Goal: Task Accomplishment & Management: Complete application form

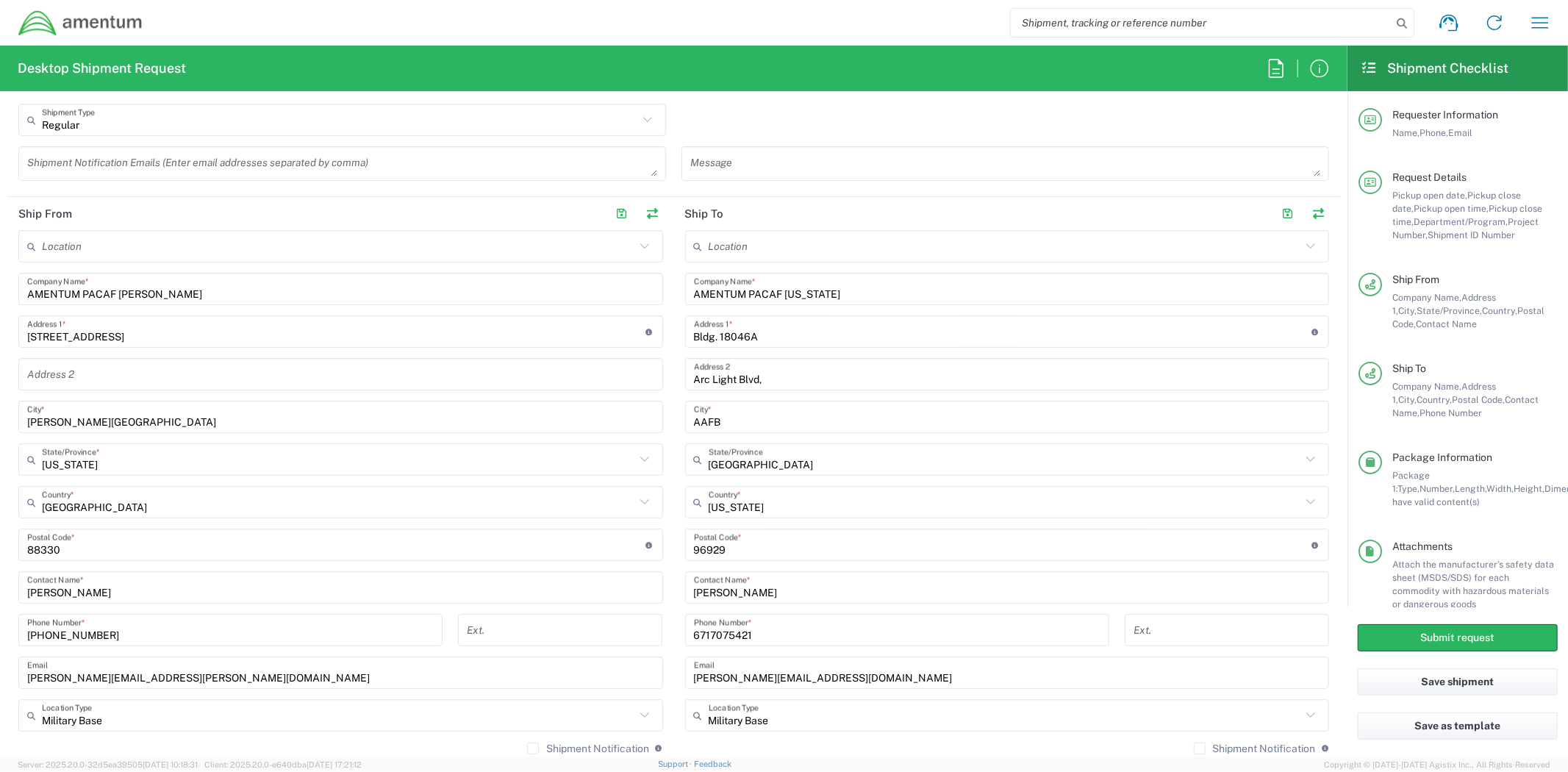
scroll to position [332, 0]
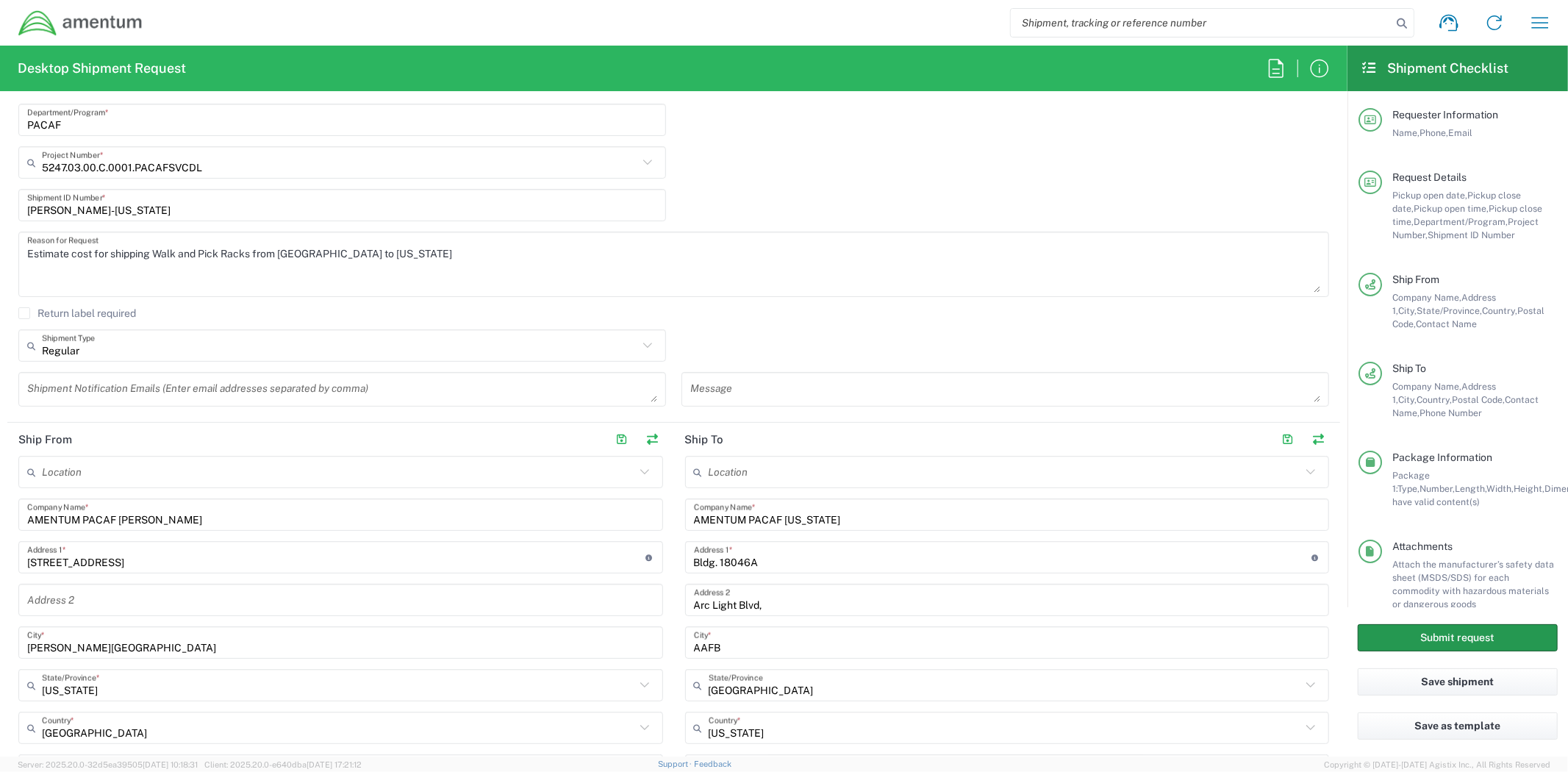
click at [1431, 631] on button "Submit request" at bounding box center [1458, 638] width 200 height 27
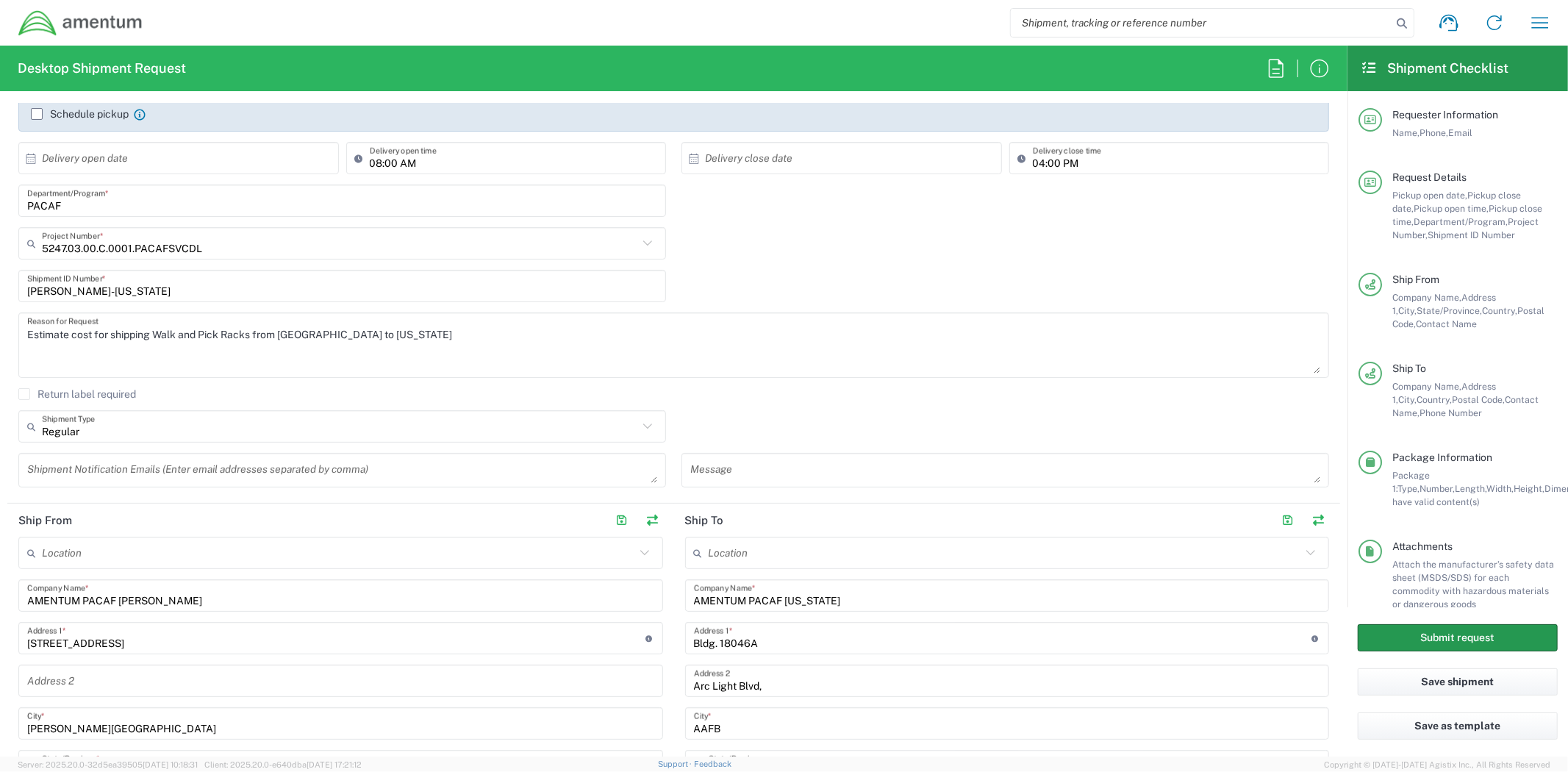
scroll to position [0, 0]
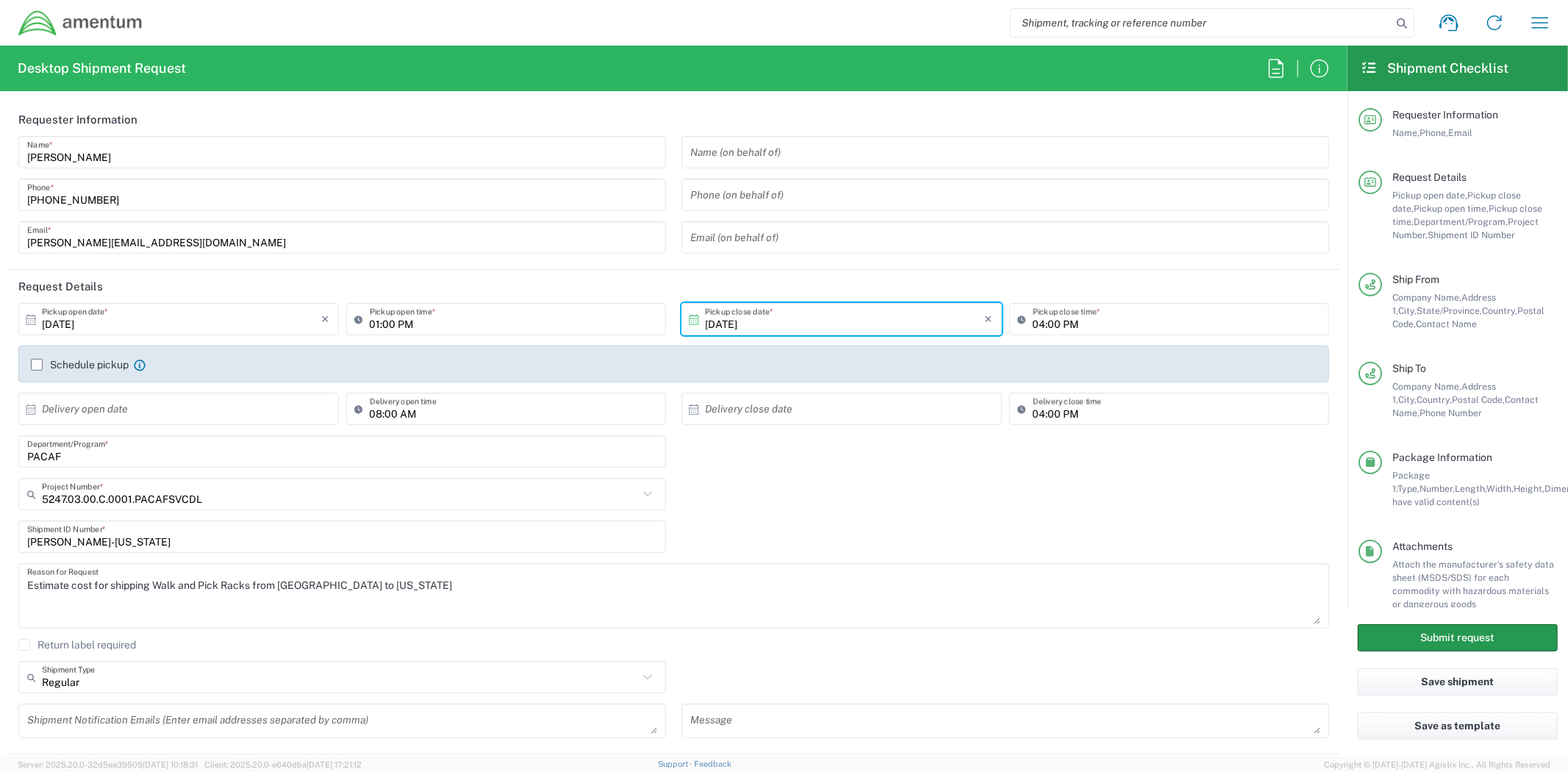
click at [1466, 633] on button "Submit request" at bounding box center [1458, 638] width 200 height 27
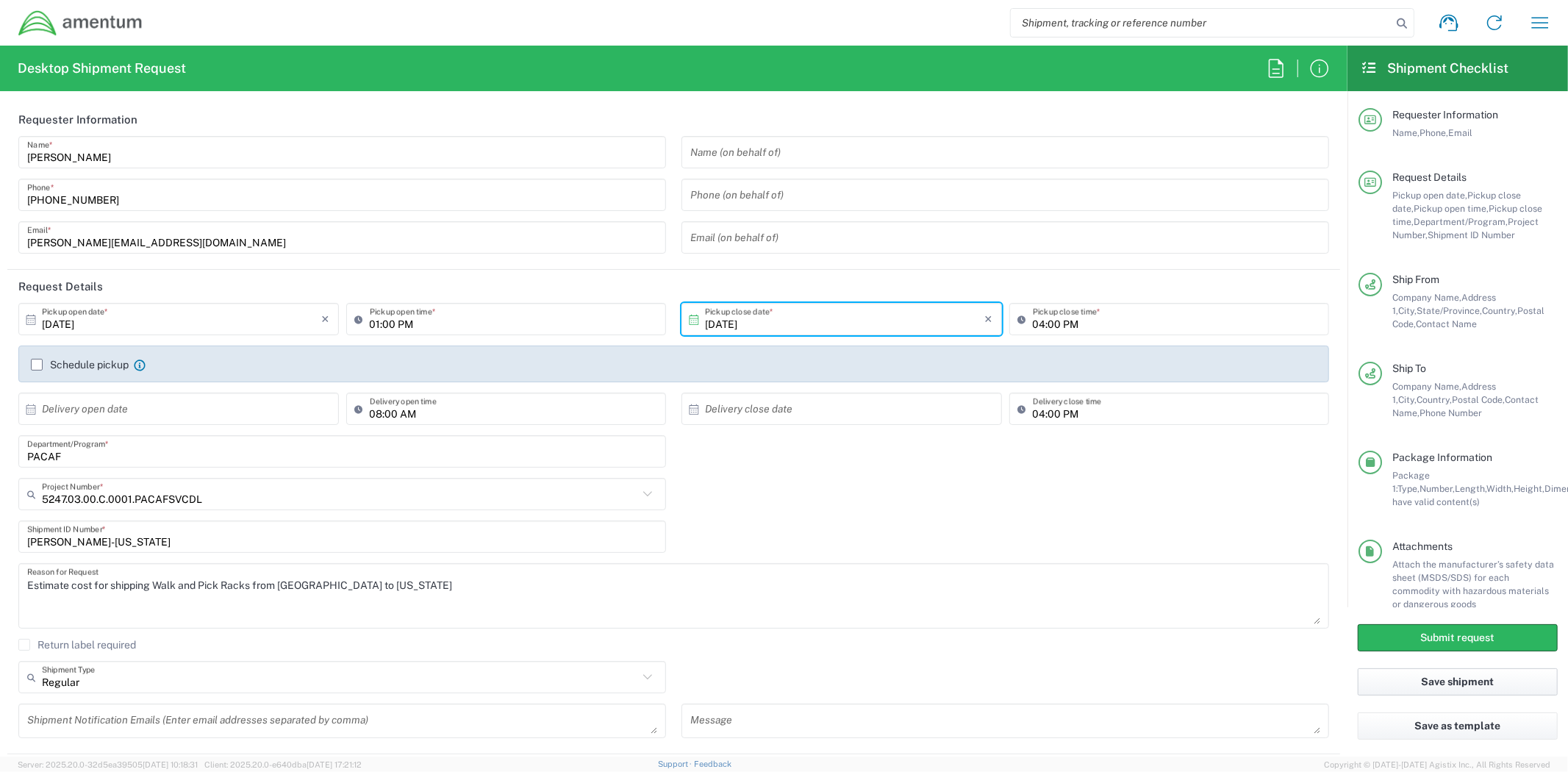
click at [1466, 686] on button "Save shipment" at bounding box center [1458, 682] width 200 height 27
click at [1494, 25] on icon at bounding box center [1494, 22] width 23 height 23
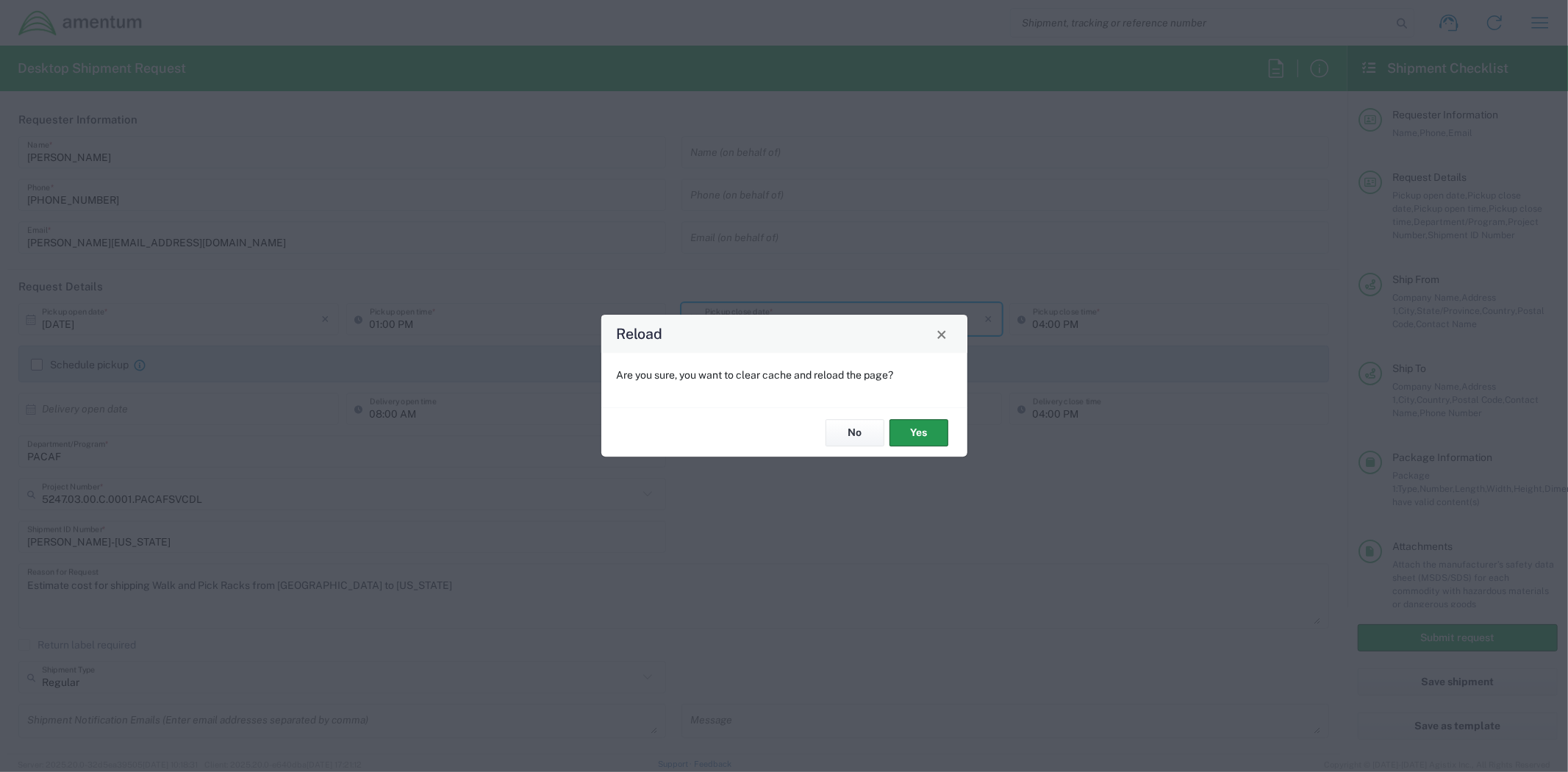
click at [908, 433] on button "Yes" at bounding box center [919, 433] width 59 height 27
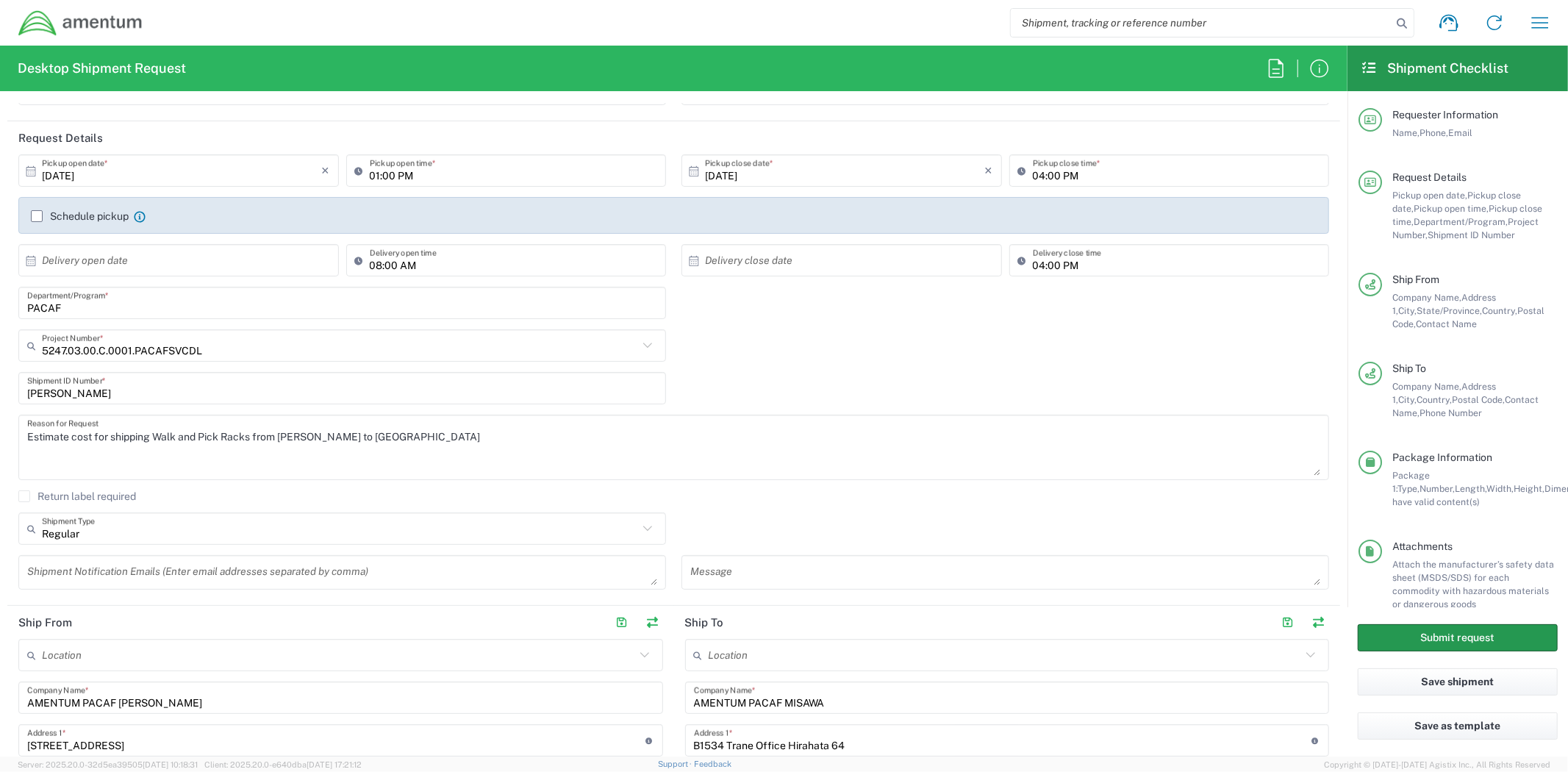
scroll to position [163, 0]
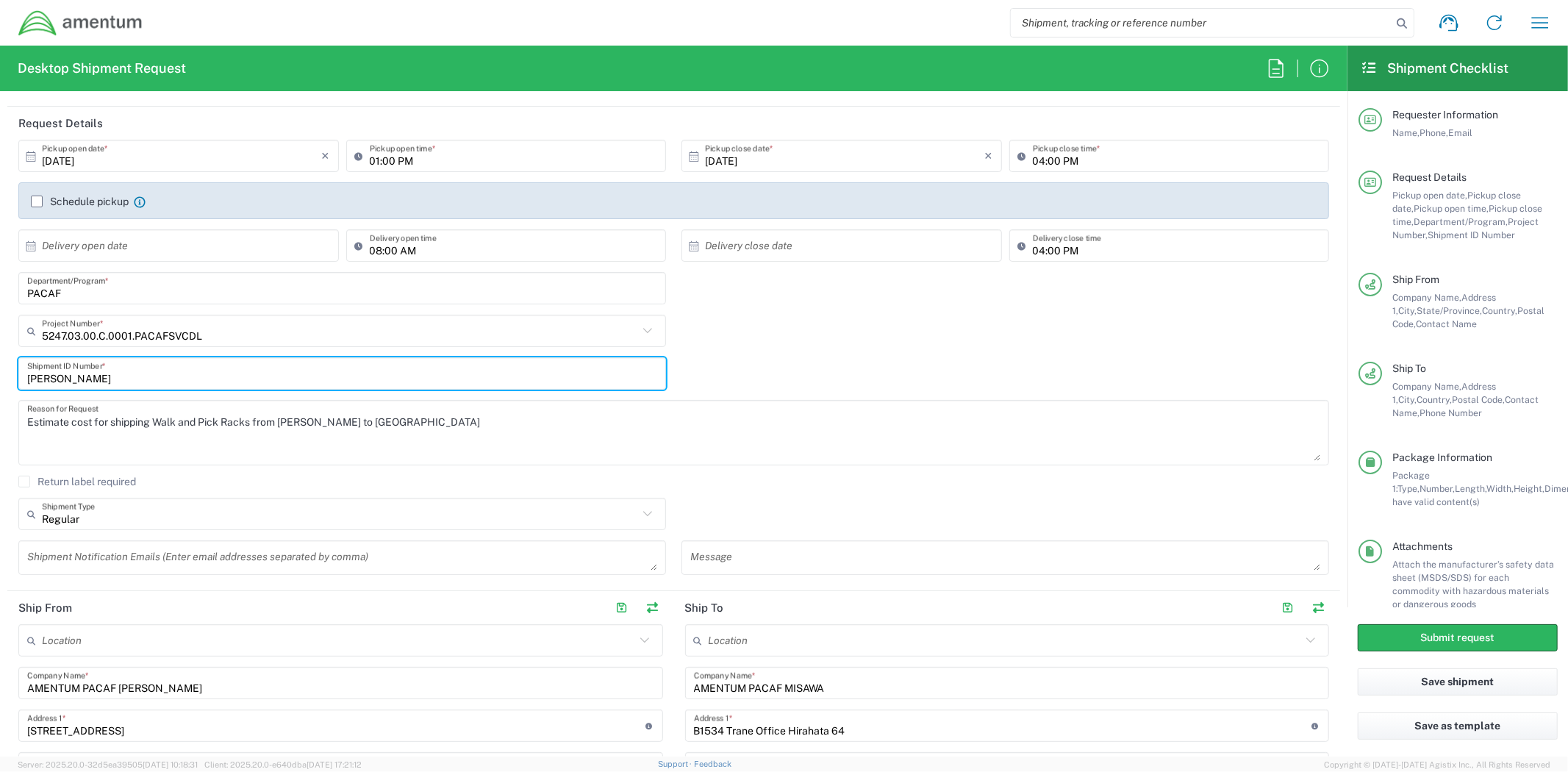
drag, startPoint x: 192, startPoint y: 374, endPoint x: 173, endPoint y: 382, distance: 20.6
click at [0, 356] on html "Shipment request Shipment tracking Shipment estimator Desktop shipment request …" at bounding box center [784, 386] width 1568 height 772
click at [173, 382] on input "HOLLOMAN-MISAWA" at bounding box center [342, 374] width 630 height 26
click at [172, 382] on input "[PERSON_NAME]" at bounding box center [342, 374] width 630 height 26
click at [170, 382] on input "[PERSON_NAME]" at bounding box center [342, 374] width 630 height 26
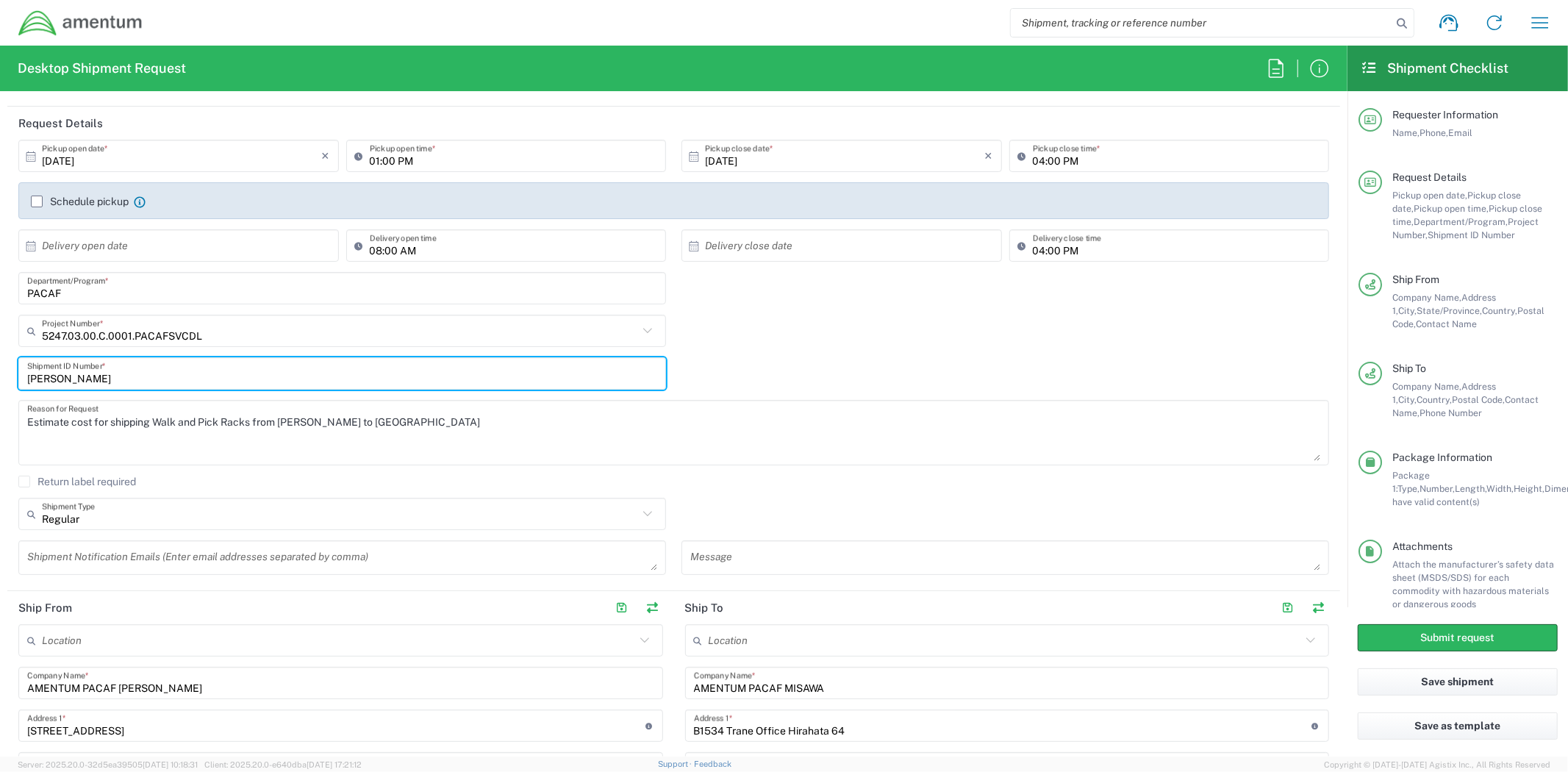
click at [170, 382] on input "HOLLOMAN-MISAWA" at bounding box center [342, 374] width 630 height 26
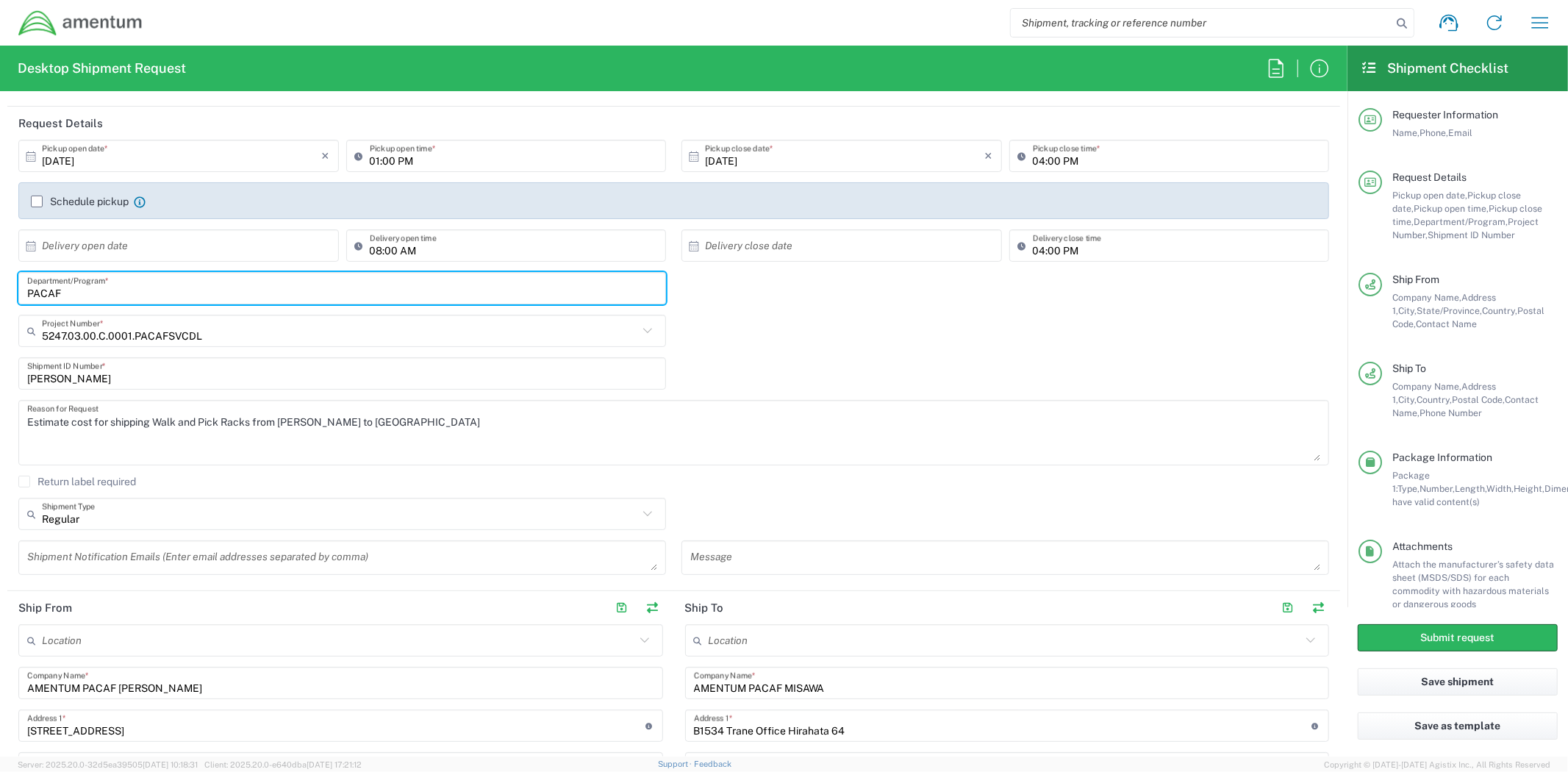
click at [163, 299] on input "PACAF" at bounding box center [342, 289] width 630 height 26
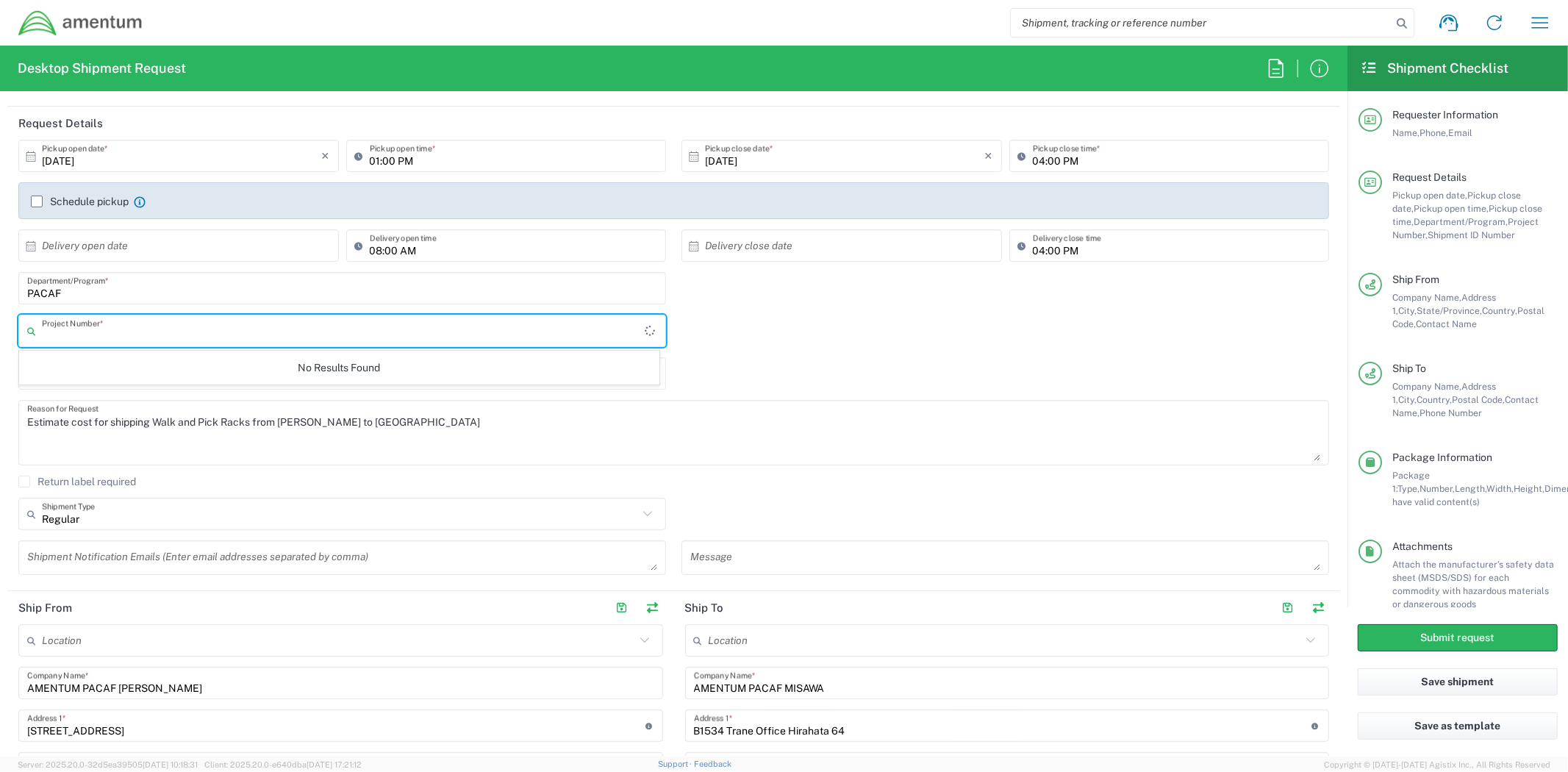
click at [289, 334] on input "text" at bounding box center [343, 331] width 603 height 26
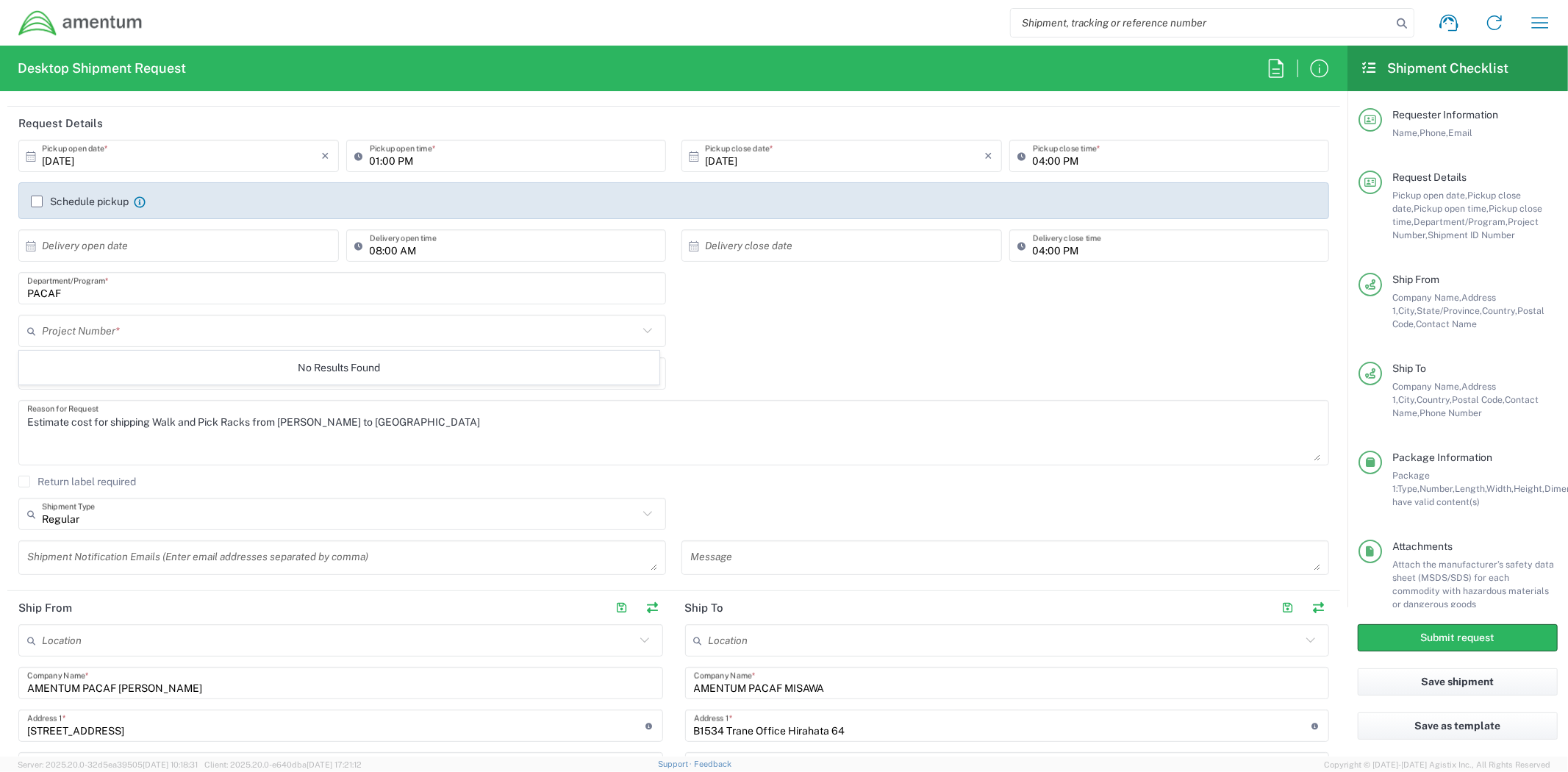
click at [365, 402] on div "Estimate cost for shipping Walk and Pick Racks from Holloman to Misawa Reason f…" at bounding box center [673, 433] width 1311 height 66
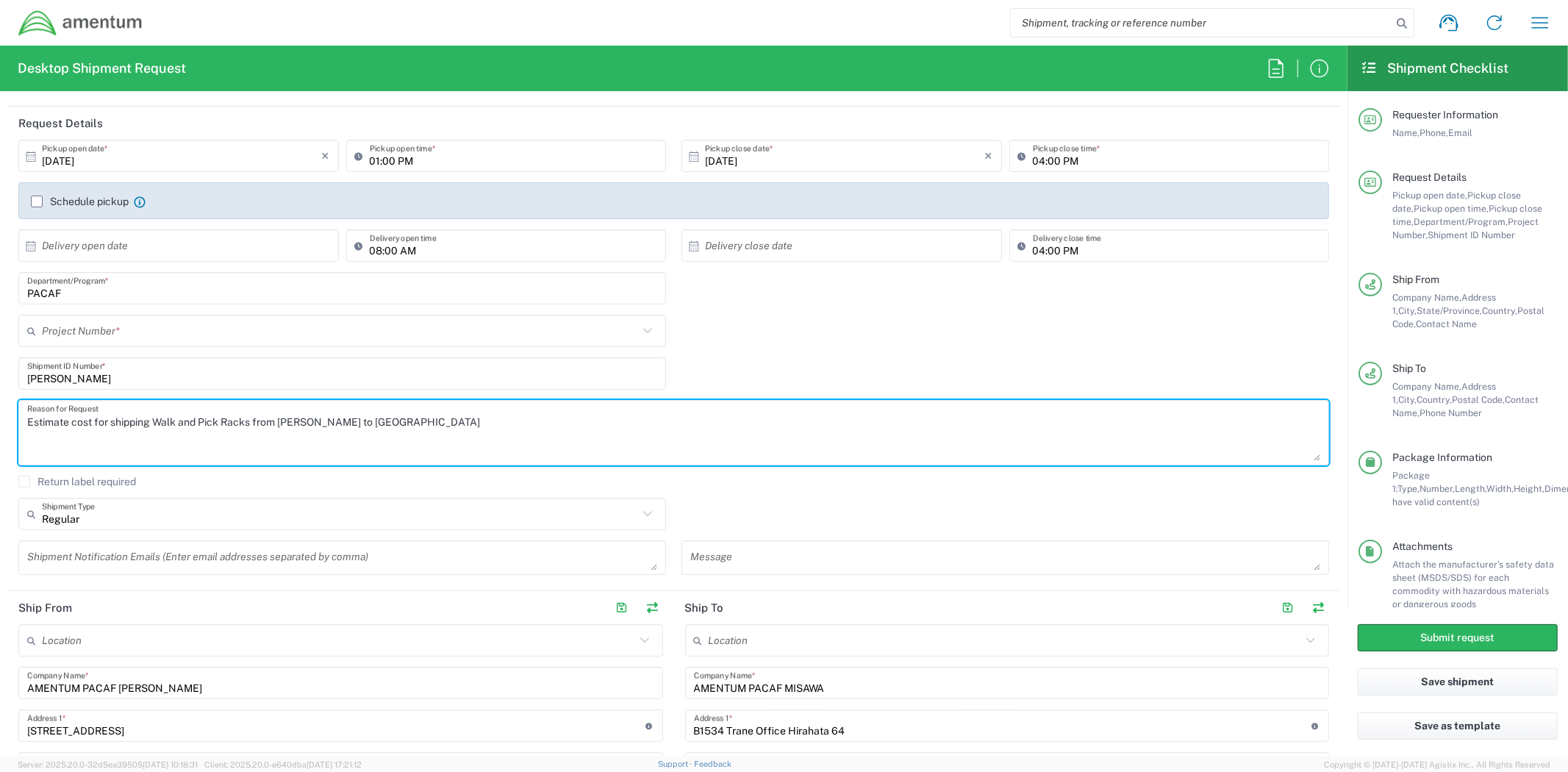
click at [354, 419] on textarea "Estimate cost for shipping Walk and Pick Racks from Holloman to Misawa" at bounding box center [673, 433] width 1293 height 57
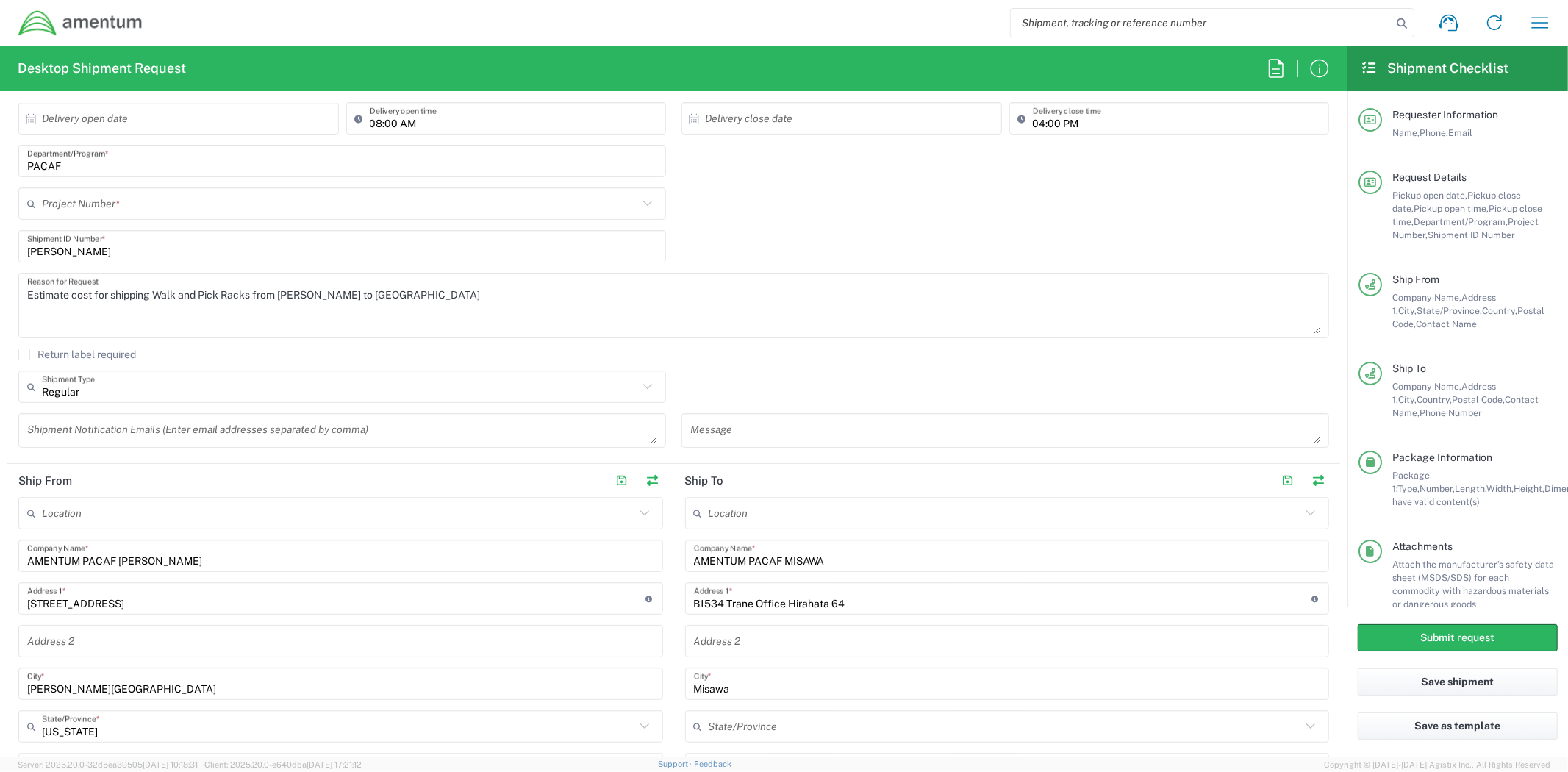
scroll to position [326, 0]
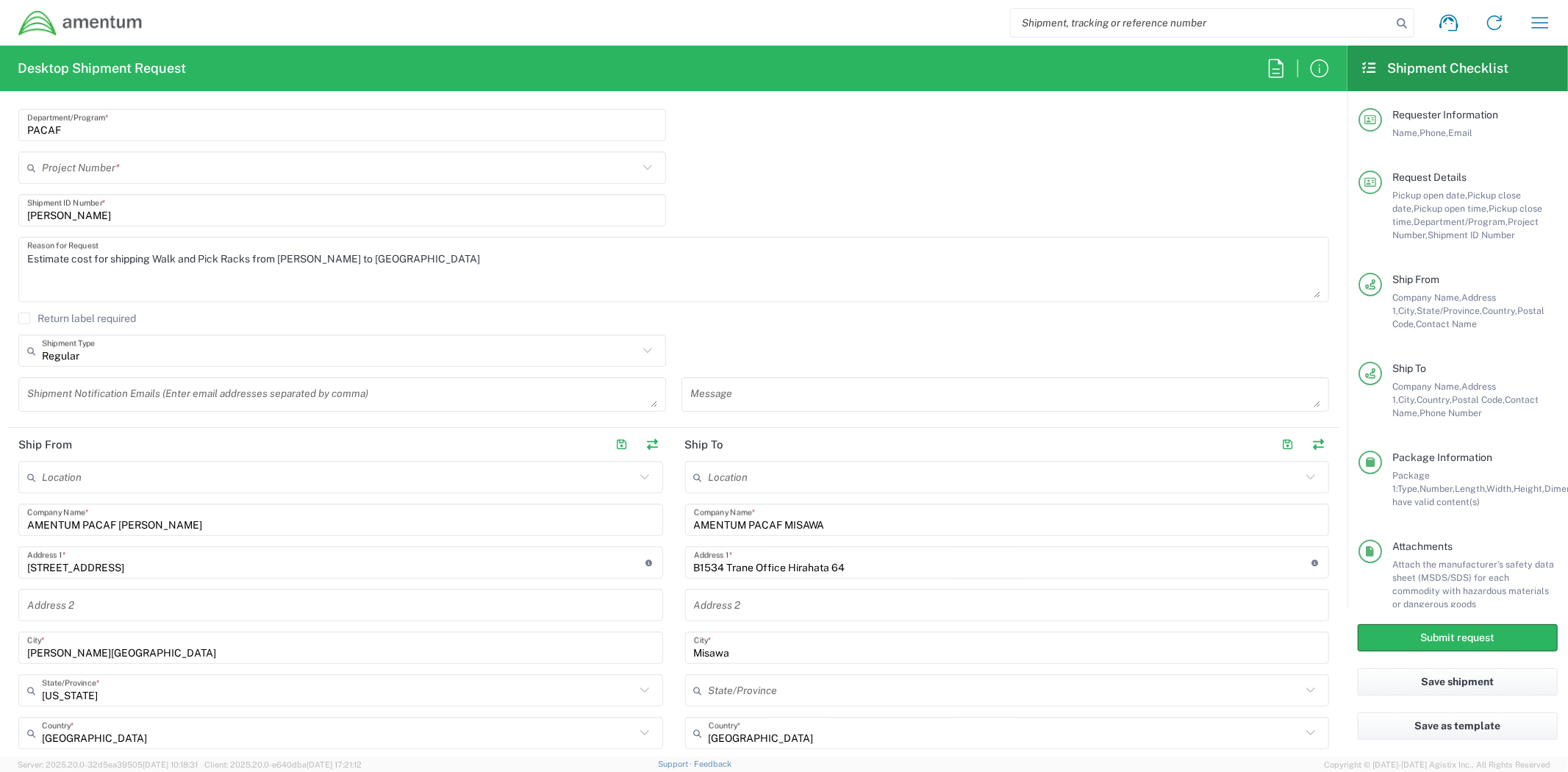
click at [291, 527] on input "AMENTUM PACAF HOLLOMAN" at bounding box center [341, 520] width 627 height 26
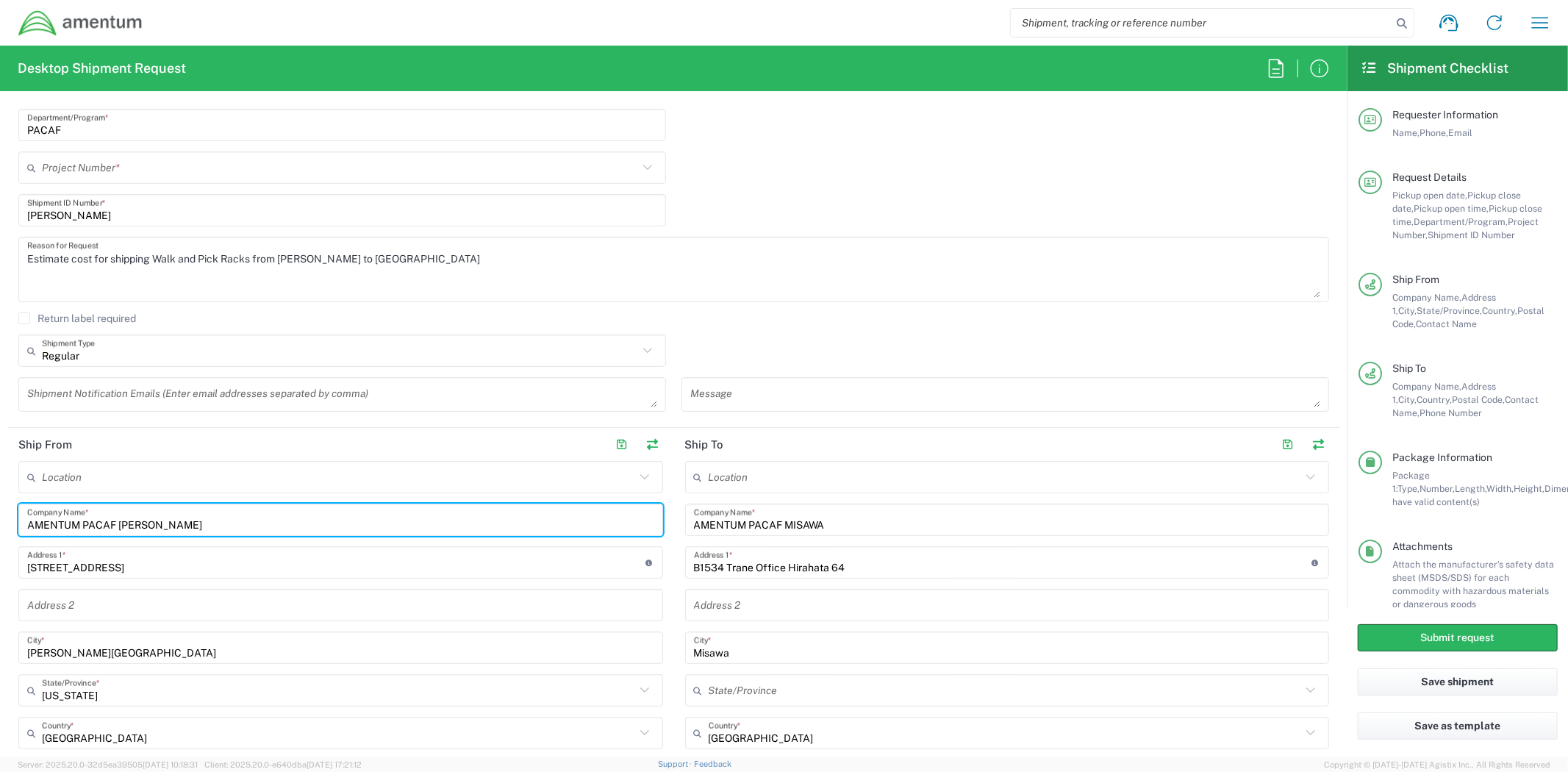
click at [291, 527] on input "AMENTUM PACAF HOLLOMAN" at bounding box center [341, 520] width 627 height 26
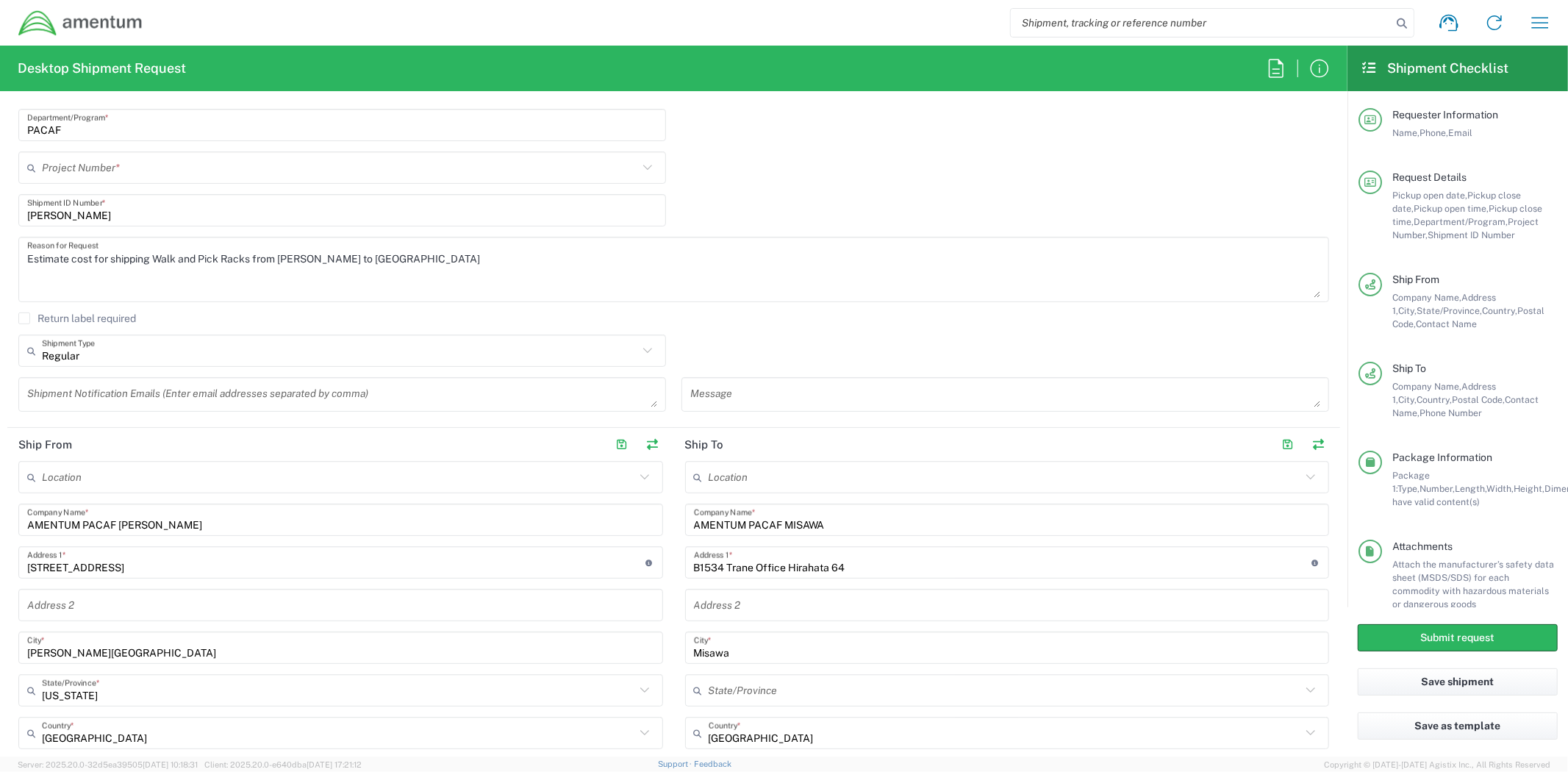
click at [285, 569] on input "[STREET_ADDRESS]" at bounding box center [336, 563] width 618 height 26
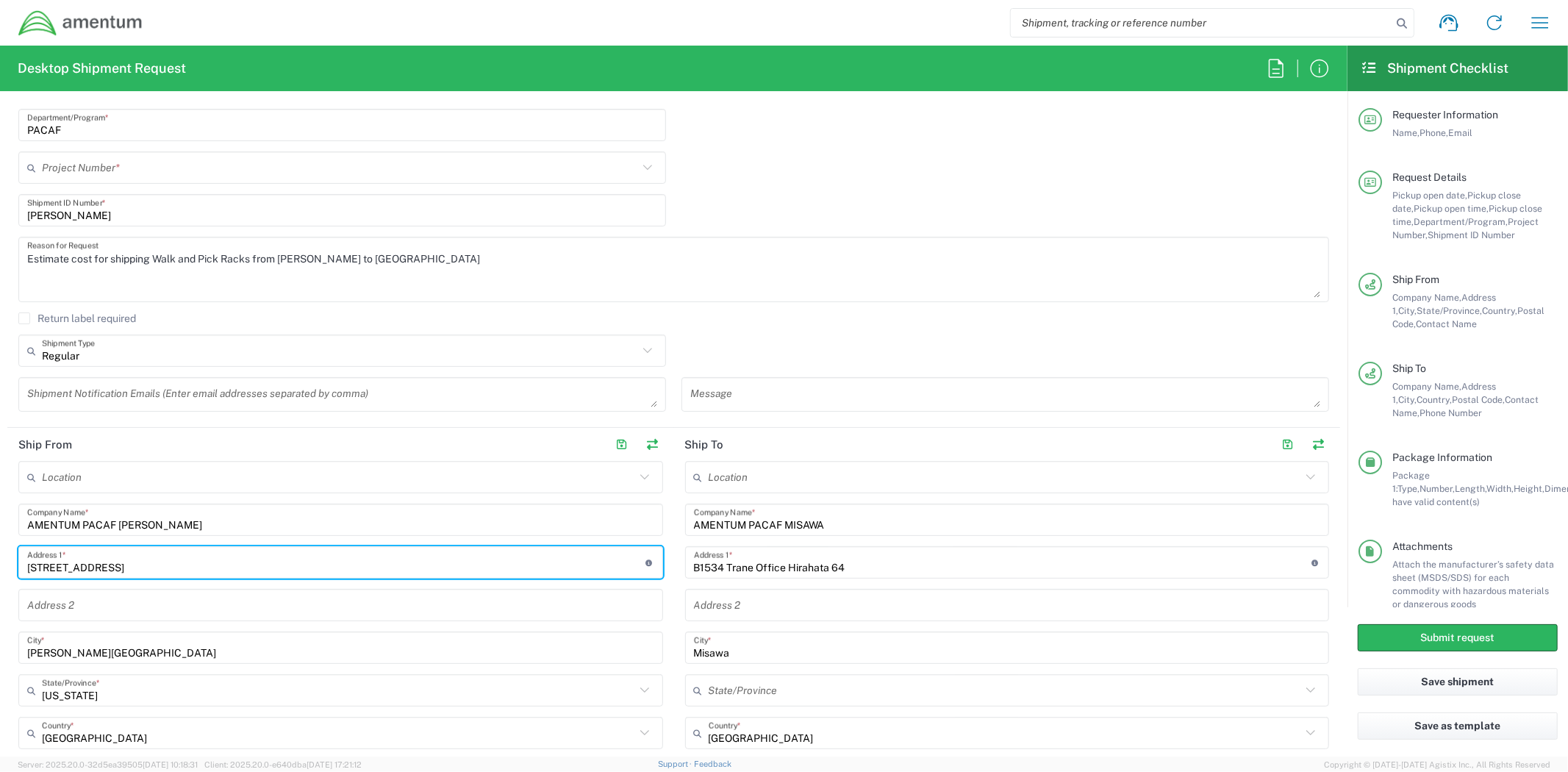
click at [285, 568] on input "[STREET_ADDRESS]" at bounding box center [336, 563] width 618 height 26
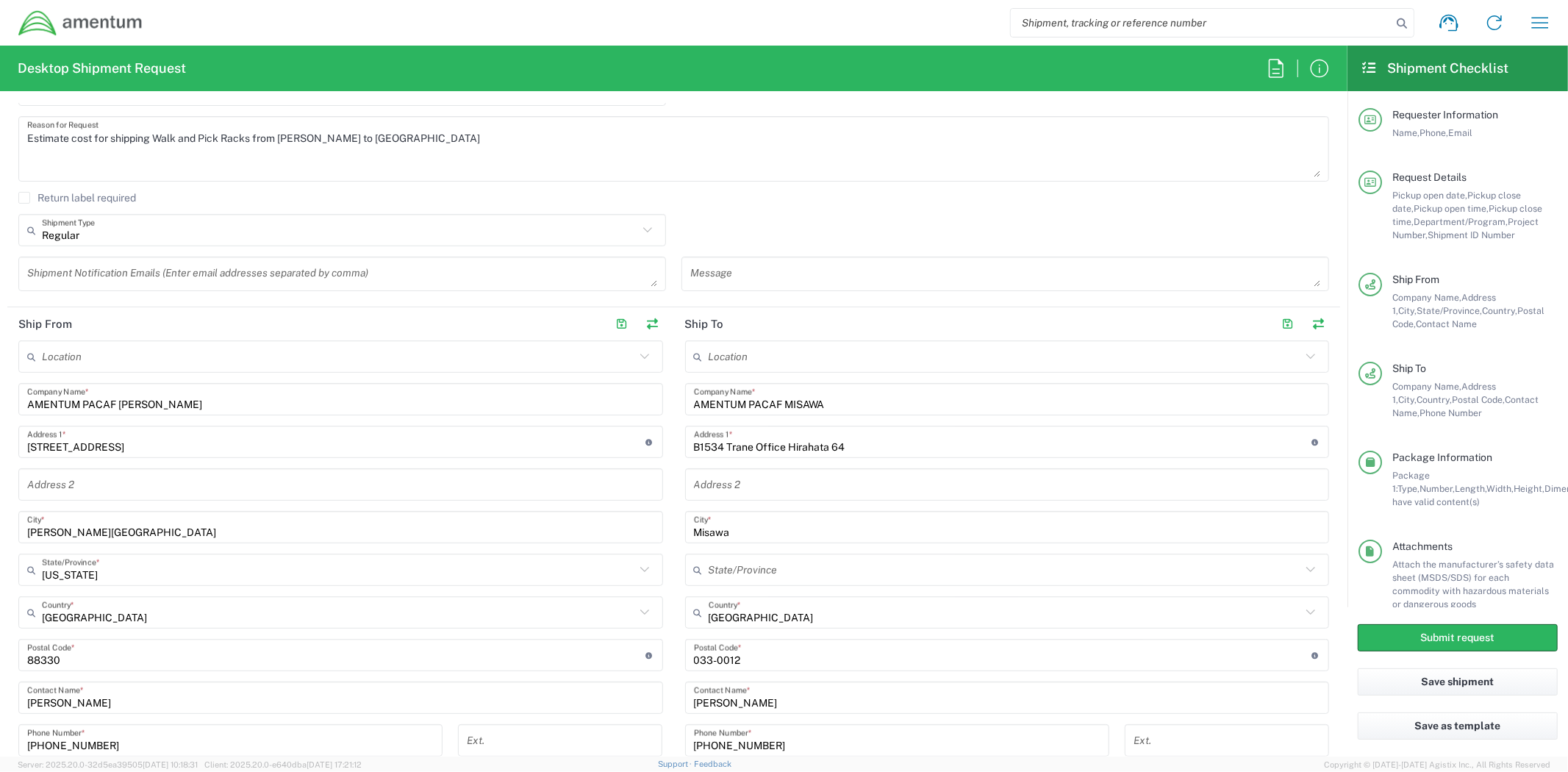
scroll to position [490, 0]
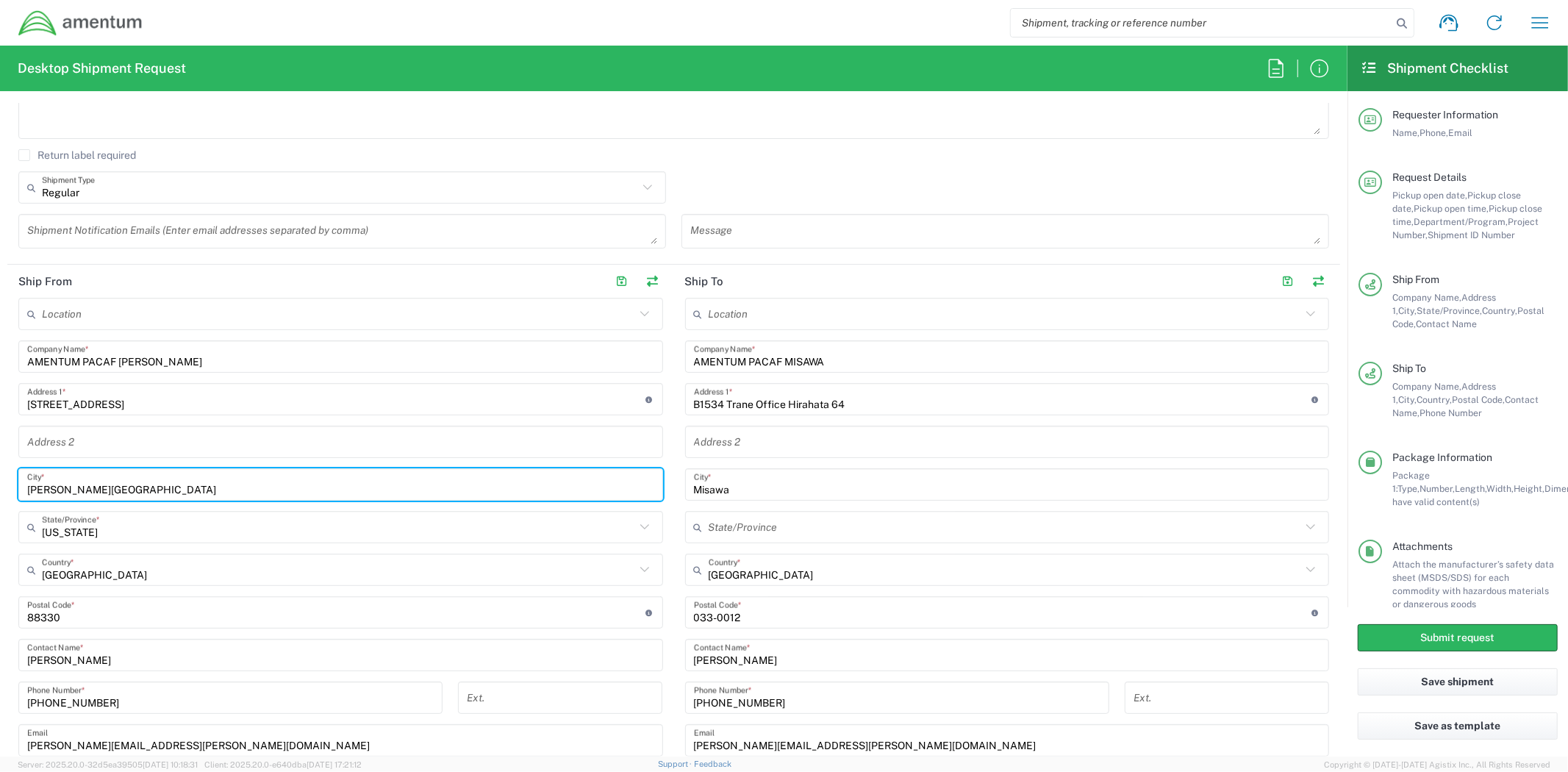
click at [245, 488] on input "[PERSON_NAME][GEOGRAPHIC_DATA]" at bounding box center [341, 485] width 627 height 26
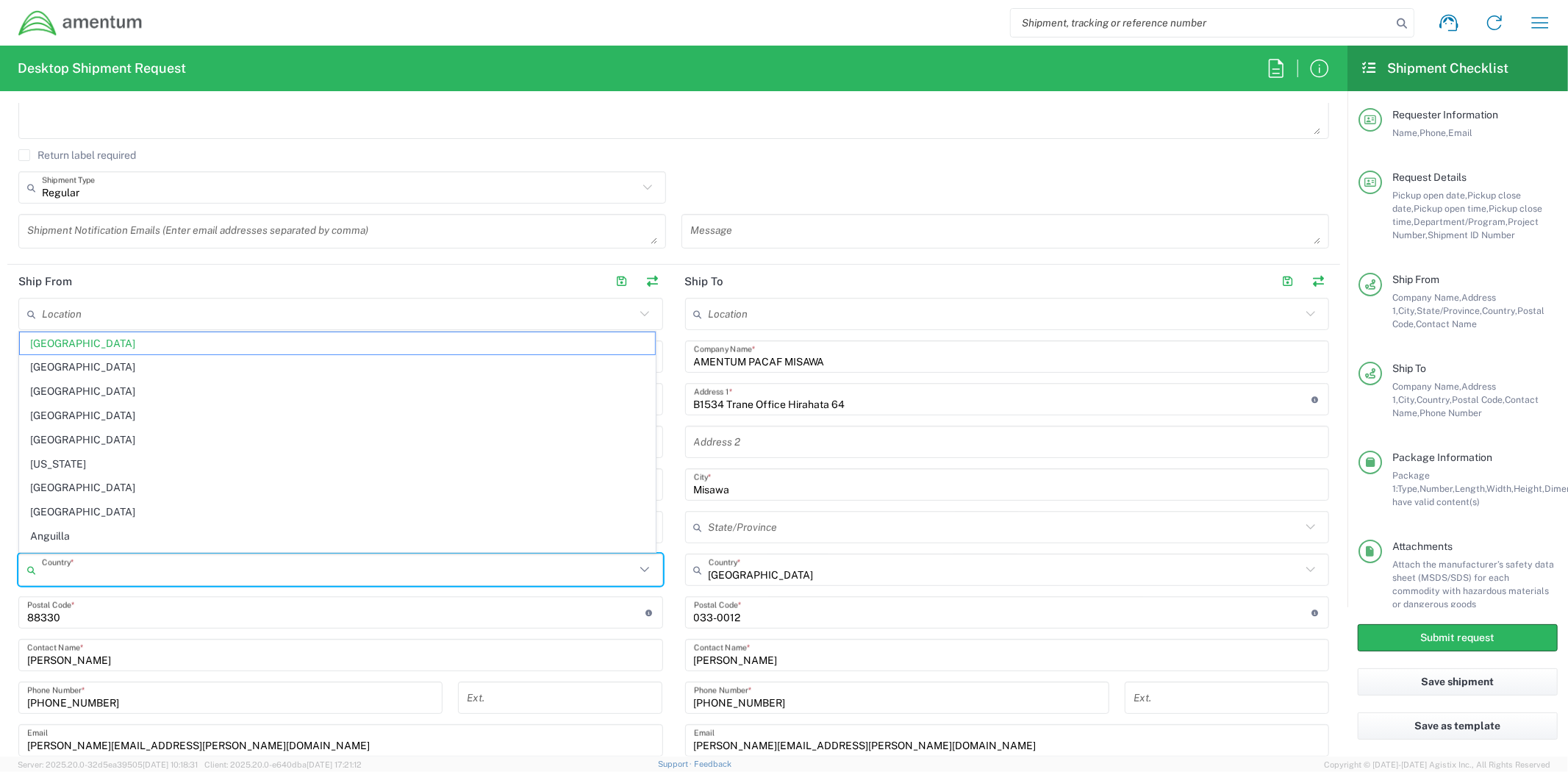
click at [143, 560] on input "text" at bounding box center [338, 570] width 593 height 26
click at [766, 22] on div "Shipment request Shipment tracking Shipment estimator Desktop shipment request …" at bounding box center [852, 22] width 1419 height 35
type input "[GEOGRAPHIC_DATA]"
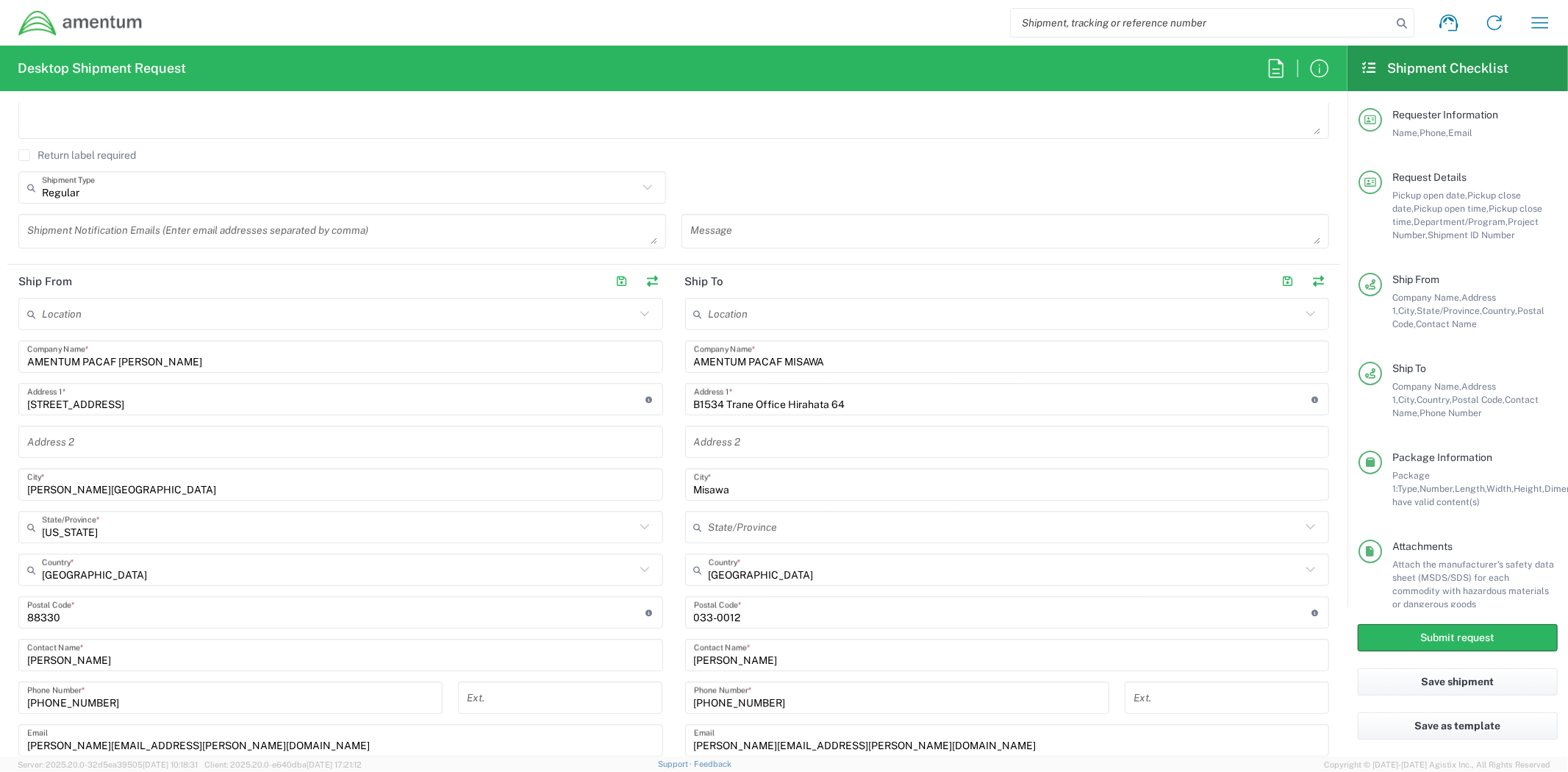
click at [142, 620] on input "undefined" at bounding box center [336, 613] width 618 height 26
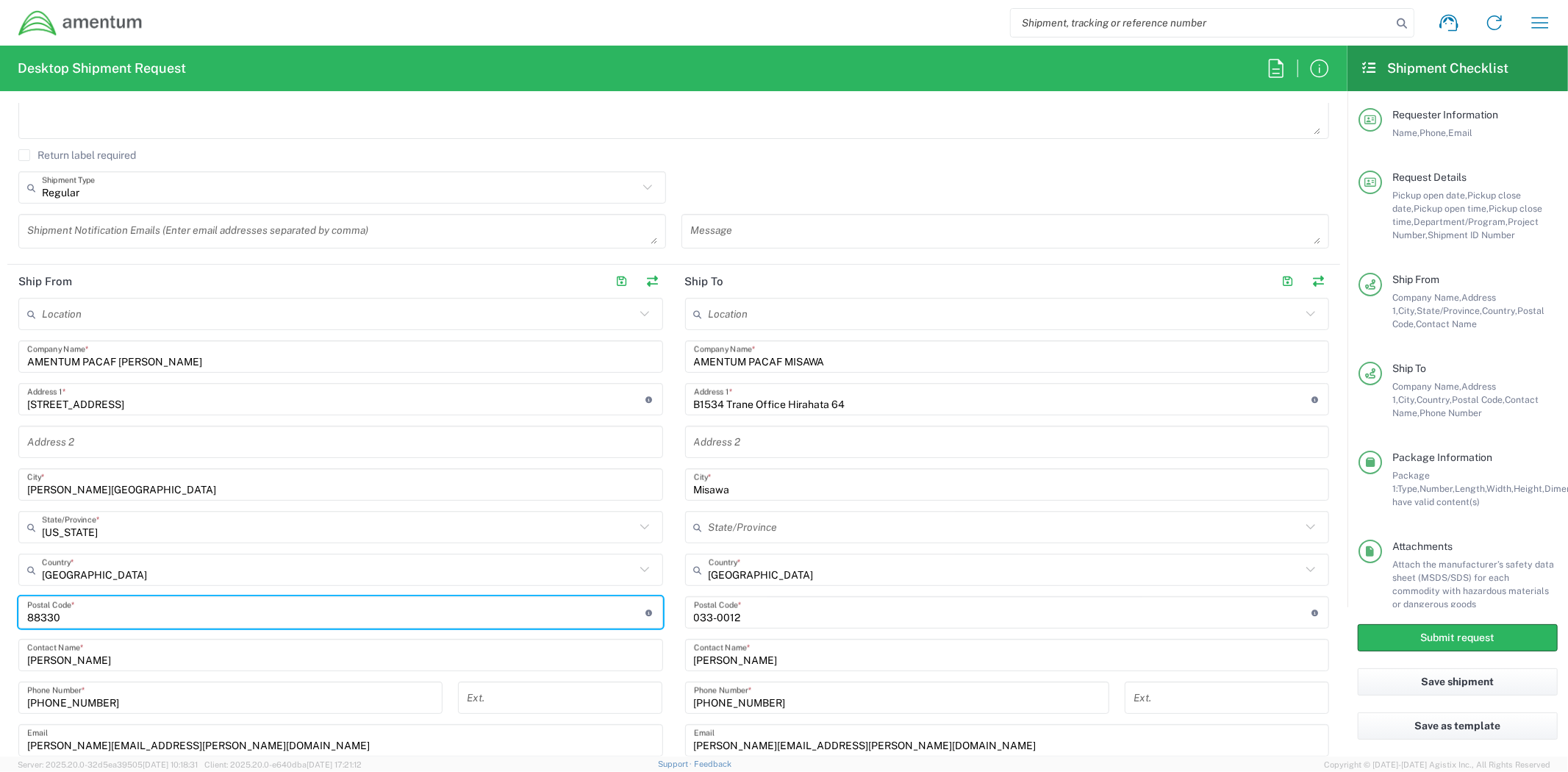
click at [142, 620] on input "undefined" at bounding box center [336, 613] width 618 height 26
click at [142, 619] on input "undefined" at bounding box center [336, 613] width 618 height 26
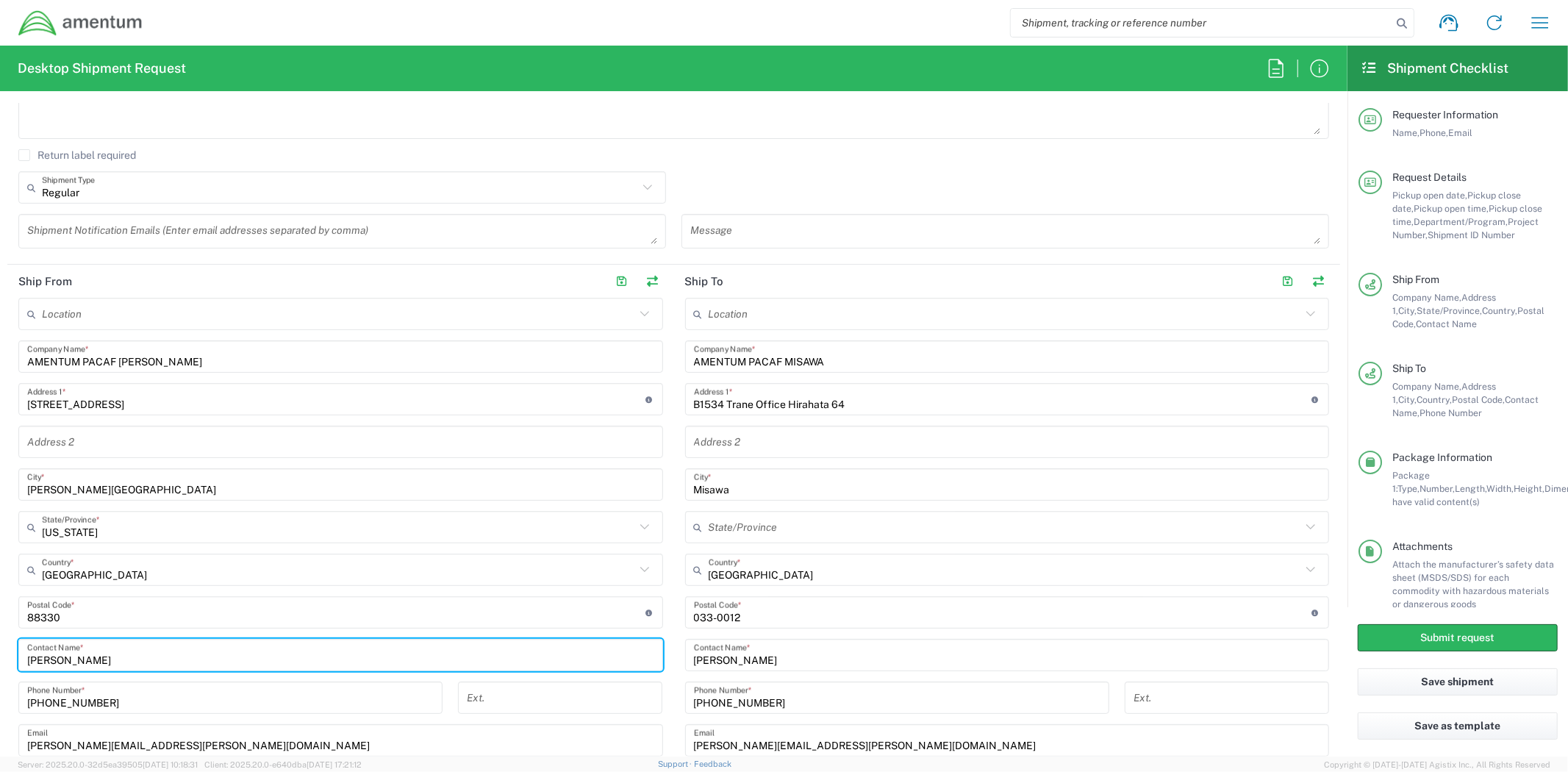
click at [158, 662] on input "[PERSON_NAME]" at bounding box center [341, 655] width 627 height 26
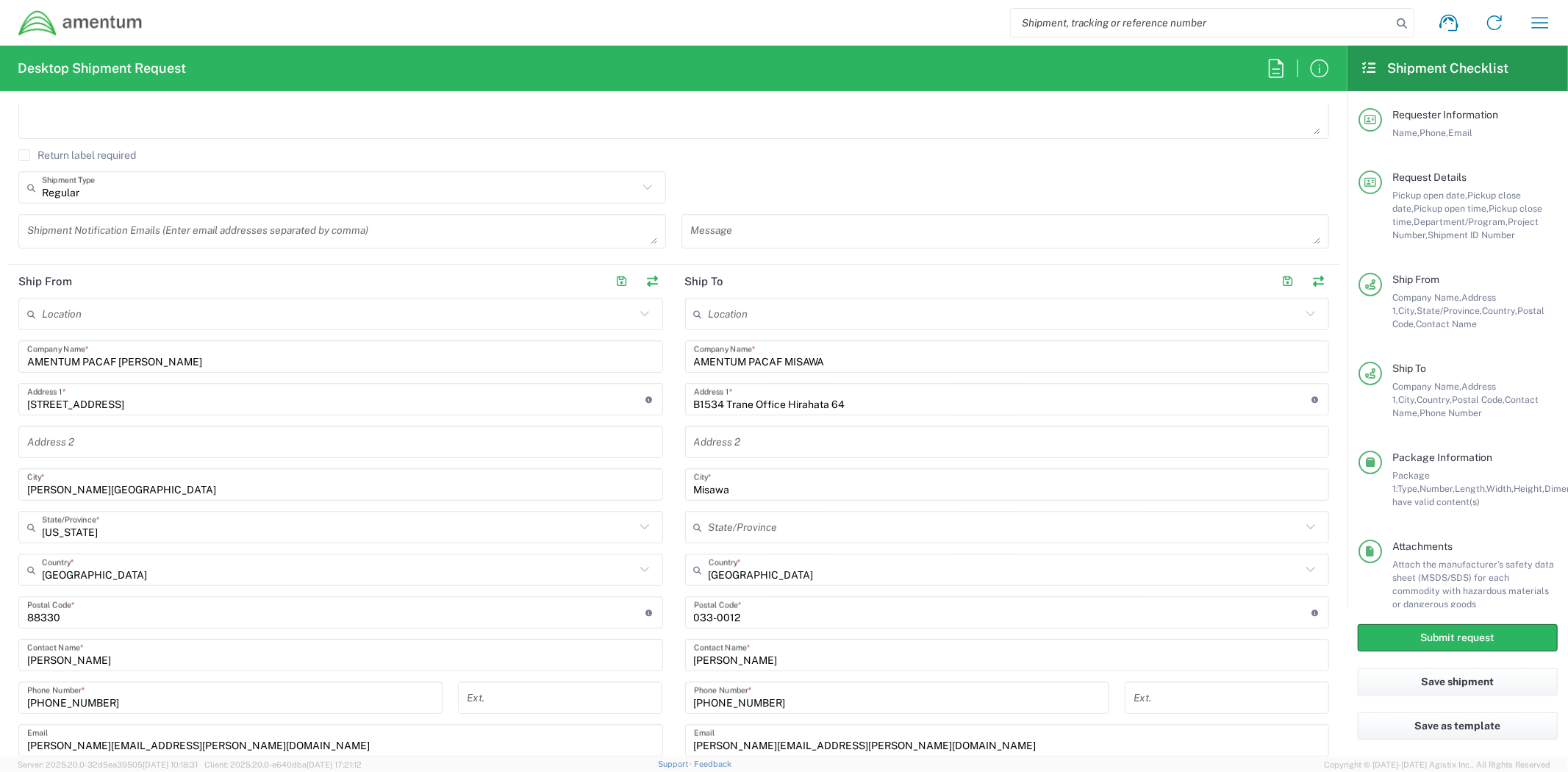
click at [159, 702] on input "[PHONE_NUMBER]" at bounding box center [230, 698] width 406 height 26
click at [160, 701] on input "[PHONE_NUMBER]" at bounding box center [230, 698] width 406 height 26
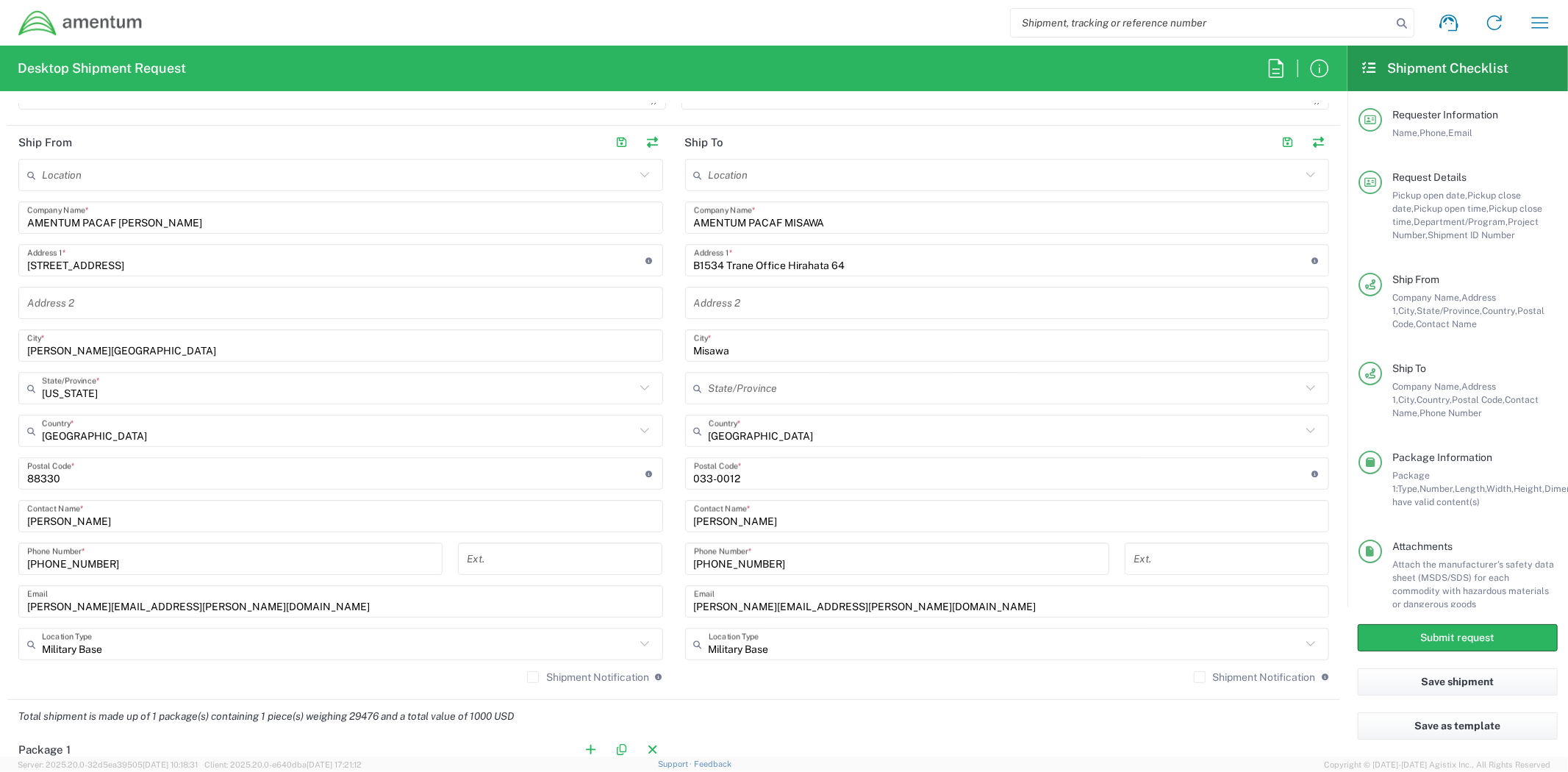
scroll to position [653, 0]
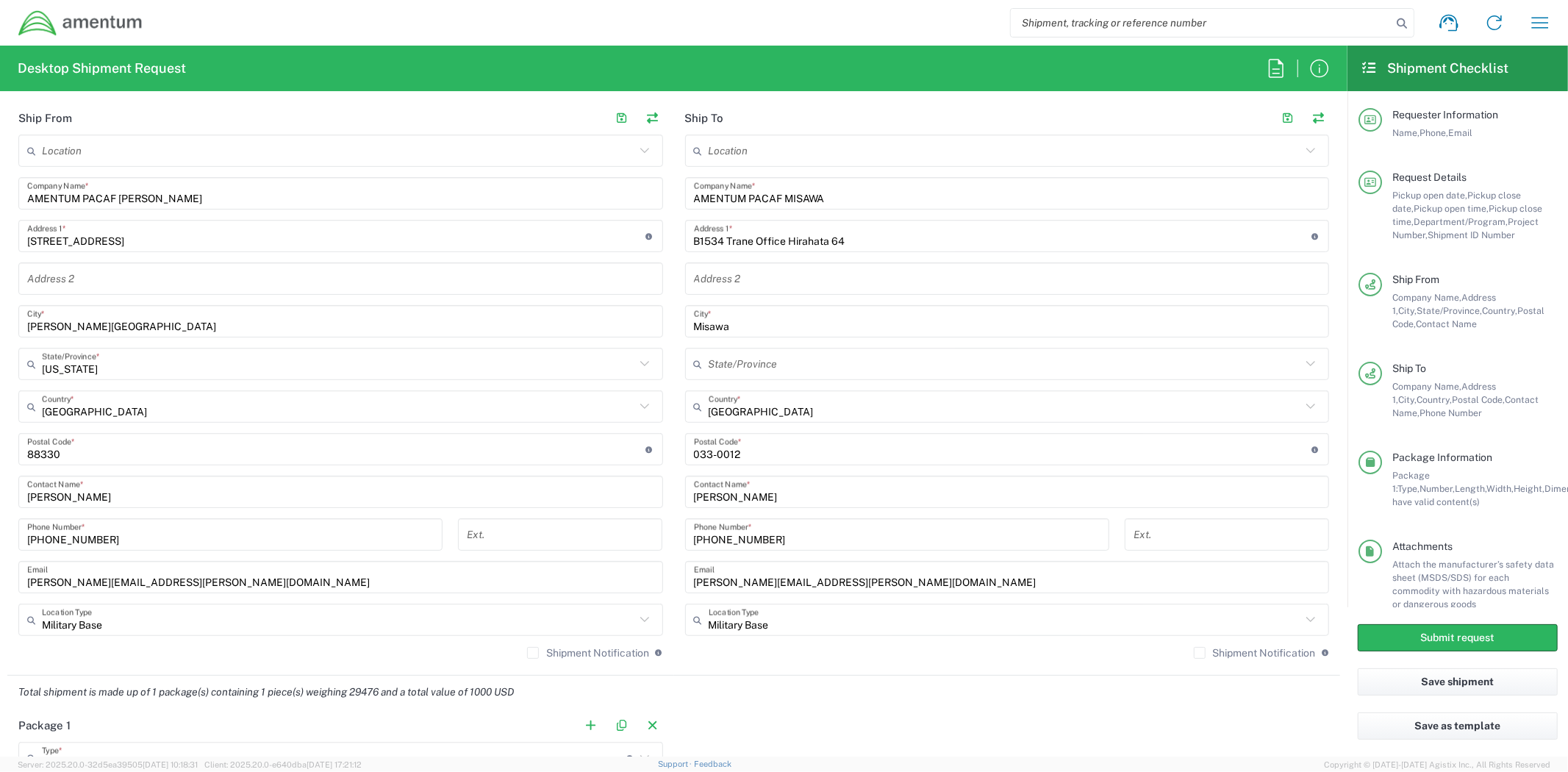
click at [205, 583] on input "[PERSON_NAME][EMAIL_ADDRESS][PERSON_NAME][DOMAIN_NAME]" at bounding box center [341, 578] width 627 height 26
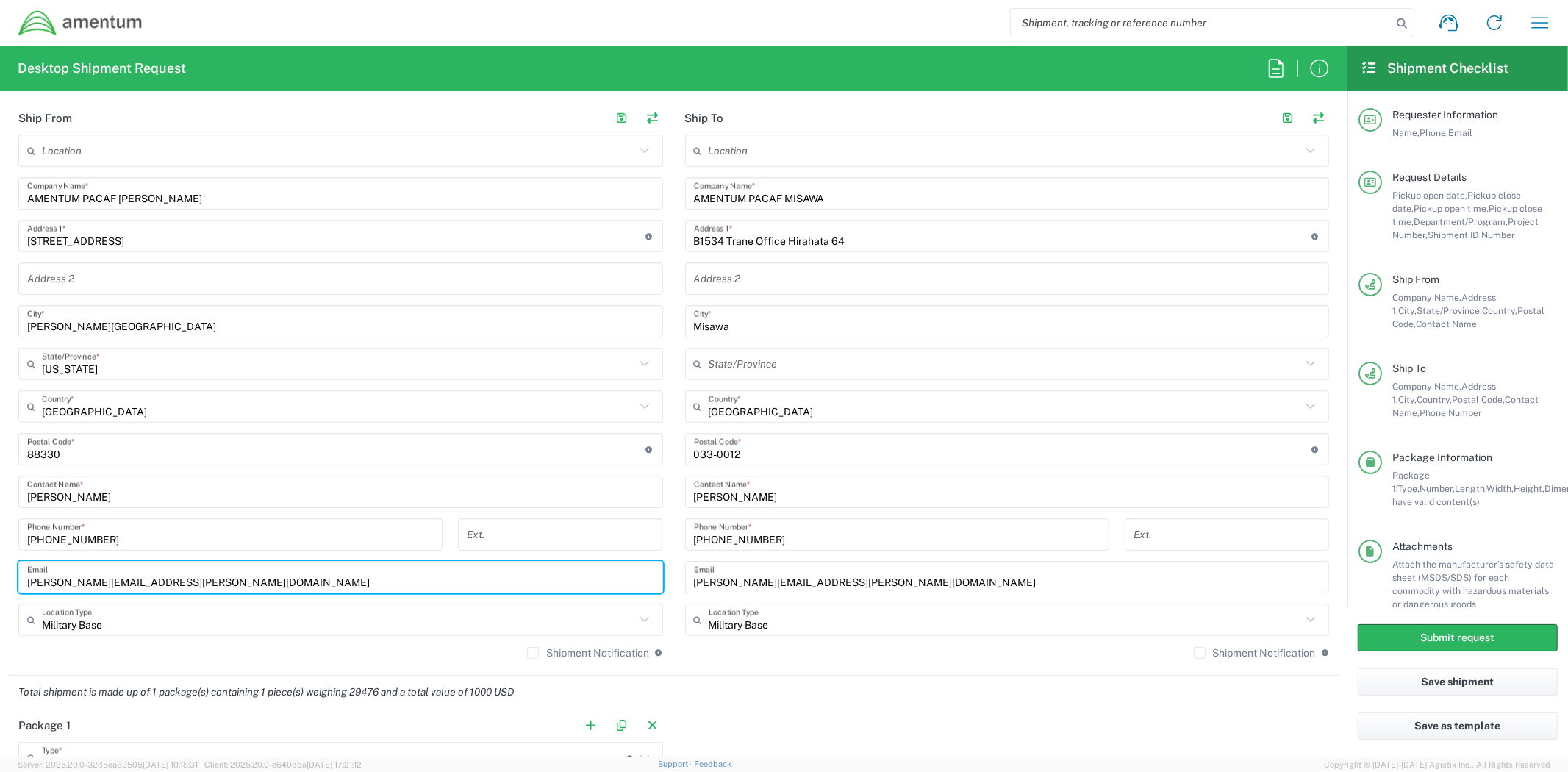
click at [206, 583] on input "[PERSON_NAME][EMAIL_ADDRESS][PERSON_NAME][DOMAIN_NAME]" at bounding box center [341, 578] width 627 height 26
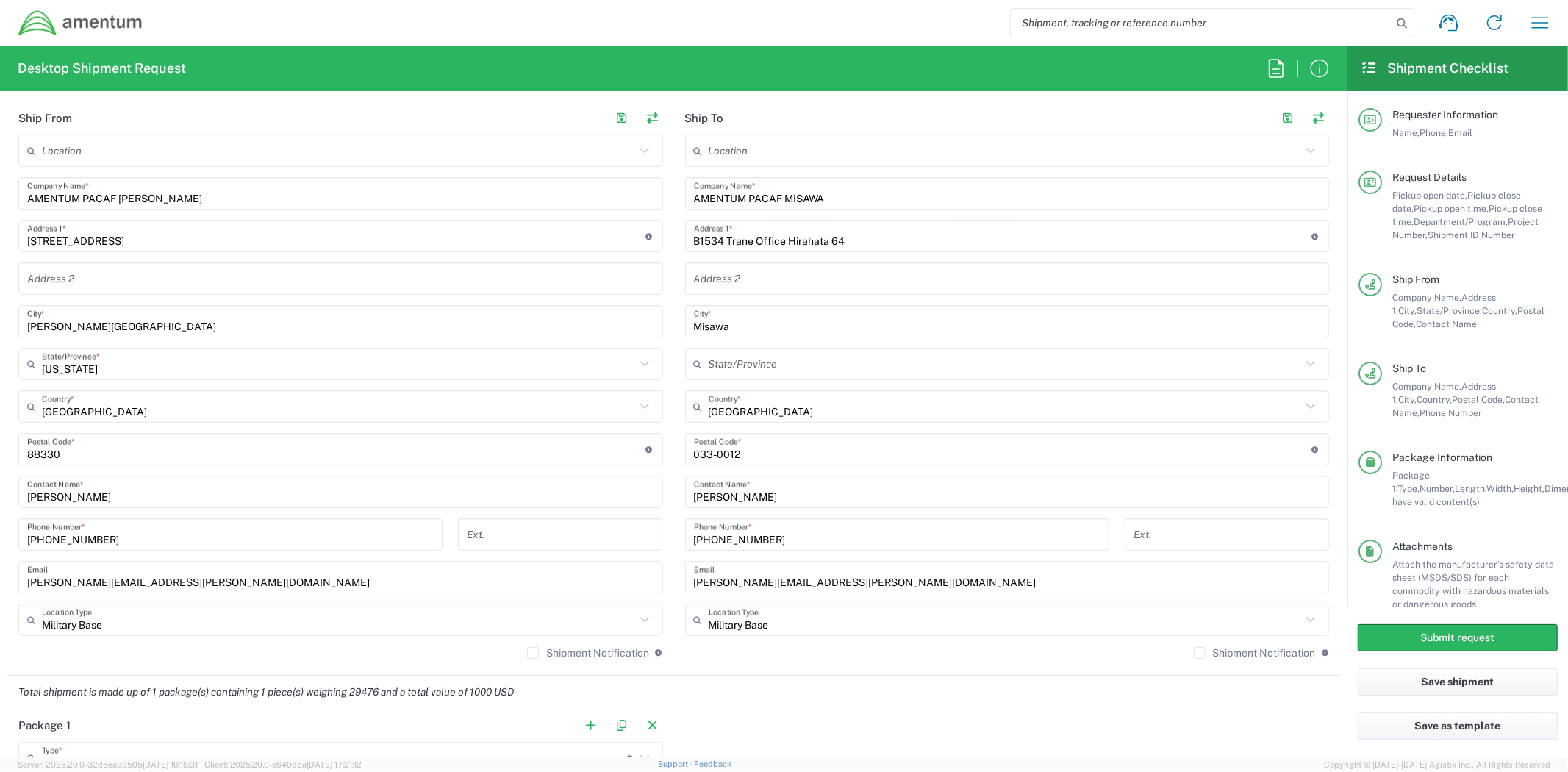
click at [788, 539] on input "671-486-0137" at bounding box center [897, 535] width 406 height 26
click at [770, 449] on input "undefined" at bounding box center [1003, 450] width 618 height 26
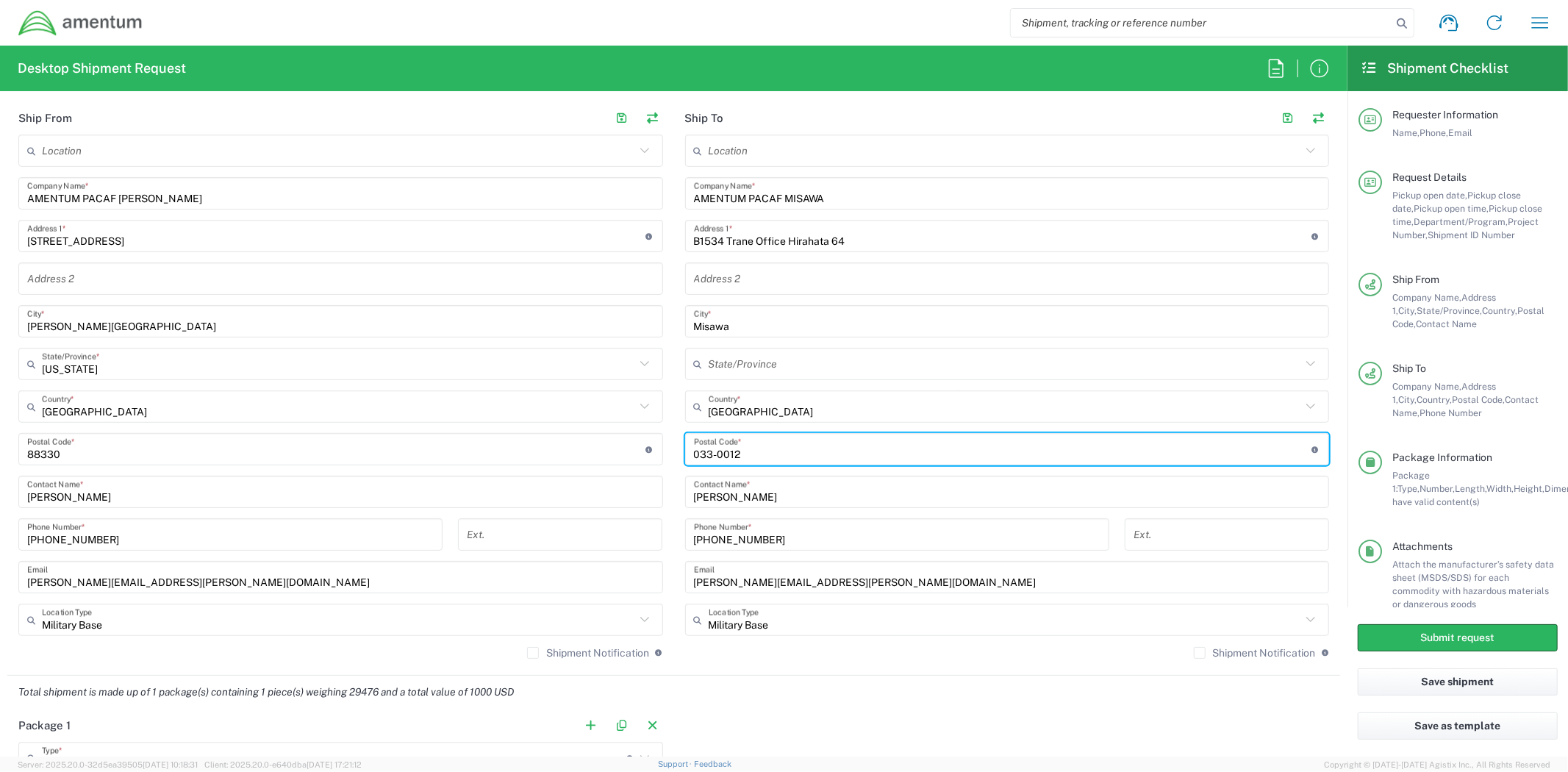
click at [770, 449] on input "undefined" at bounding box center [1003, 450] width 618 height 26
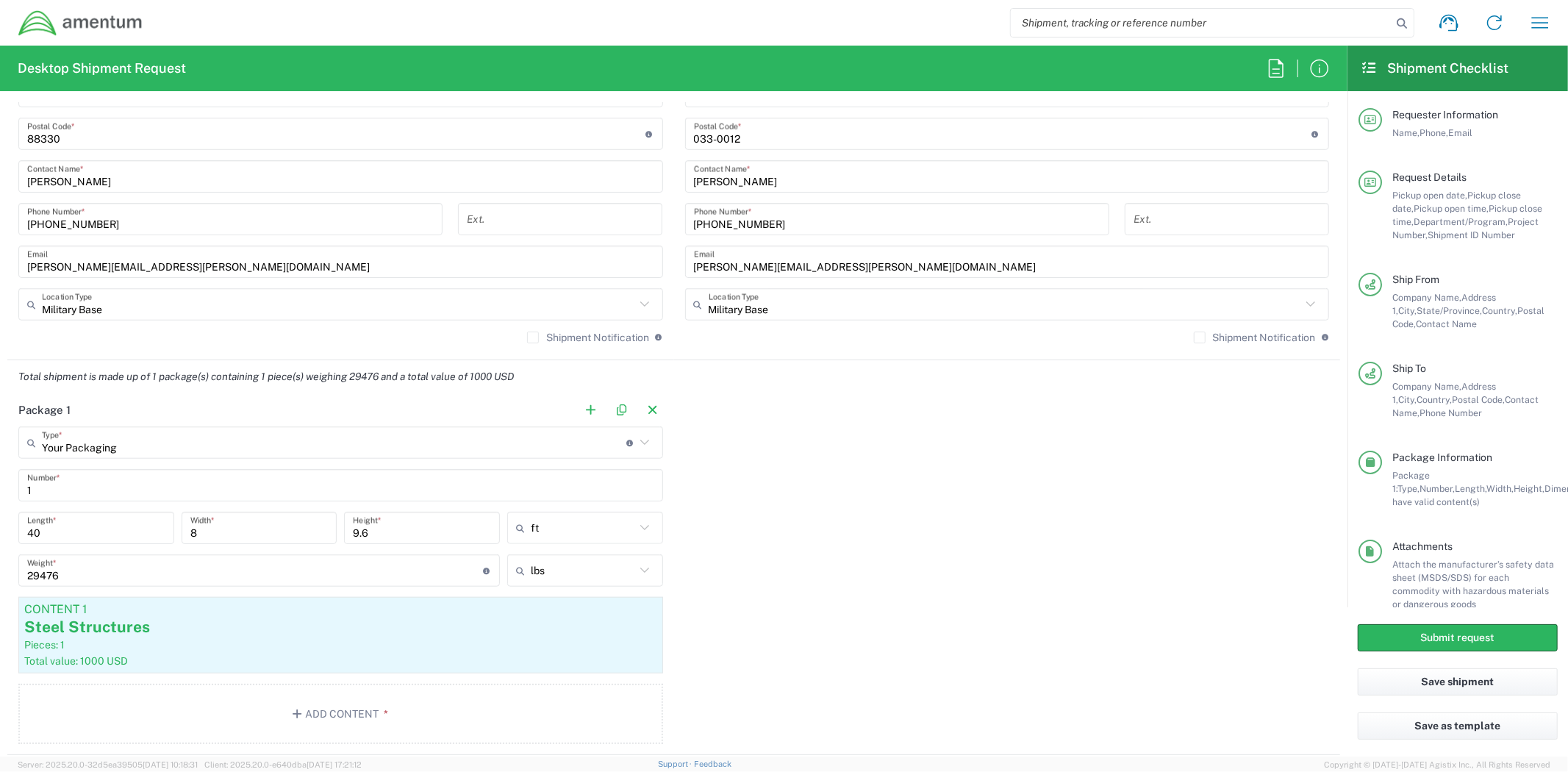
scroll to position [980, 0]
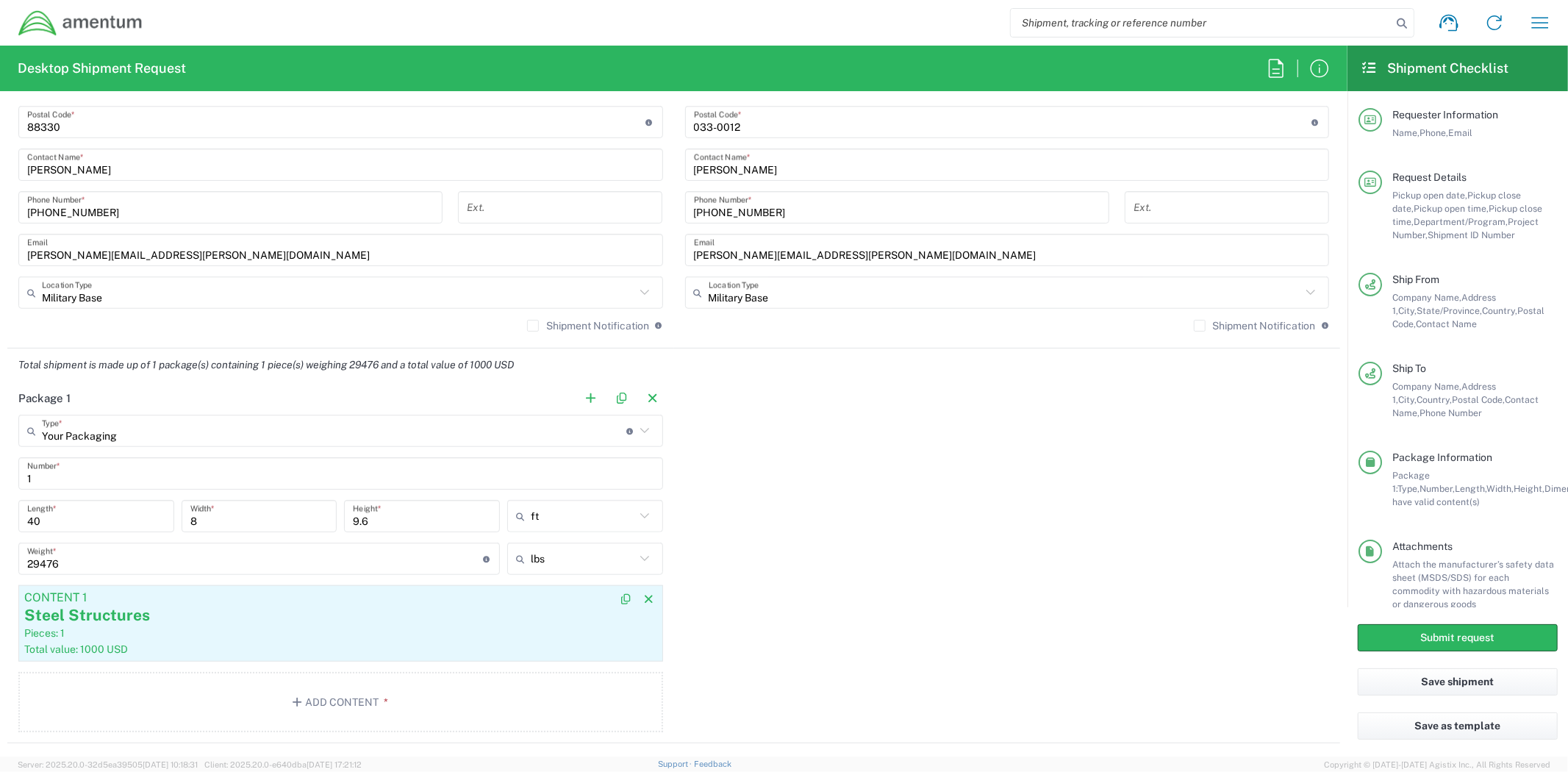
click at [322, 616] on div "Steel Structures" at bounding box center [341, 616] width 633 height 22
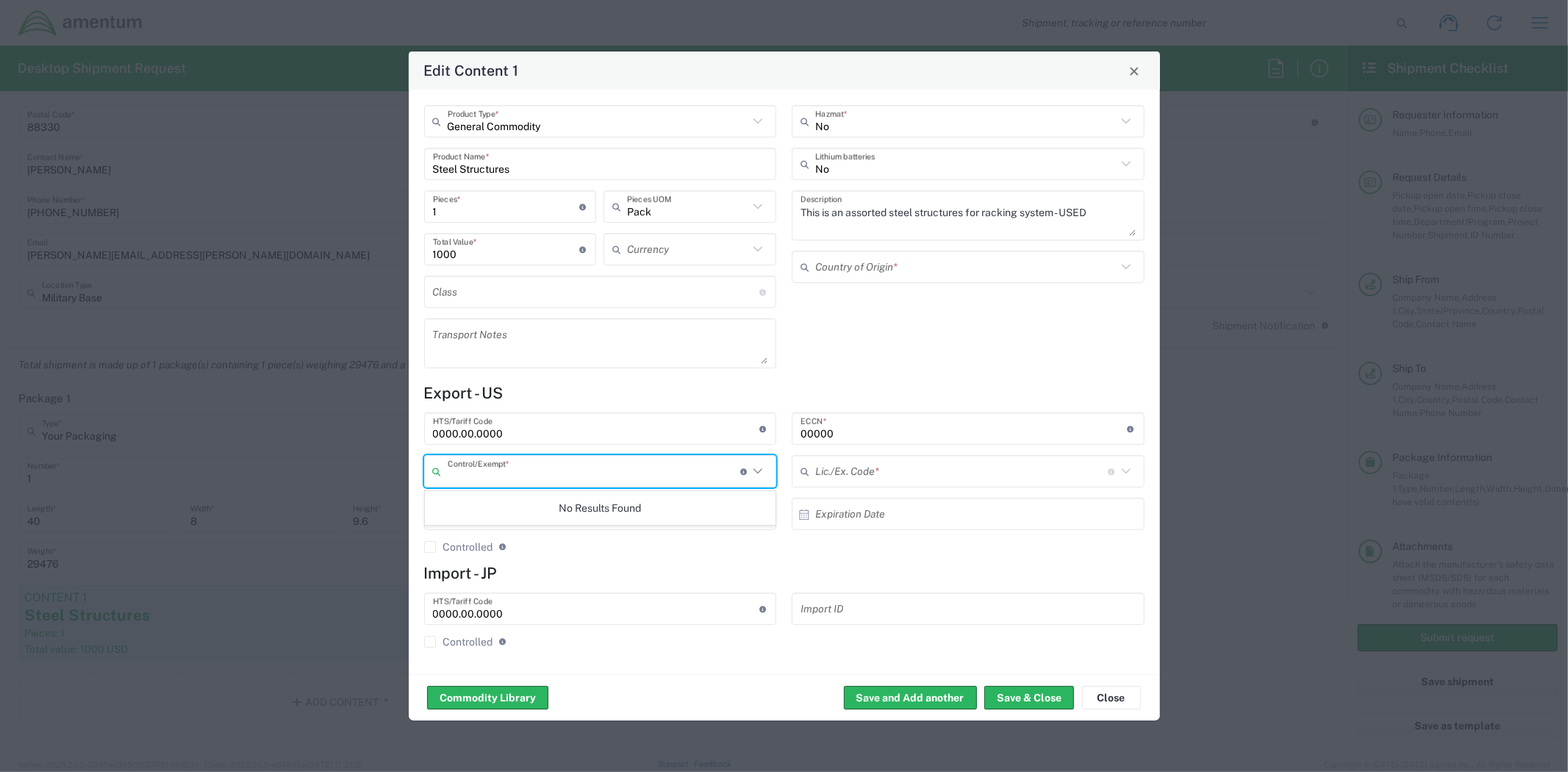
click at [497, 465] on input "text" at bounding box center [594, 472] width 293 height 26
click at [764, 471] on icon at bounding box center [758, 471] width 19 height 19
click at [760, 471] on icon at bounding box center [757, 472] width 9 height 5
click at [974, 231] on textarea "This is an assorted steel structures for racking system - USED" at bounding box center [968, 215] width 335 height 41
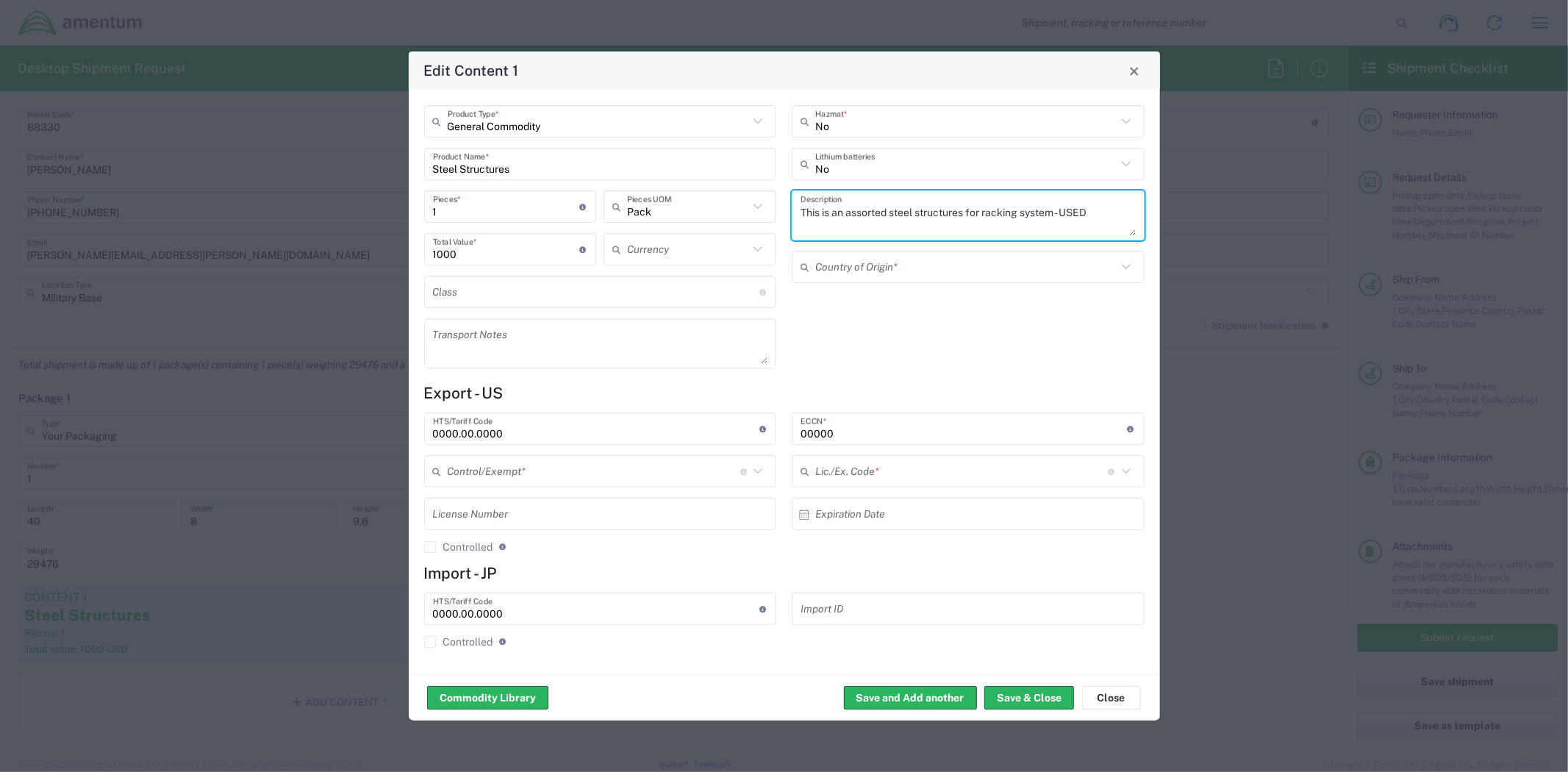
click at [965, 217] on textarea "This is an assorted steel structures for racking system - USED" at bounding box center [968, 215] width 335 height 41
click at [1139, 72] on button "Close" at bounding box center [1135, 70] width 21 height 21
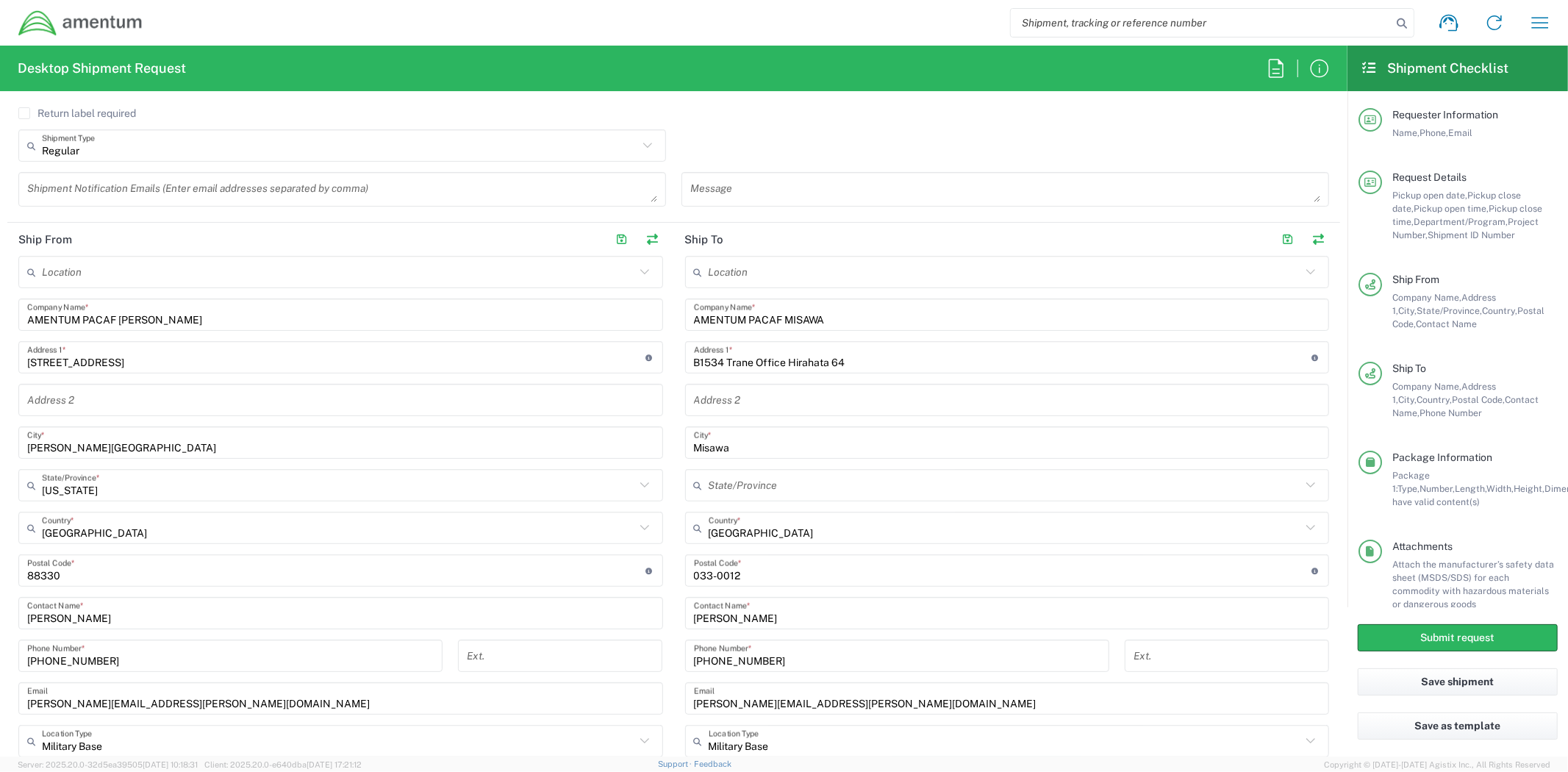
scroll to position [571, 0]
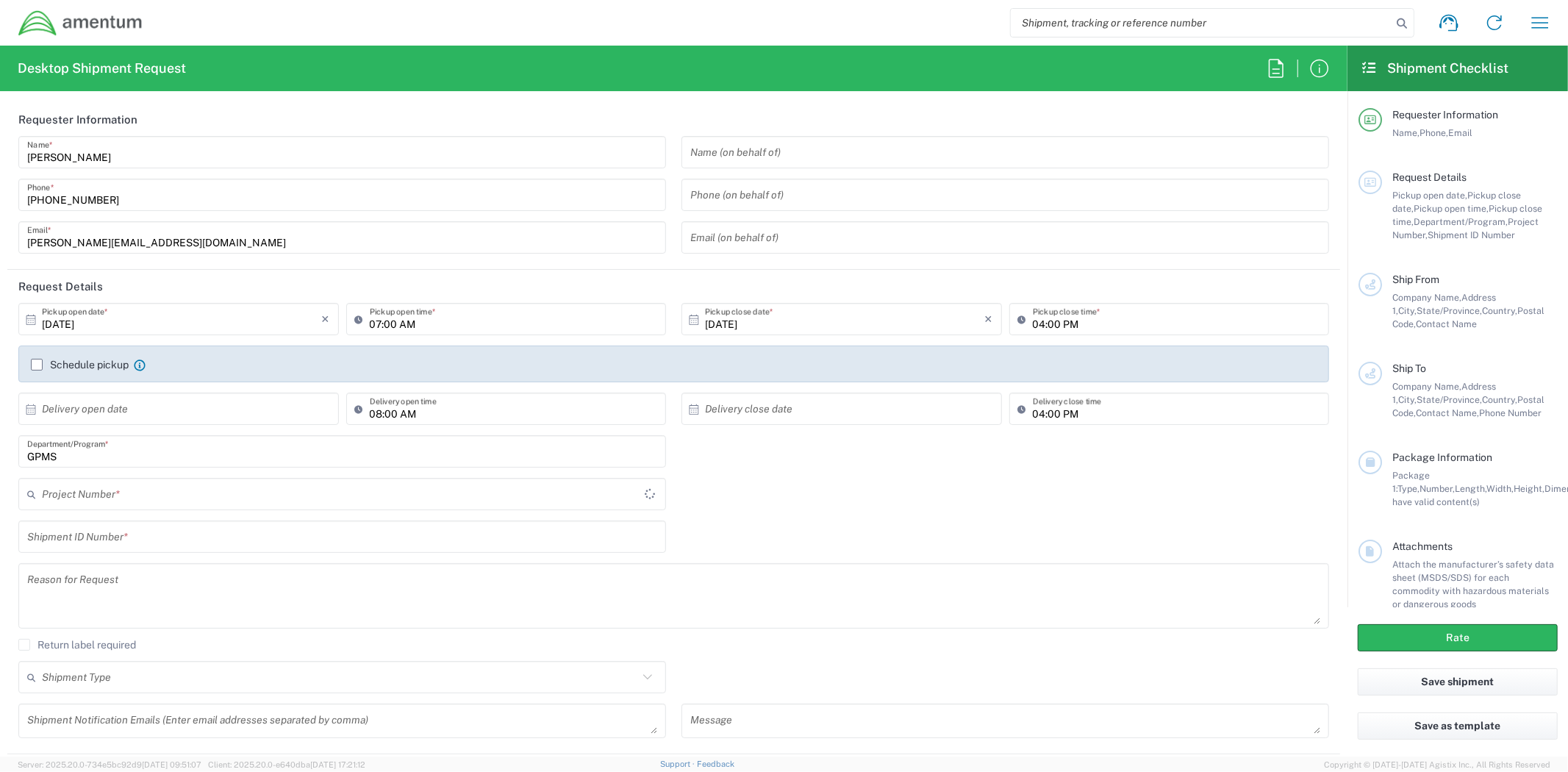
type input "[GEOGRAPHIC_DATA]"
type input "GPMS"
type input "United States"
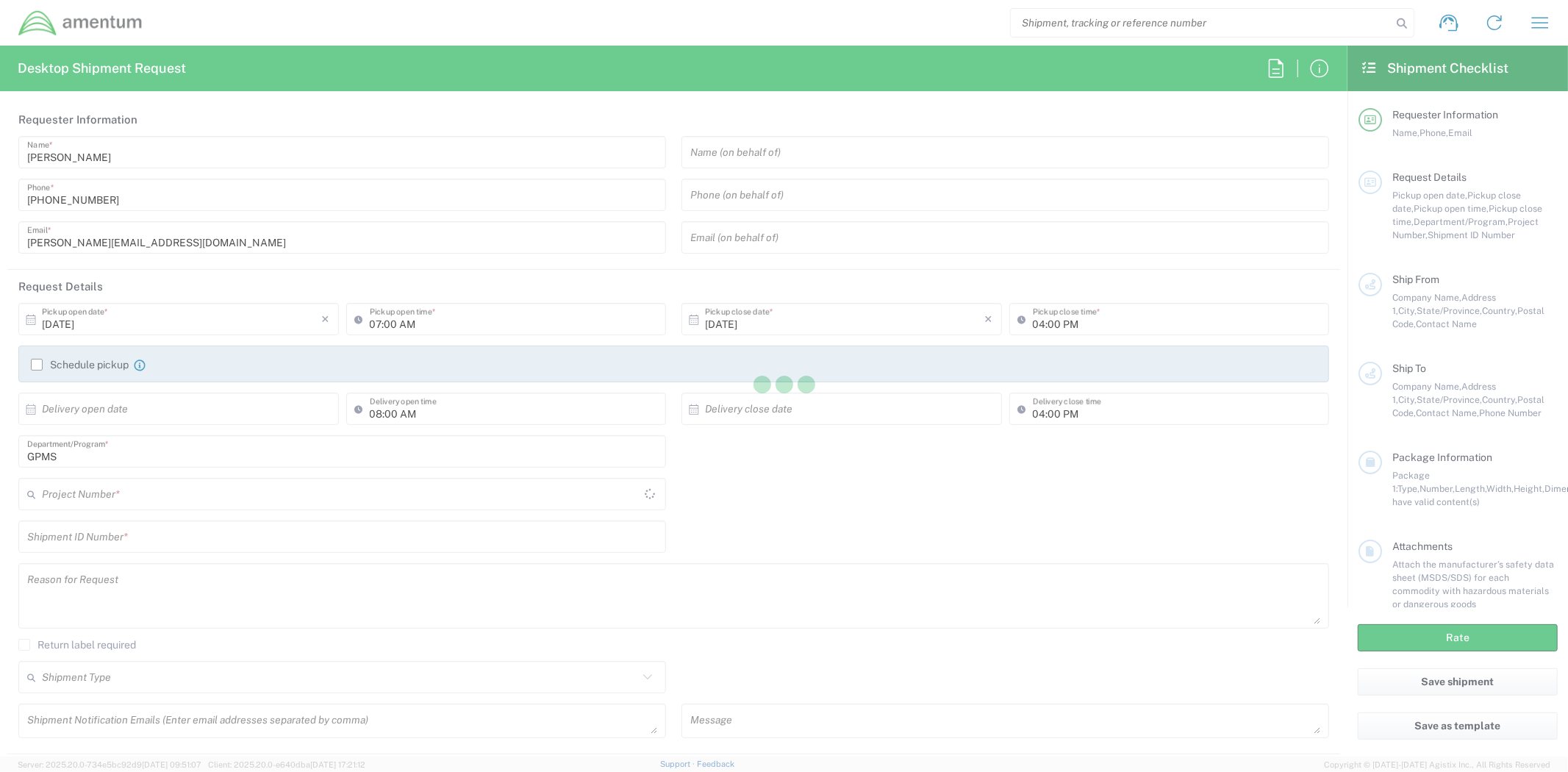
type input "[GEOGRAPHIC_DATA]"
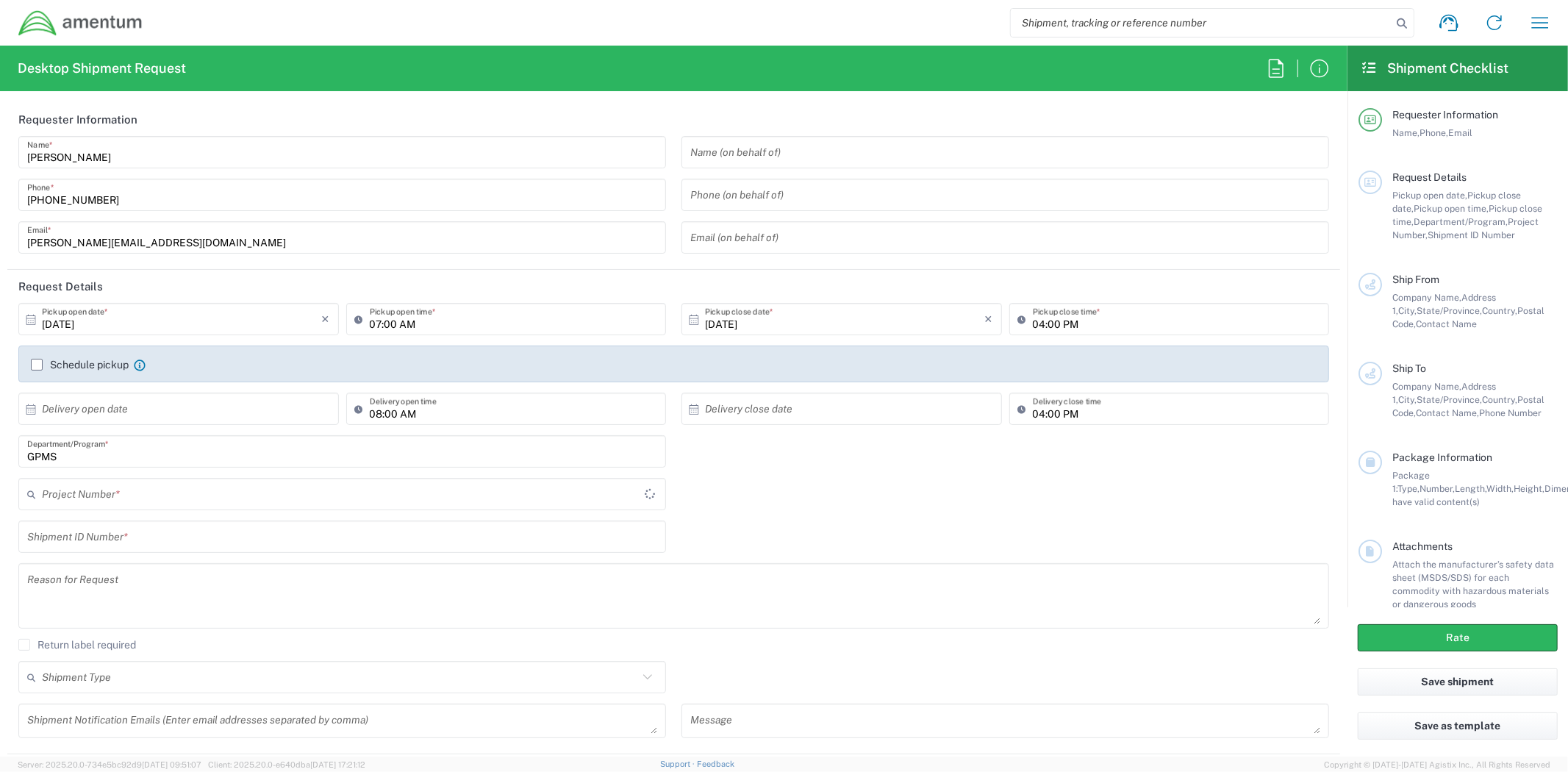
type input "[GEOGRAPHIC_DATA]"
type input "GPMS"
click at [205, 320] on input "[DATE]" at bounding box center [182, 319] width 280 height 26
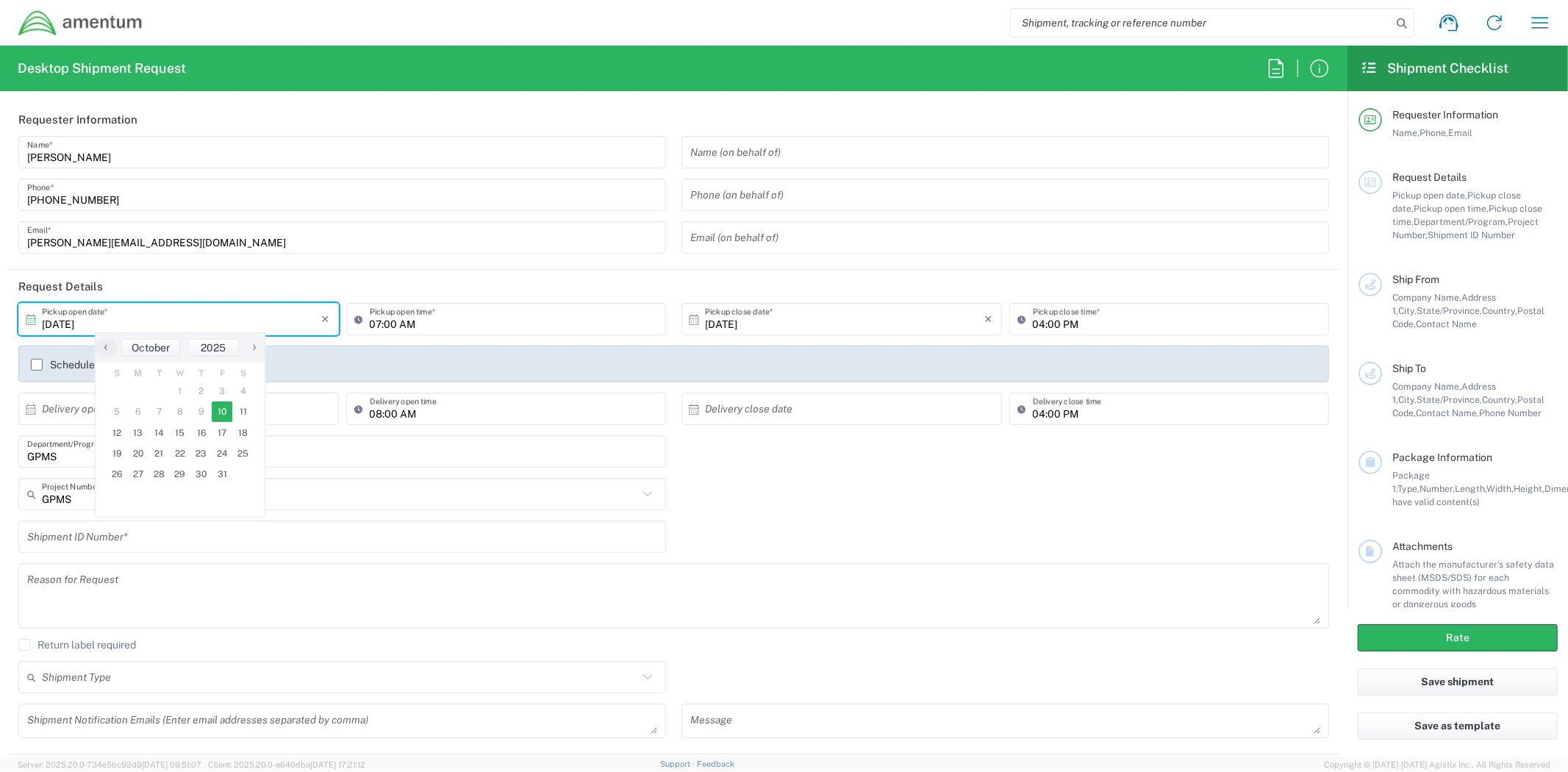
click at [969, 538] on div "Shipment ID Number *" at bounding box center [674, 542] width 1326 height 42
click at [249, 318] on input "[DATE]" at bounding box center [182, 319] width 280 height 26
click at [228, 434] on span "17" at bounding box center [222, 434] width 22 height 21
type input "[DATE]"
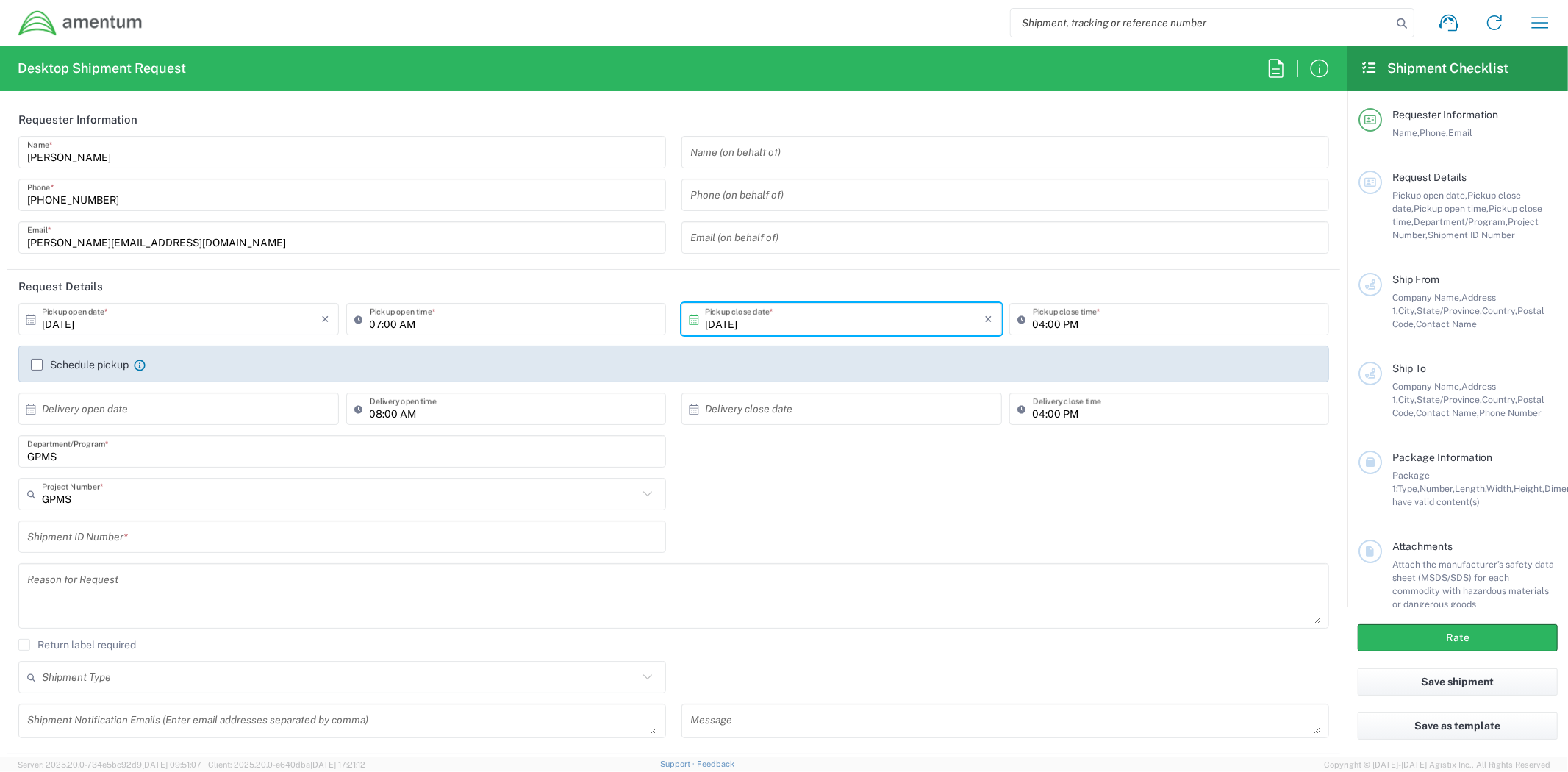
click at [908, 512] on div "GPMS Project Number * GPMS 0915.E0002.02.000.2CE,LABOR ONLY OPT YR 1 ,1 ,82 ,9 …" at bounding box center [674, 499] width 1326 height 42
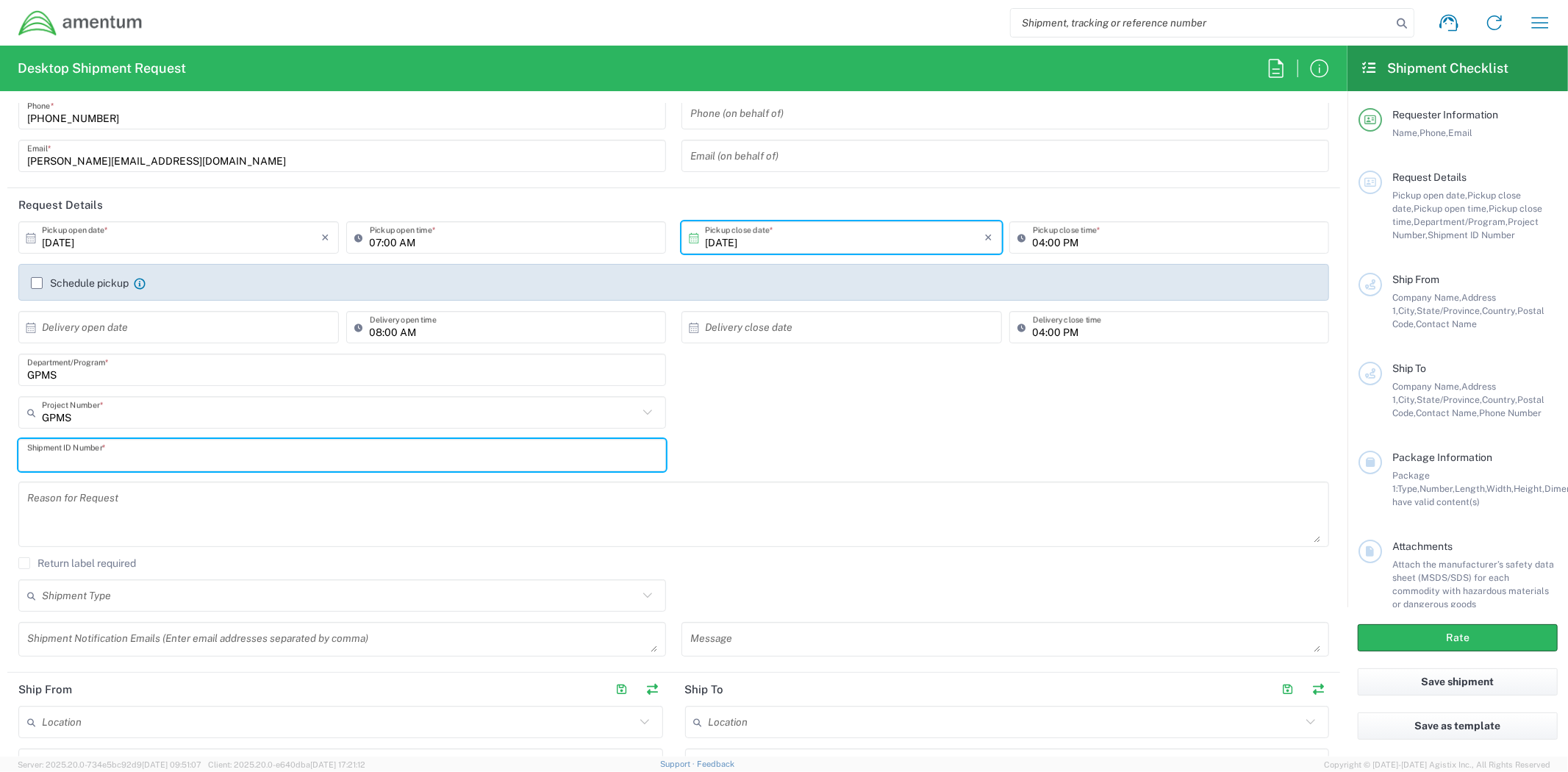
click at [313, 460] on input "text" at bounding box center [342, 455] width 630 height 26
paste input "HOLLOMAN-MISAWA"
click at [115, 464] on input "HOLLOMAN-MISAWA" at bounding box center [342, 455] width 630 height 26
type input "HOLLOMAN-GUAM"
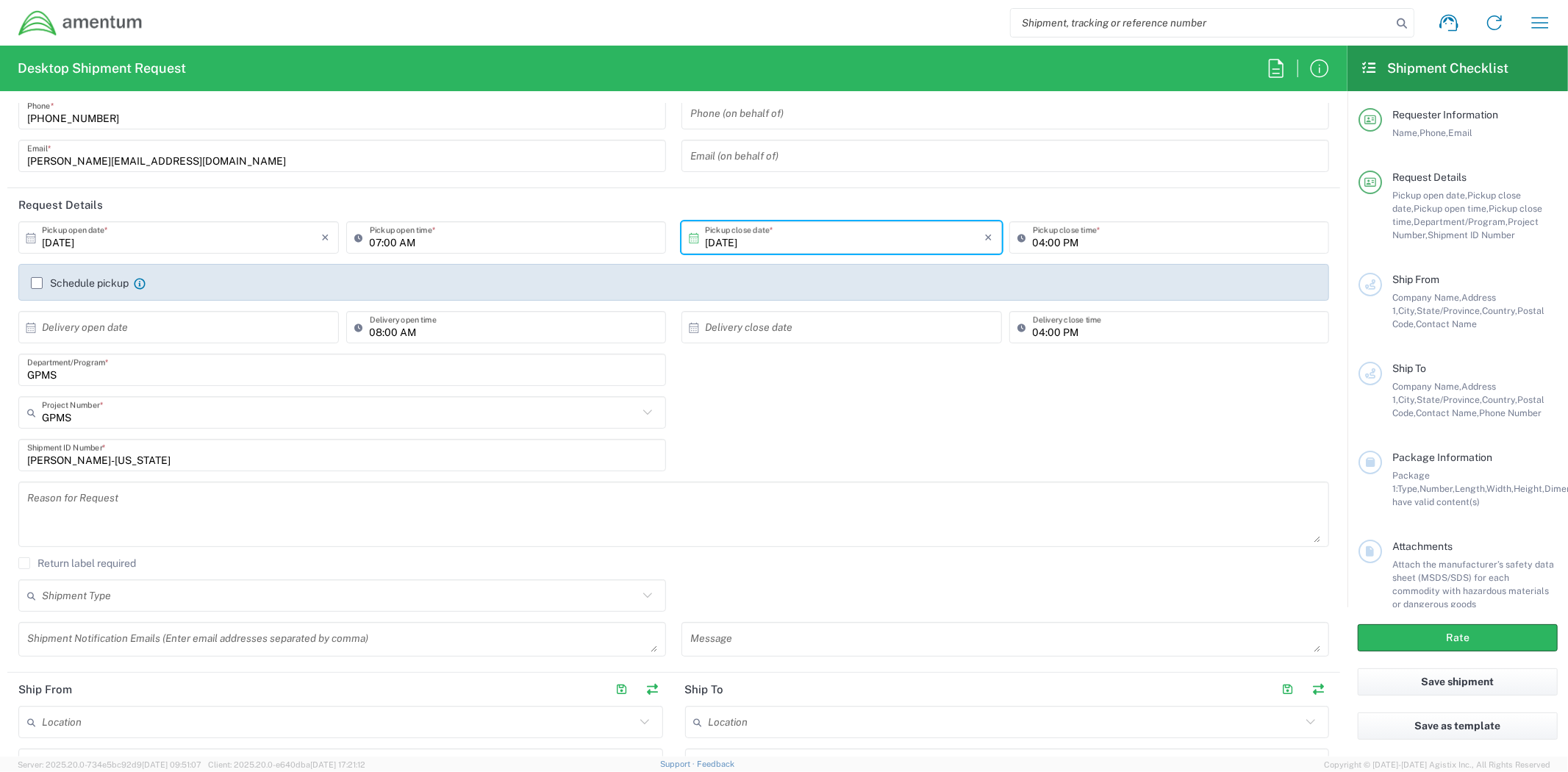
click at [269, 371] on input "GPMS" at bounding box center [342, 370] width 630 height 26
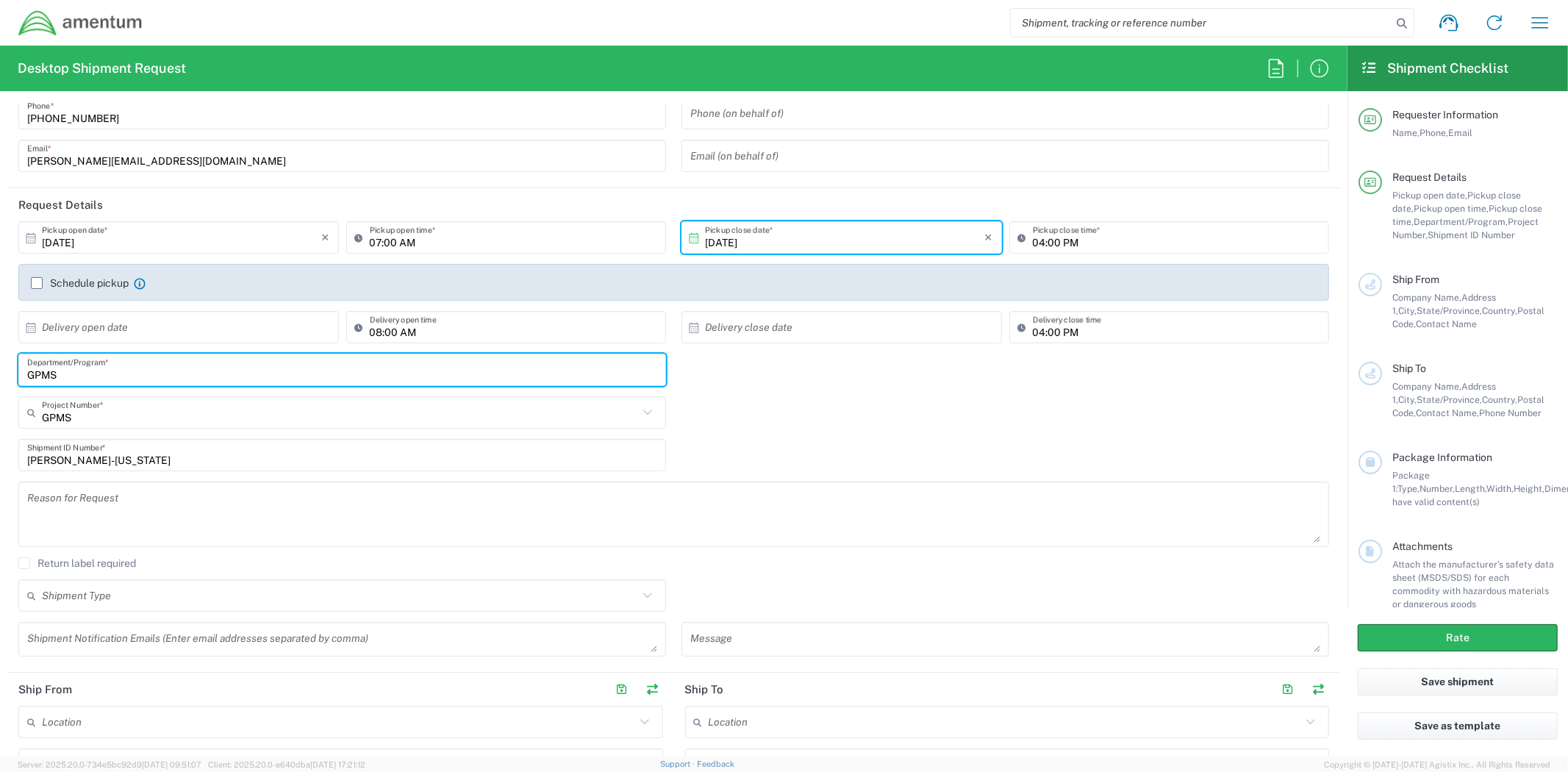
click at [269, 370] on input "GPMS" at bounding box center [342, 370] width 630 height 26
click at [269, 369] on input "GPMS" at bounding box center [342, 370] width 630 height 26
paste input "PACAF"
type input "PACAF"
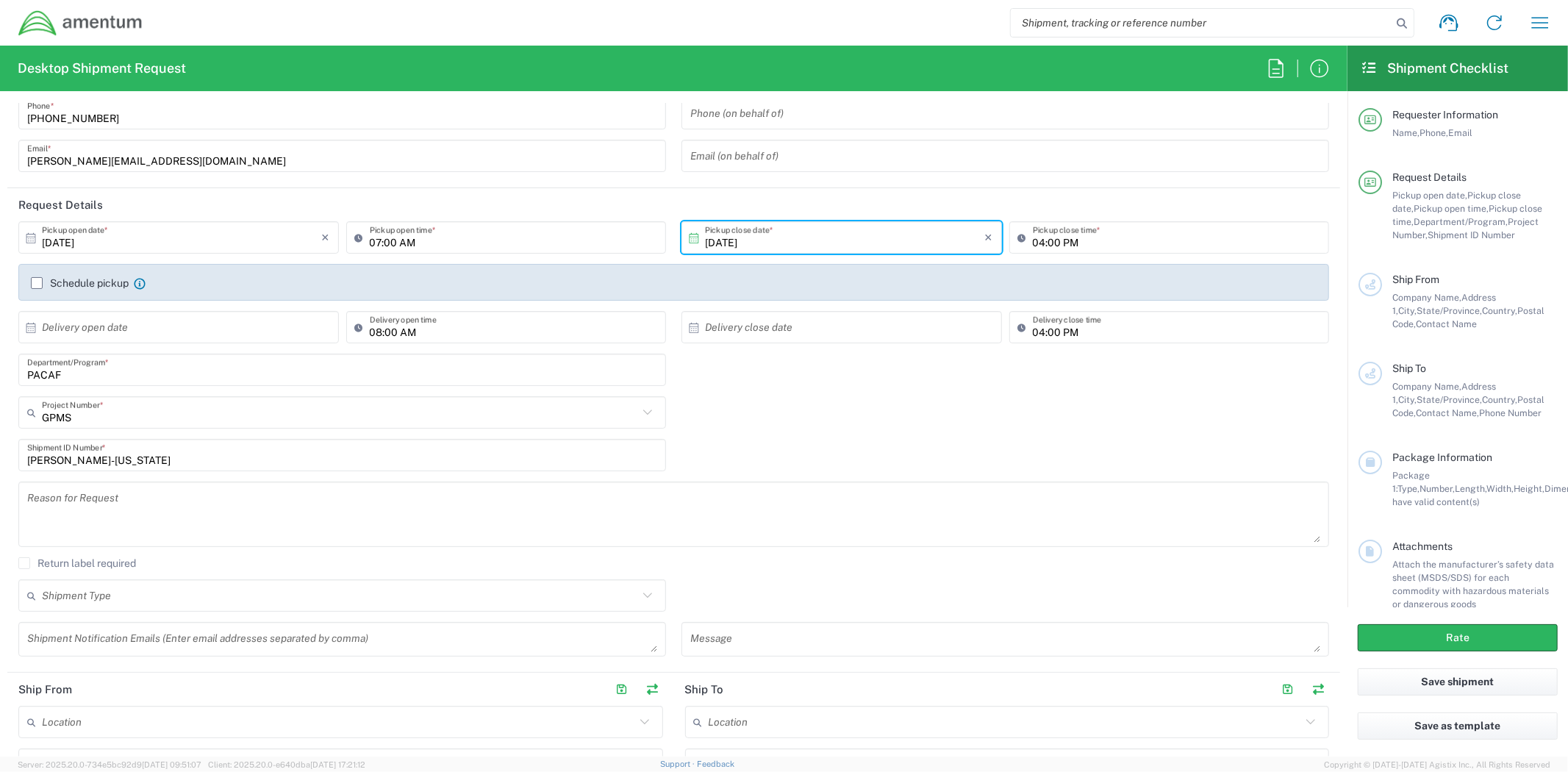
click at [289, 402] on div "GPMS Project Number *" at bounding box center [342, 412] width 648 height 32
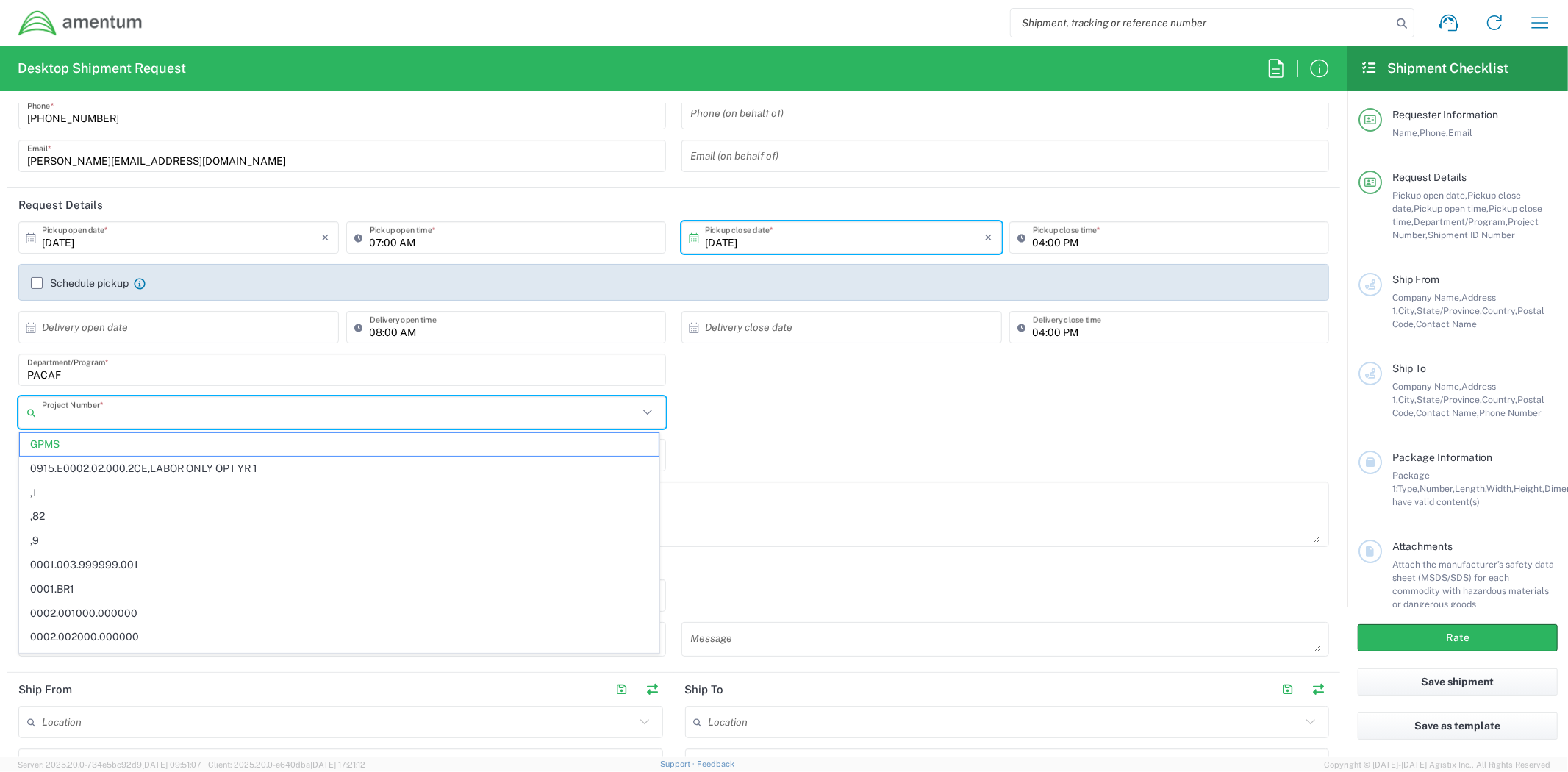
click at [280, 419] on input "text" at bounding box center [340, 413] width 596 height 26
type input "P"
click at [185, 423] on input "PACF" at bounding box center [340, 413] width 596 height 26
type input "PACAF"
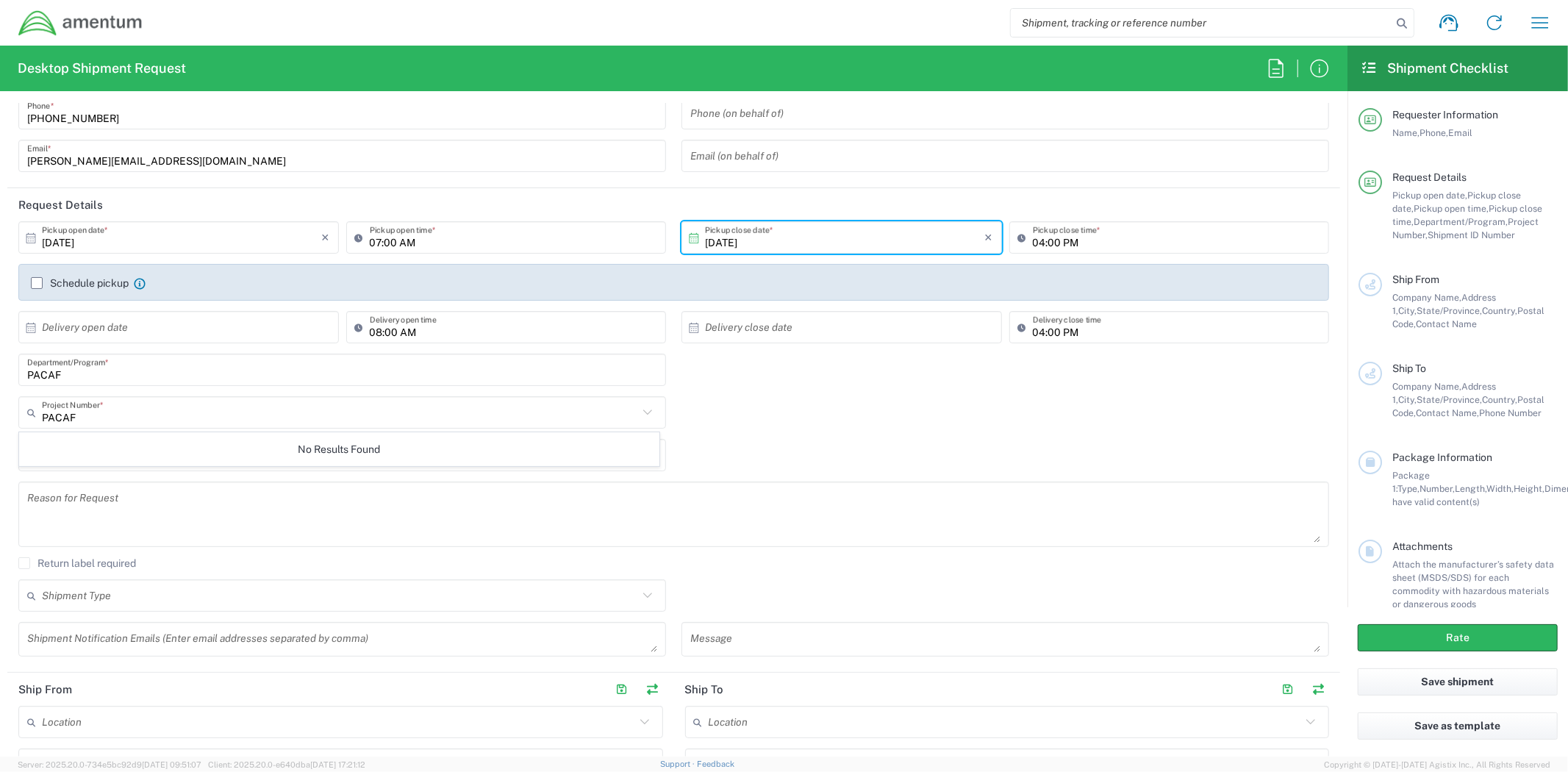
click at [808, 446] on div "HOLLOMAN-GUAM Shipment ID Number *" at bounding box center [674, 460] width 1326 height 42
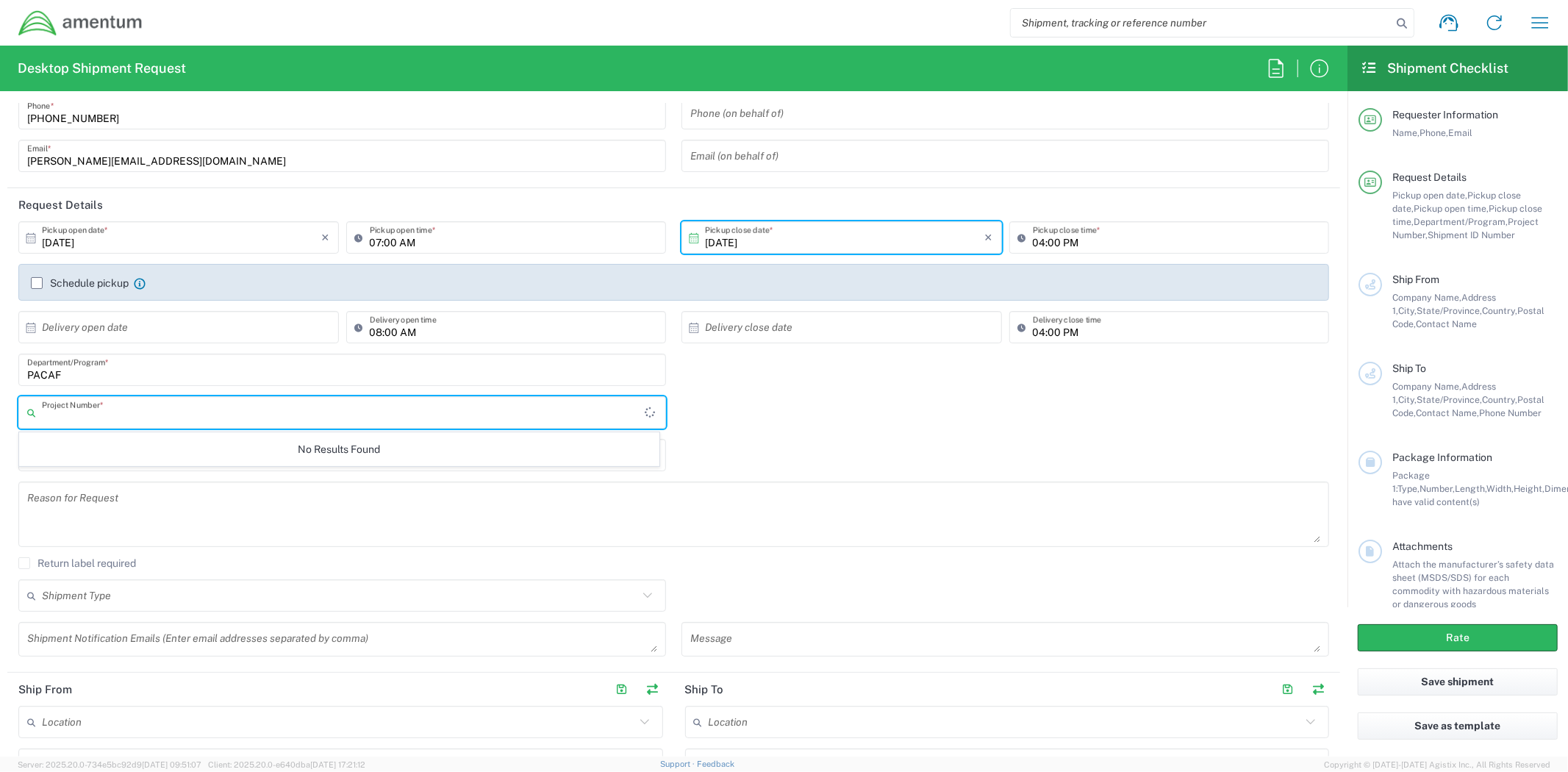
click at [618, 420] on input "text" at bounding box center [343, 413] width 603 height 26
click at [363, 450] on span "5247.03.00.C.0001.PACAFSVCDL" at bounding box center [339, 444] width 639 height 22
type input "5247.03.00.C.0001.PACAFSVCDL"
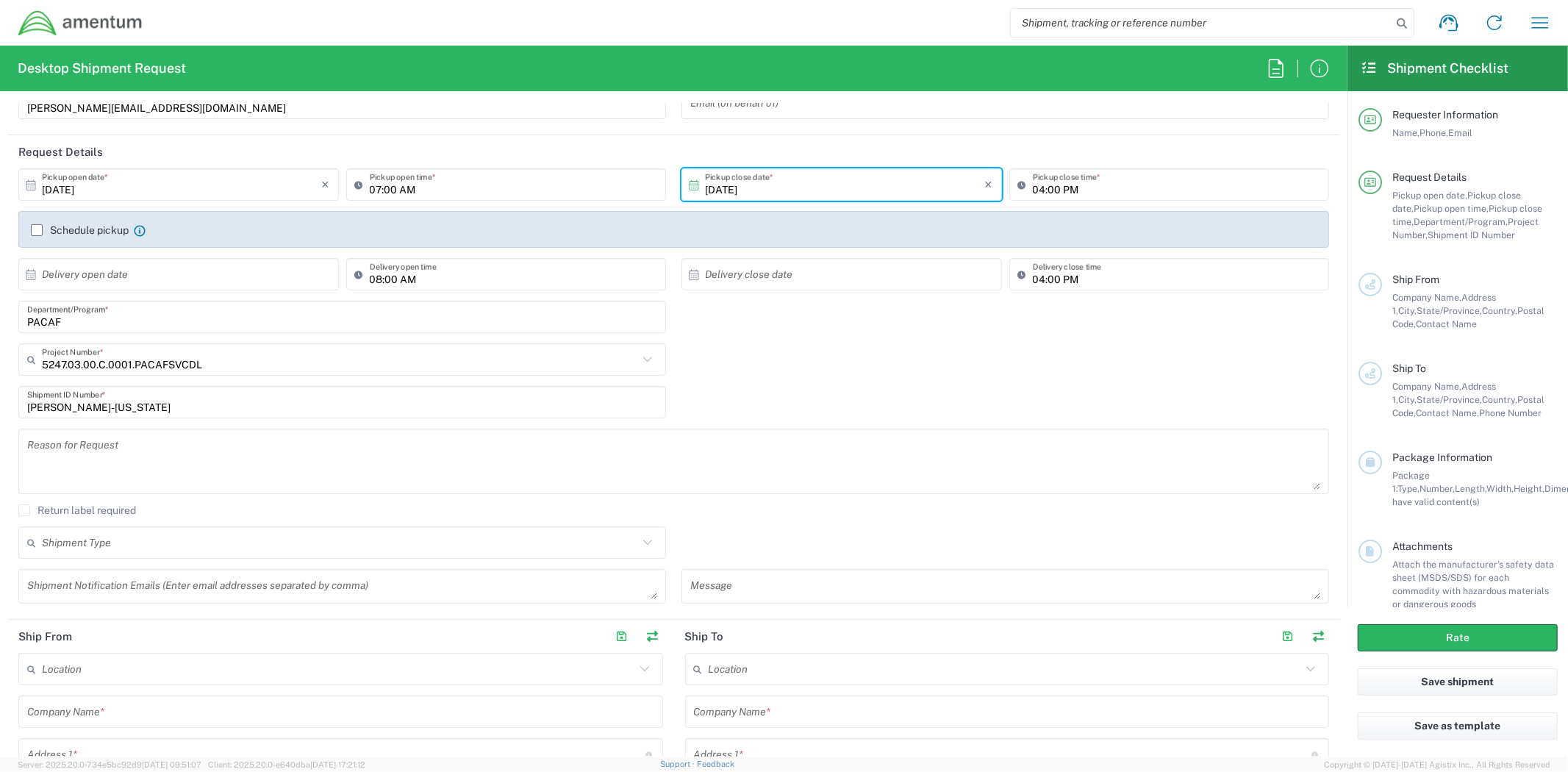
scroll to position [245, 0]
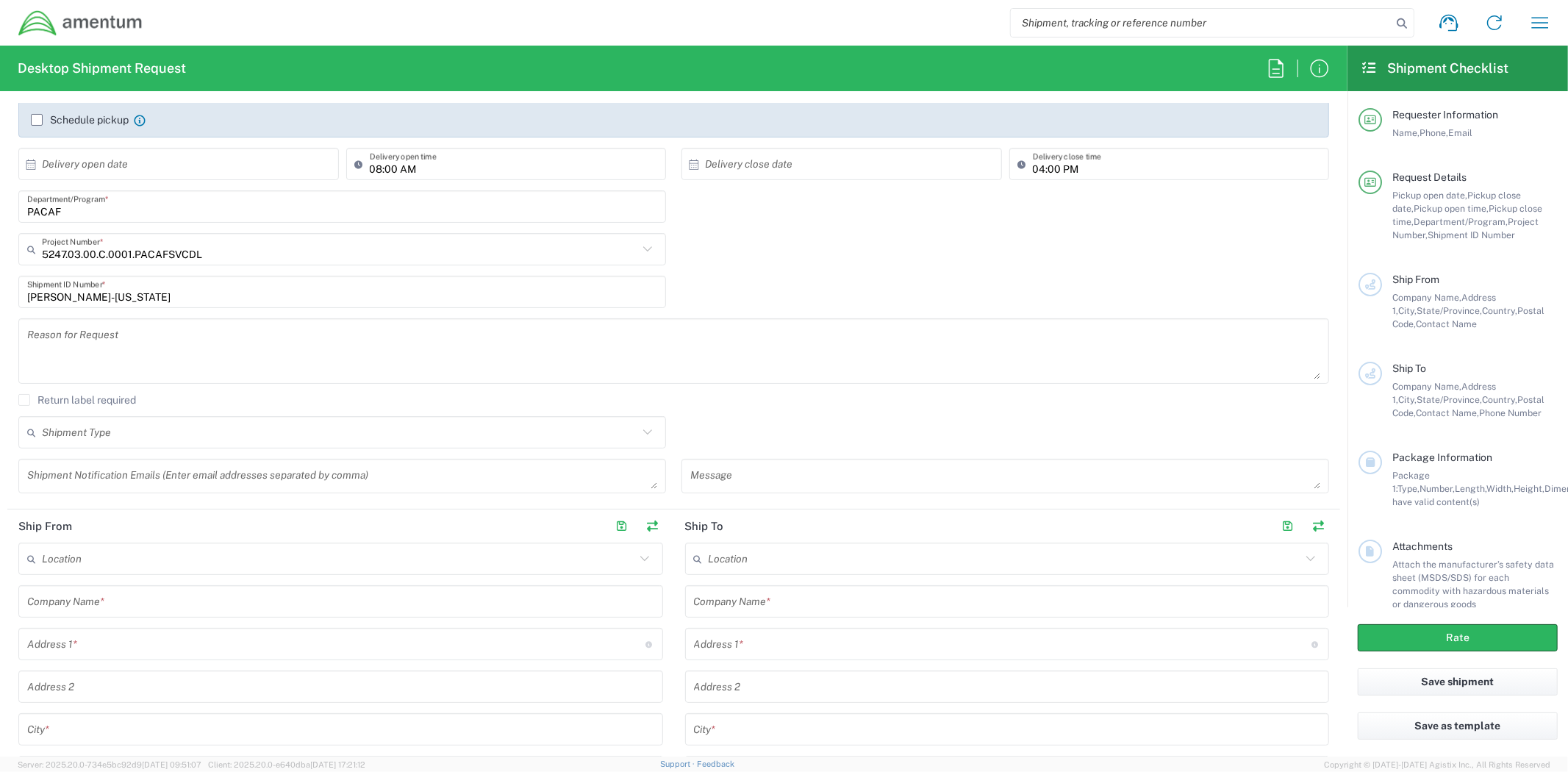
click at [255, 374] on textarea at bounding box center [673, 351] width 1293 height 57
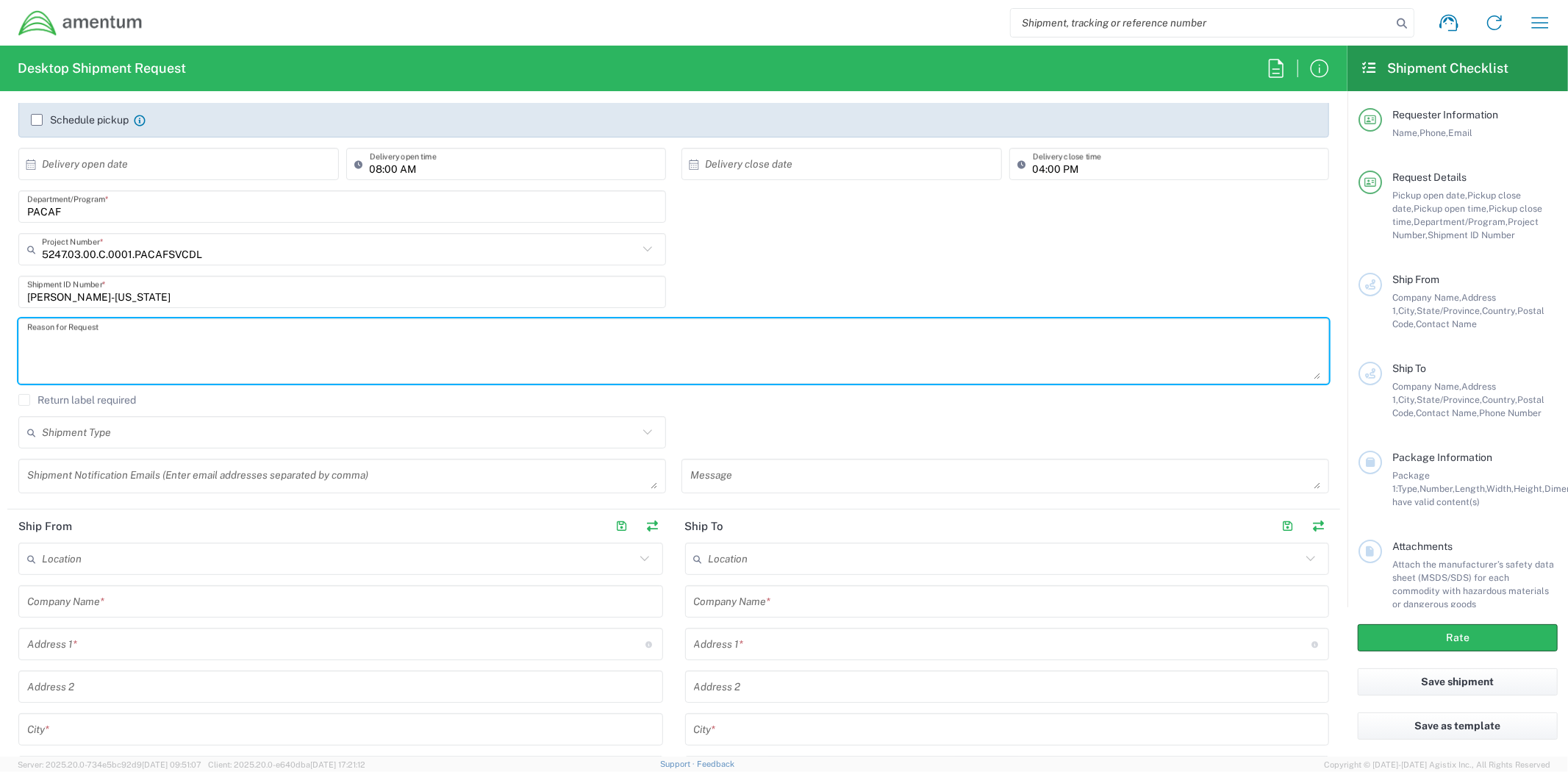
paste textarea "Estimate cost for shipping Walk and Pick Racks from Holloman to Misawa"
click at [353, 339] on textarea "Estimate cost for shipping Walk and Pick Racks from Holloman to Misawa" at bounding box center [673, 351] width 1293 height 57
click at [353, 339] on textarea "Estimate cost for shipping Walk and Pick Racks from Holloman, AFB to Andersen A…" at bounding box center [673, 351] width 1293 height 57
type textarea "Estimate cost for shipping Walk and Pick Racks from Holloman, AFB, NM to Anders…"
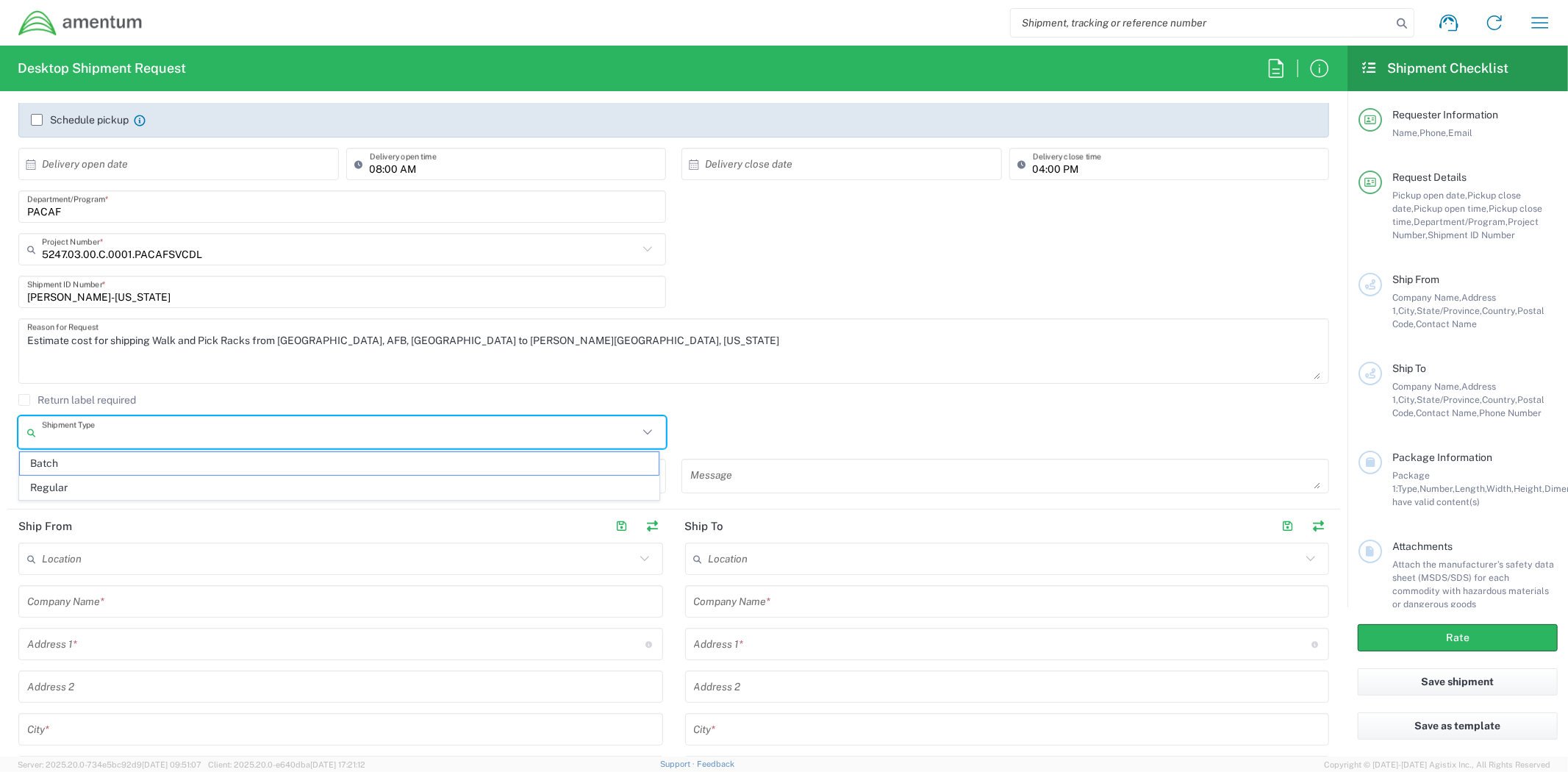
click at [284, 442] on input "text" at bounding box center [340, 433] width 596 height 26
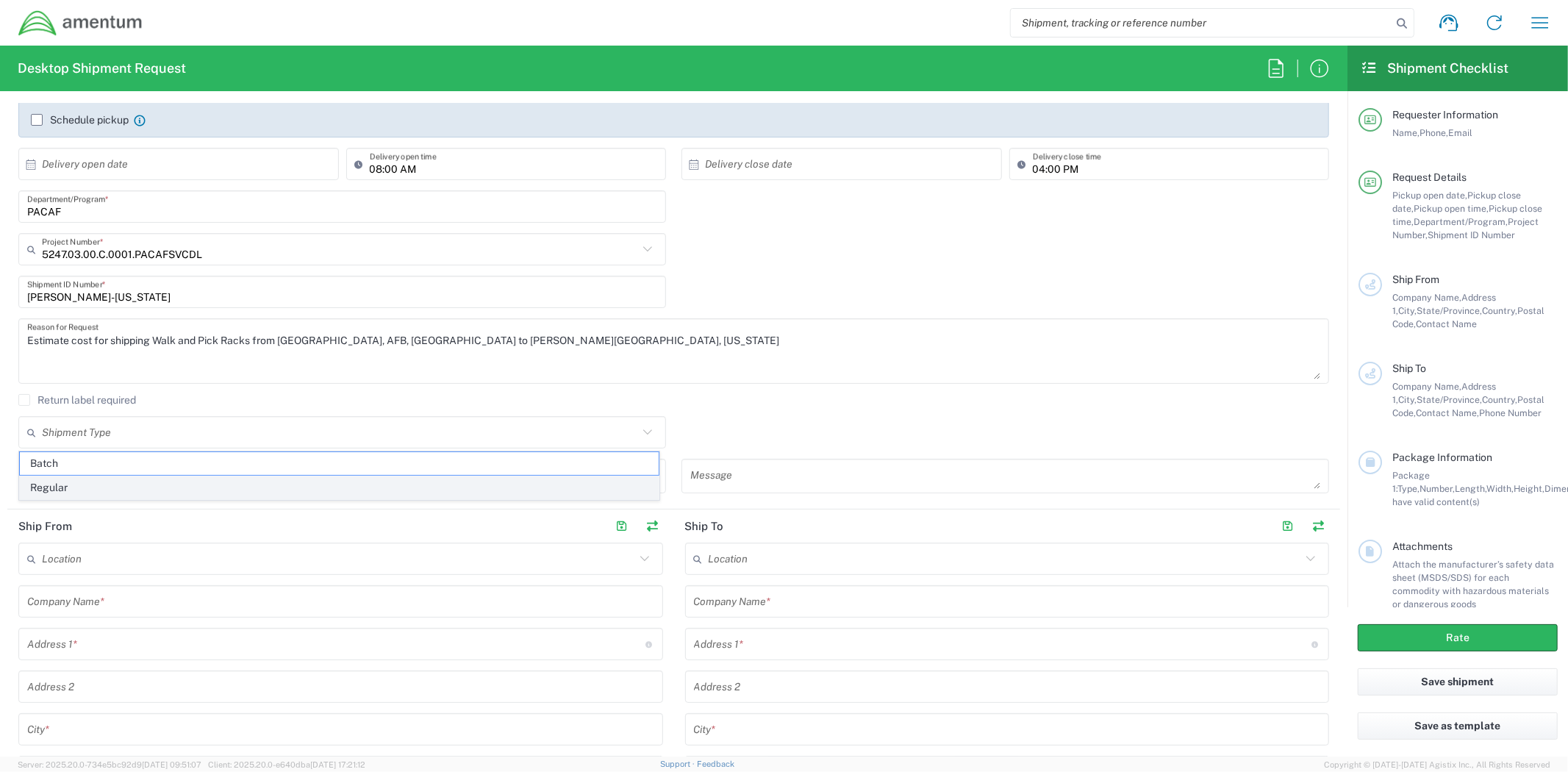
click at [257, 490] on span "Regular" at bounding box center [339, 488] width 639 height 22
type input "Regular"
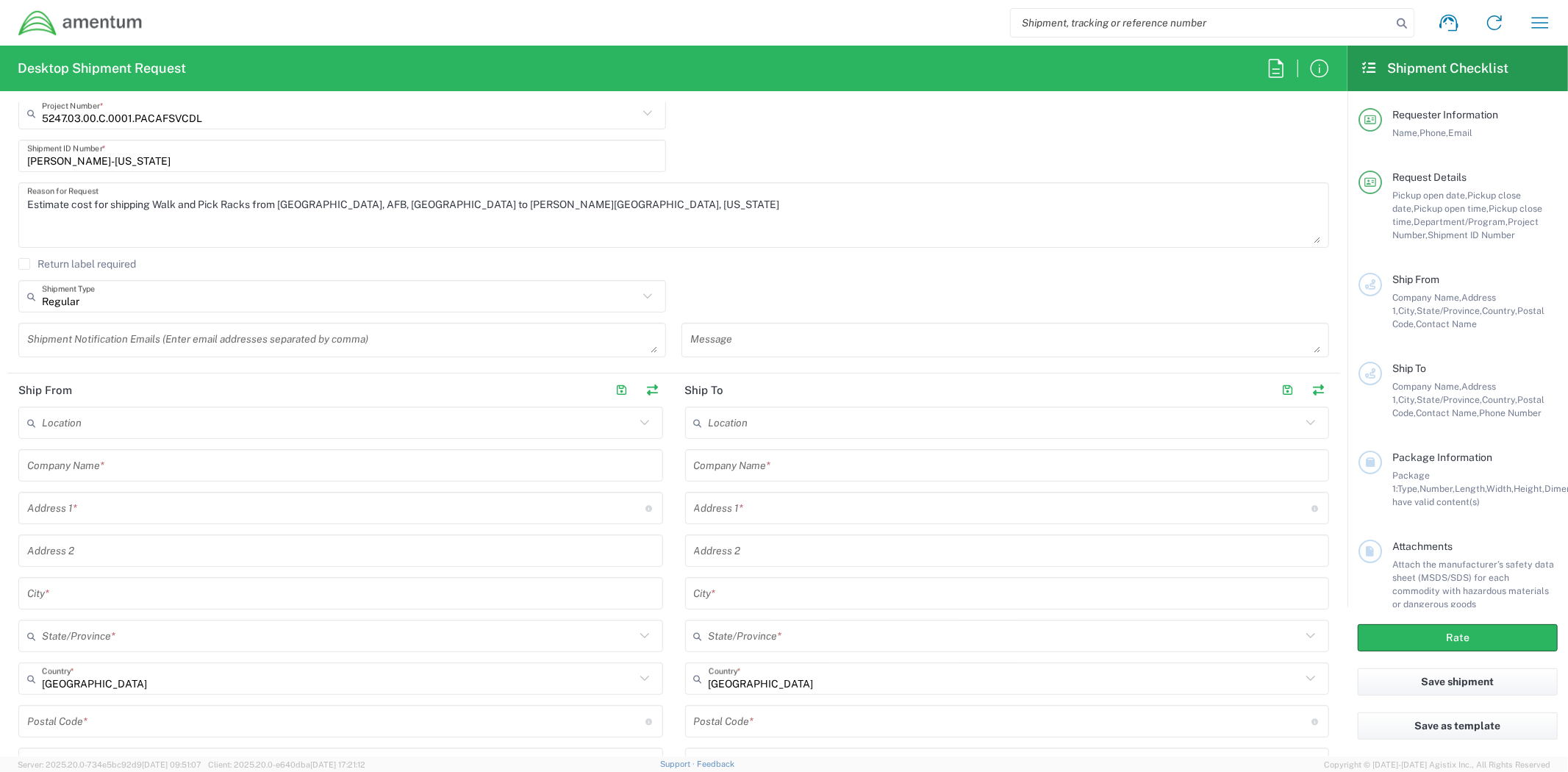
scroll to position [408, 0]
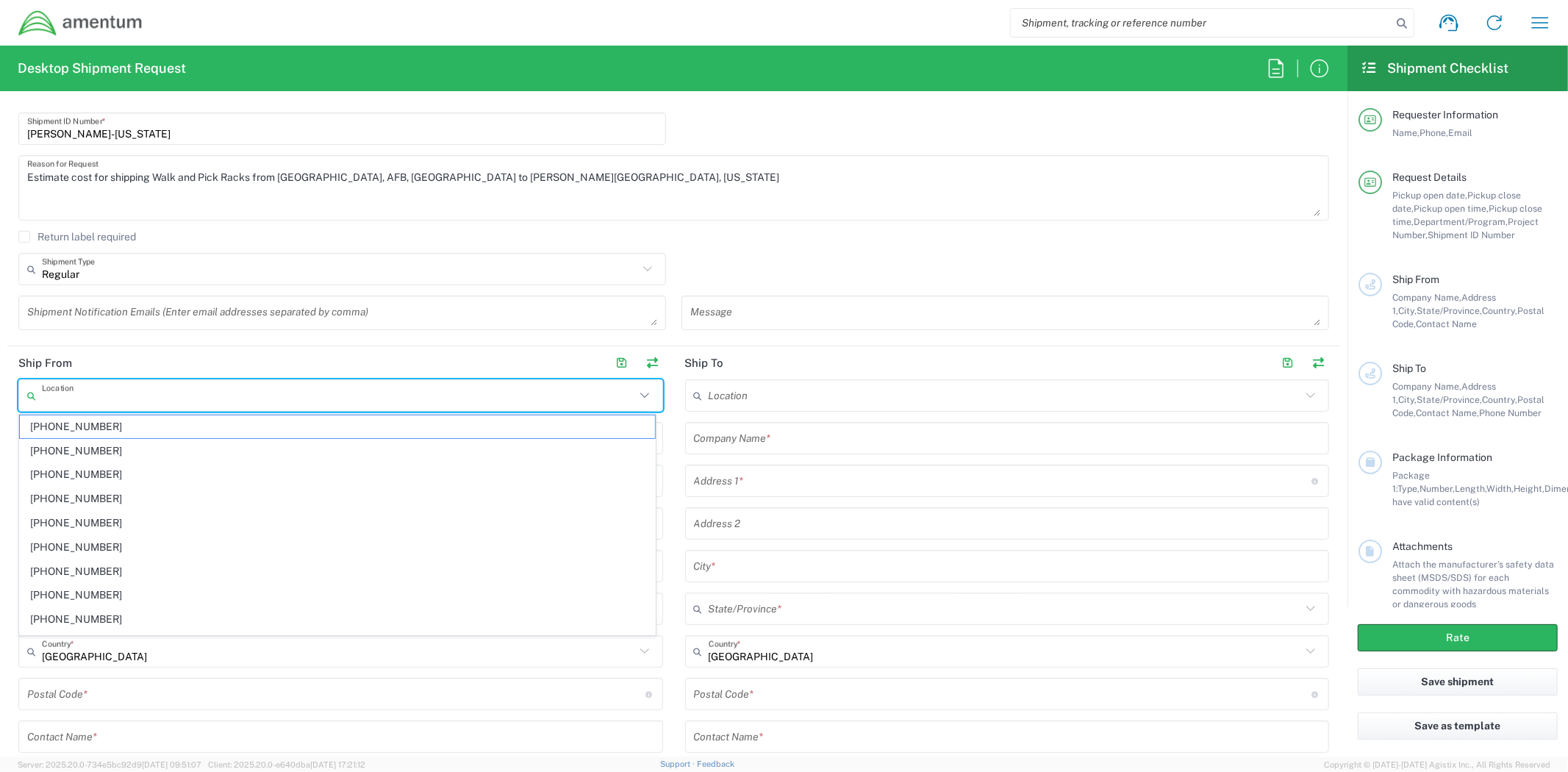
click at [357, 401] on input "text" at bounding box center [338, 396] width 593 height 26
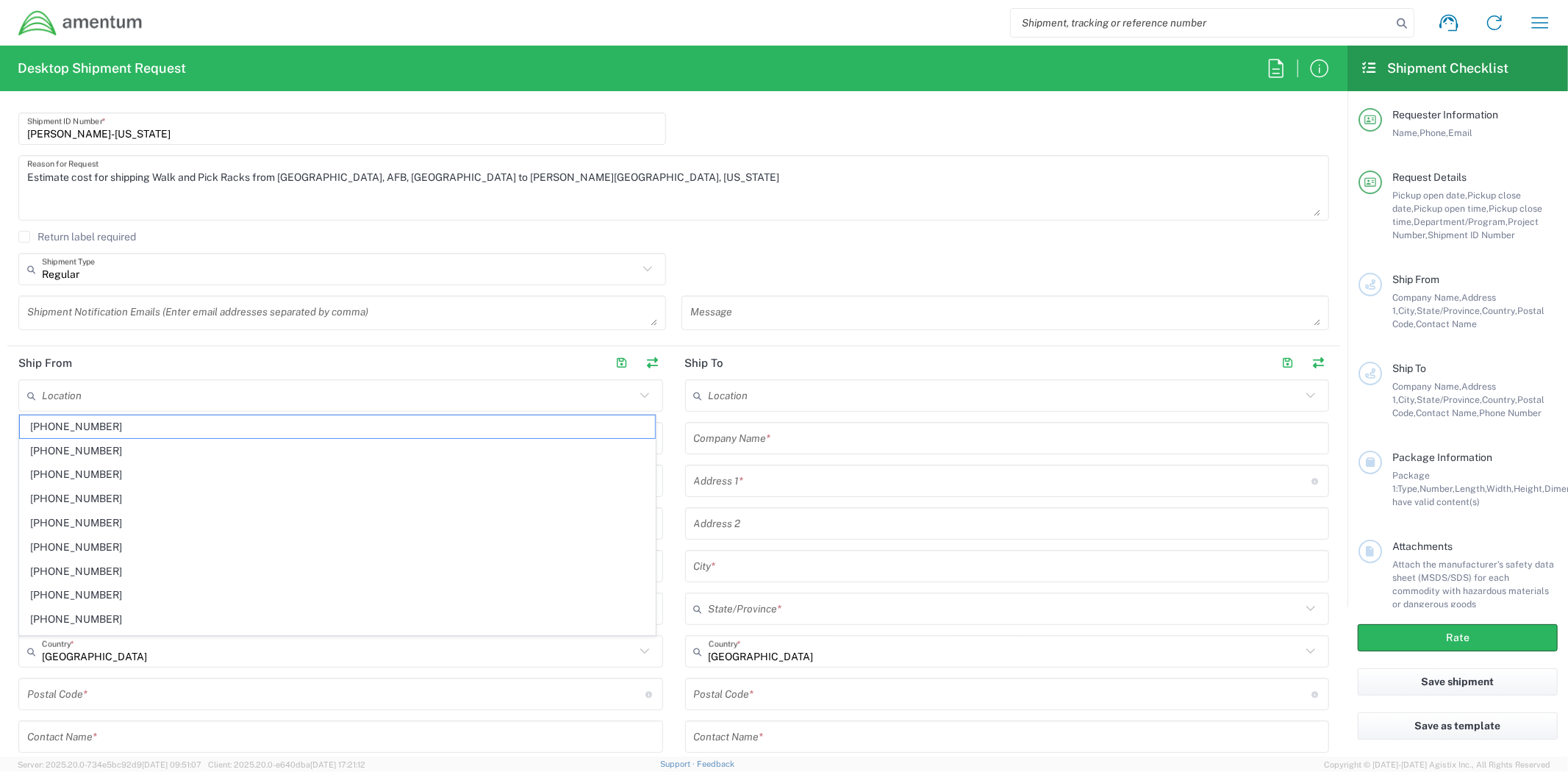
click at [253, 391] on input "text" at bounding box center [338, 396] width 593 height 26
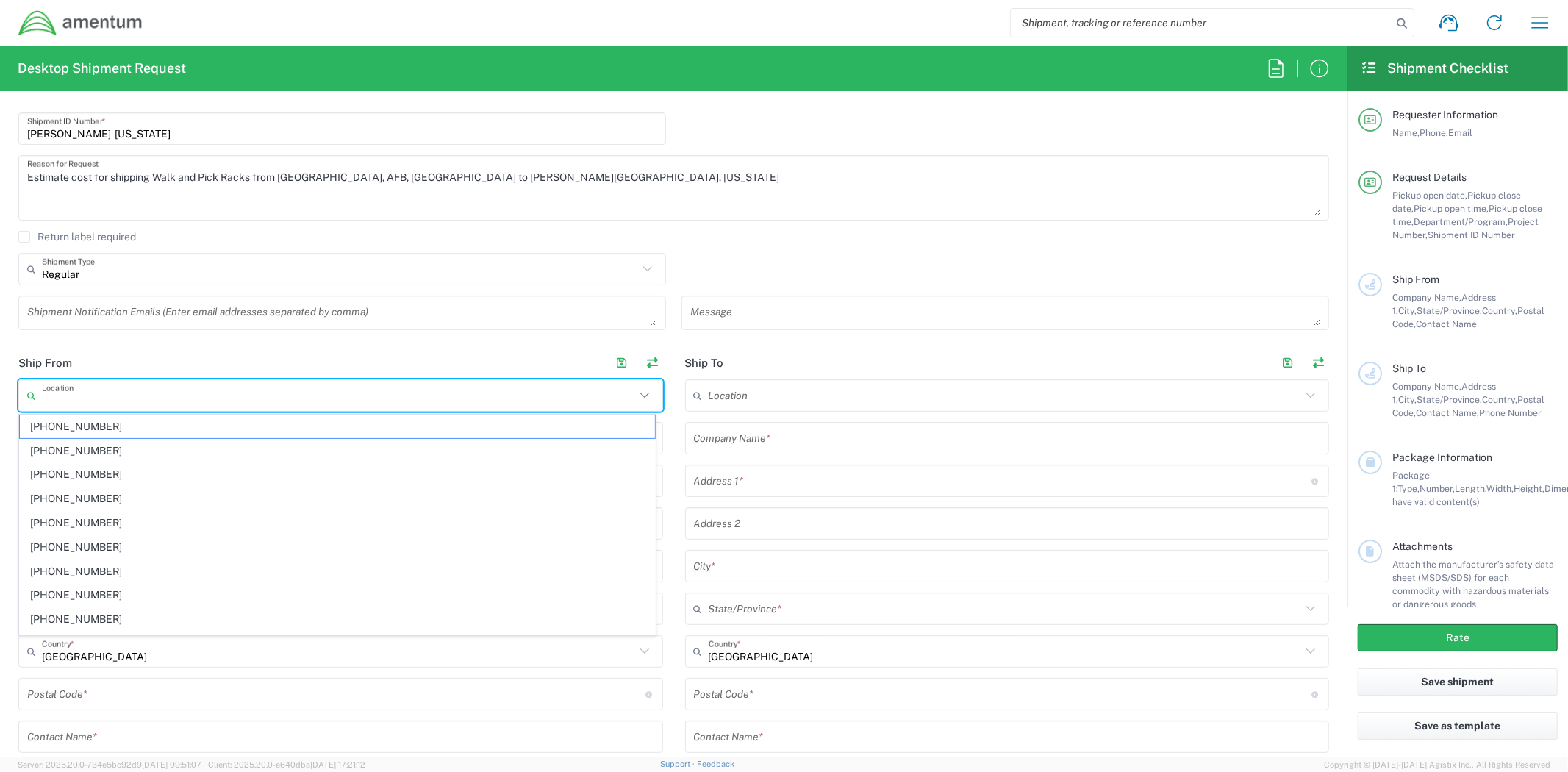
paste input "AMENTUM PACAF HOLLOMAN"
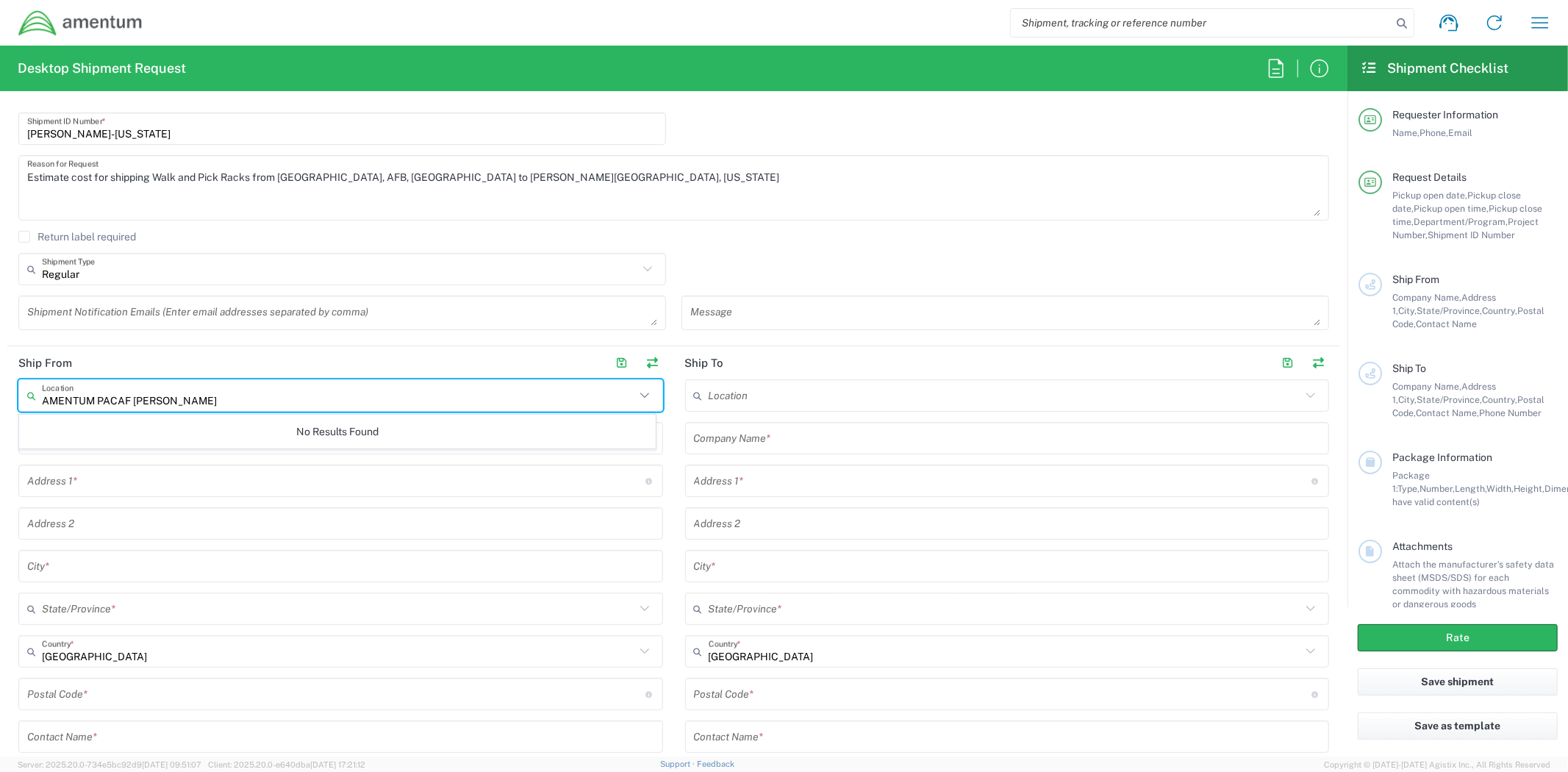
type input "AMENTUM PACAF HOLLOMAN"
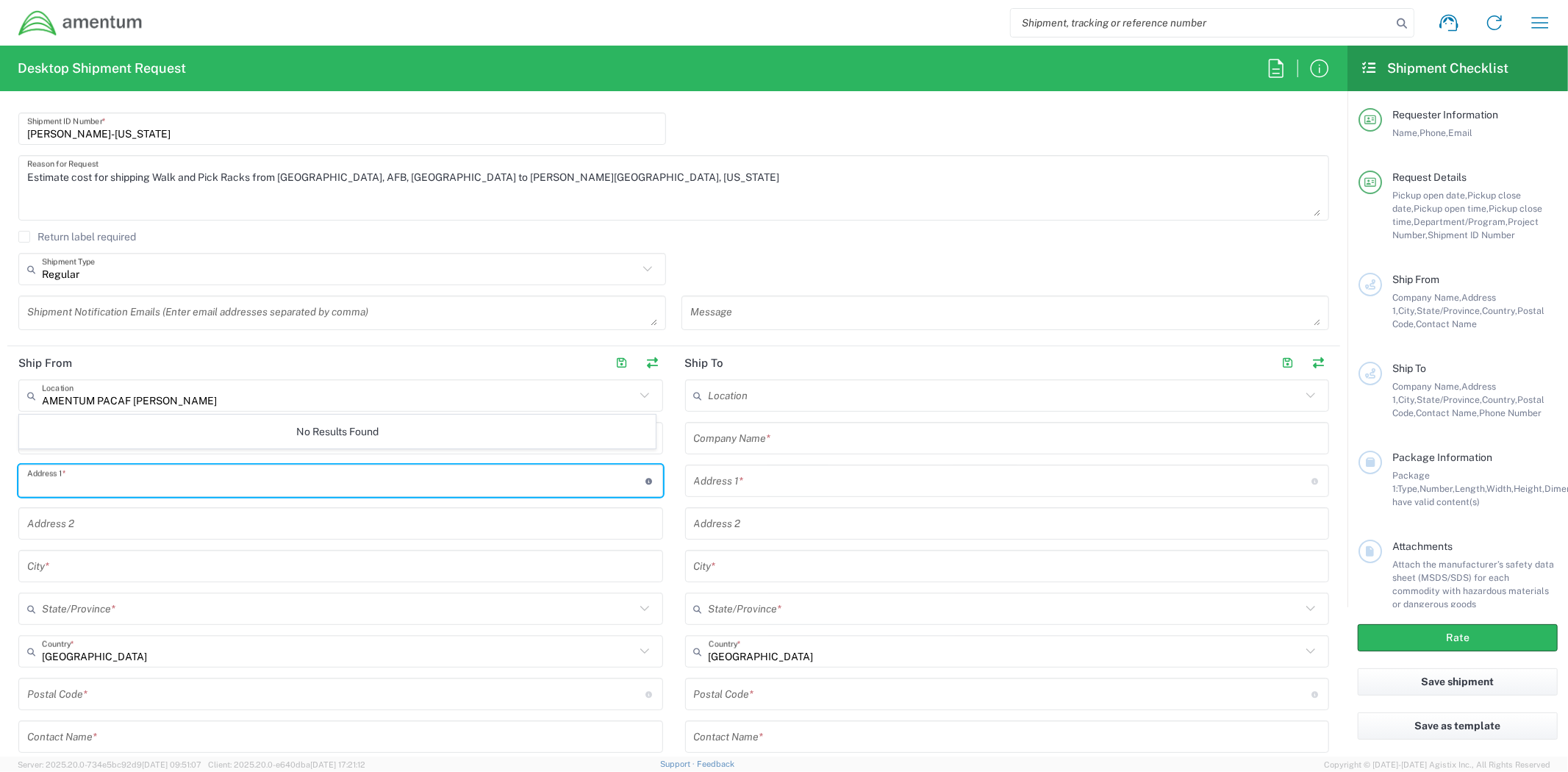
click at [318, 478] on input "text" at bounding box center [336, 482] width 618 height 26
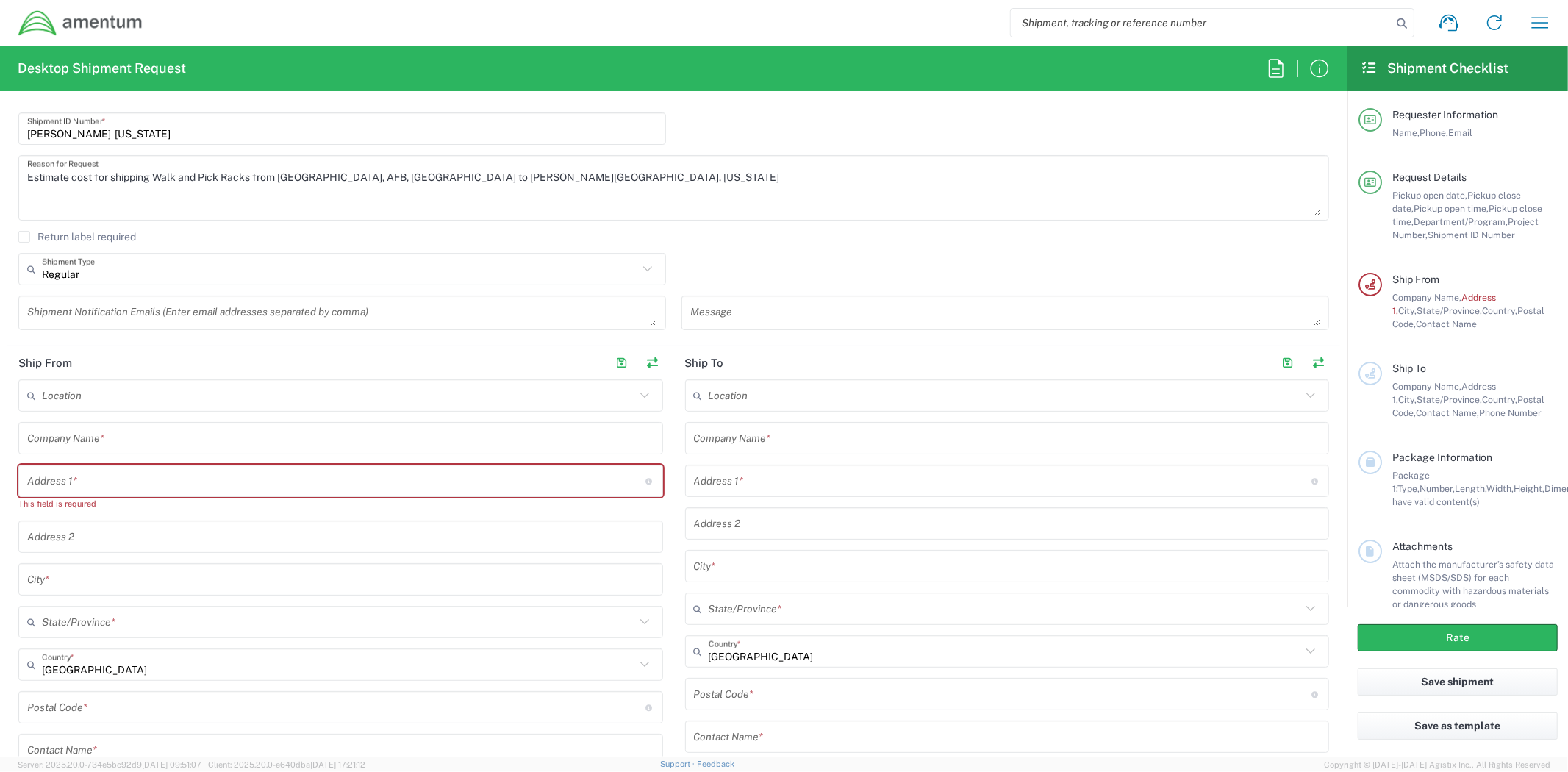
click at [185, 424] on div "Company Name *" at bounding box center [341, 438] width 644 height 32
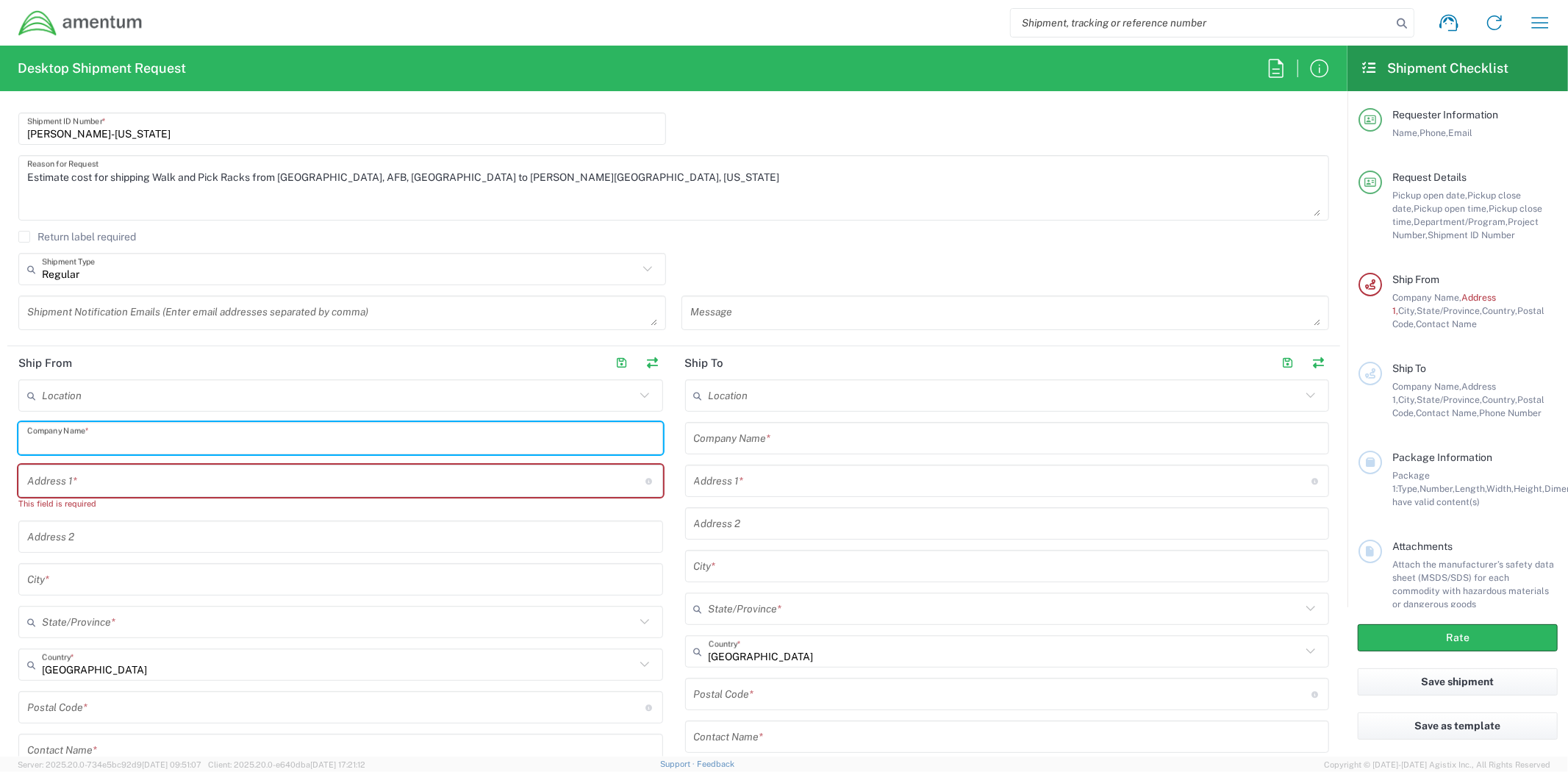
click at [187, 439] on input "text" at bounding box center [341, 438] width 627 height 26
paste input "AMENTUM PACAF HOLLOMAN"
type input "AMENTUM PACAF HOLLOMAN"
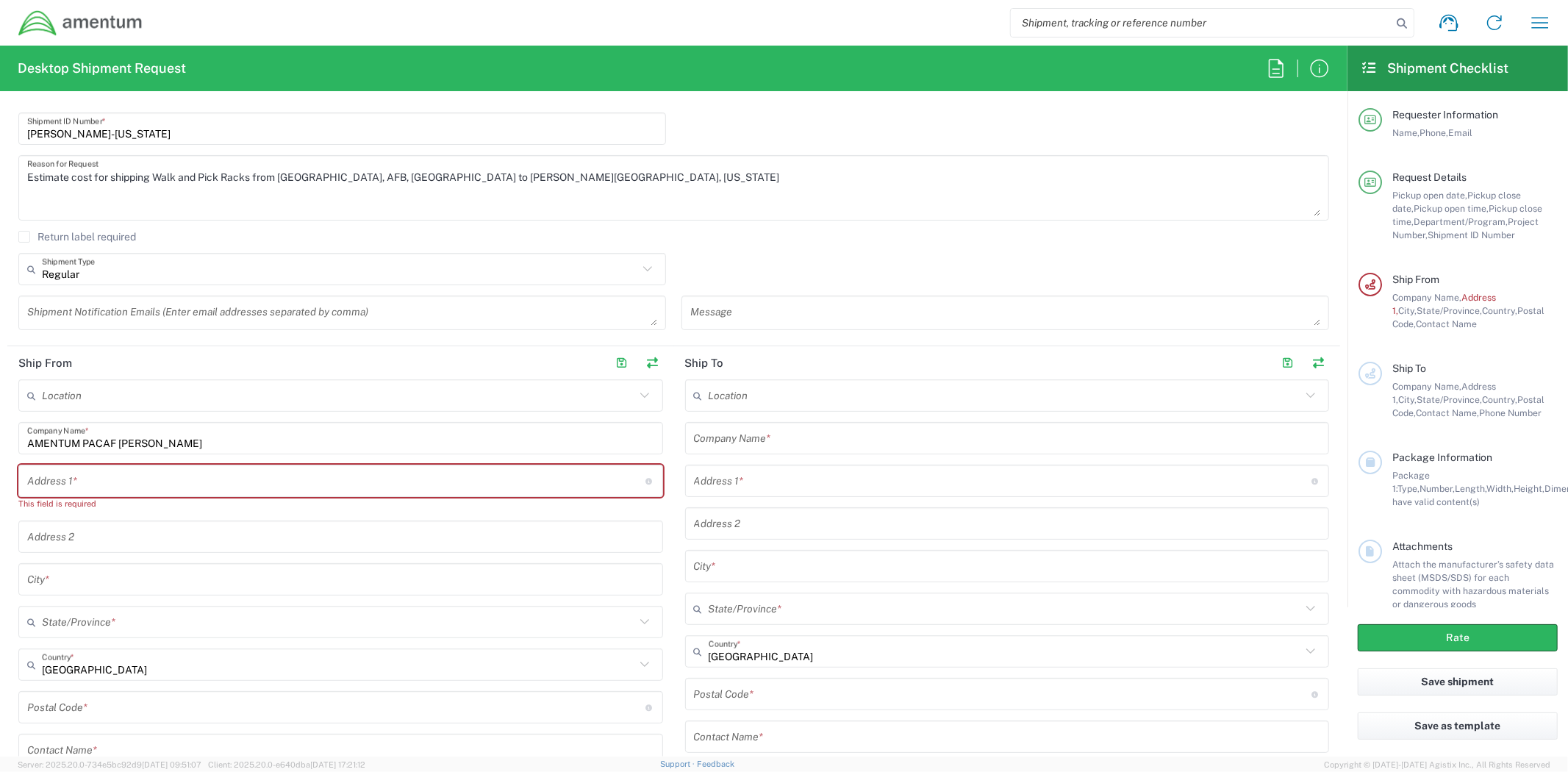
drag, startPoint x: 61, startPoint y: 474, endPoint x: 75, endPoint y: 474, distance: 14.0
click at [61, 474] on input "text" at bounding box center [336, 482] width 618 height 26
paste input "[STREET_ADDRESS]"
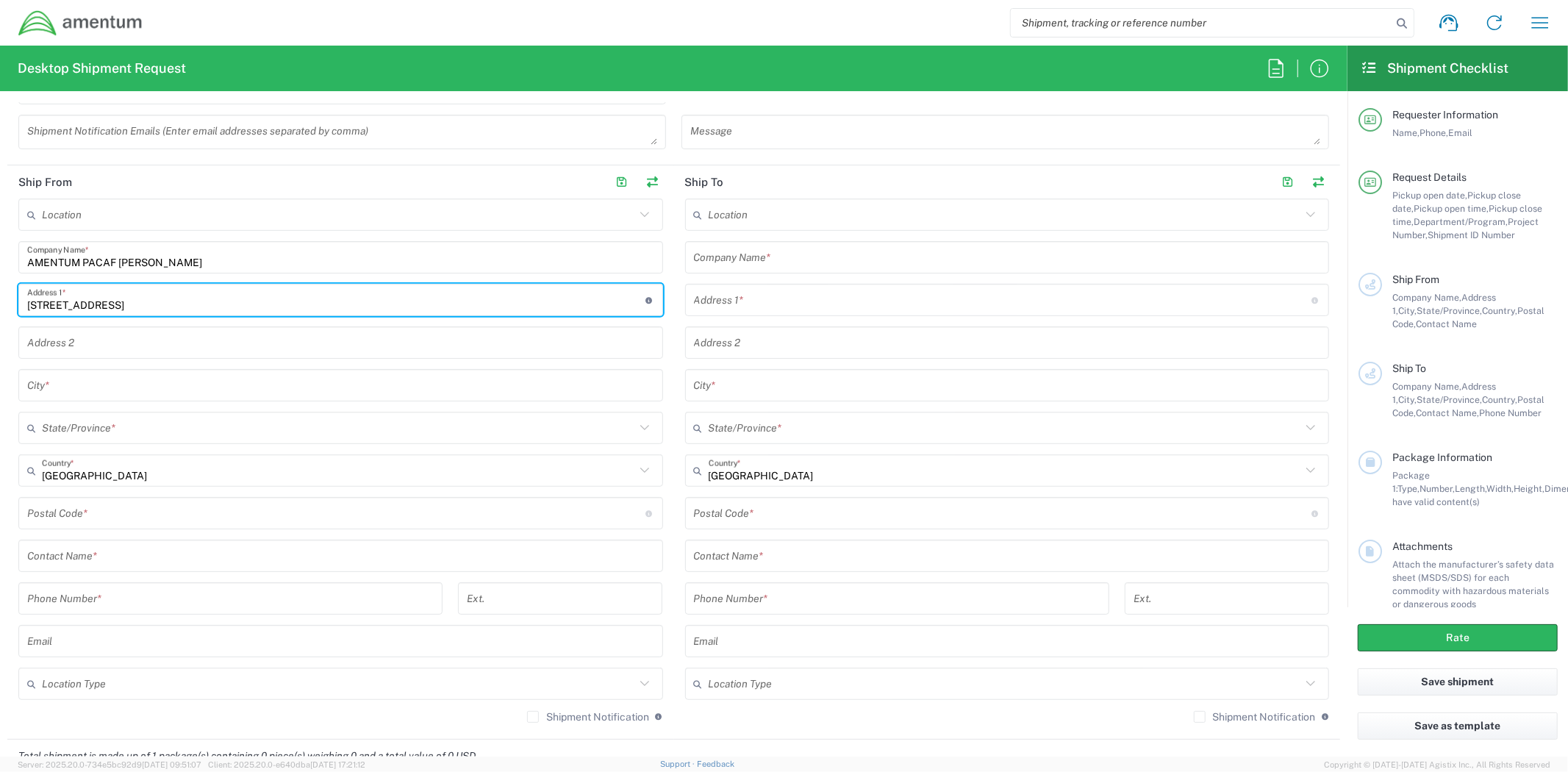
scroll to position [653, 0]
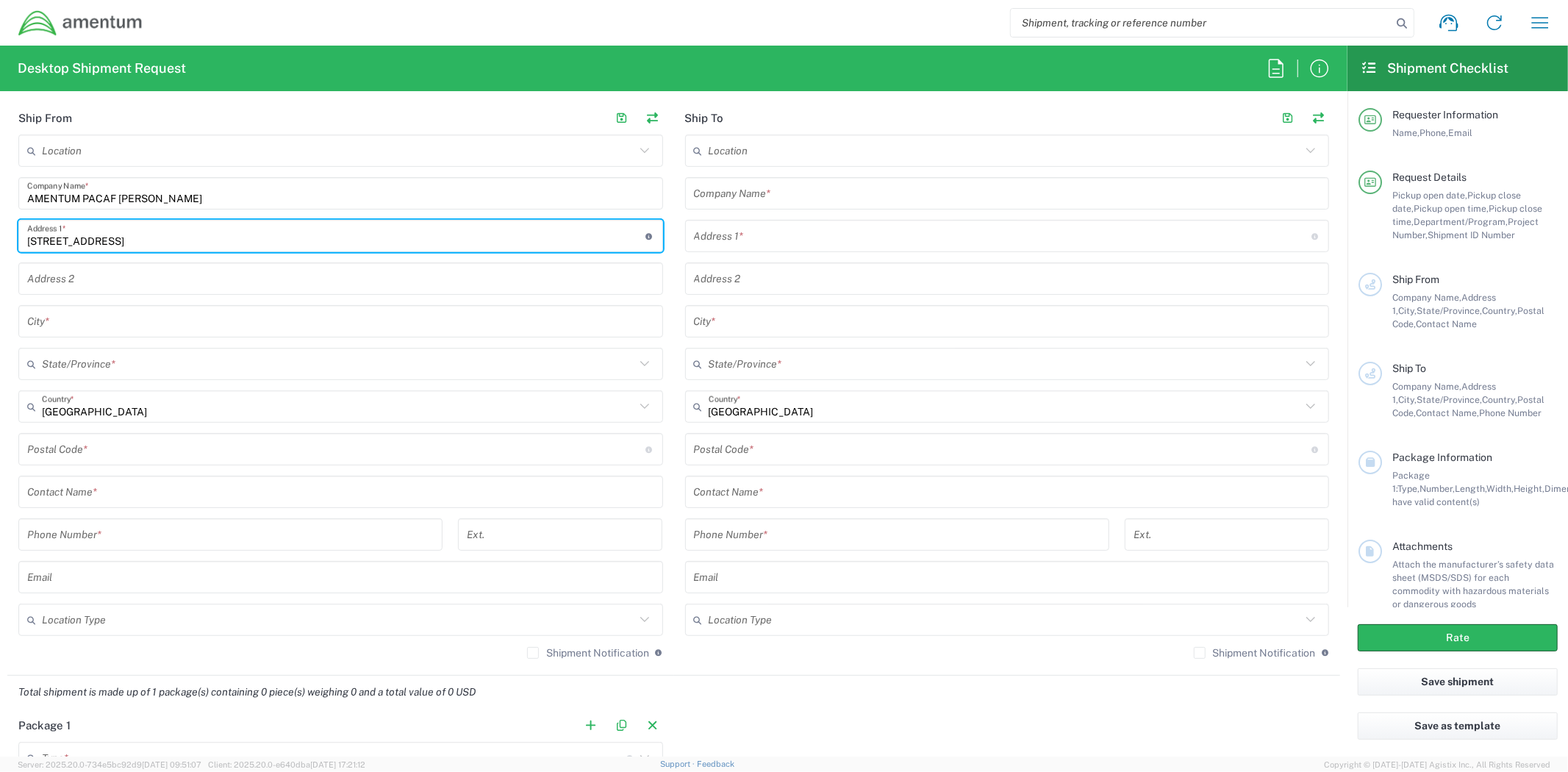
type input "[STREET_ADDRESS]"
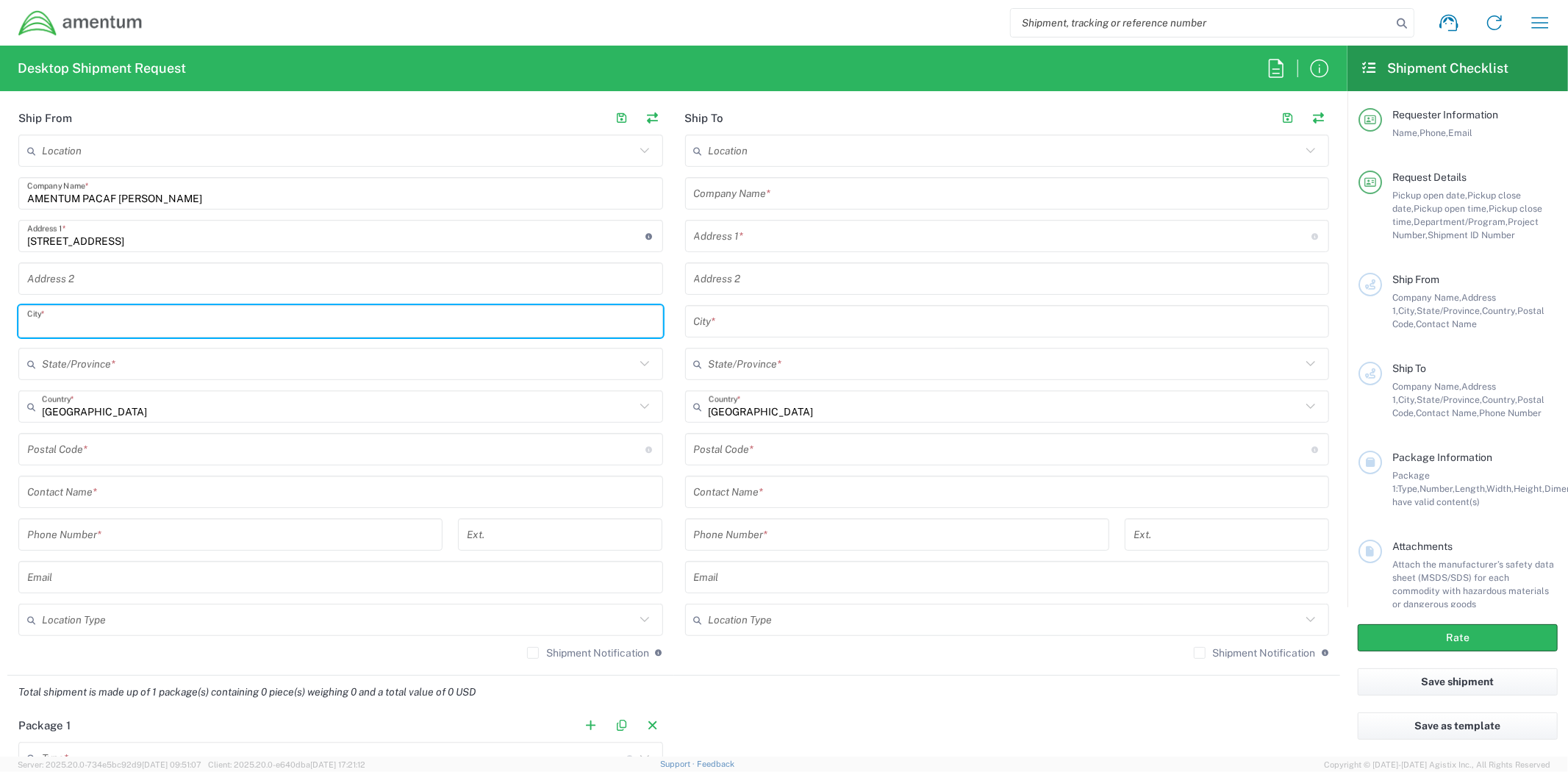
click at [276, 322] on input "text" at bounding box center [341, 322] width 627 height 26
paste input "[PERSON_NAME][GEOGRAPHIC_DATA]"
type input "[PERSON_NAME][GEOGRAPHIC_DATA]"
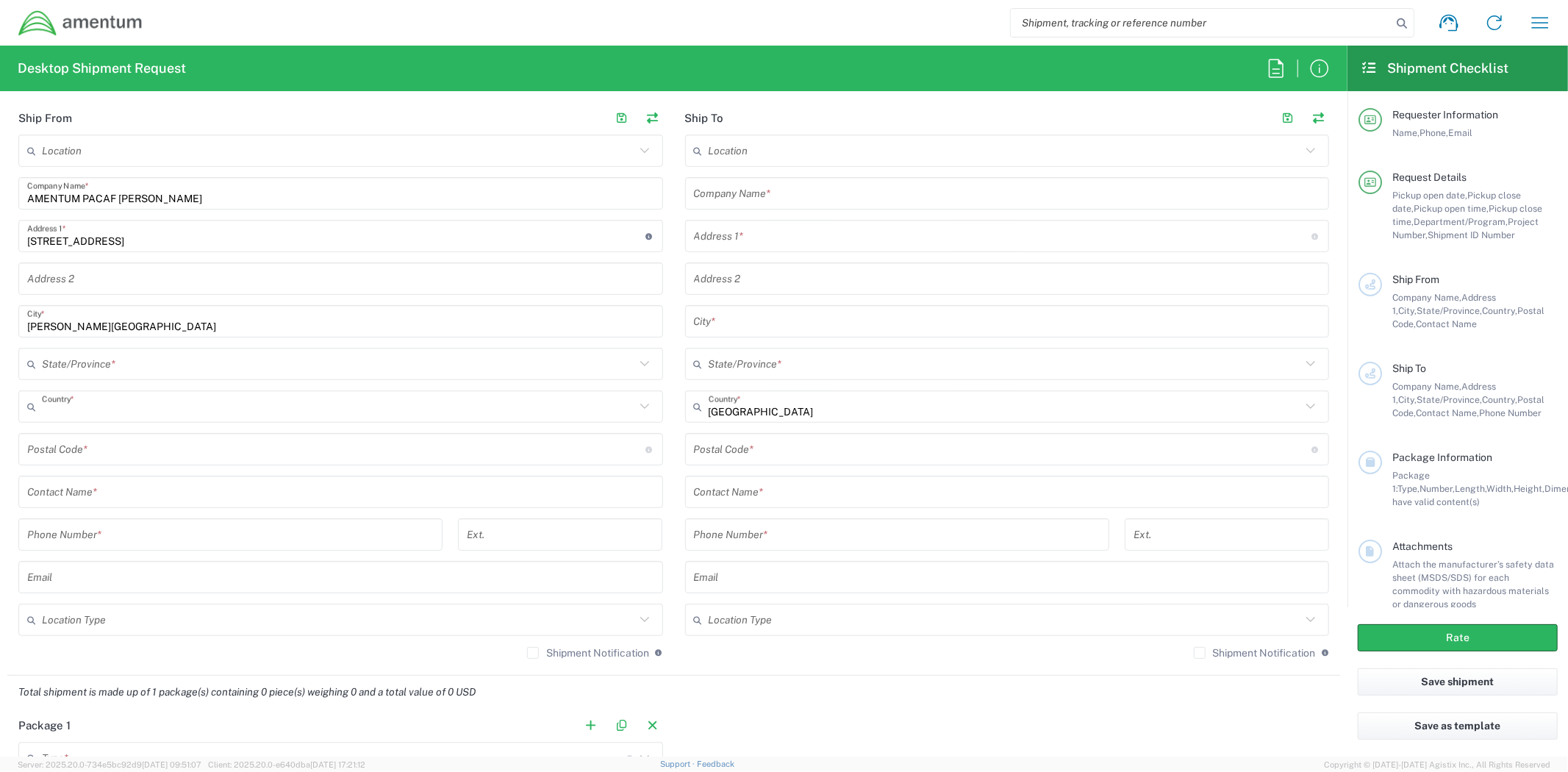
drag, startPoint x: 237, startPoint y: 417, endPoint x: 231, endPoint y: 406, distance: 12.5
click at [237, 417] on input "text" at bounding box center [338, 407] width 593 height 26
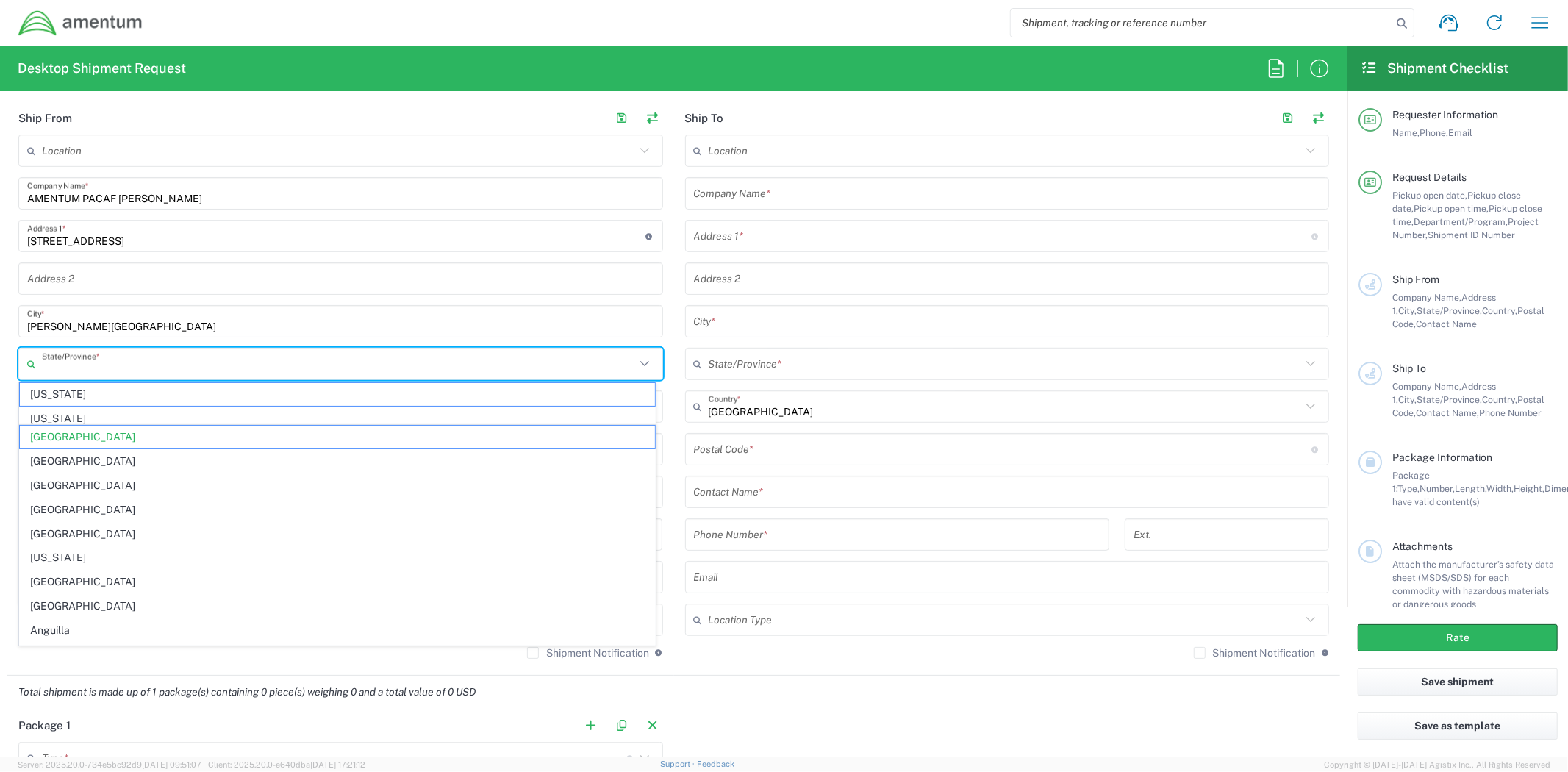
click at [223, 360] on input "text" at bounding box center [338, 364] width 593 height 26
type input "[GEOGRAPHIC_DATA]"
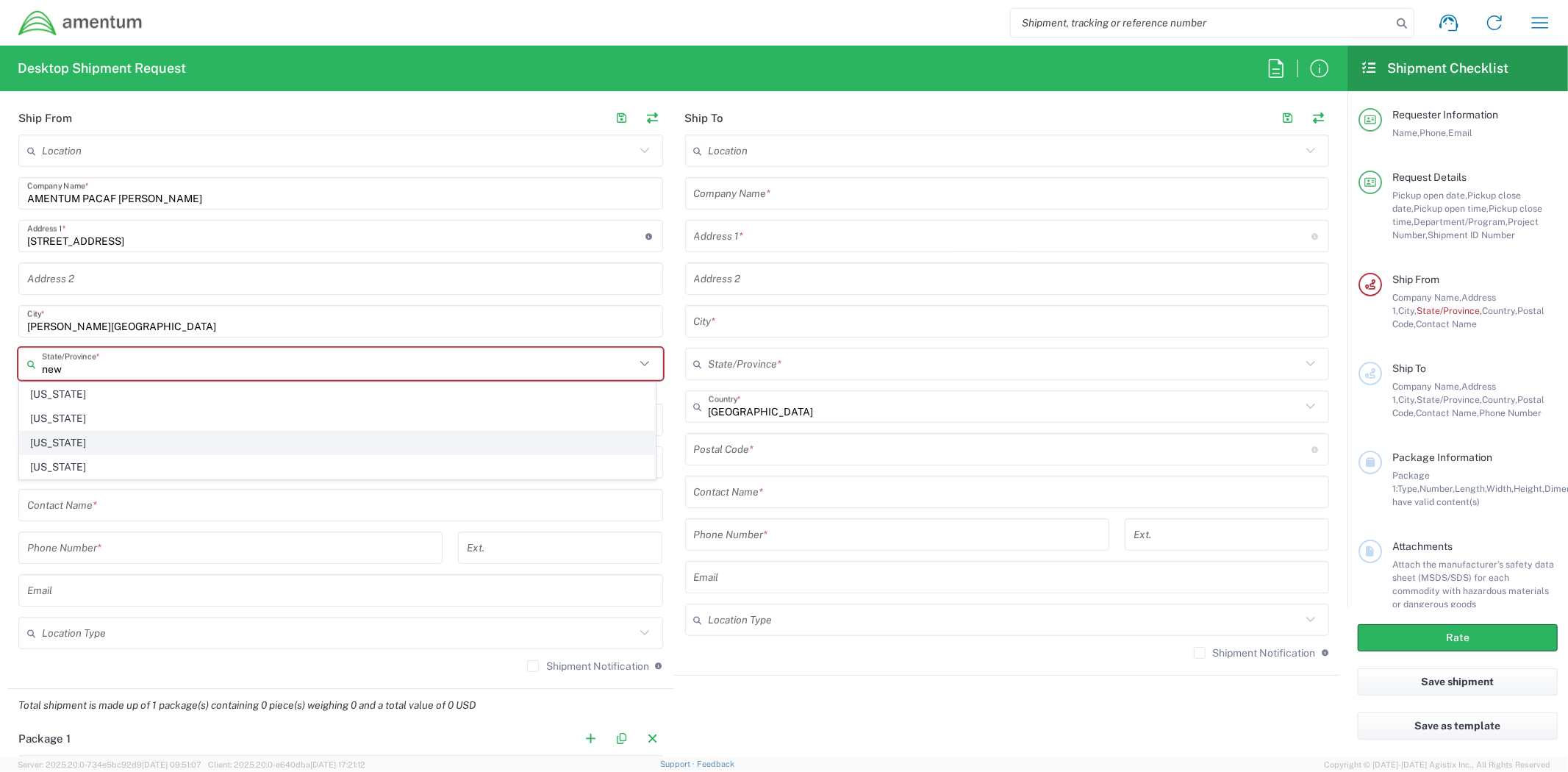
click at [213, 445] on span "[US_STATE]" at bounding box center [337, 443] width 635 height 22
type input "[US_STATE]"
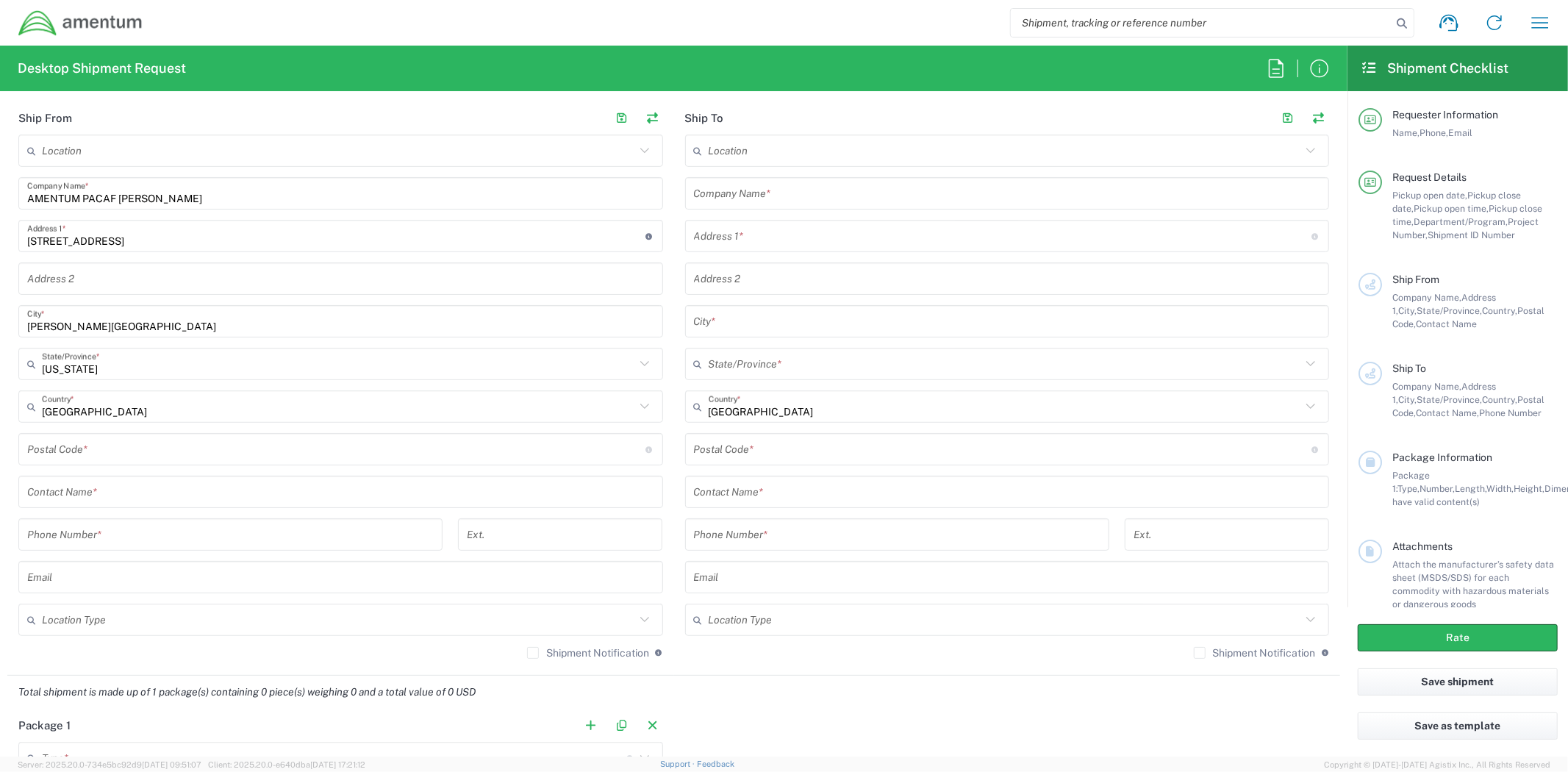
drag, startPoint x: 182, startPoint y: 454, endPoint x: 197, endPoint y: 459, distance: 15.8
click at [182, 454] on input "undefined" at bounding box center [336, 450] width 618 height 26
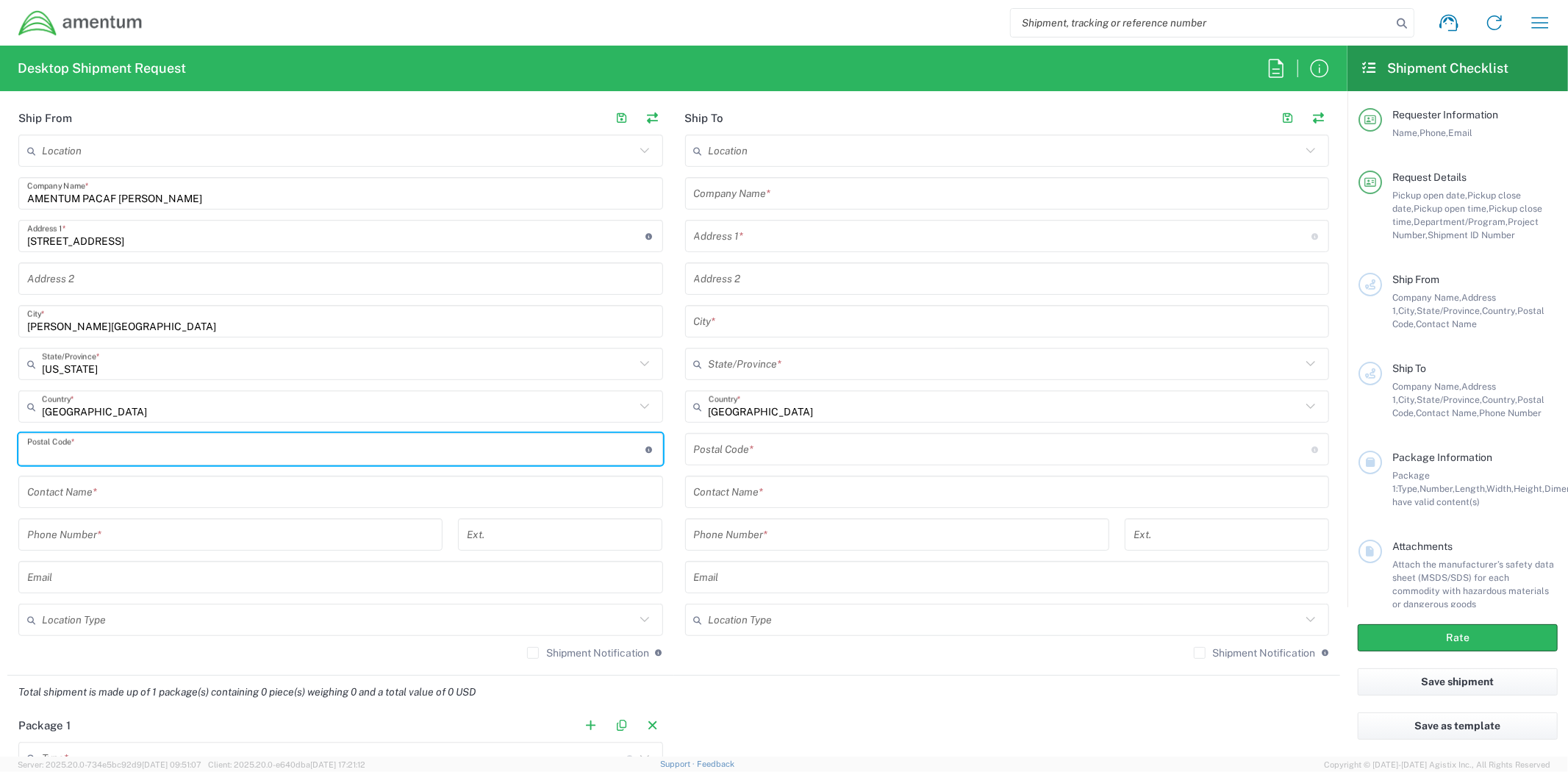
paste input "88330"
type input "88330"
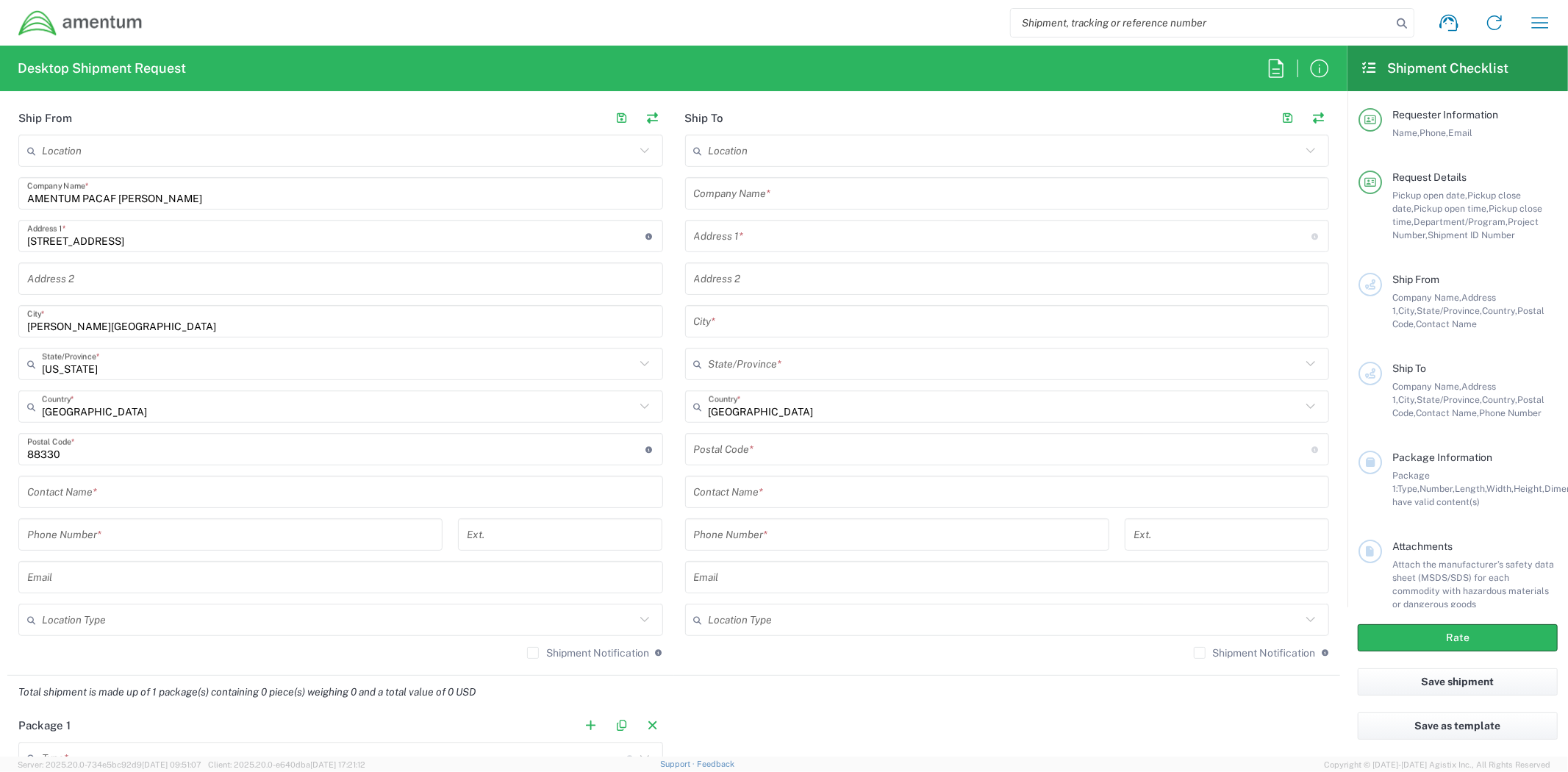
click at [201, 490] on input "text" at bounding box center [341, 492] width 627 height 26
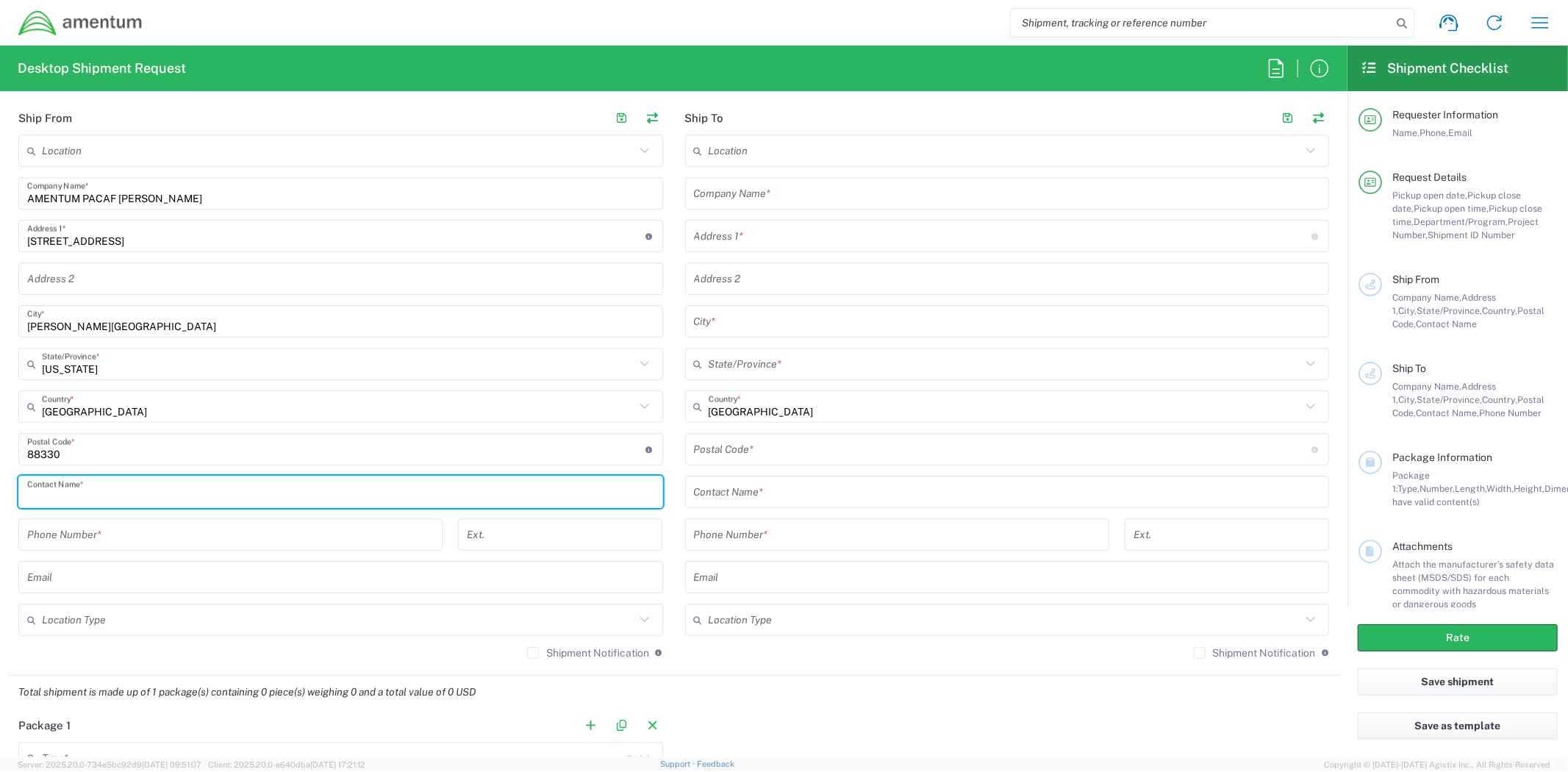
paste input "[PERSON_NAME]"
type input "[PERSON_NAME]"
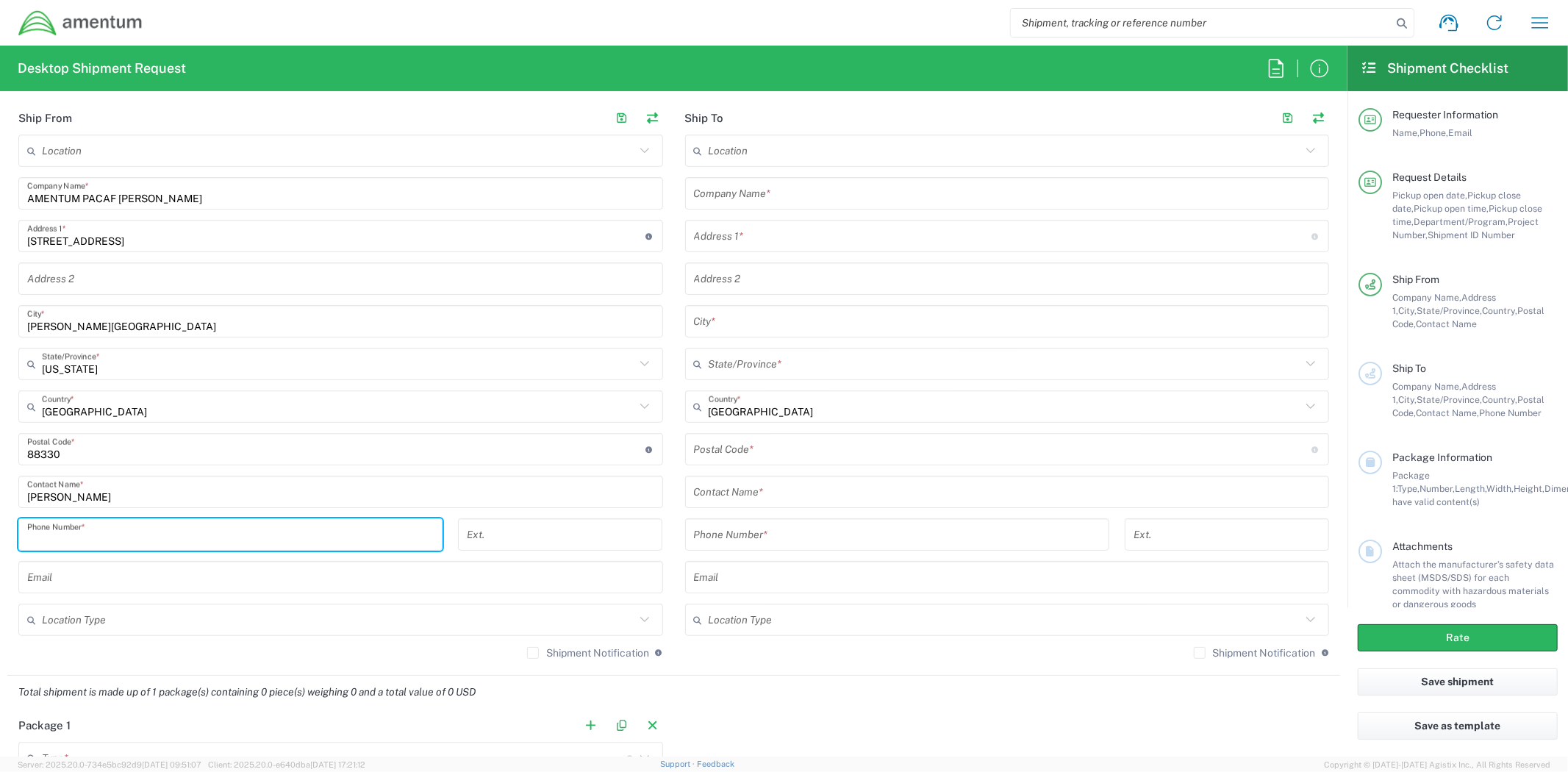
drag, startPoint x: 100, startPoint y: 535, endPoint x: 218, endPoint y: 542, distance: 118.2
click at [100, 535] on input "tel" at bounding box center [230, 535] width 406 height 26
paste input "[PHONE_NUMBER]"
type input "[PHONE_NUMBER]"
click at [125, 570] on input "text" at bounding box center [341, 578] width 627 height 26
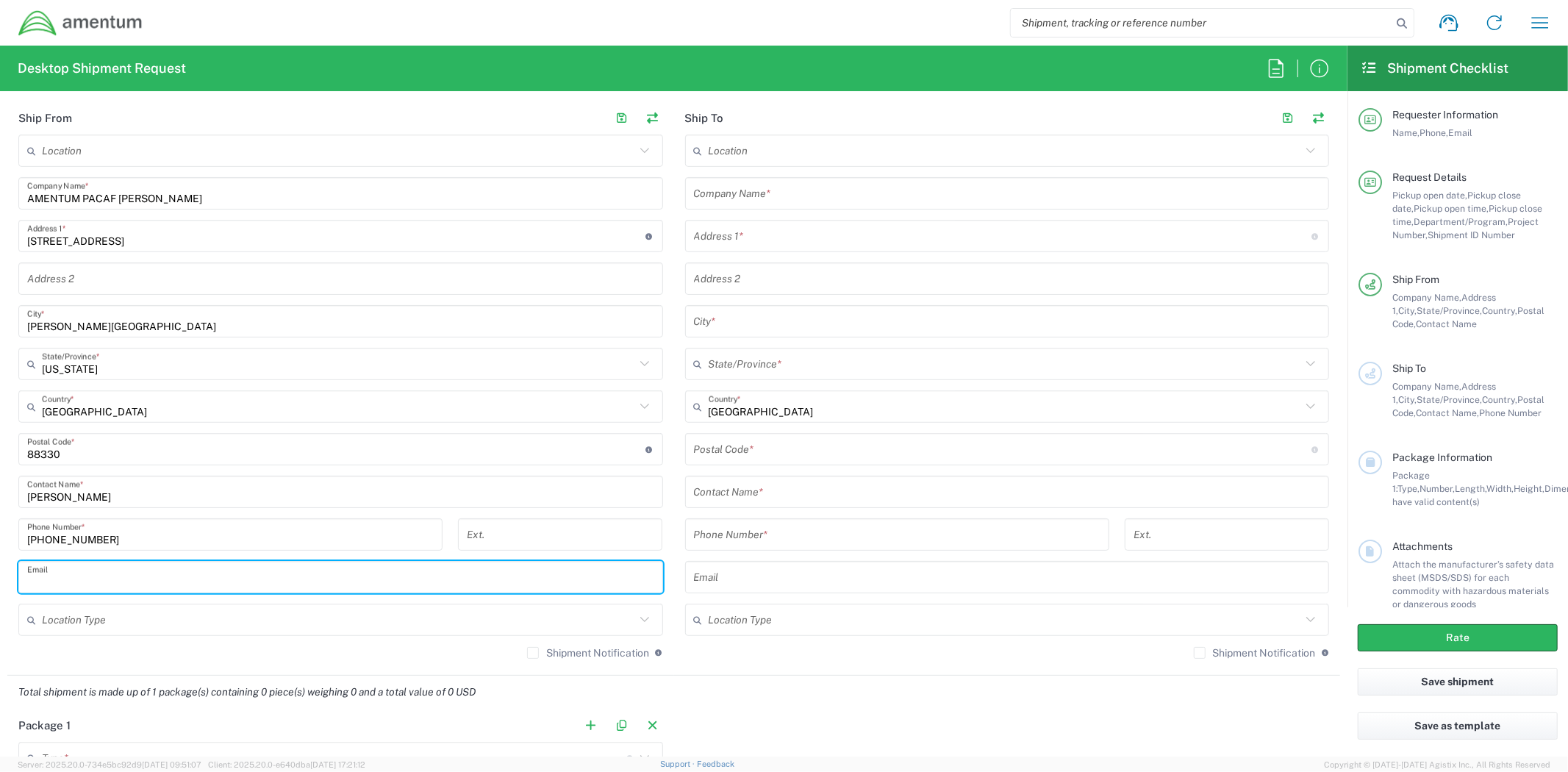
paste input "[PERSON_NAME][EMAIL_ADDRESS][PERSON_NAME][DOMAIN_NAME]"
type input "[PERSON_NAME][EMAIL_ADDRESS][PERSON_NAME][DOMAIN_NAME]"
click at [349, 626] on input "text" at bounding box center [338, 620] width 593 height 26
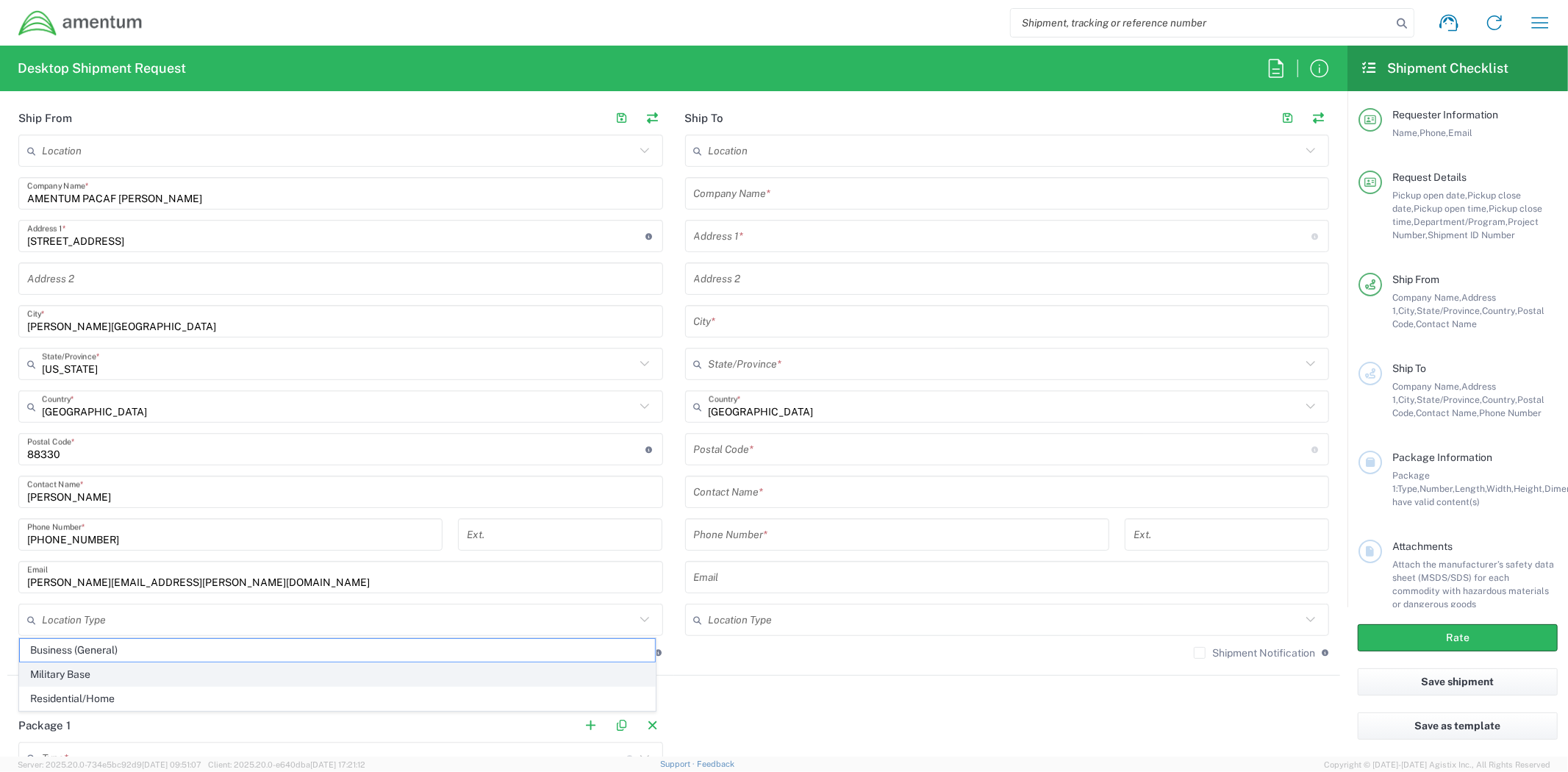
click at [305, 670] on span "Military Base" at bounding box center [337, 674] width 635 height 22
type input "Military Base"
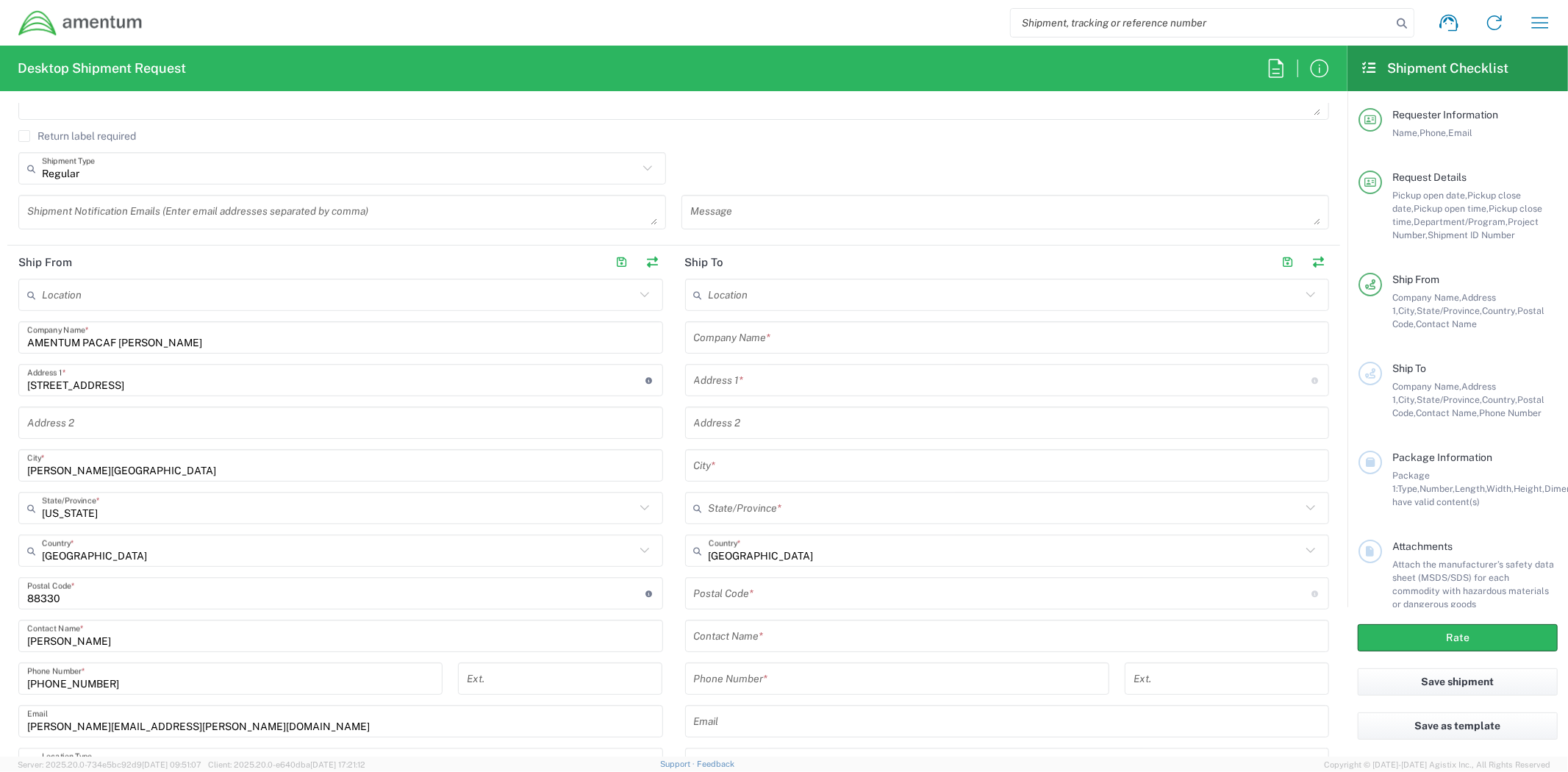
scroll to position [490, 0]
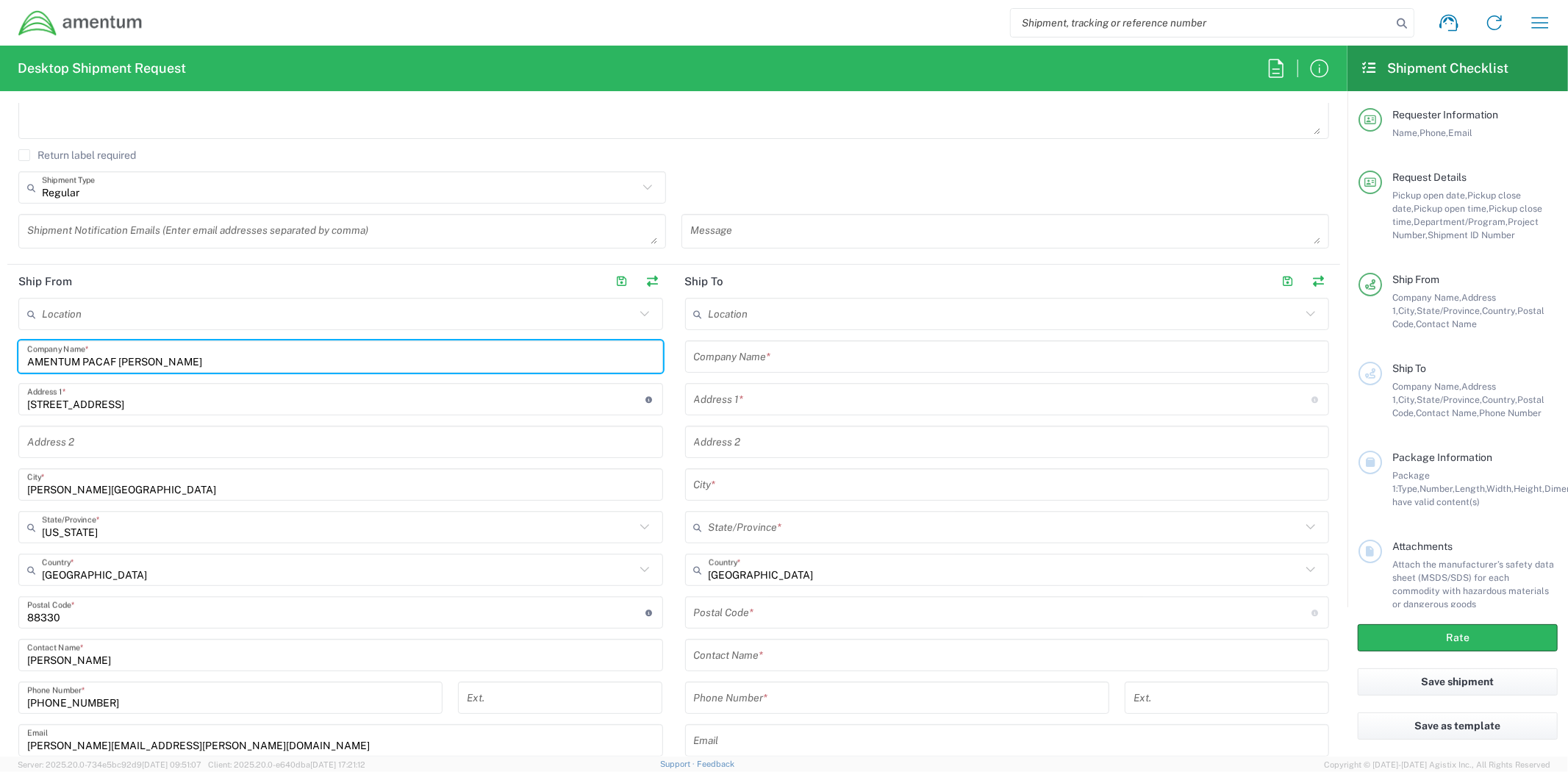
click at [341, 364] on input "AMENTUM PACAF HOLLOMAN" at bounding box center [341, 357] width 627 height 26
click at [833, 364] on input "text" at bounding box center [1007, 357] width 627 height 26
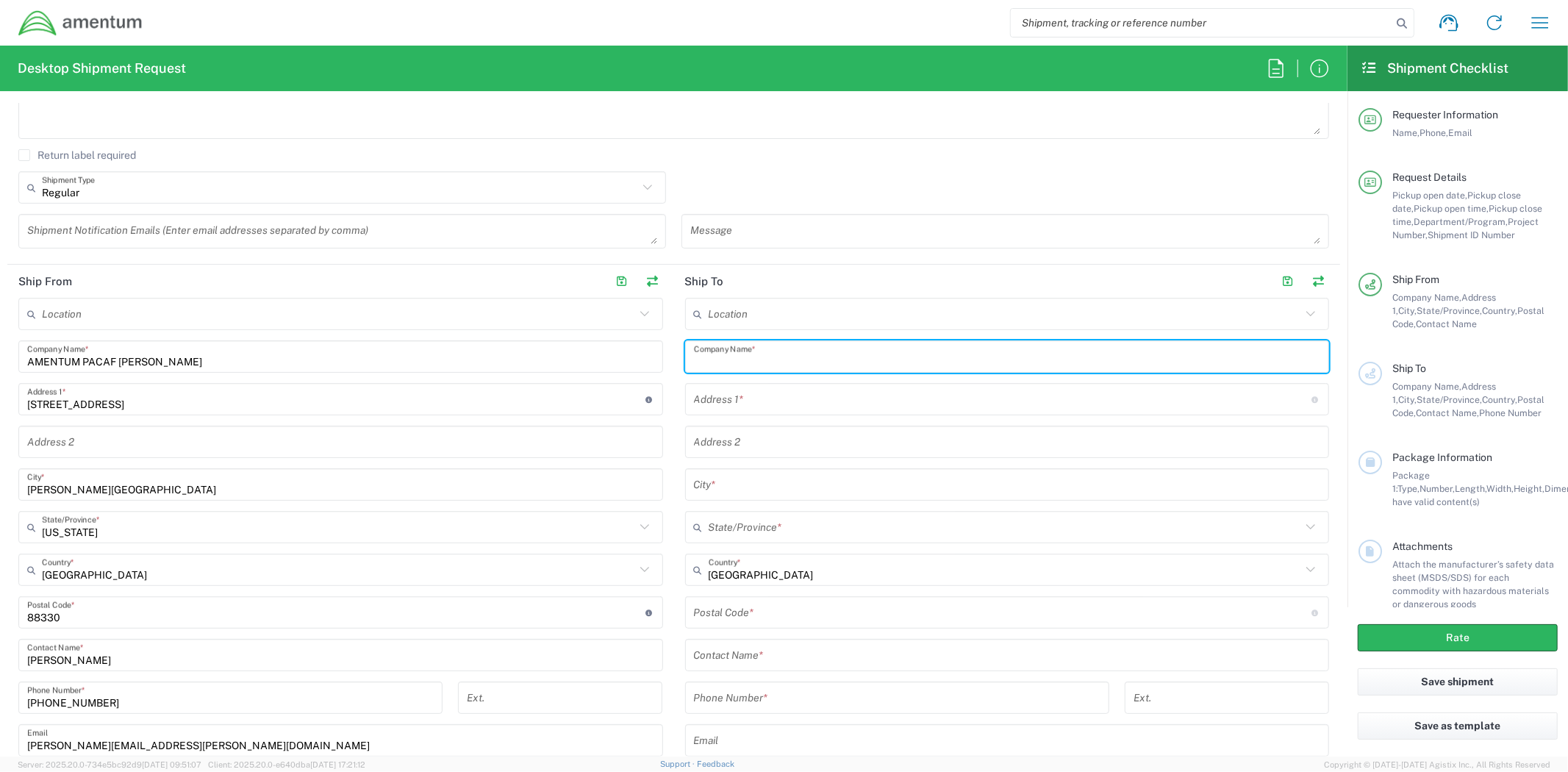
paste input "AMENTUM PACAF HOLLOMAN"
click at [816, 358] on input "AMENTUM PACAF HOLLOMAN" at bounding box center [1007, 357] width 627 height 26
type input "AMENTUM PACAF GUAM"
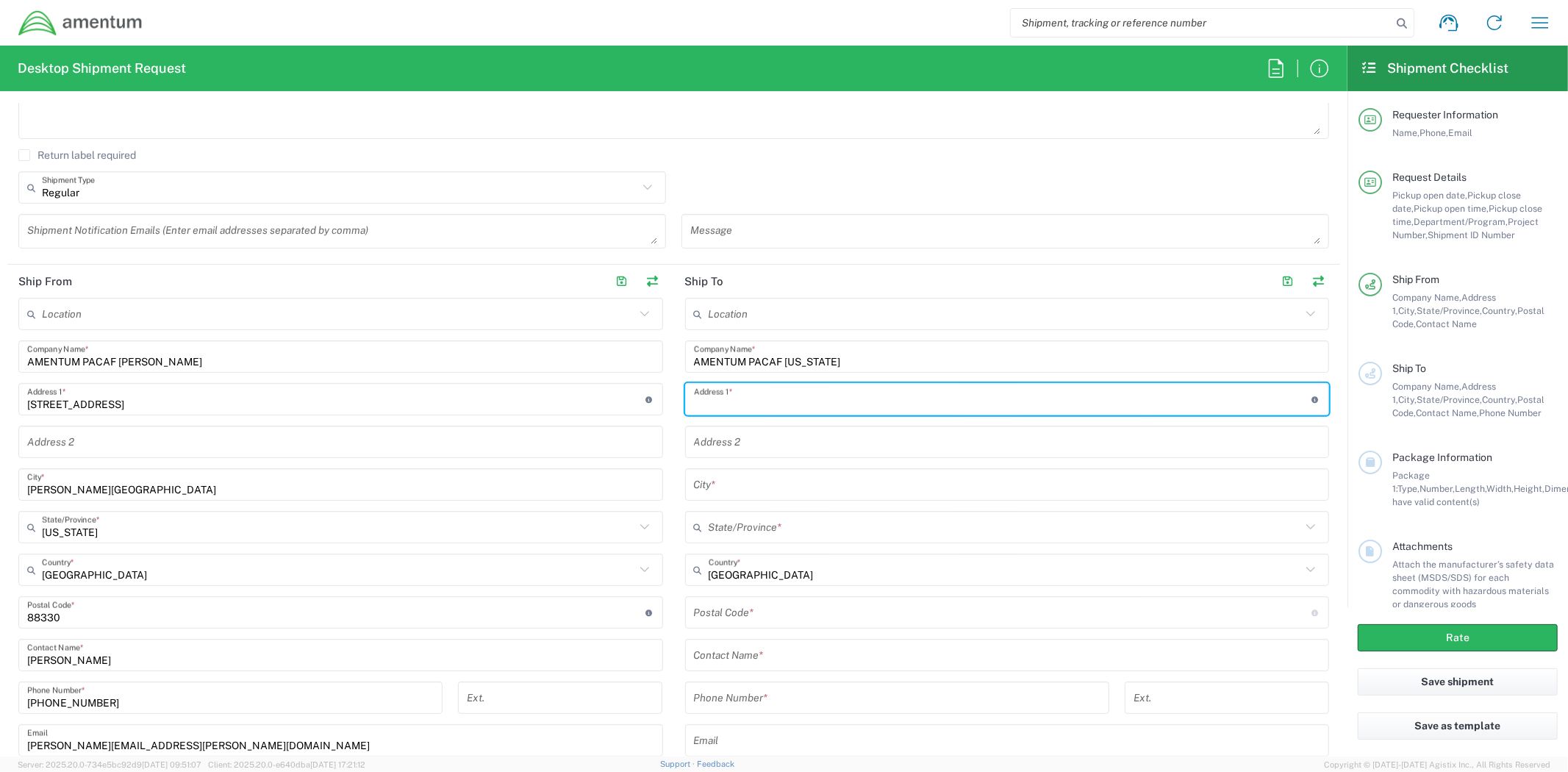
click at [765, 403] on input "text" at bounding box center [1003, 400] width 618 height 26
paste input "Bldg. 18046B"
paste input "Arc Light Blvd. AAFB"
click at [760, 480] on input "text" at bounding box center [1007, 485] width 627 height 26
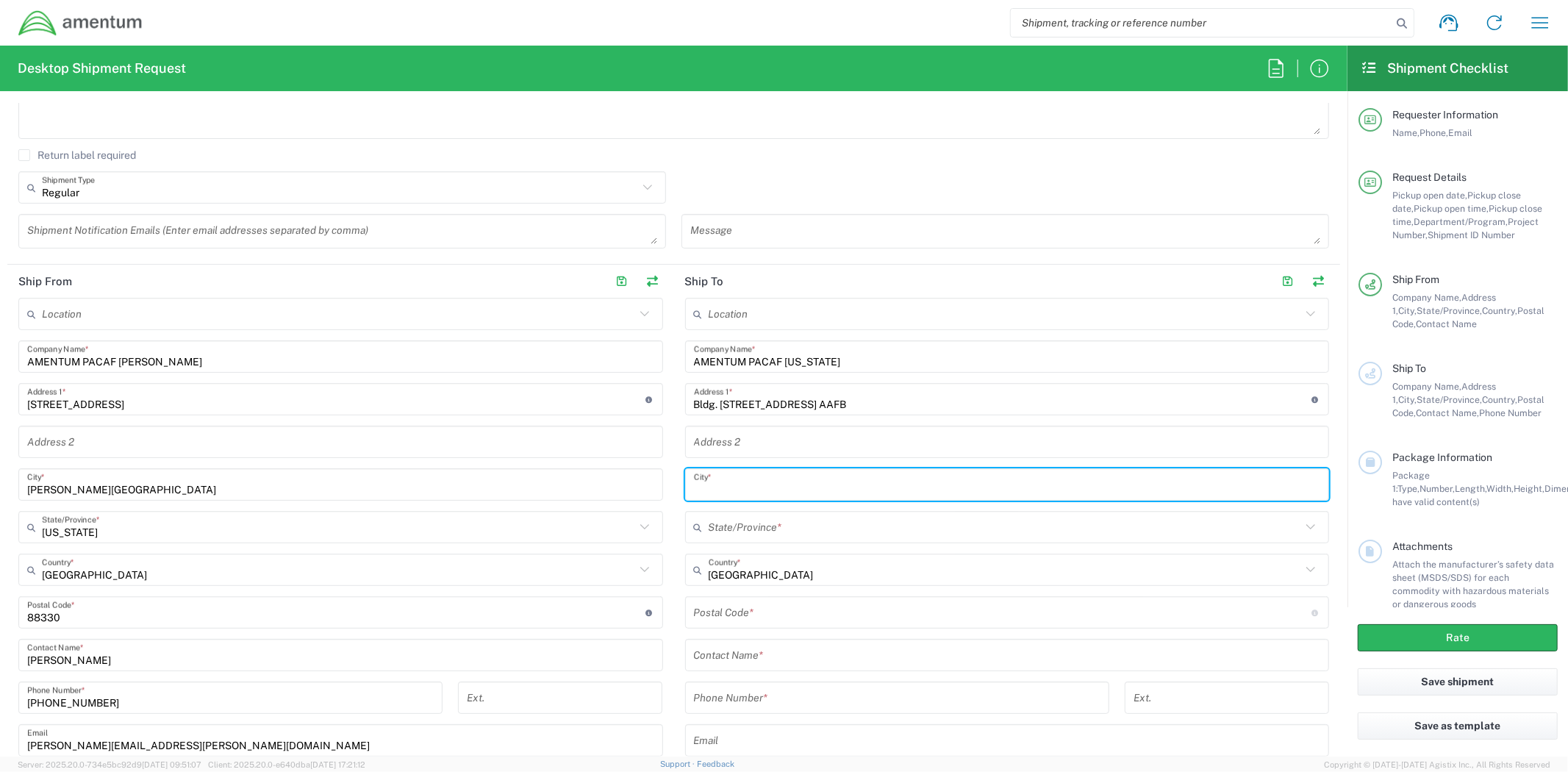
click at [833, 402] on input "Bldg. [STREET_ADDRESS] AAFB" at bounding box center [1003, 400] width 618 height 26
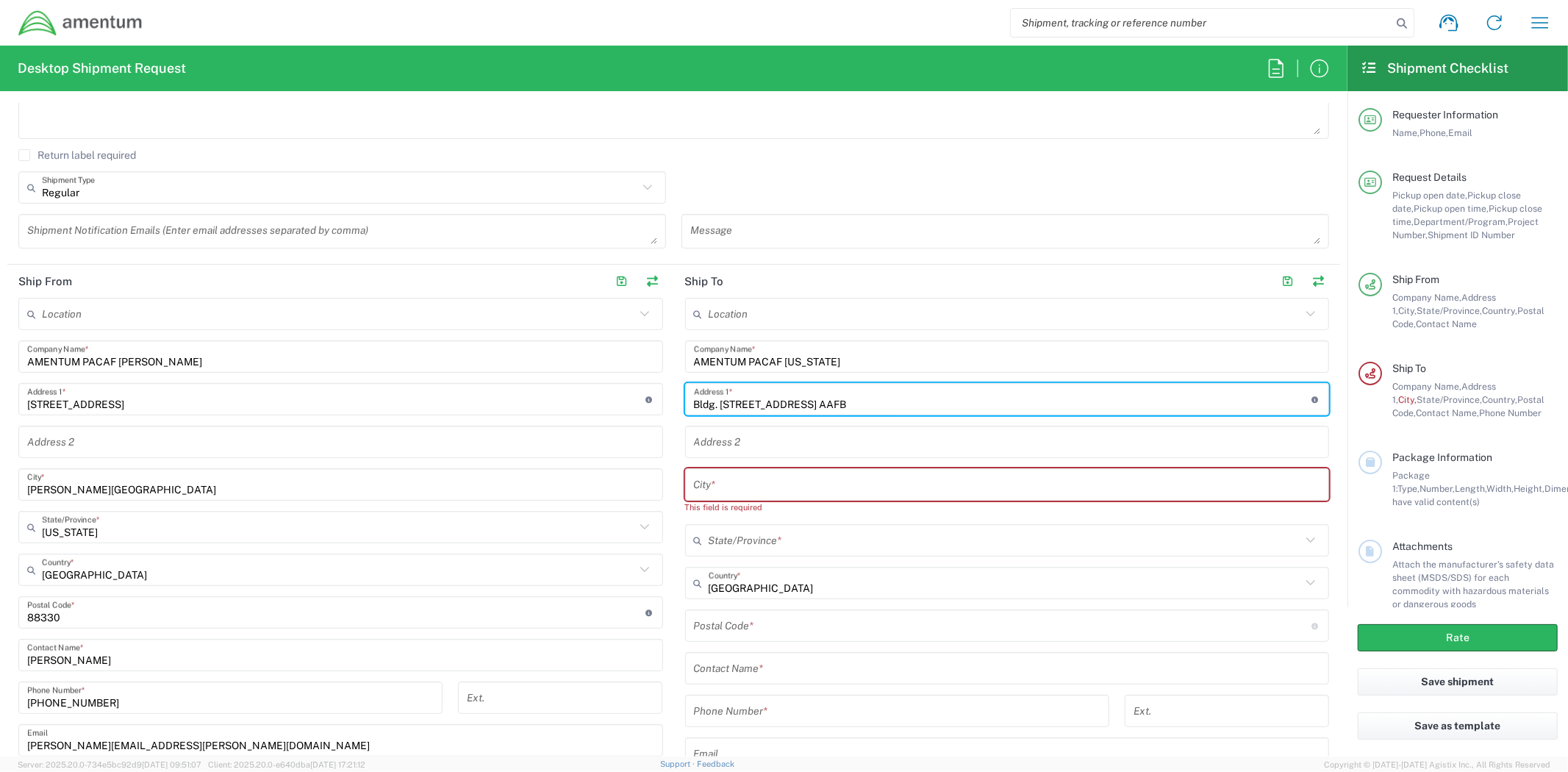
click at [833, 402] on input "Bldg. [STREET_ADDRESS] AAFB" at bounding box center [1003, 400] width 618 height 26
type input "Bldg. [STREET_ADDRESS]"
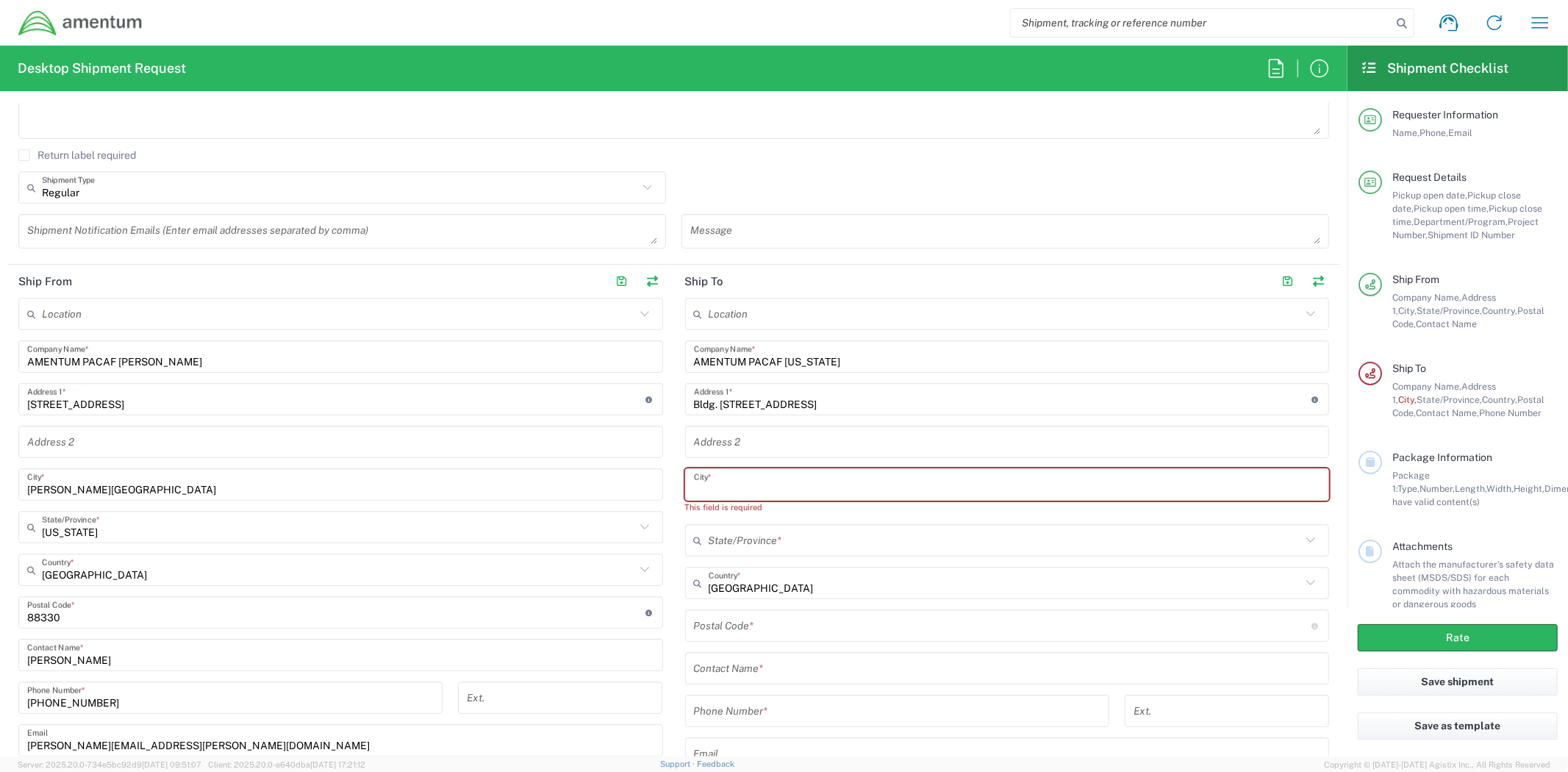
click at [772, 486] on input "text" at bounding box center [1007, 485] width 627 height 26
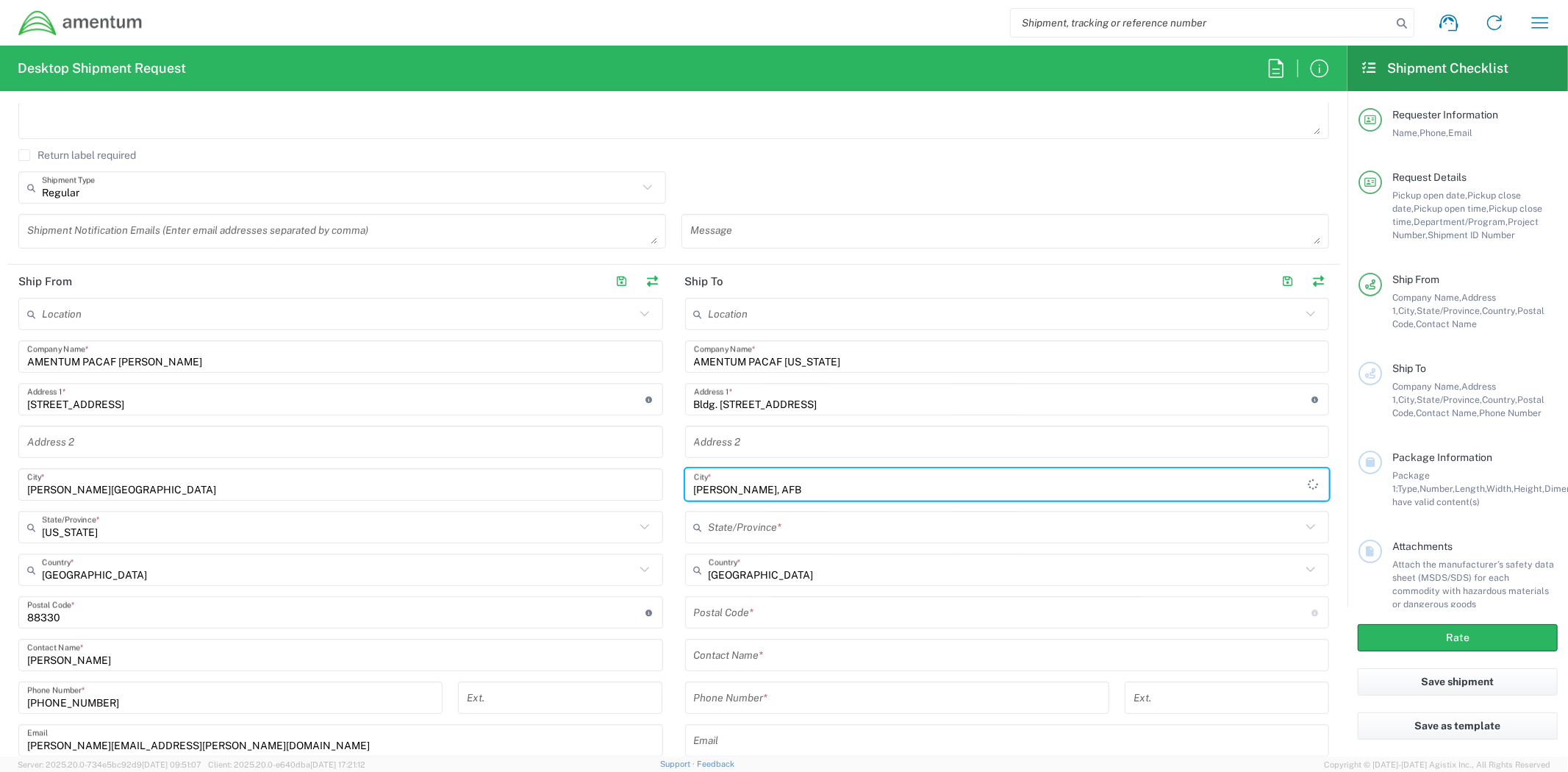
type input "[PERSON_NAME], AFB"
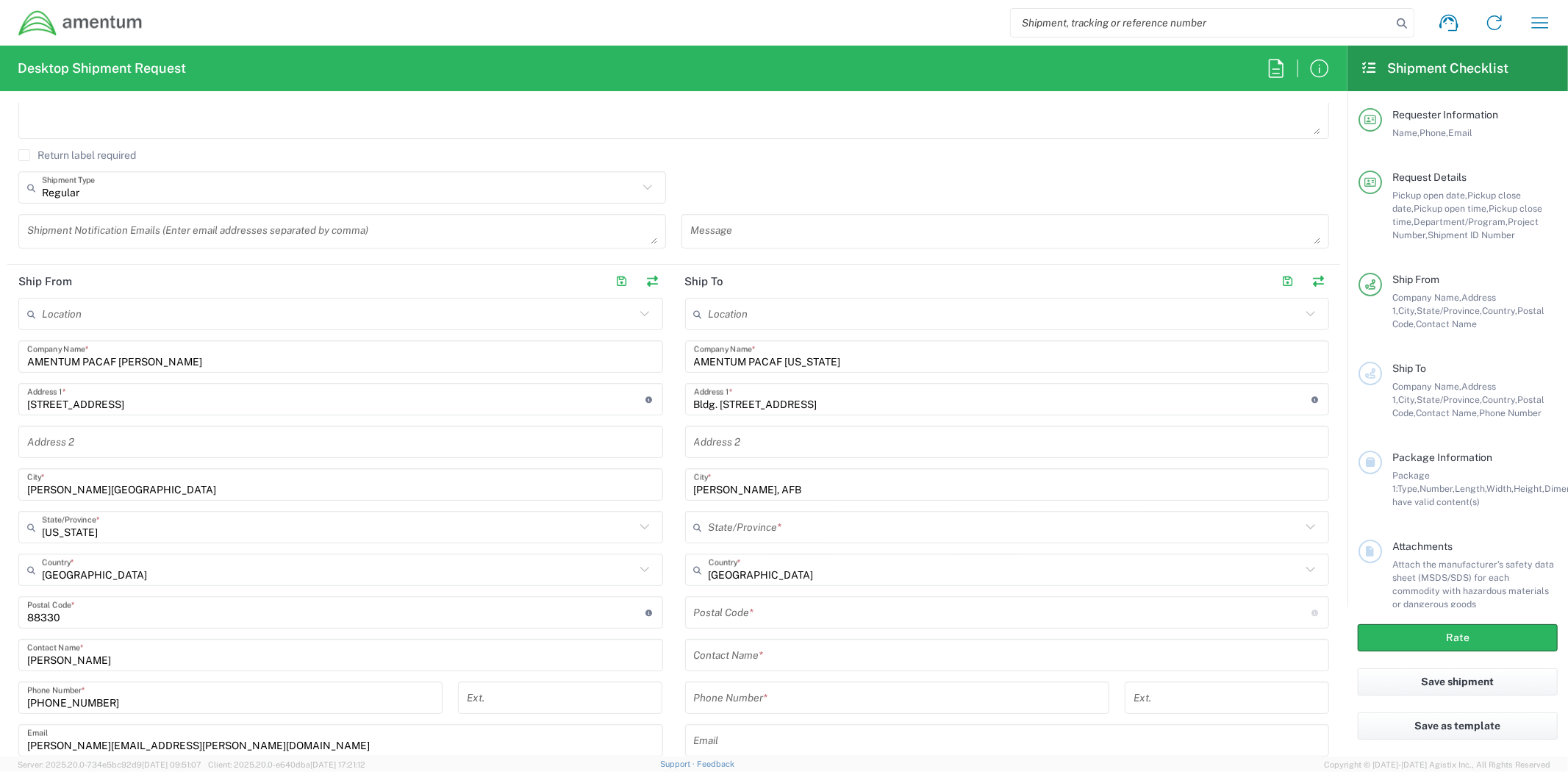
click at [788, 511] on div "State/Province *" at bounding box center [1007, 527] width 644 height 32
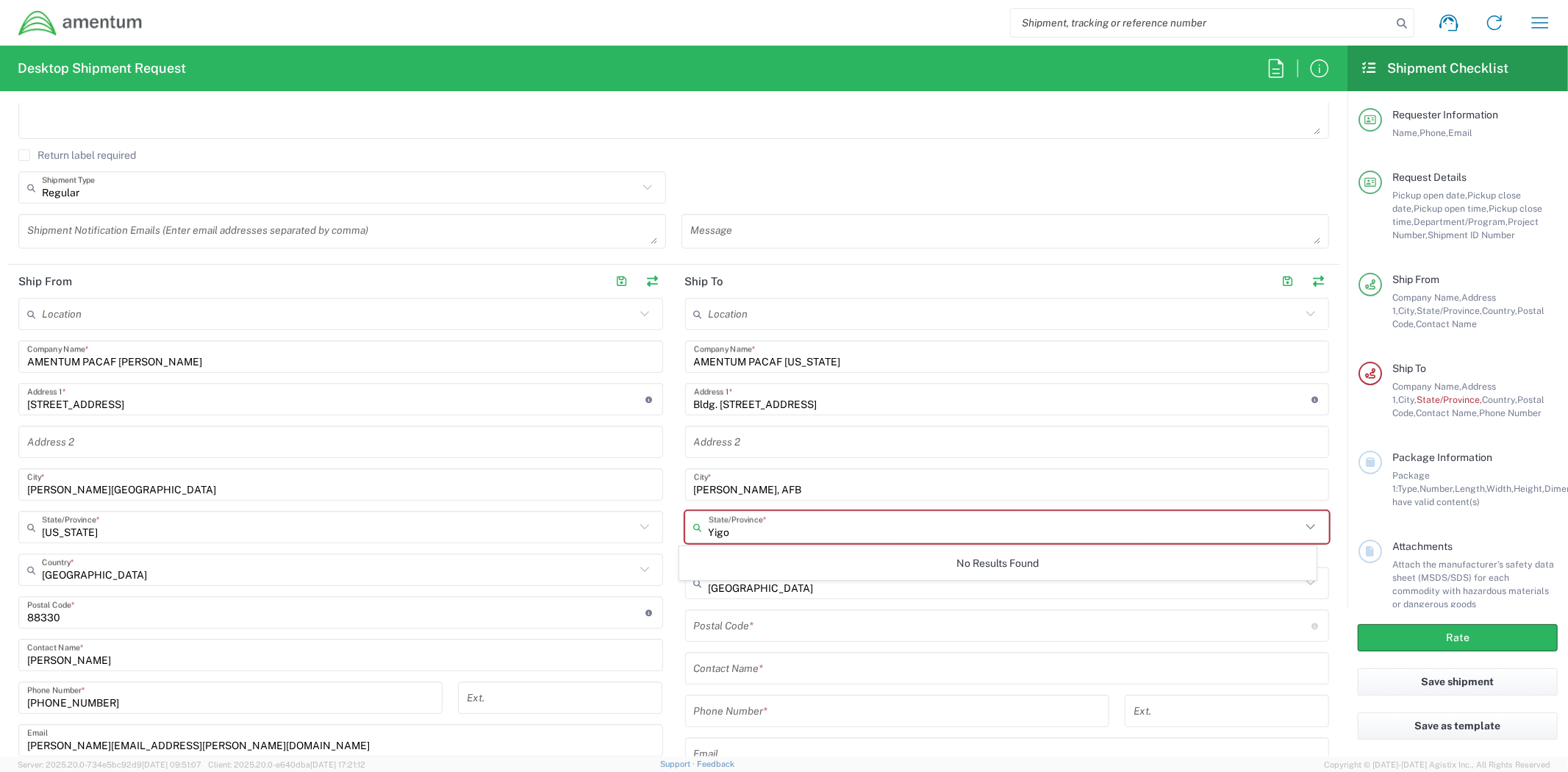
type input "Yigo"
click at [770, 565] on div "No Results Found" at bounding box center [997, 563] width 636 height 34
click at [752, 607] on div "Location [PHONE_NUMBER] [PHONE_NUMBER] [PHONE_NUMBER] [PHONE_NUMBER] [PHONE_NUM…" at bounding box center [1007, 572] width 644 height 549
click at [784, 561] on div "Location [PHONE_NUMBER] [PHONE_NUMBER] [PHONE_NUMBER] [PHONE_NUMBER] [PHONE_NUM…" at bounding box center [1007, 572] width 644 height 549
click at [780, 586] on input "text" at bounding box center [1005, 583] width 593 height 26
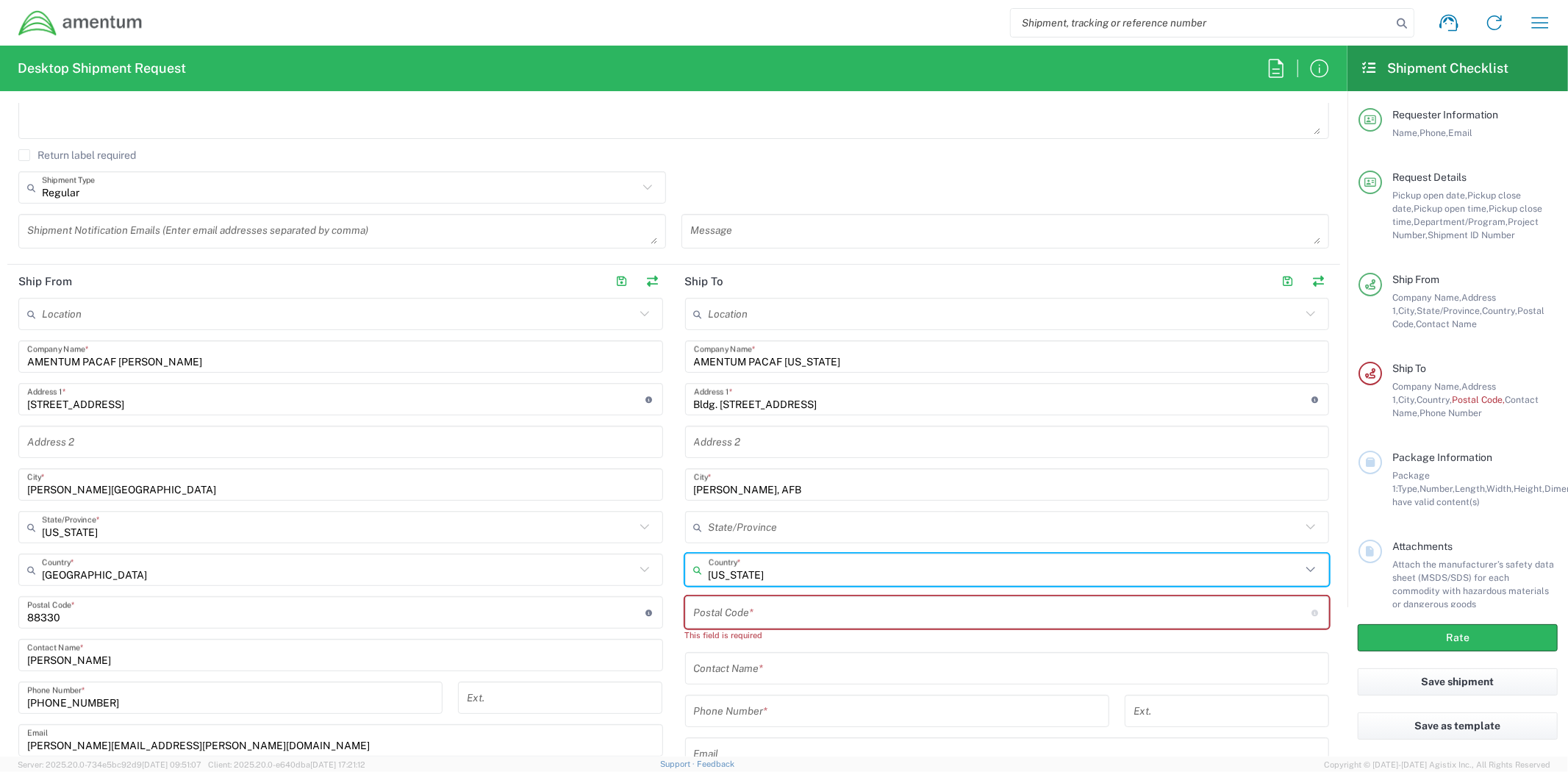
type input "[US_STATE]"
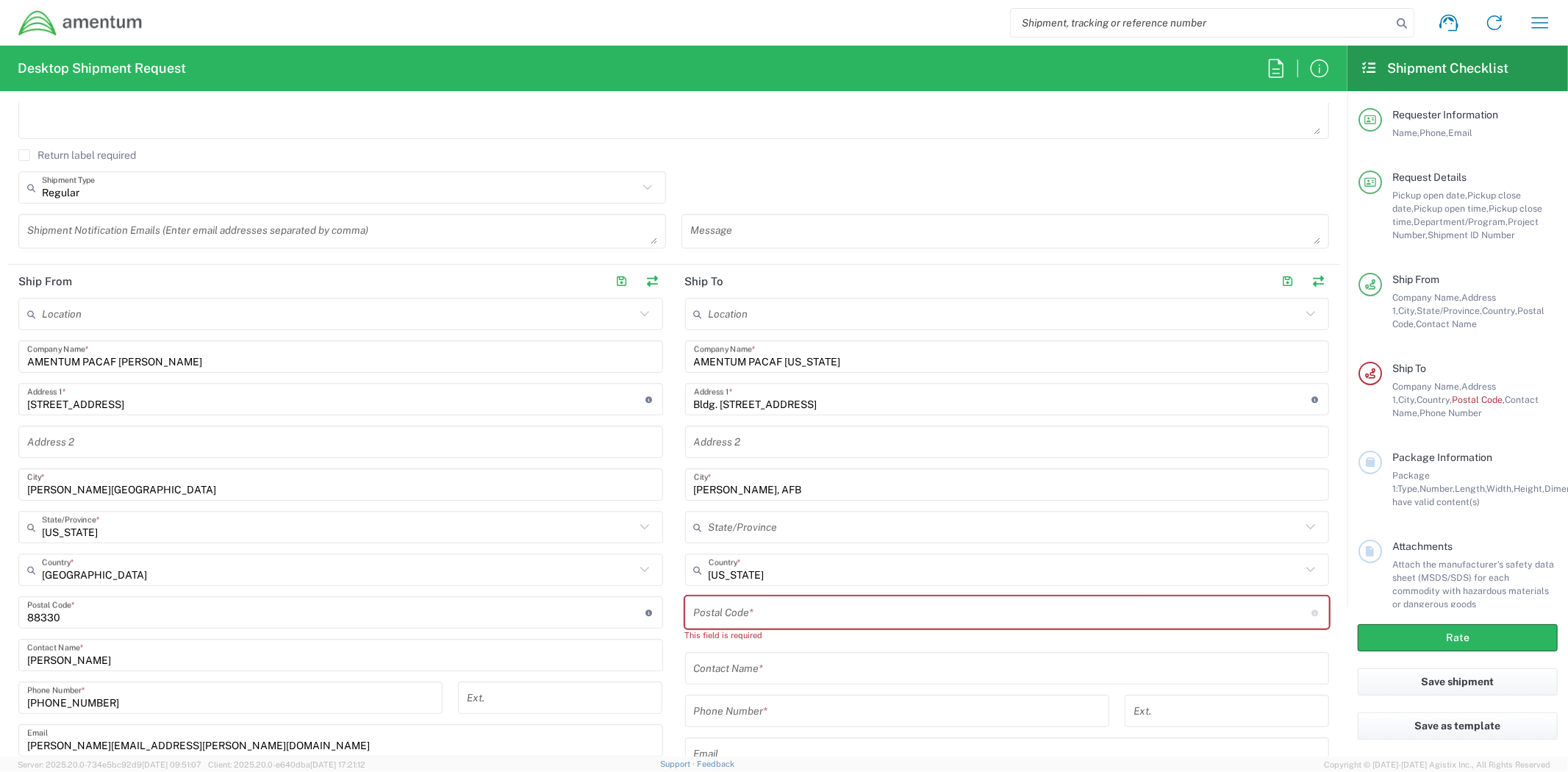
click at [796, 541] on div "State/Province" at bounding box center [1007, 527] width 644 height 32
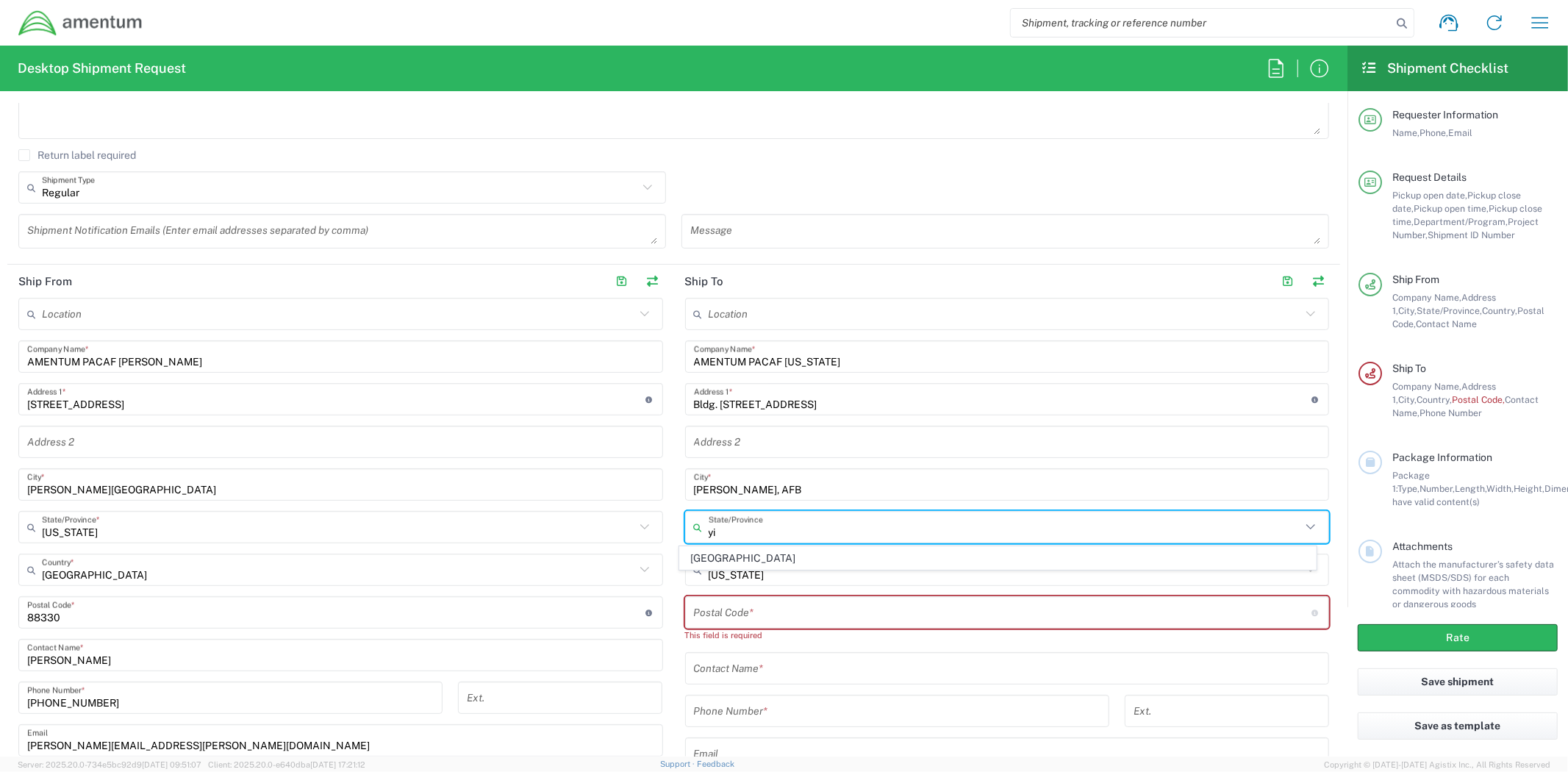
type input "y"
click at [777, 554] on span "[GEOGRAPHIC_DATA]" at bounding box center [997, 558] width 635 height 22
type input "[GEOGRAPHIC_DATA]"
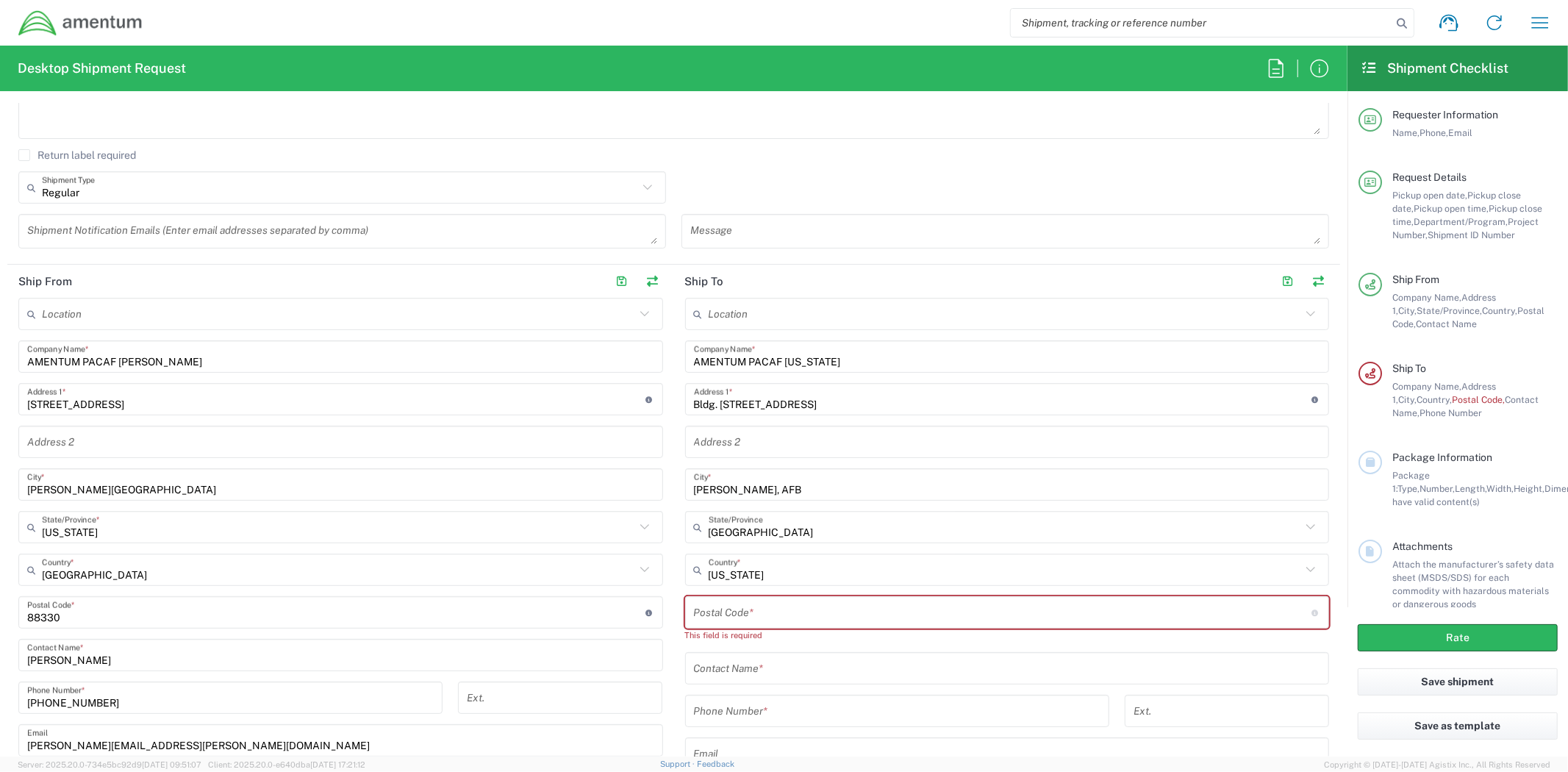
click at [777, 606] on input "undefined" at bounding box center [1003, 613] width 618 height 26
paste input "033-0012"
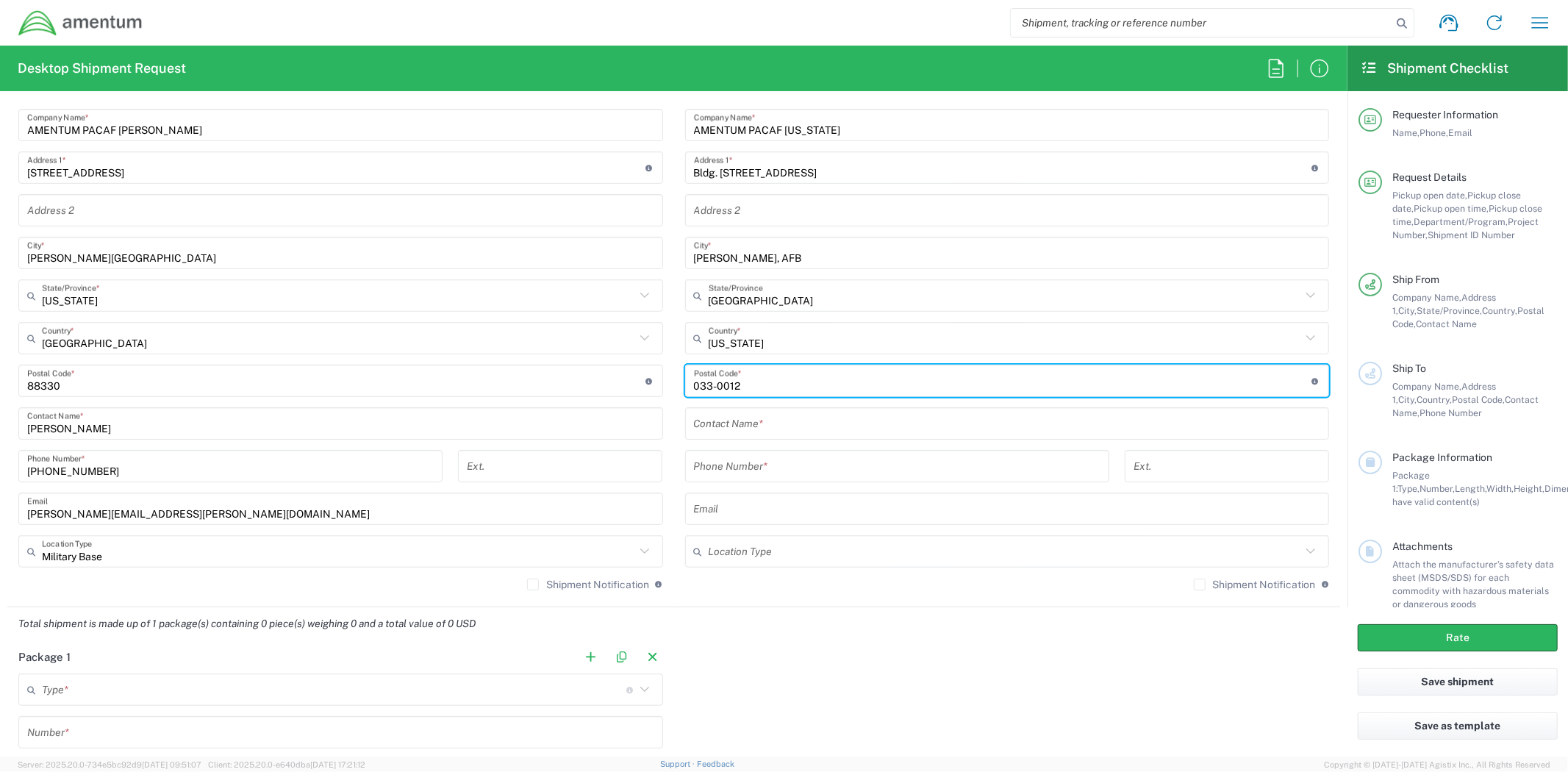
scroll to position [735, 0]
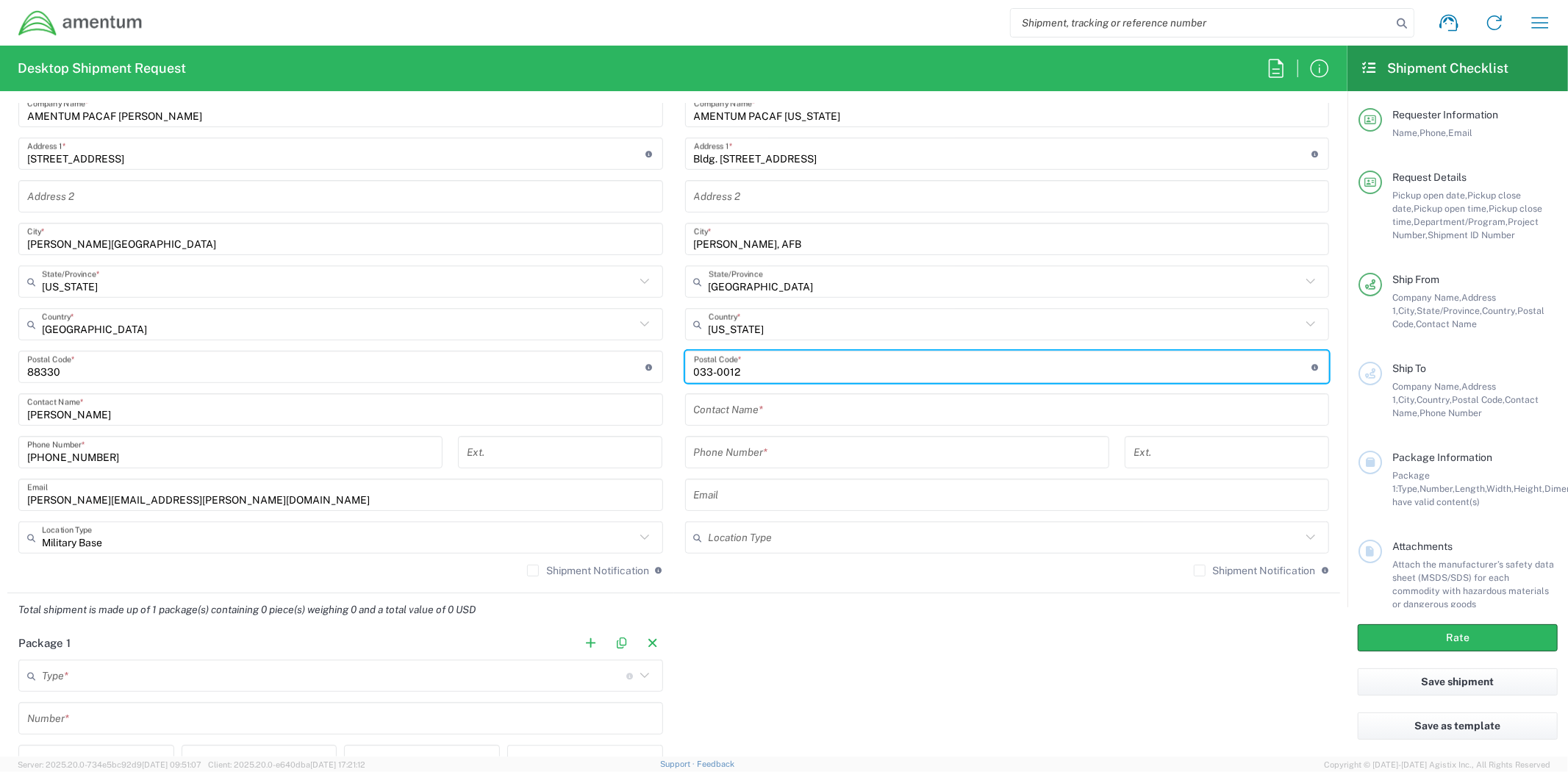
type input "033-0012"
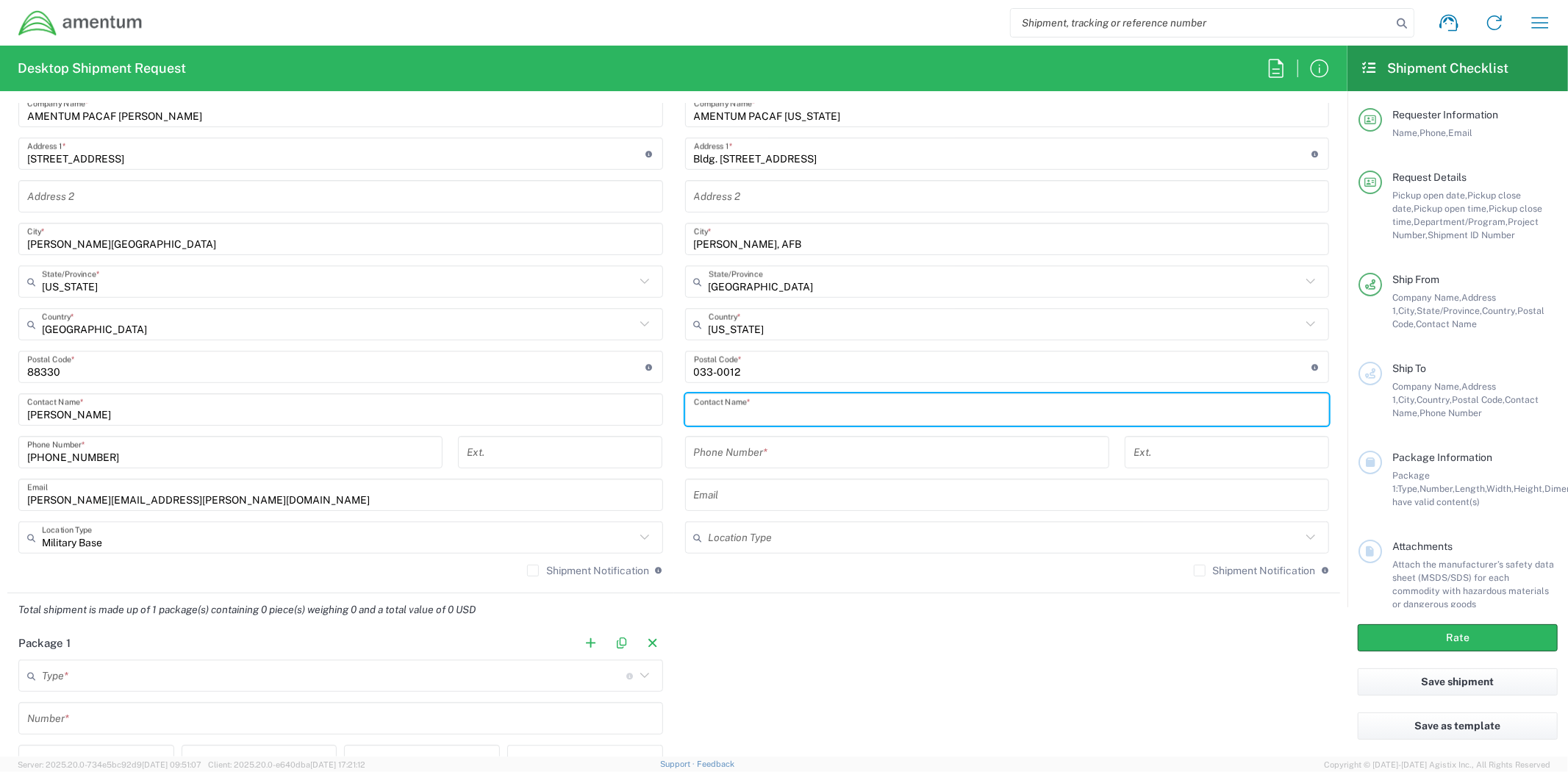
click at [863, 403] on input "text" at bounding box center [1007, 410] width 627 height 26
type input "[PERSON_NAME]"
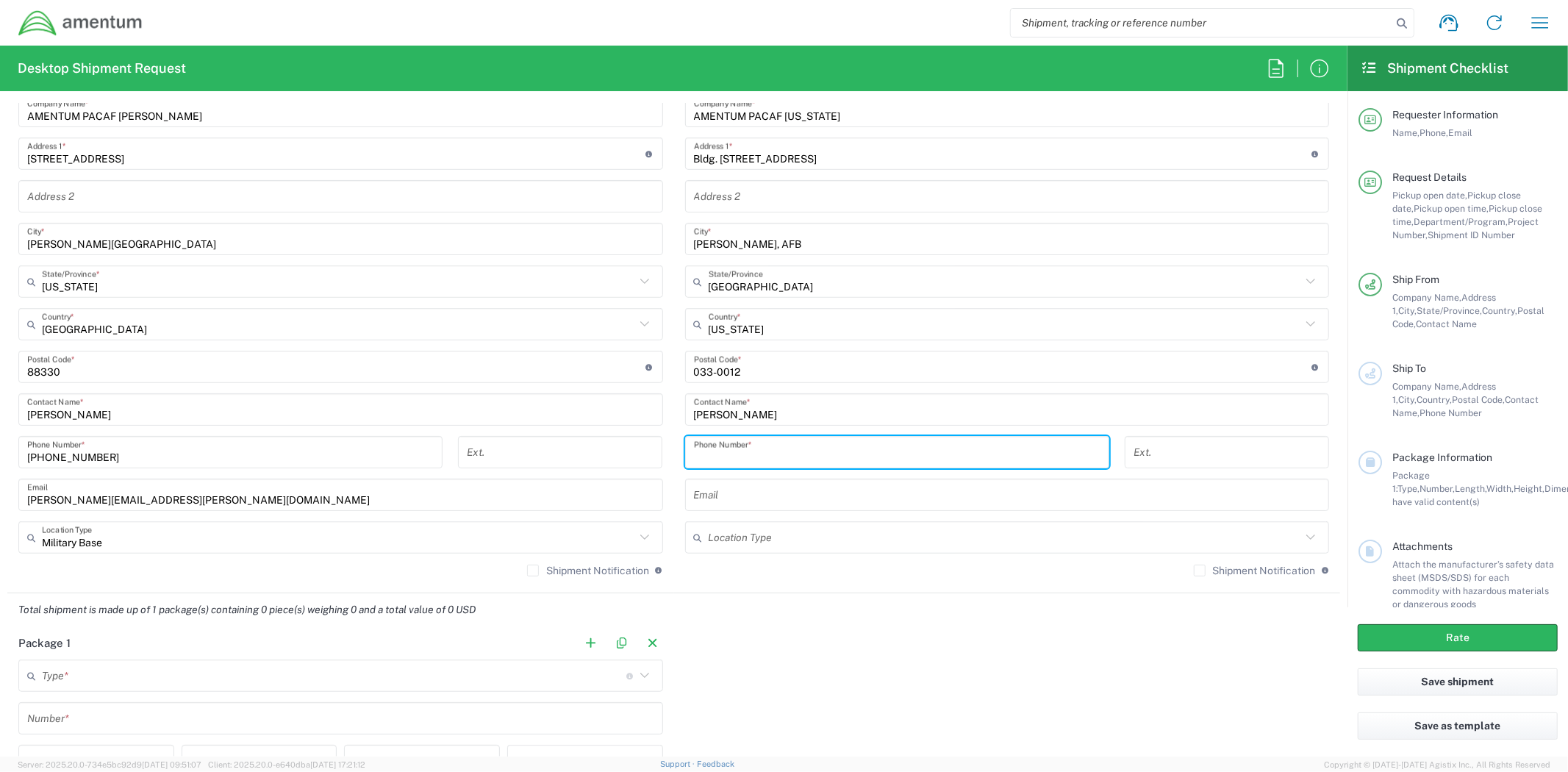
click at [760, 460] on input "tel" at bounding box center [897, 453] width 406 height 26
type input "6717075421"
click at [789, 484] on input "text" at bounding box center [1007, 495] width 627 height 26
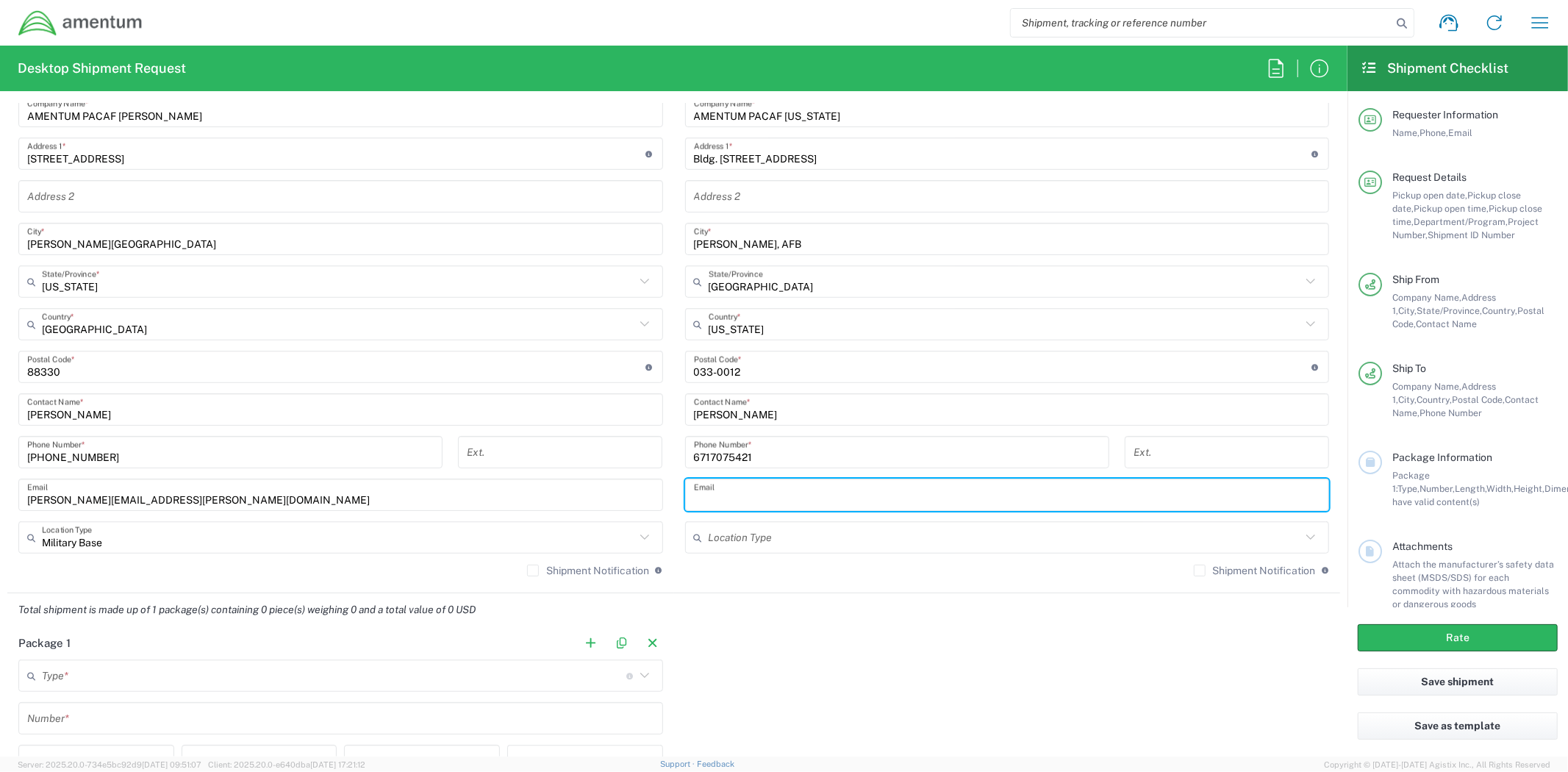
click at [811, 487] on input "text" at bounding box center [1007, 495] width 627 height 26
type input "[PERSON_NAME][EMAIL_ADDRESS][DOMAIN_NAME]"
click at [804, 444] on input "6717075421" at bounding box center [897, 453] width 406 height 26
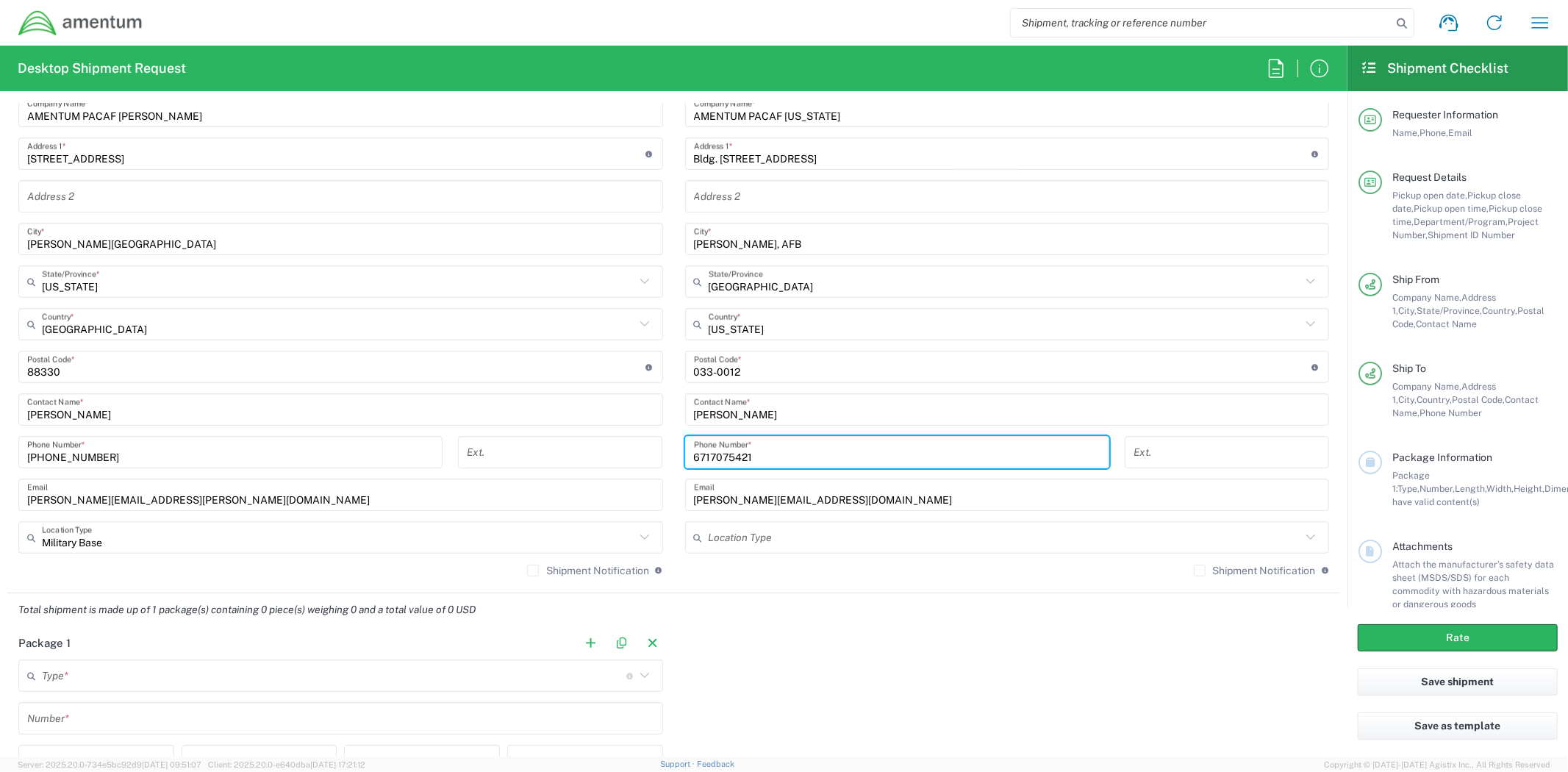
click at [706, 453] on input "6717075421" at bounding box center [897, 453] width 406 height 26
click at [724, 454] on input "671-7075421" at bounding box center [897, 453] width 406 height 26
type input "[PHONE_NUMBER]"
click at [907, 644] on div "Package 1 Type * Material used to package goods Crate(s) Envelope Pallet(s) Ove…" at bounding box center [673, 764] width 1333 height 275
click at [827, 537] on input "text" at bounding box center [1005, 538] width 593 height 26
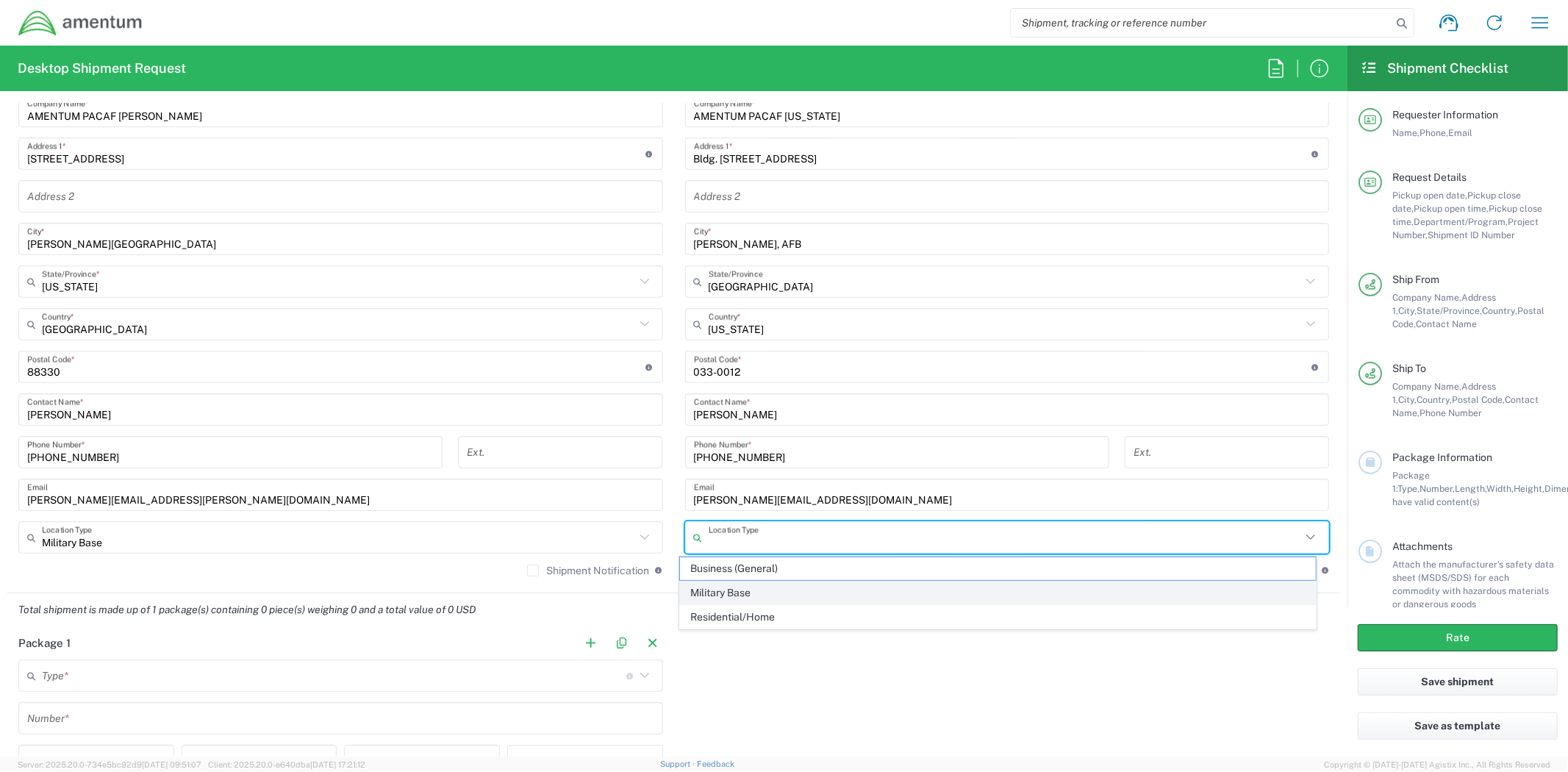
click at [816, 598] on span "Military Base" at bounding box center [997, 593] width 635 height 22
type input "Military Base"
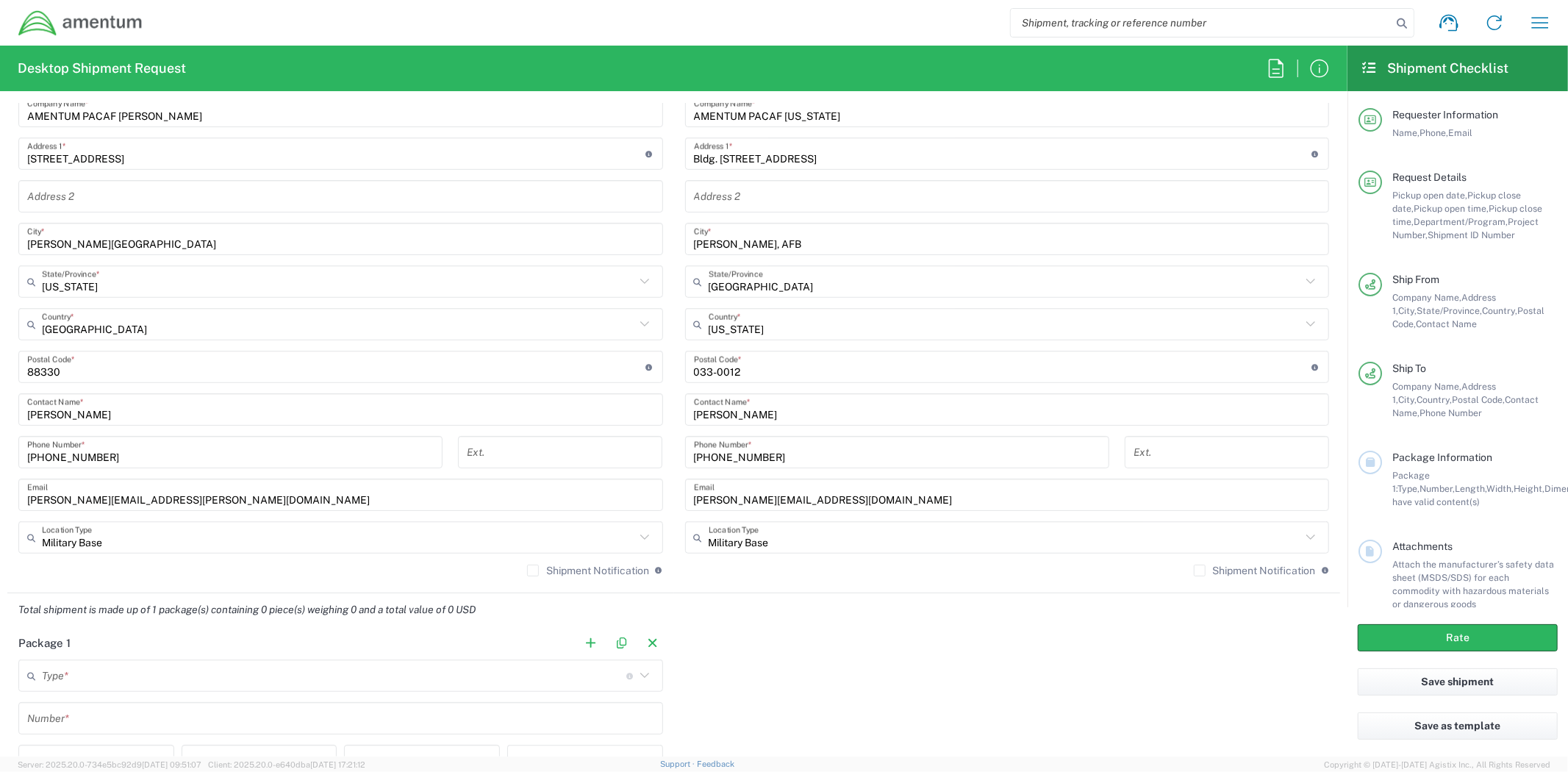
click at [806, 654] on div "Package 1 Type * Material used to package goods Crate(s) Envelope Pallet(s) Ove…" at bounding box center [673, 764] width 1333 height 275
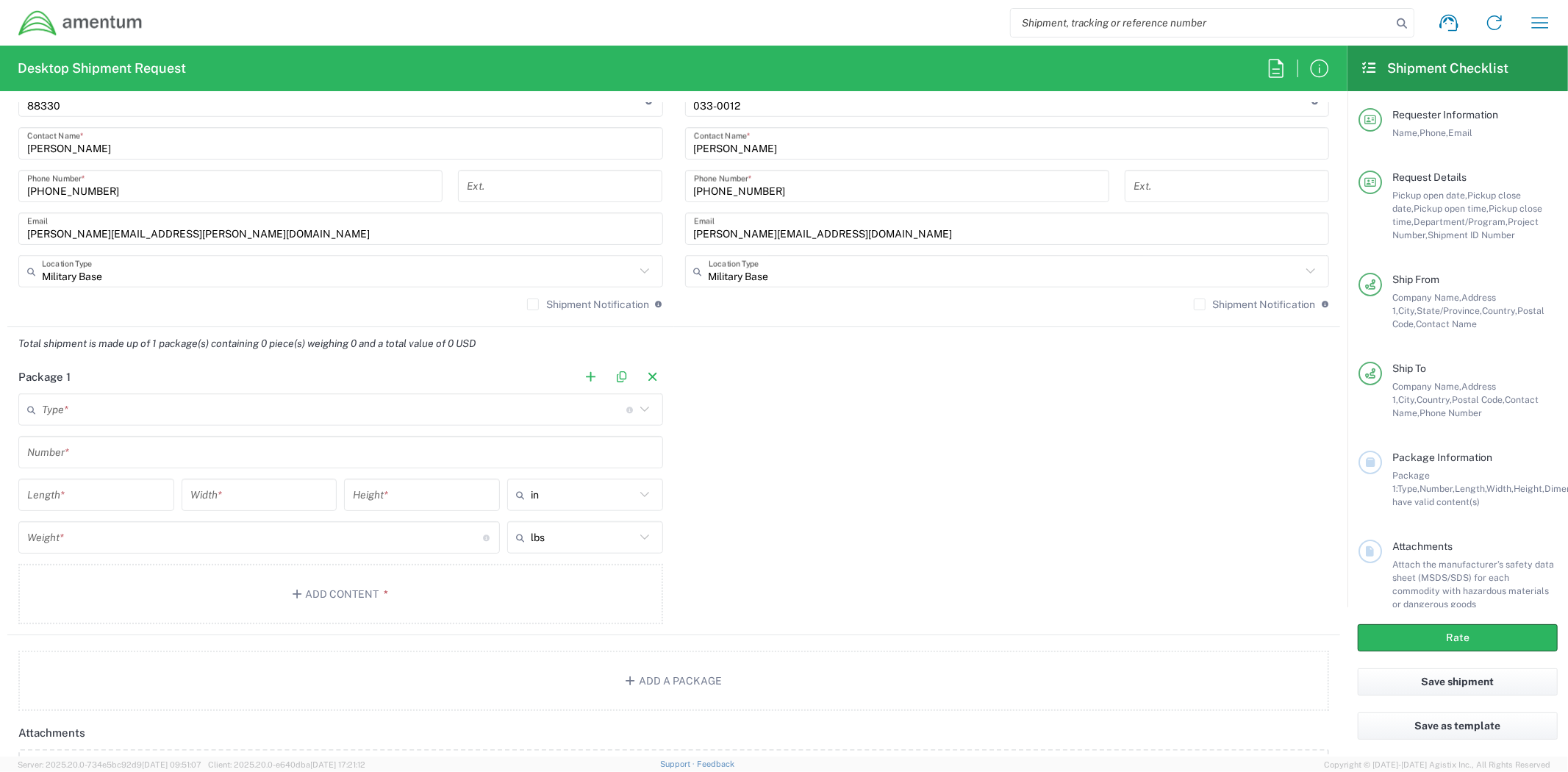
scroll to position [1140, 0]
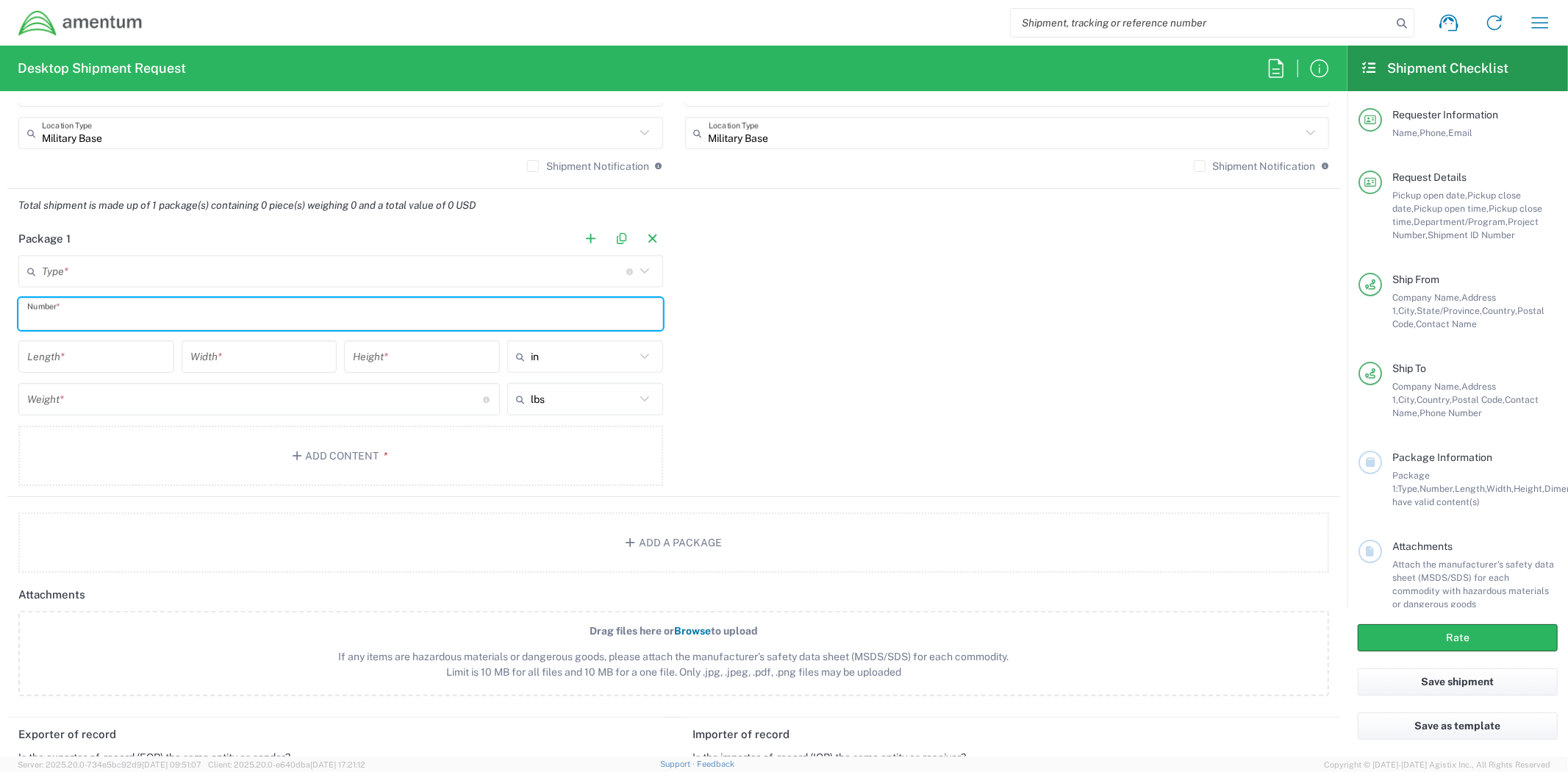
click at [358, 306] on input "text" at bounding box center [341, 314] width 627 height 26
click at [334, 302] on input "text" at bounding box center [341, 314] width 627 height 26
click at [636, 298] on div "Number *" at bounding box center [341, 314] width 644 height 32
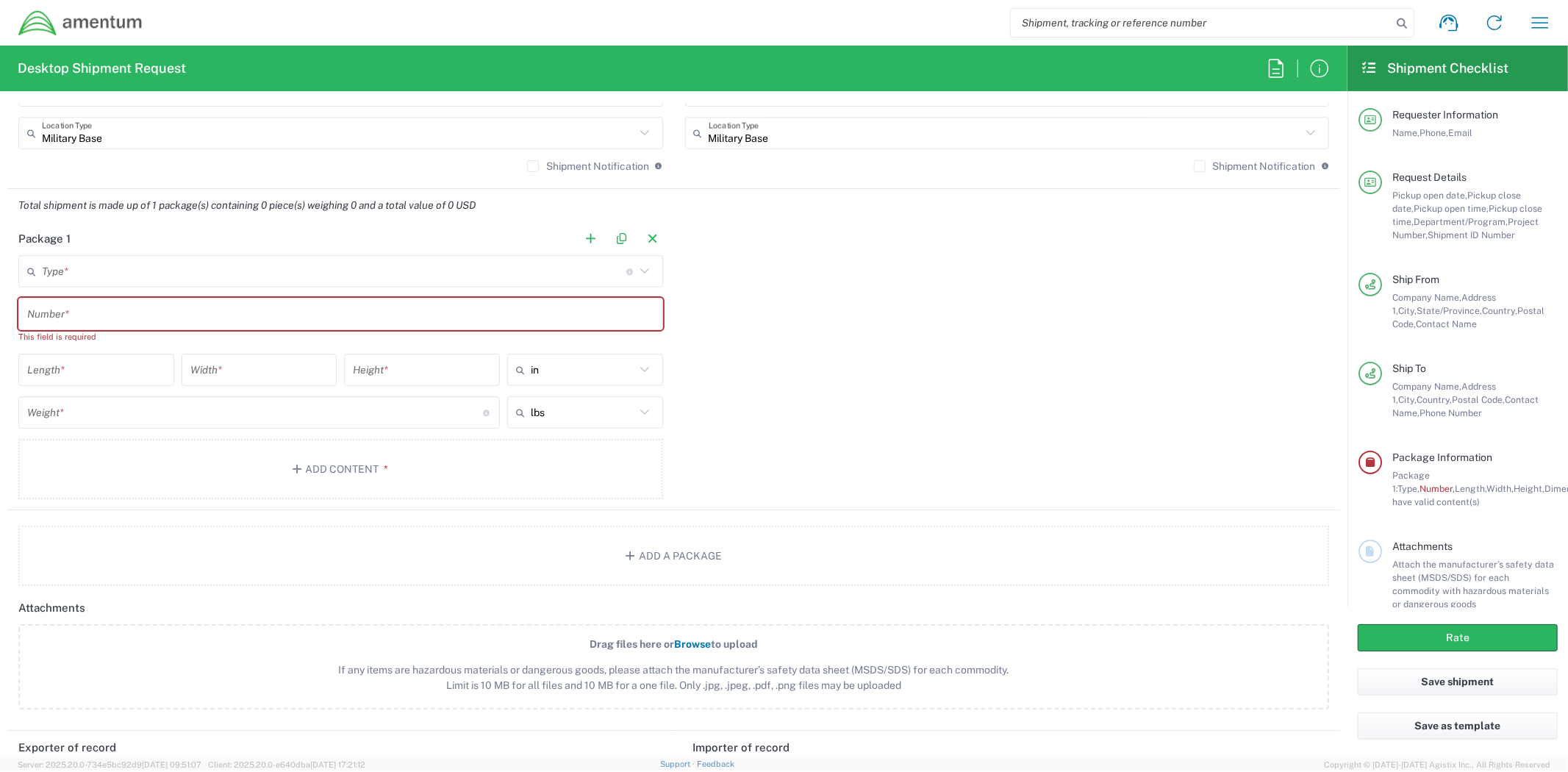
click at [636, 298] on div "Number *" at bounding box center [341, 314] width 644 height 32
click at [441, 295] on main "Type * Material used to package goods Crate(s) Envelope Pallet(s) Oversized (No…" at bounding box center [341, 380] width 667 height 250
click at [396, 267] on input "text" at bounding box center [333, 268] width 585 height 26
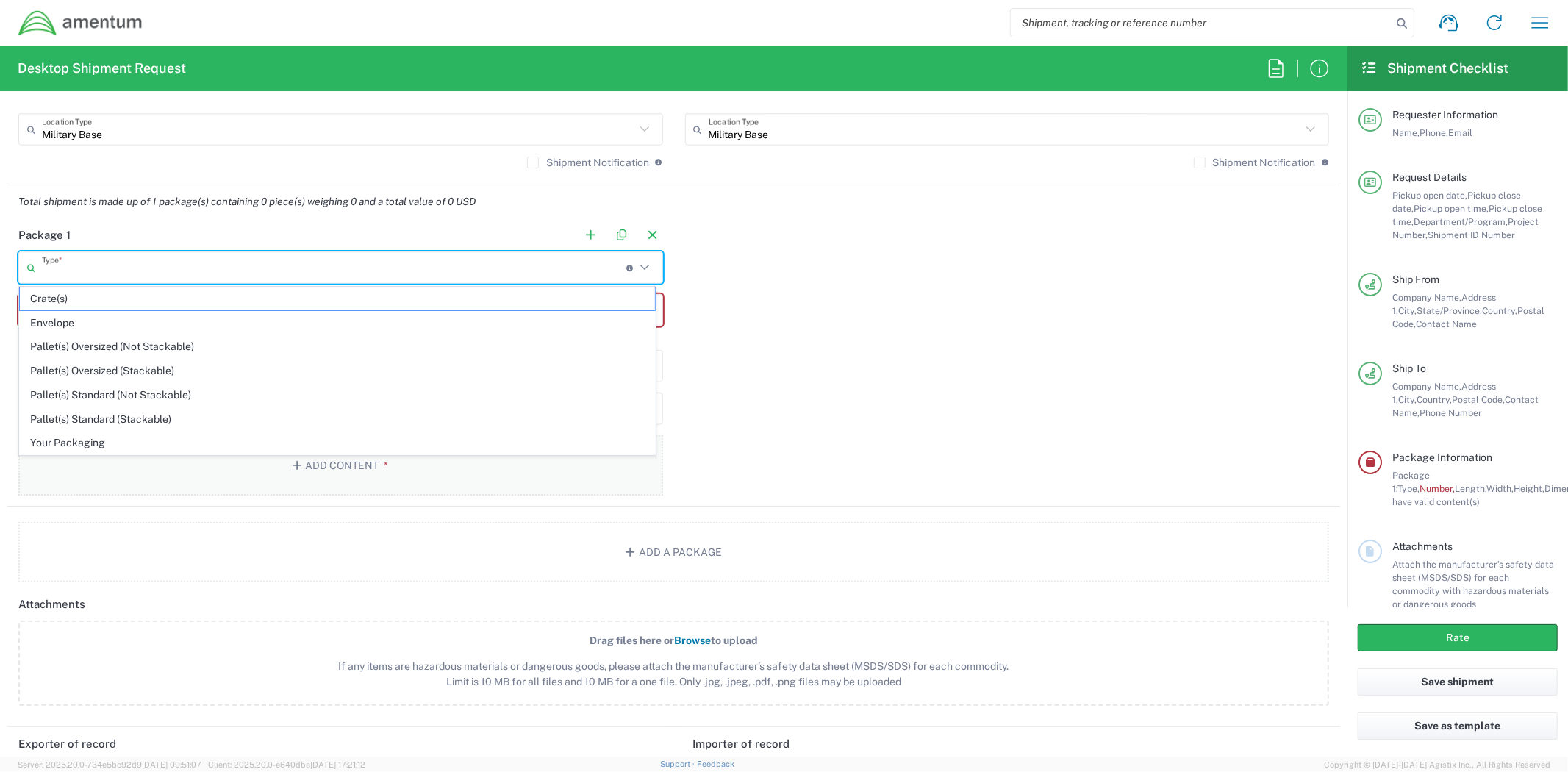
click at [158, 447] on span "Your Packaging" at bounding box center [337, 443] width 635 height 22
type input "Your Packaging"
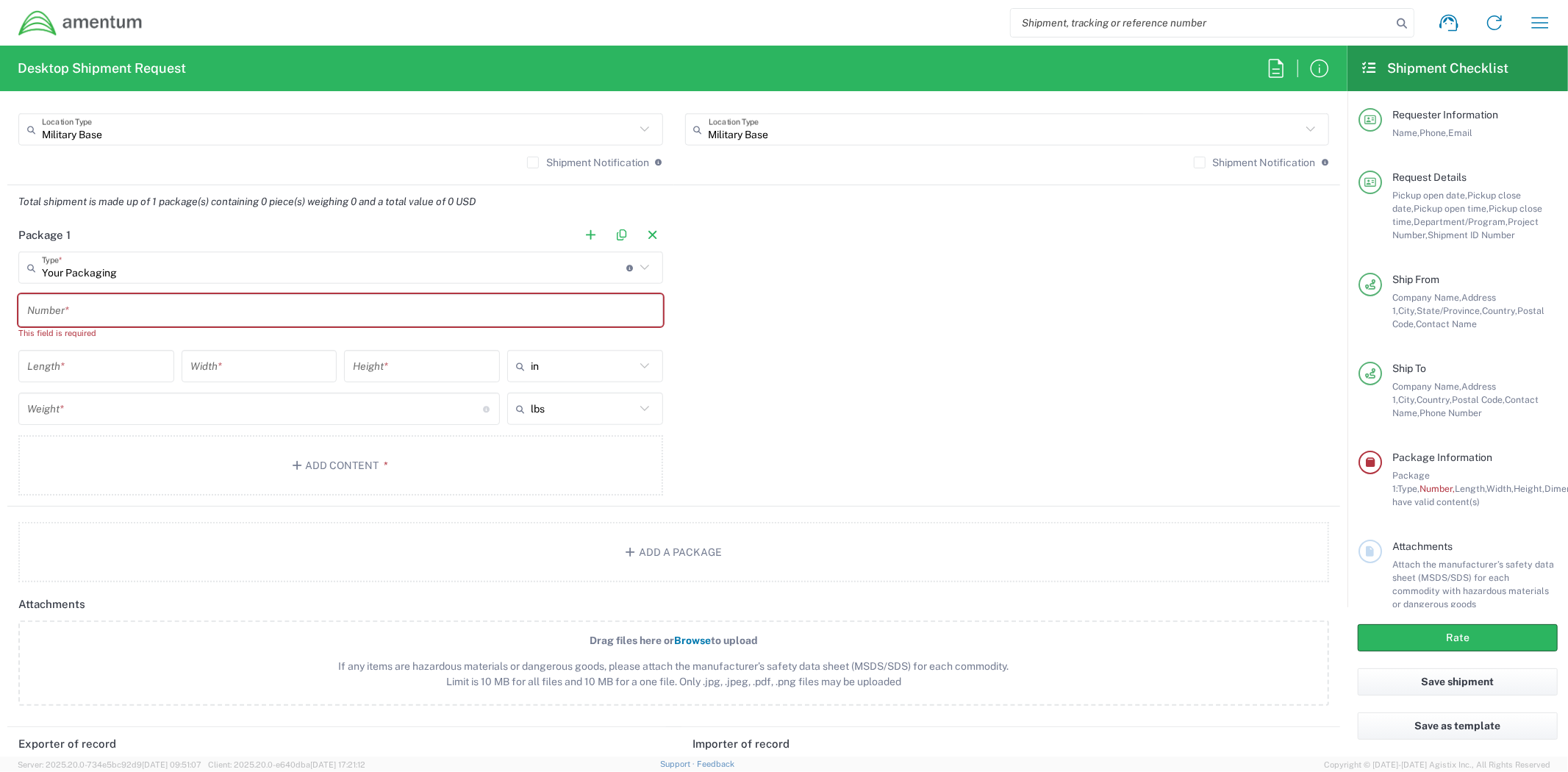
click at [152, 300] on input "text" at bounding box center [341, 310] width 627 height 26
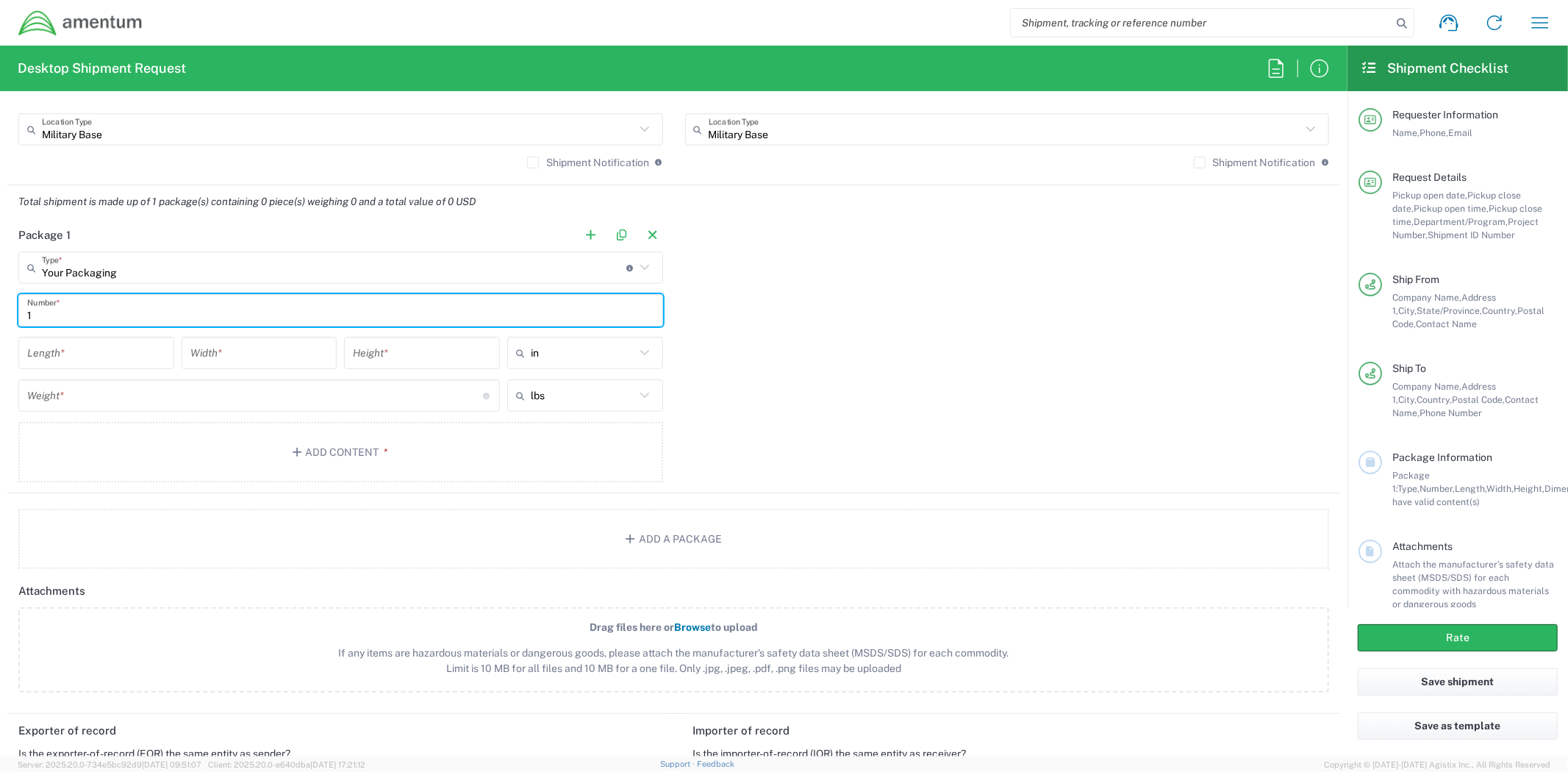
type input "1"
click at [119, 368] on div "Length *" at bounding box center [96, 353] width 156 height 32
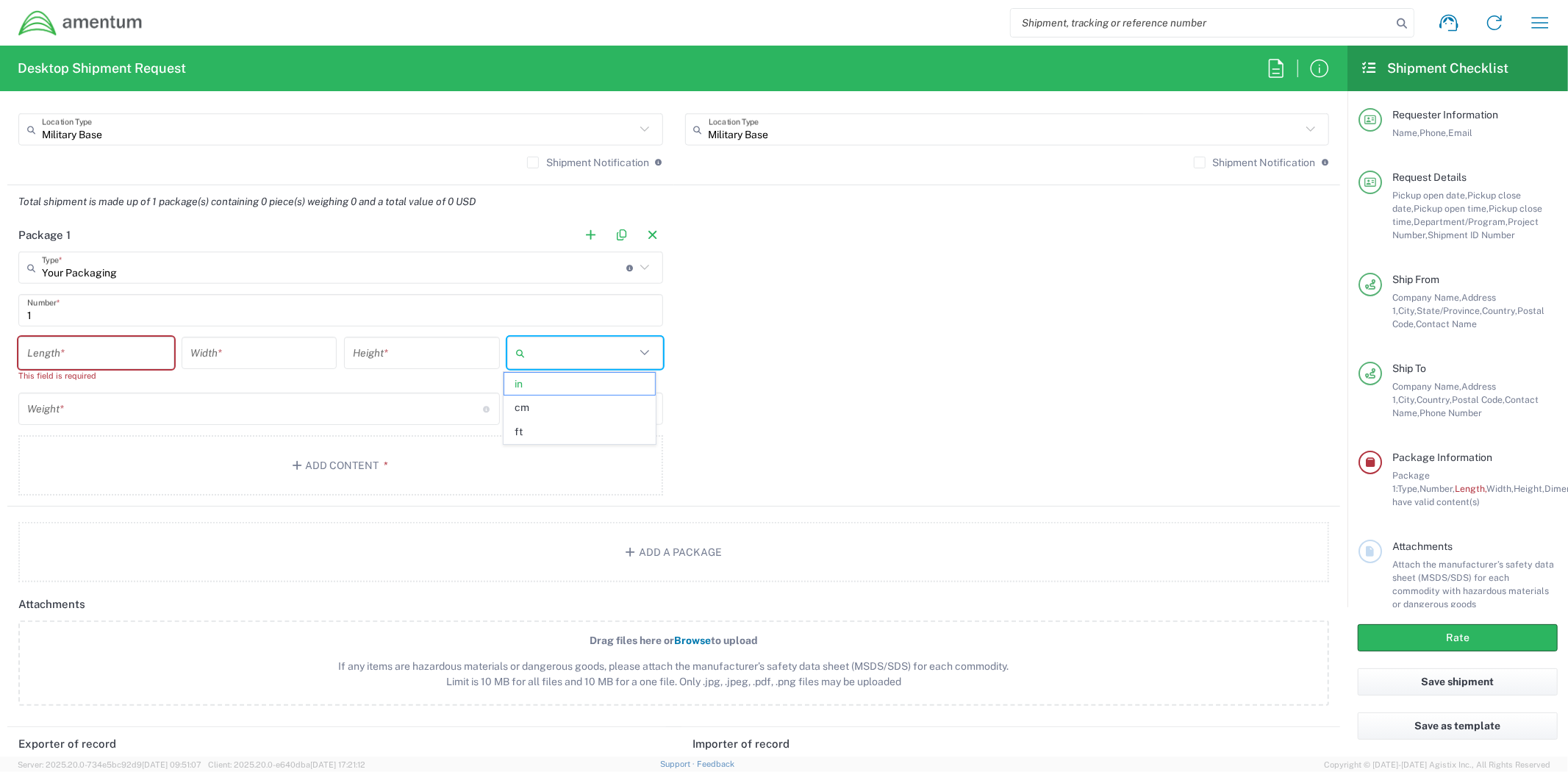
click at [585, 361] on input "text" at bounding box center [583, 353] width 105 height 23
click at [562, 425] on span "ft" at bounding box center [580, 432] width 151 height 22
type input "ft"
click at [105, 353] on input "number" at bounding box center [96, 354] width 138 height 26
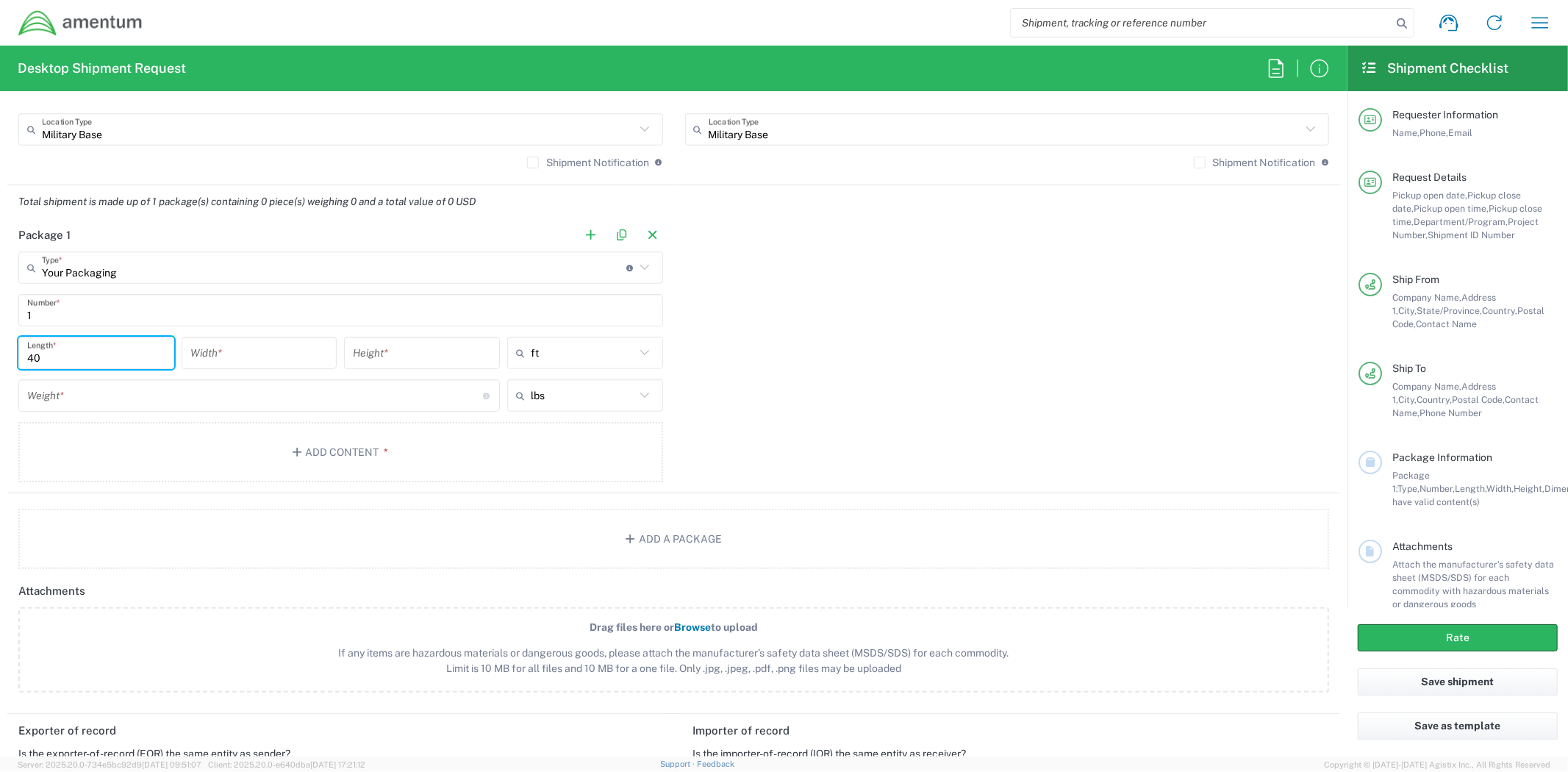
type input "40"
type input "8"
type input "9.6"
drag, startPoint x: 98, startPoint y: 508, endPoint x: 100, endPoint y: 423, distance: 85.0
click at [100, 503] on agx-package-information "Total shipment is made up of 1 package(s) containing 0 piece(s) weighing 0 and …" at bounding box center [673, 378] width 1333 height 384
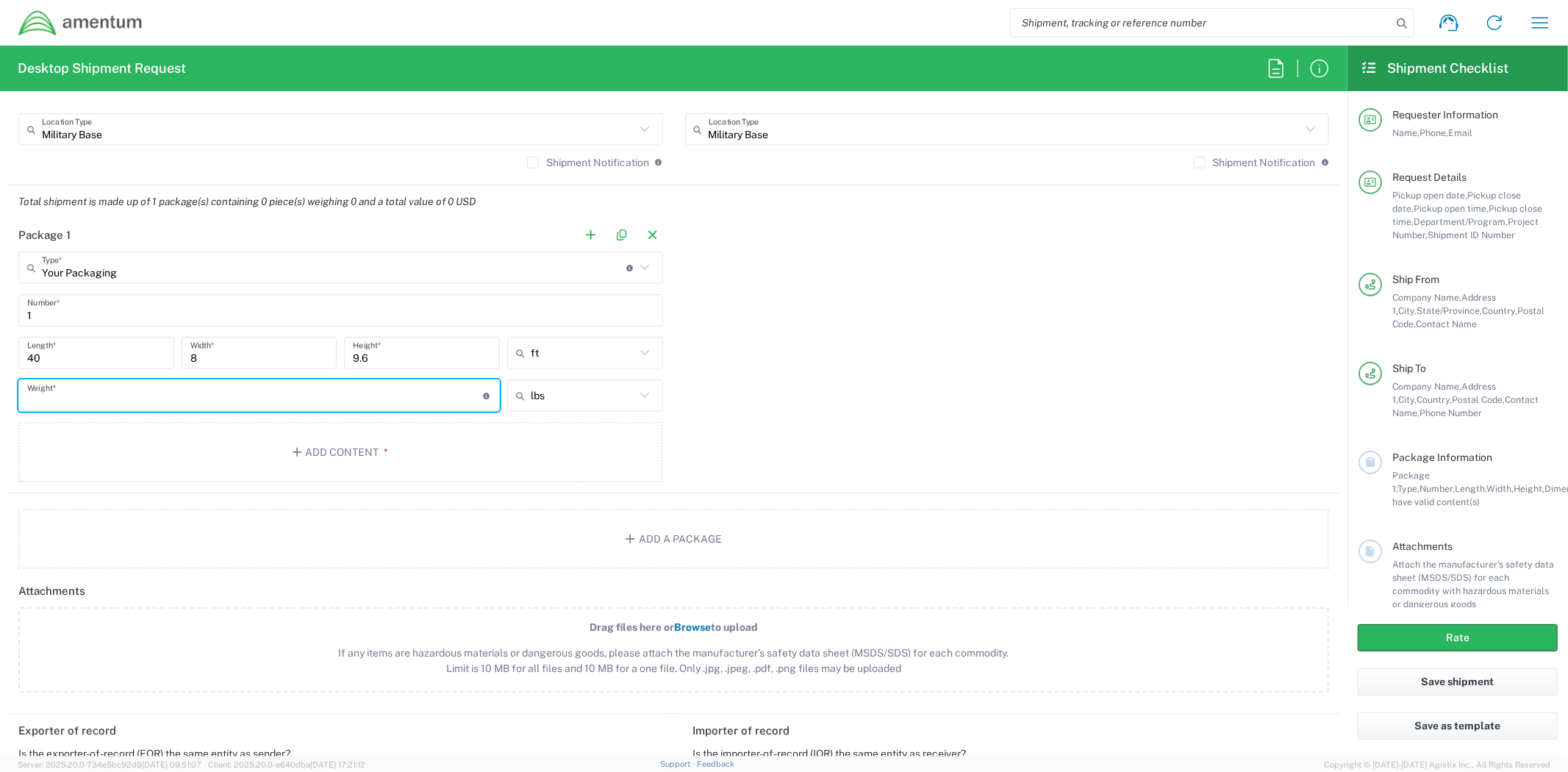
click at [98, 391] on input "number" at bounding box center [255, 396] width 456 height 26
type input "25695"
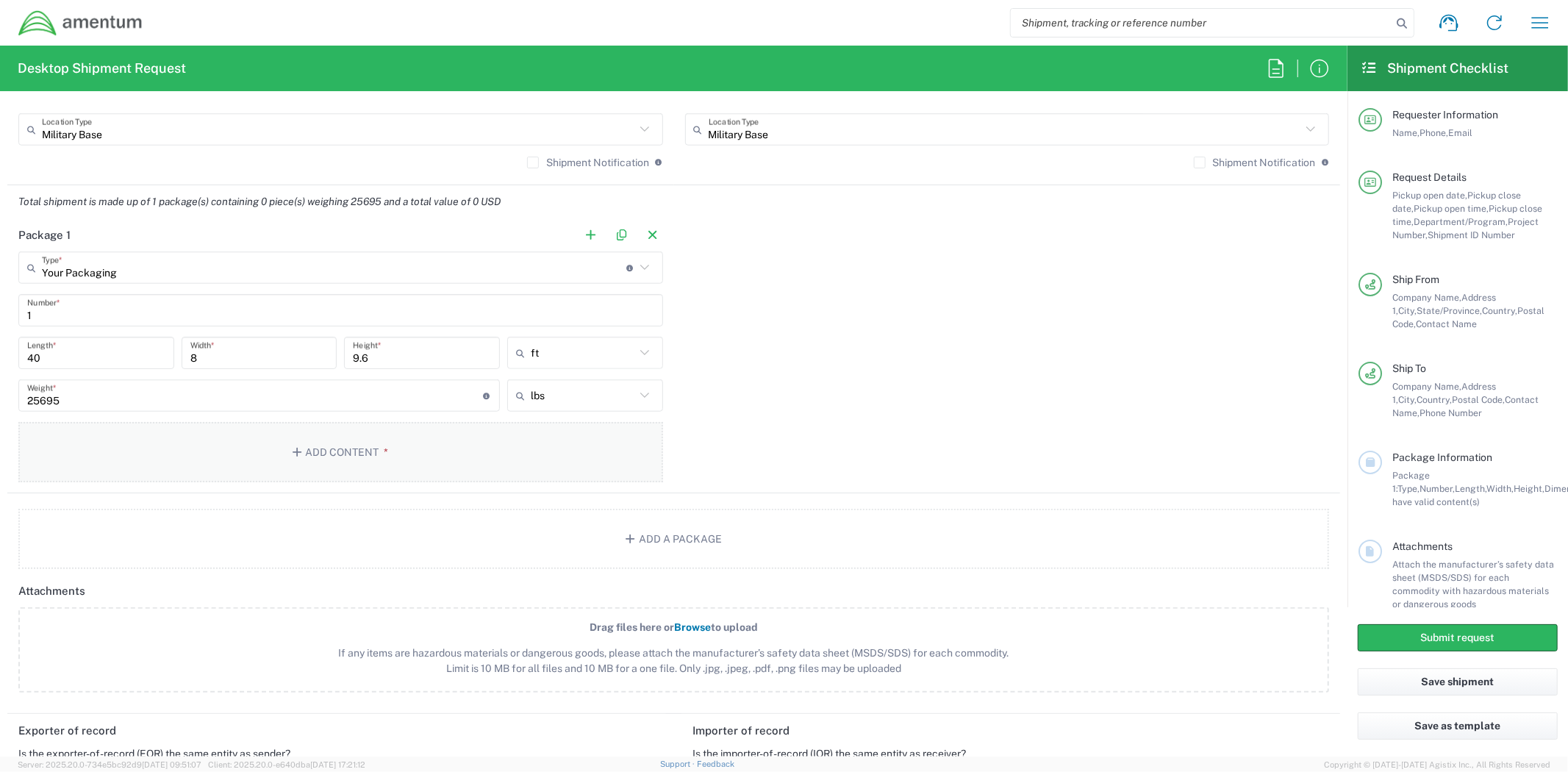
click at [314, 450] on button "Add Content *" at bounding box center [341, 452] width 644 height 60
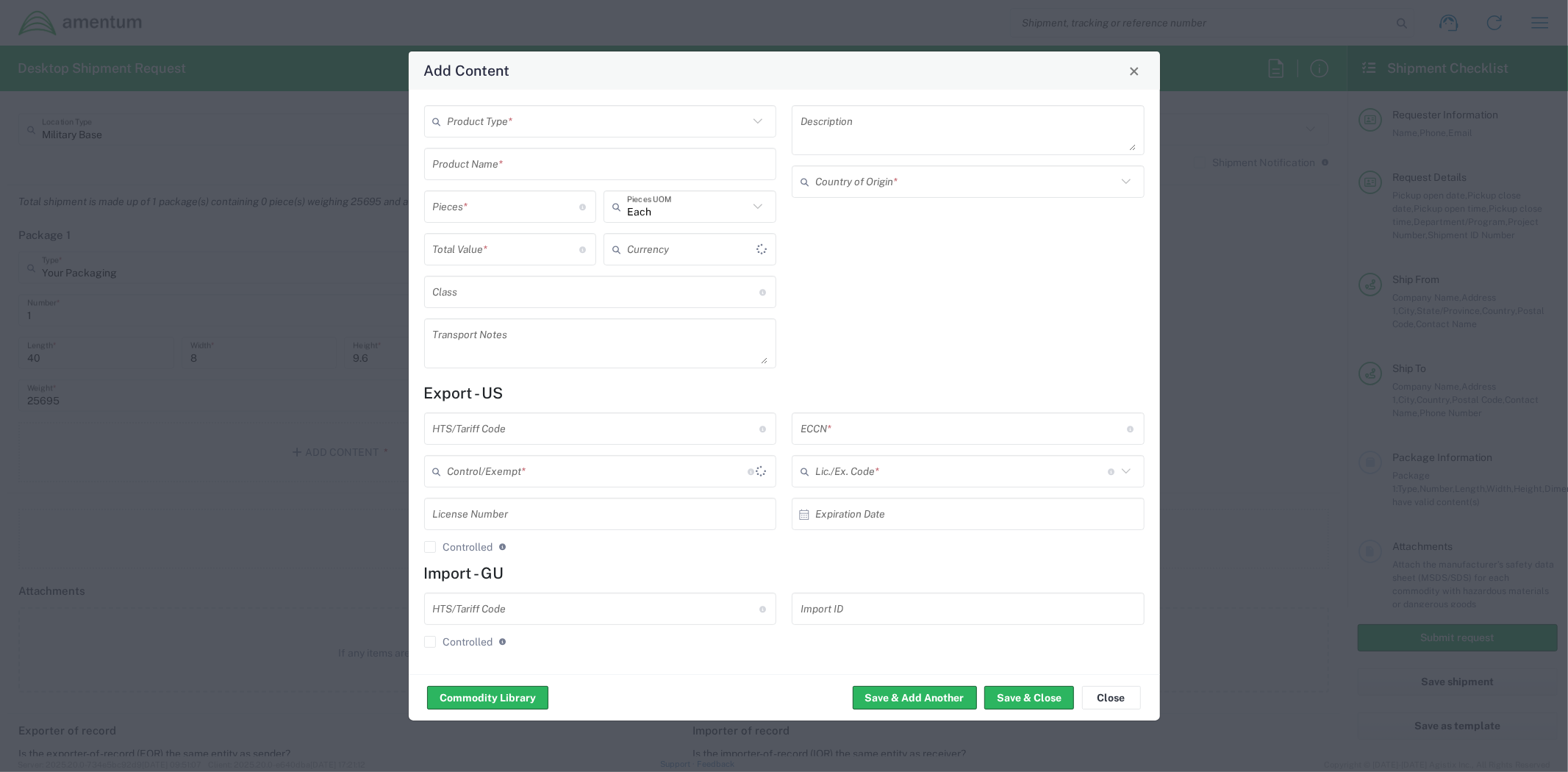
type input "US Dollar"
click at [1130, 71] on span "Close" at bounding box center [1134, 71] width 10 height 10
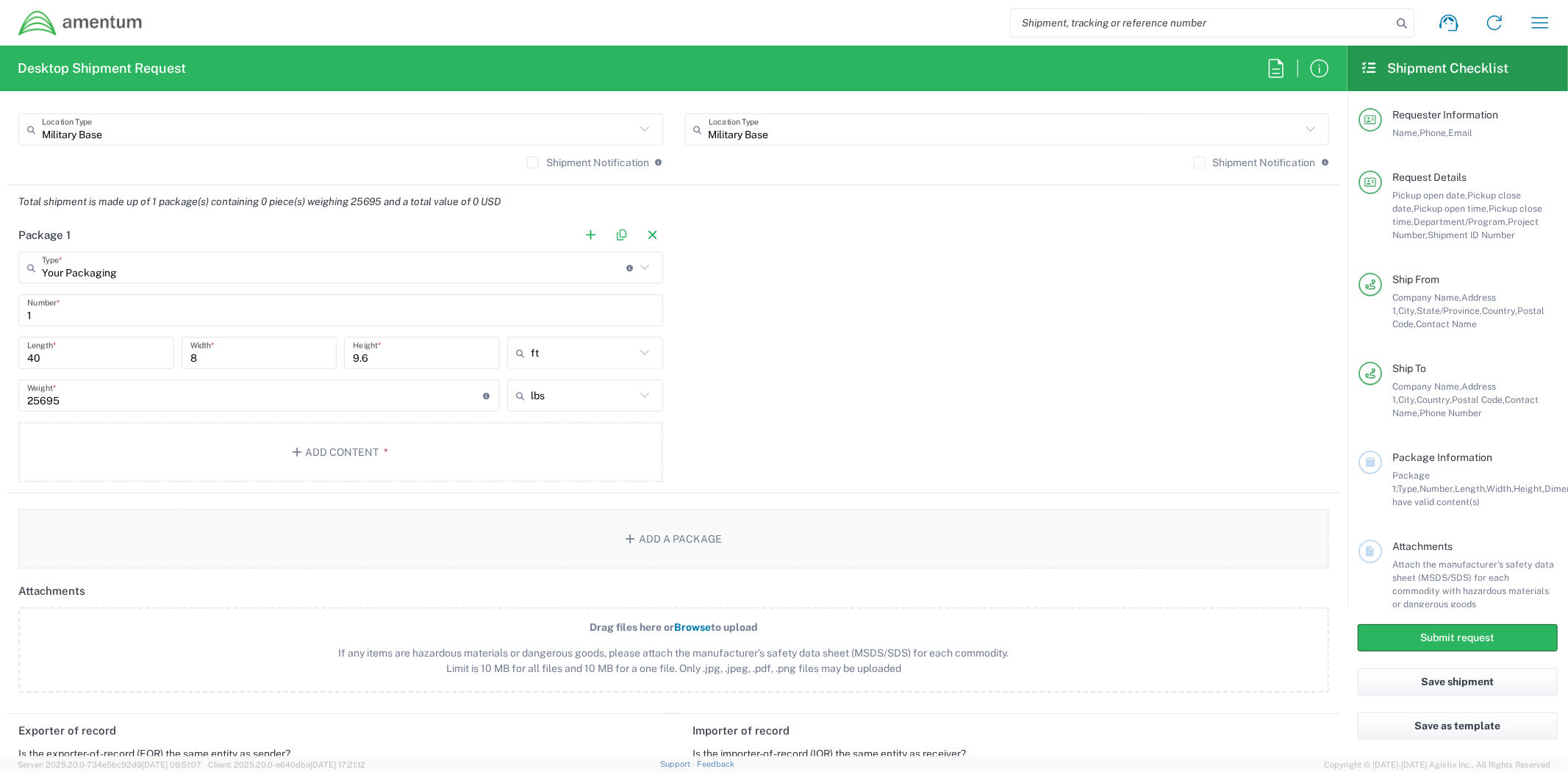
click at [748, 546] on button "Add a Package" at bounding box center [673, 538] width 1311 height 60
click at [1308, 237] on button "button" at bounding box center [1319, 235] width 21 height 21
click at [537, 478] on button "Add Content *" at bounding box center [341, 452] width 644 height 60
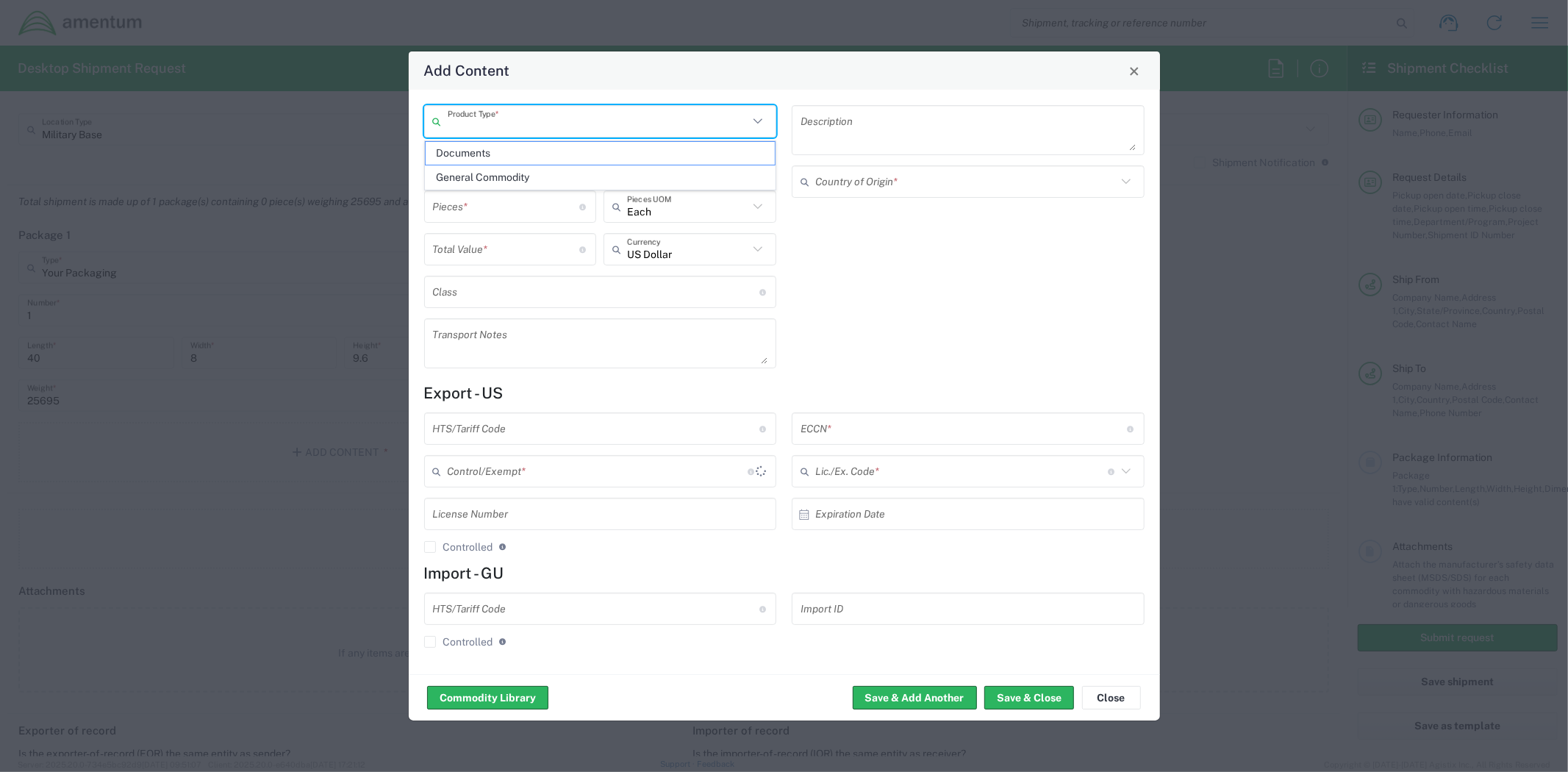
click at [533, 133] on input "text" at bounding box center [598, 122] width 301 height 26
click at [525, 172] on span "General Commodity" at bounding box center [600, 178] width 349 height 22
type input "General Commodity"
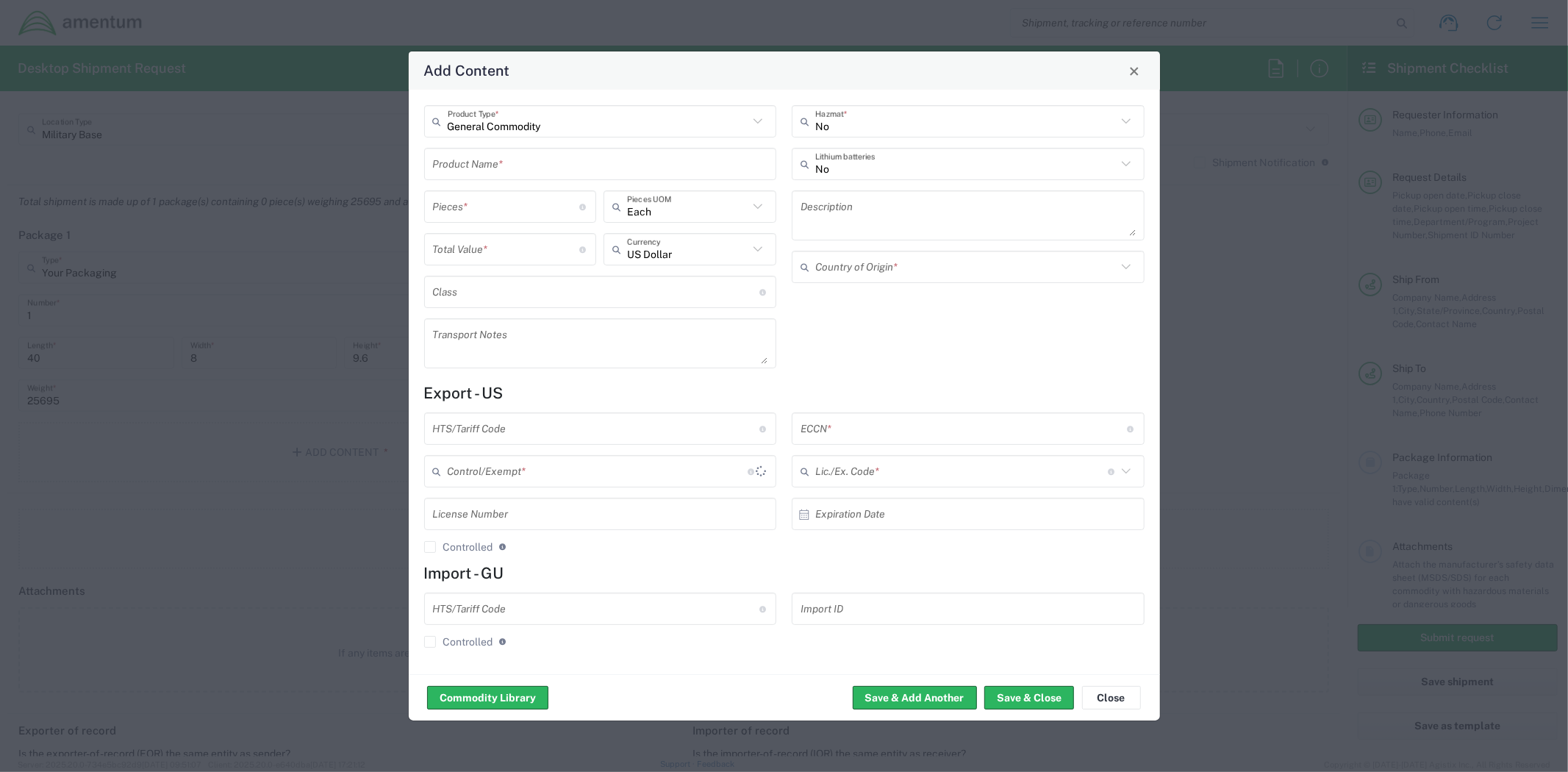
click at [508, 174] on input "text" at bounding box center [600, 164] width 335 height 26
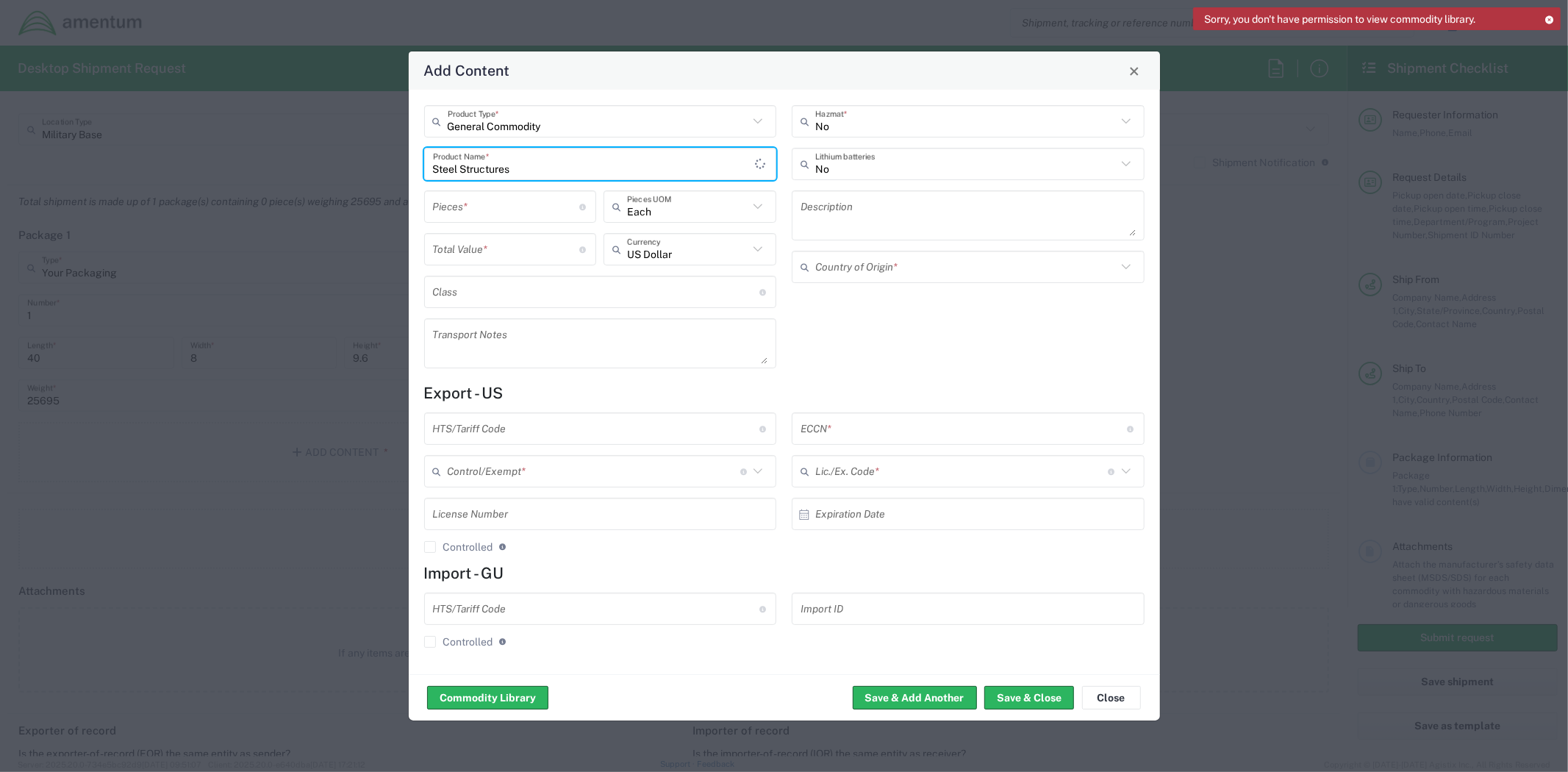
type input "Steel Structures"
click at [529, 211] on input "number" at bounding box center [506, 207] width 147 height 26
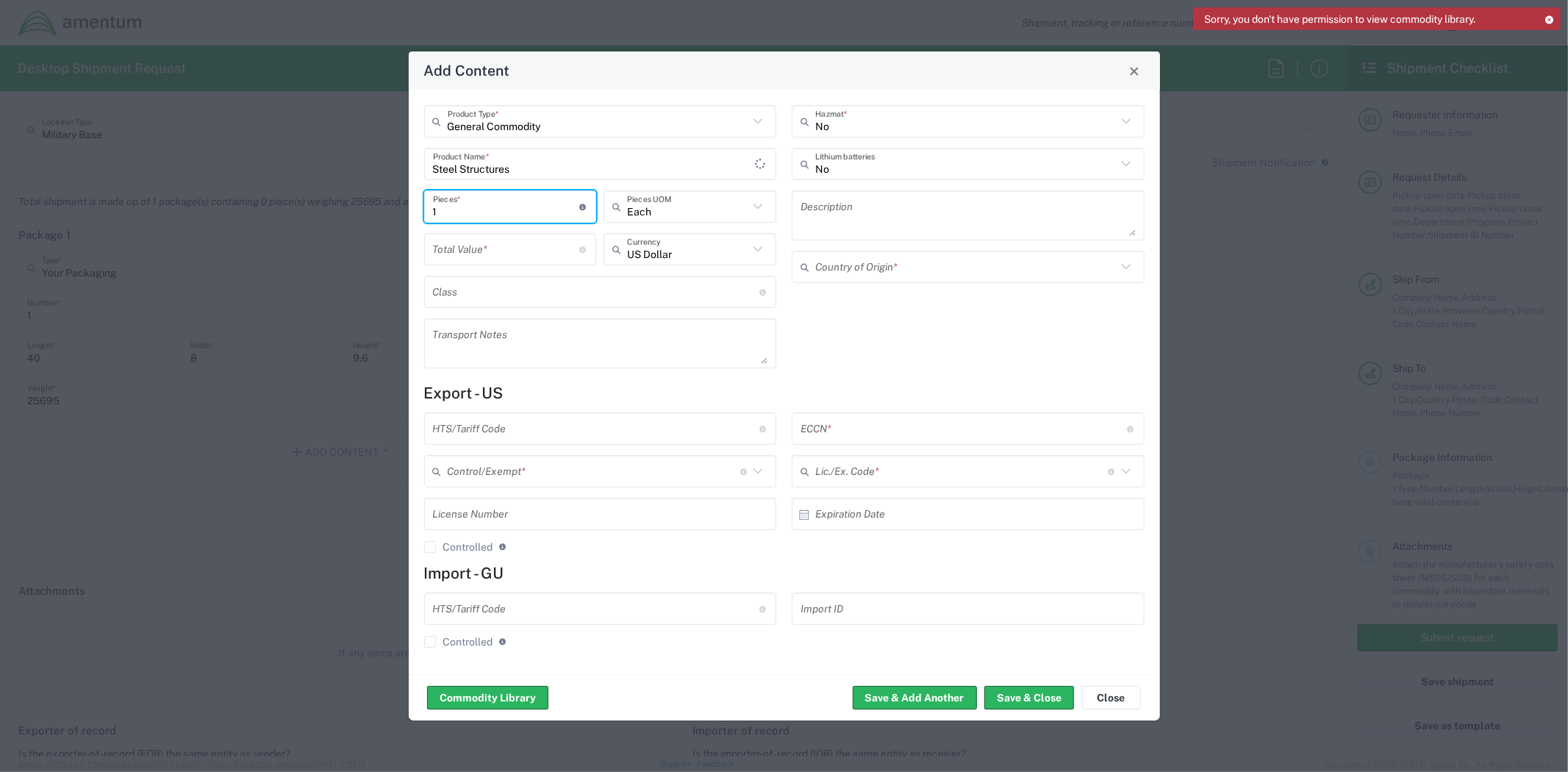
type input "1"
click at [519, 253] on input "number" at bounding box center [506, 250] width 147 height 26
type input "1000"
click at [572, 433] on input "text" at bounding box center [596, 429] width 326 height 26
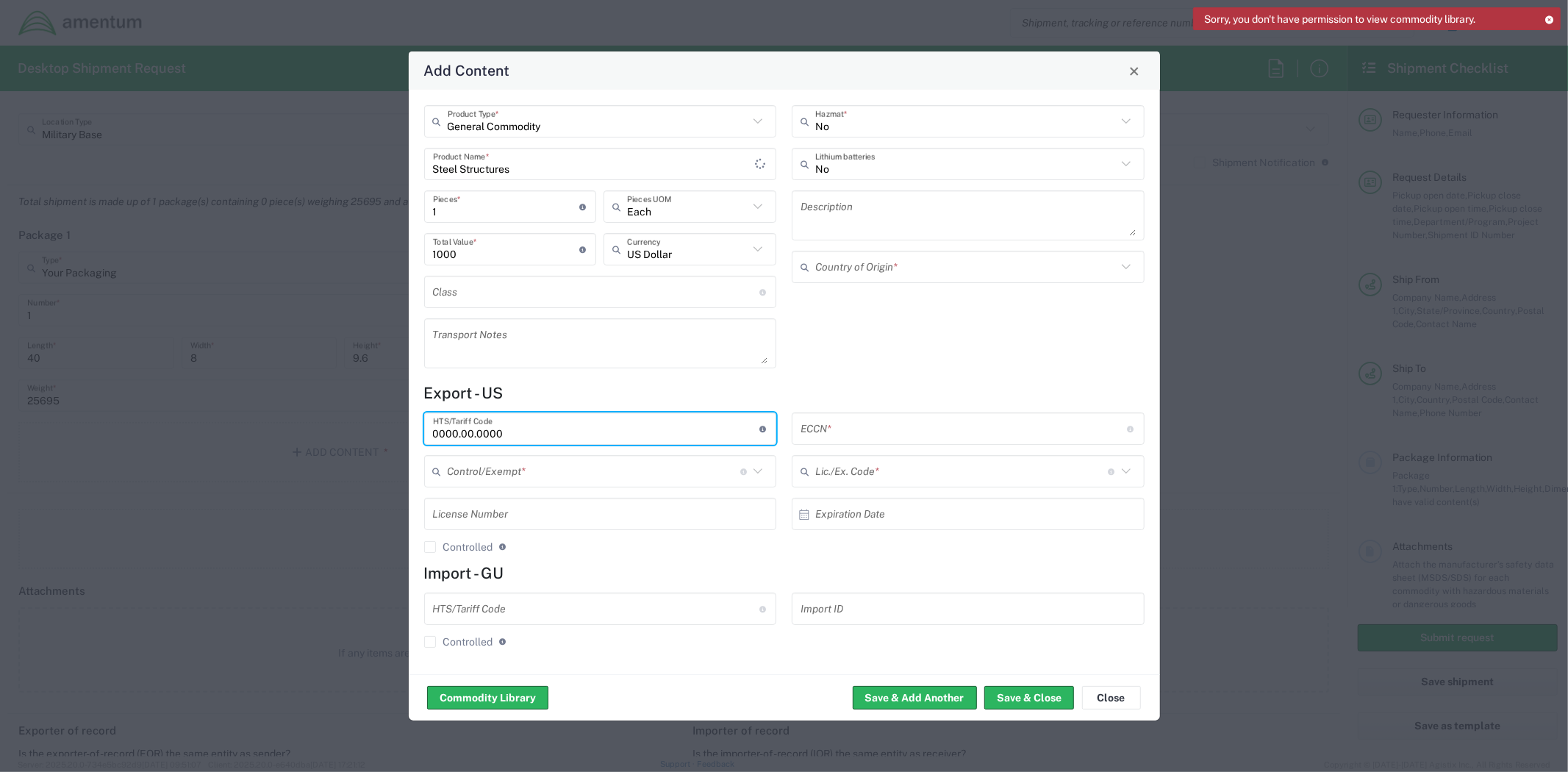
type input "0000.00.0000"
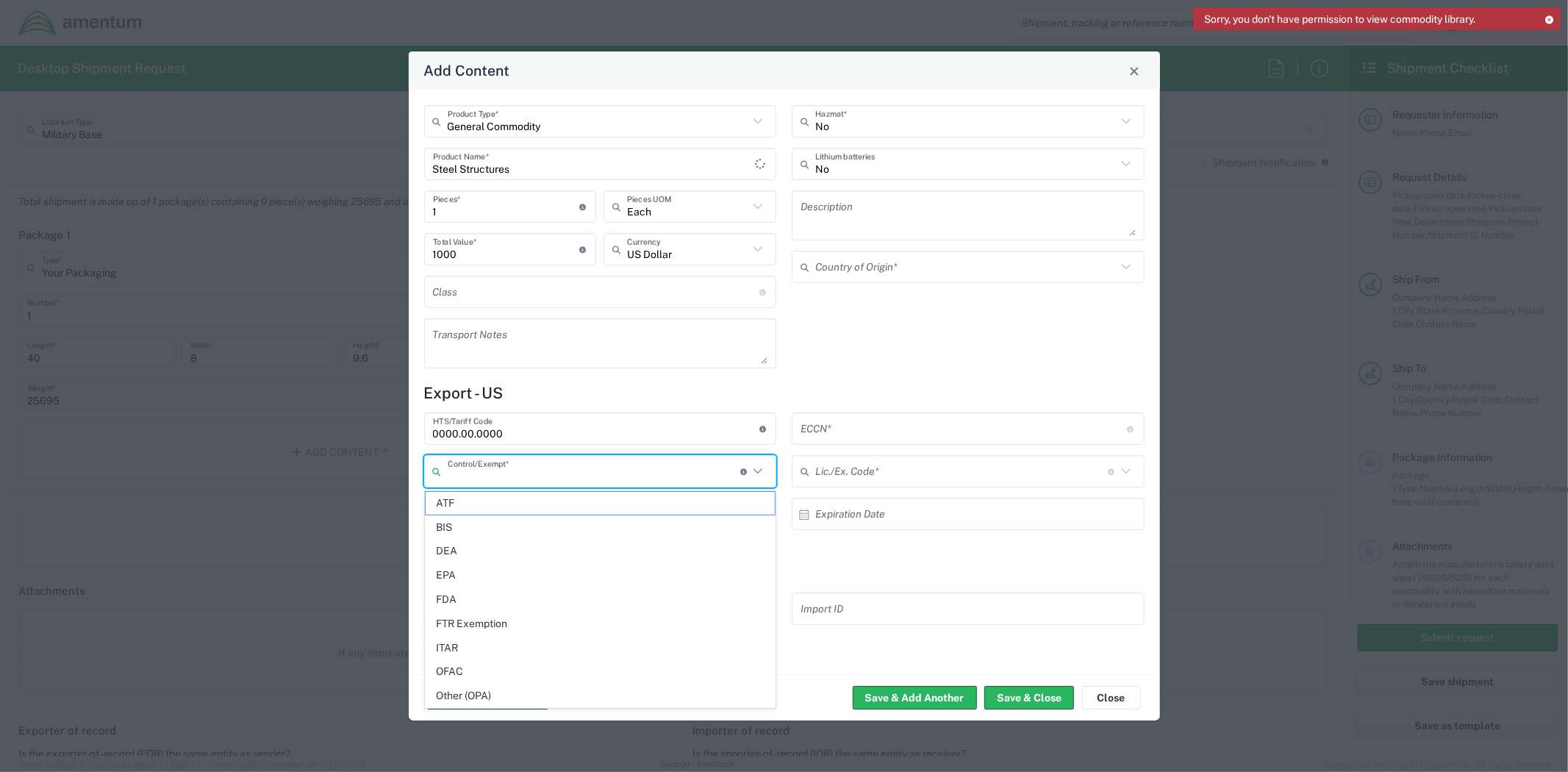
click at [1001, 428] on input "text" at bounding box center [964, 429] width 326 height 26
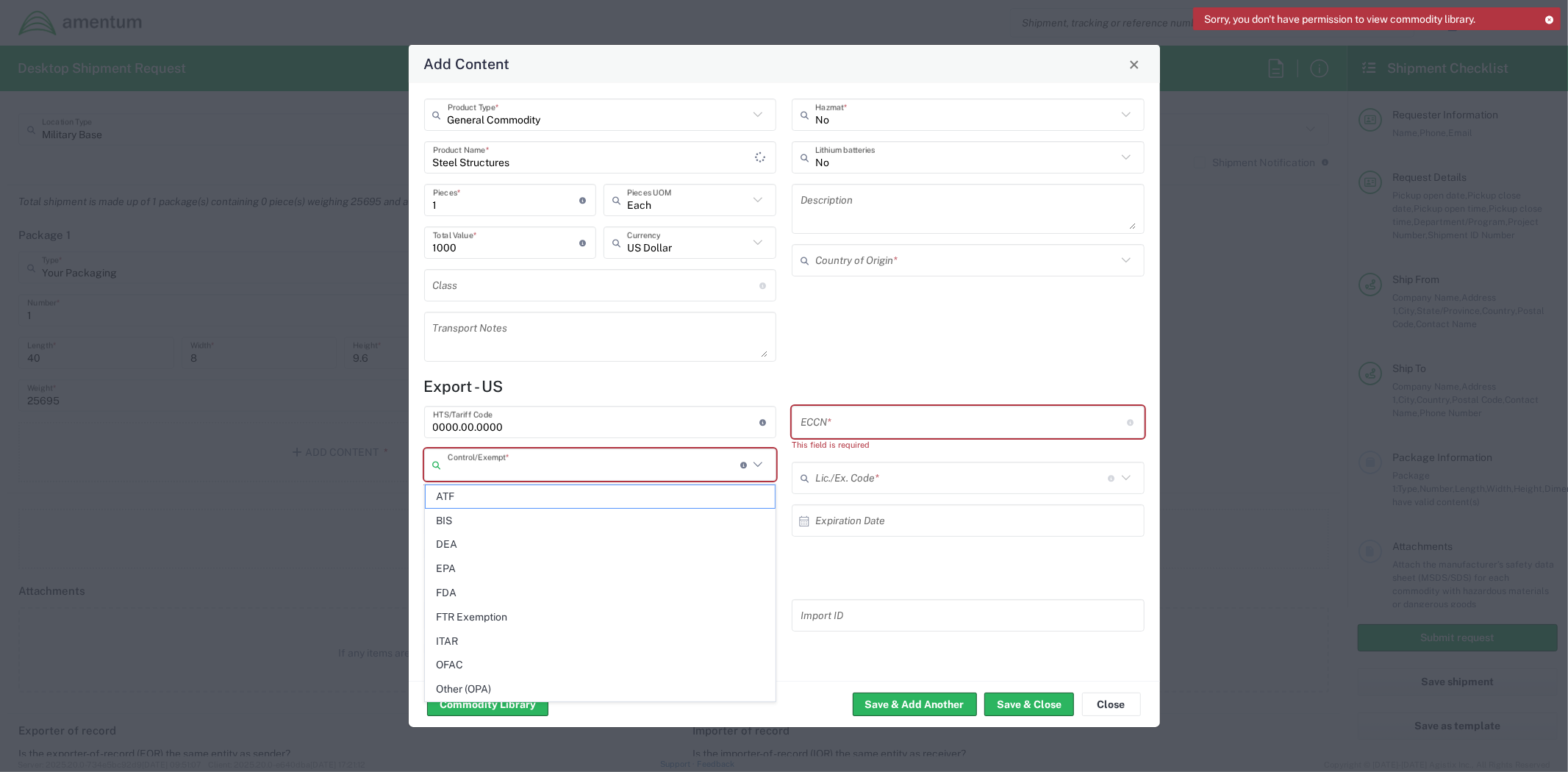
click at [700, 464] on input "text" at bounding box center [594, 465] width 293 height 26
click at [497, 522] on span "BIS" at bounding box center [600, 521] width 349 height 22
type input "BIS"
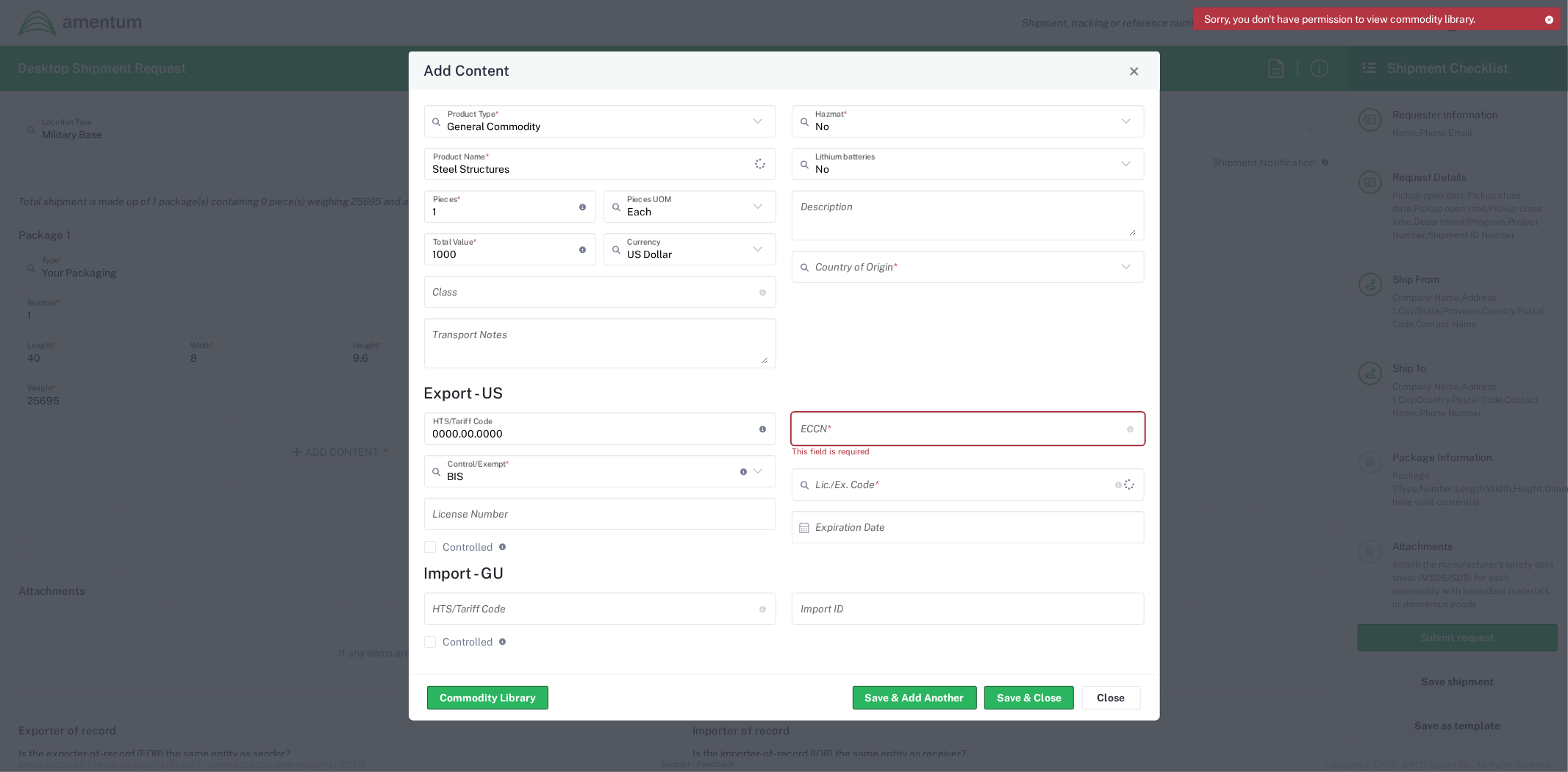
click at [870, 433] on input "text" at bounding box center [964, 429] width 326 height 26
type input "00000"
click at [910, 469] on input "text" at bounding box center [965, 472] width 301 height 26
click at [1129, 471] on icon at bounding box center [1126, 471] width 19 height 19
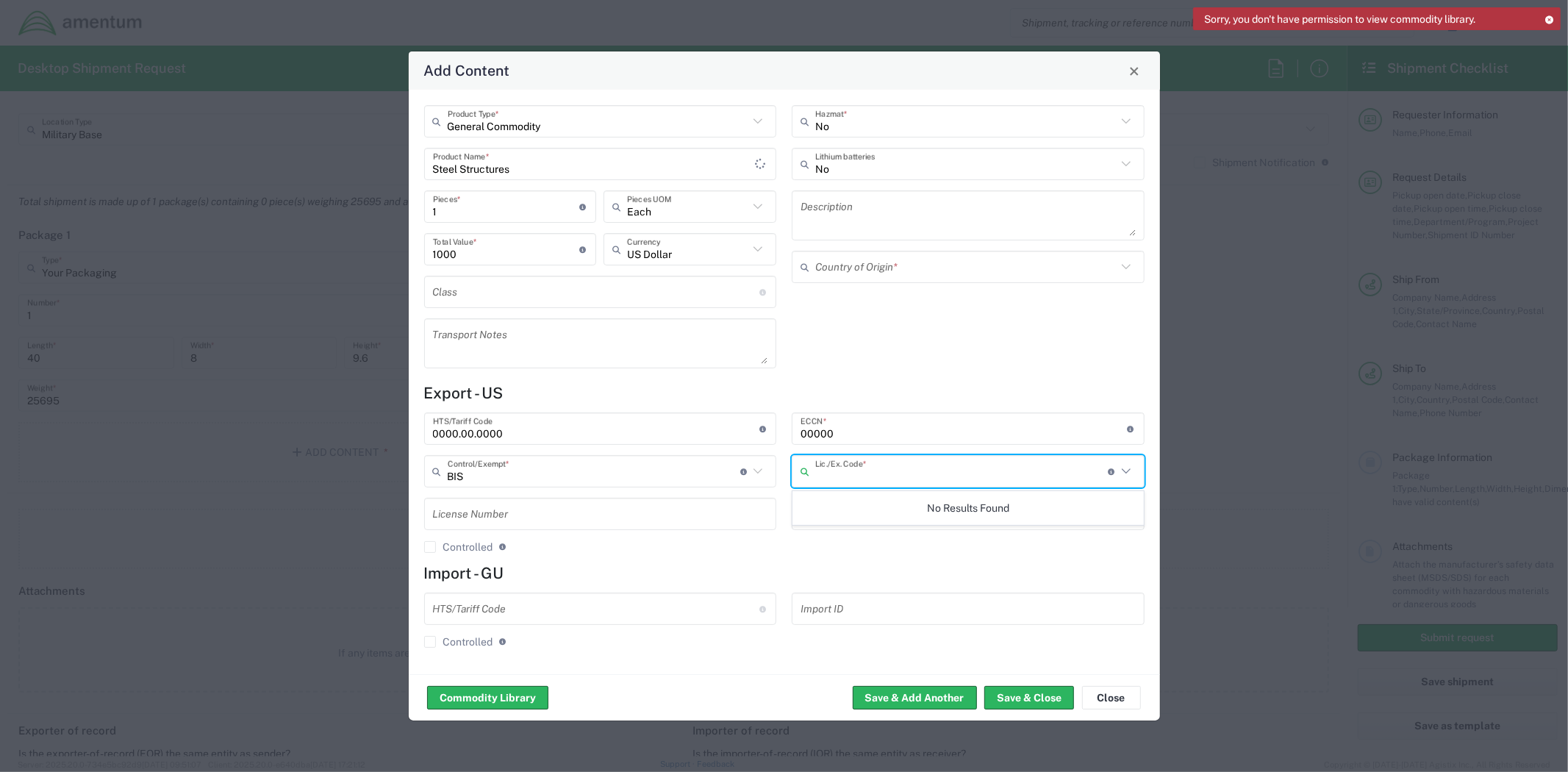
click at [877, 392] on h4 "Export - US" at bounding box center [784, 393] width 720 height 18
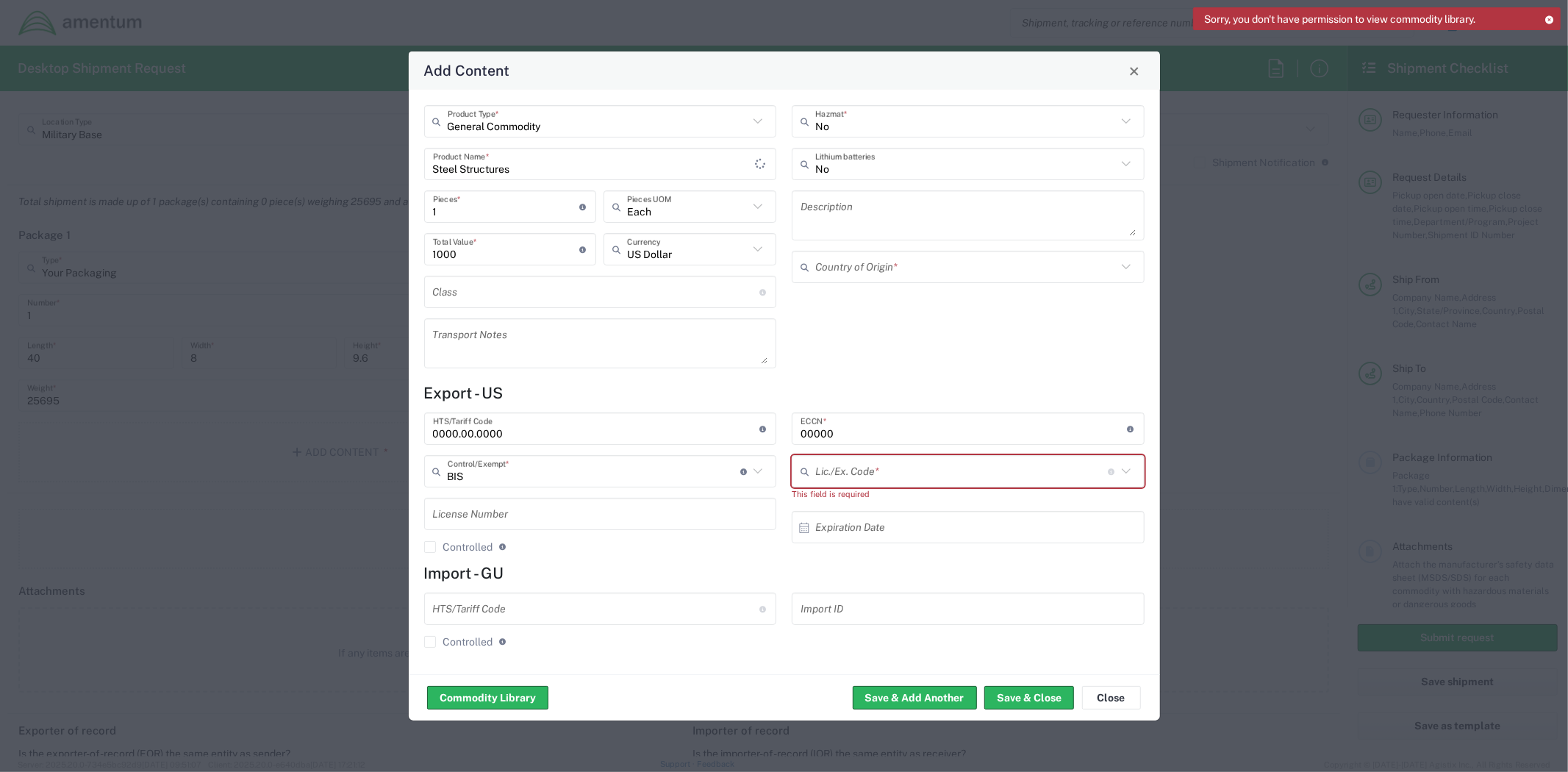
click at [876, 487] on div "Lic./Ex. Code * License type for shipping controlled goods or the EEI filing ex…" at bounding box center [968, 471] width 353 height 32
type input "BIS"
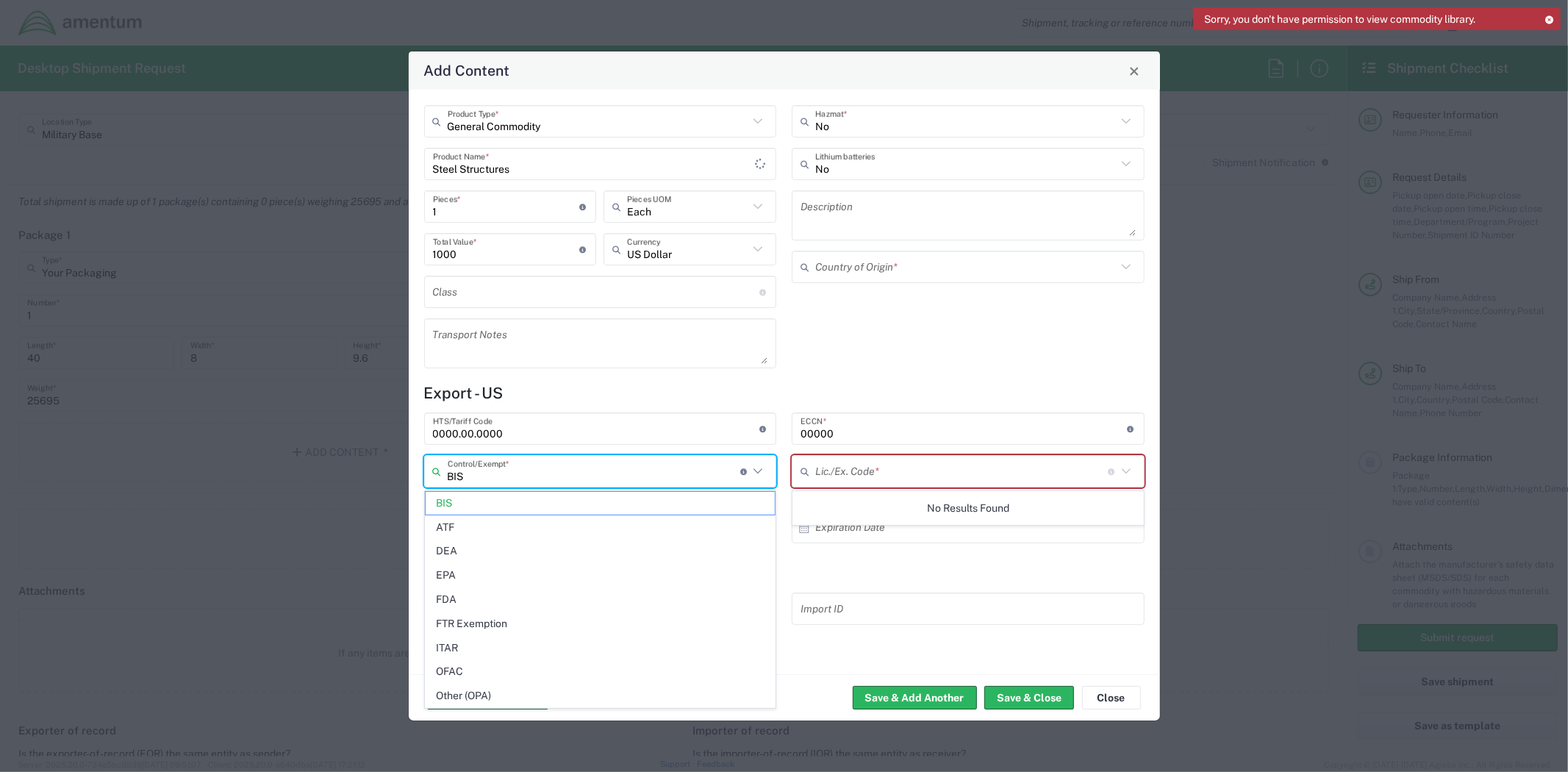
click at [524, 463] on input "BIS" at bounding box center [594, 472] width 293 height 26
click at [1056, 361] on div "No Hazmat * No Lithium batteries Description Country of Origin *" at bounding box center [968, 242] width 369 height 274
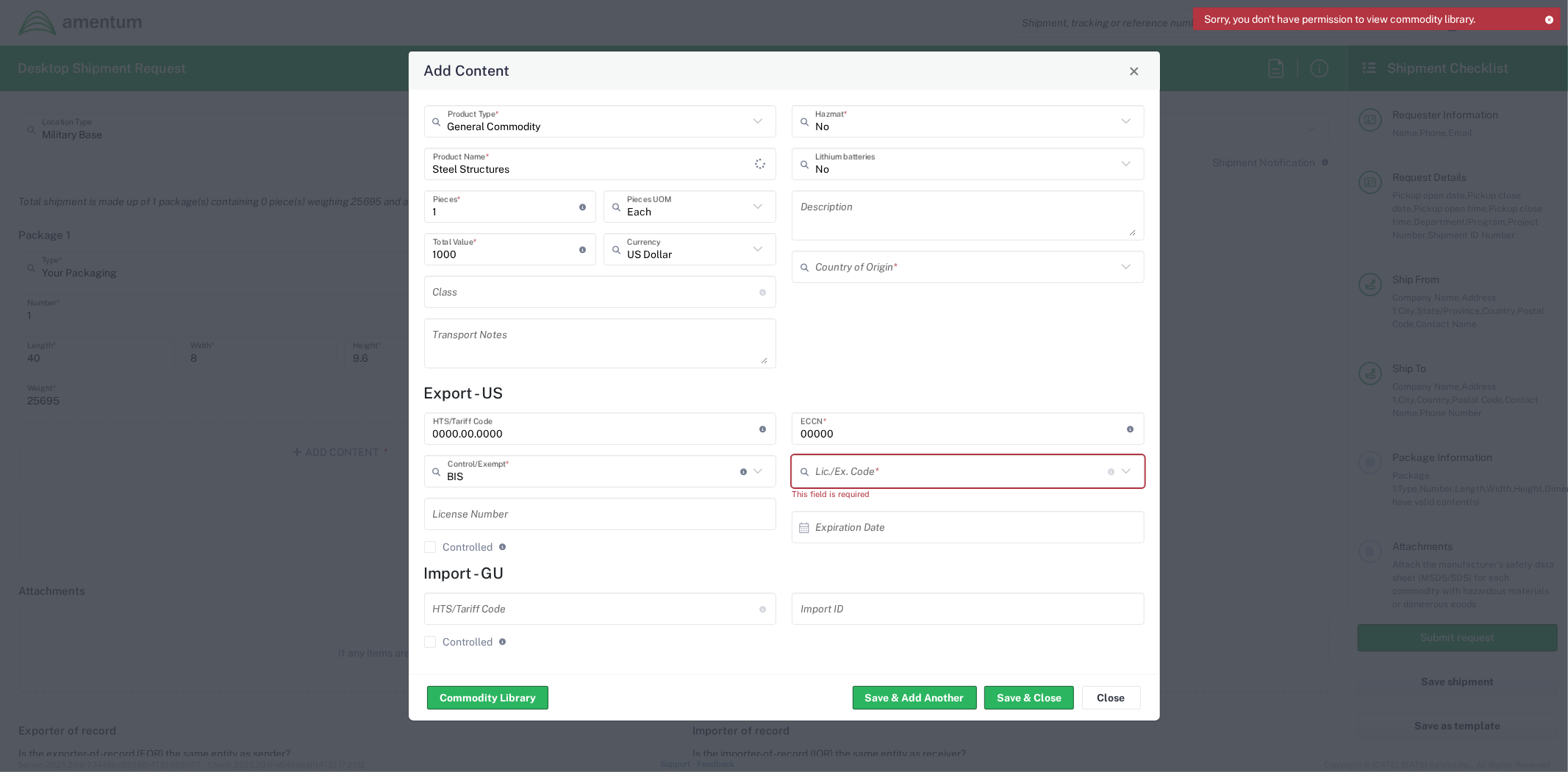
click at [924, 577] on h4 "Import - GU" at bounding box center [784, 573] width 720 height 18
click at [1039, 478] on input "text" at bounding box center [961, 472] width 293 height 26
click at [1128, 468] on icon at bounding box center [1126, 471] width 19 height 19
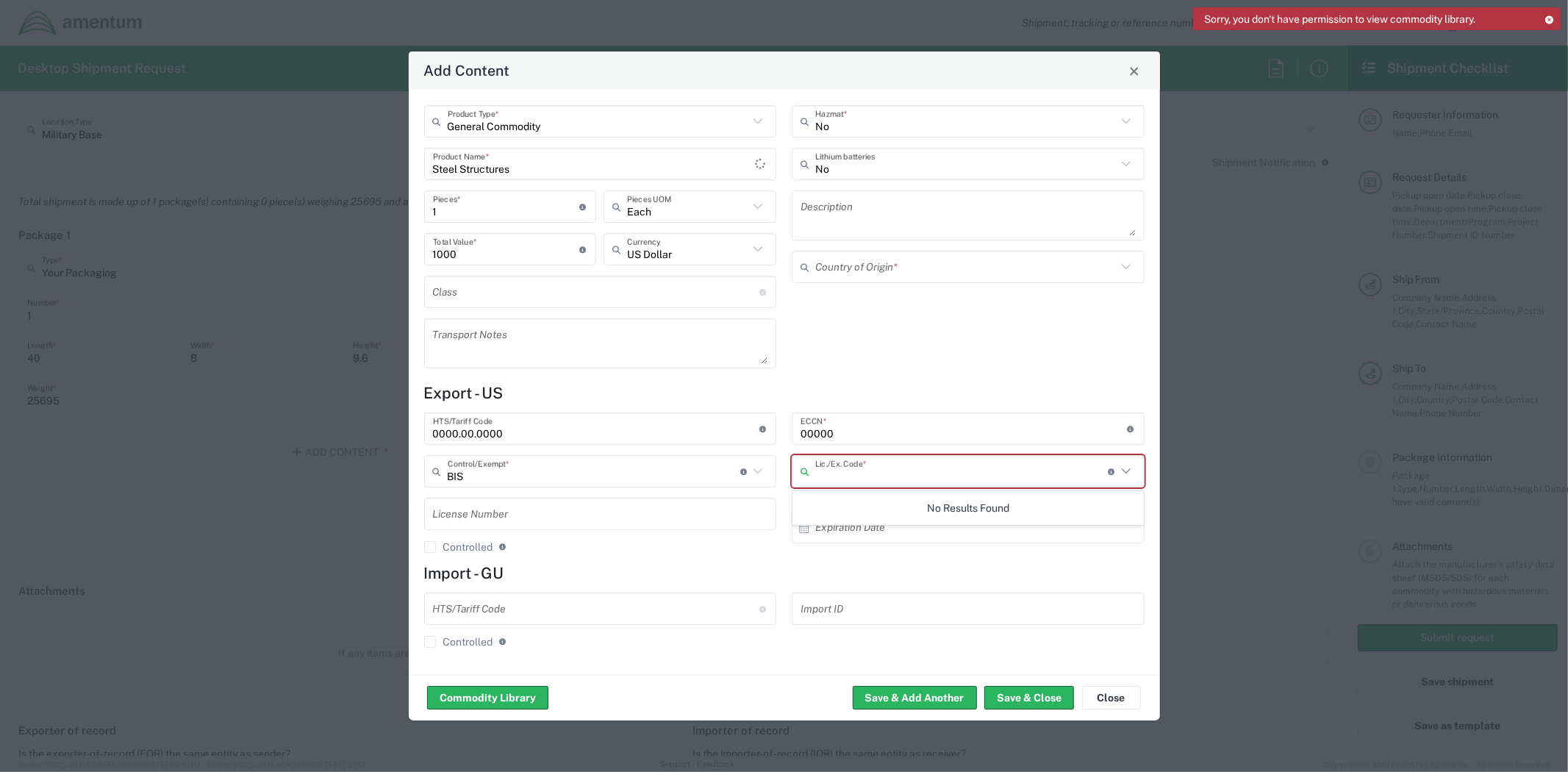
click at [991, 554] on div "00000 ECCN * Export Control Classification Number which consists of a set of di…" at bounding box center [968, 488] width 369 height 151
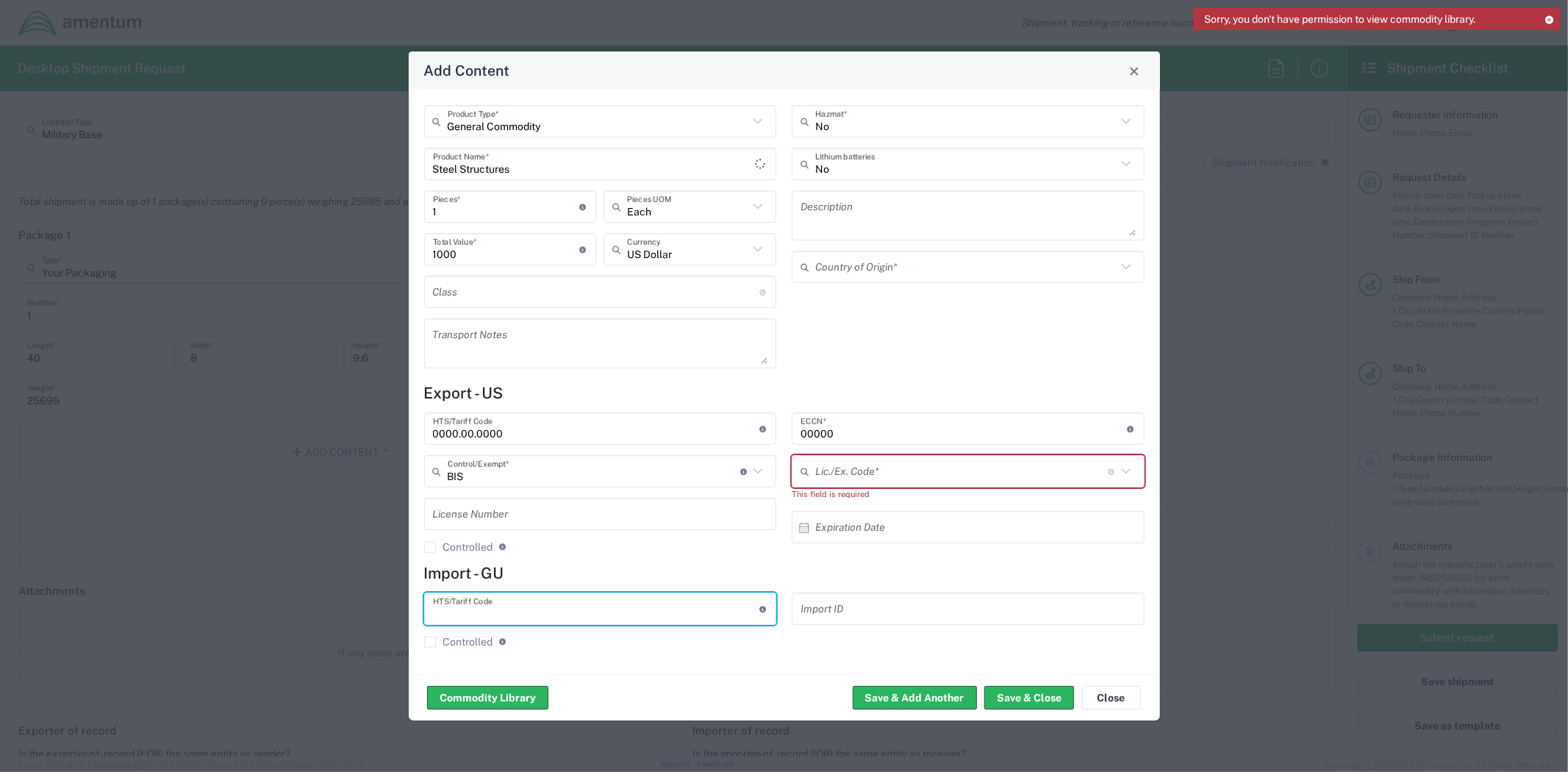
click at [508, 613] on input "text" at bounding box center [596, 610] width 326 height 26
click at [445, 606] on input "00000.00.0000" at bounding box center [596, 610] width 326 height 26
type input "0000.00.0000"
click at [577, 568] on h4 "Import - GU" at bounding box center [784, 573] width 720 height 18
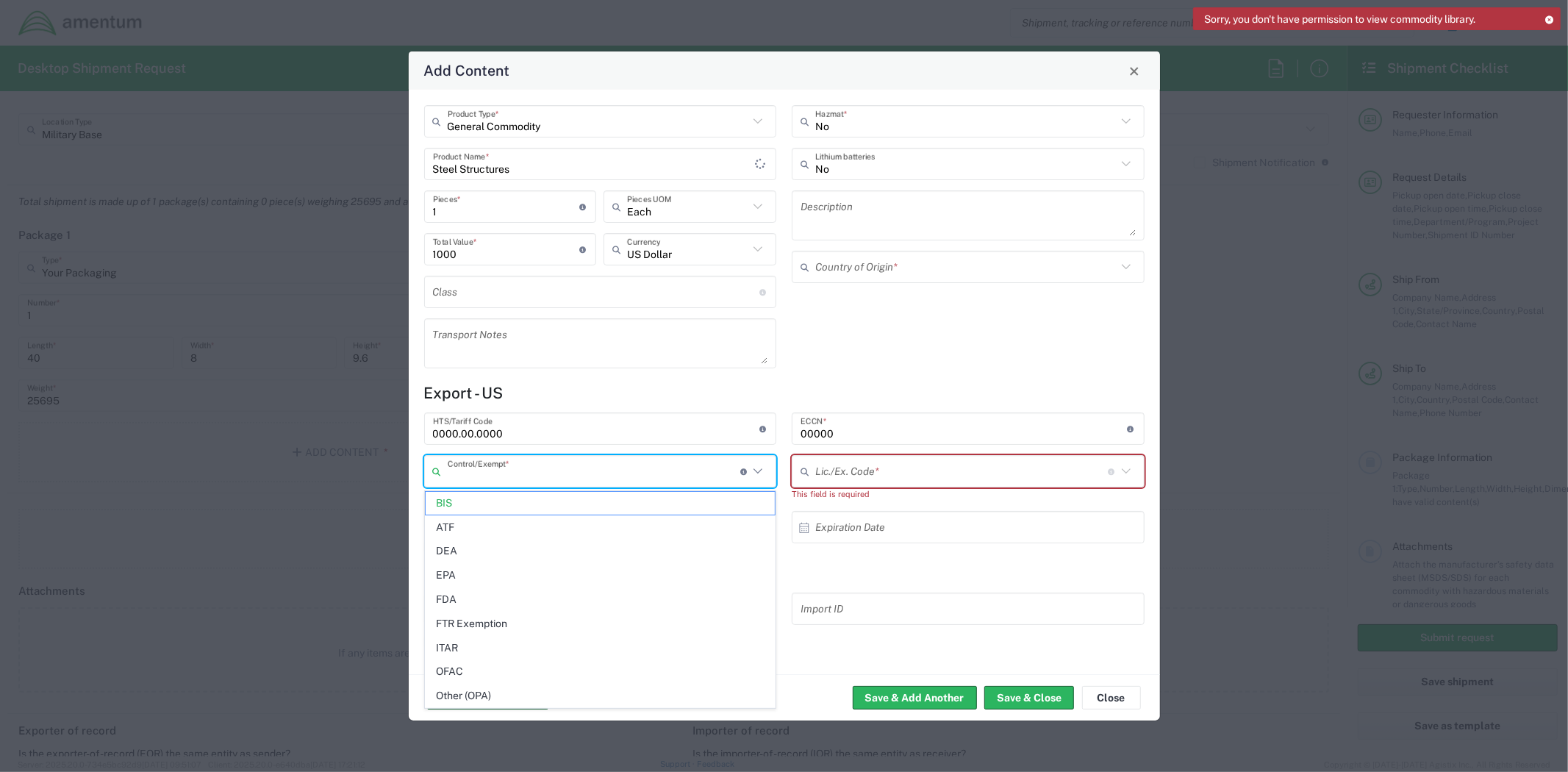
click at [548, 474] on input "text" at bounding box center [594, 472] width 293 height 26
click at [459, 509] on span "BIS" at bounding box center [600, 503] width 349 height 22
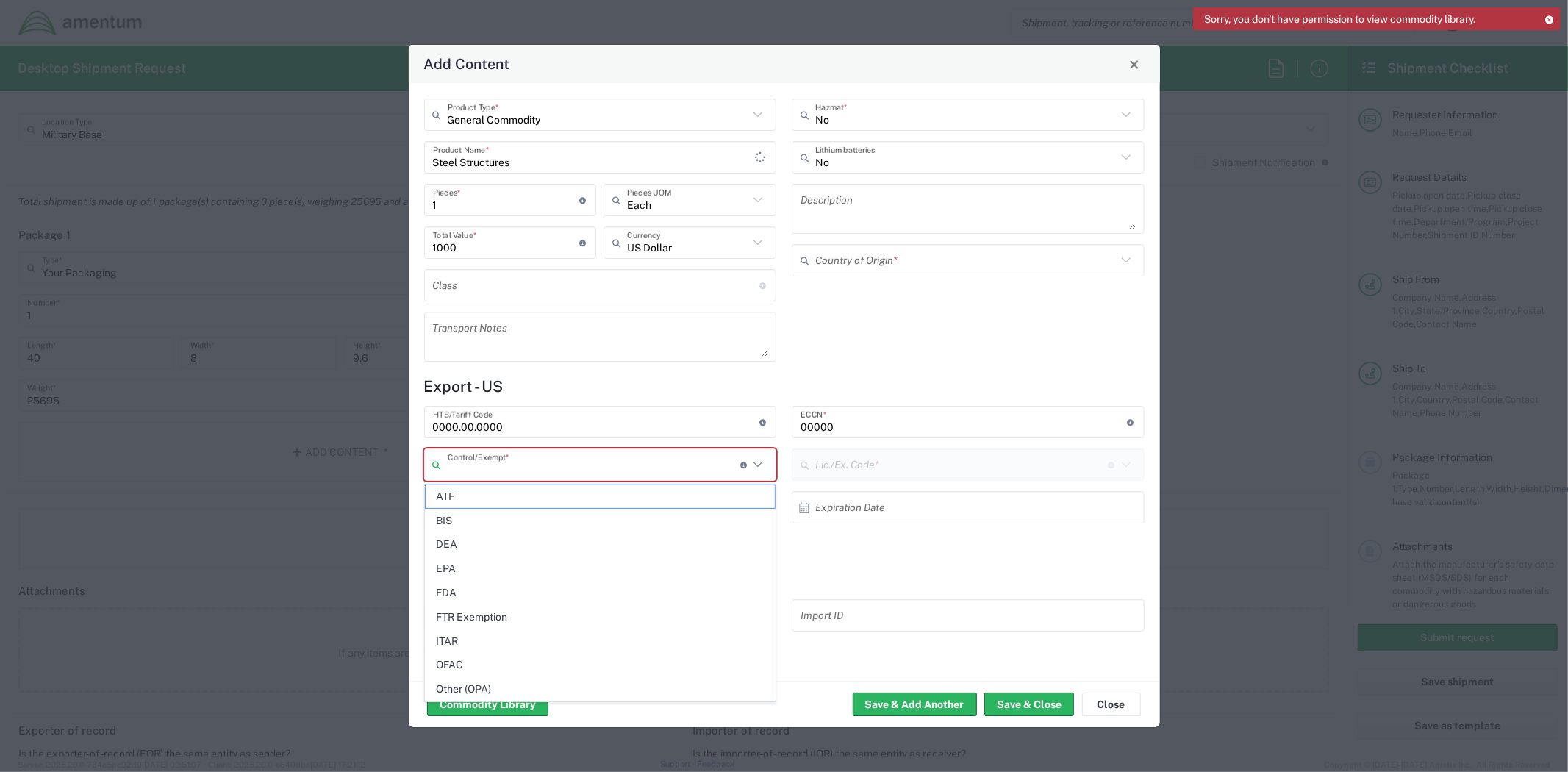
click at [663, 458] on input "text" at bounding box center [594, 465] width 293 height 26
click at [508, 524] on span "BIS" at bounding box center [600, 521] width 349 height 22
type input "BIS"
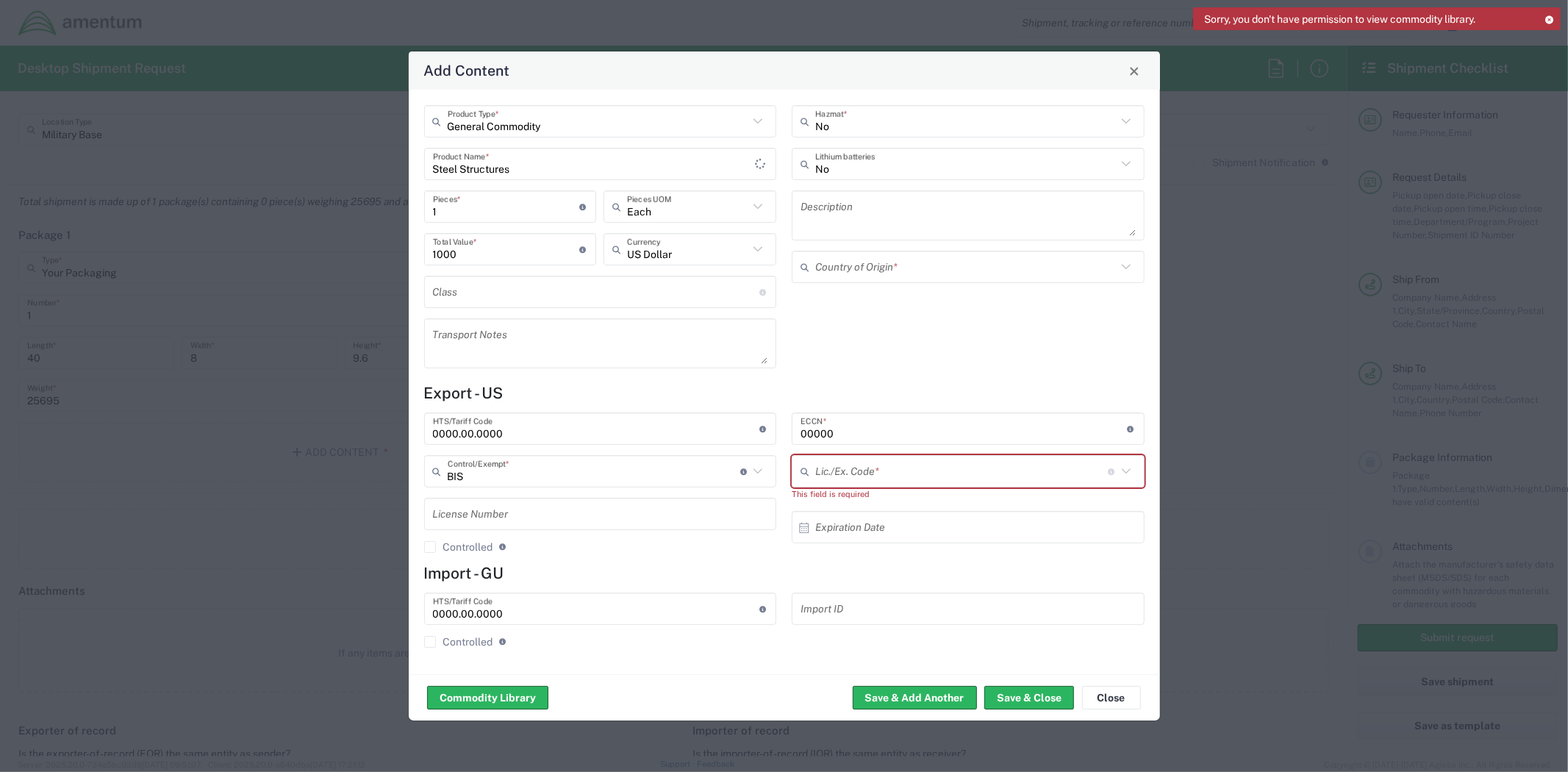
click at [1134, 473] on icon at bounding box center [1126, 471] width 19 height 19
click at [744, 657] on div "0000.00.0000 HTS/Tariff Code 10-digit U.S. import and export statistical classi…" at bounding box center [600, 626] width 369 height 66
click at [1024, 699] on button "Save & Close" at bounding box center [1029, 698] width 90 height 23
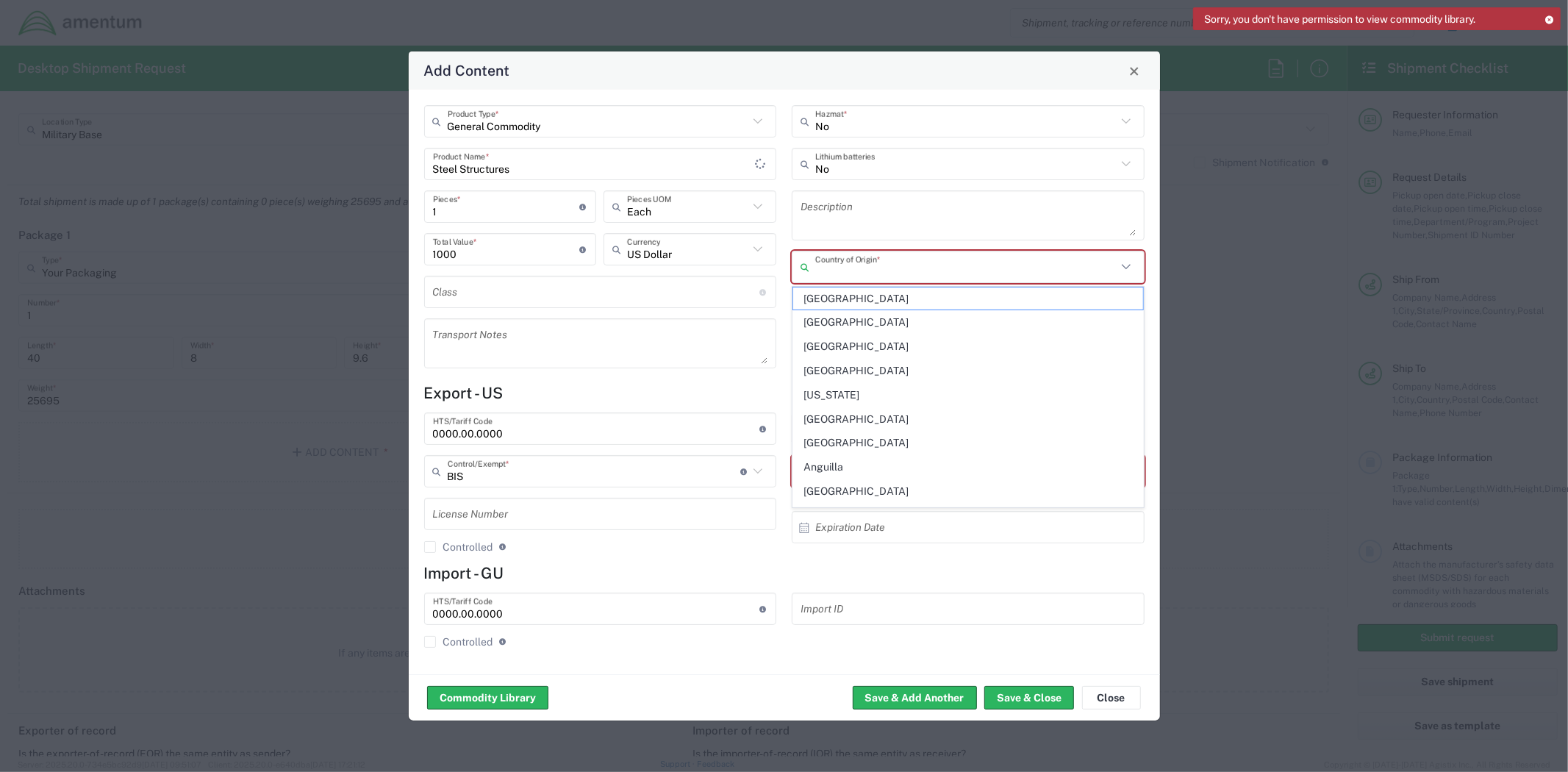
click at [983, 269] on input "text" at bounding box center [965, 267] width 301 height 26
click at [878, 472] on span "[GEOGRAPHIC_DATA]" at bounding box center [968, 467] width 349 height 22
type input "[GEOGRAPHIC_DATA]"
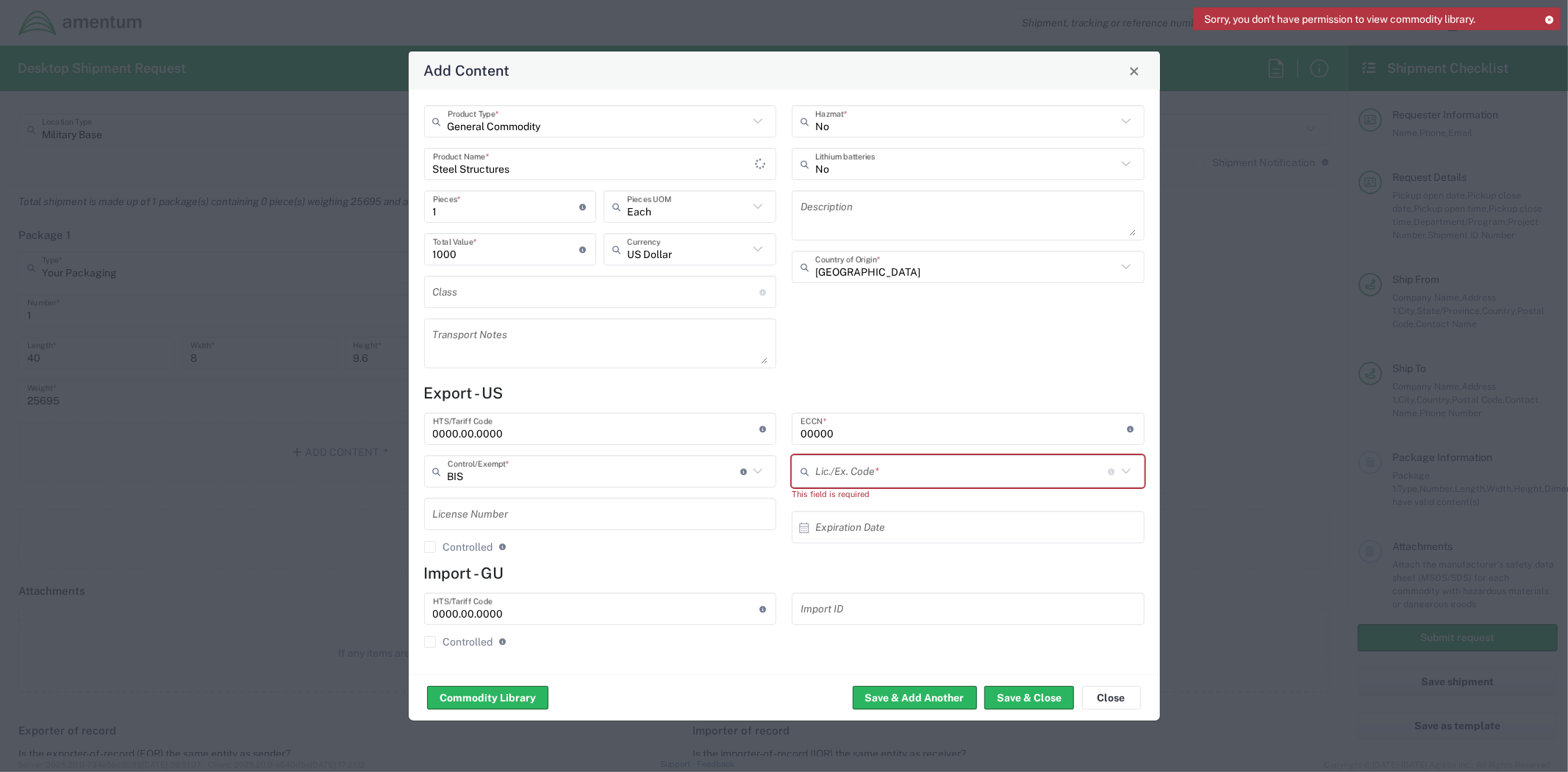
click at [945, 474] on input "text" at bounding box center [961, 472] width 293 height 26
click at [1128, 472] on icon at bounding box center [1126, 471] width 19 height 19
drag, startPoint x: 1048, startPoint y: 577, endPoint x: 998, endPoint y: 656, distance: 93.5
click at [1047, 578] on h4 "Import - GU" at bounding box center [784, 573] width 720 height 18
click at [1027, 690] on button "Save & Close" at bounding box center [1029, 698] width 90 height 23
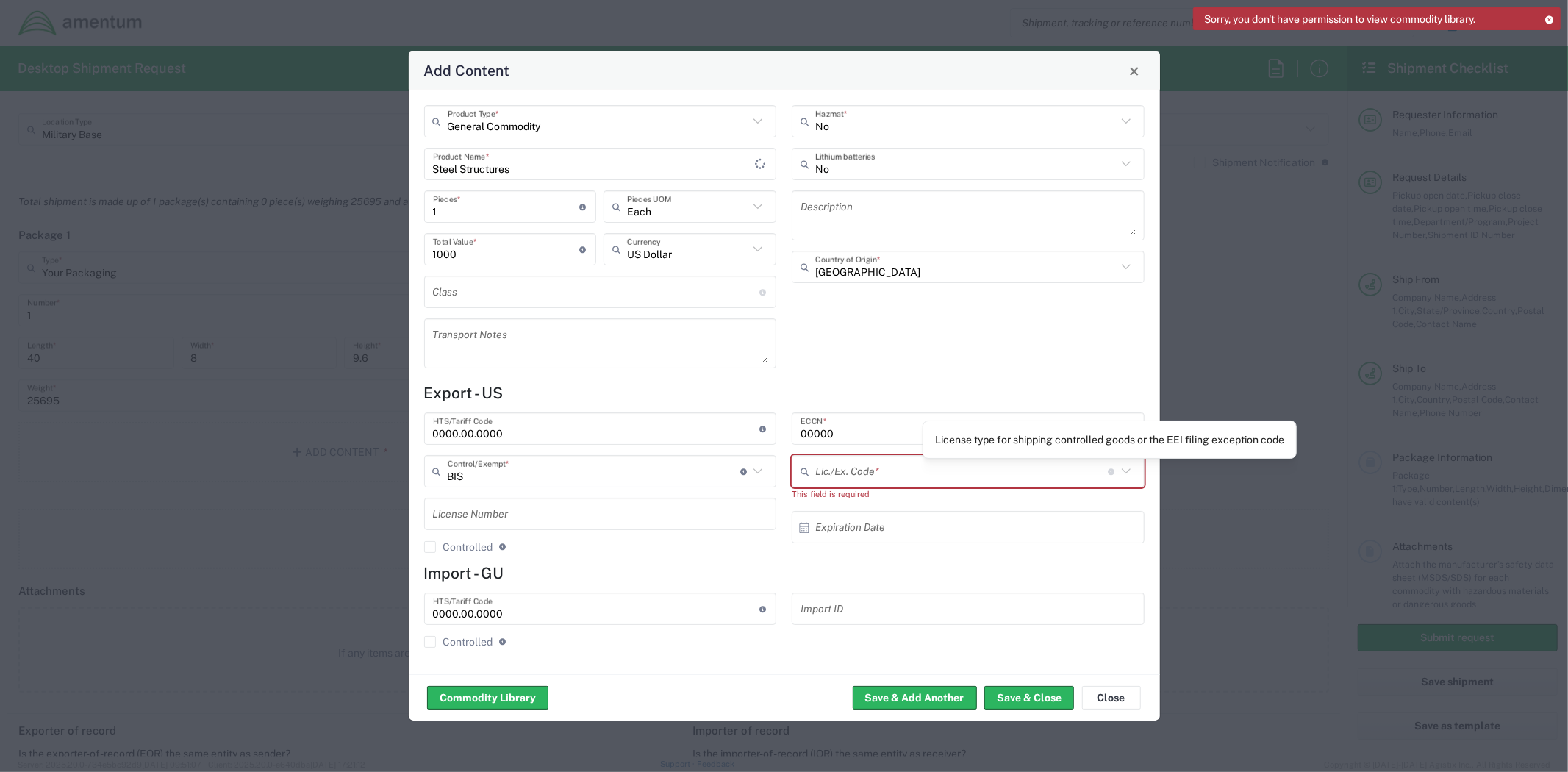
click at [1117, 473] on icon at bounding box center [1126, 471] width 19 height 19
click at [1127, 469] on icon at bounding box center [1126, 471] width 19 height 19
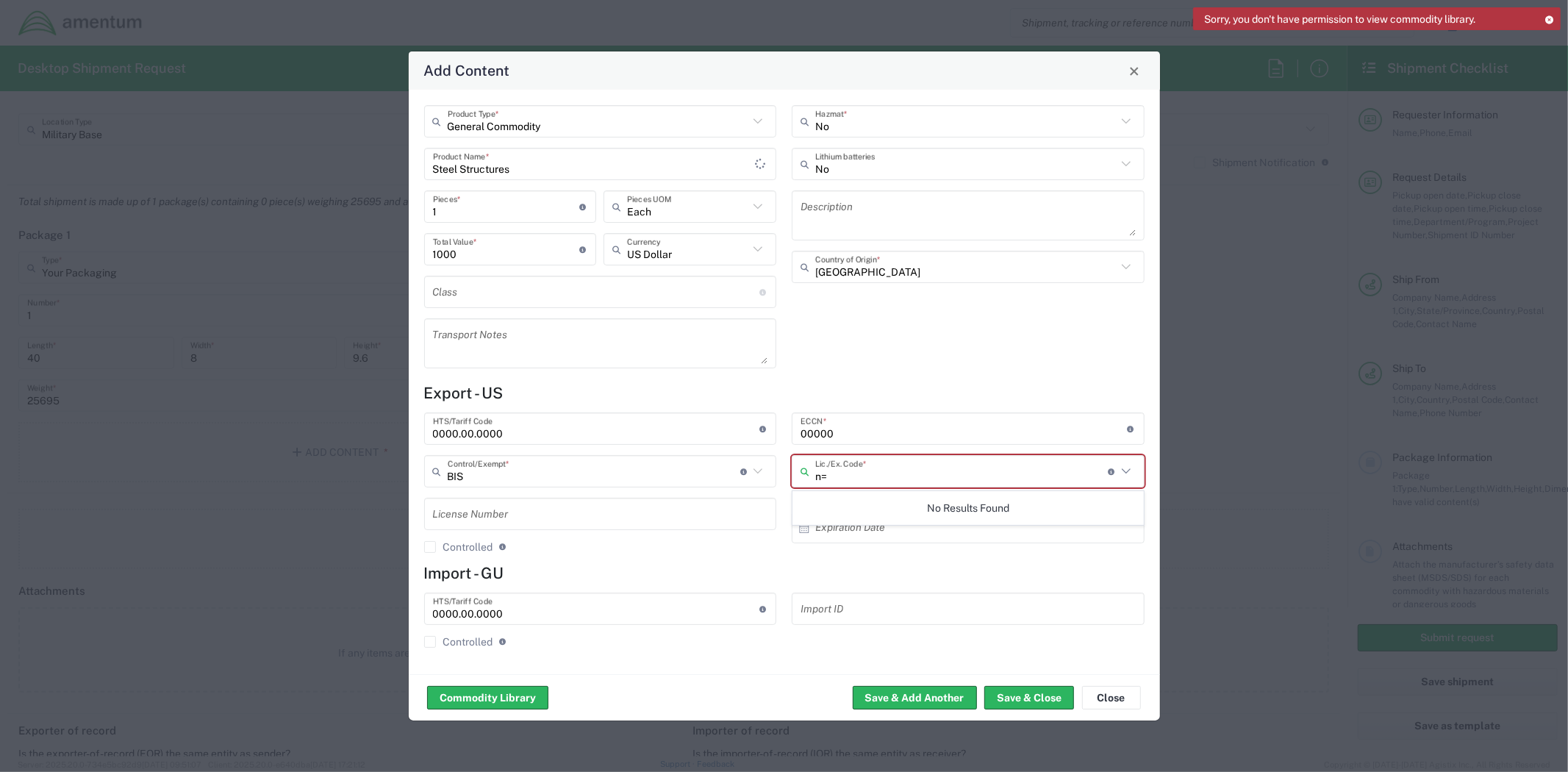
type input "n"
click at [1231, 638] on div "Add Content General Commodity Product Type * Steel Structures Product Name * 1 …" at bounding box center [784, 386] width 1568 height 772
click at [897, 474] on input "text" at bounding box center [961, 472] width 293 height 26
type input "NLR"
click at [910, 363] on div "No Hazmat * No Lithium batteries Description United States Country of Origin *" at bounding box center [968, 242] width 369 height 274
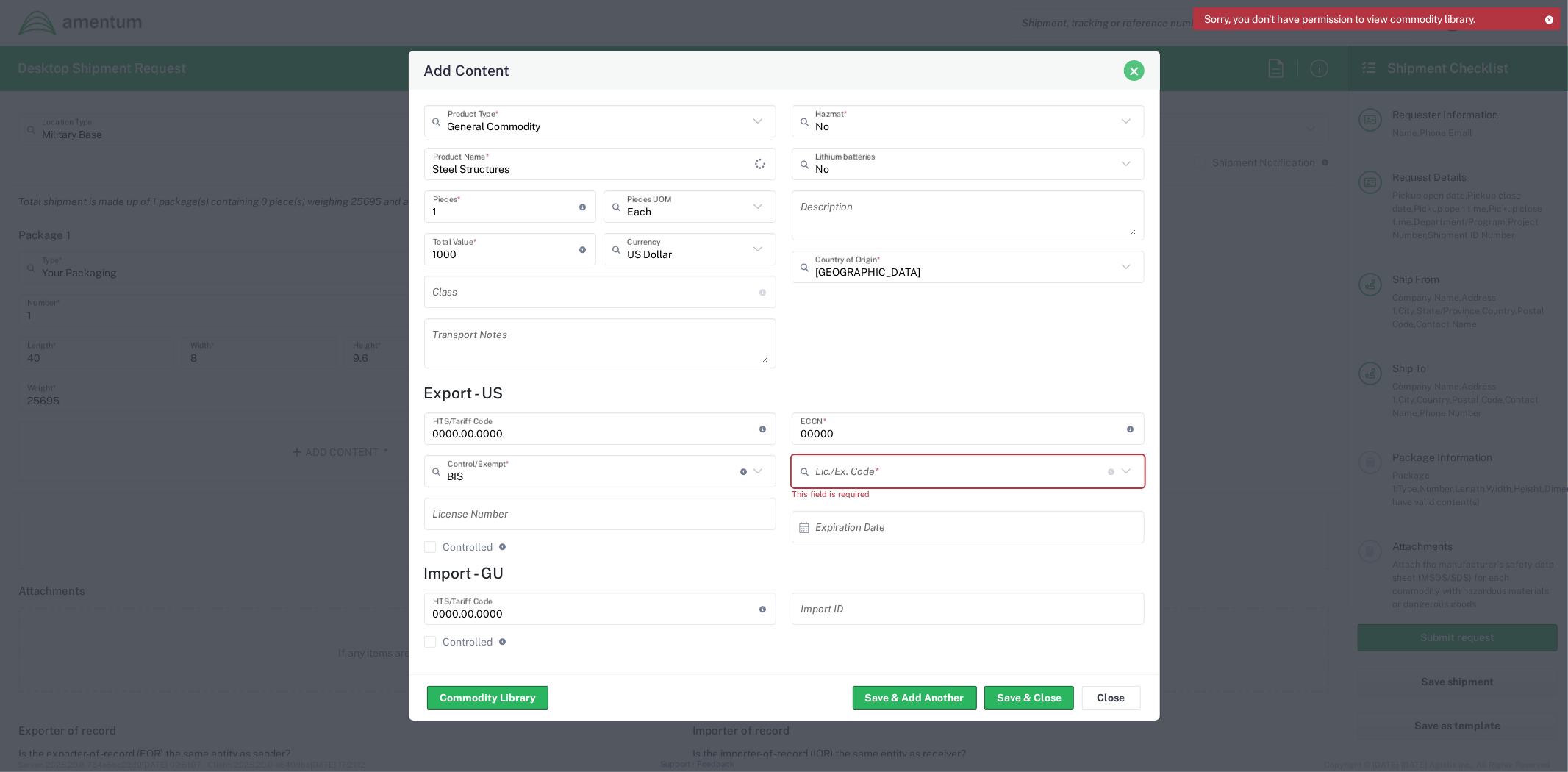
click at [1129, 76] on span "Close" at bounding box center [1134, 71] width 10 height 10
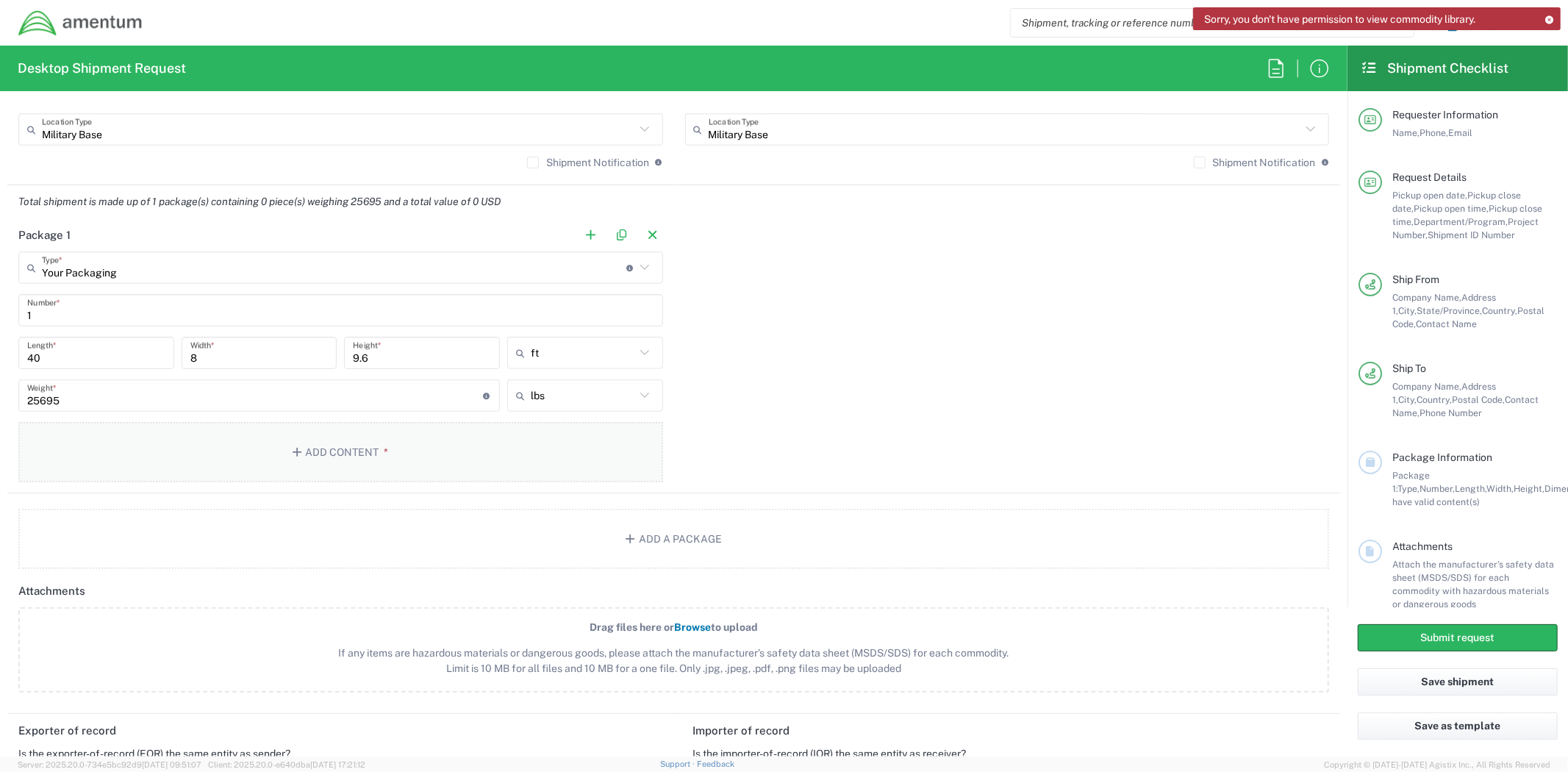
click at [409, 446] on button "Add Content *" at bounding box center [341, 452] width 644 height 60
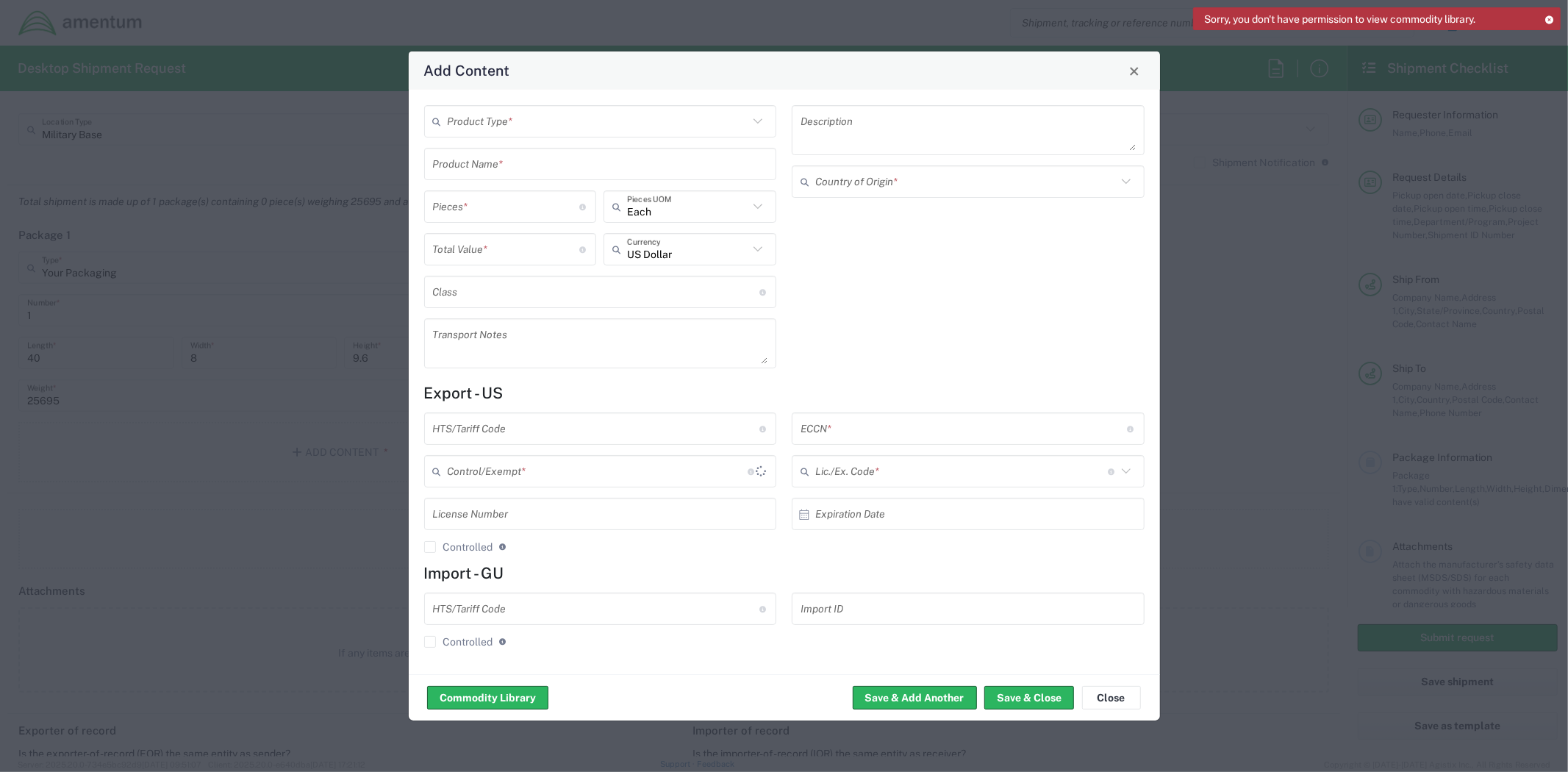
click at [612, 127] on input "text" at bounding box center [598, 122] width 301 height 26
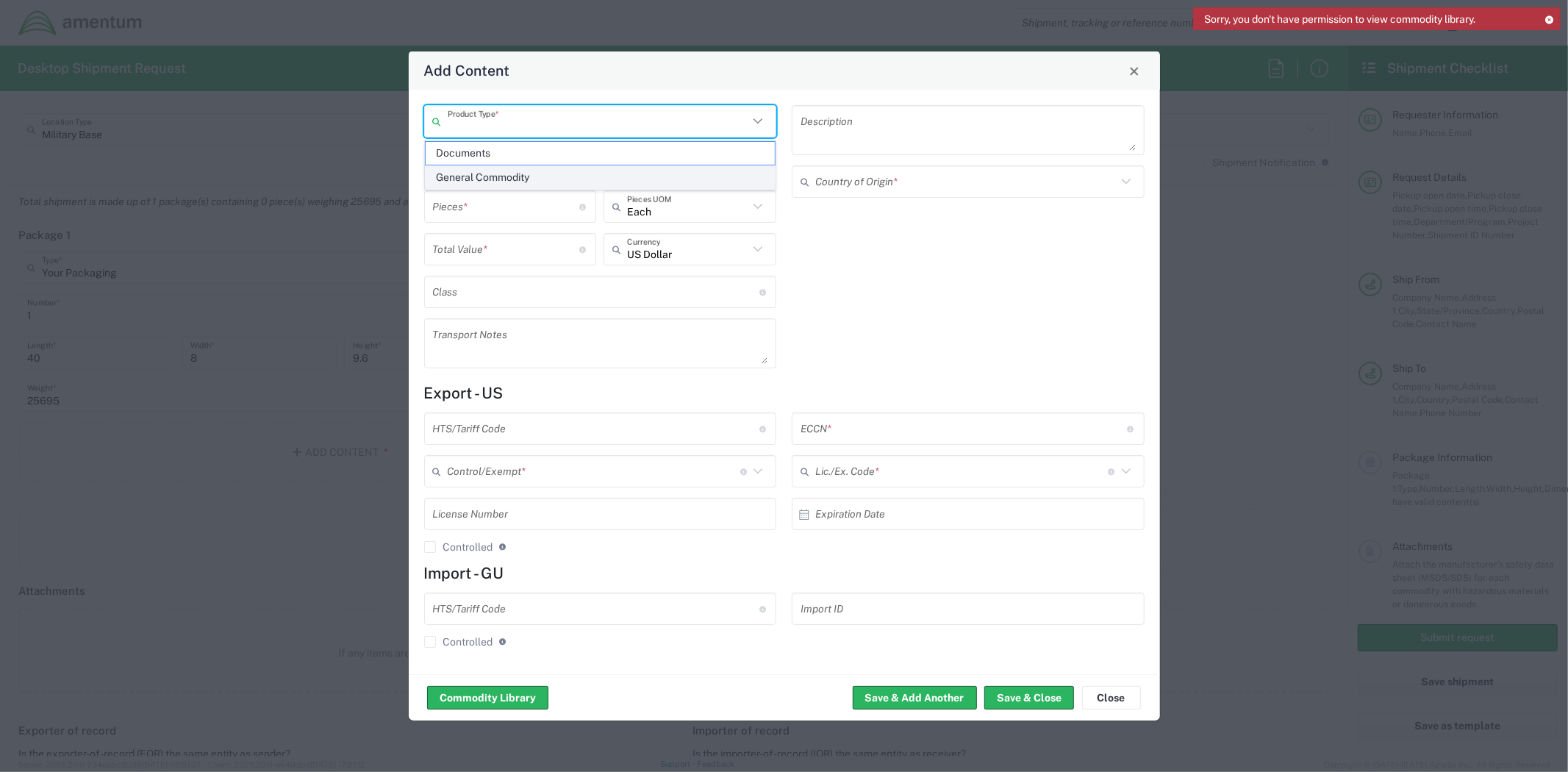
click at [583, 178] on span "General Commodity" at bounding box center [600, 178] width 349 height 22
type input "General Commodity"
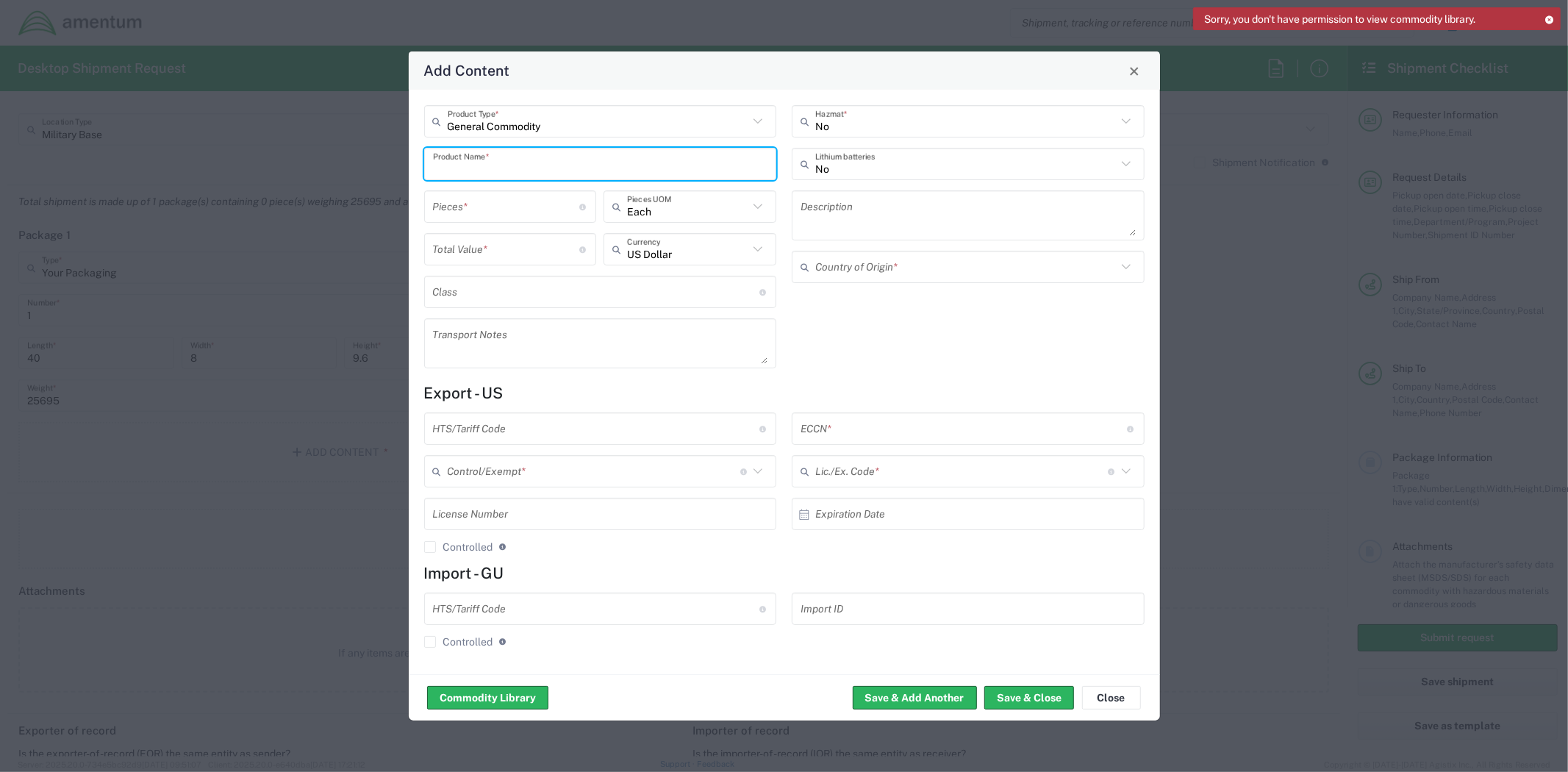
click at [577, 163] on input "text" at bounding box center [600, 164] width 335 height 26
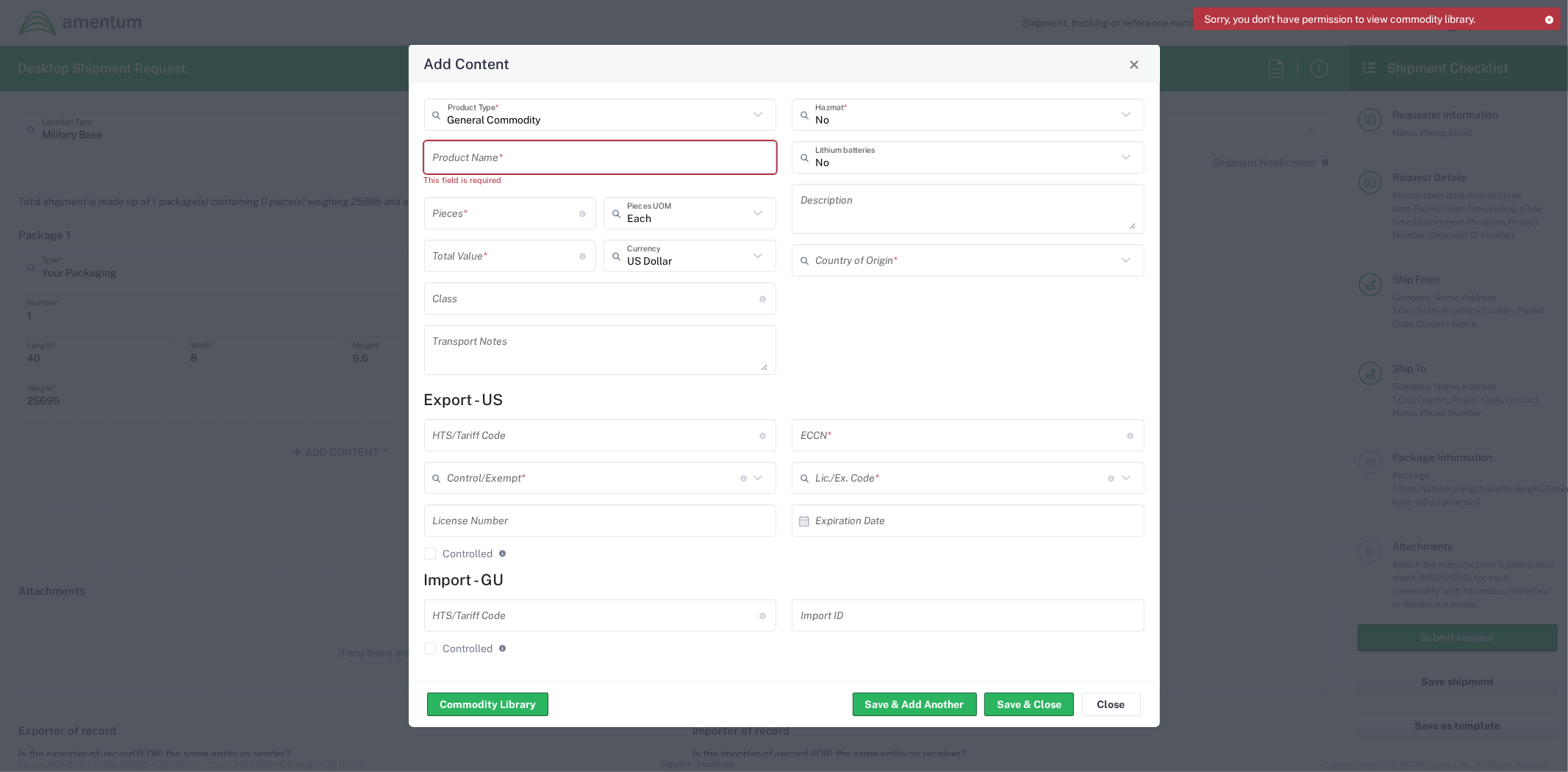
click at [489, 166] on input "text" at bounding box center [600, 158] width 335 height 26
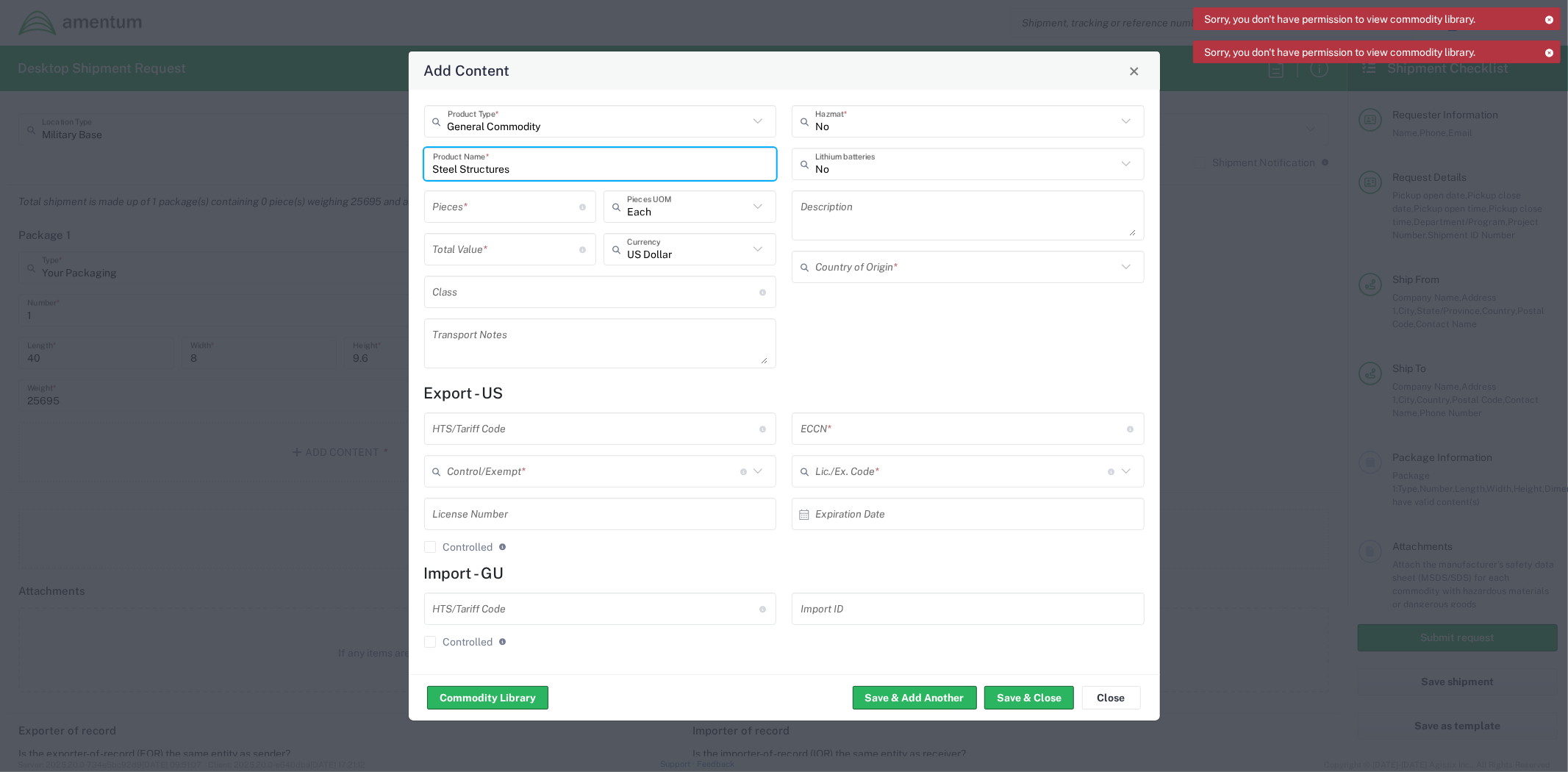
type input "Steel Structures"
click at [860, 219] on textarea at bounding box center [968, 215] width 335 height 41
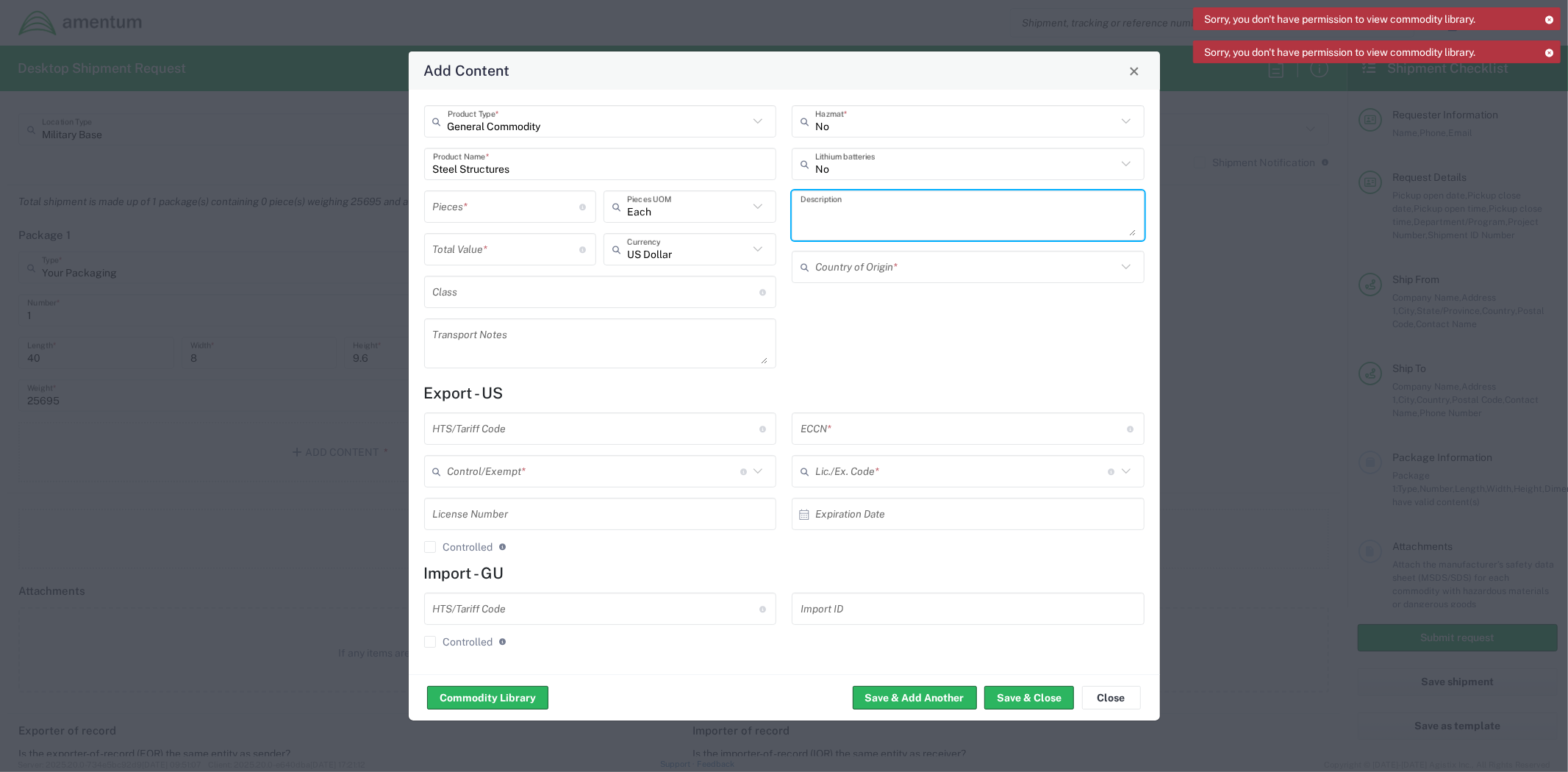
paste textarea "This is an assorted steel structures for racking system - USED"
type textarea "This is an assorted steel structures for racking system - USED"
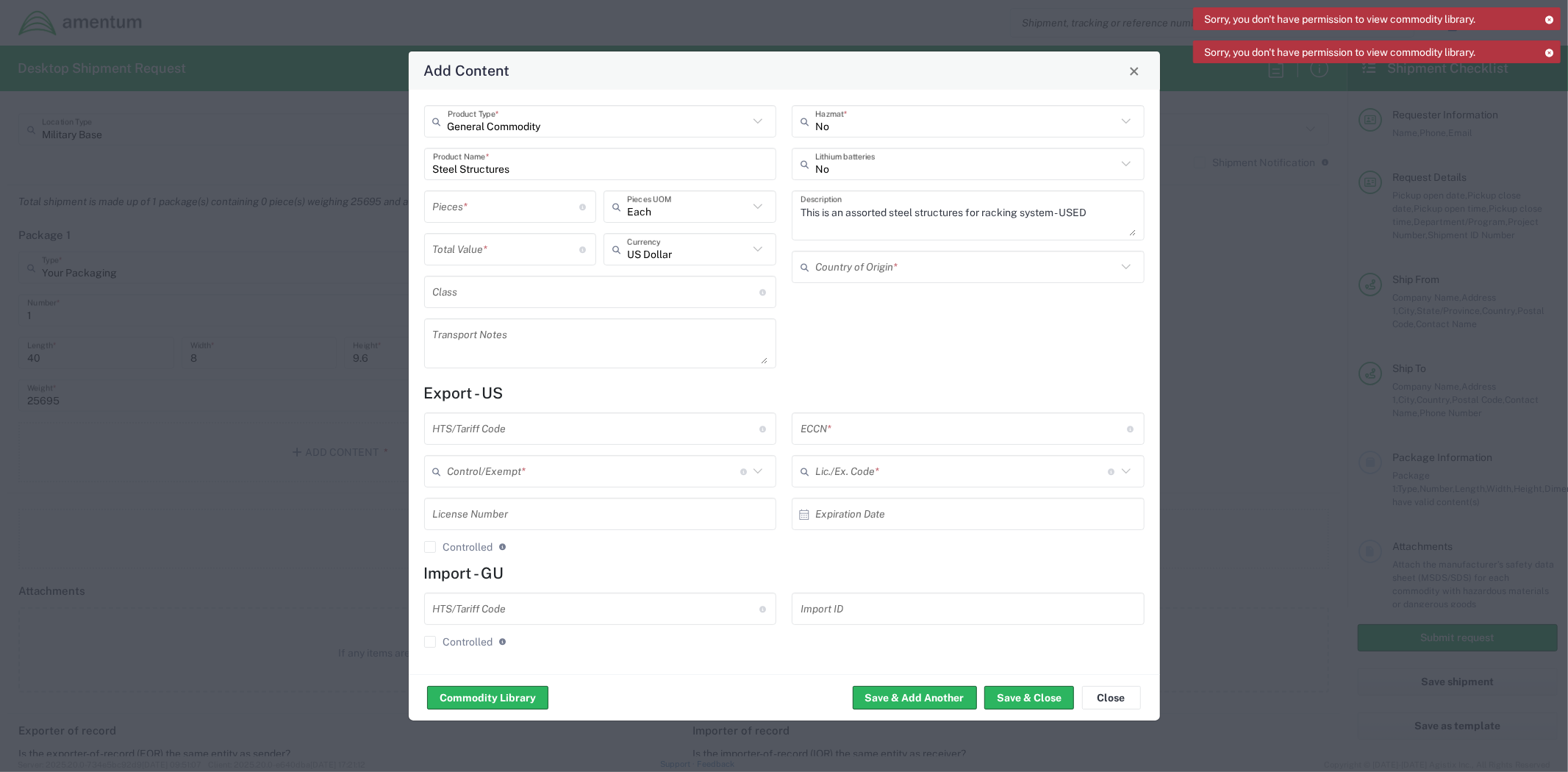
click at [971, 336] on div "No Hazmat * No Lithium batteries This is an assorted steel structures for racki…" at bounding box center [968, 242] width 369 height 274
click at [583, 214] on agx-control-info "Number of pieces inside all the packages" at bounding box center [583, 206] width 8 height 23
click at [537, 211] on input "number" at bounding box center [506, 207] width 147 height 26
type input "1"
click at [701, 221] on div "Each Pieces UOM" at bounding box center [690, 206] width 173 height 32
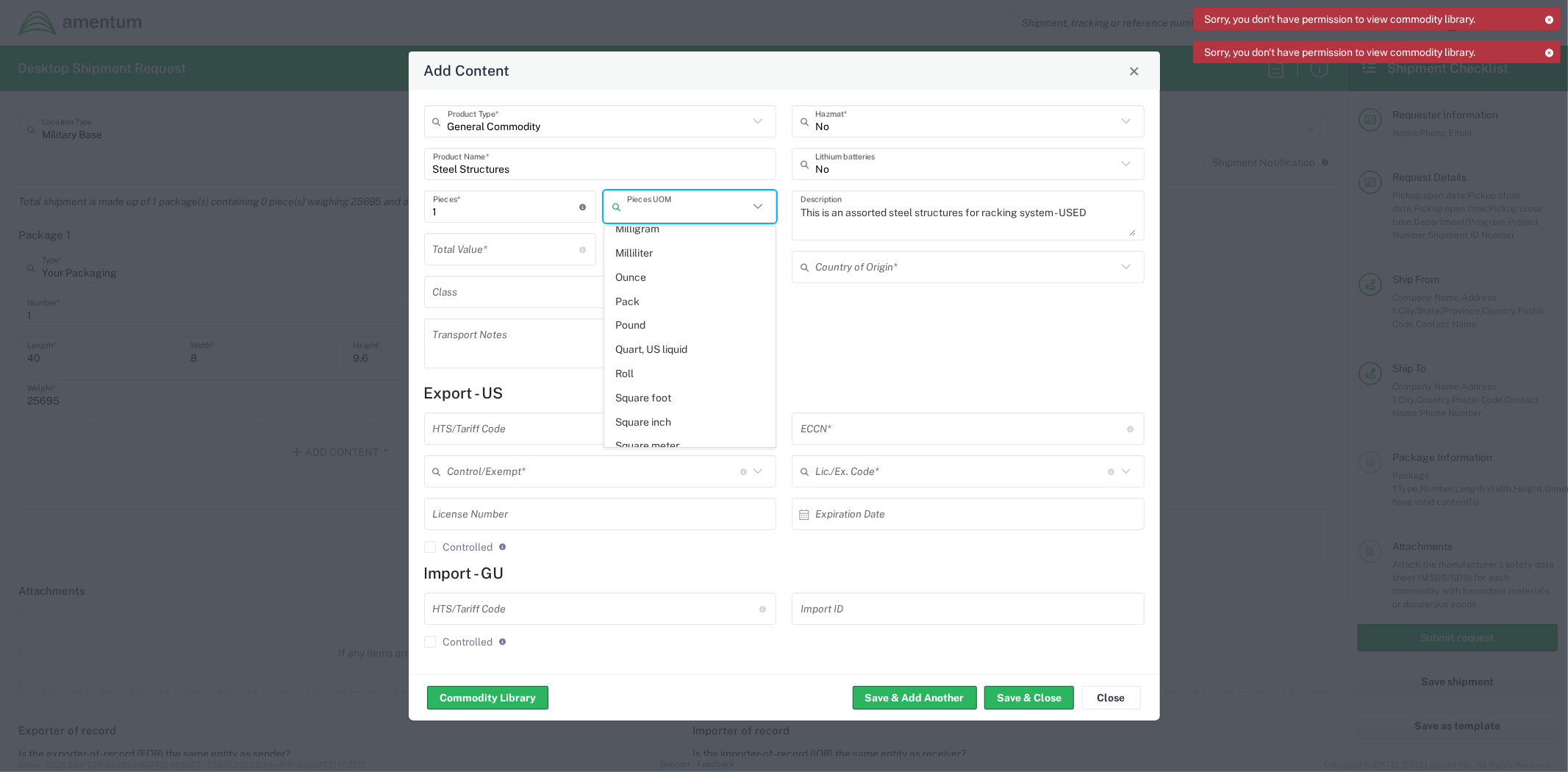
scroll to position [592, 0]
click at [672, 290] on span "Pack" at bounding box center [690, 298] width 170 height 22
type input "Pack"
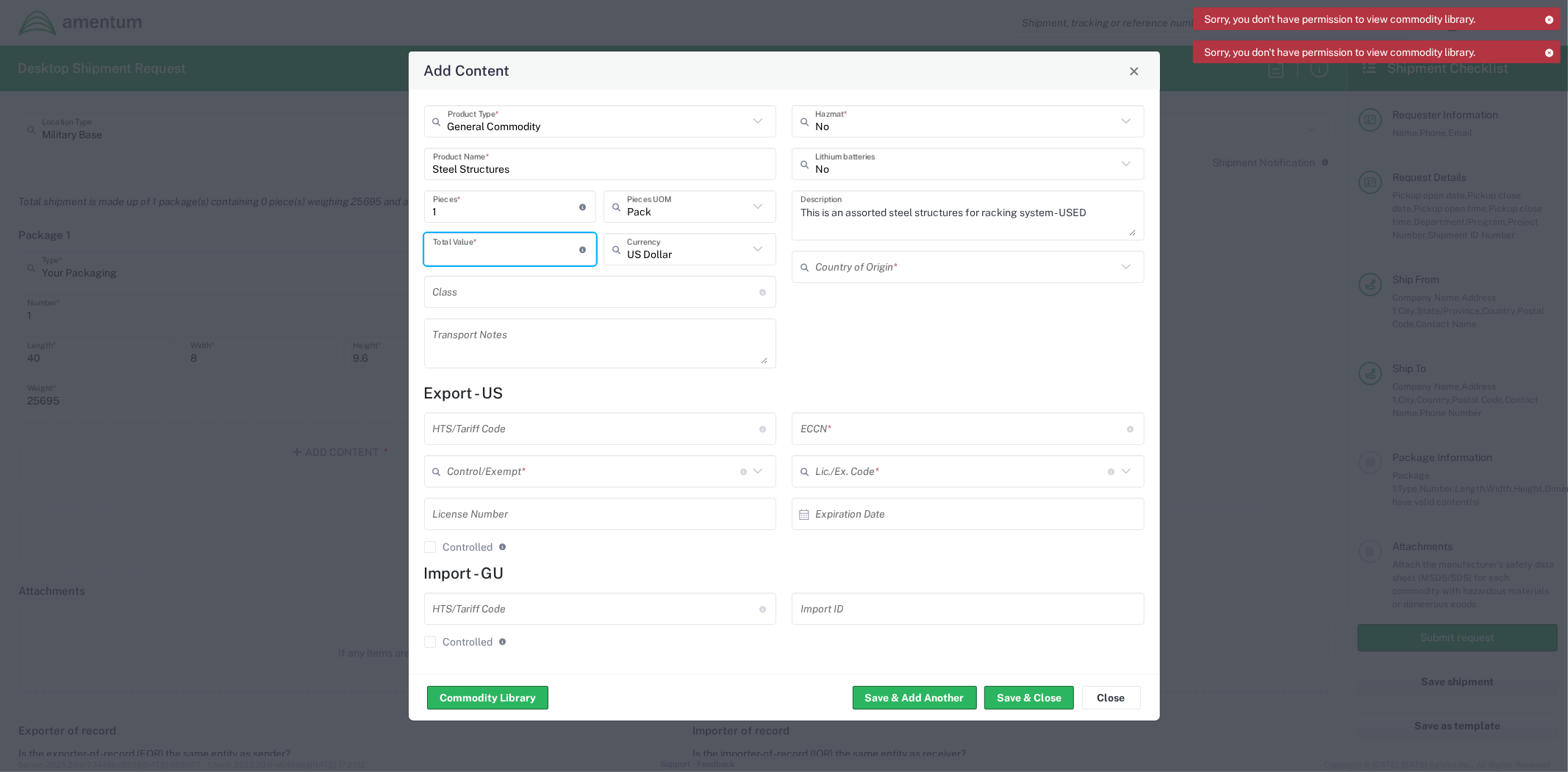
click at [525, 253] on input "number" at bounding box center [506, 250] width 147 height 26
type input "1000"
click at [575, 348] on textarea at bounding box center [600, 343] width 335 height 41
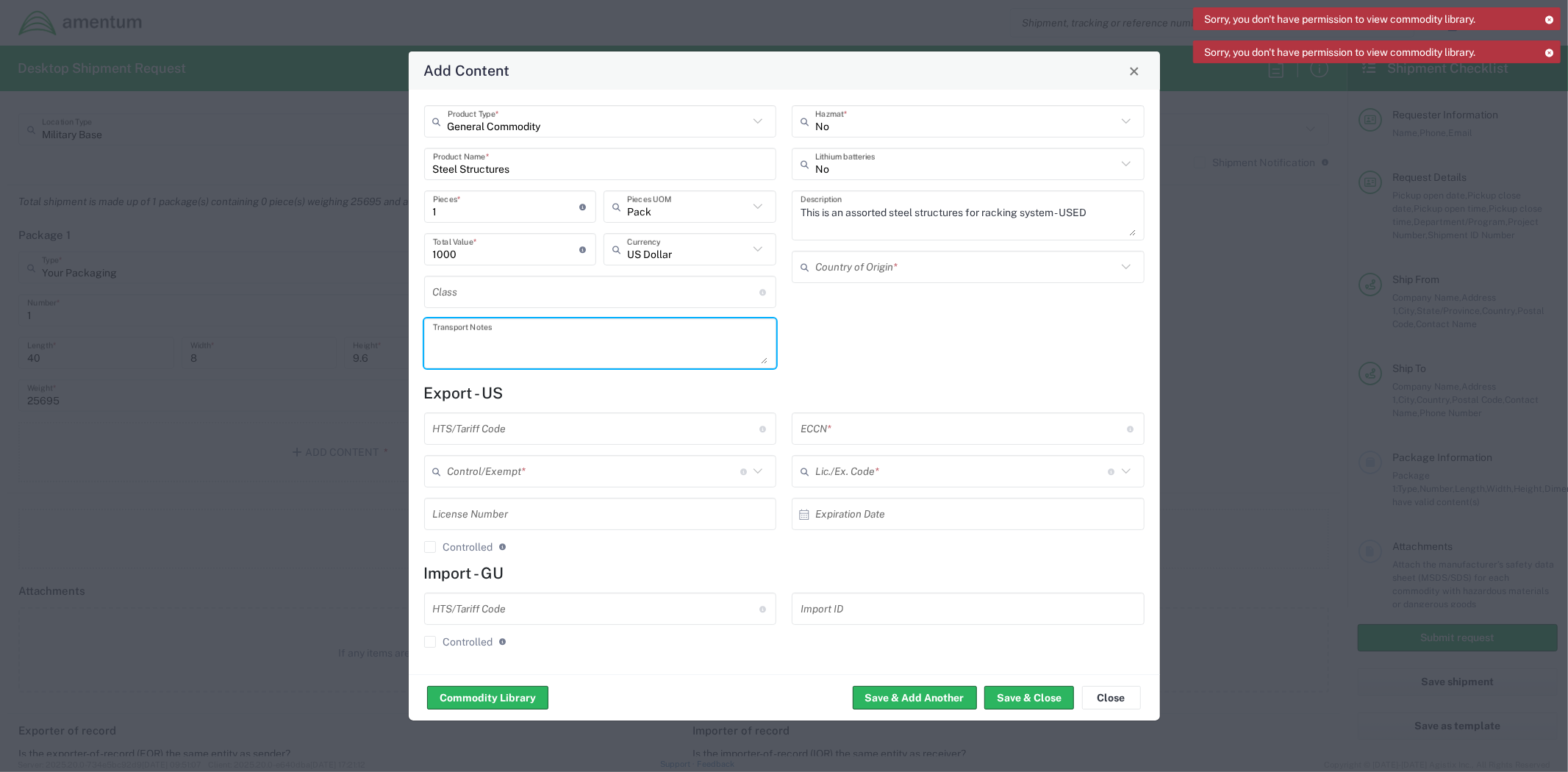
click at [573, 431] on input "text" at bounding box center [596, 429] width 326 height 26
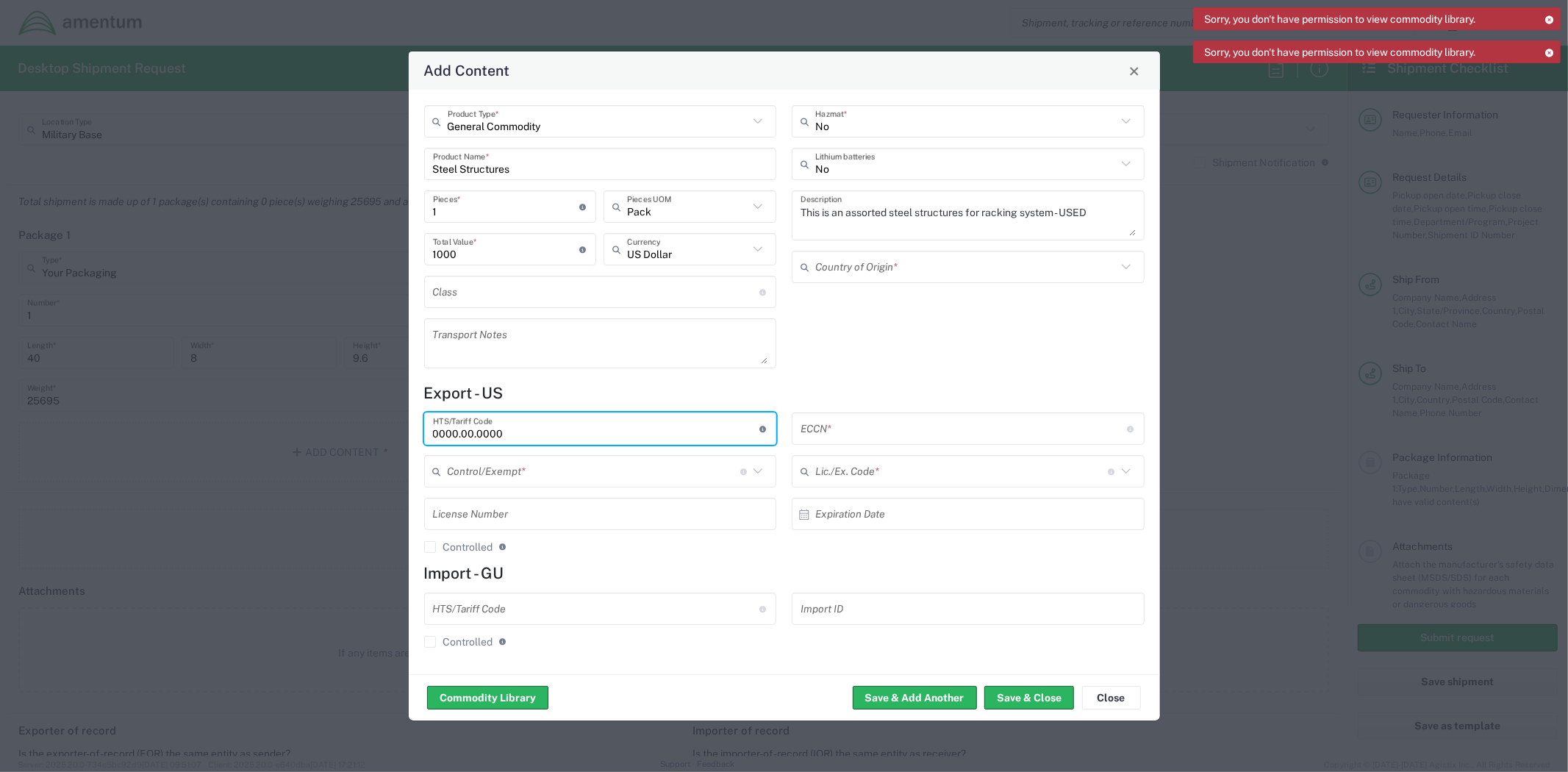
type input "0000.00.0000"
click at [752, 474] on icon at bounding box center [758, 471] width 19 height 19
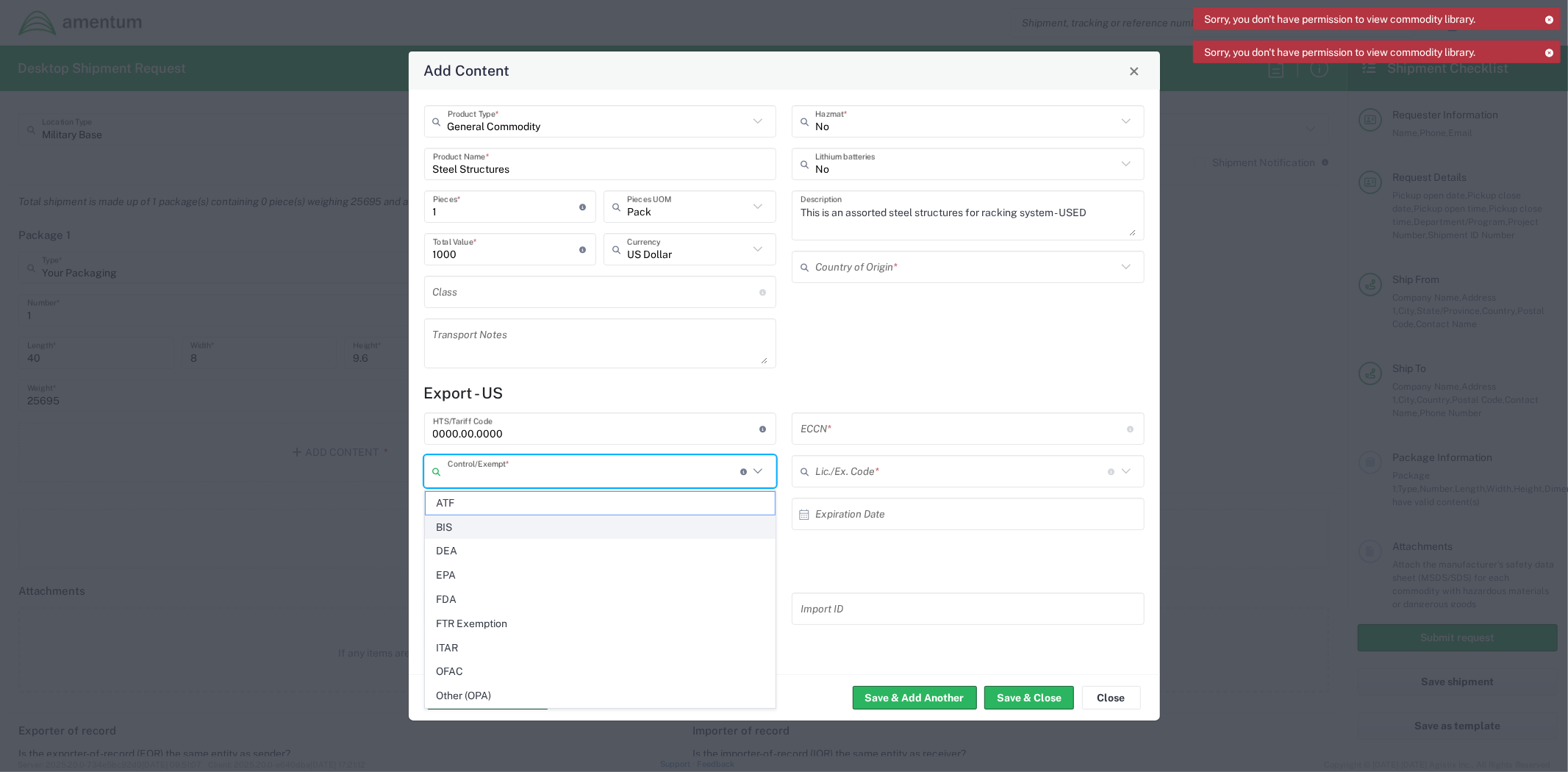
click at [635, 523] on span "BIS" at bounding box center [600, 527] width 349 height 22
type input "BIS"
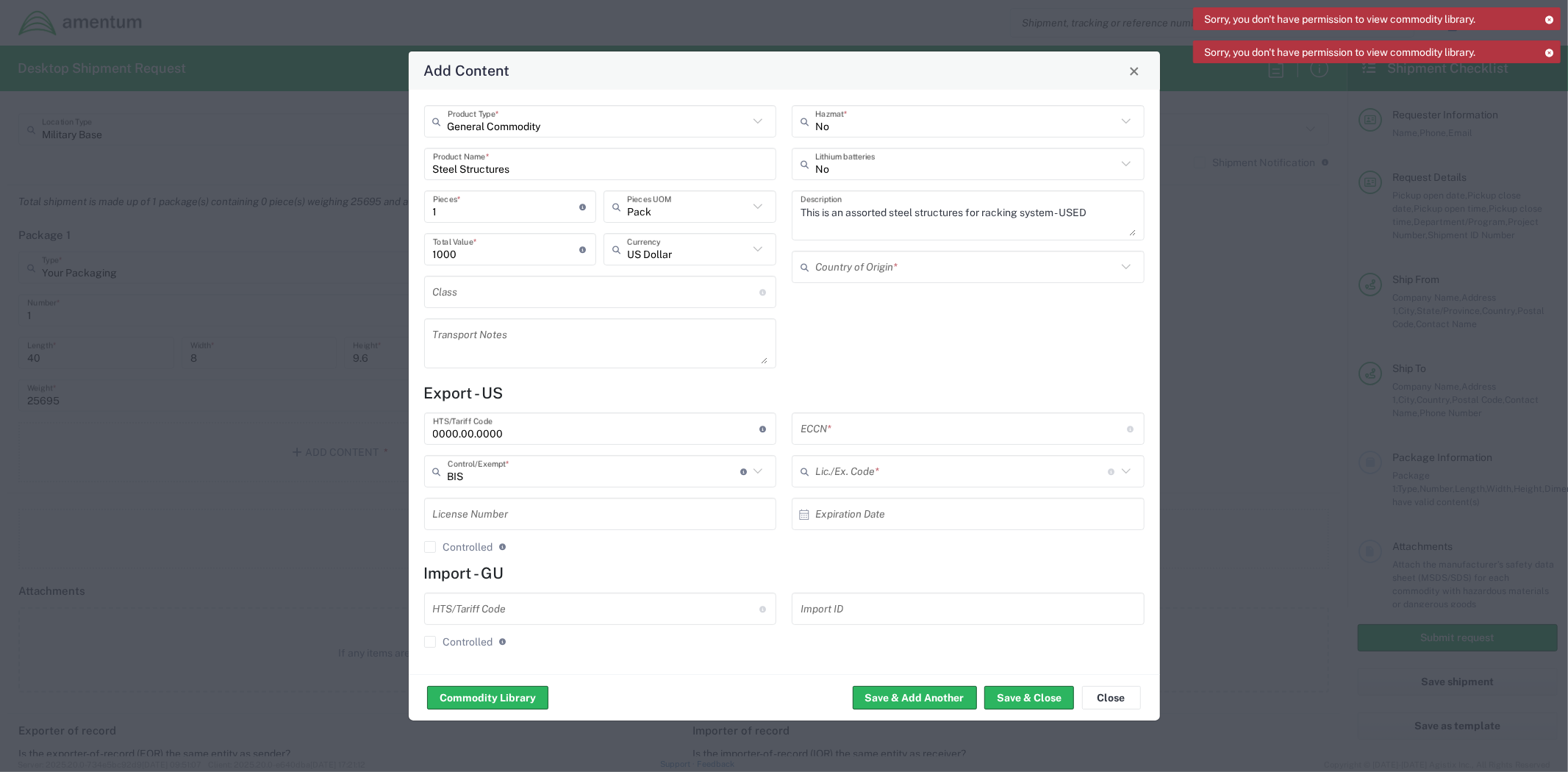
click at [1043, 430] on input "text" at bounding box center [964, 429] width 326 height 26
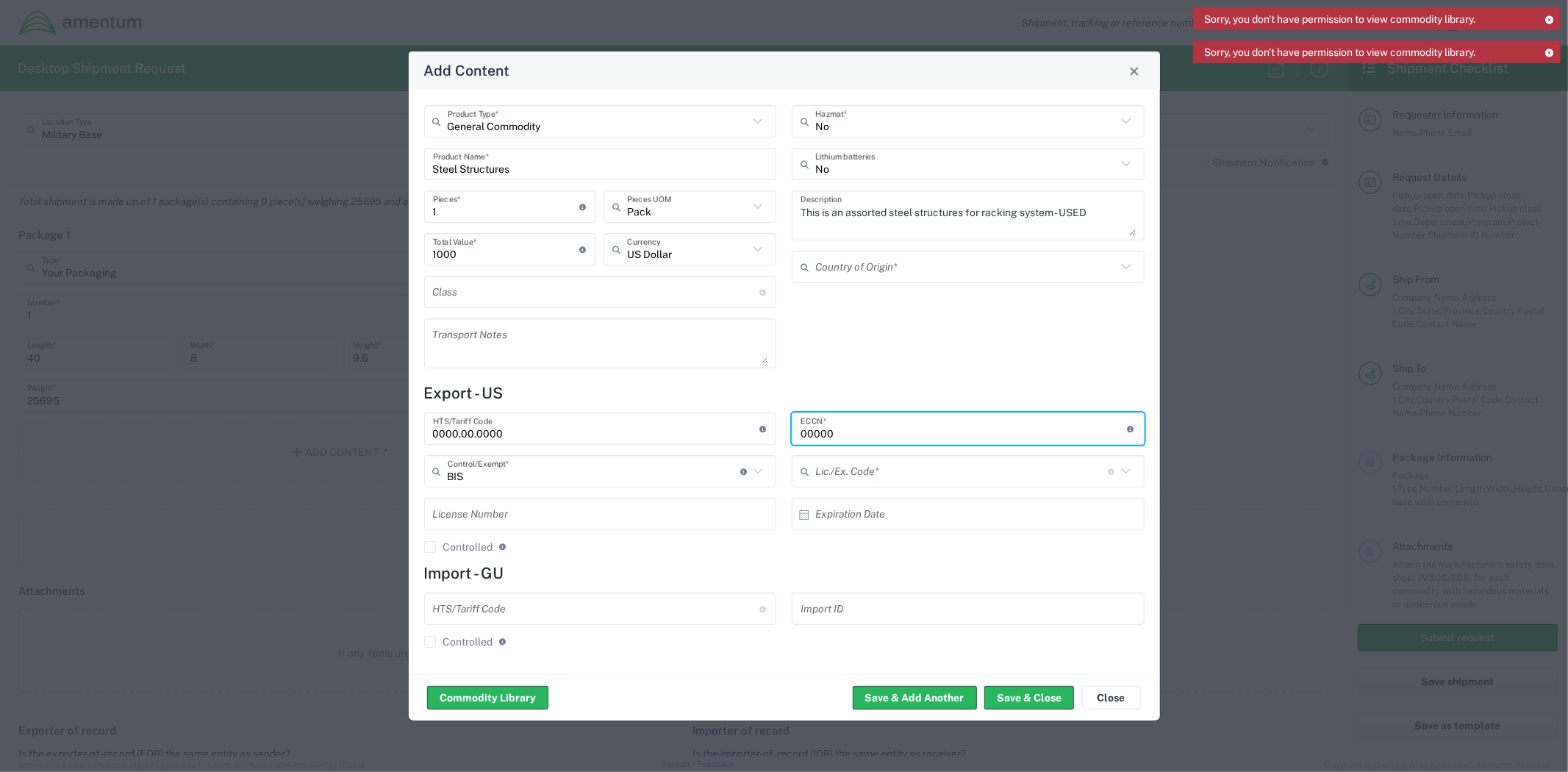
type input "00000"
click at [1125, 474] on icon at bounding box center [1126, 471] width 19 height 19
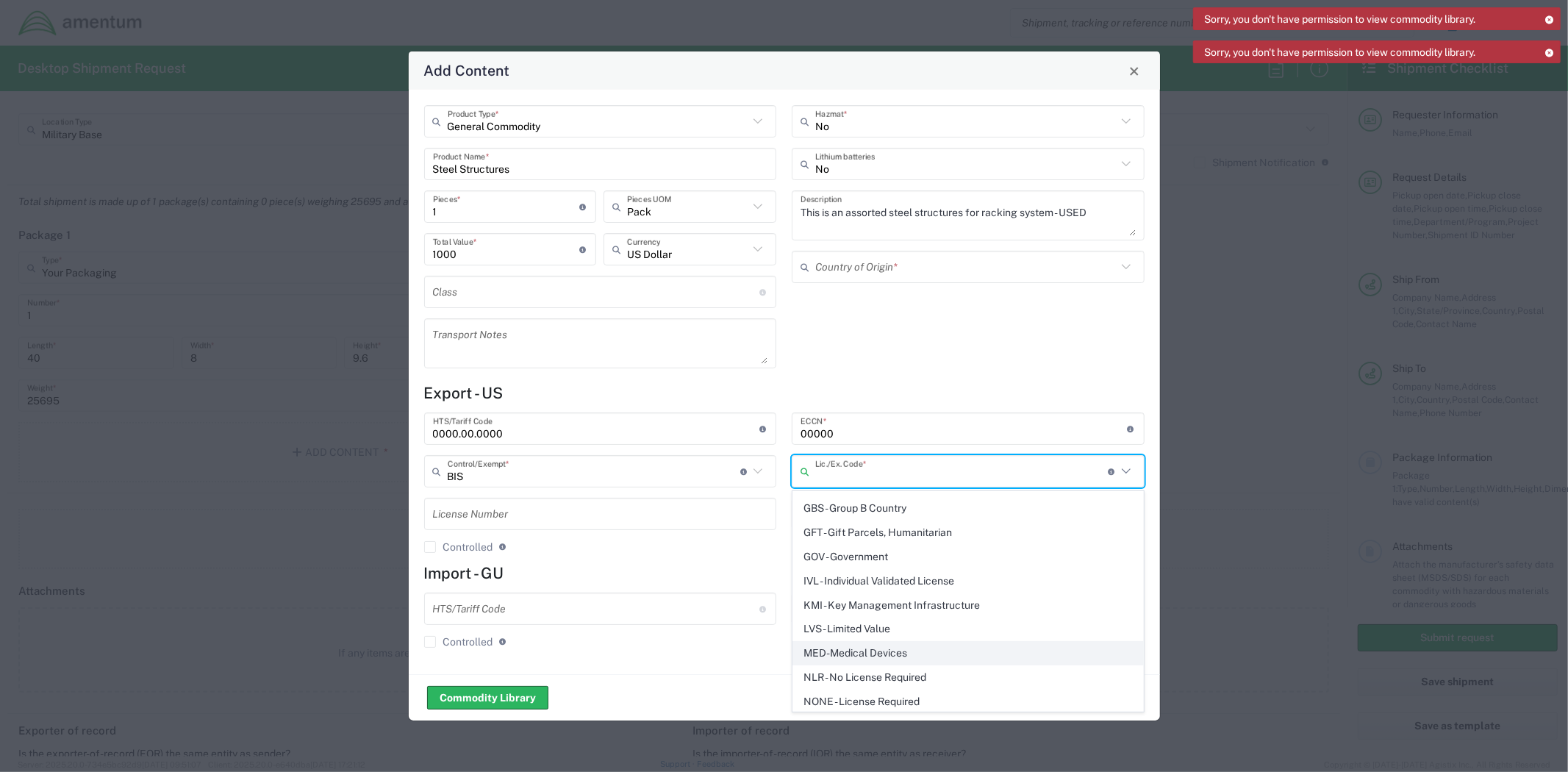
scroll to position [245, 0]
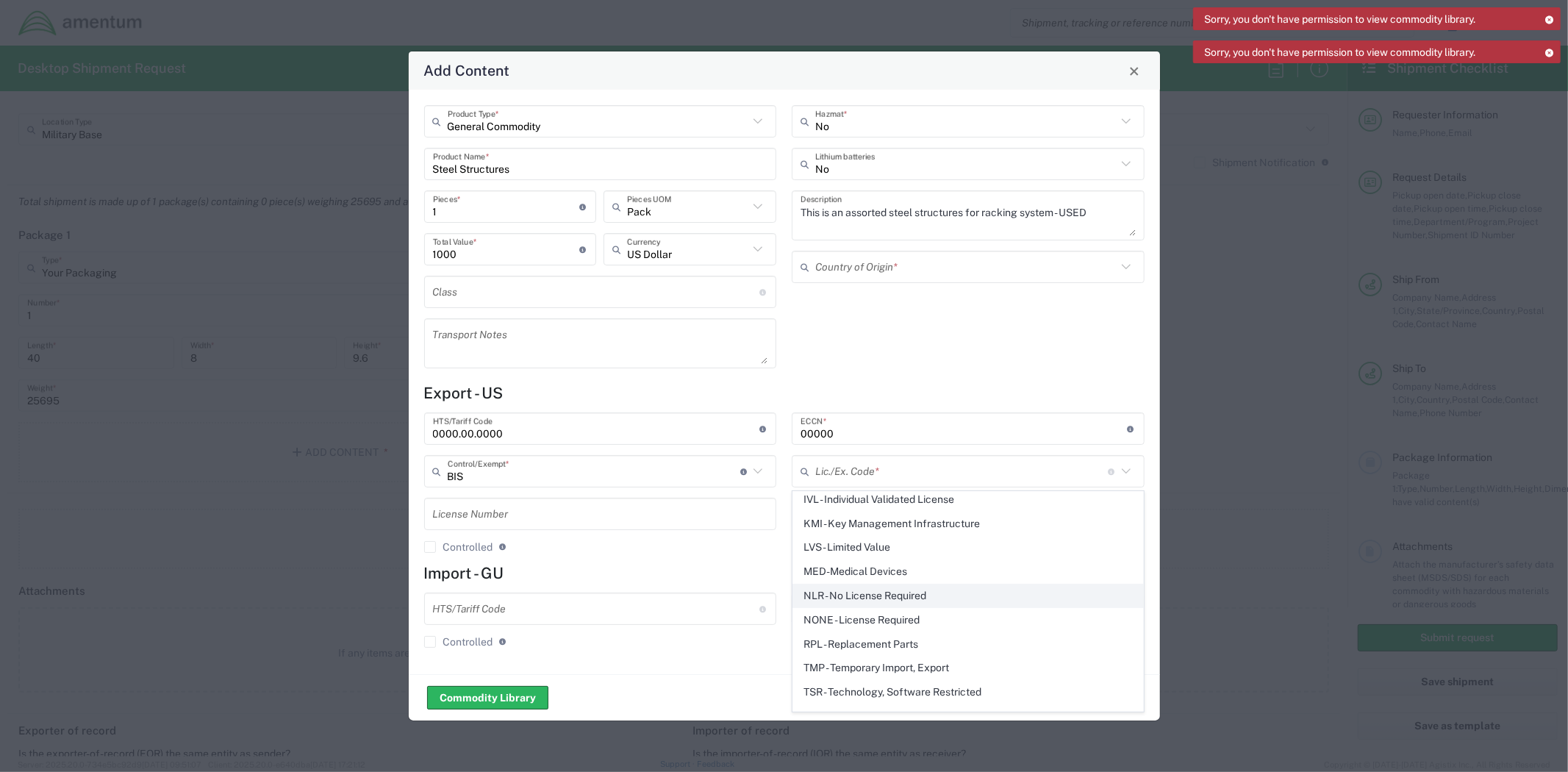
click at [921, 598] on span "NLR - No License Required" at bounding box center [968, 596] width 349 height 22
type input "NLR - No License Required"
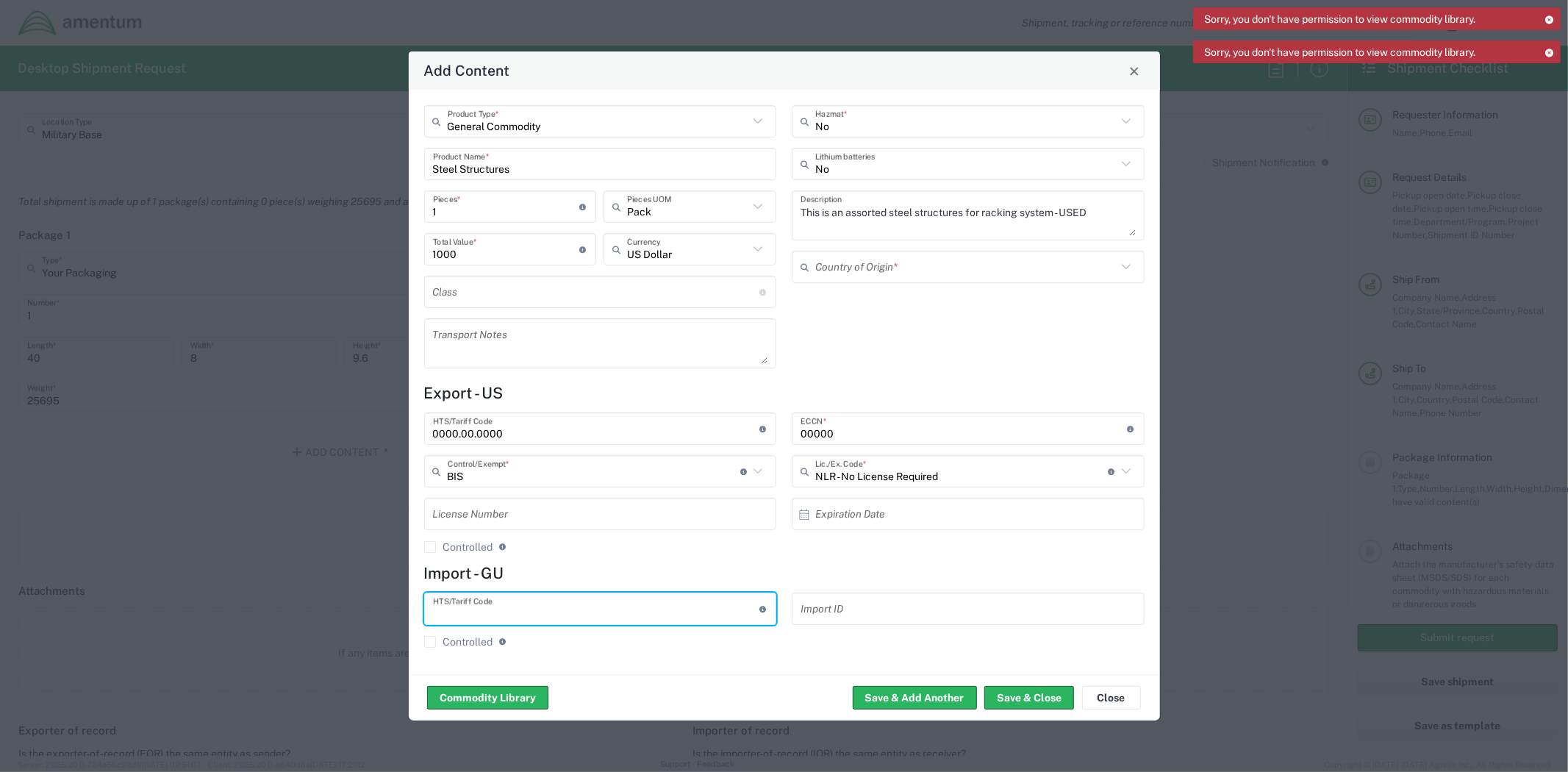
click at [605, 604] on input "text" at bounding box center [596, 610] width 326 height 26
type input "0000.00.0000"
drag, startPoint x: 752, startPoint y: 664, endPoint x: 940, endPoint y: 666, distance: 188.0
click at [753, 664] on div "General Commodity Product Type * Steel Structures Product Name * 1 Pieces * Num…" at bounding box center [784, 382] width 752 height 585
click at [1039, 688] on button "Save & Close" at bounding box center [1029, 698] width 90 height 23
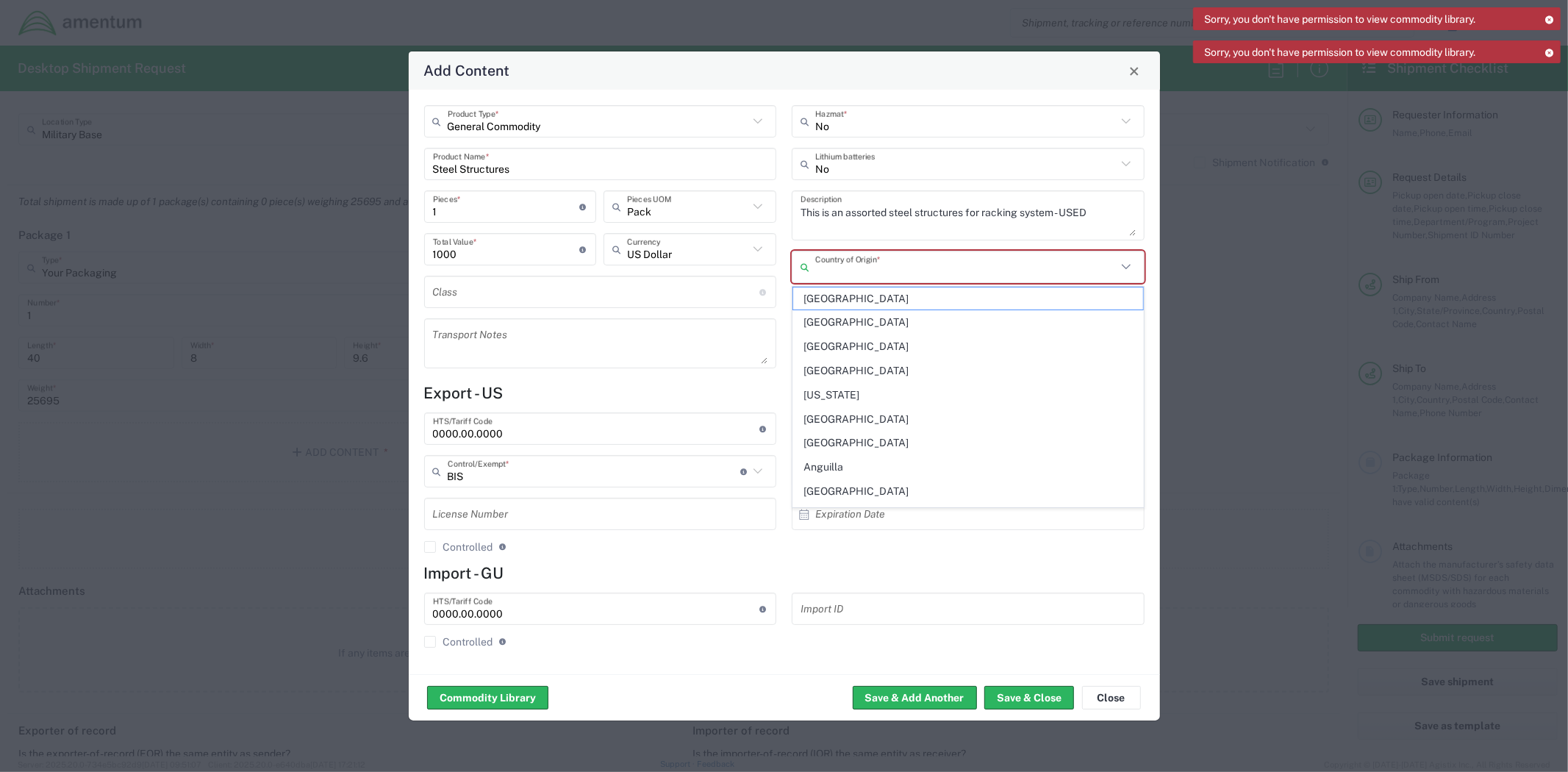
click at [971, 262] on input "text" at bounding box center [965, 267] width 301 height 26
click at [876, 467] on span "[GEOGRAPHIC_DATA]" at bounding box center [968, 467] width 349 height 22
type input "[GEOGRAPHIC_DATA]"
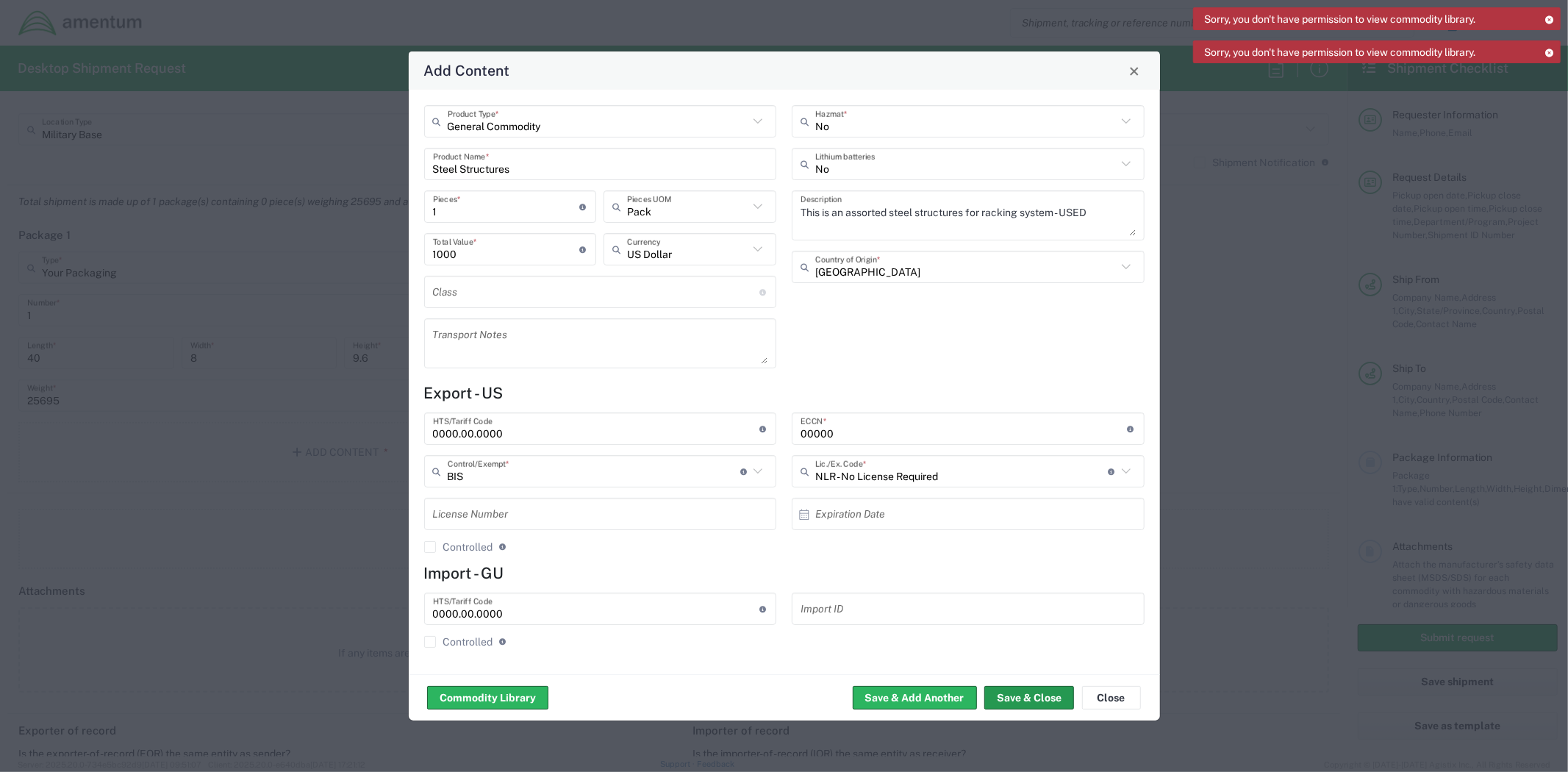
click at [1049, 704] on button "Save & Close" at bounding box center [1029, 698] width 90 height 23
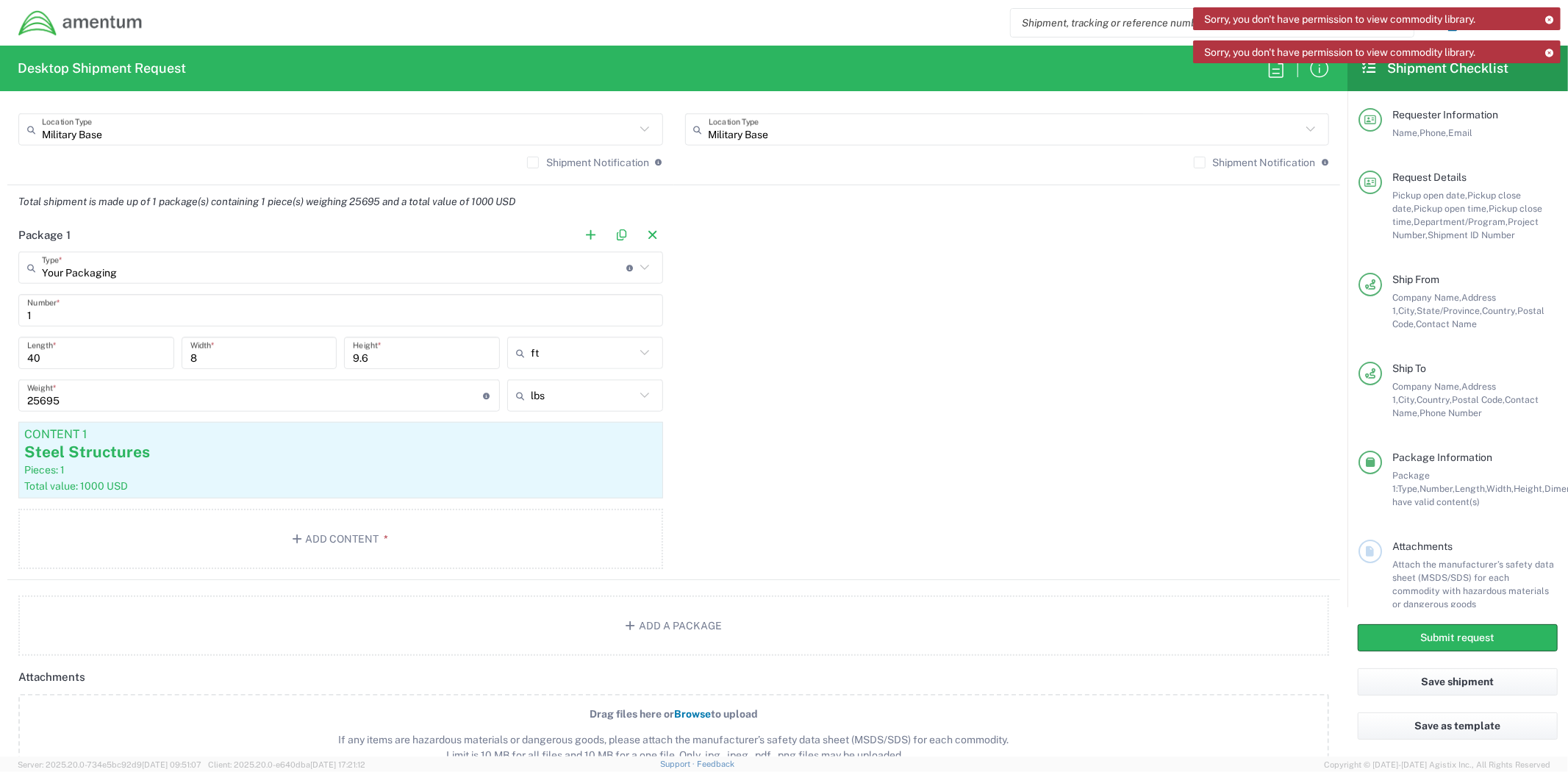
click at [1550, 54] on icon at bounding box center [1549, 53] width 10 height 8
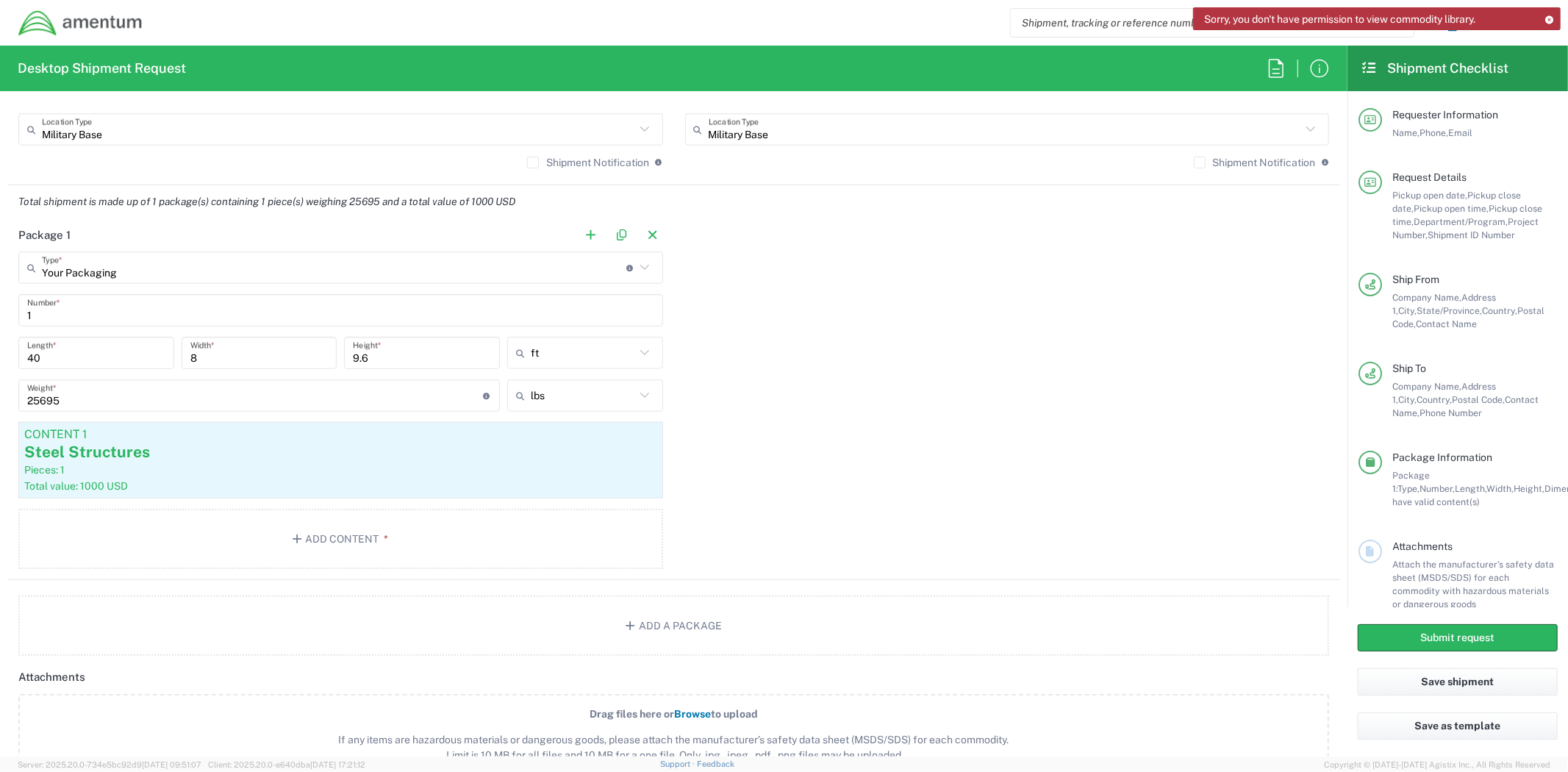
click at [1548, 18] on icon at bounding box center [1549, 19] width 10 height 8
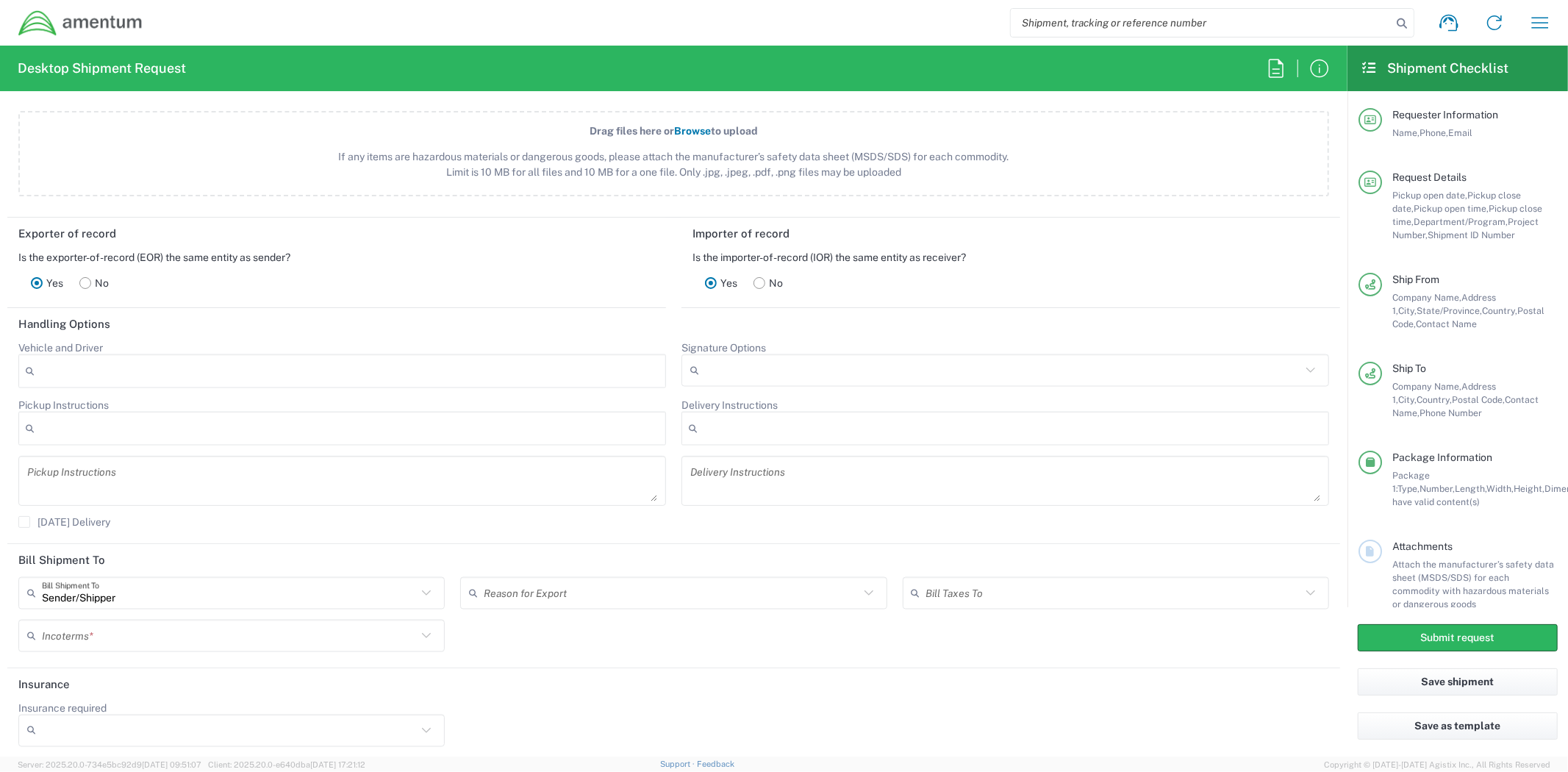
scroll to position [1729, 0]
click at [428, 585] on icon at bounding box center [426, 591] width 19 height 19
click at [424, 588] on icon at bounding box center [426, 591] width 19 height 19
click at [860, 584] on icon at bounding box center [869, 591] width 19 height 19
type input "Sender/Shipper"
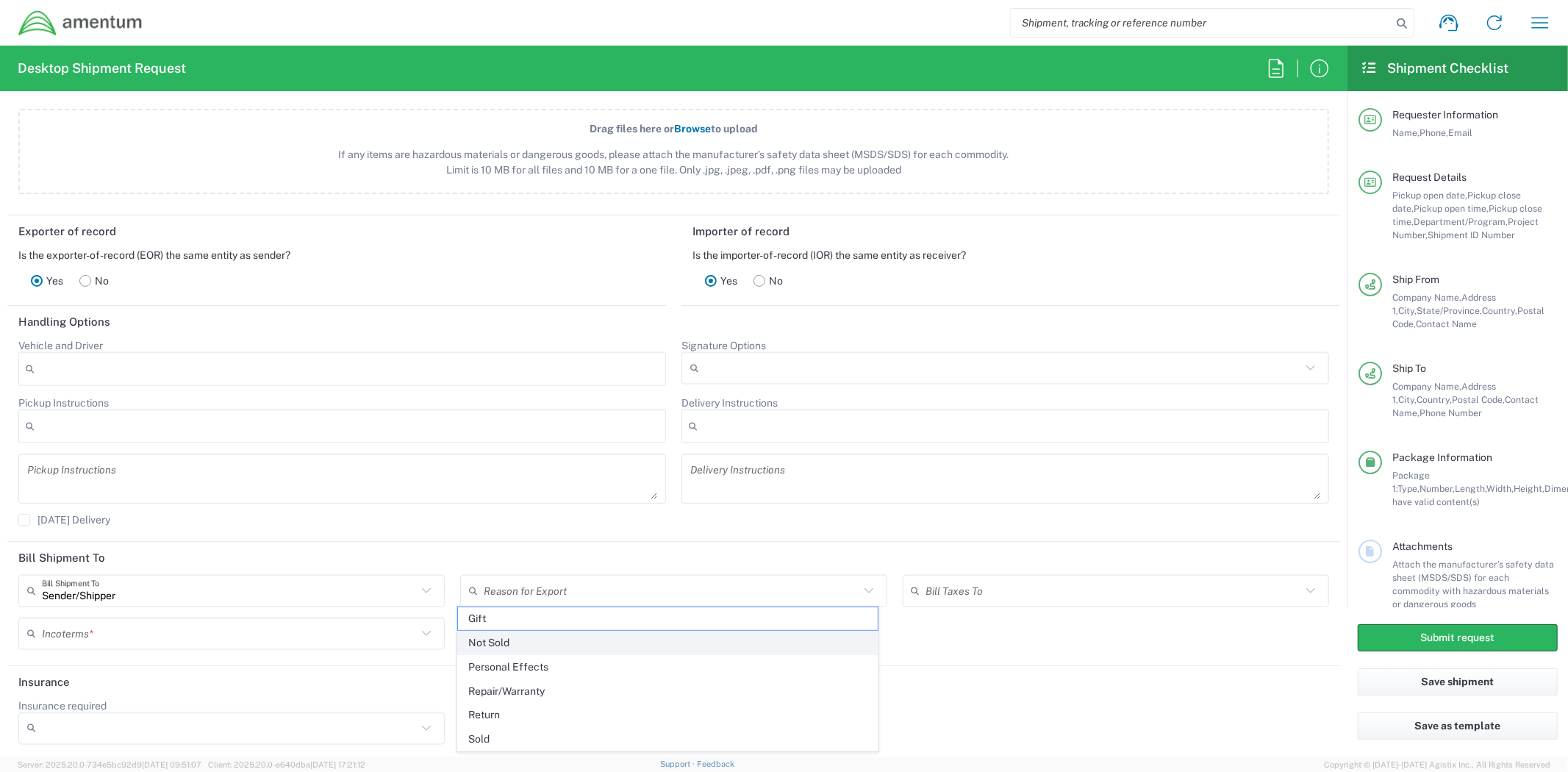
click at [832, 642] on span "Not Sold" at bounding box center [668, 643] width 420 height 22
type input "Not Sold"
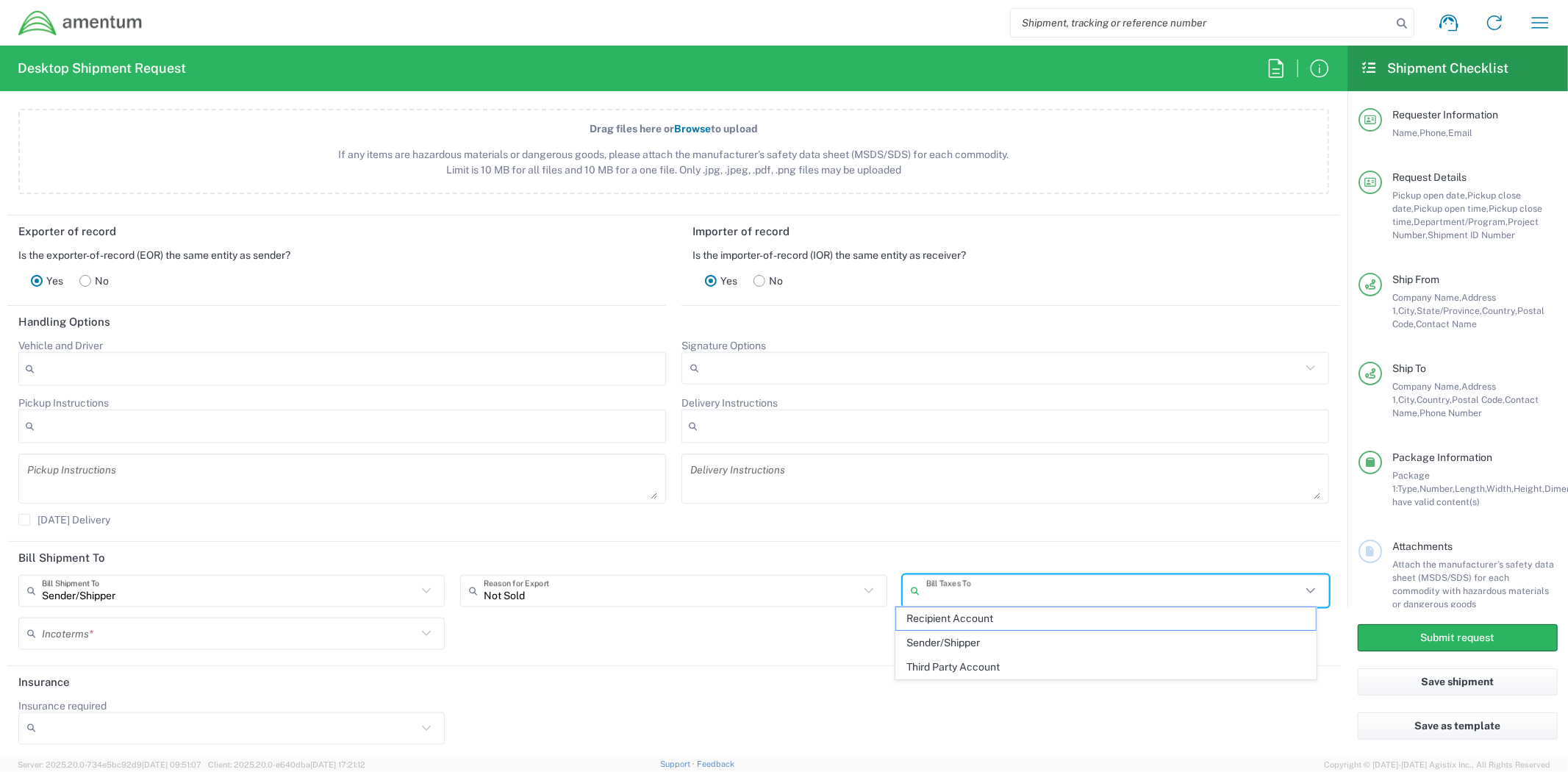
click at [1059, 588] on input "text" at bounding box center [1113, 591] width 375 height 26
click at [1011, 647] on span "Sender/Shipper" at bounding box center [1106, 643] width 420 height 22
type input "Sender/Shipper"
click at [802, 634] on div "Sender/Shipper Bill Shipment To Sender/Shipper Recipient Account Third Party Ac…" at bounding box center [674, 618] width 1326 height 86
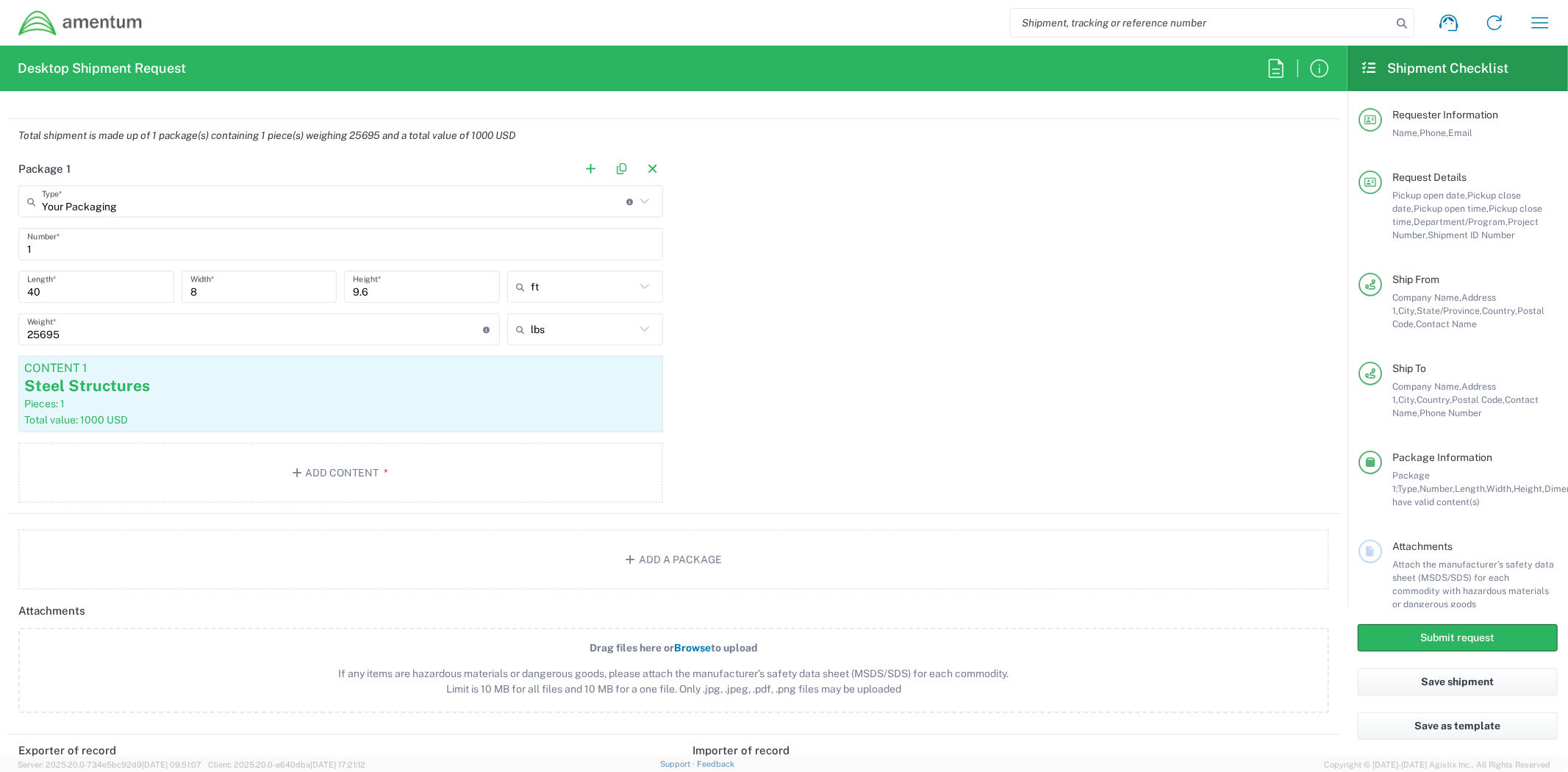
scroll to position [994, 0]
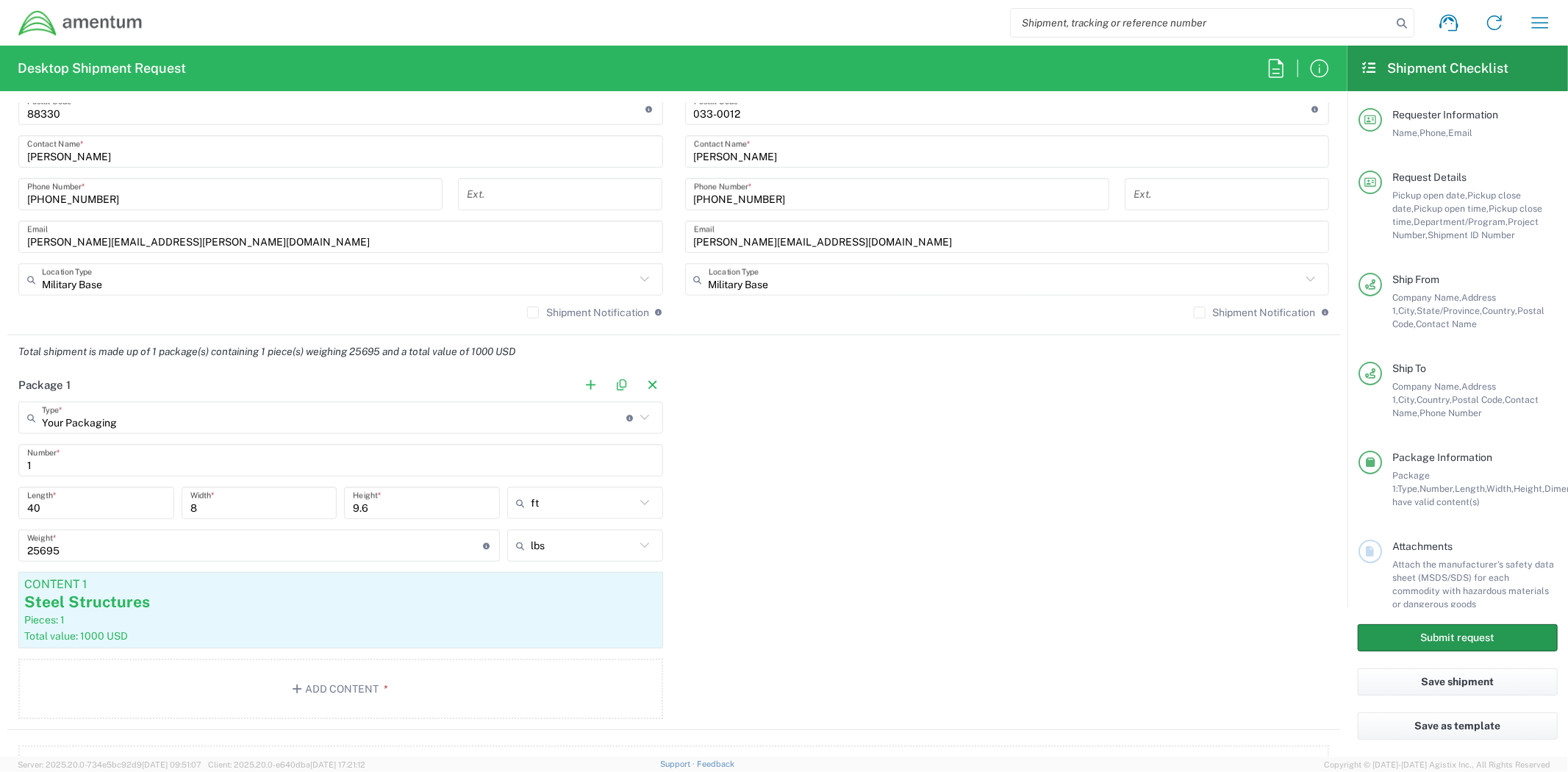
click at [1426, 641] on button "Submit request" at bounding box center [1458, 638] width 200 height 27
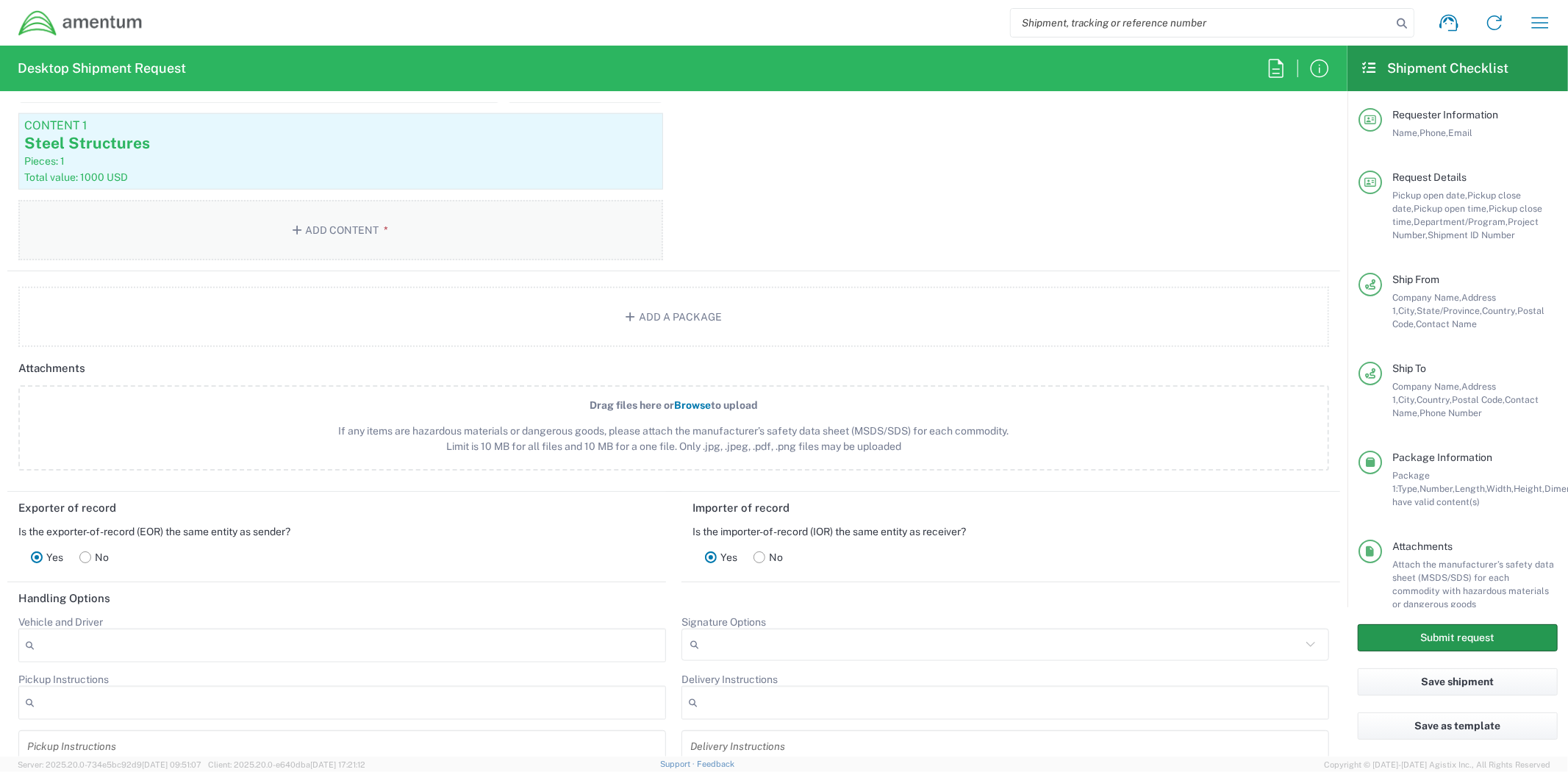
scroll to position [1416, 0]
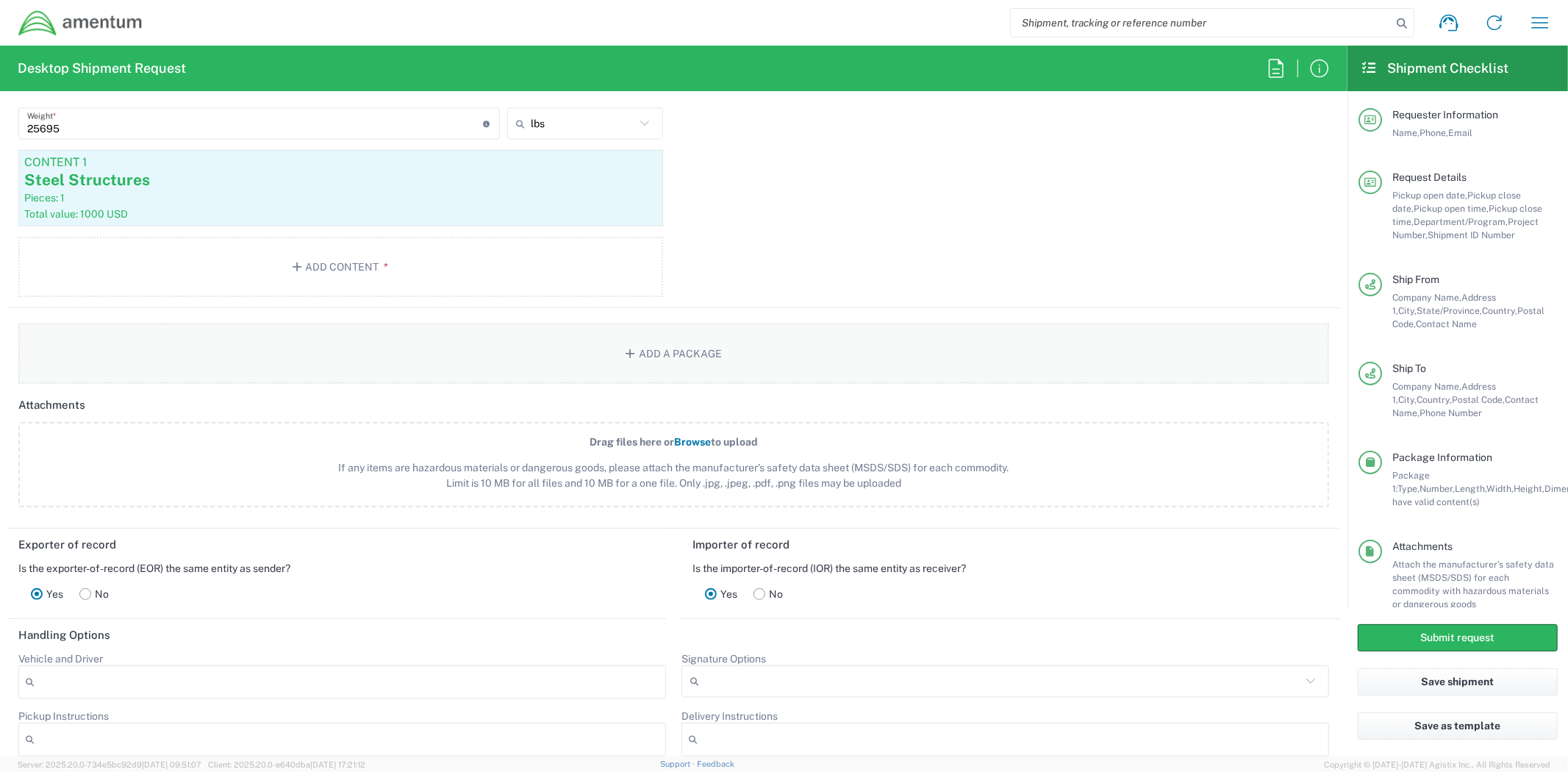
click at [627, 349] on icon "button" at bounding box center [632, 354] width 14 height 10
click at [640, 350] on button "Add a Package" at bounding box center [673, 353] width 1311 height 60
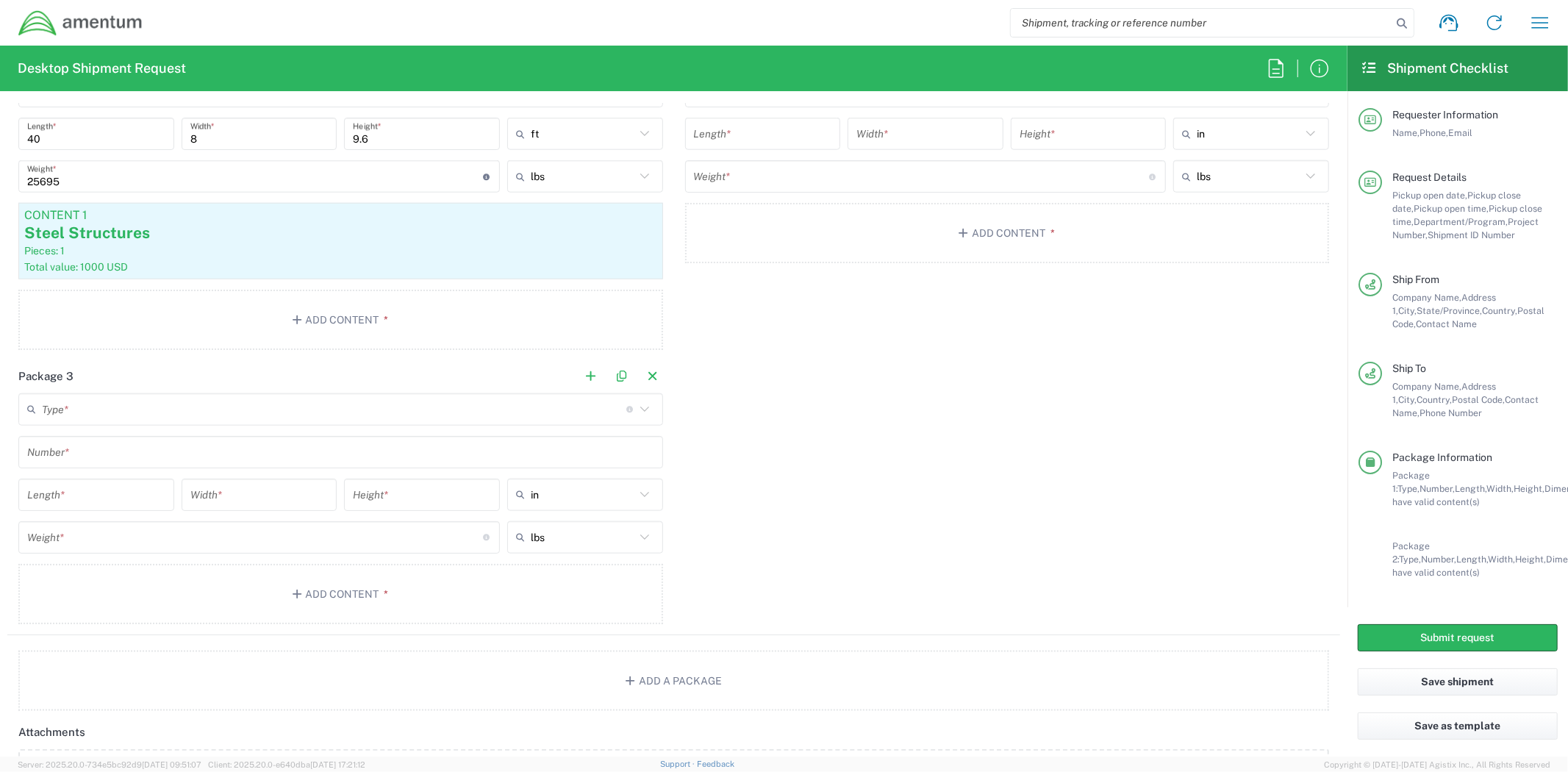
scroll to position [1334, 0]
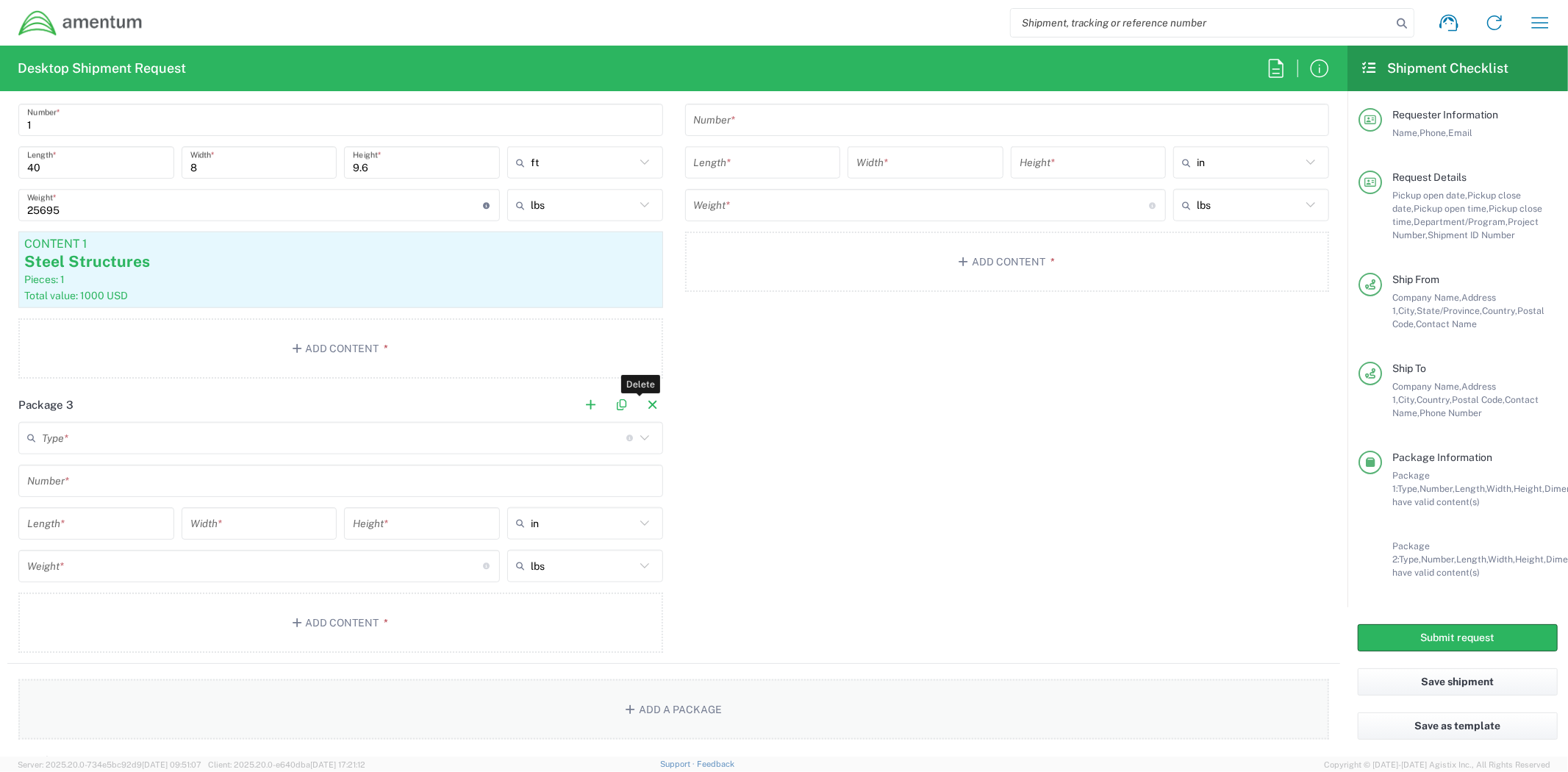
click at [647, 403] on button "button" at bounding box center [652, 406] width 21 height 21
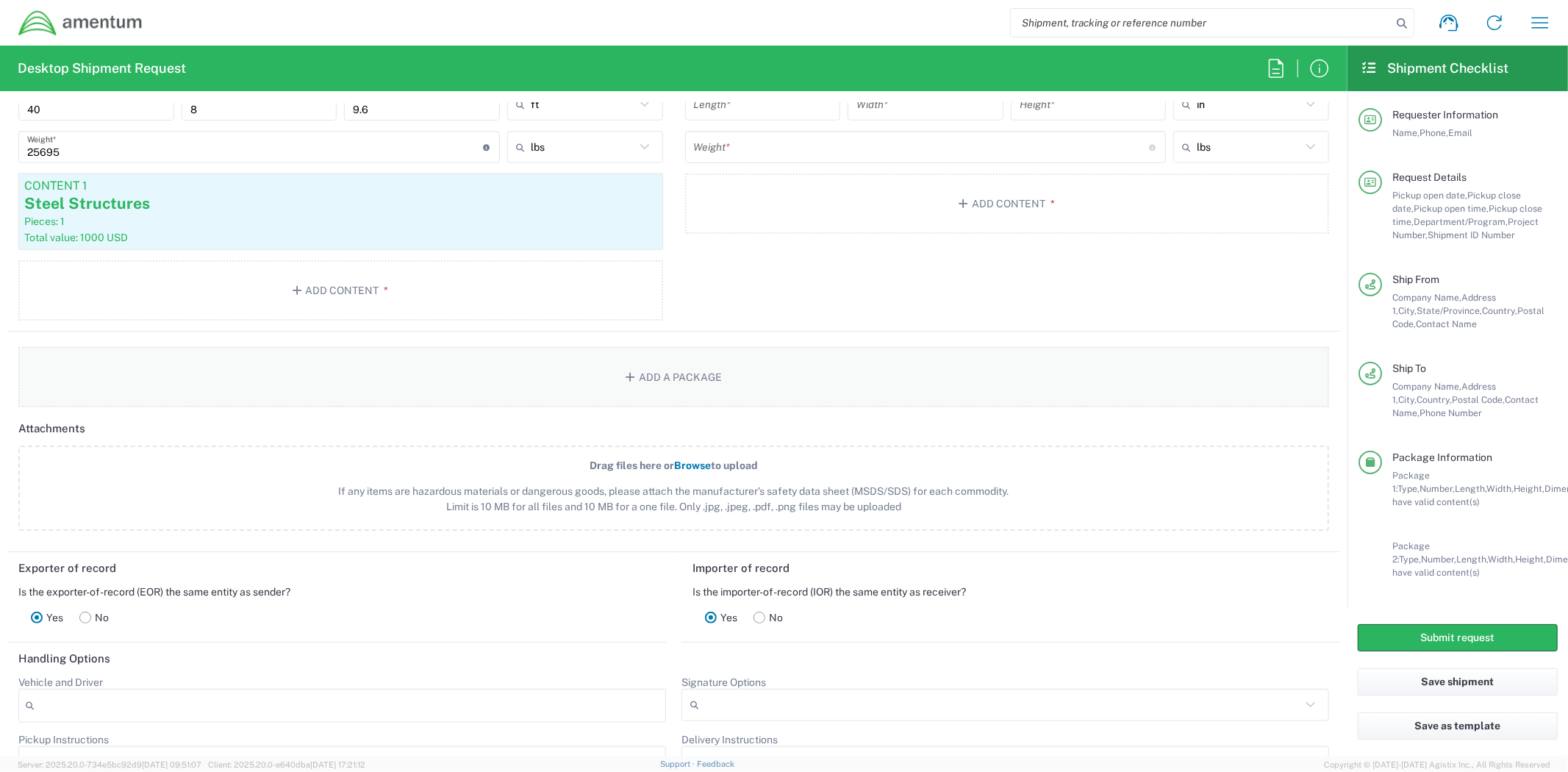
scroll to position [1498, 0]
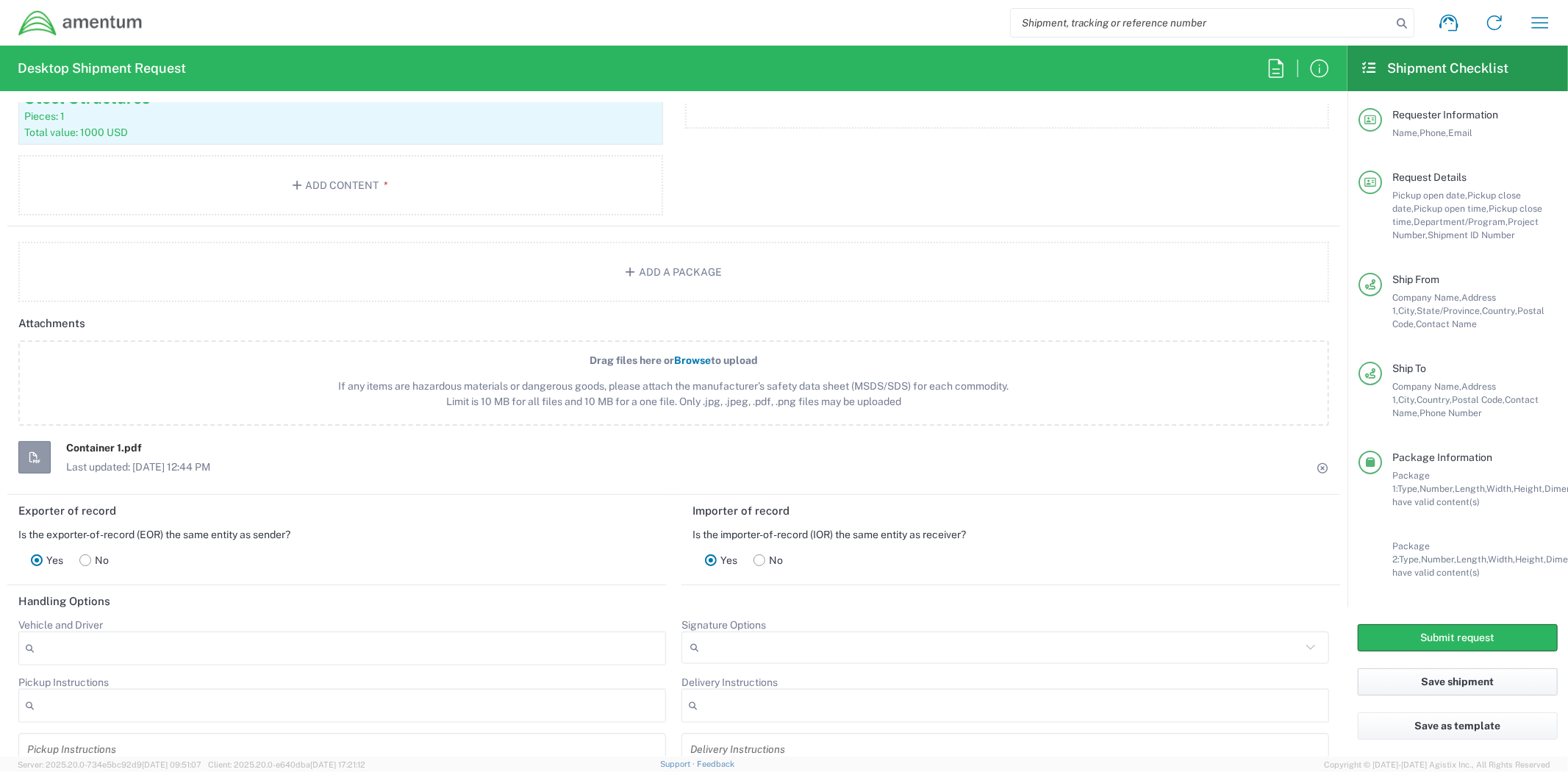
click at [1467, 678] on button "Save shipment" at bounding box center [1458, 682] width 200 height 27
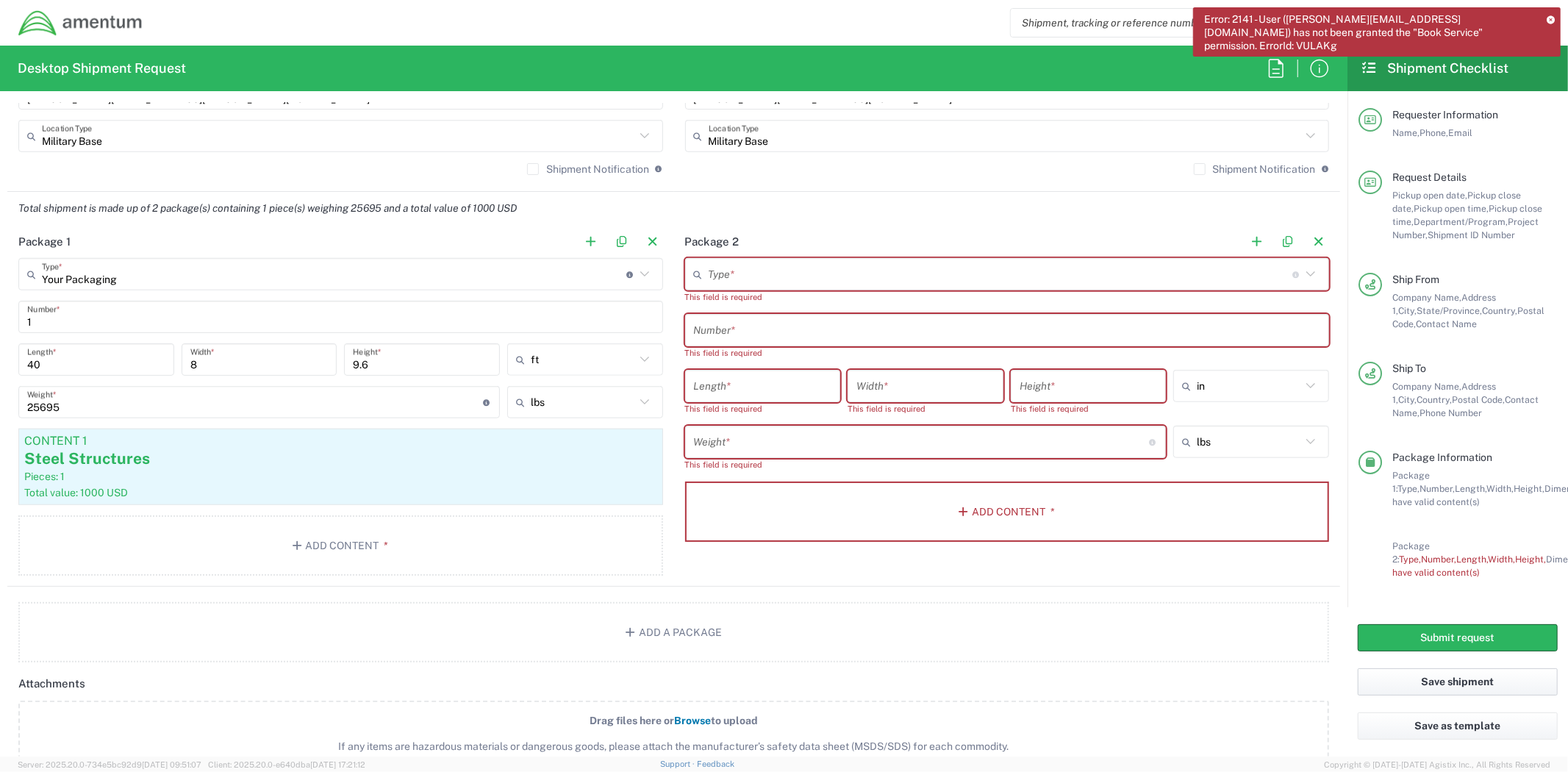
scroll to position [1089, 0]
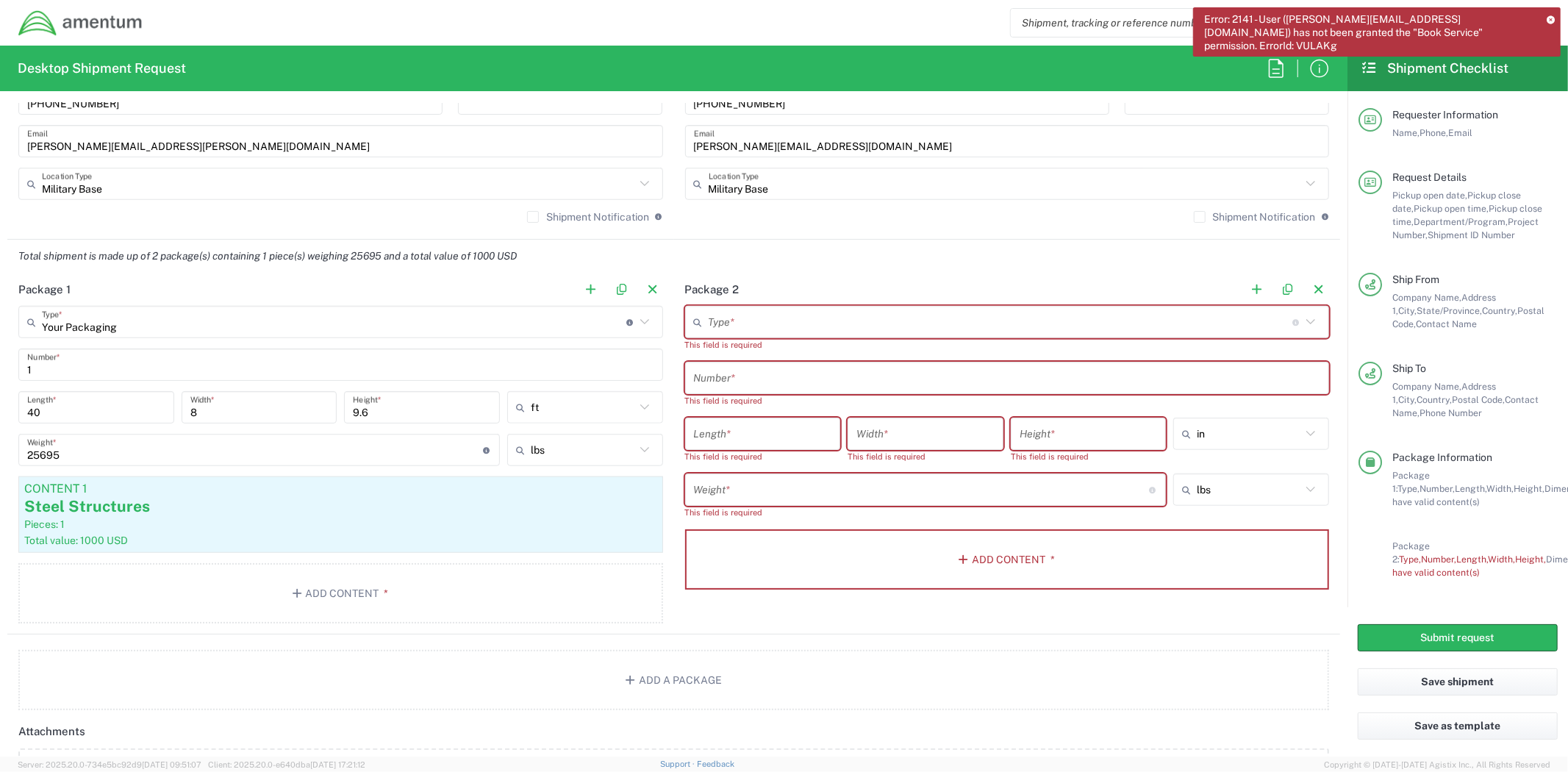
click at [1553, 17] on icon at bounding box center [1550, 19] width 8 height 8
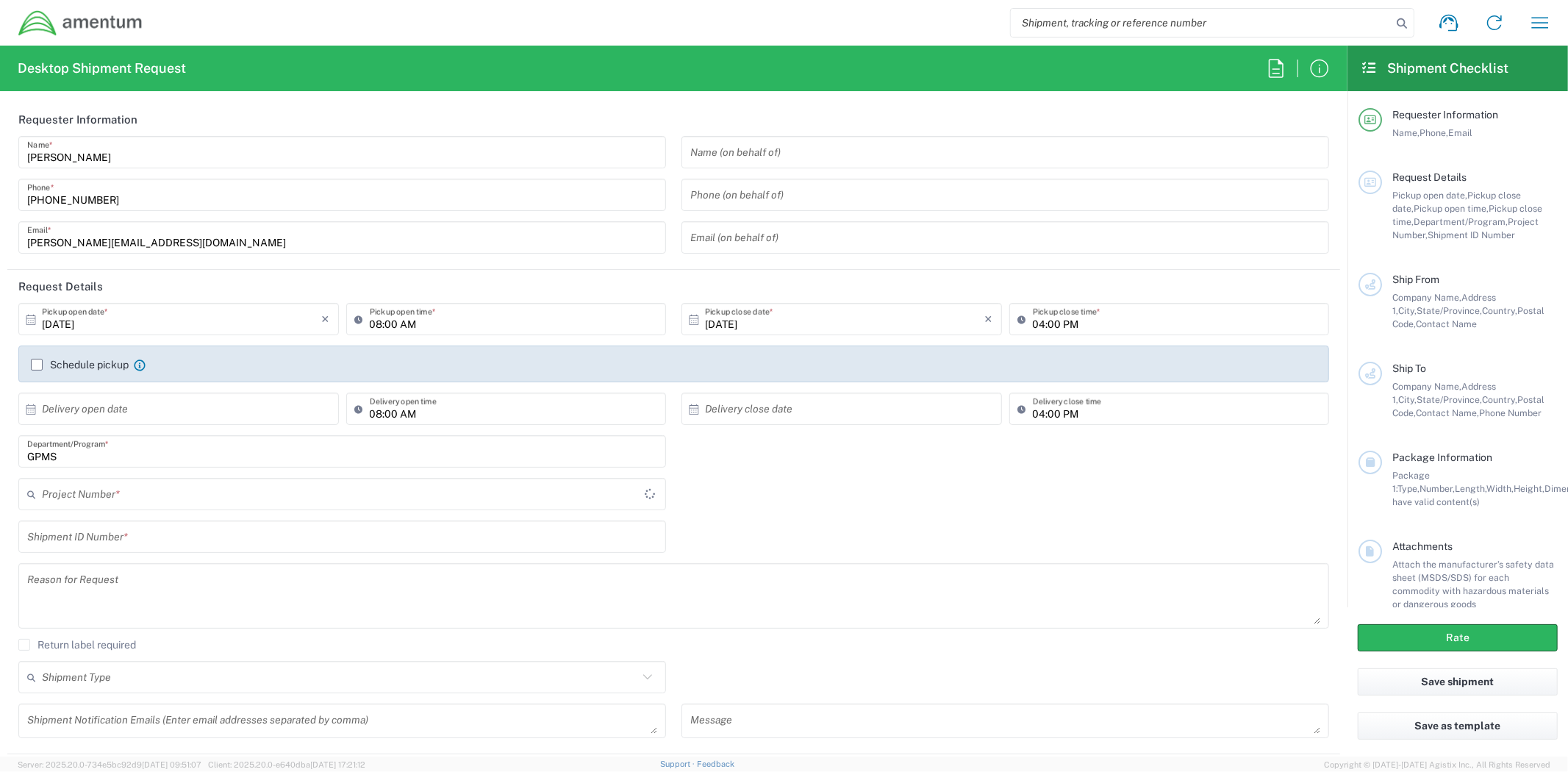
type input "[GEOGRAPHIC_DATA]"
type input "GPMS"
click at [270, 320] on input "[DATE]" at bounding box center [182, 319] width 280 height 26
click at [219, 436] on span "17" at bounding box center [222, 434] width 22 height 21
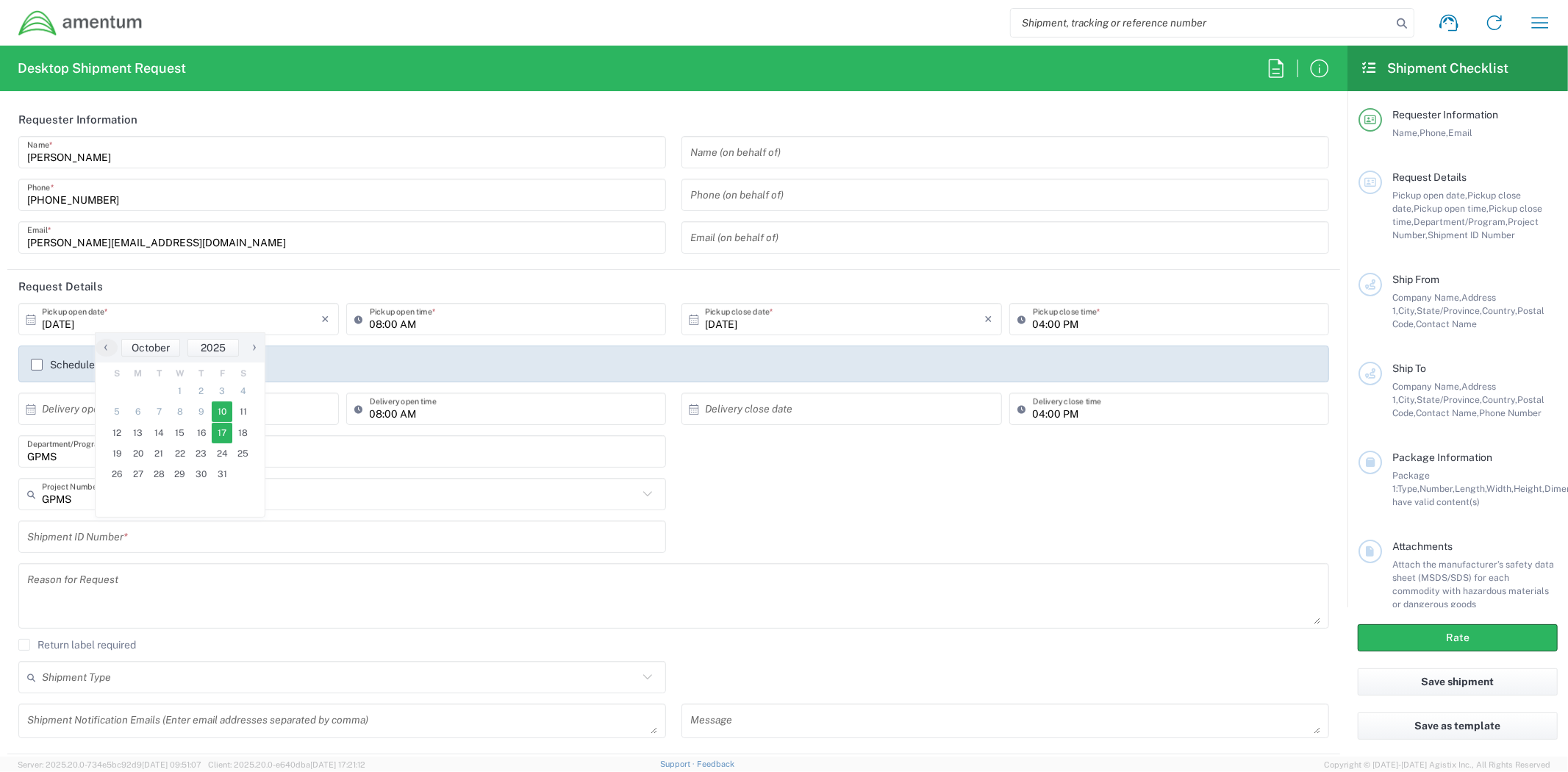
type input "[DATE]"
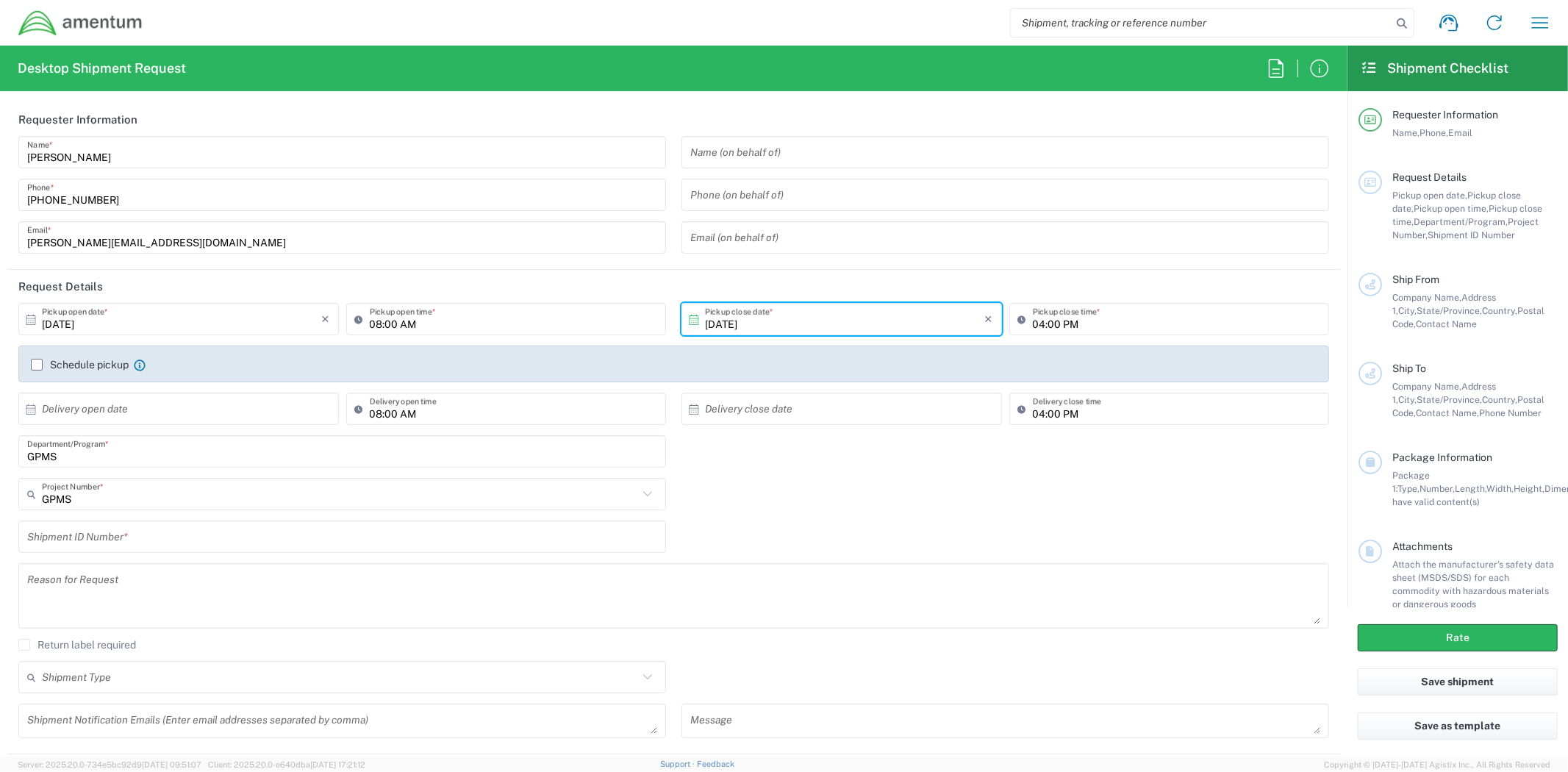
click at [869, 541] on div "Shipment ID Number *" at bounding box center [674, 542] width 1326 height 42
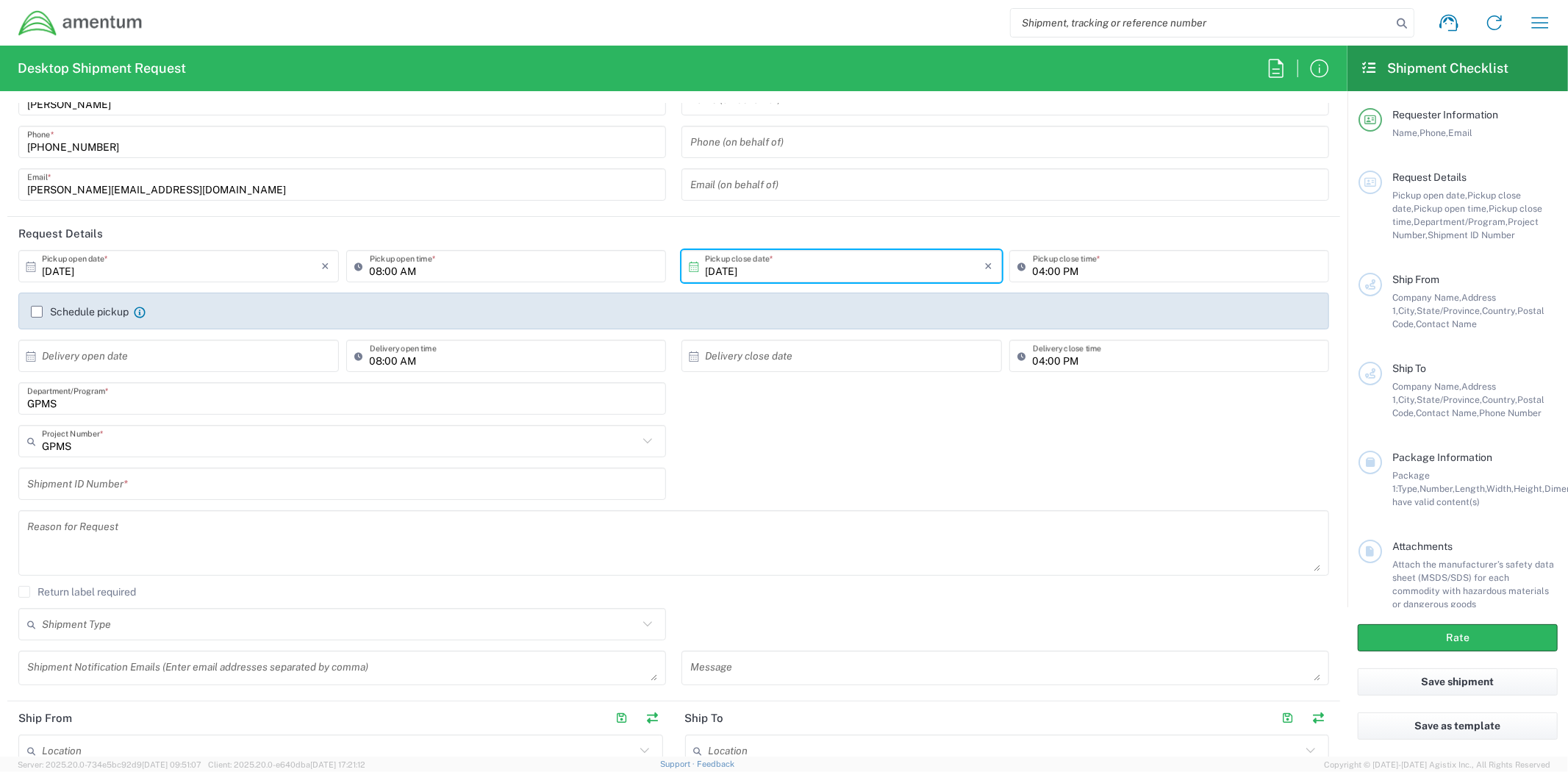
scroll to position [82, 0]
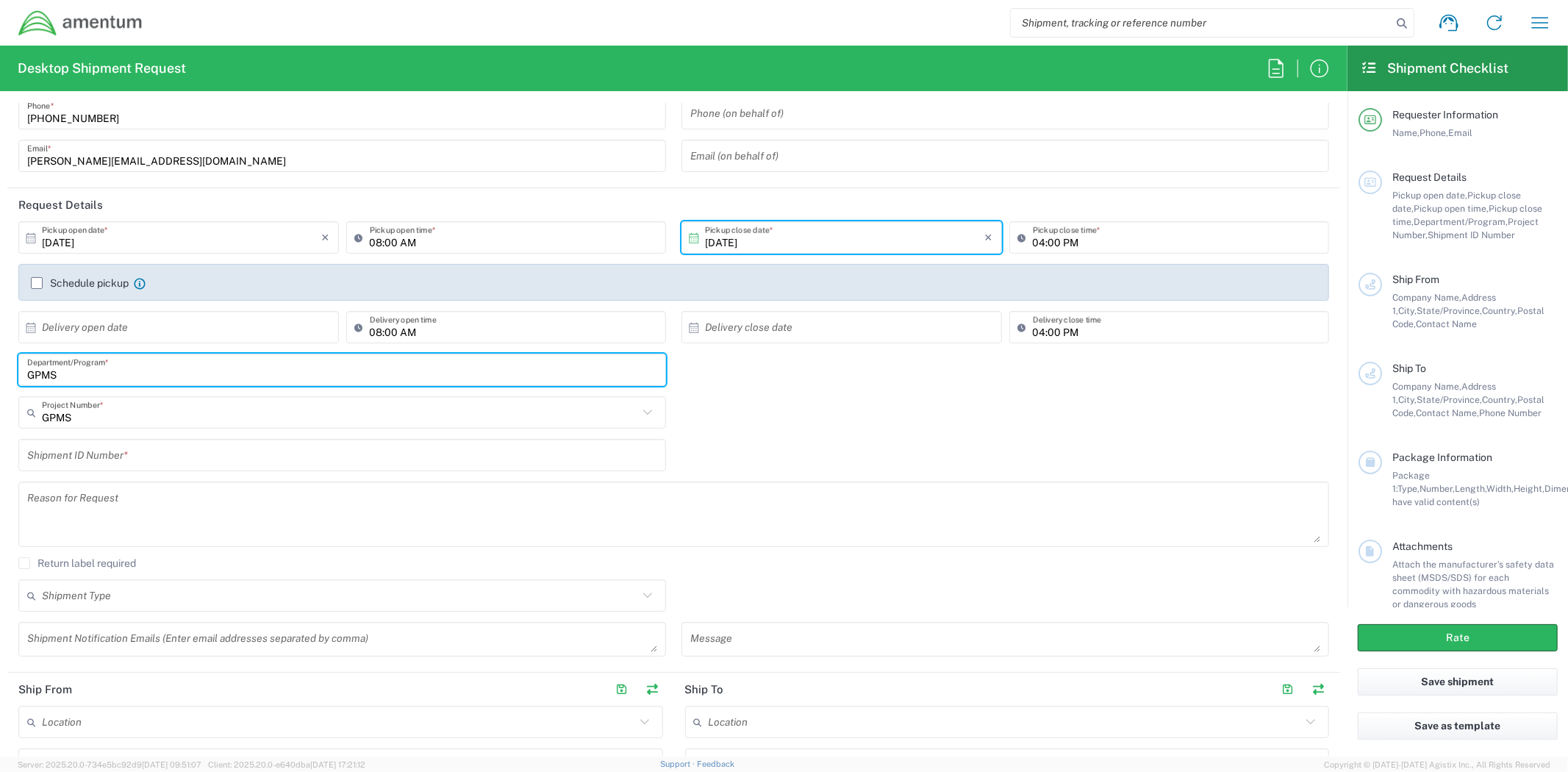
click at [524, 378] on input "GPMS" at bounding box center [342, 370] width 630 height 26
click at [317, 363] on input "pacaf" at bounding box center [342, 370] width 630 height 26
type input "PACAF"
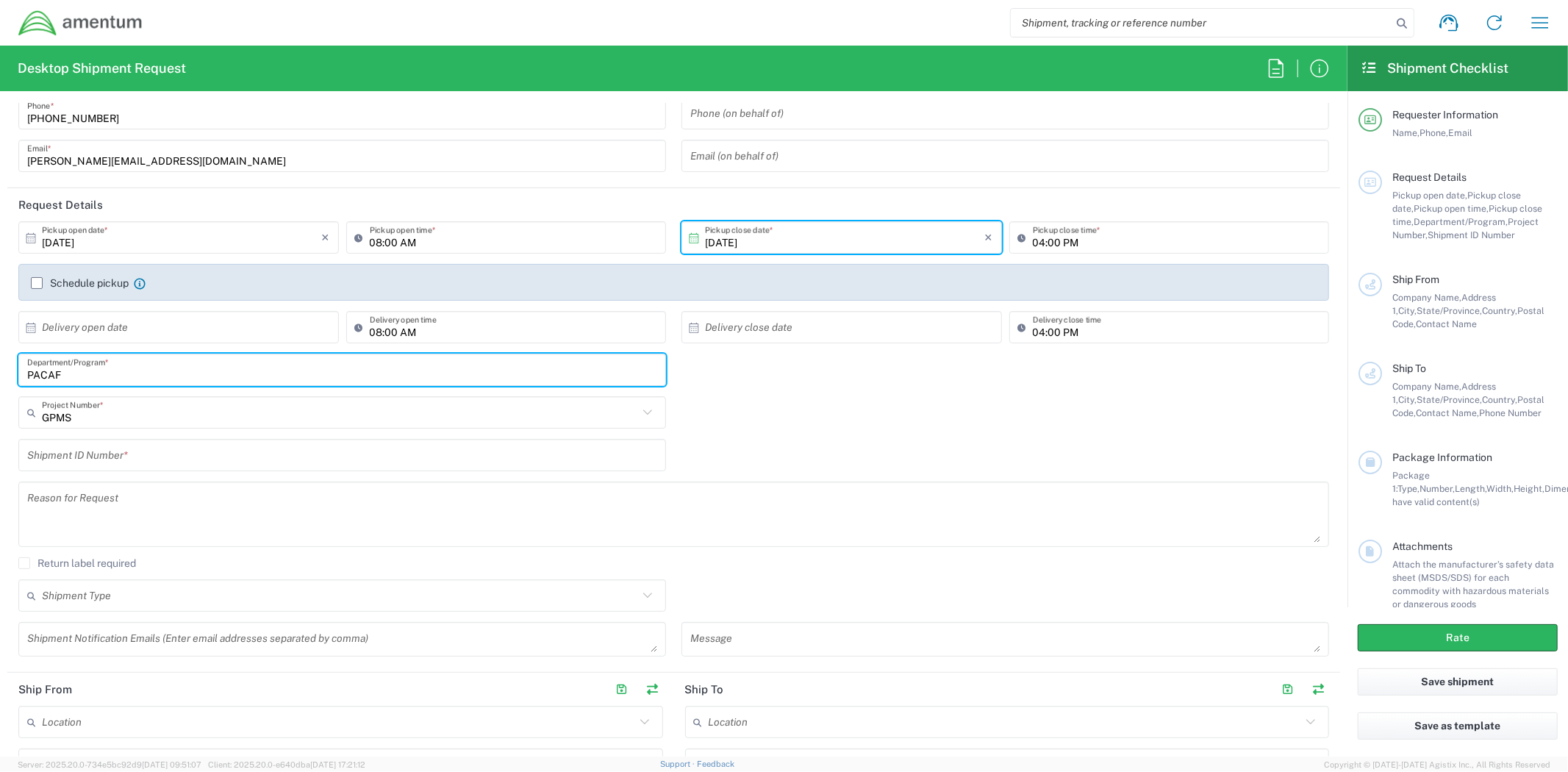
click at [737, 444] on div "Shipment ID Number *" at bounding box center [674, 460] width 1326 height 42
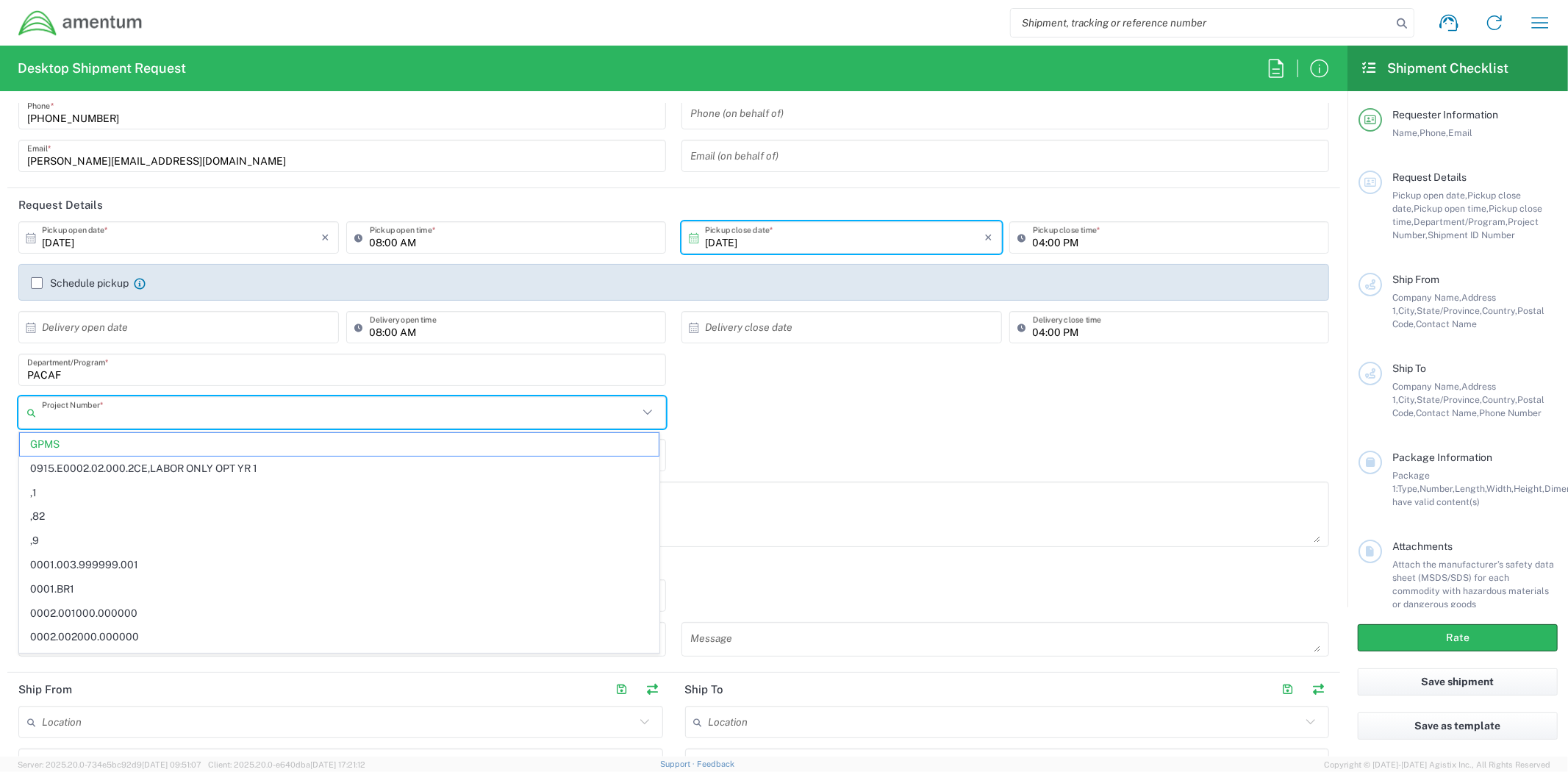
click at [610, 421] on input "text" at bounding box center [340, 413] width 596 height 26
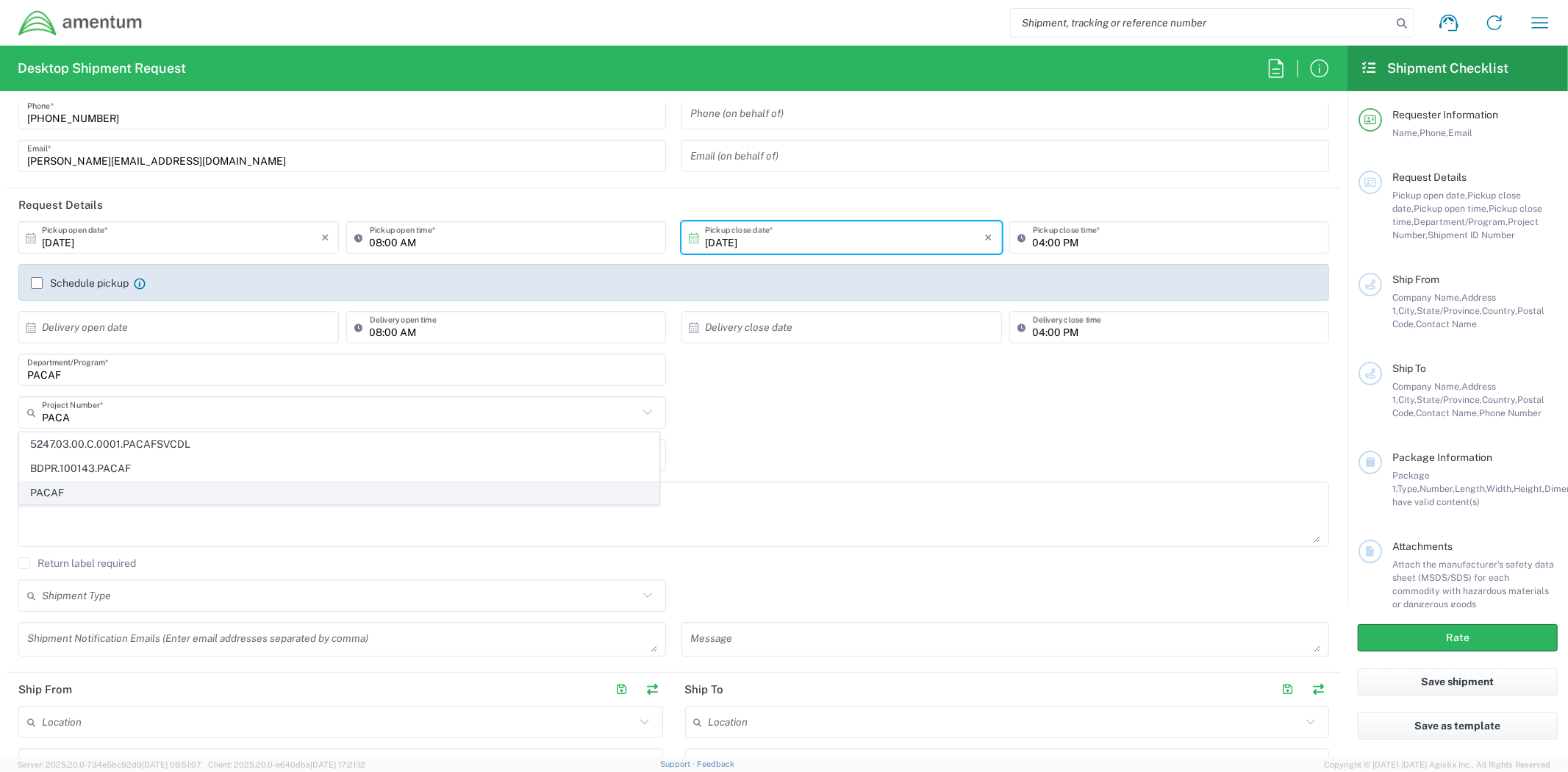
click at [413, 487] on span "PACAF" at bounding box center [339, 493] width 639 height 22
type input "PACAF"
click at [742, 453] on div "Shipment ID Number *" at bounding box center [674, 460] width 1326 height 42
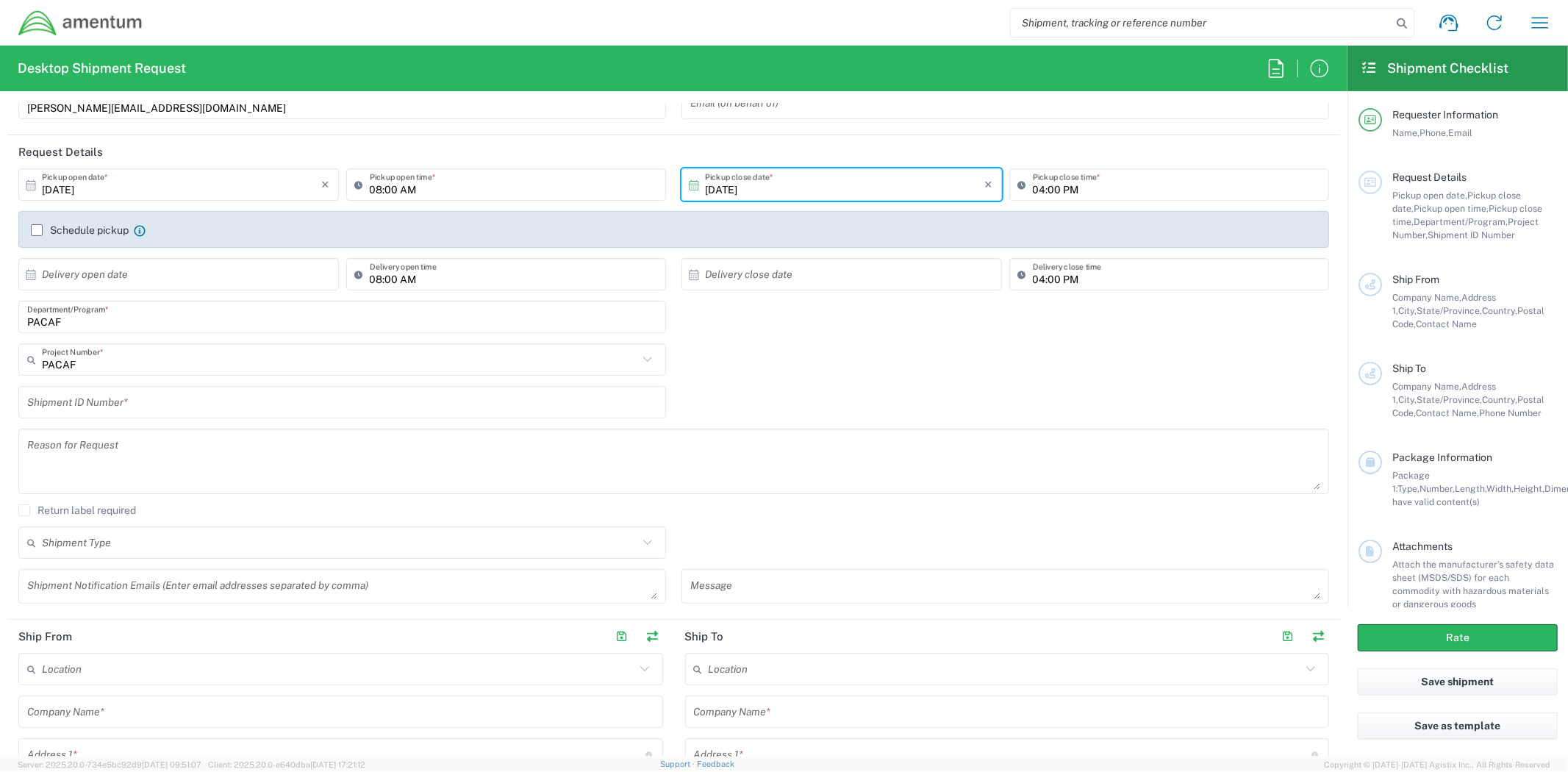
scroll to position [163, 0]
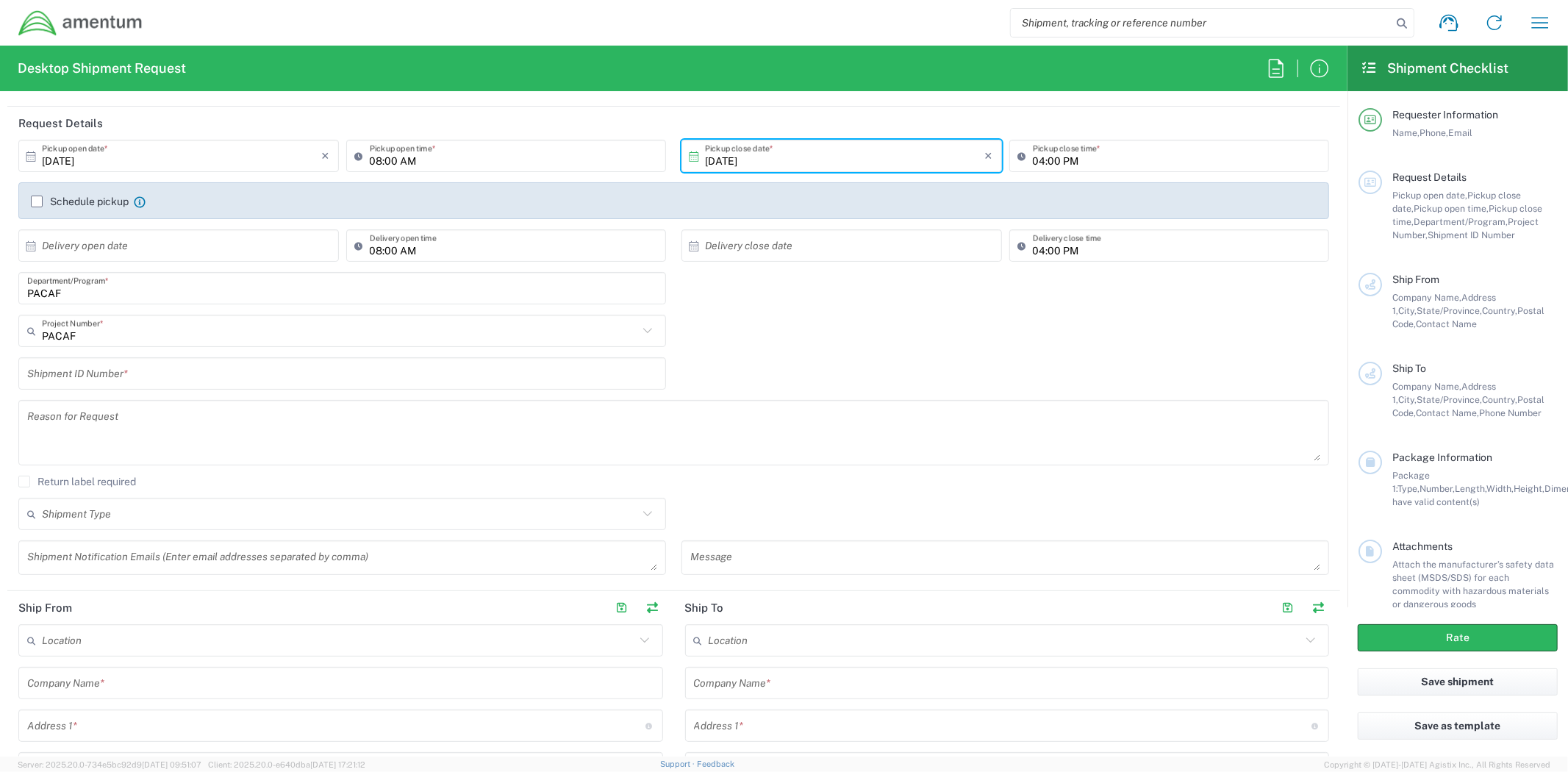
click at [489, 378] on input "text" at bounding box center [342, 374] width 630 height 26
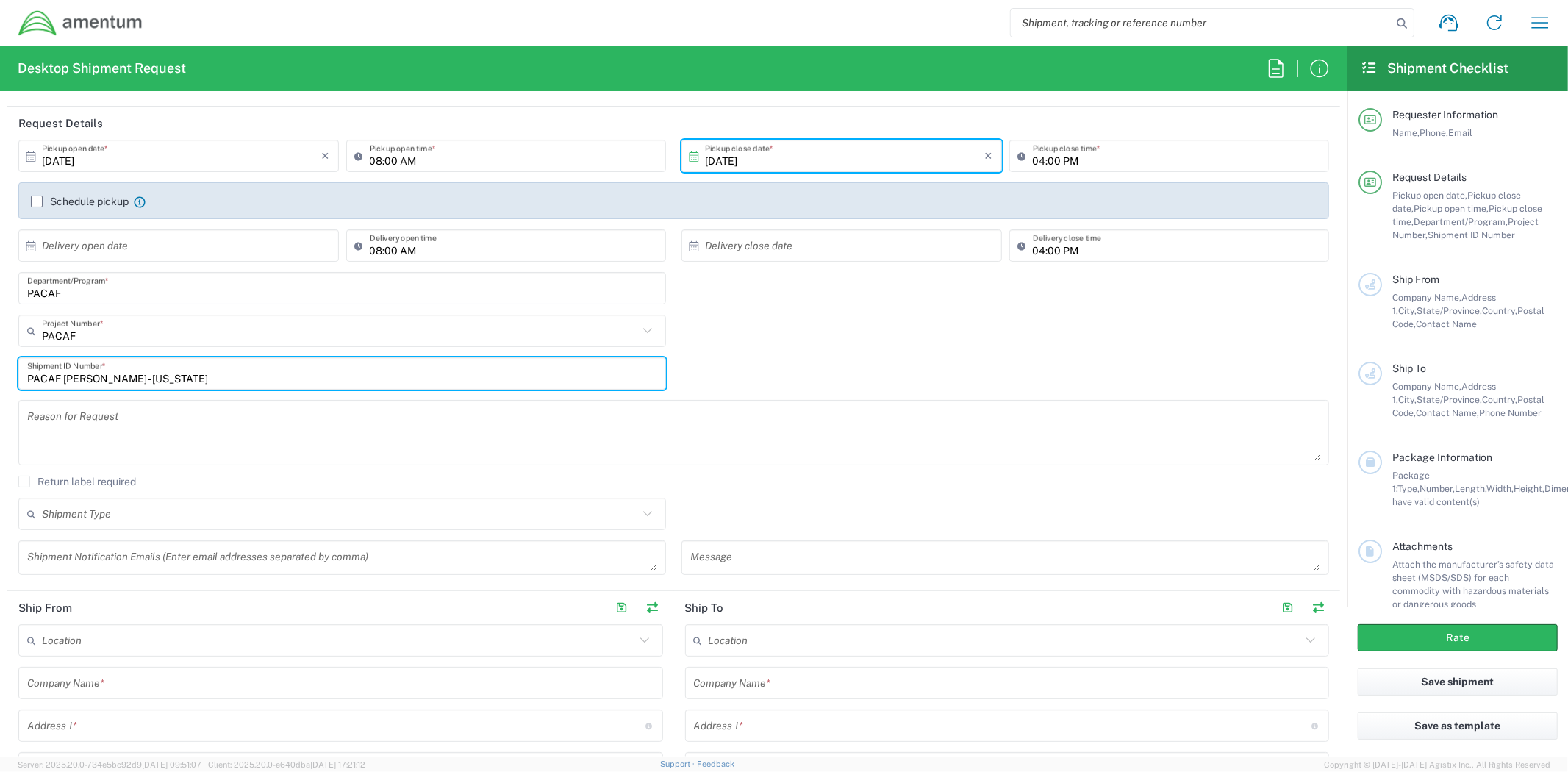
click at [126, 378] on input "PACAF [PERSON_NAME] - [US_STATE]" at bounding box center [342, 374] width 630 height 26
type input "PACAF [PERSON_NAME] TO [US_STATE]"
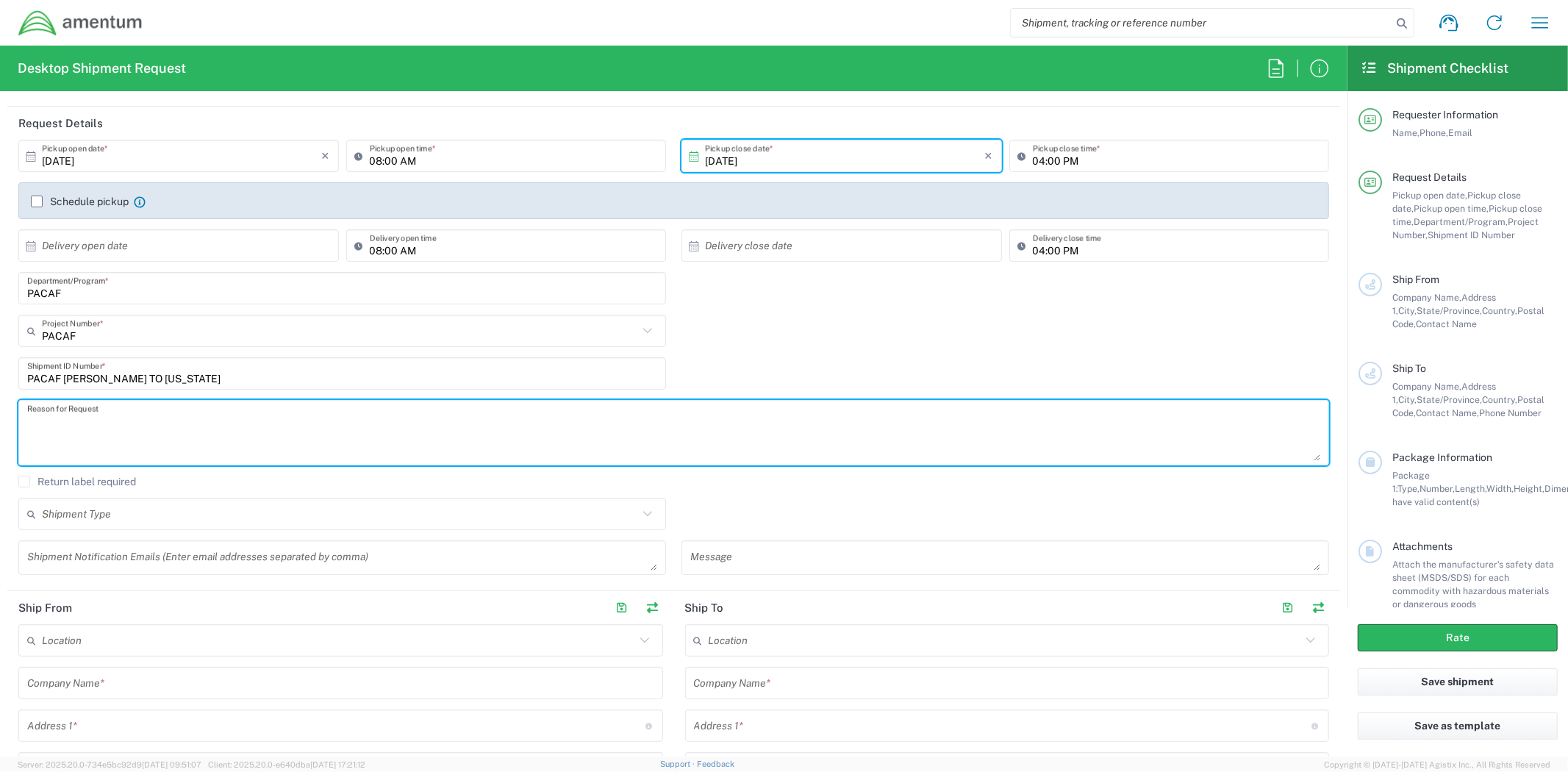
click at [272, 451] on textarea at bounding box center [673, 433] width 1293 height 57
type textarea "T"
click at [140, 421] on textarea "for estimate pricing of ths hipment fo" at bounding box center [673, 433] width 1293 height 57
click at [146, 421] on textarea "for estimate pricing of ths hipment fo" at bounding box center [673, 433] width 1293 height 57
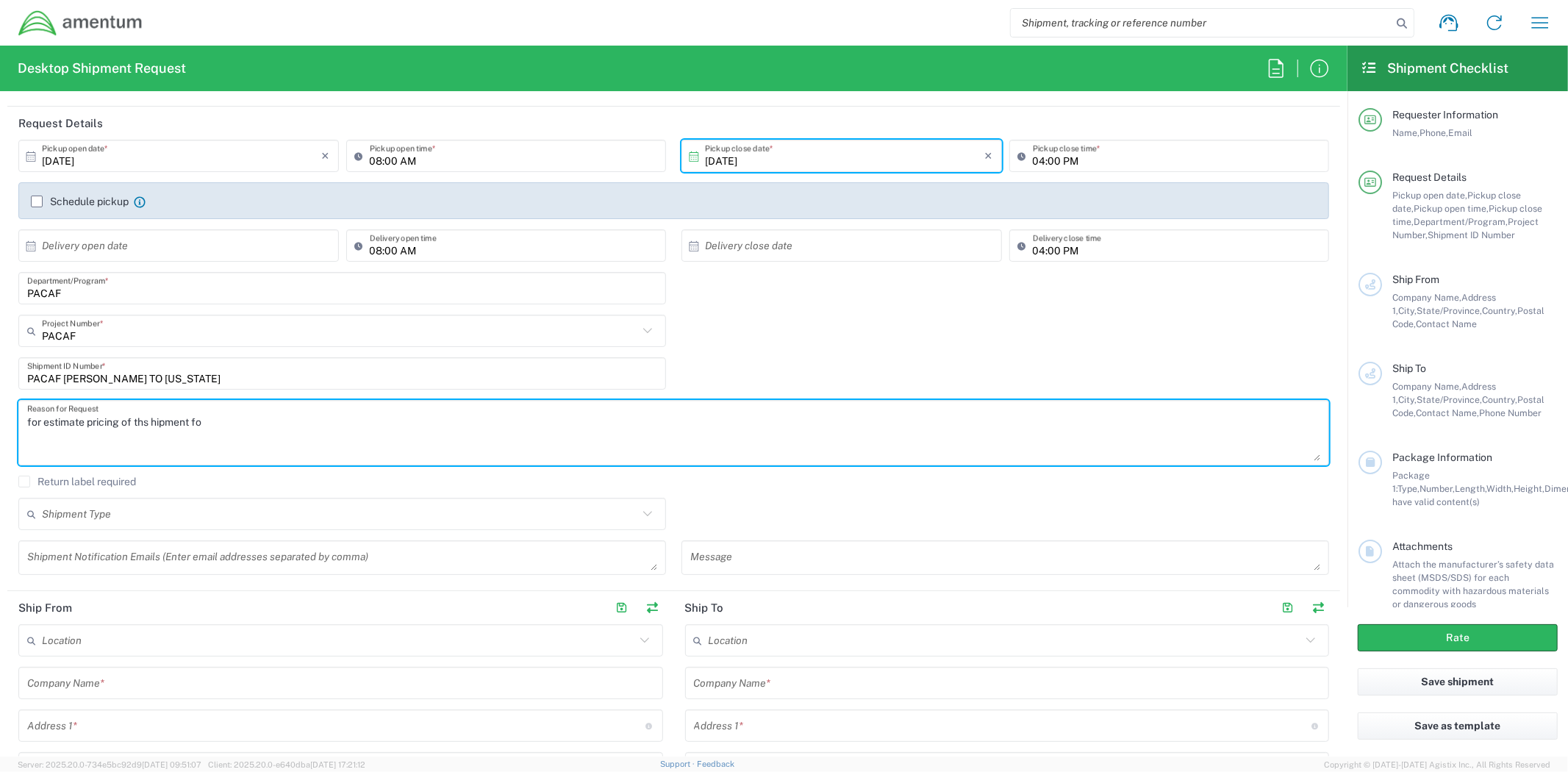
click at [146, 421] on textarea "for estimate pricing of ths hipment fo" at bounding box center [673, 433] width 1293 height 57
click at [247, 414] on textarea "for estimate pricing of the shipment fo" at bounding box center [673, 433] width 1293 height 57
click at [34, 419] on textarea "for estimate pricing of the shipment cost for USG approval" at bounding box center [673, 433] width 1293 height 57
drag, startPoint x: 18, startPoint y: 406, endPoint x: 0, endPoint y: 406, distance: 18.0
click at [0, 406] on form "Requester Information [PERSON_NAME] Name * [PHONE_NUMBER] Phone * [PERSON_NAME]…" at bounding box center [673, 430] width 1347 height 654
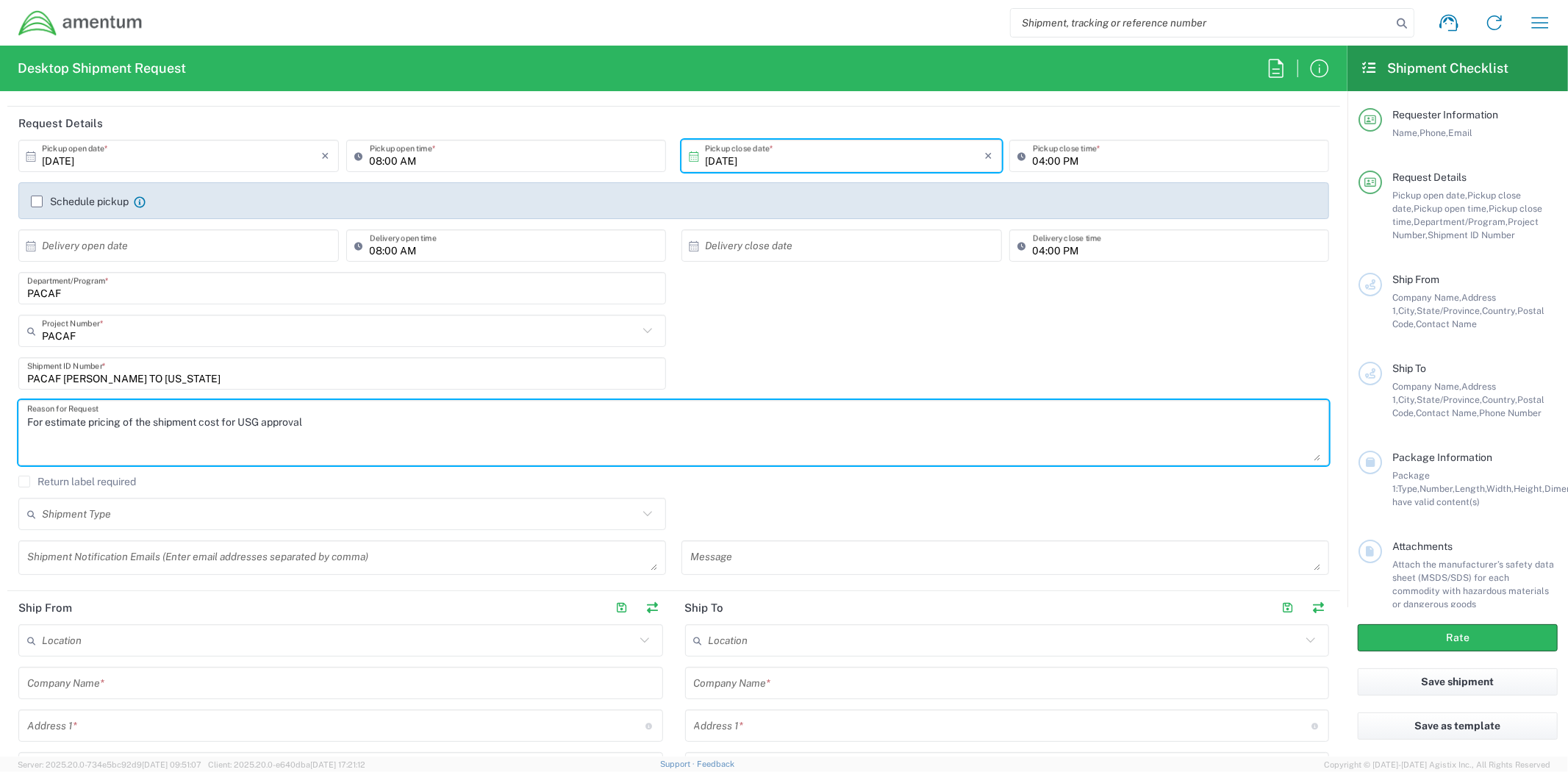
type textarea "For estimate pricing of the shipment cost for USG approval"
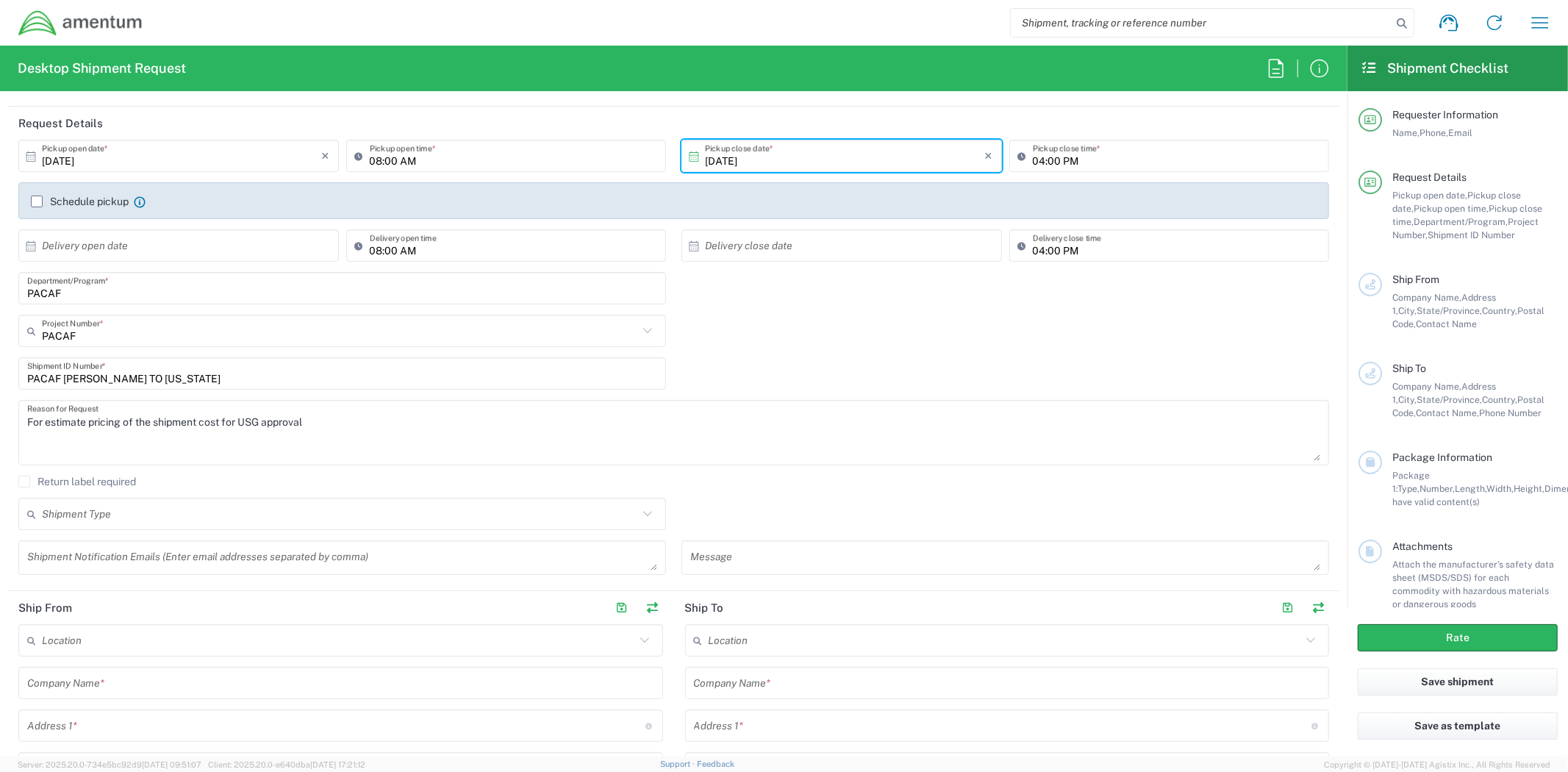
click at [449, 478] on agx-checkbox-control "Return label required" at bounding box center [673, 482] width 1311 height 12
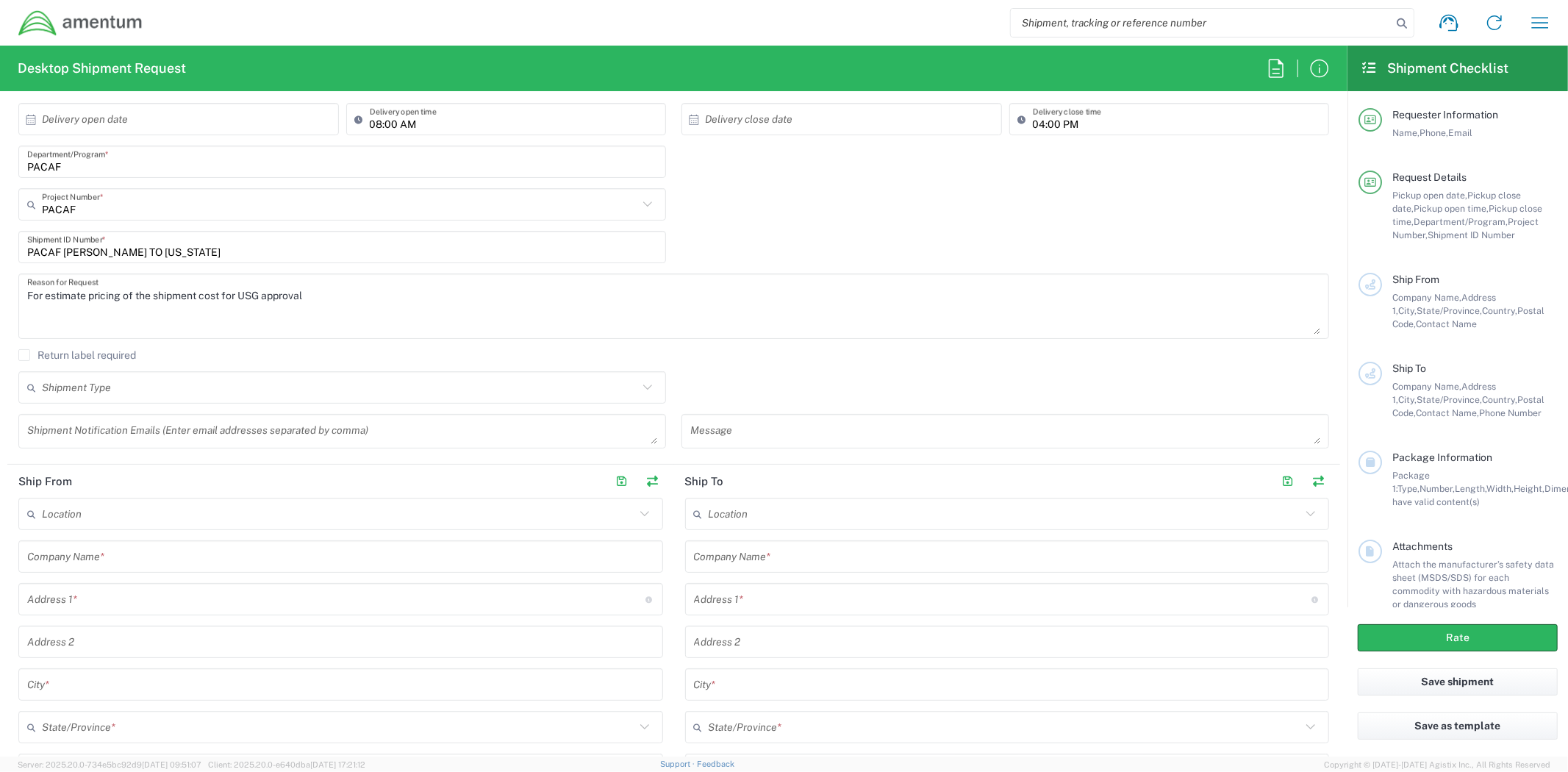
scroll to position [326, 0]
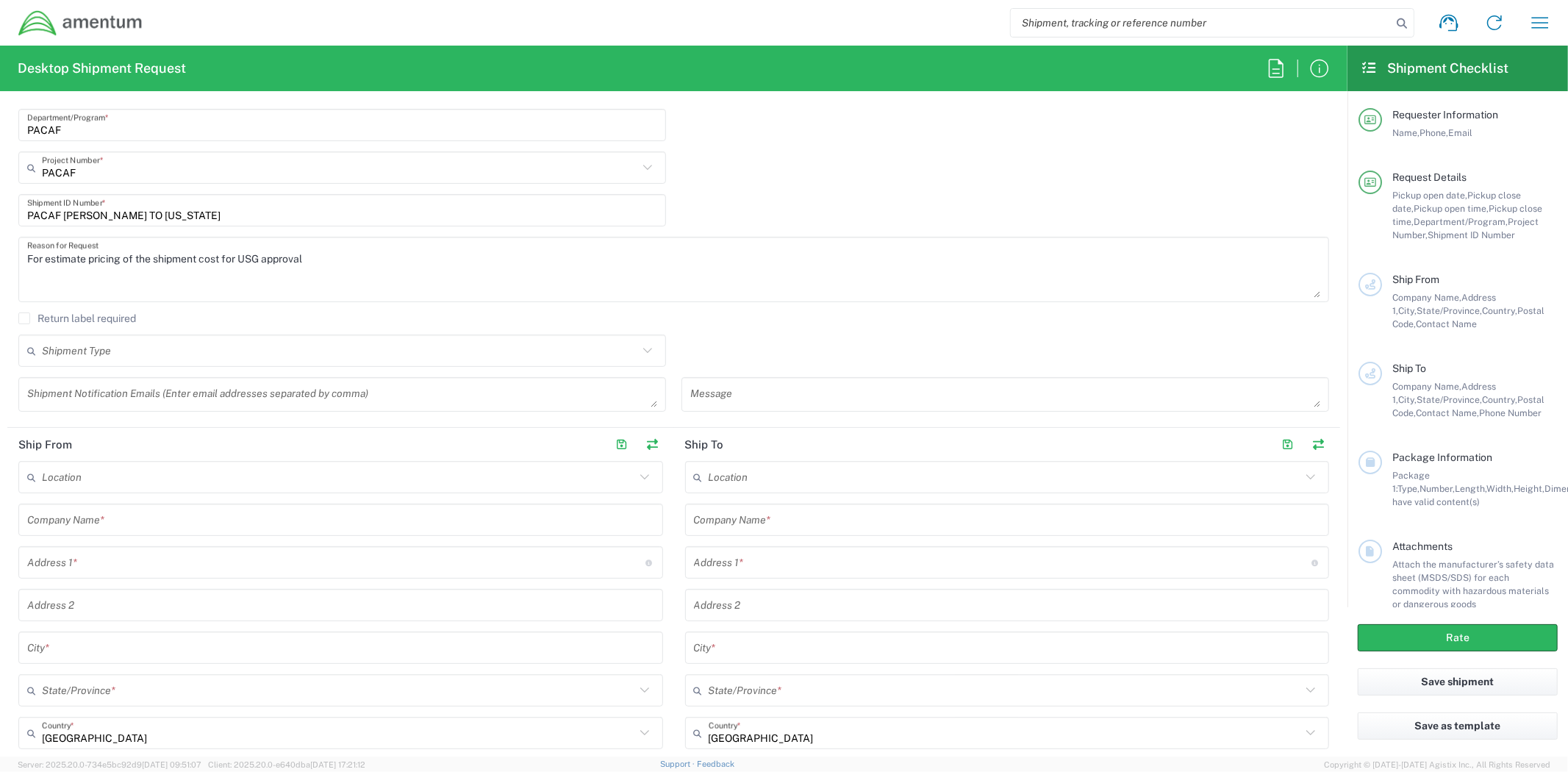
click at [643, 350] on icon at bounding box center [647, 350] width 9 height 5
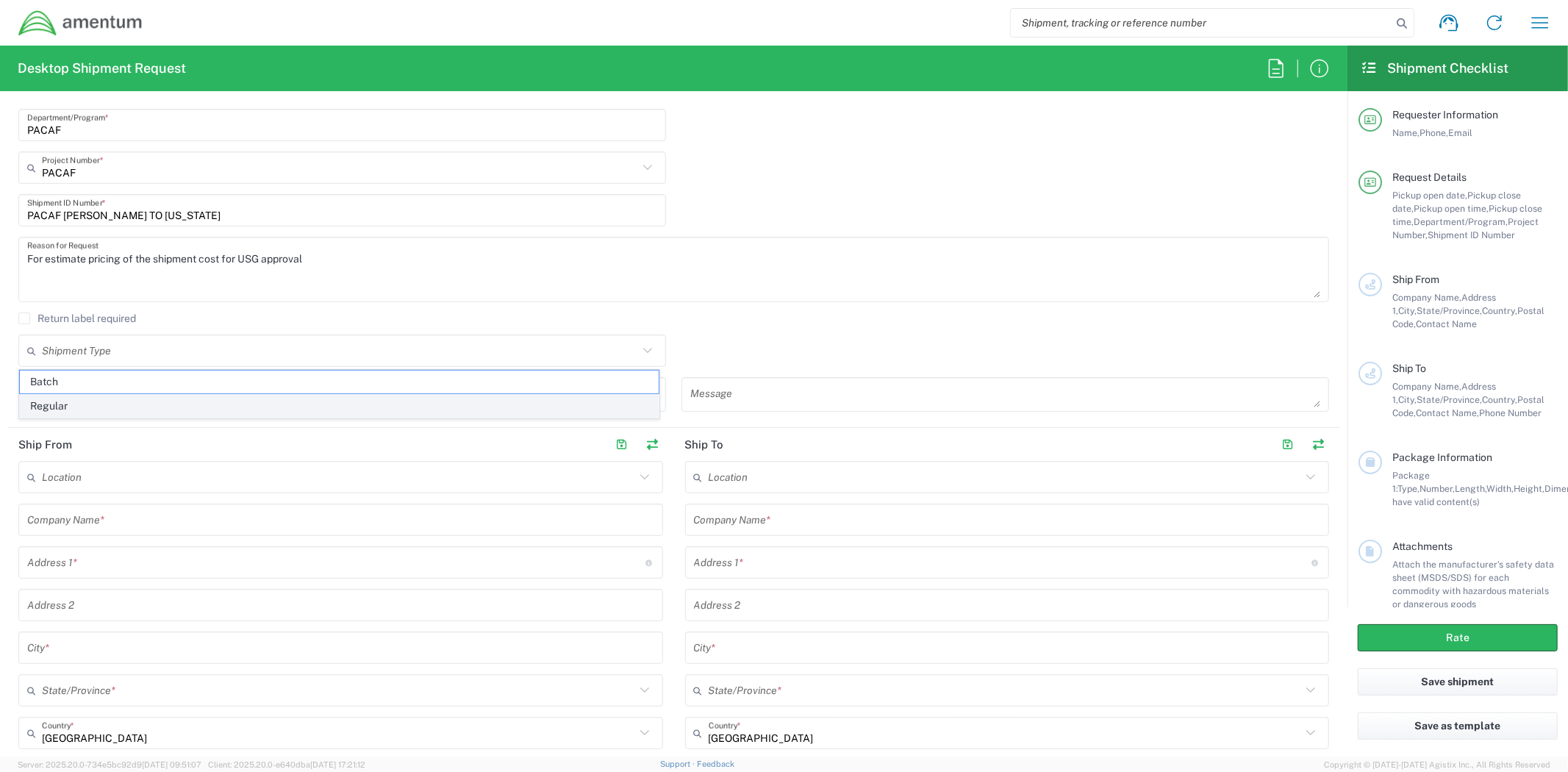
click at [586, 410] on span "Regular" at bounding box center [339, 406] width 639 height 22
type input "Regular"
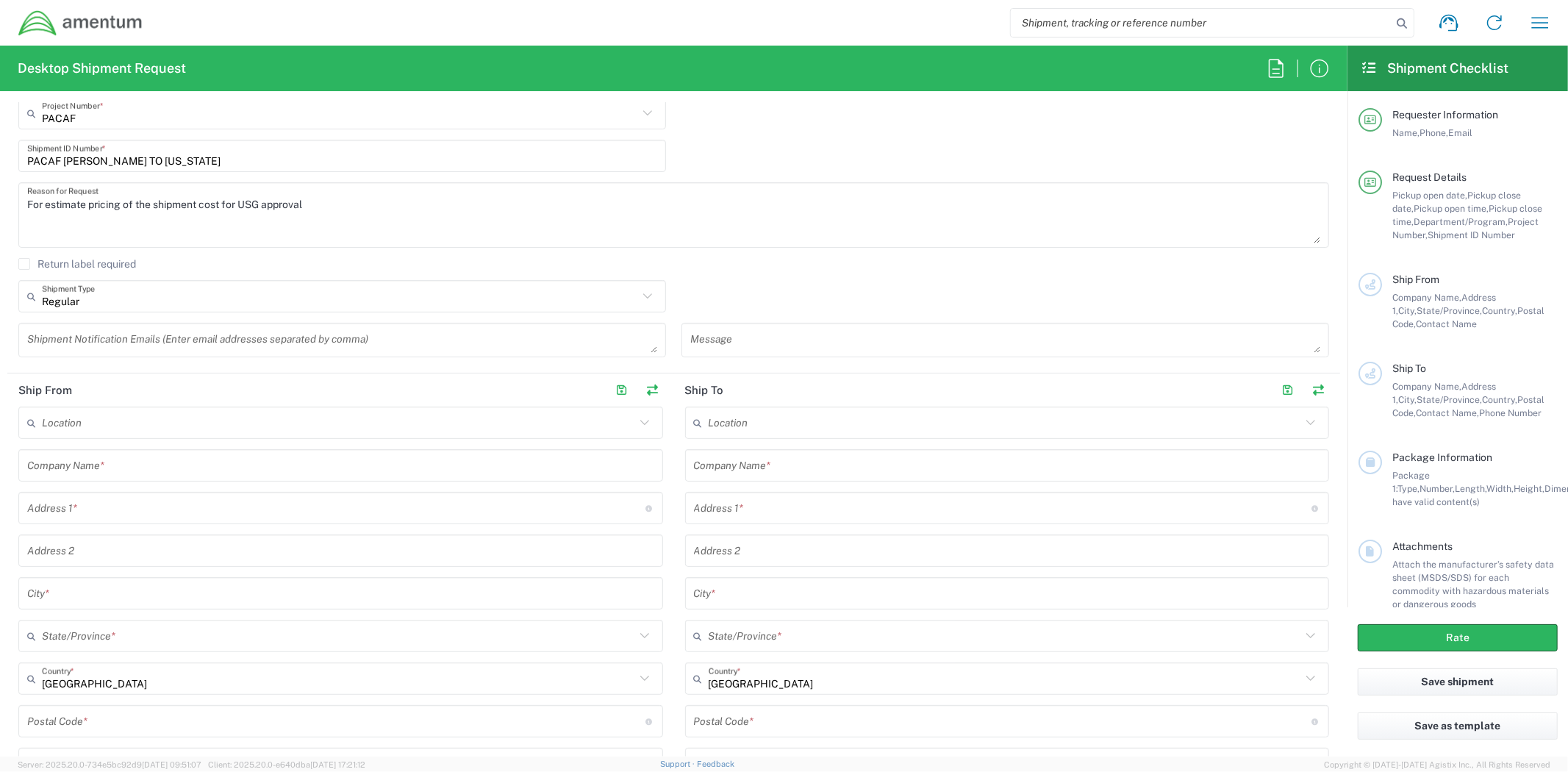
scroll to position [490, 0]
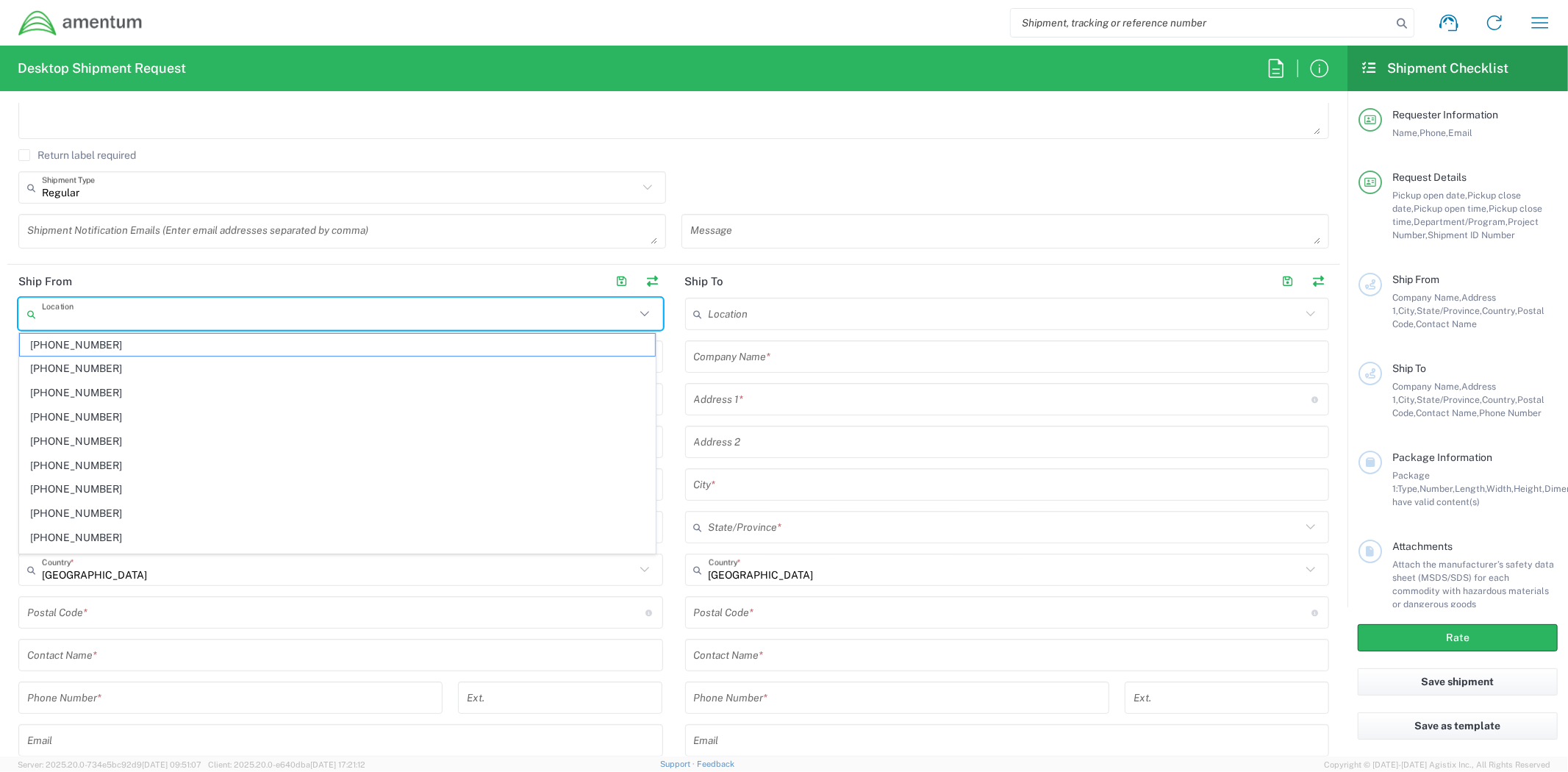
click at [614, 314] on input "text" at bounding box center [338, 314] width 593 height 26
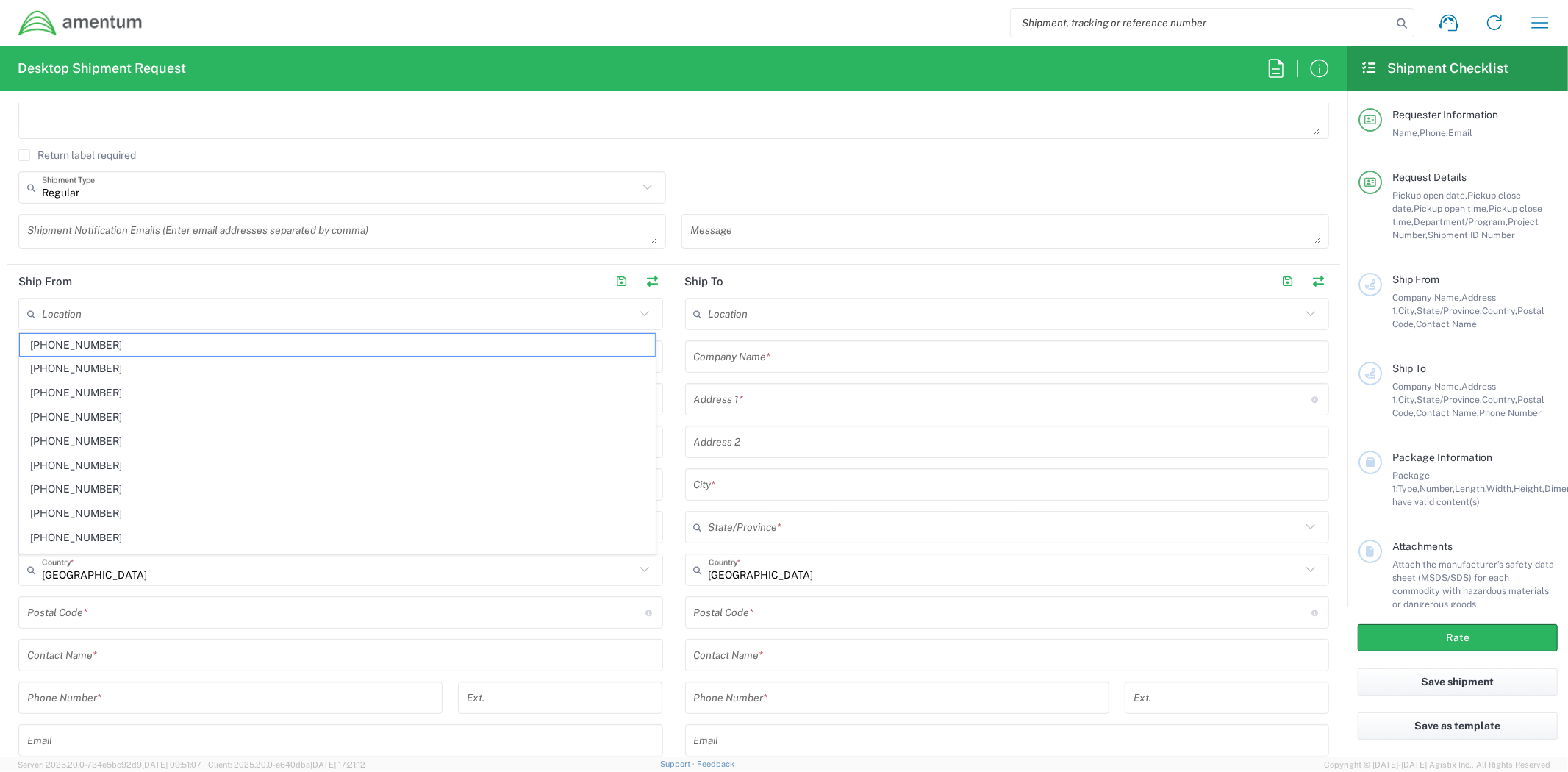
click at [832, 174] on div "Regular Shipment Type Batch Regular" at bounding box center [674, 192] width 1326 height 42
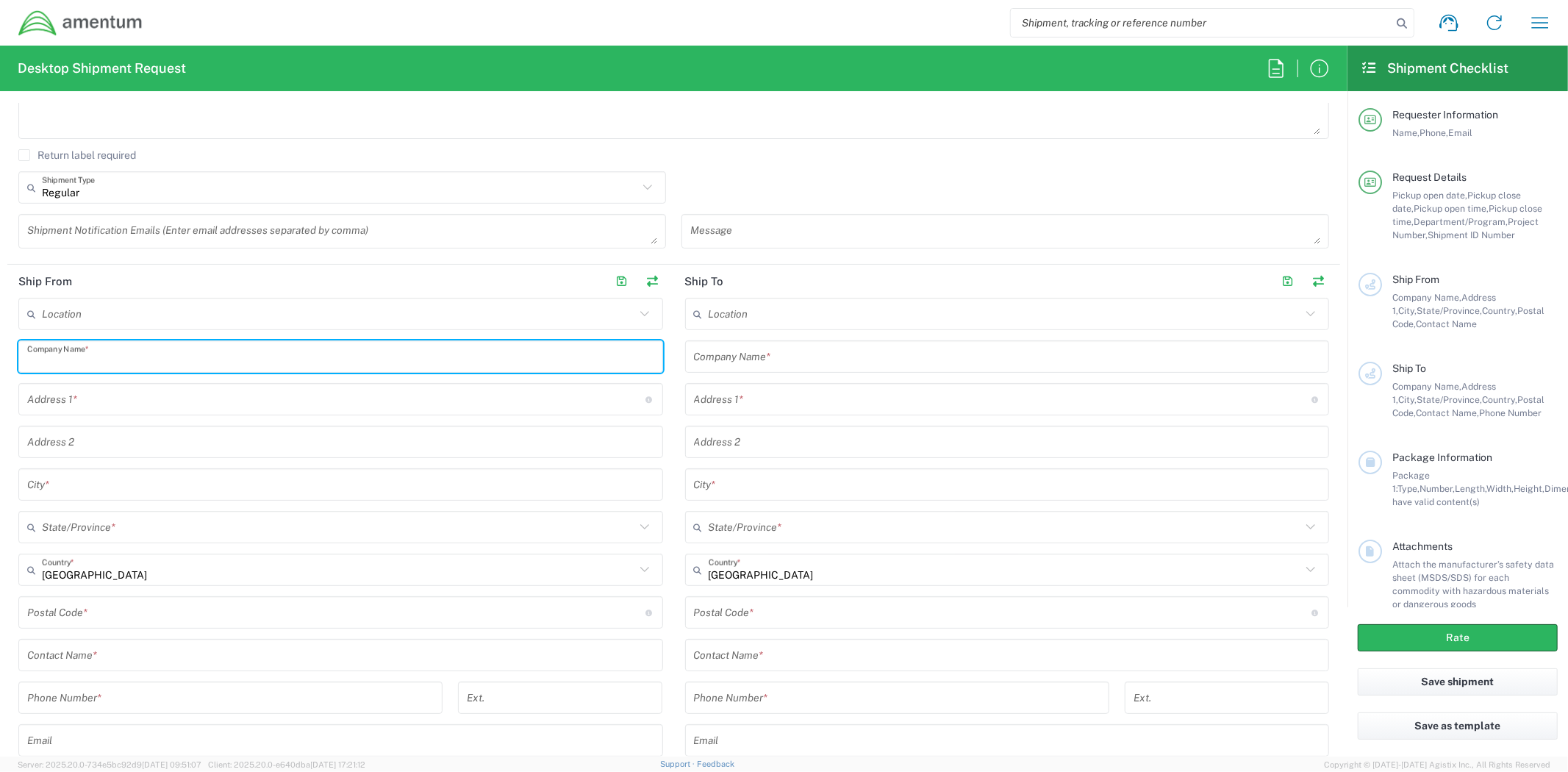
click at [474, 364] on input "text" at bounding box center [341, 357] width 627 height 26
type input "PACAF [PERSON_NAME]"
click at [236, 405] on input "text" at bounding box center [336, 400] width 618 height 26
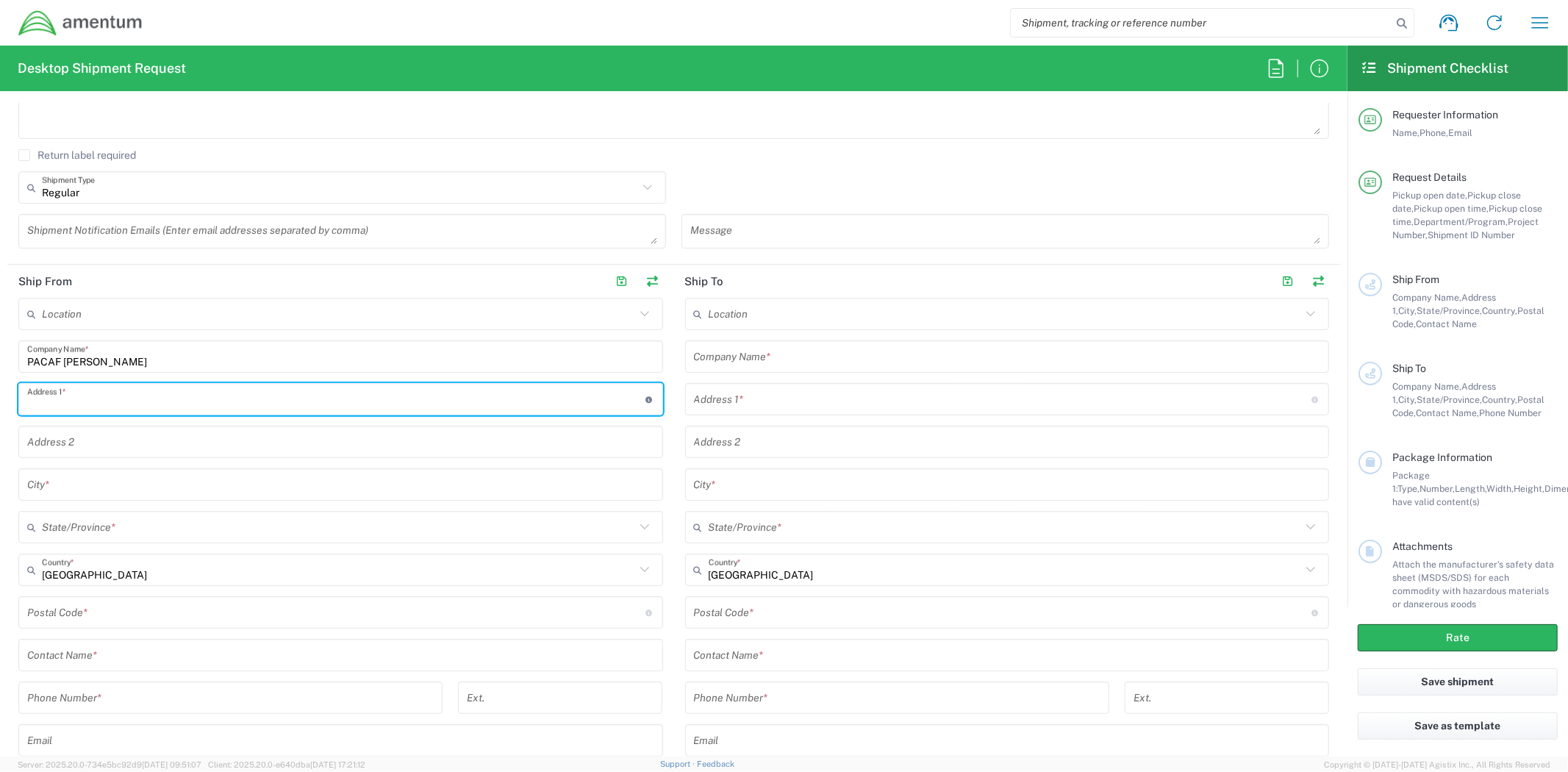
paste input "[STREET_ADDRESS]"
type input "[STREET_ADDRESS]"
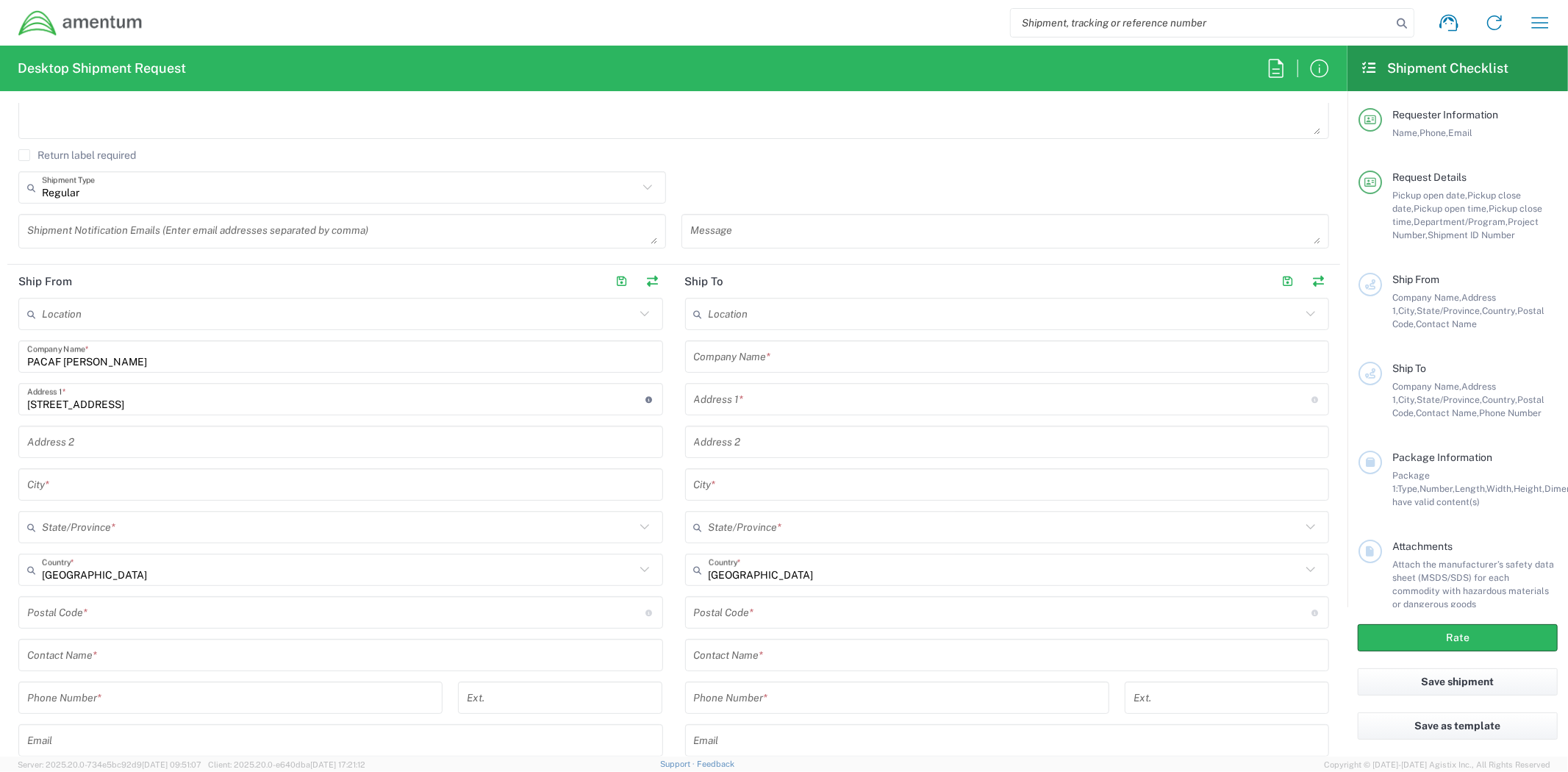
click at [248, 481] on input "text" at bounding box center [341, 485] width 627 height 26
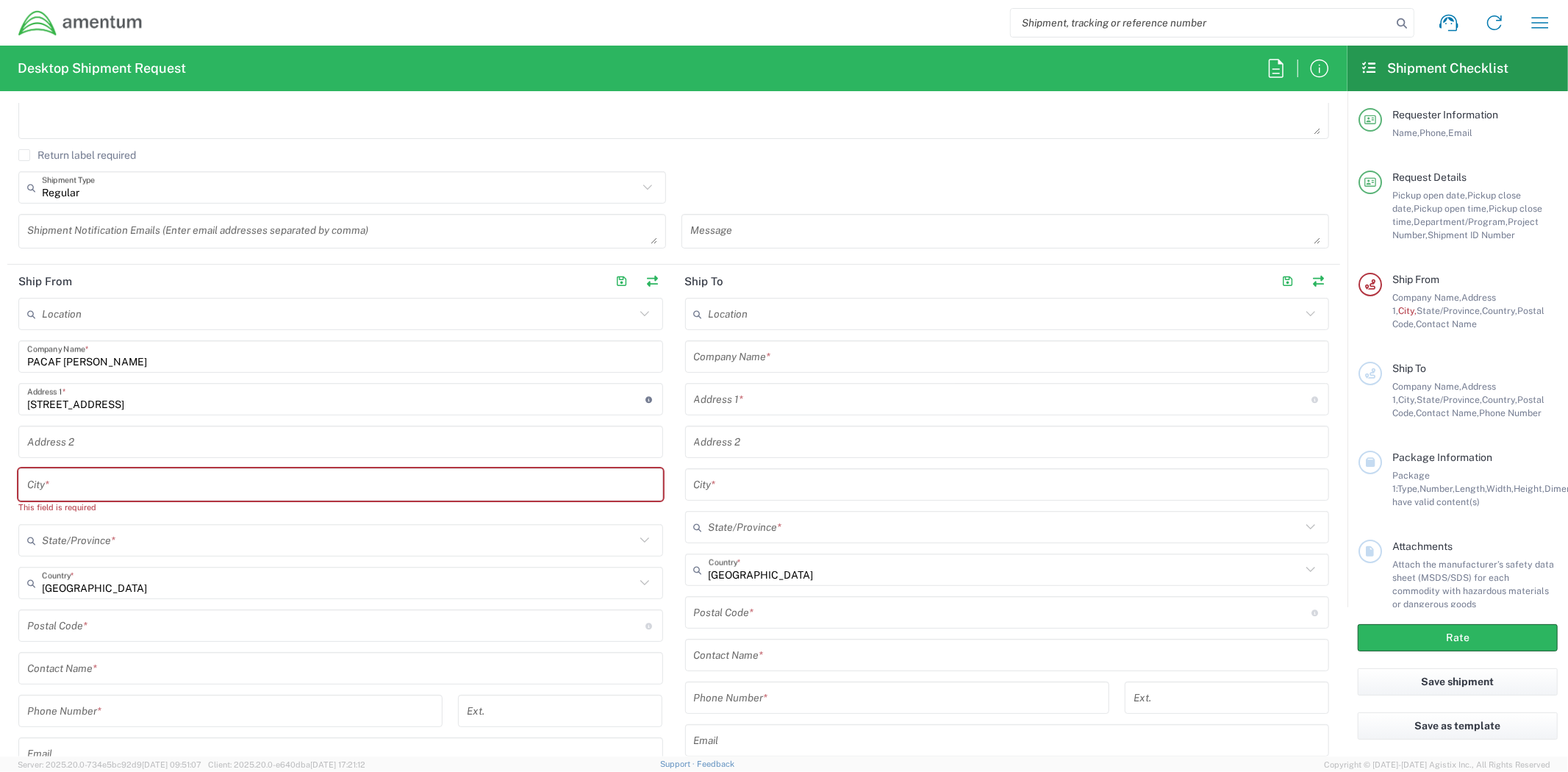
click at [100, 486] on input "text" at bounding box center [341, 485] width 627 height 26
paste input "[PERSON_NAME][GEOGRAPHIC_DATA]"
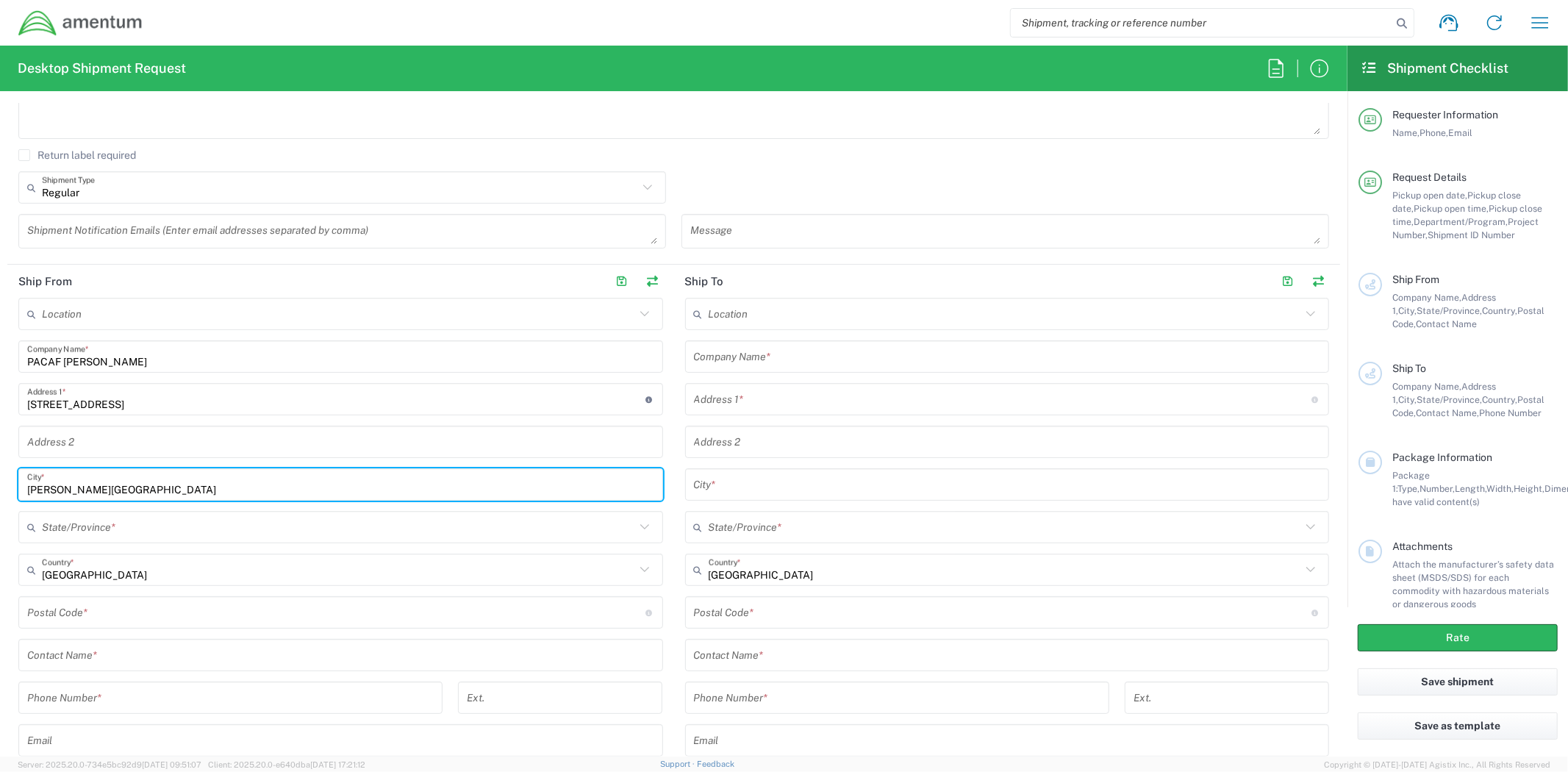
type input "[PERSON_NAME][GEOGRAPHIC_DATA]"
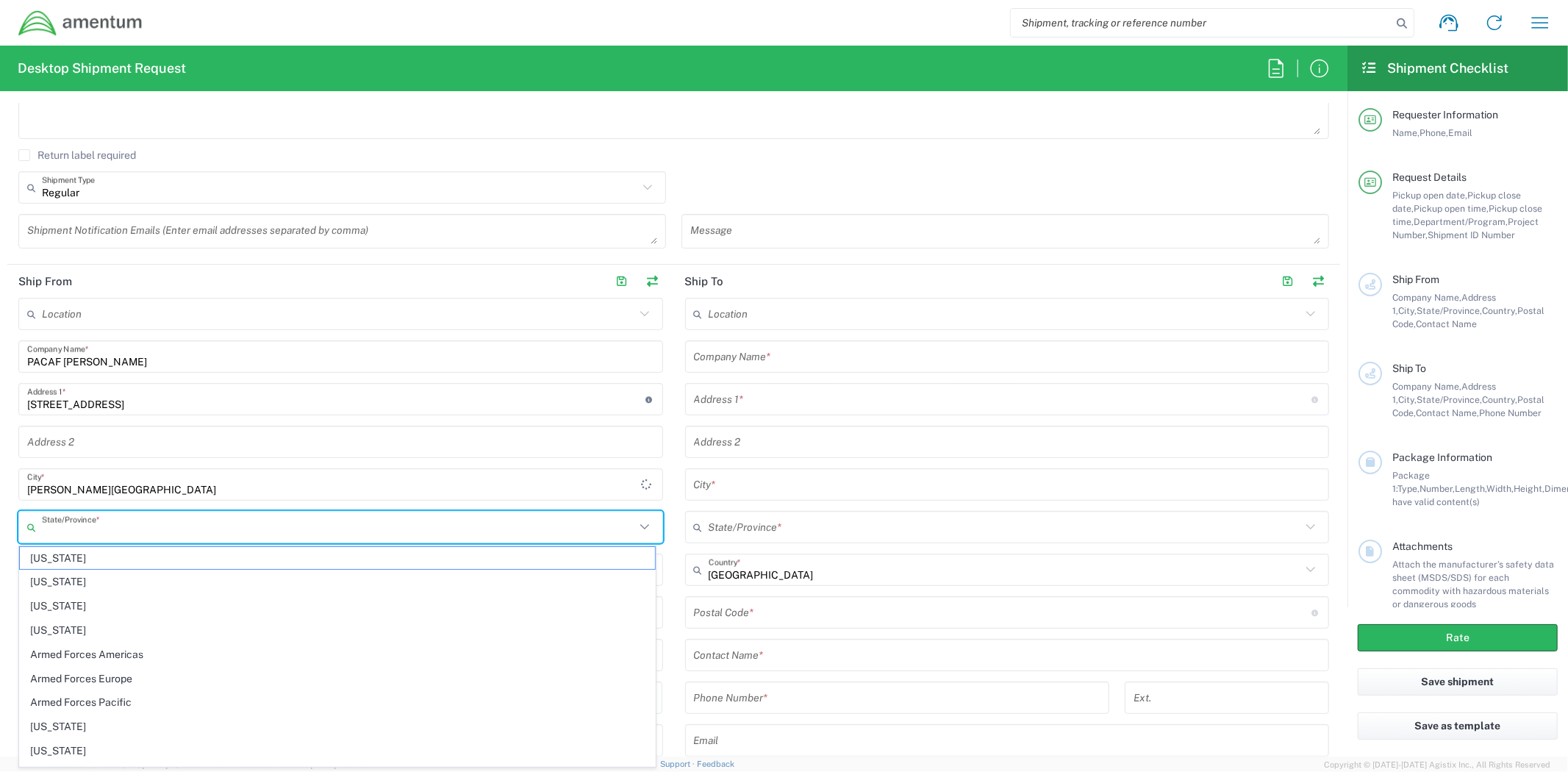
click at [105, 524] on input "text" at bounding box center [338, 528] width 593 height 26
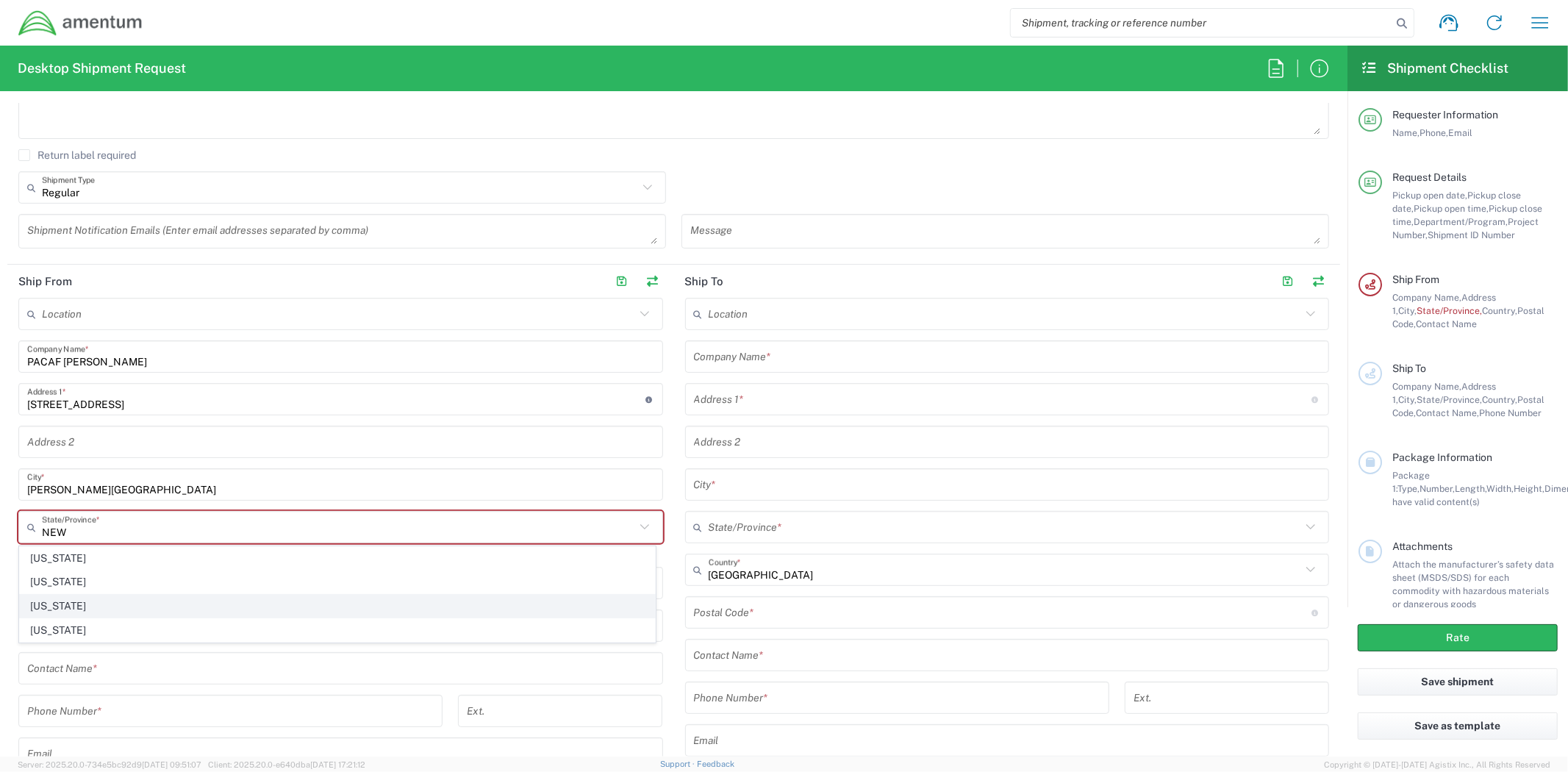
click at [96, 600] on span "[US_STATE]" at bounding box center [337, 606] width 635 height 22
type input "[US_STATE]"
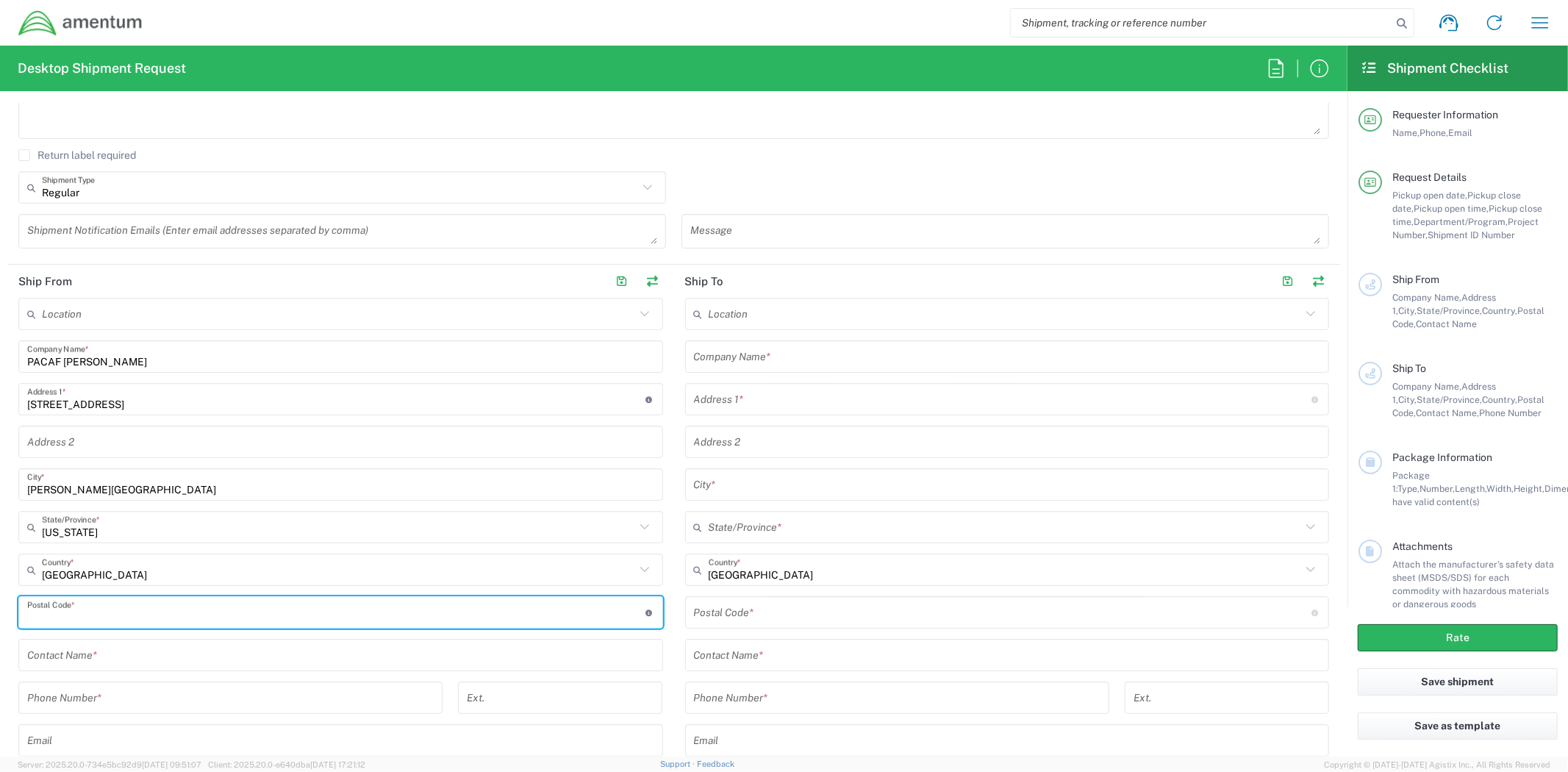
drag, startPoint x: 83, startPoint y: 615, endPoint x: 89, endPoint y: 608, distance: 9.2
click at [83, 615] on input "undefined" at bounding box center [336, 613] width 618 height 26
paste input "88330"
type input "88330"
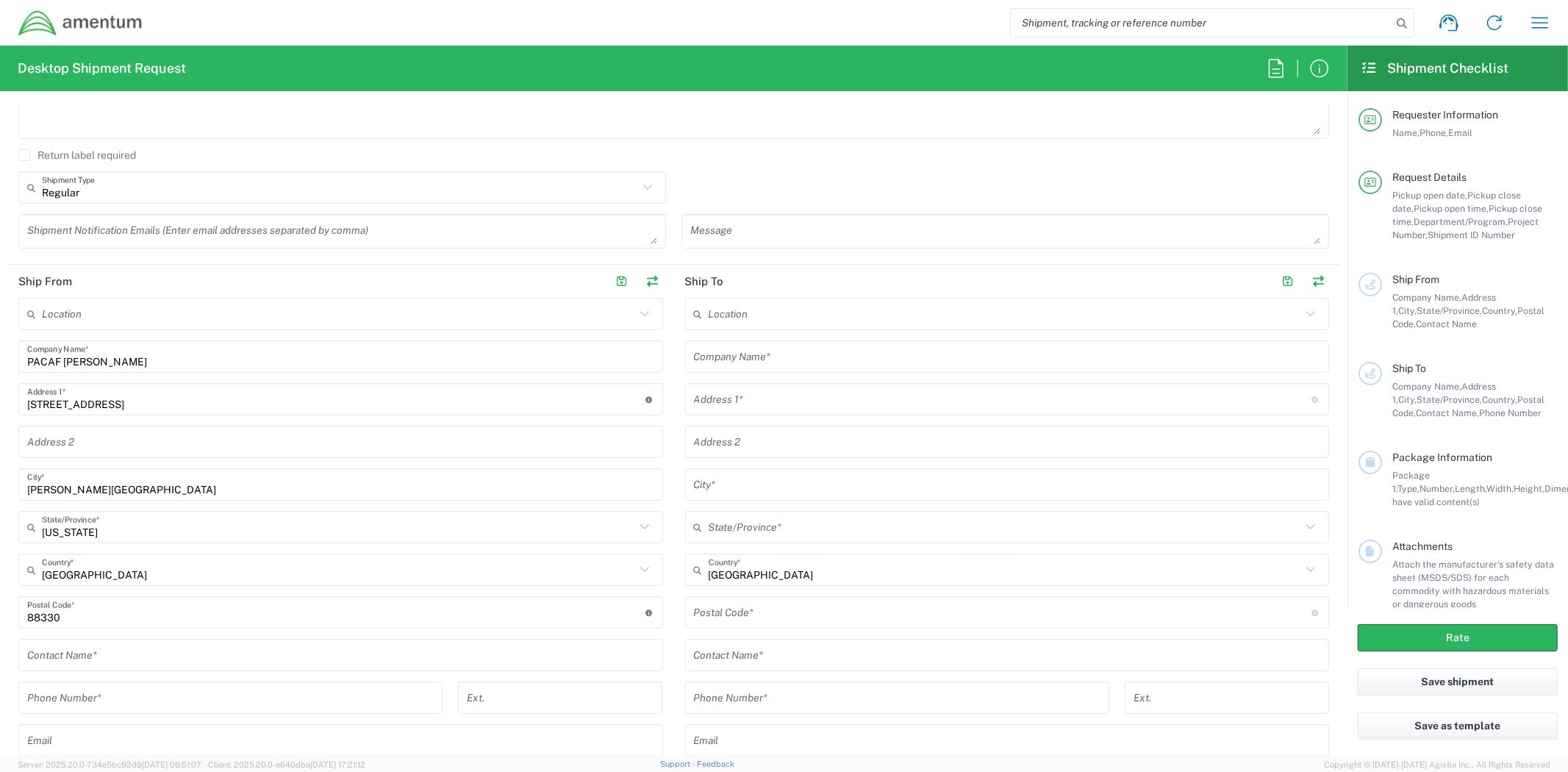
click at [285, 667] on div "Contact Name *" at bounding box center [341, 655] width 644 height 32
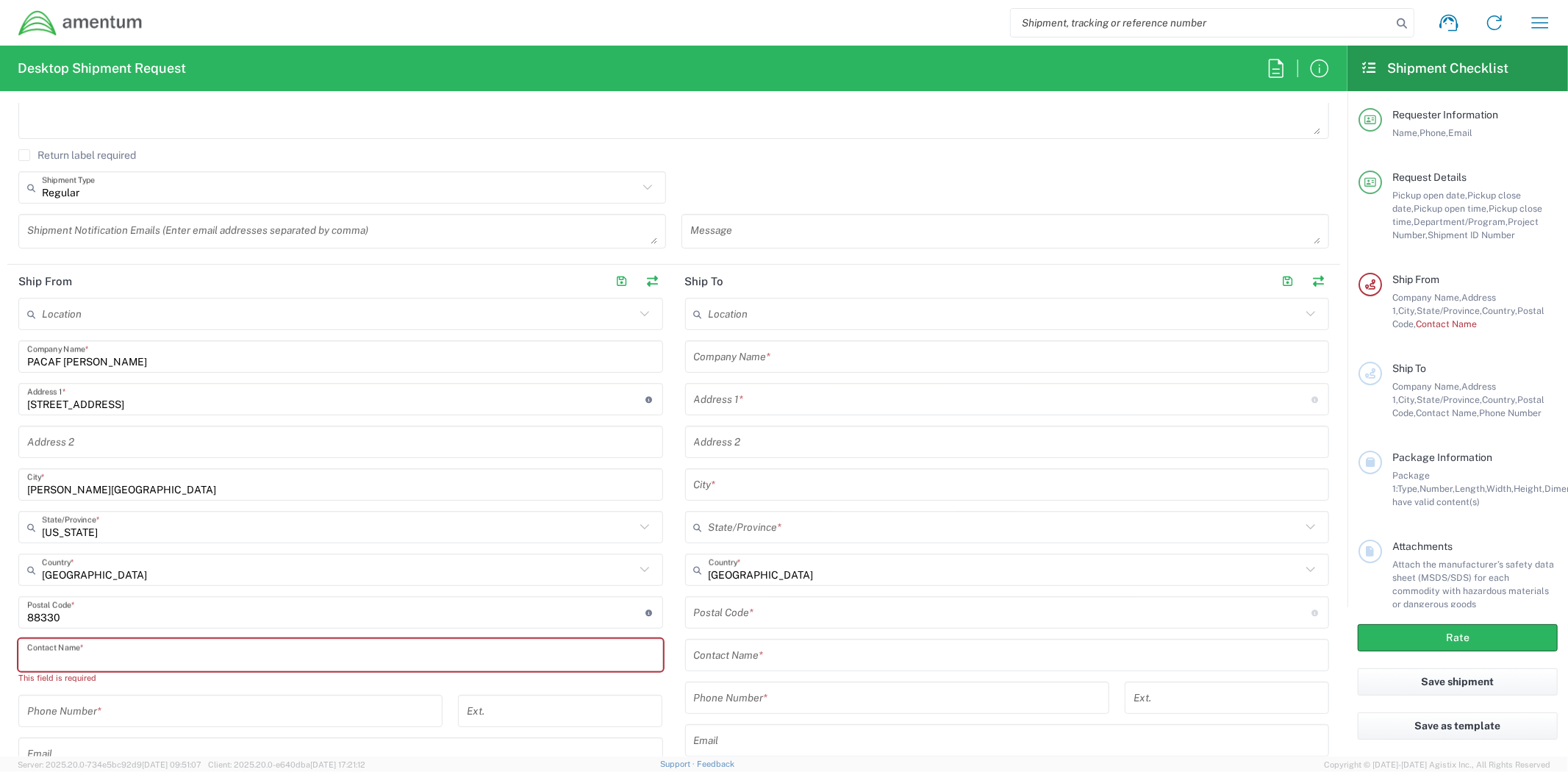
paste input "[PERSON_NAME]"
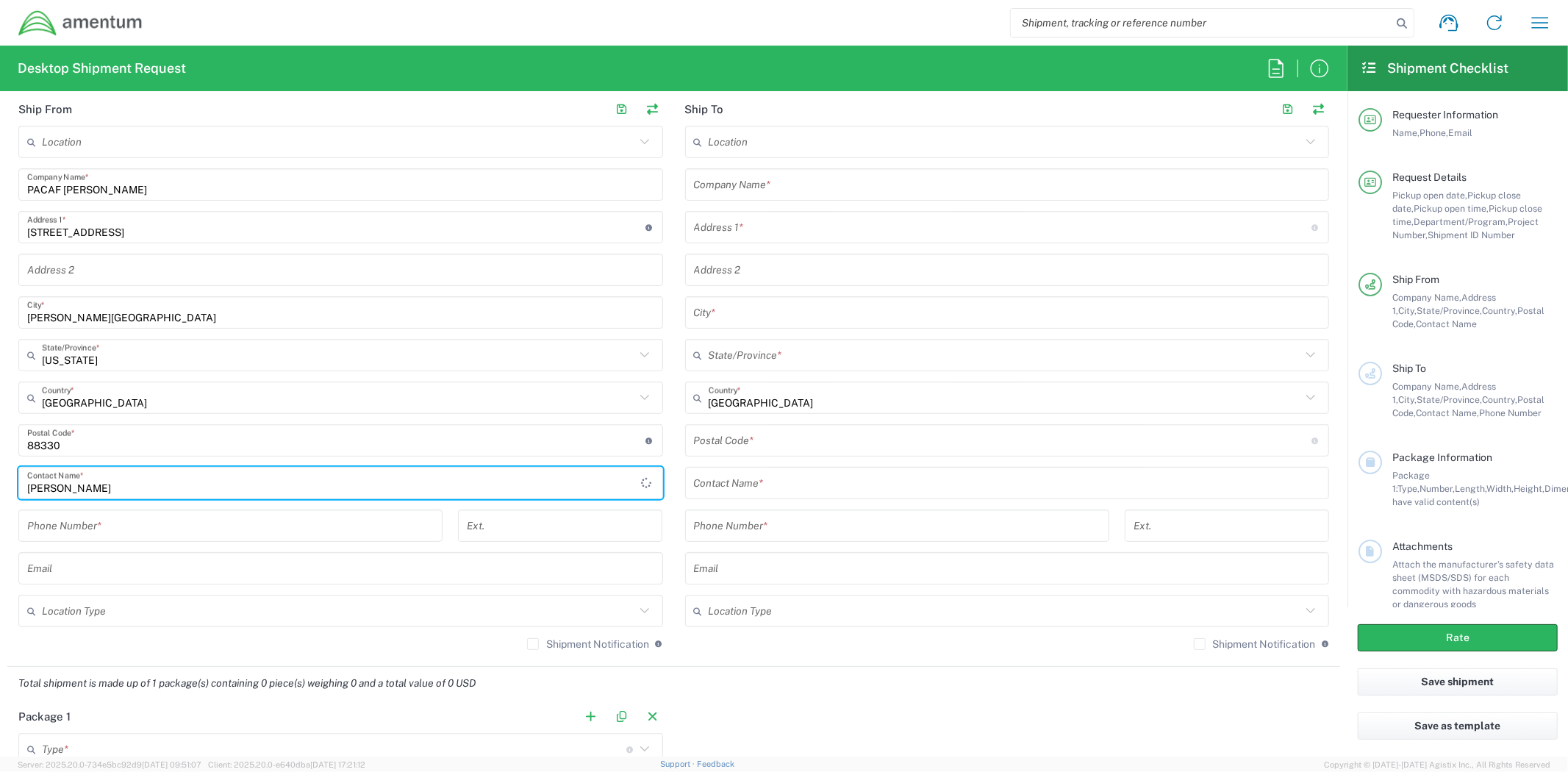
scroll to position [735, 0]
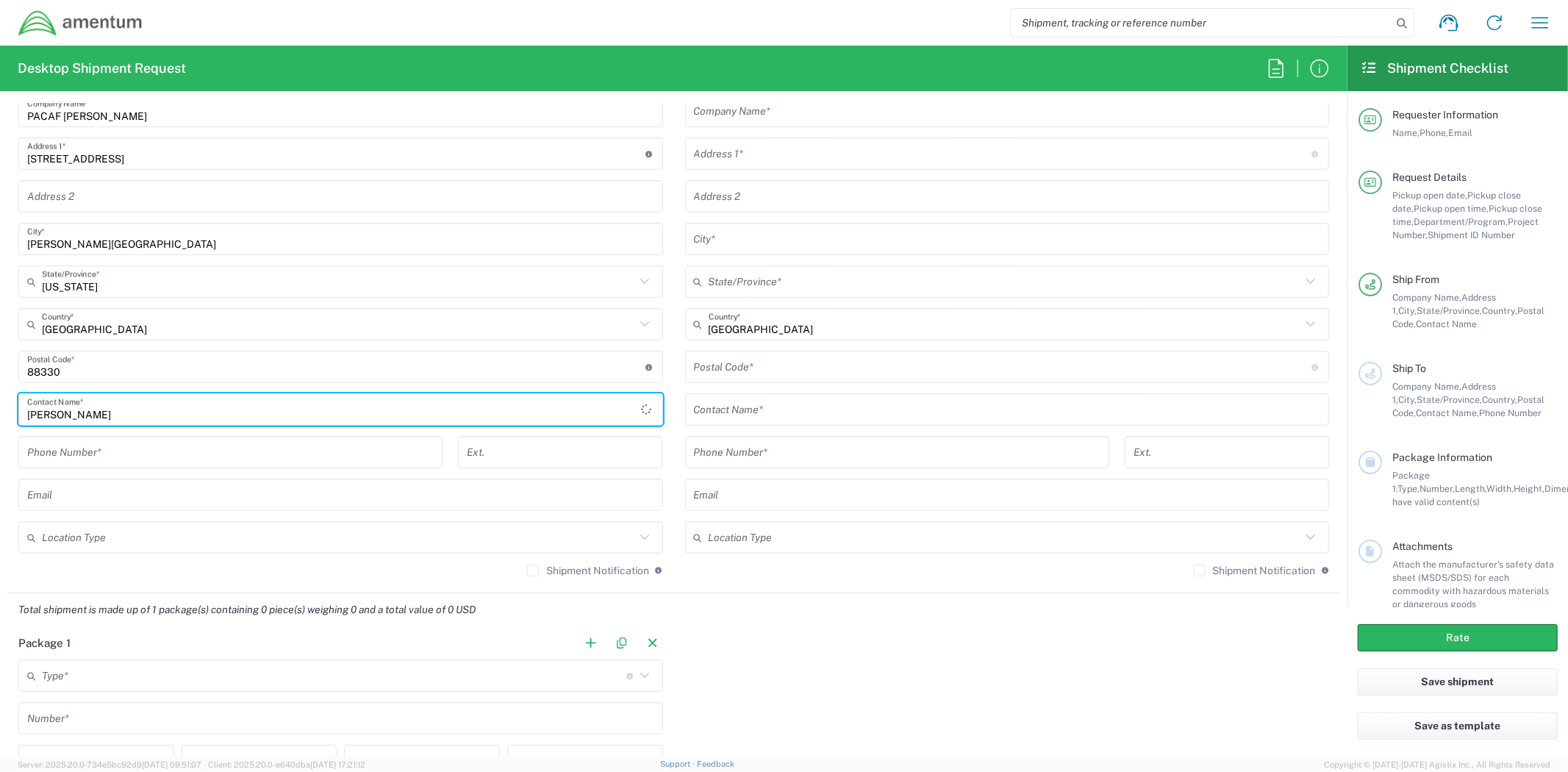
type input "[PERSON_NAME]"
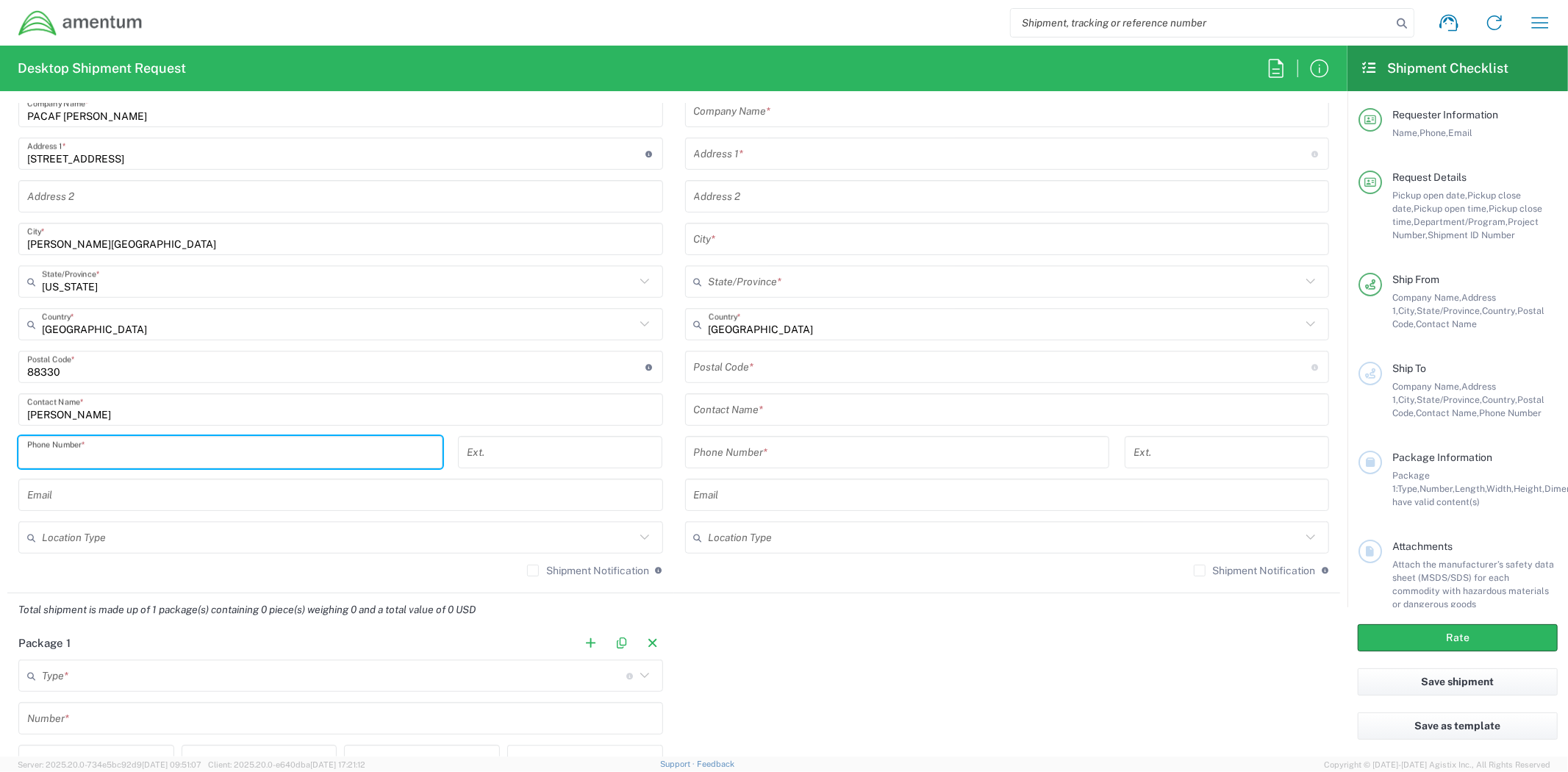
click at [150, 460] on input "tel" at bounding box center [230, 453] width 406 height 26
paste input "[PHONE_NUMBER]"
type input "[PHONE_NUMBER]"
click at [101, 500] on input "text" at bounding box center [341, 495] width 627 height 26
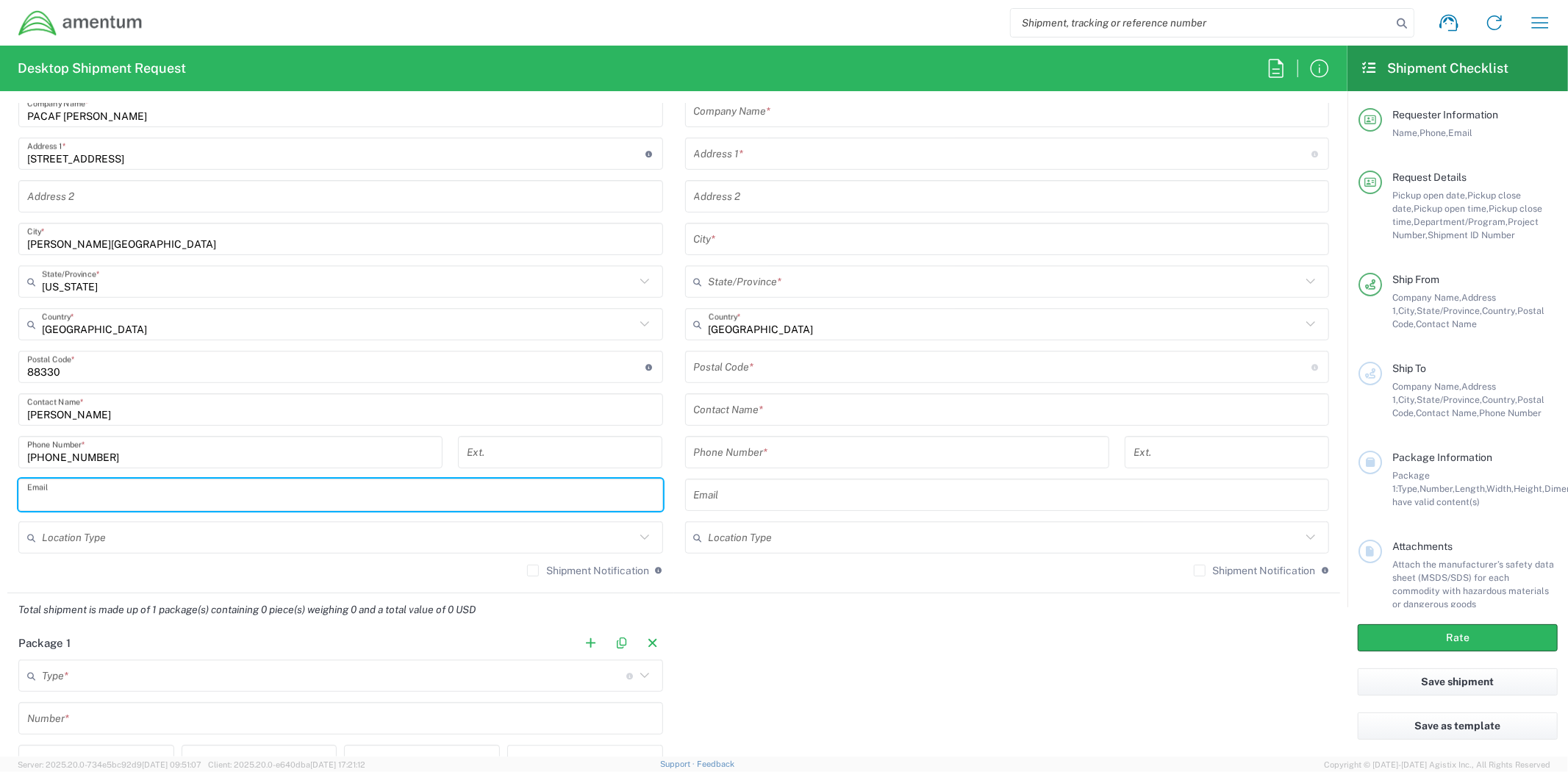
paste input "[PERSON_NAME][EMAIL_ADDRESS][PERSON_NAME][DOMAIN_NAME]"
type input "[PERSON_NAME][EMAIL_ADDRESS][PERSON_NAME][DOMAIN_NAME]"
click at [212, 535] on input "text" at bounding box center [338, 538] width 593 height 26
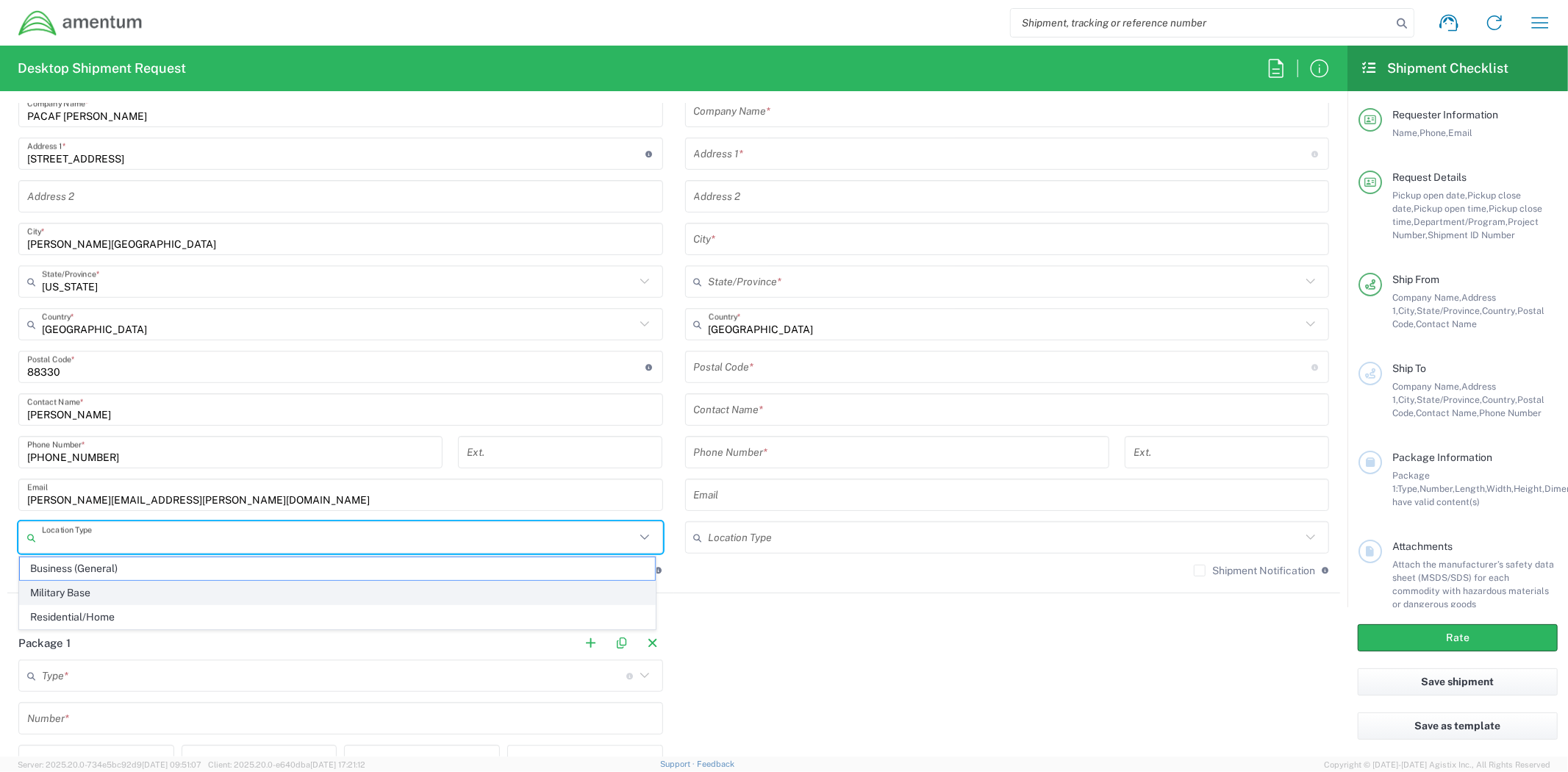
click at [197, 592] on span "Military Base" at bounding box center [337, 593] width 635 height 22
type input "Military Base"
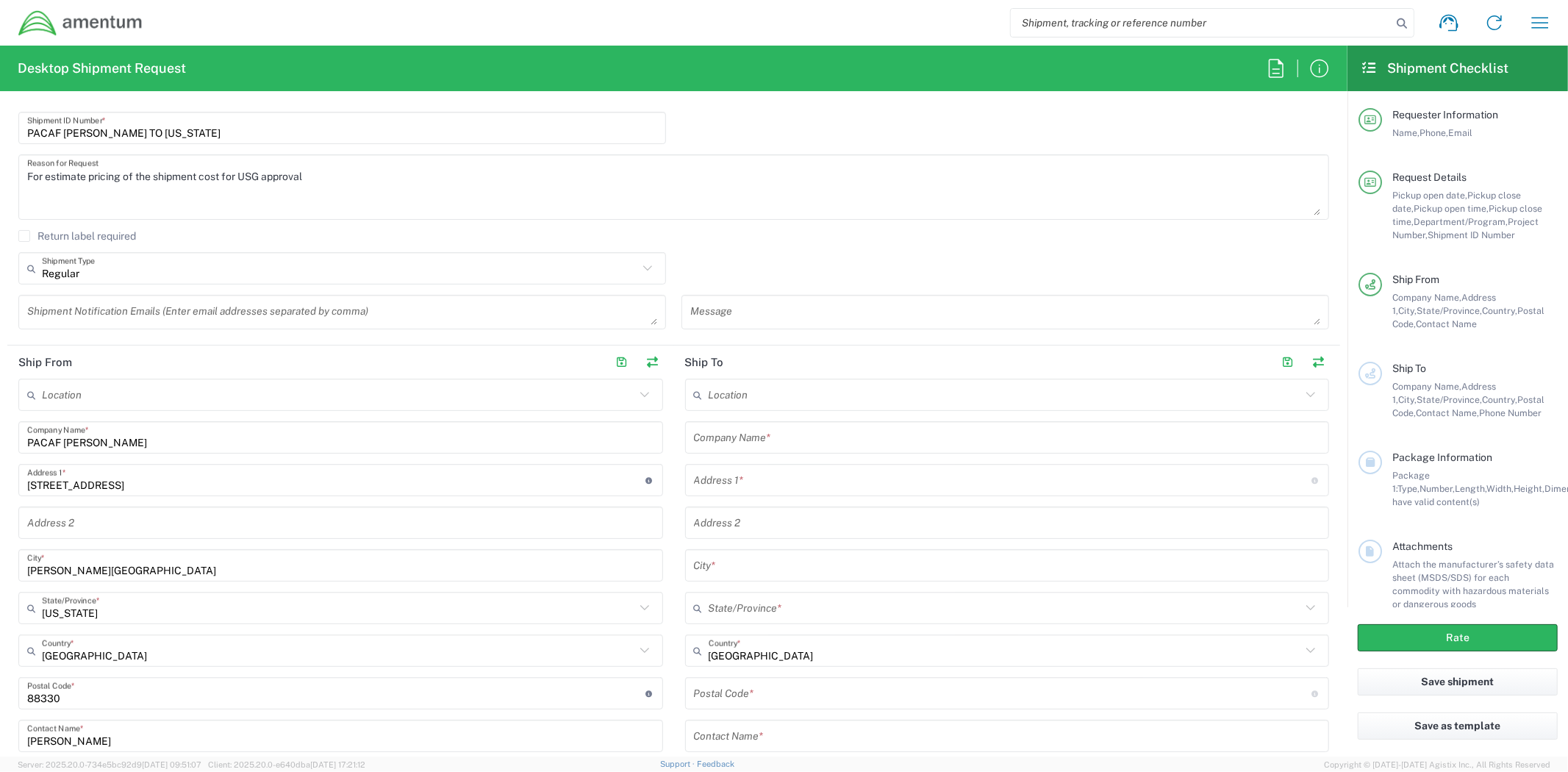
scroll to position [490, 0]
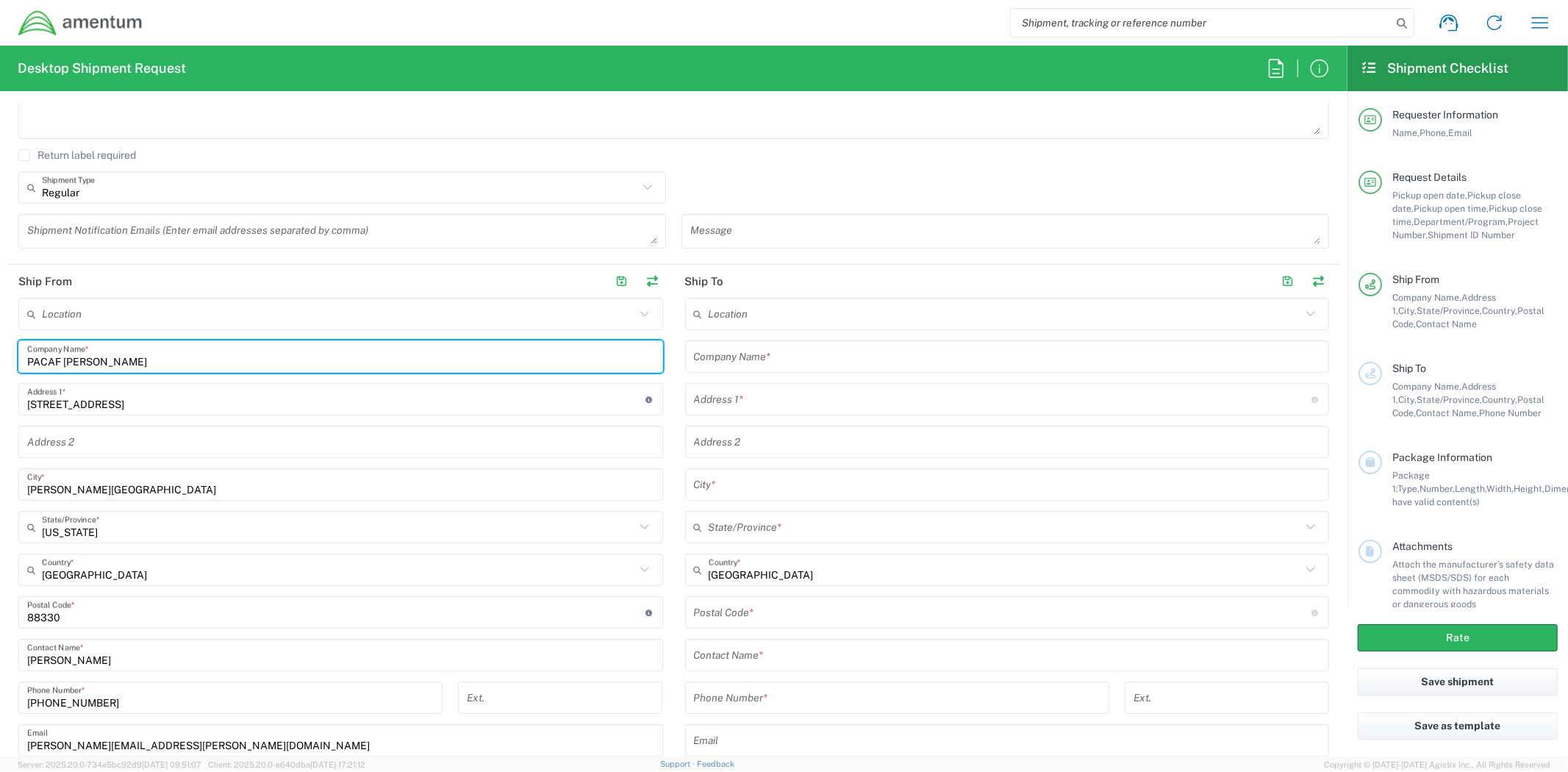
click at [0, 362] on form "Requester Information [PERSON_NAME] Name * [PHONE_NUMBER] Phone * [PERSON_NAME]…" at bounding box center [673, 430] width 1347 height 654
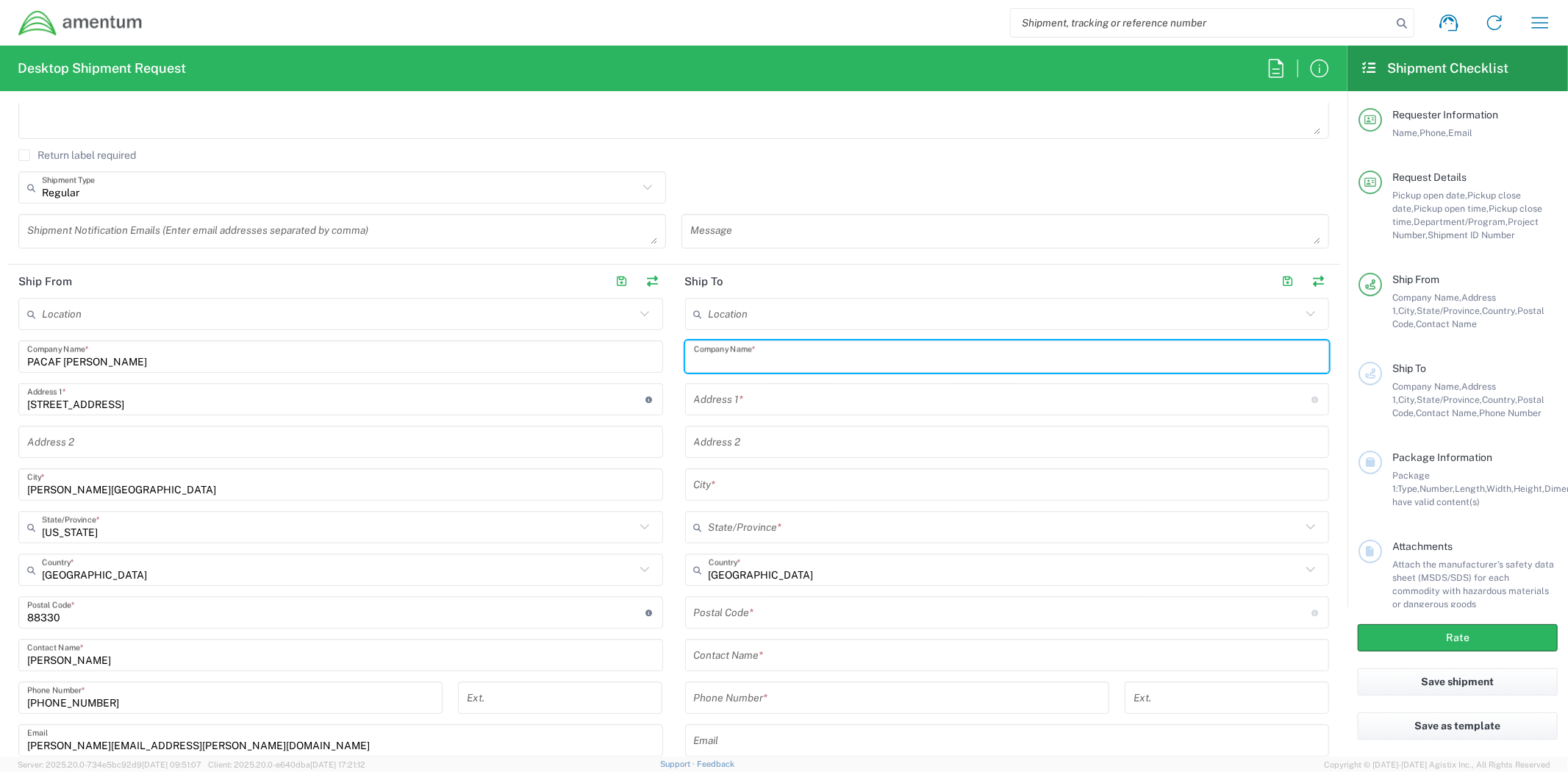
click at [927, 362] on input "text" at bounding box center [1007, 357] width 627 height 26
paste input "PACAF [PERSON_NAME]"
click at [766, 359] on input "PACAF [PERSON_NAME]" at bounding box center [1001, 357] width 614 height 26
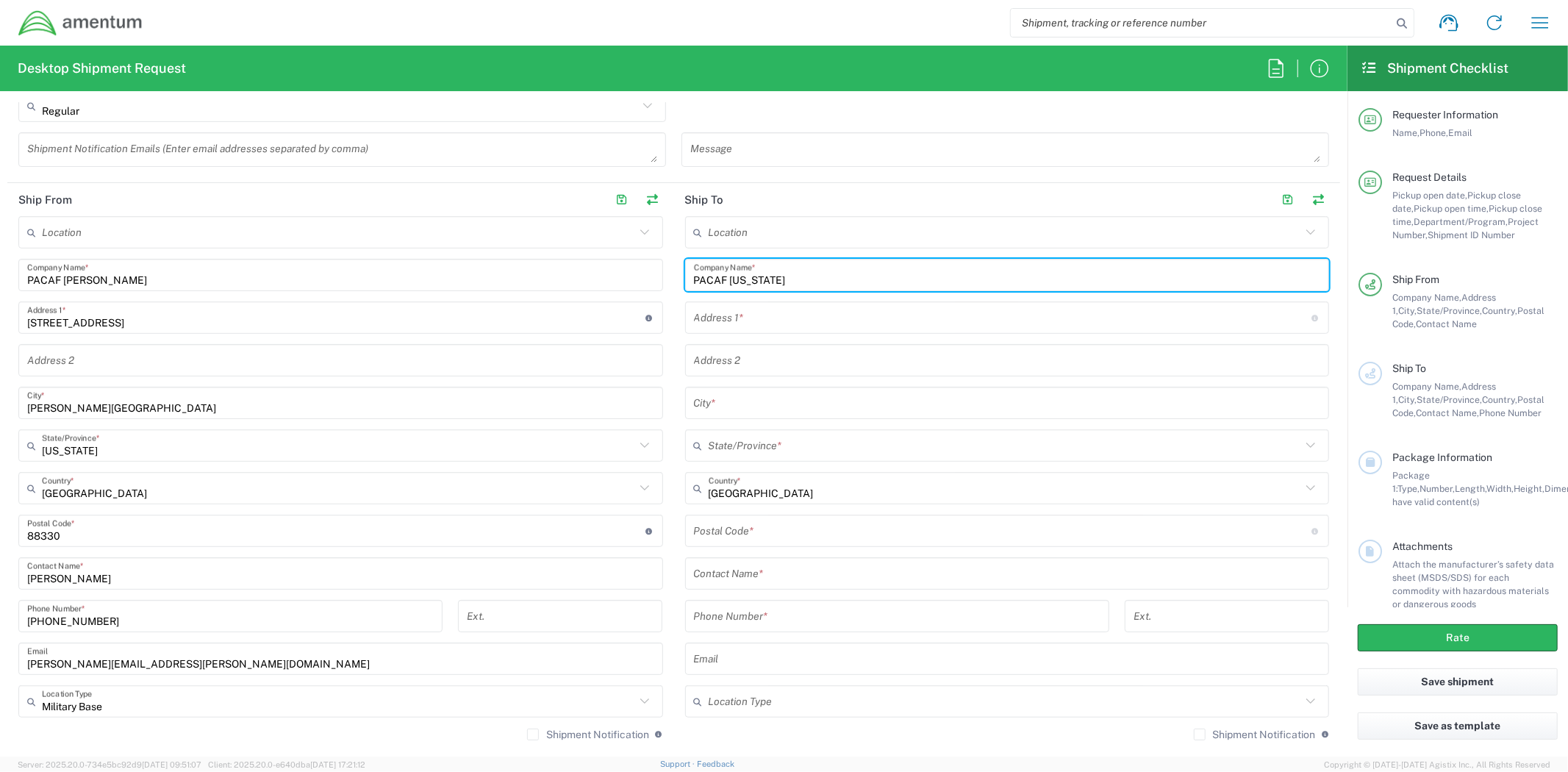
type input "PACAF [US_STATE]"
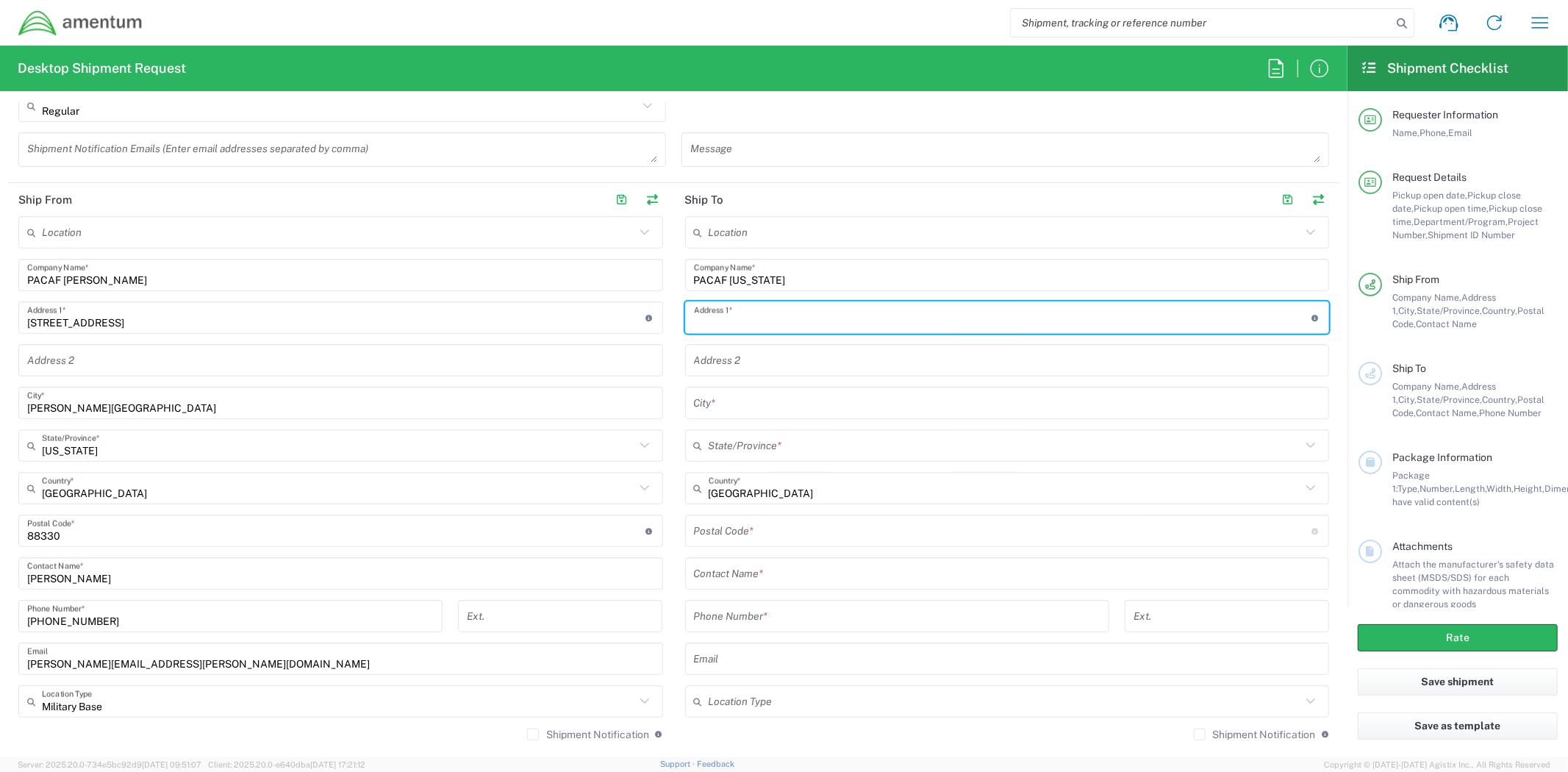
click at [773, 318] on input "text" at bounding box center [1003, 318] width 618 height 26
paste input "Bldg. 18046B"
type input "Bldg. 18046B"
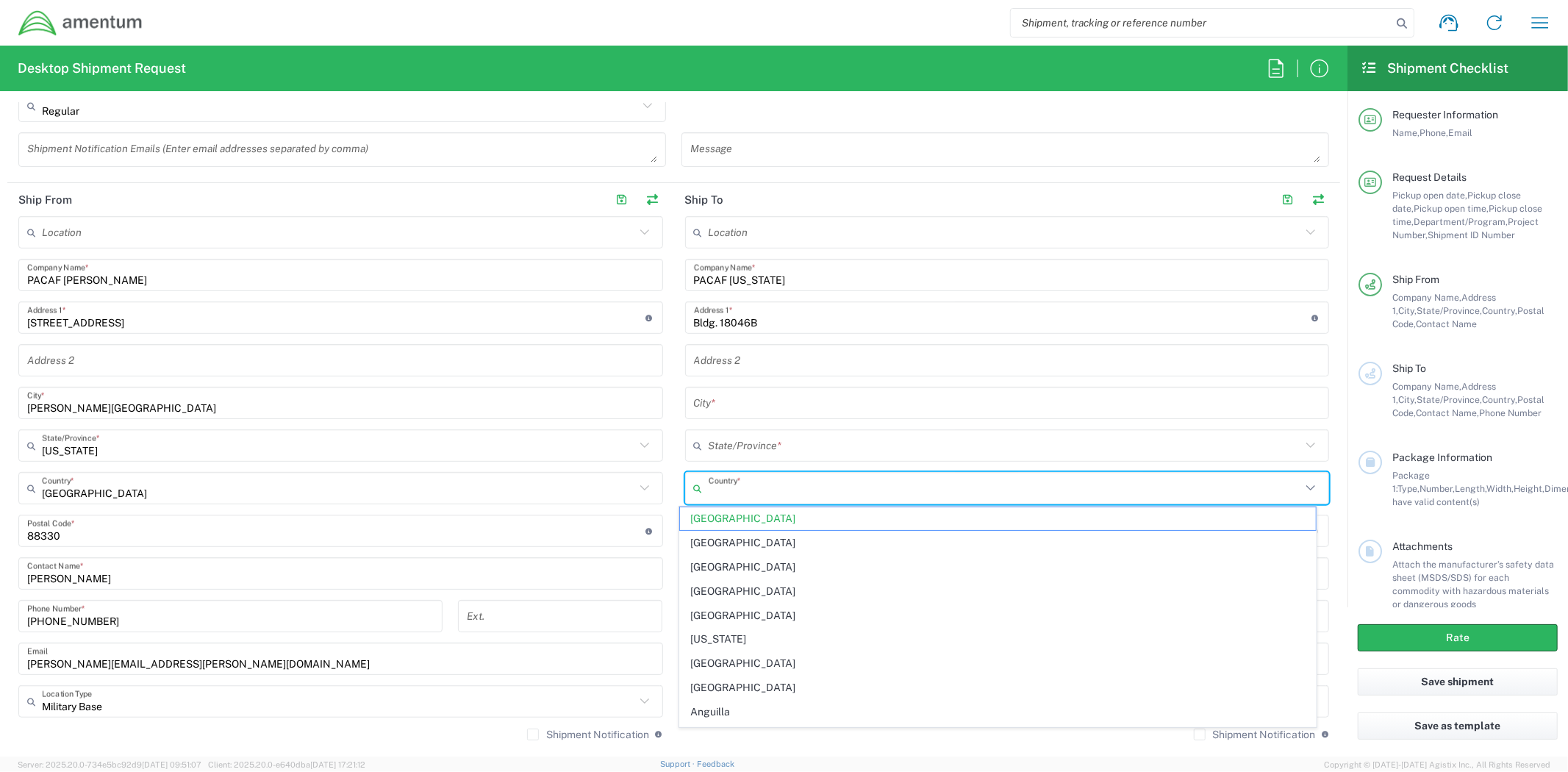
click at [784, 490] on input "text" at bounding box center [1005, 489] width 593 height 26
type input "[US_STATE]"
type input "BARRIGADA"
type input "[US_STATE]"
type input "96921"
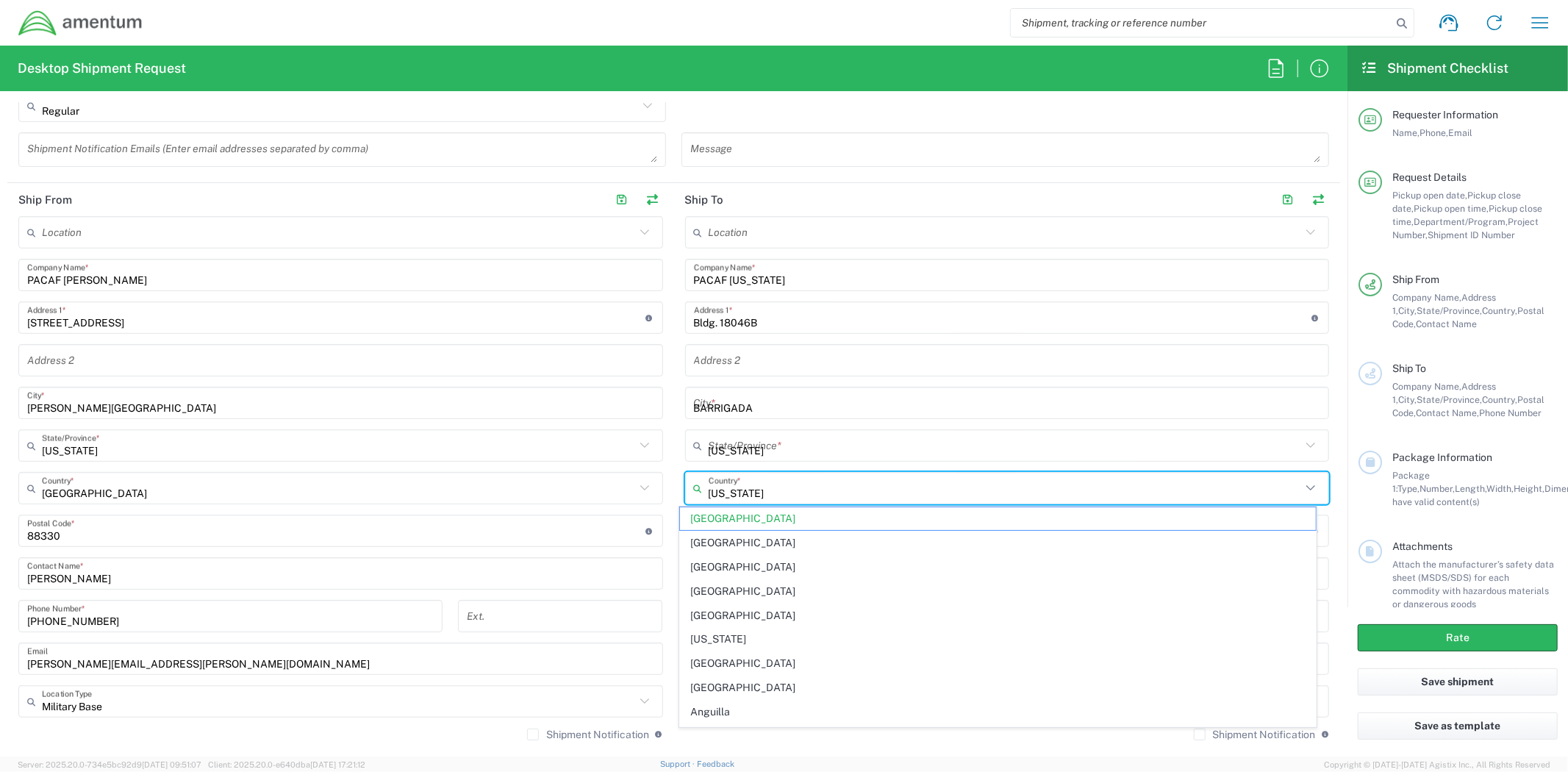
type input "6717075421"
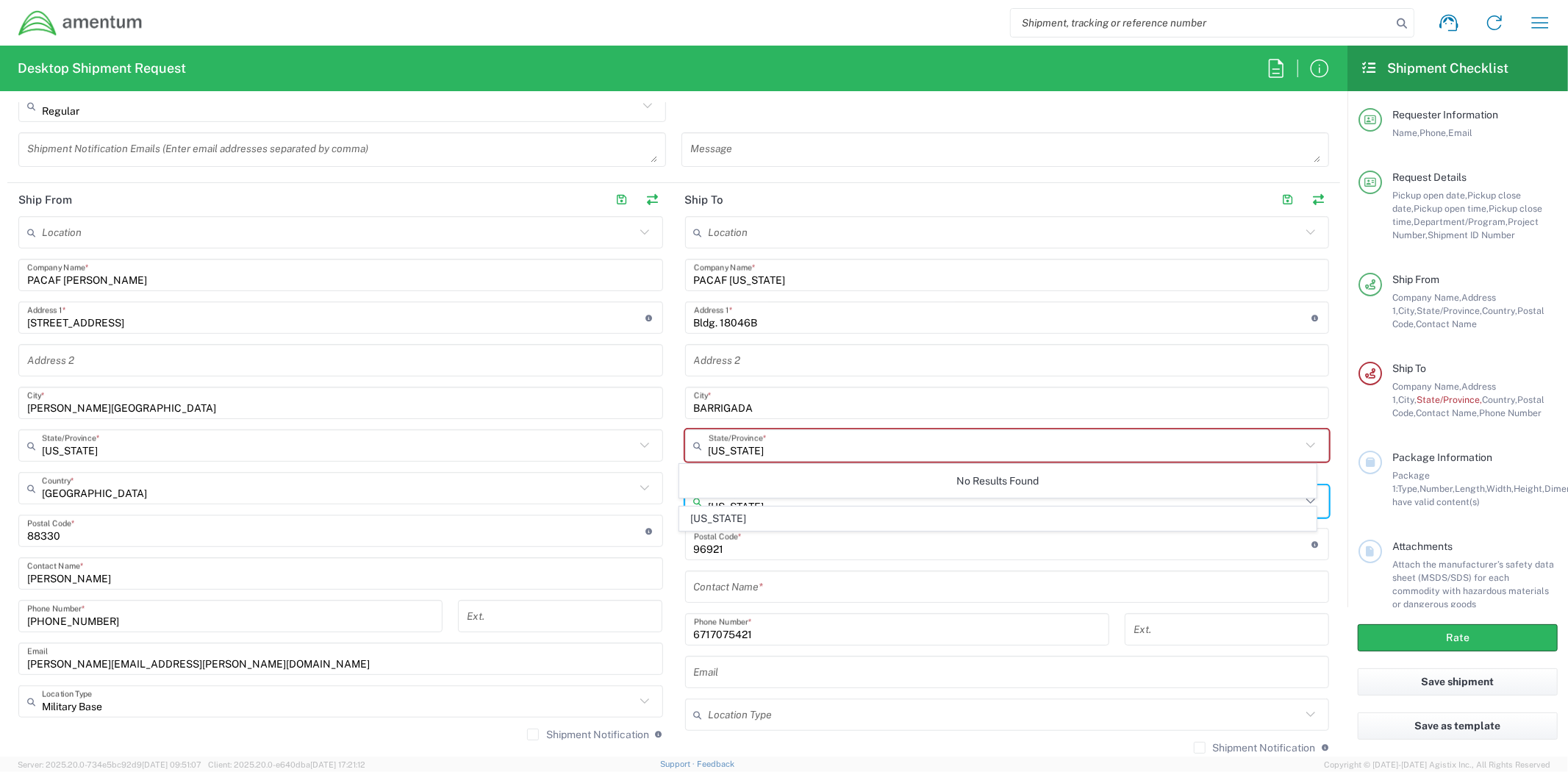
click at [792, 358] on input "text" at bounding box center [1007, 361] width 627 height 26
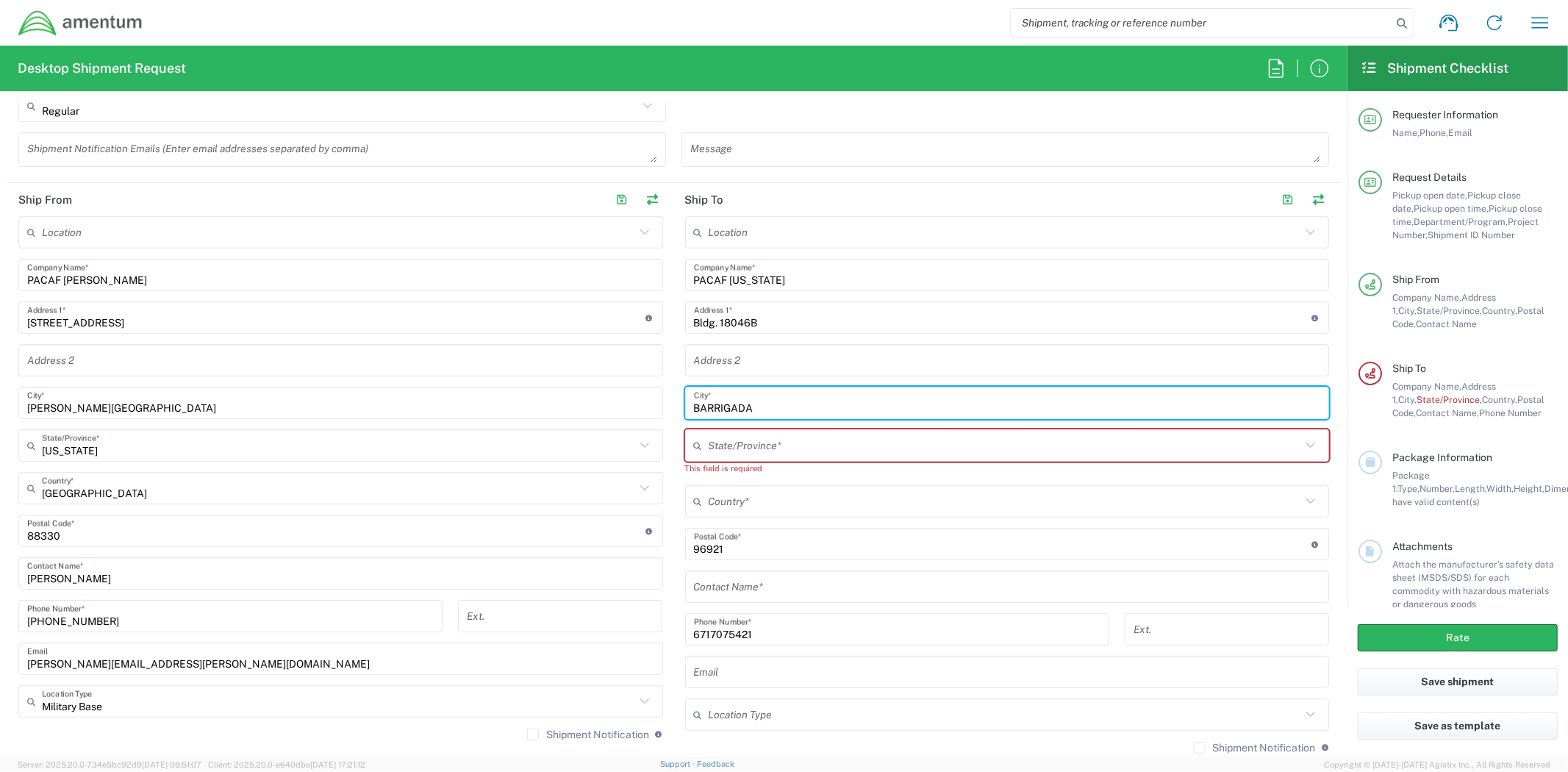
click at [785, 409] on input "BARRIGADA" at bounding box center [1007, 403] width 627 height 26
click at [743, 507] on input "text" at bounding box center [1005, 502] width 593 height 26
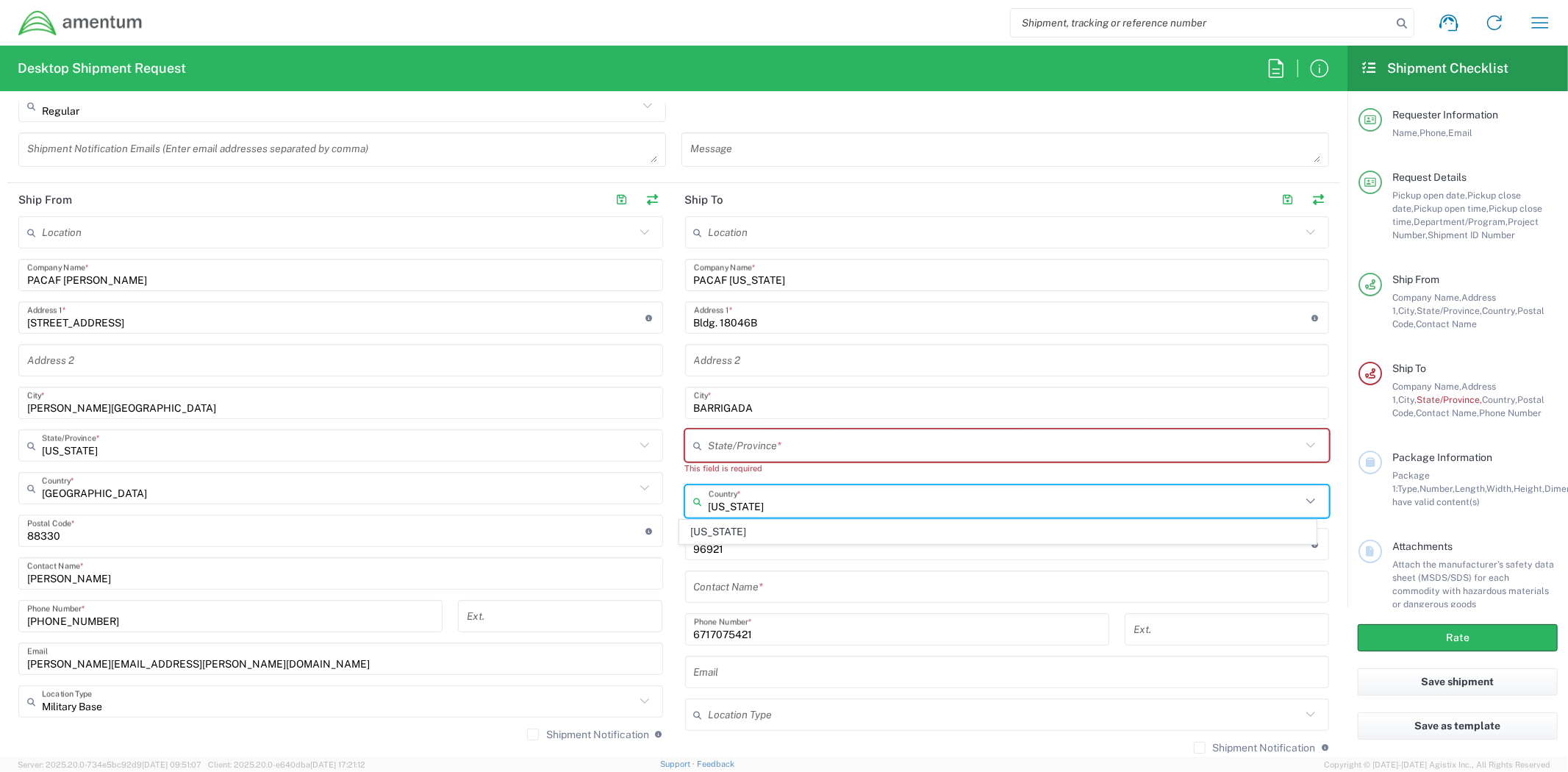
type input "[US_STATE]"
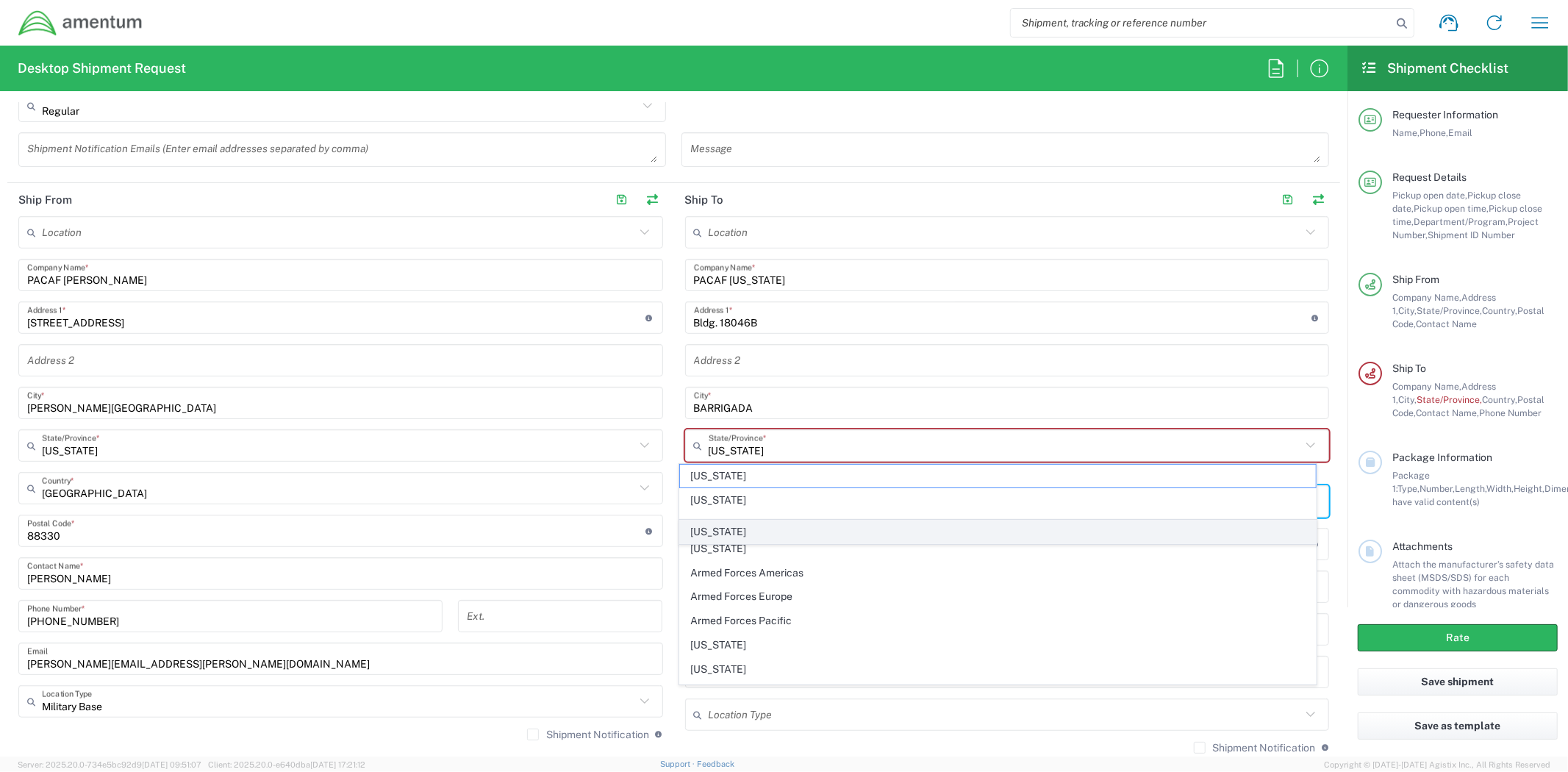
click at [717, 524] on span "[US_STATE]" at bounding box center [997, 532] width 635 height 22
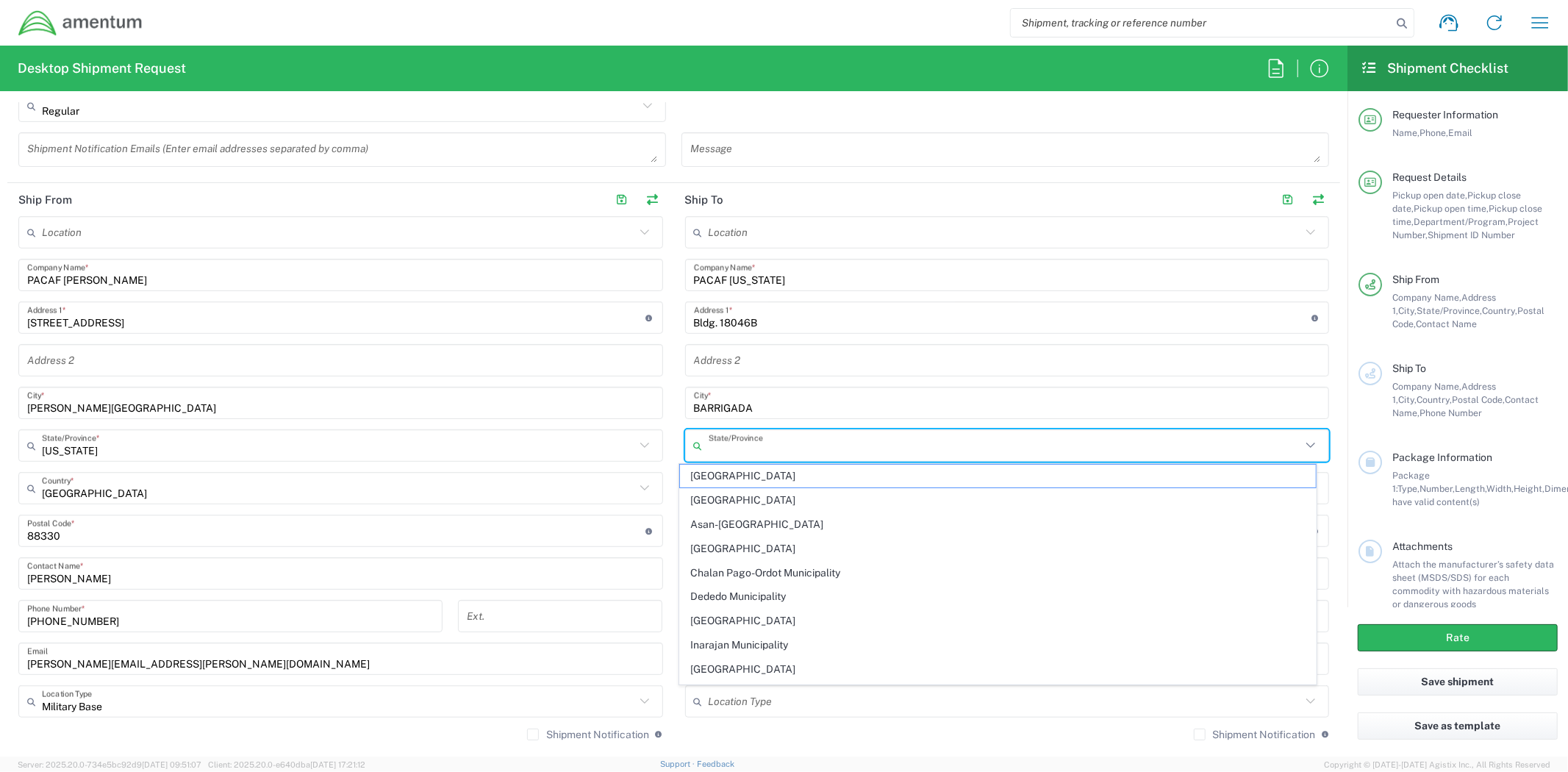
click at [843, 442] on input "text" at bounding box center [1005, 446] width 593 height 26
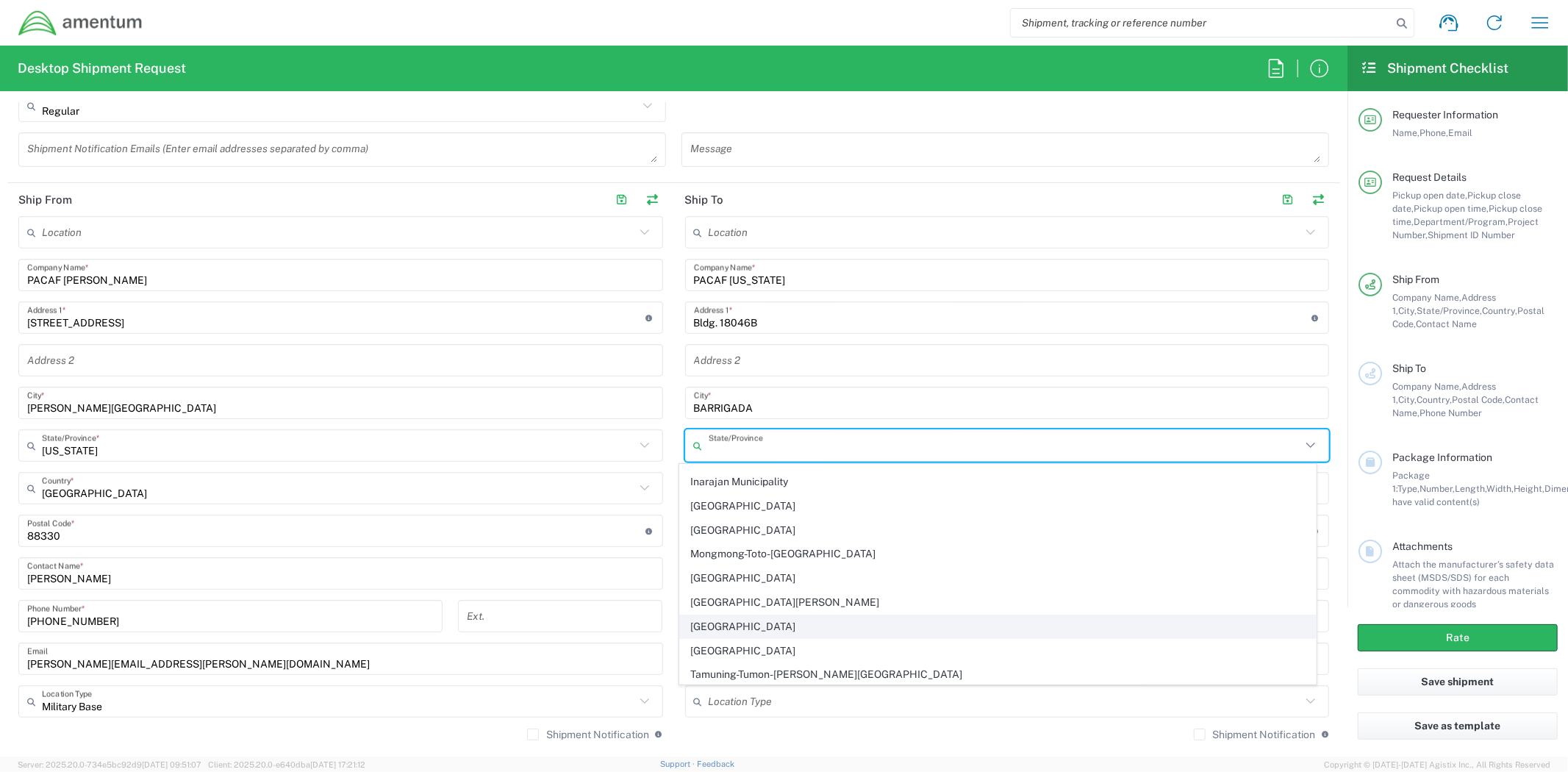
scroll to position [241, 0]
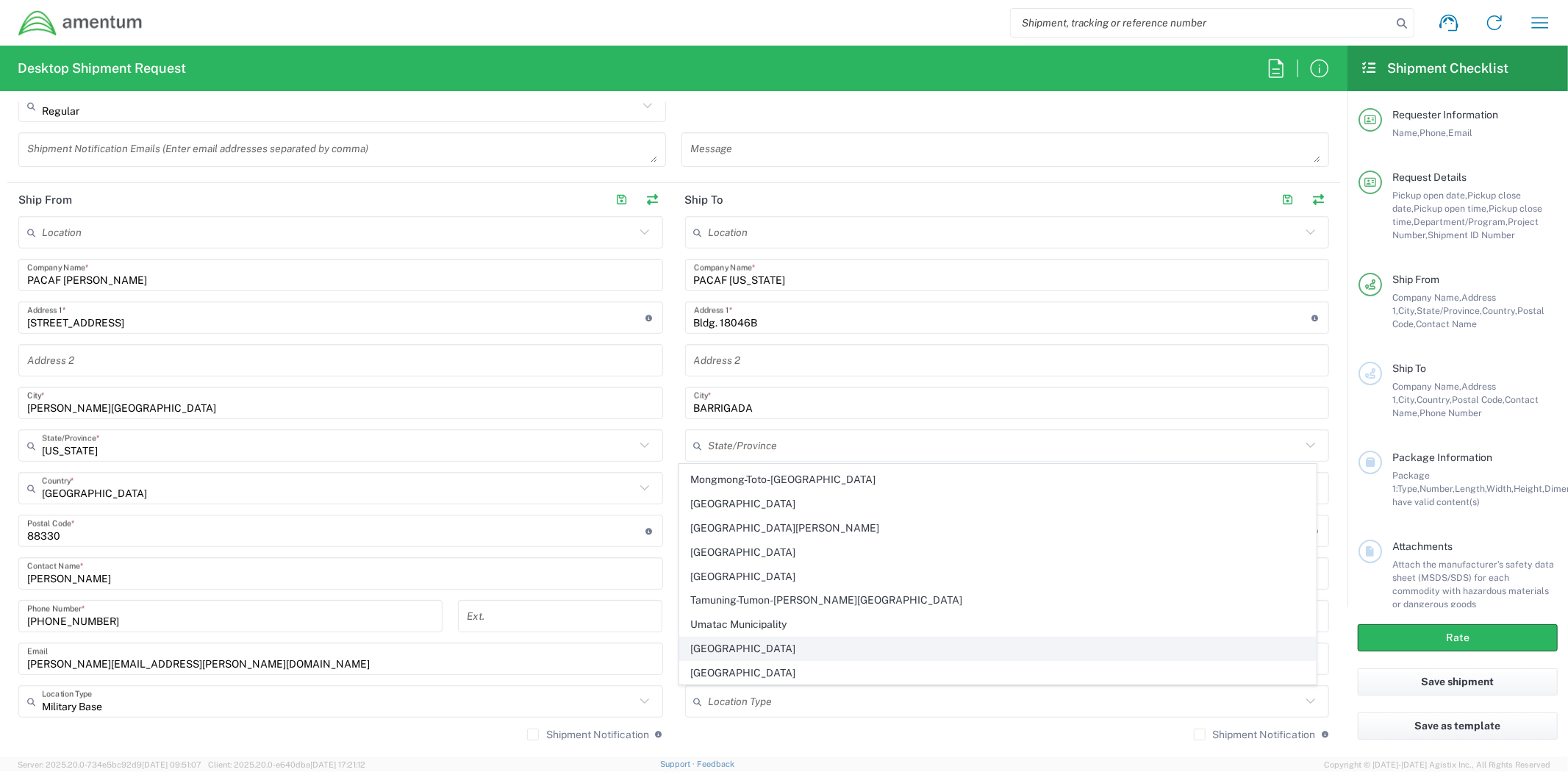
click at [744, 647] on span "[GEOGRAPHIC_DATA]" at bounding box center [997, 649] width 635 height 22
type input "[GEOGRAPHIC_DATA]"
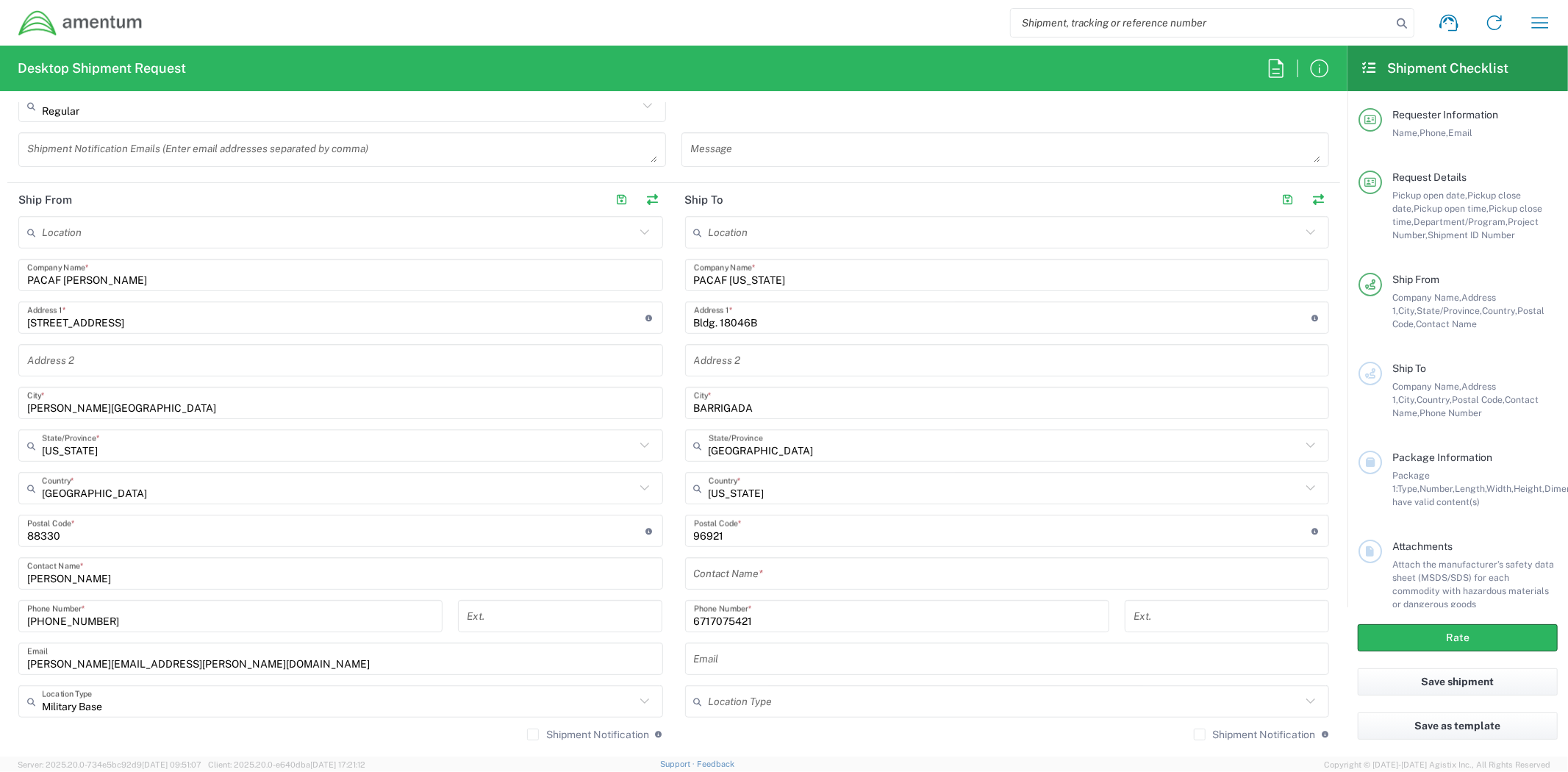
click at [766, 410] on input "BARRIGADA" at bounding box center [1007, 403] width 627 height 26
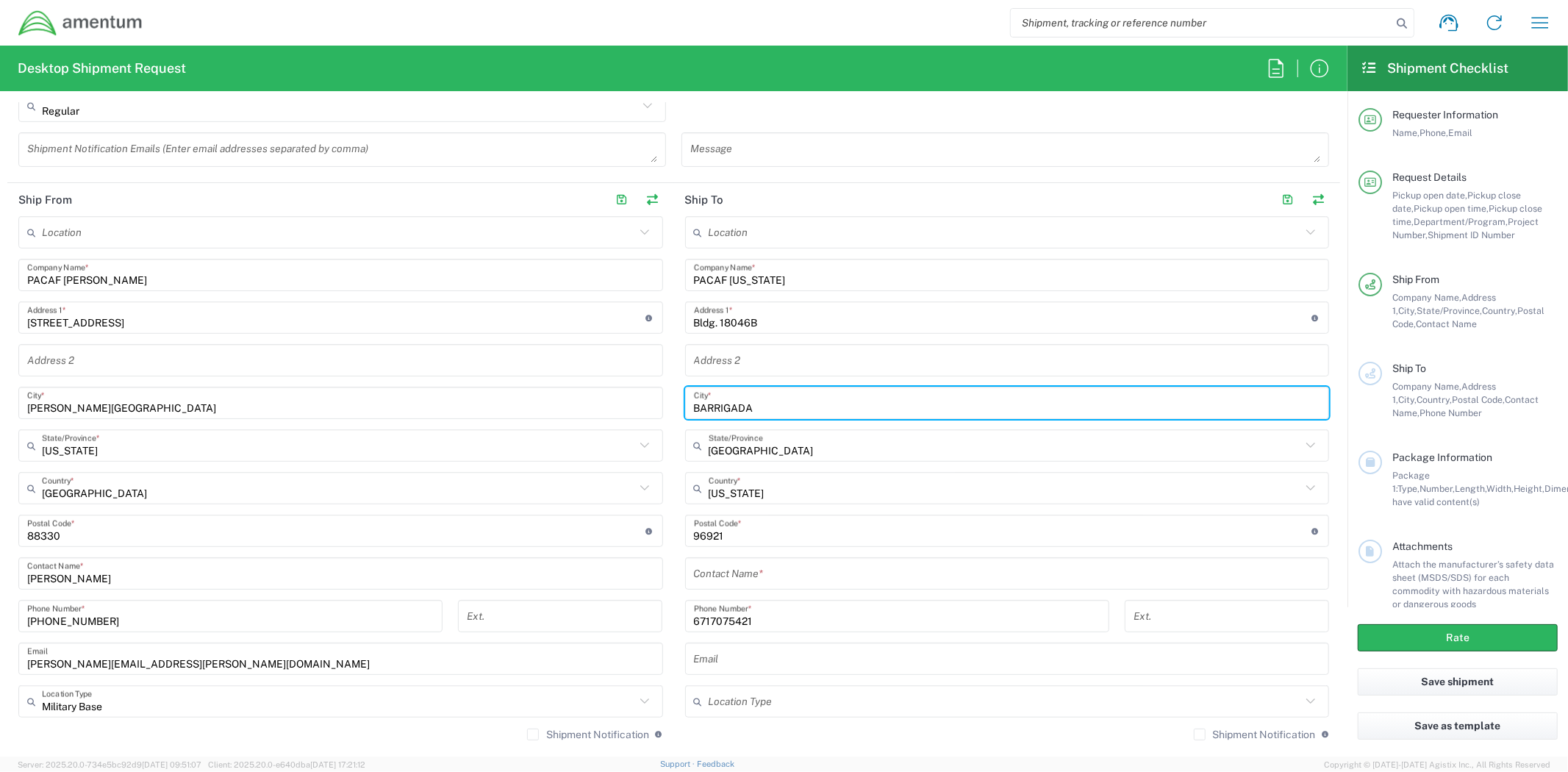
drag, startPoint x: 744, startPoint y: 407, endPoint x: 667, endPoint y: 400, distance: 77.3
click at [665, 406] on div "Ship From Location [PHONE_NUMBER] [PHONE_NUMBER] [PHONE_NUMBER] [PHONE_NUMBER] …" at bounding box center [673, 470] width 1333 height 574
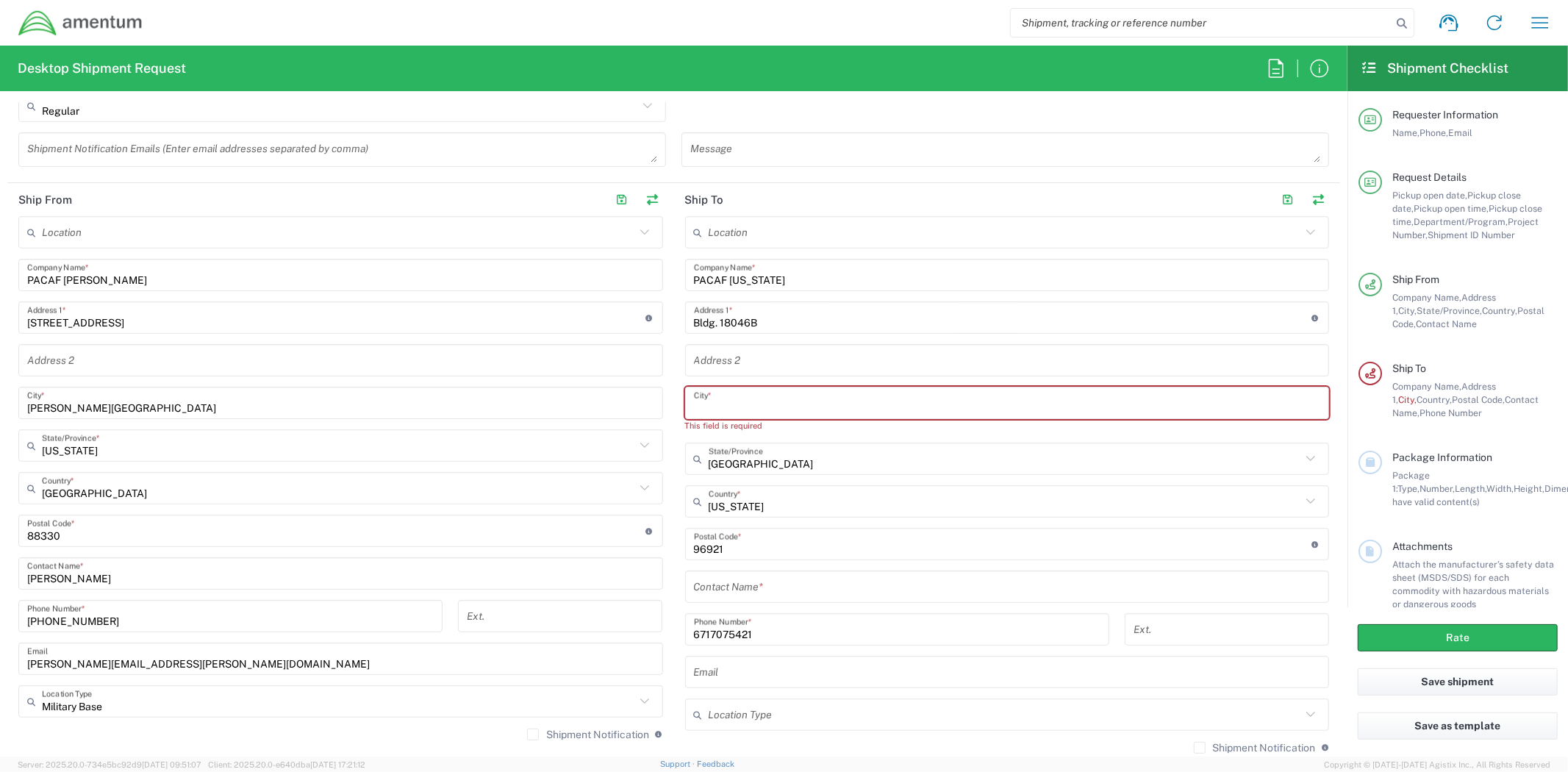
click at [815, 326] on input "Bldg. 18046B" at bounding box center [1003, 318] width 618 height 26
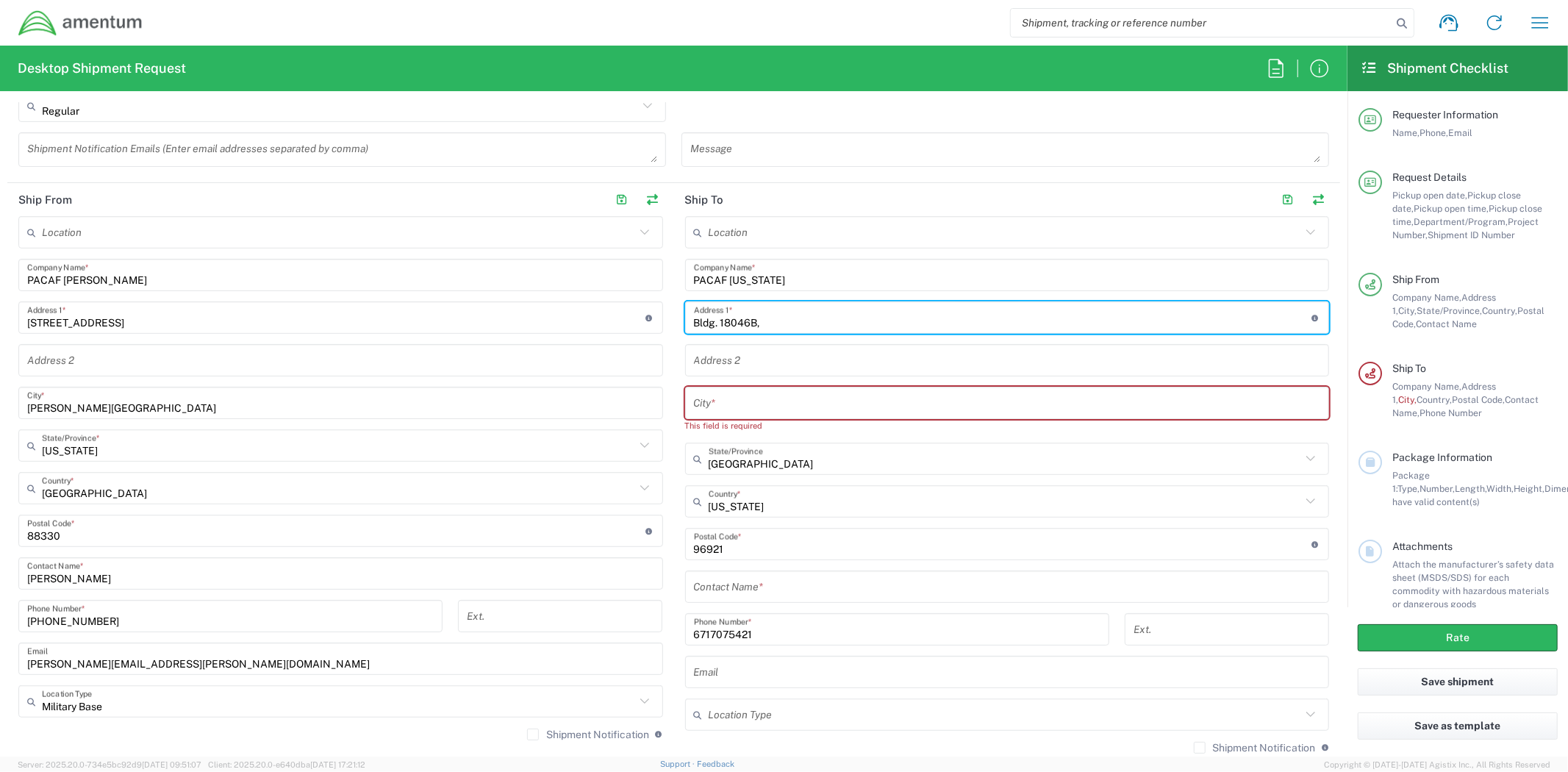
paste input "Arc Light Blvd. AAFB"
click at [843, 316] on input "Bldg. [STREET_ADDRESS] AAFB" at bounding box center [1003, 318] width 618 height 26
type input "Bldg. [STREET_ADDRESS]"
click at [792, 401] on input "text" at bounding box center [1007, 403] width 627 height 26
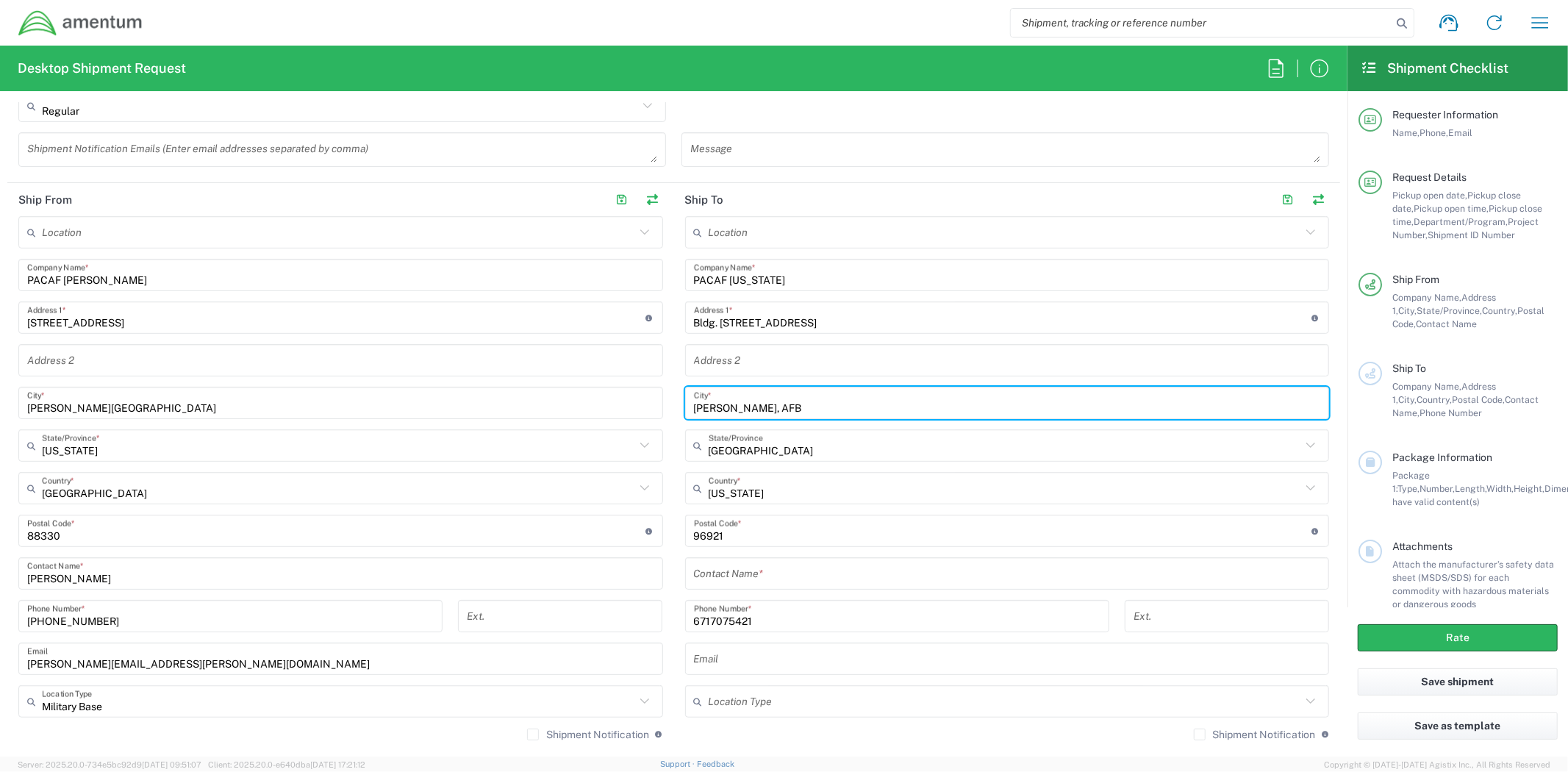
type input "[PERSON_NAME], AFB"
type input "[GEOGRAPHIC_DATA]"
click at [845, 449] on input "[GEOGRAPHIC_DATA]" at bounding box center [1005, 446] width 593 height 26
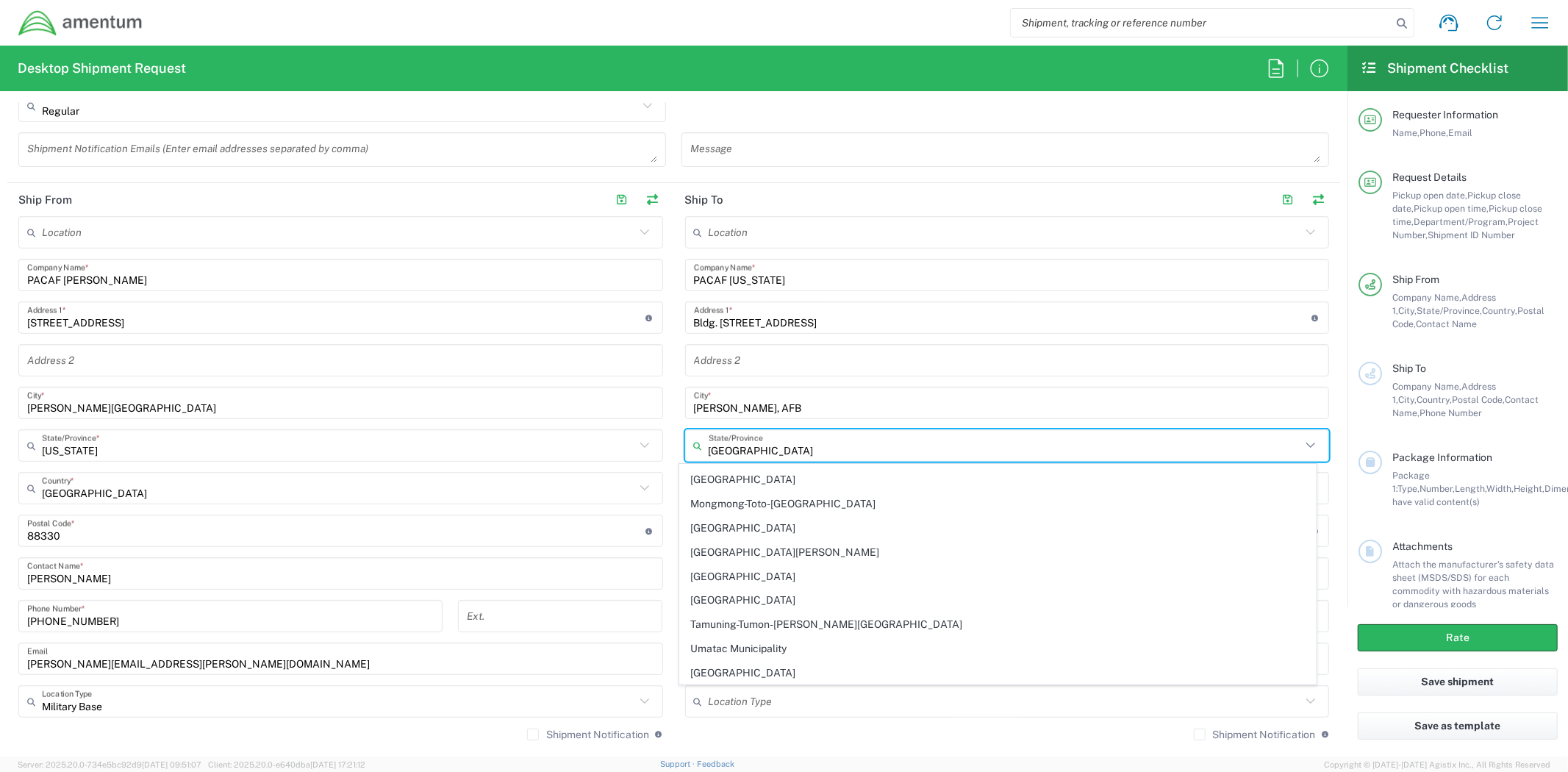
scroll to position [0, 0]
click at [944, 378] on div "Location [PHONE_NUMBER] [PHONE_NUMBER] [PHONE_NUMBER] [PHONE_NUMBER] [PHONE_NUM…" at bounding box center [1007, 483] width 644 height 535
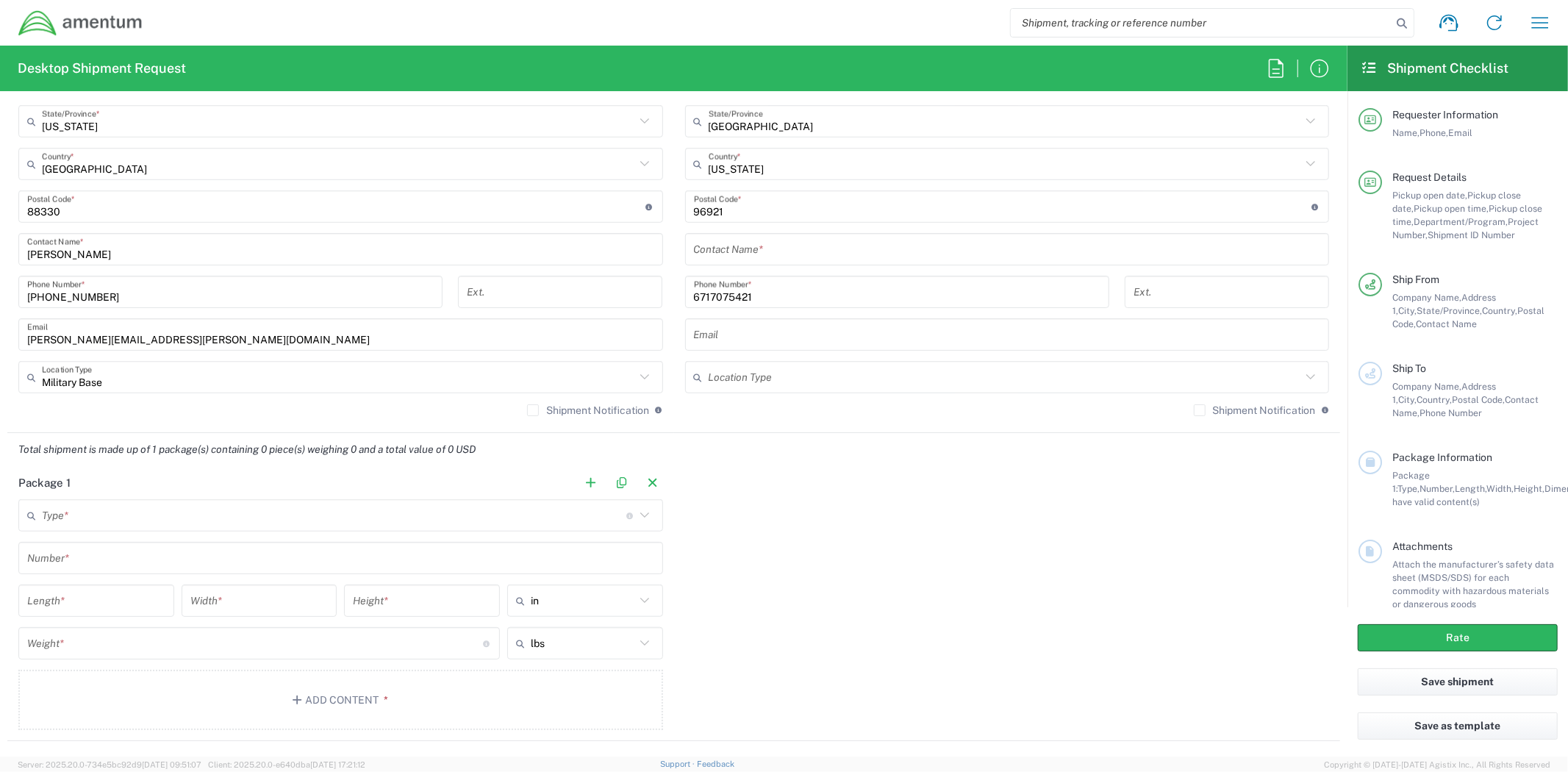
scroll to position [898, 0]
drag, startPoint x: 835, startPoint y: 286, endPoint x: 504, endPoint y: 290, distance: 331.0
click at [504, 290] on div "Ship From Location [PHONE_NUMBER] [PHONE_NUMBER] [PHONE_NUMBER] [PHONE_NUMBER] …" at bounding box center [673, 143] width 1333 height 574
click at [728, 291] on input "671-7075421" at bounding box center [897, 290] width 406 height 26
type input "[PHONE_NUMBER]"
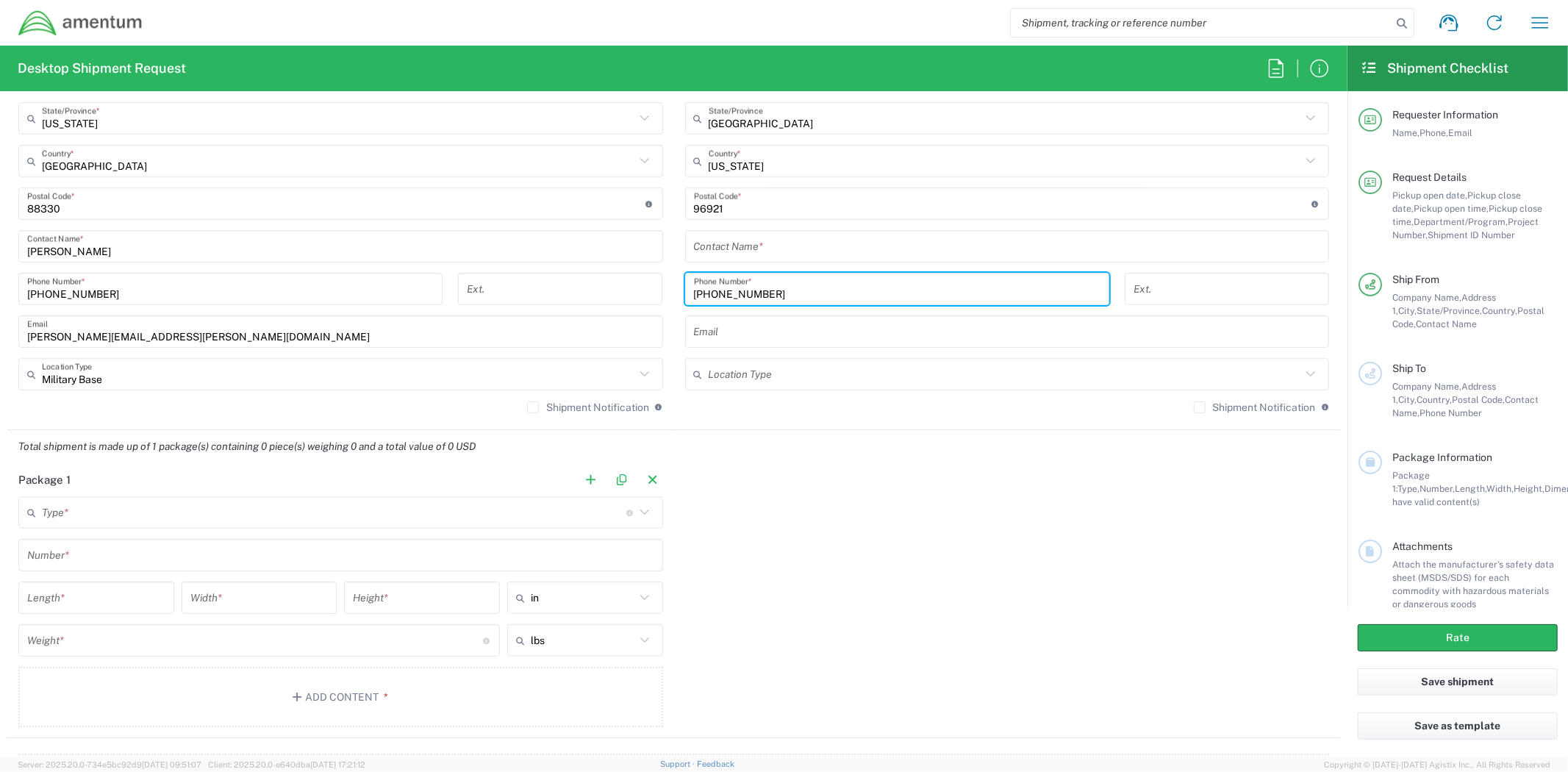
click at [737, 245] on input "text" at bounding box center [1007, 246] width 627 height 26
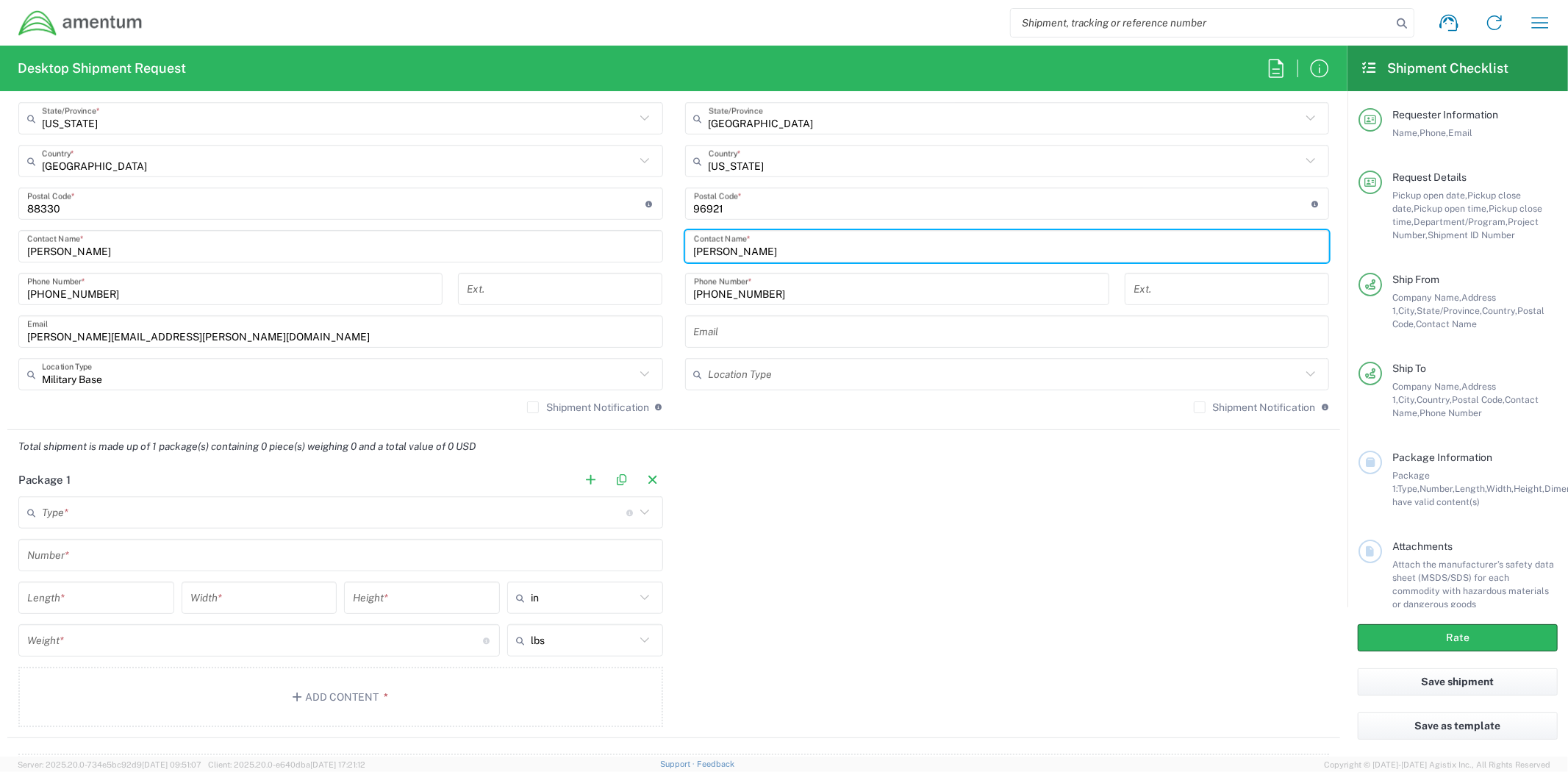
type input "[PERSON_NAME]"
click at [778, 341] on input "text" at bounding box center [1007, 332] width 627 height 26
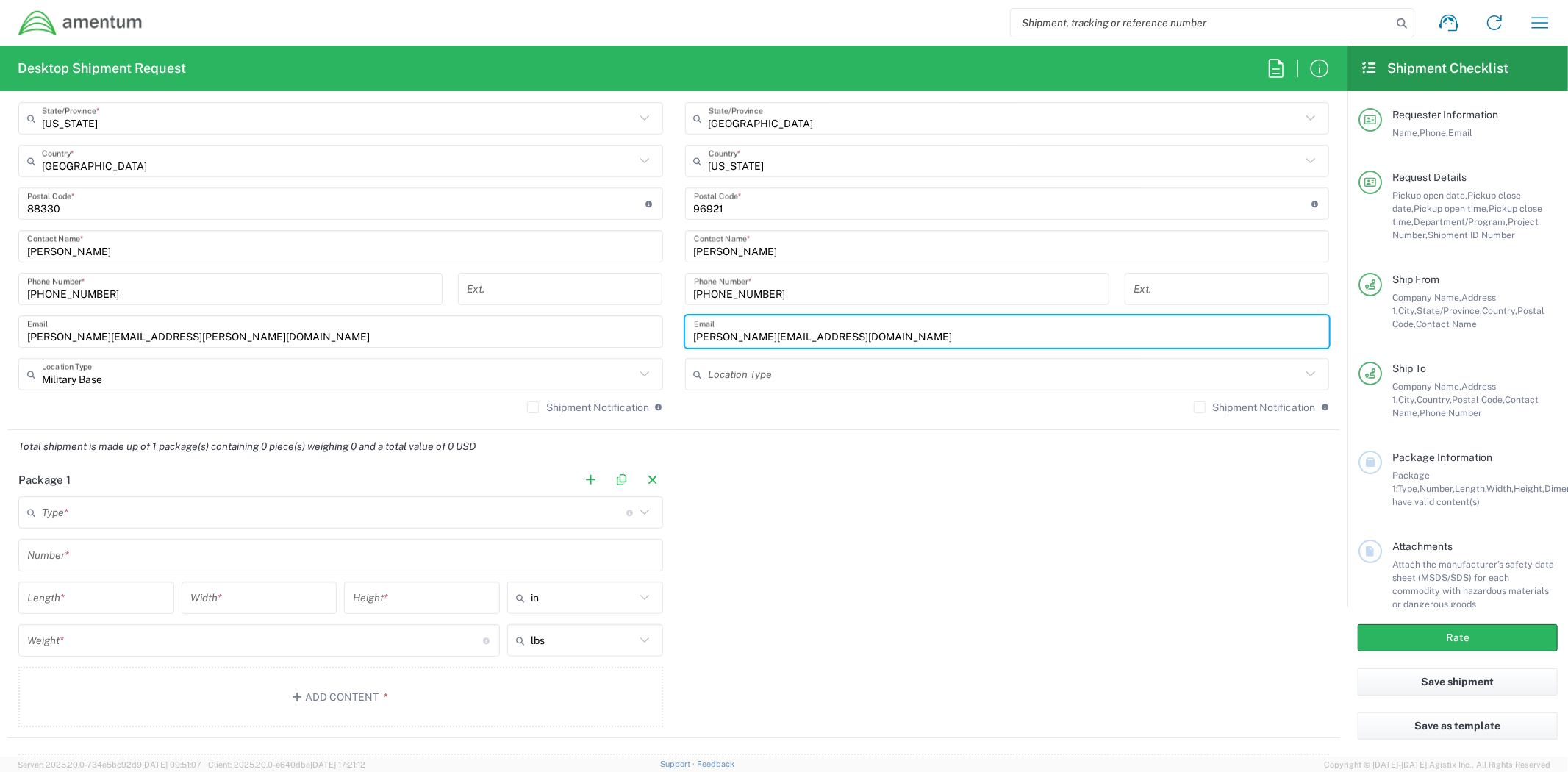
type input "[PERSON_NAME][EMAIL_ADDRESS][DOMAIN_NAME]"
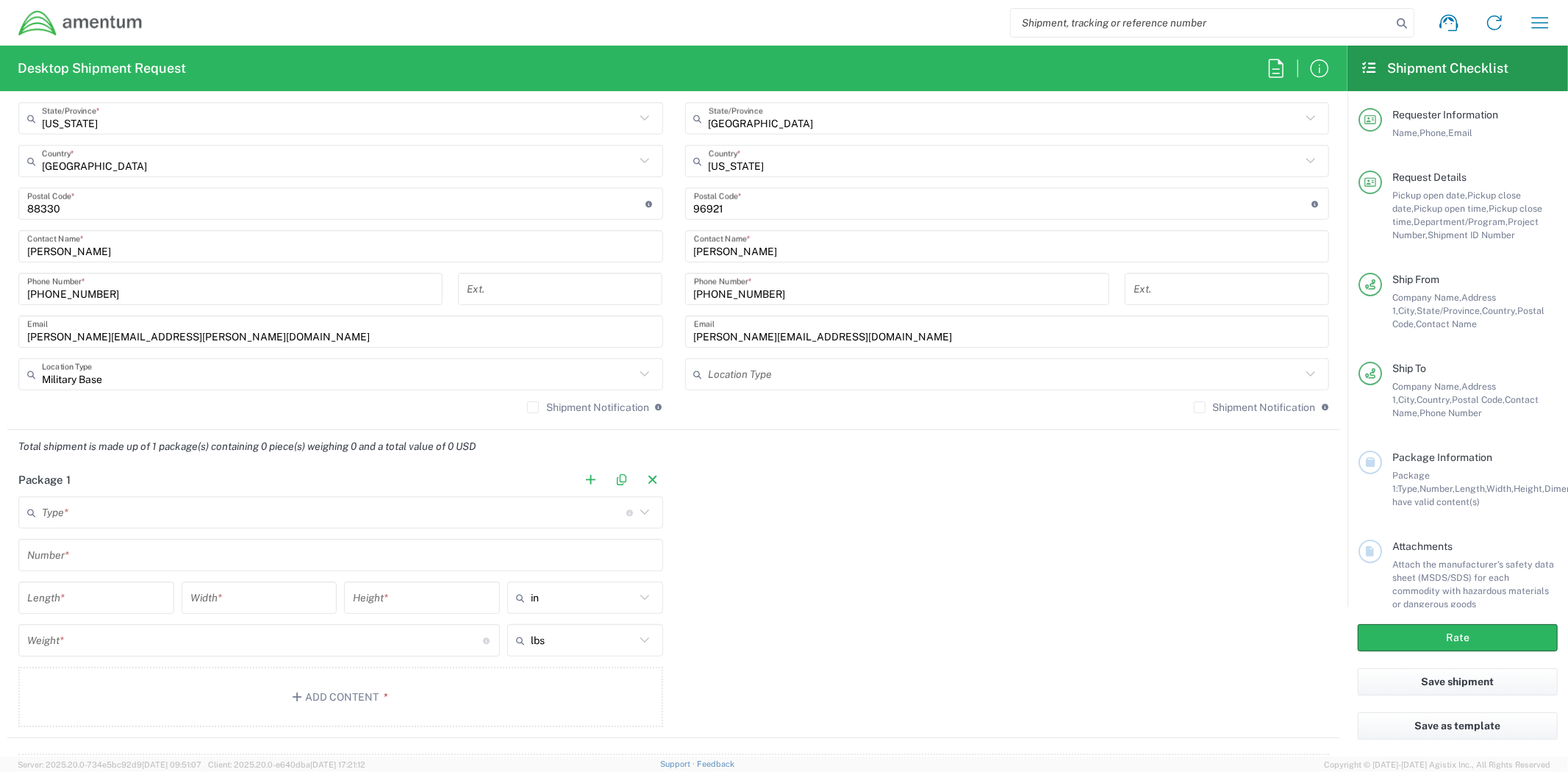
click at [857, 505] on div "Package 1 Type * Material used to package goods Crate(s) Envelope Pallet(s) Ove…" at bounding box center [673, 601] width 1333 height 275
click at [812, 380] on input "text" at bounding box center [1005, 374] width 593 height 26
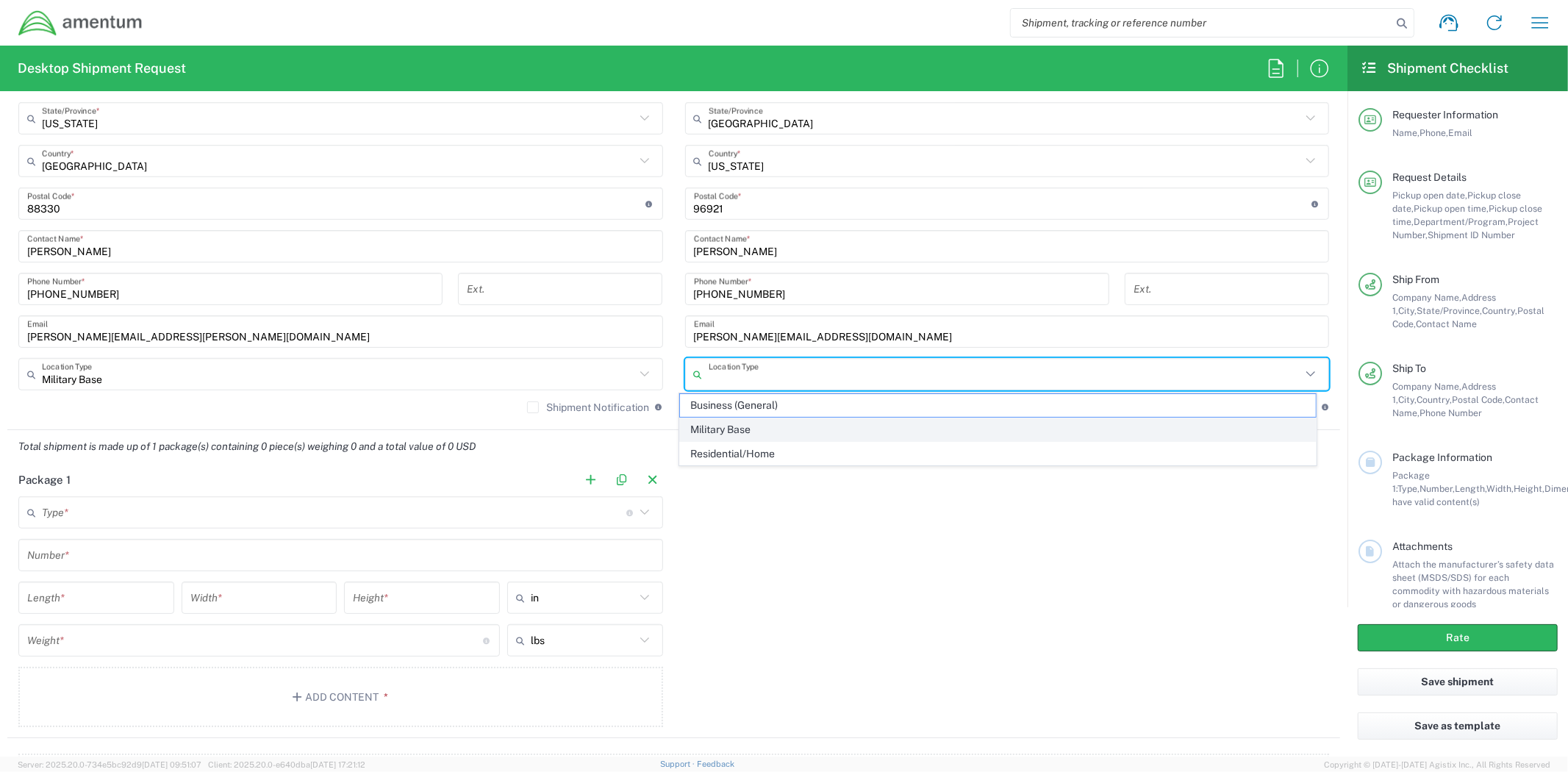
click at [794, 418] on span "Military Base" at bounding box center [997, 430] width 635 height 22
type input "Military Base"
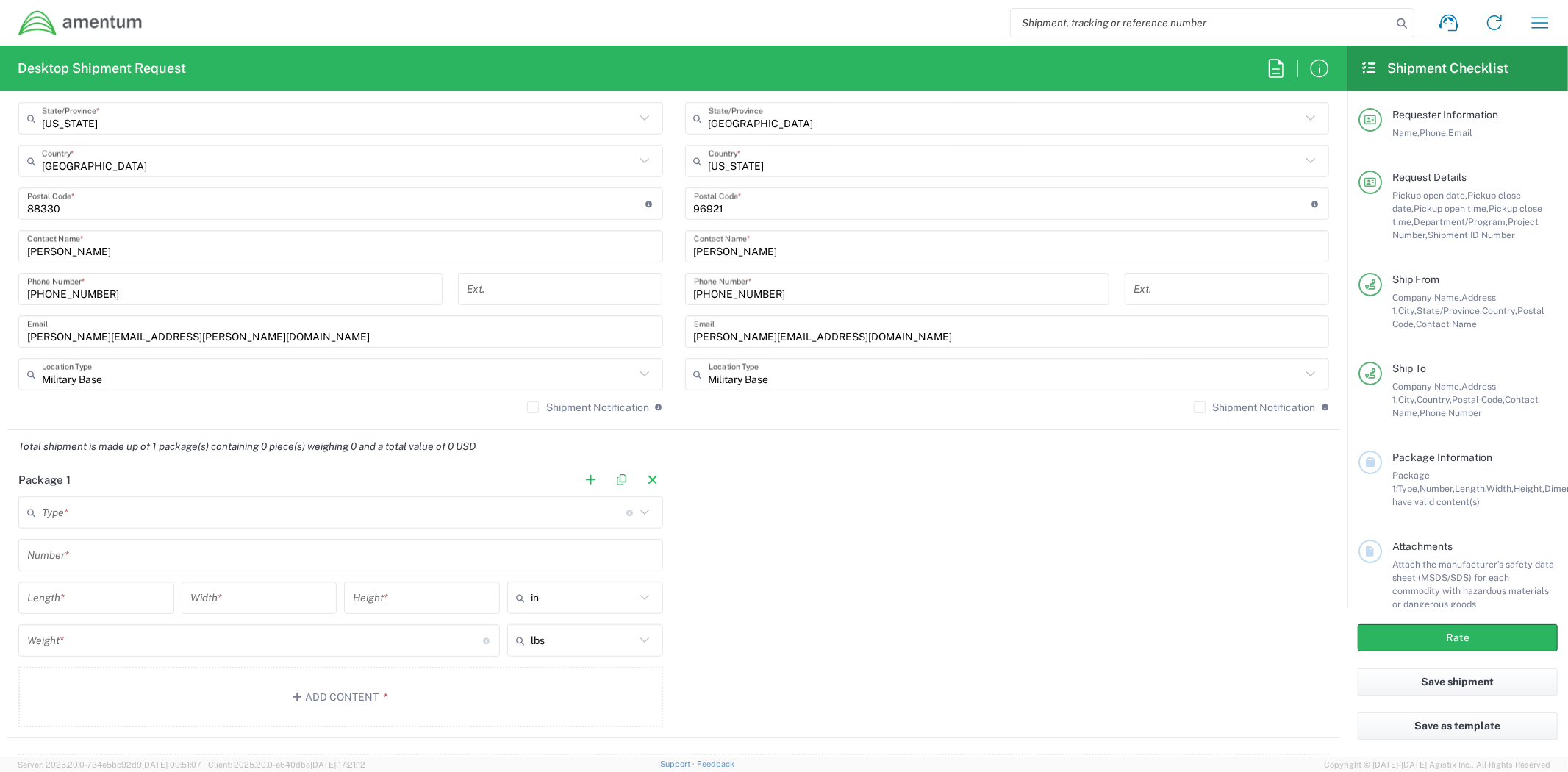
click at [792, 497] on div "Package 1 Type * Material used to package goods Crate(s) Envelope Pallet(s) Ove…" at bounding box center [673, 601] width 1333 height 275
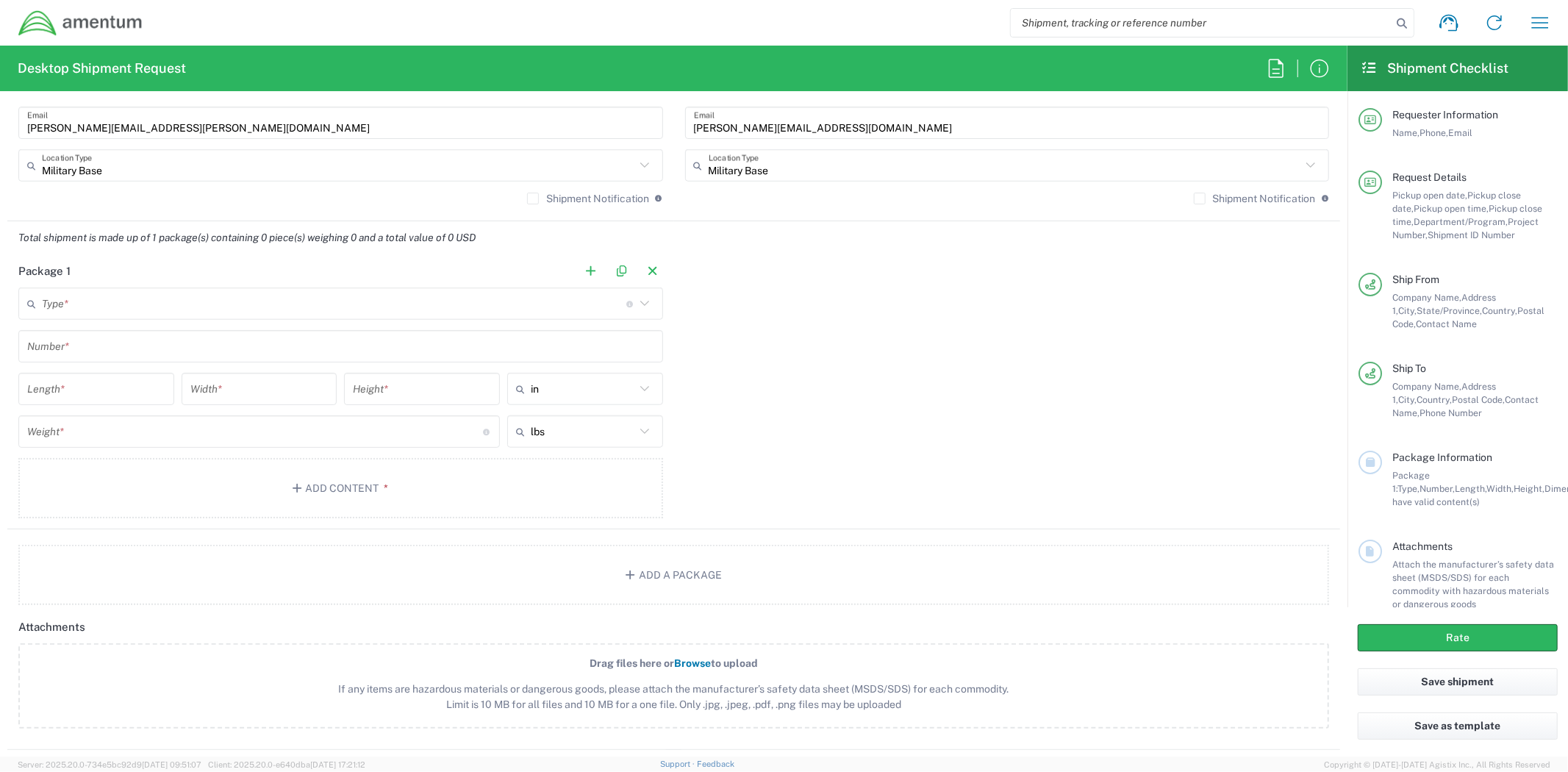
scroll to position [1143, 0]
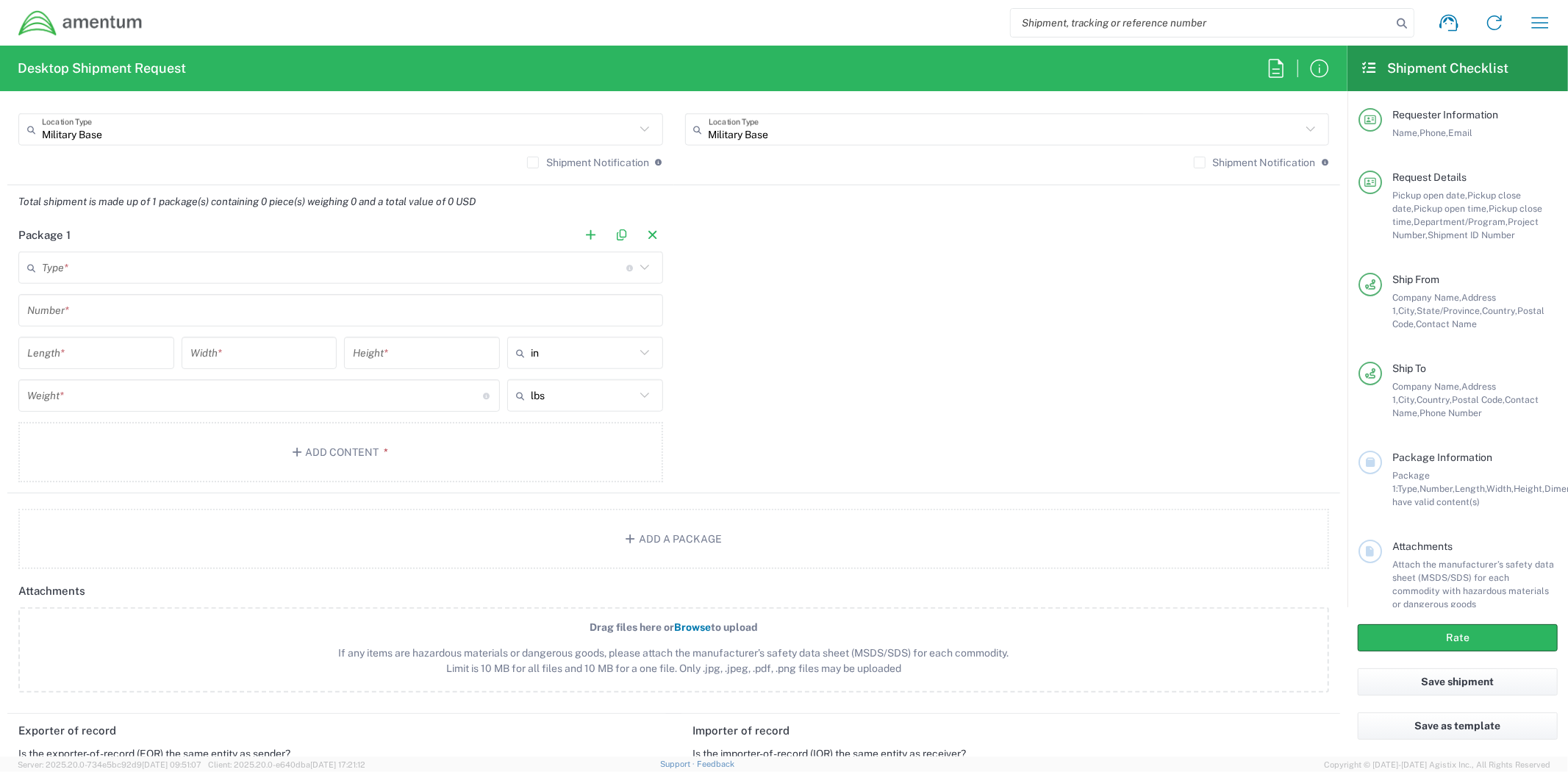
click at [325, 274] on input "text" at bounding box center [333, 268] width 585 height 26
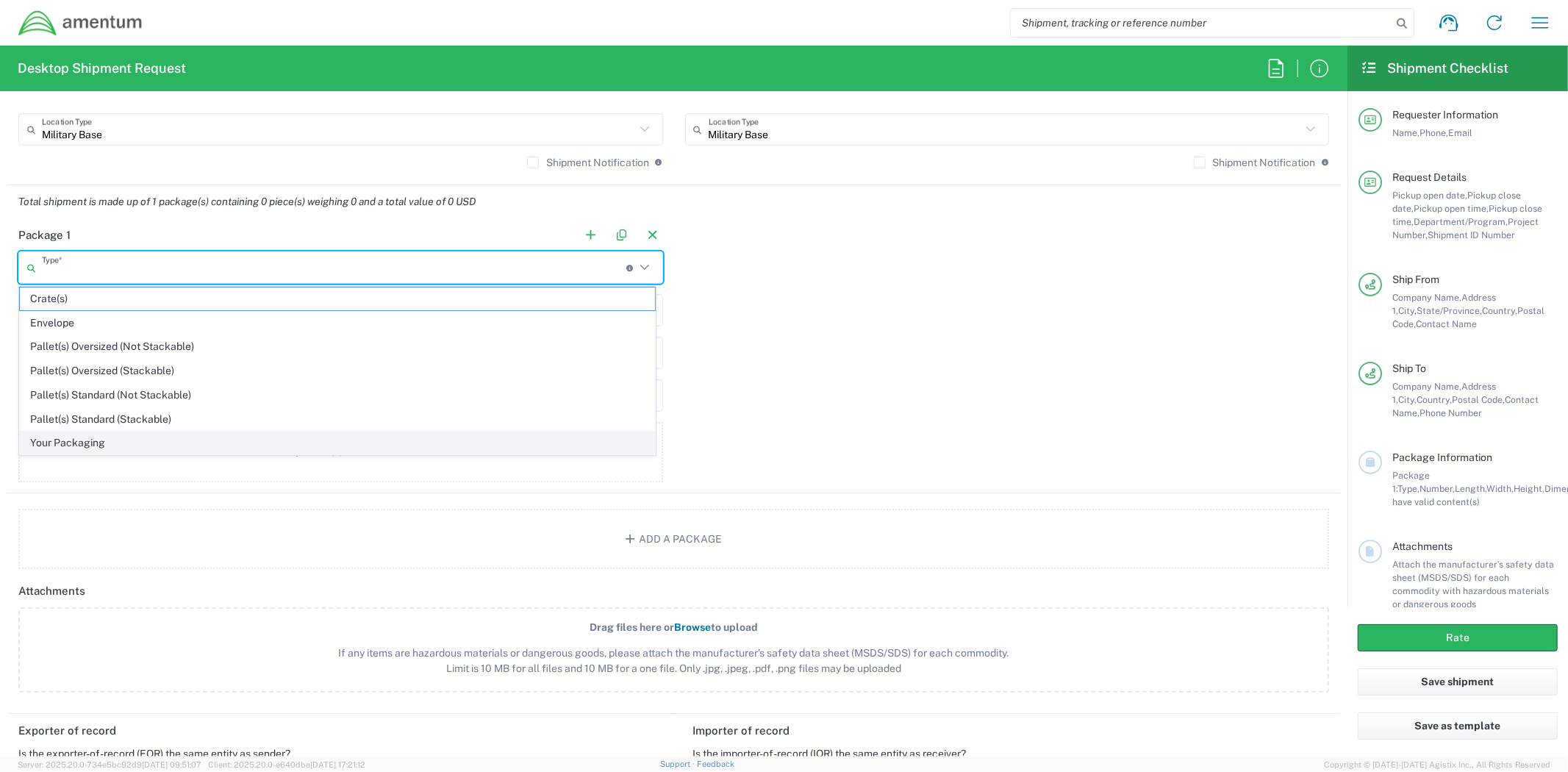
click at [233, 442] on span "Your Packaging" at bounding box center [337, 443] width 635 height 22
type input "Your Packaging"
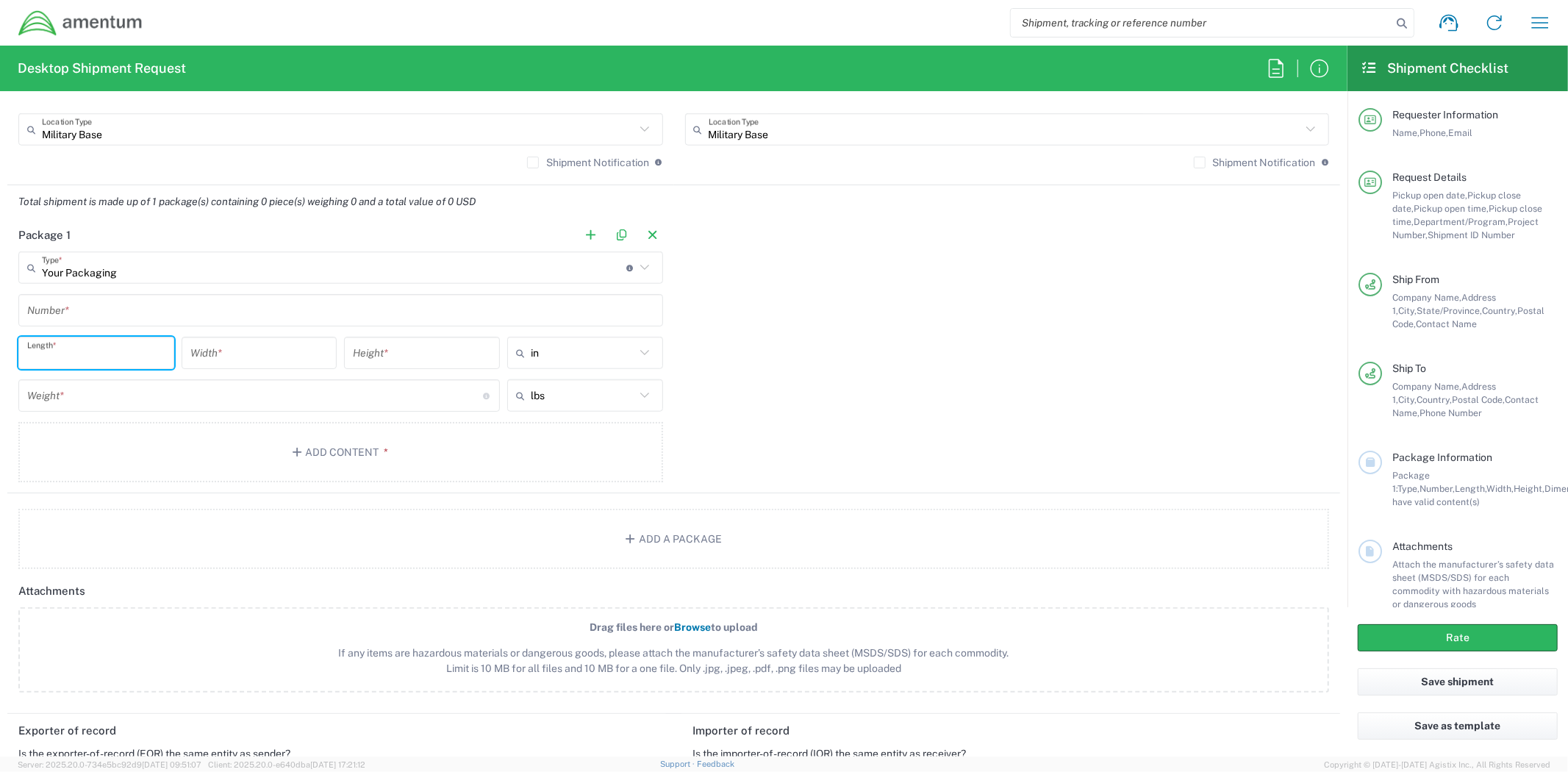
click at [93, 354] on input "number" at bounding box center [96, 354] width 138 height 26
click at [110, 314] on input "text" at bounding box center [341, 310] width 627 height 26
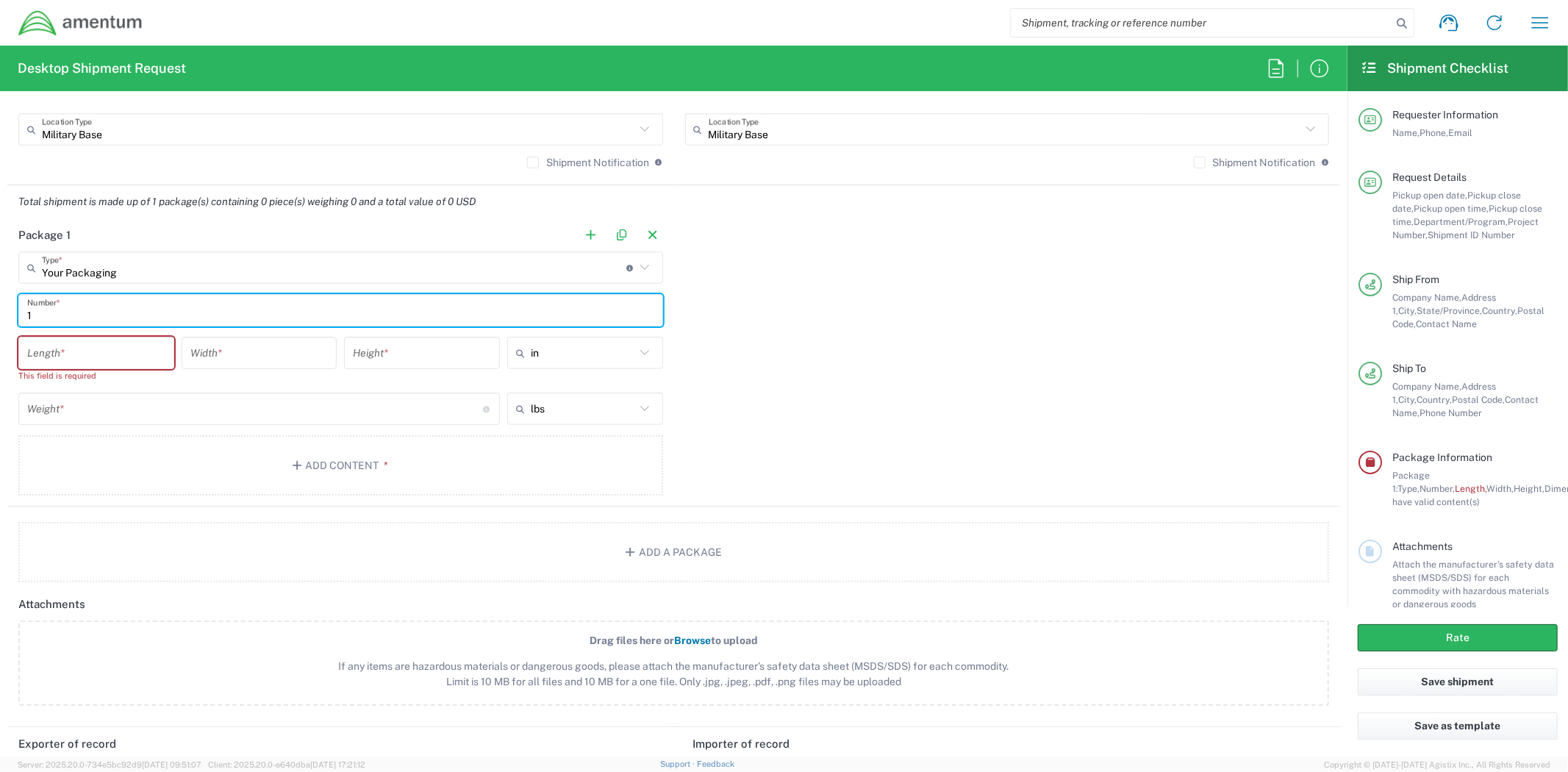
type input "1"
click at [126, 357] on input "number" at bounding box center [96, 354] width 138 height 26
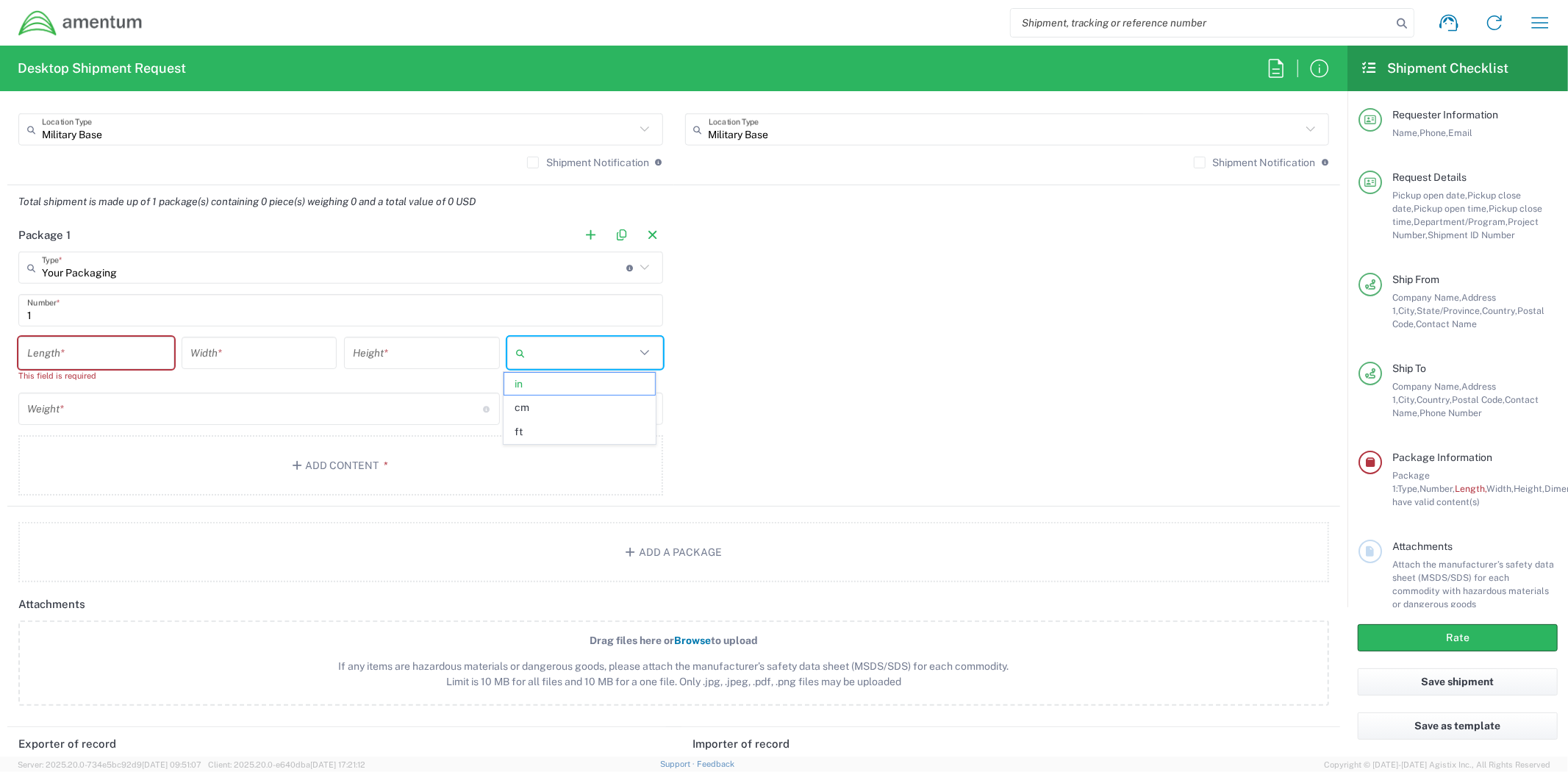
click at [601, 349] on input "text" at bounding box center [583, 353] width 105 height 23
click at [542, 431] on span "ft" at bounding box center [580, 432] width 151 height 22
type input "ft"
click at [104, 356] on input "number" at bounding box center [96, 354] width 138 height 26
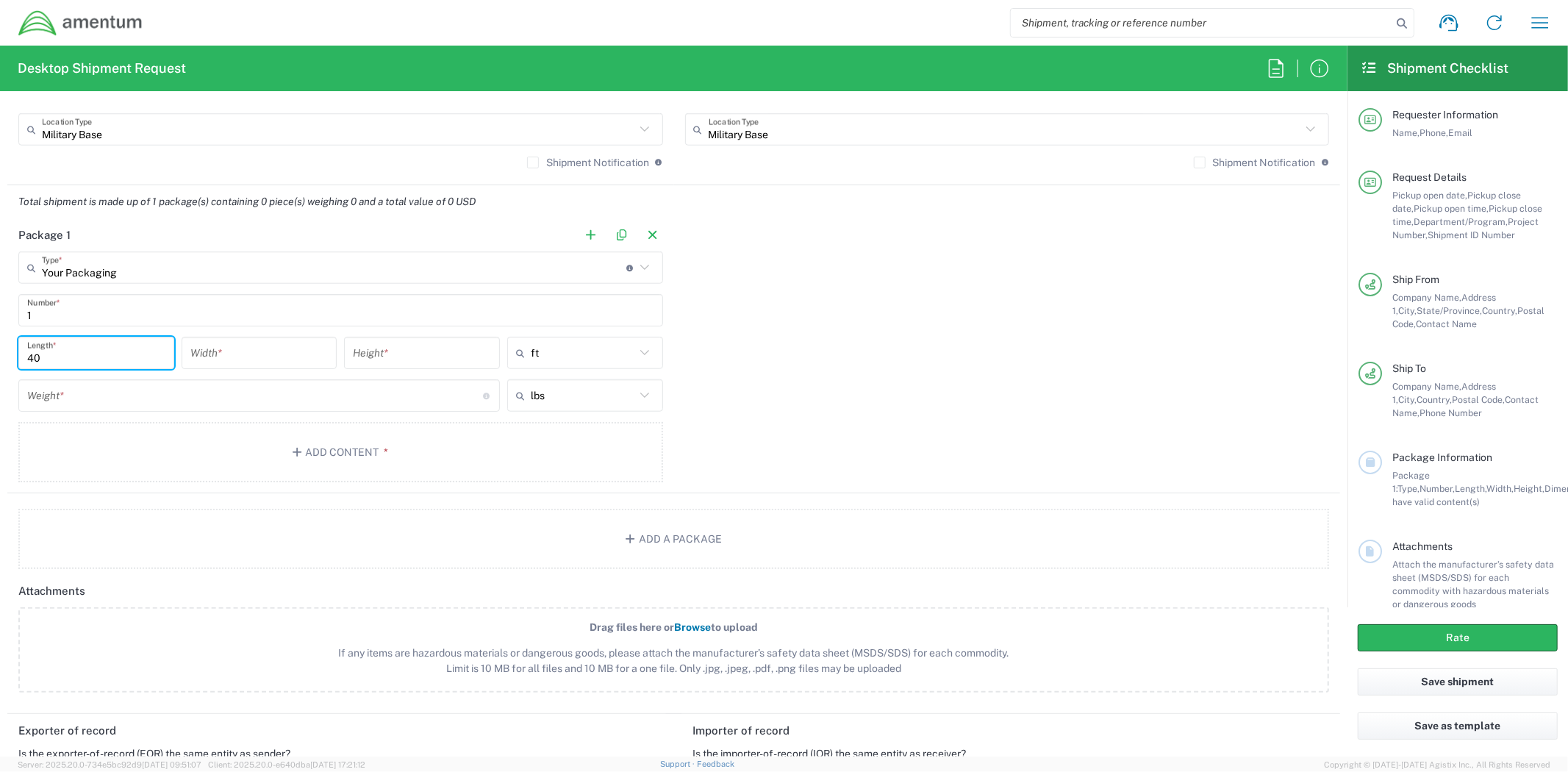
type input "40"
type input "8"
type input "9.6"
click at [88, 409] on div "Weight * Total weight of package(s) in pounds or kilograms" at bounding box center [259, 395] width 481 height 32
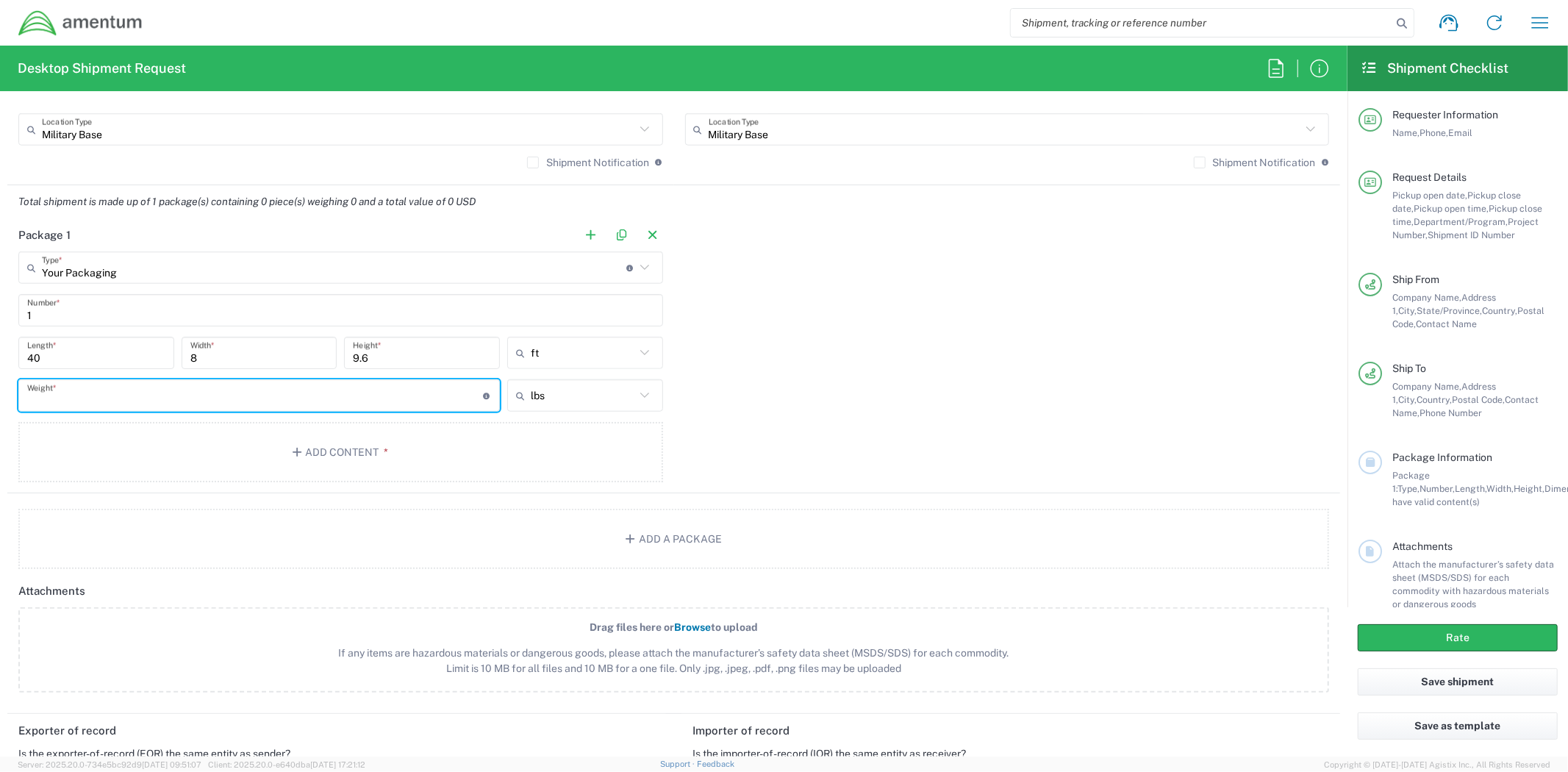
click at [96, 398] on input "number" at bounding box center [255, 396] width 456 height 26
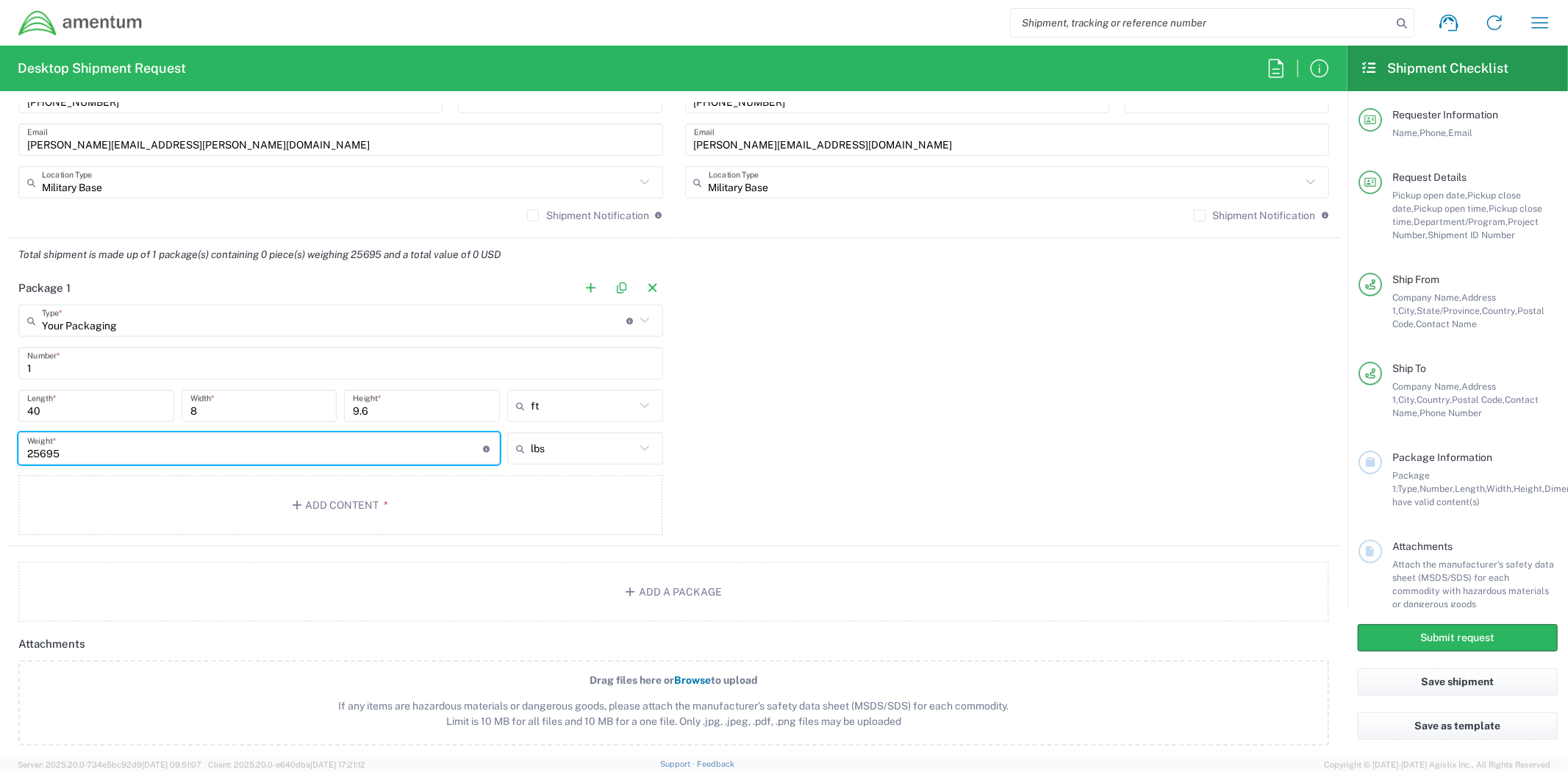
scroll to position [1062, 0]
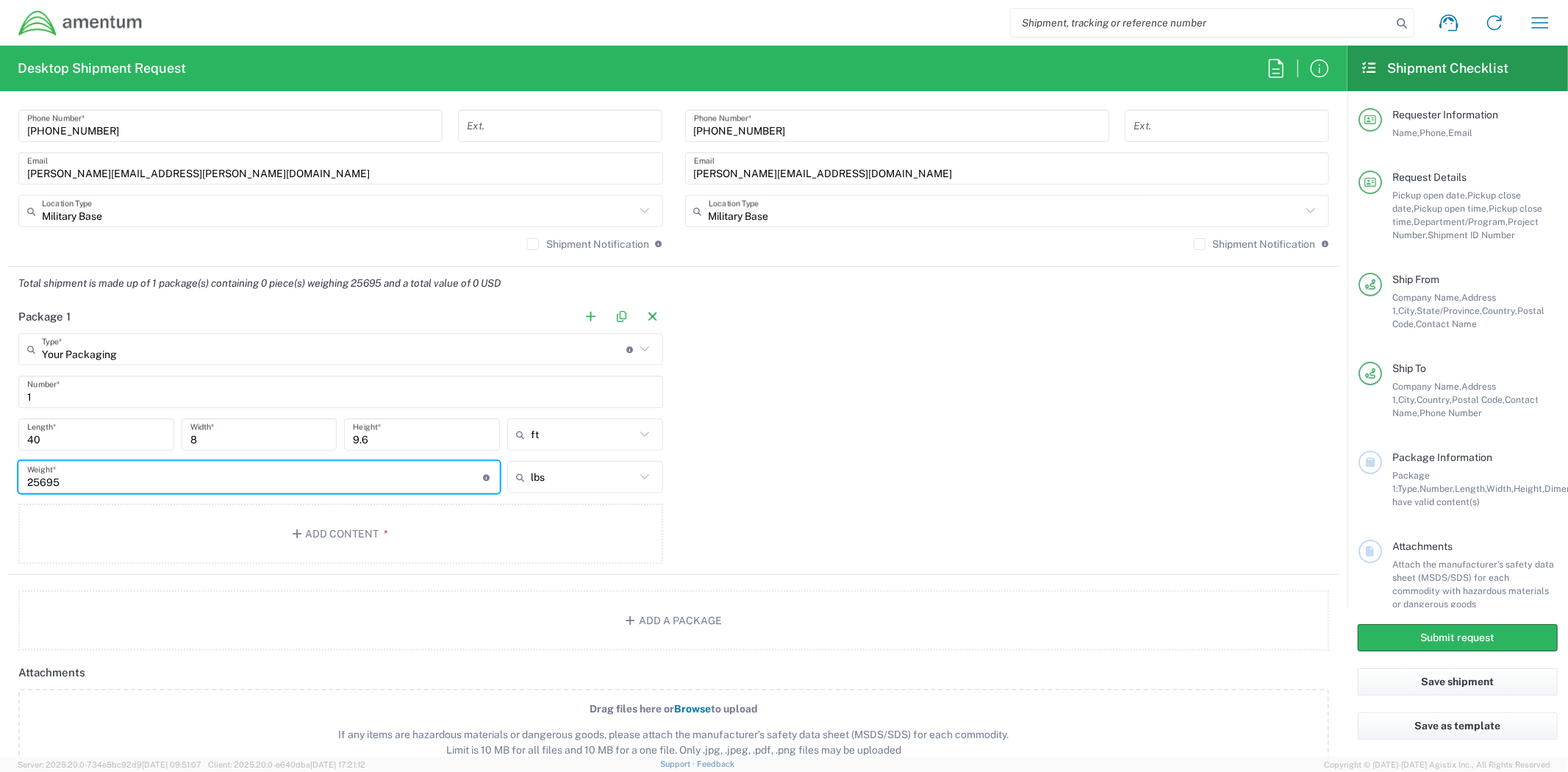
type input "25695"
click at [260, 656] on header "Attachments" at bounding box center [673, 672] width 1333 height 33
click at [300, 534] on icon "button" at bounding box center [299, 534] width 14 height 10
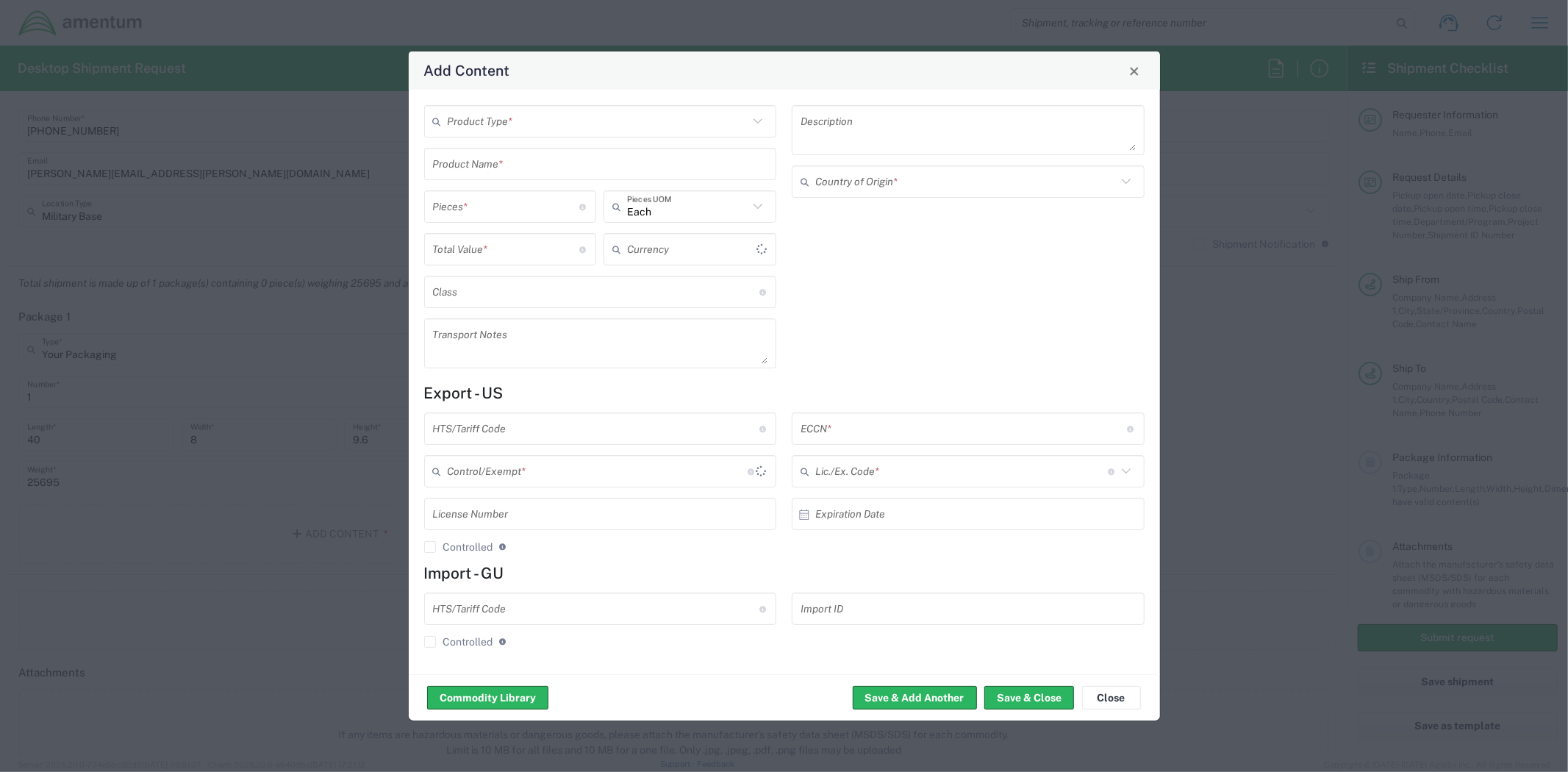
type input "US Dollar"
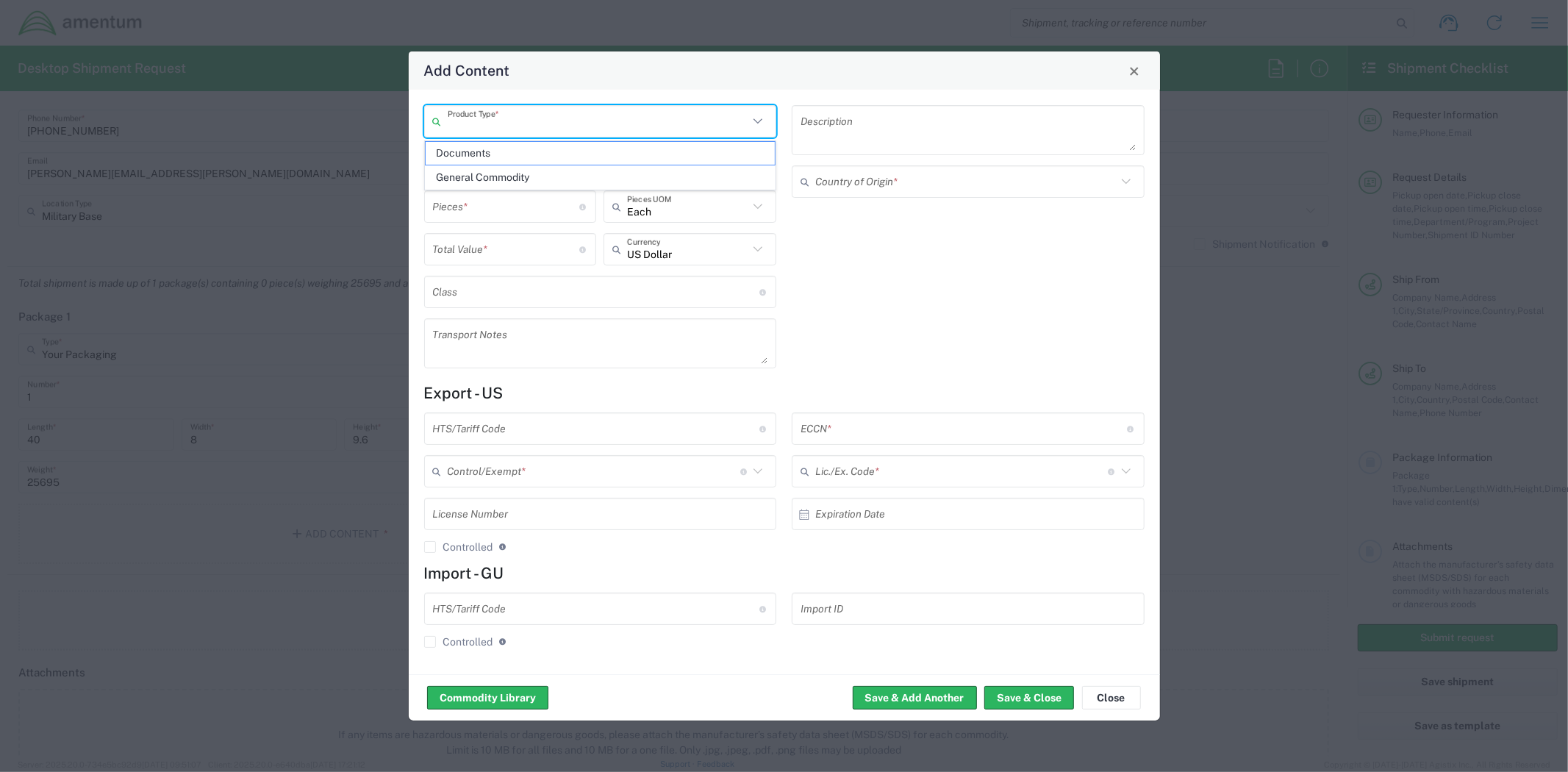
click at [617, 129] on input "text" at bounding box center [598, 122] width 301 height 26
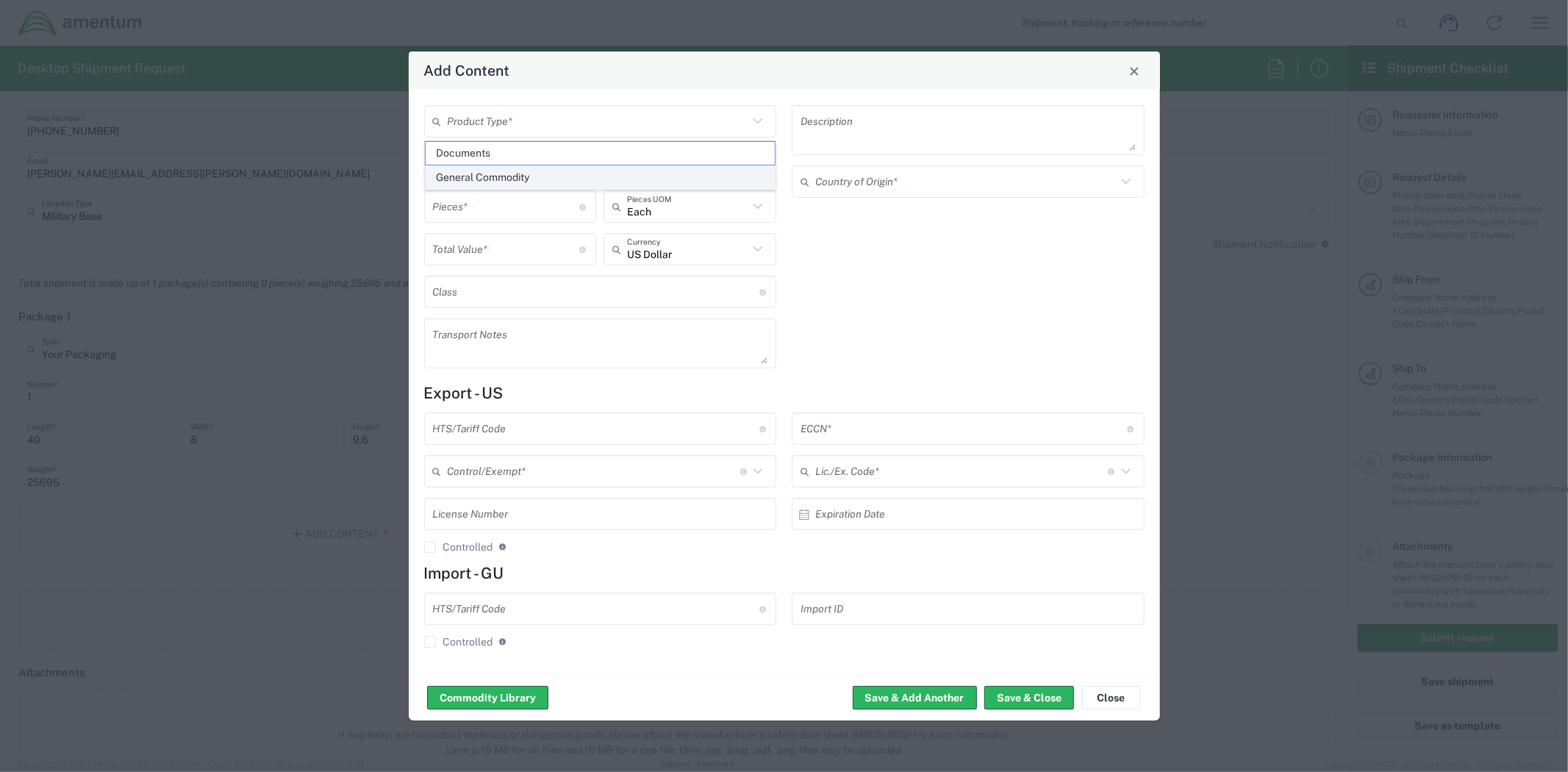
click at [574, 175] on span "General Commodity" at bounding box center [600, 178] width 349 height 22
type input "General Commodity"
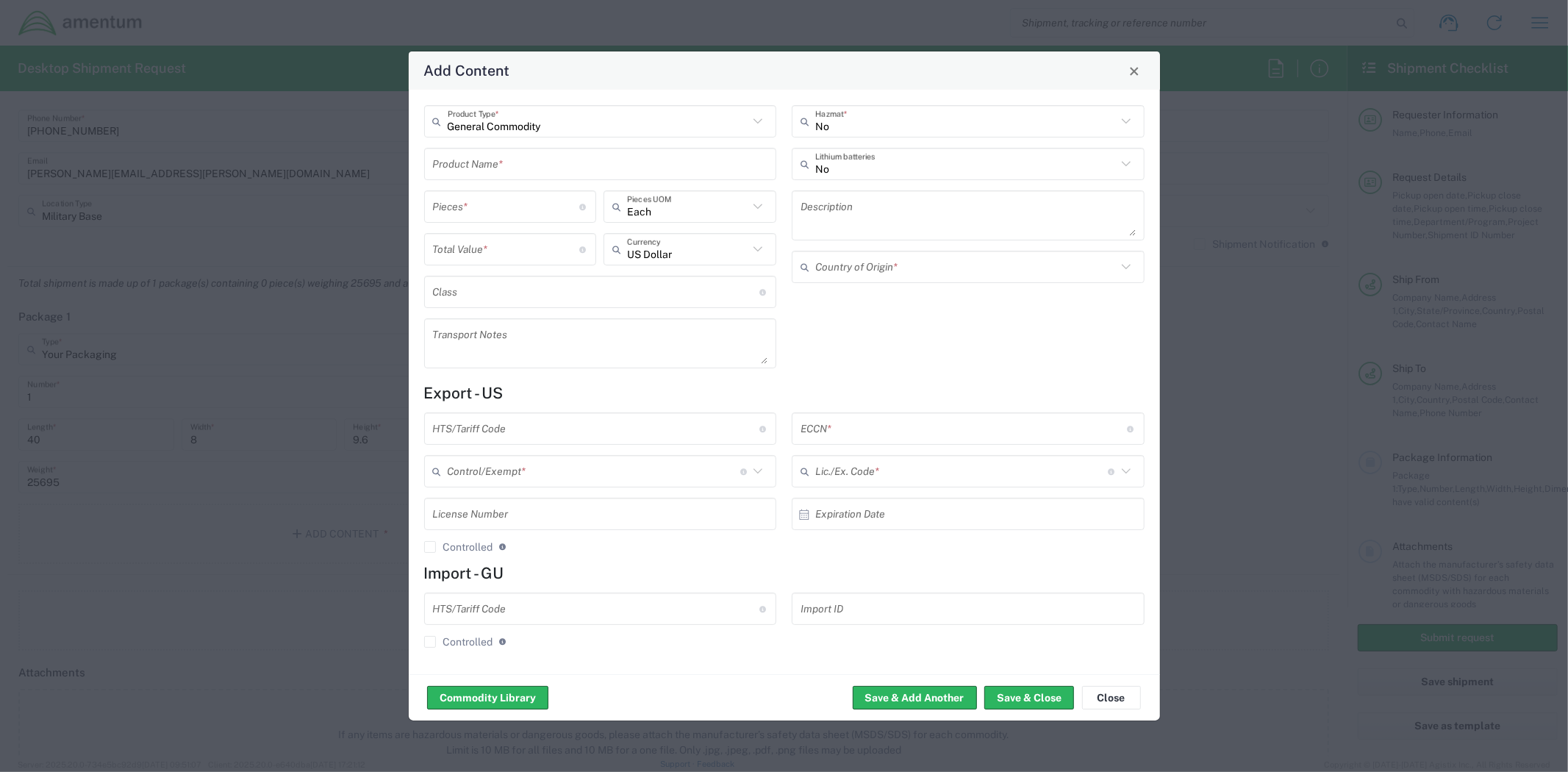
click at [525, 158] on input "text" at bounding box center [600, 164] width 335 height 26
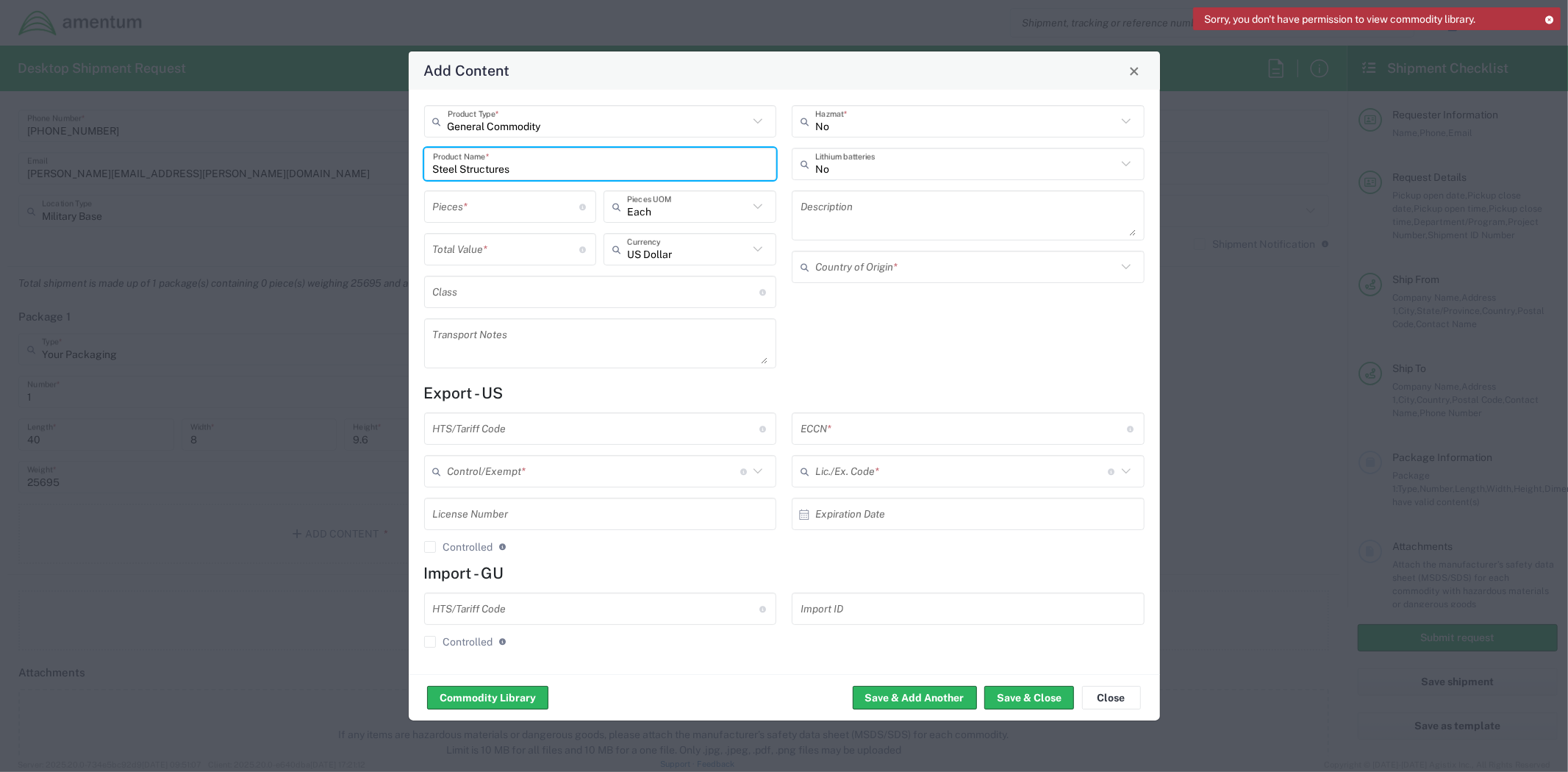
type input "Steel Structures"
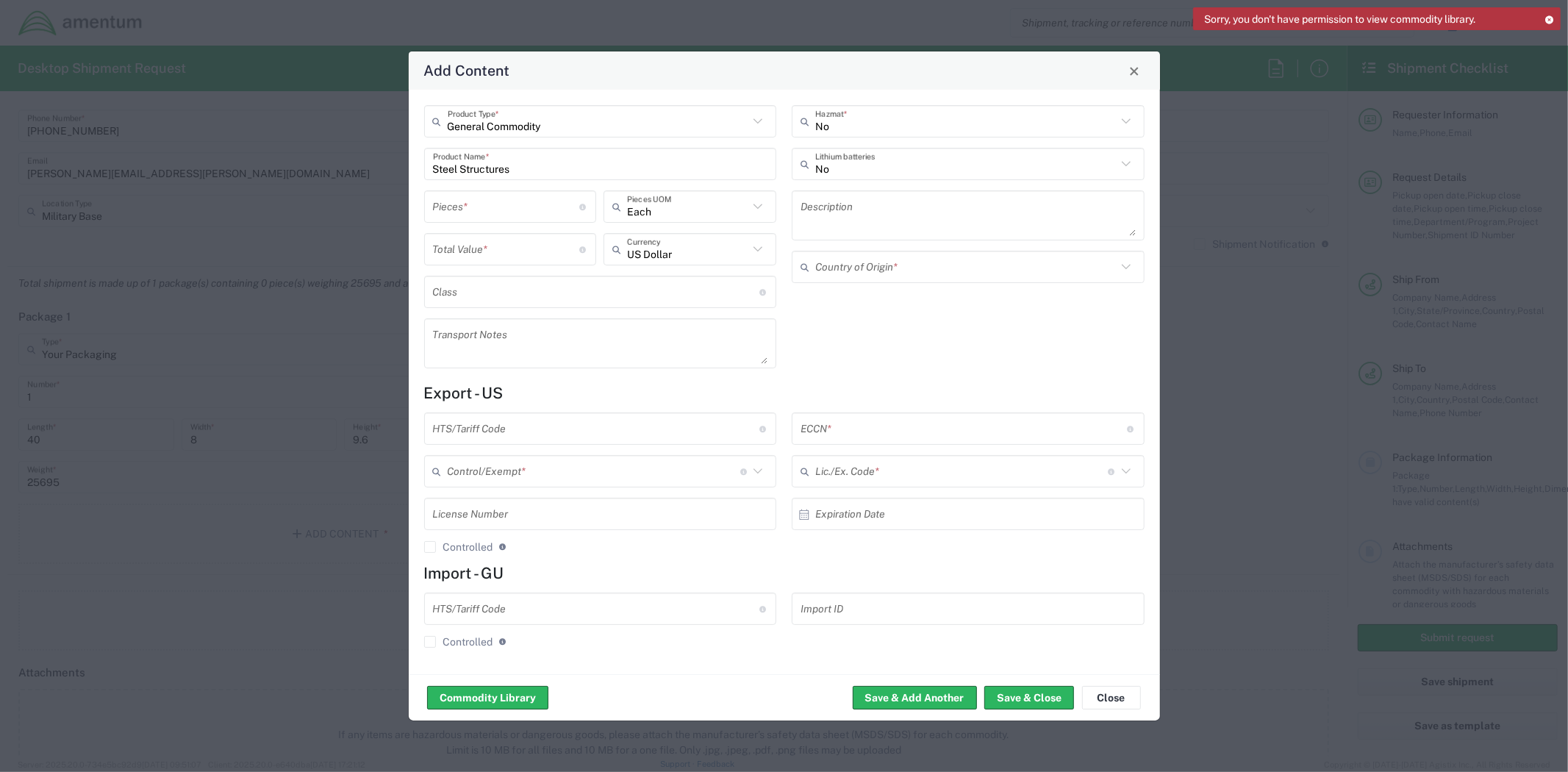
click at [870, 206] on textarea at bounding box center [968, 215] width 335 height 41
paste textarea "This is an assorted steel structures for racking system - USED"
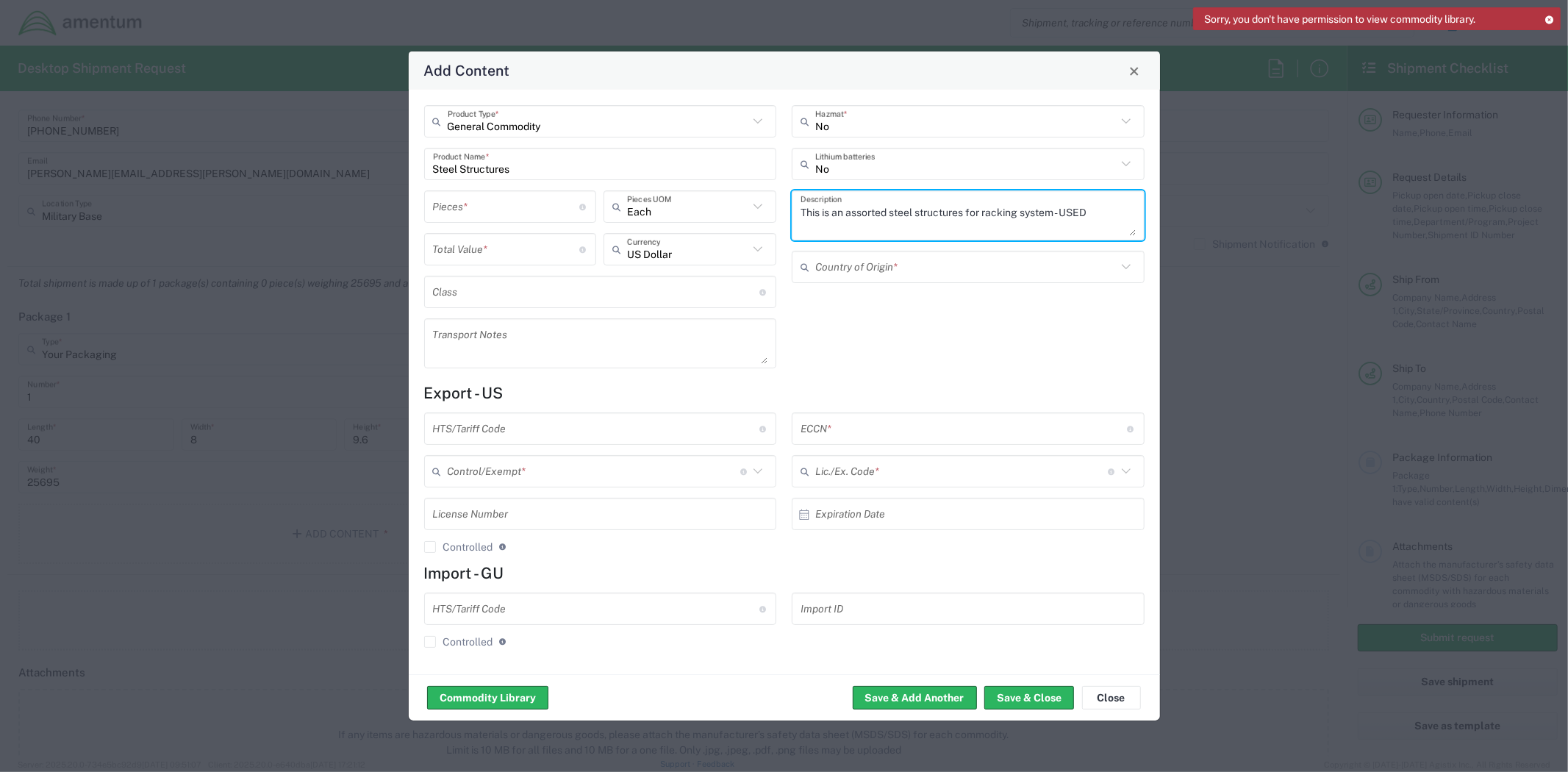
type textarea "This is an assorted steel structures for racking system - USED"
click at [611, 422] on input "text" at bounding box center [596, 429] width 326 height 26
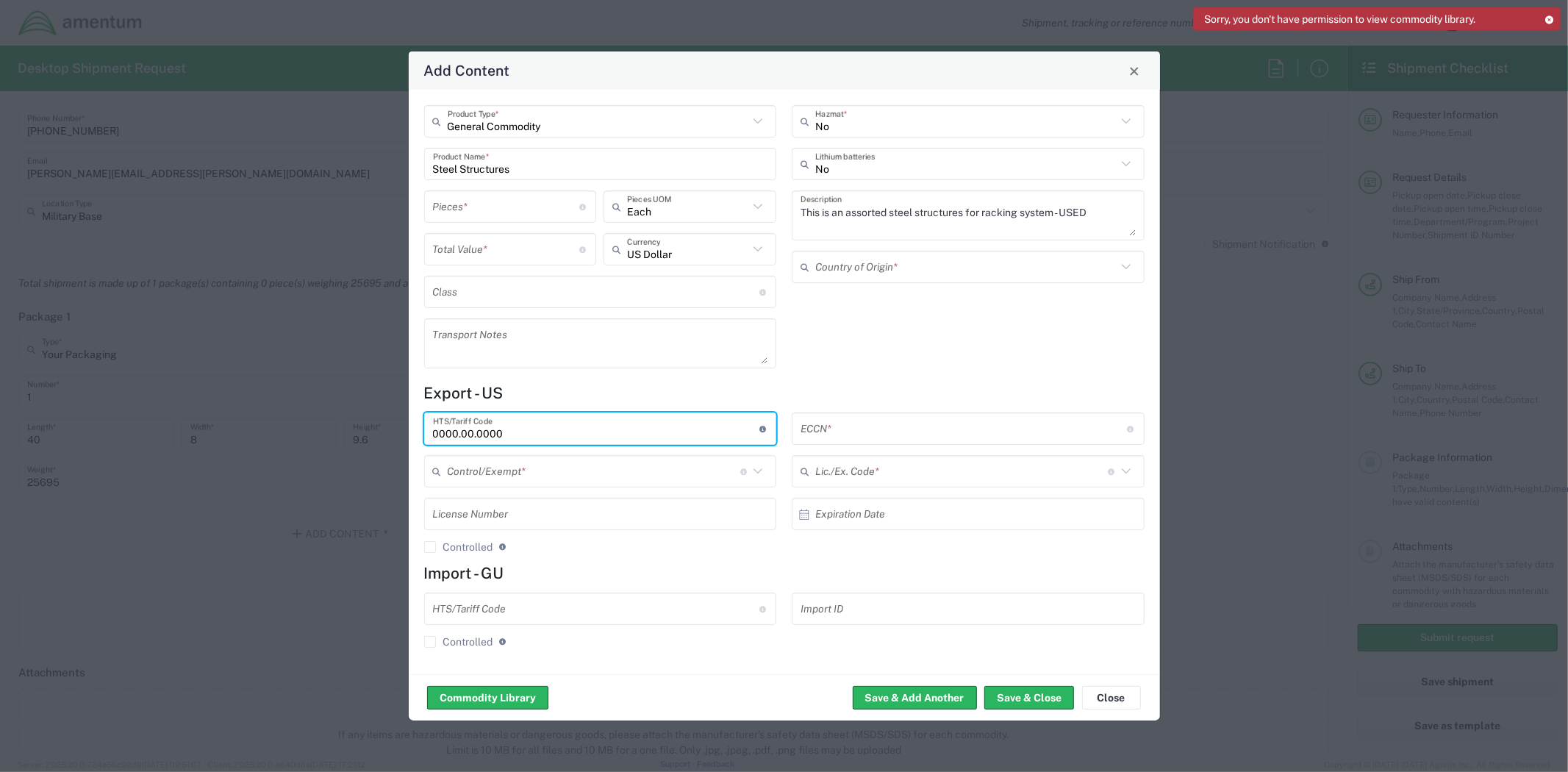
type input "0000.00.0000"
click at [618, 474] on input "text" at bounding box center [594, 472] width 293 height 26
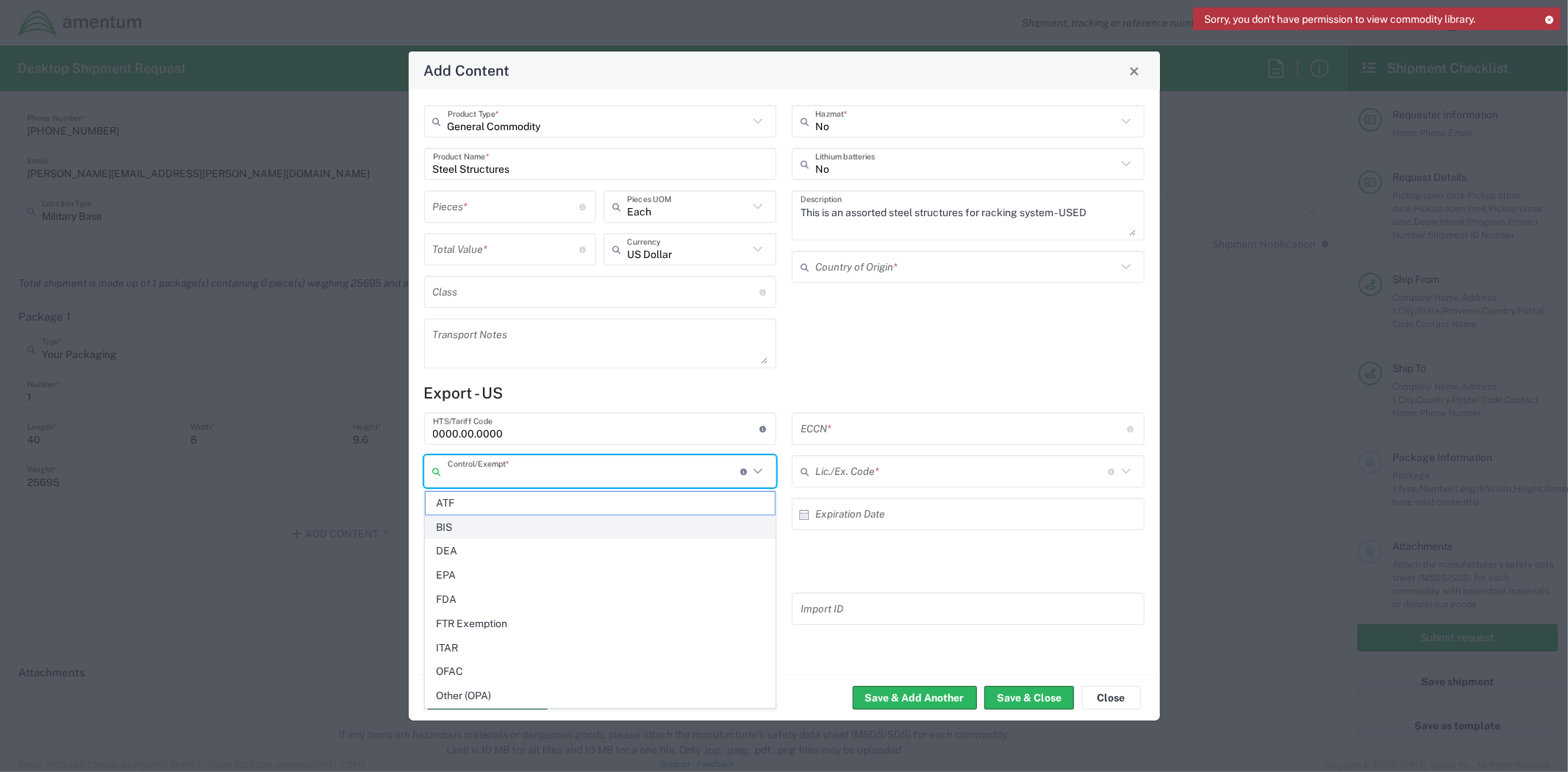
click at [517, 528] on span "BIS" at bounding box center [600, 527] width 349 height 22
type input "BIS"
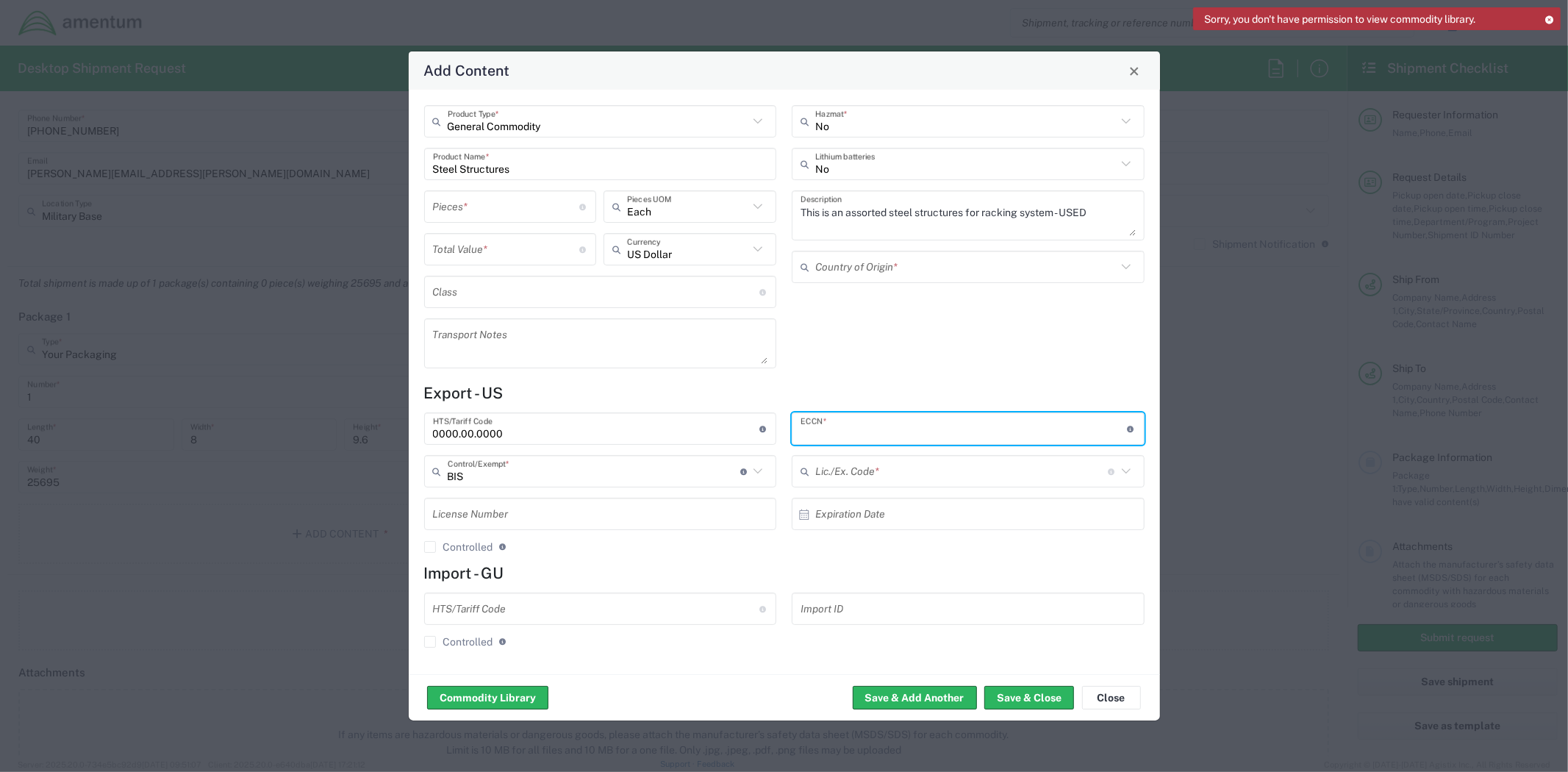
click at [822, 438] on input "text" at bounding box center [964, 429] width 326 height 26
type input "00000"
click at [1076, 274] on input "text" at bounding box center [965, 267] width 301 height 26
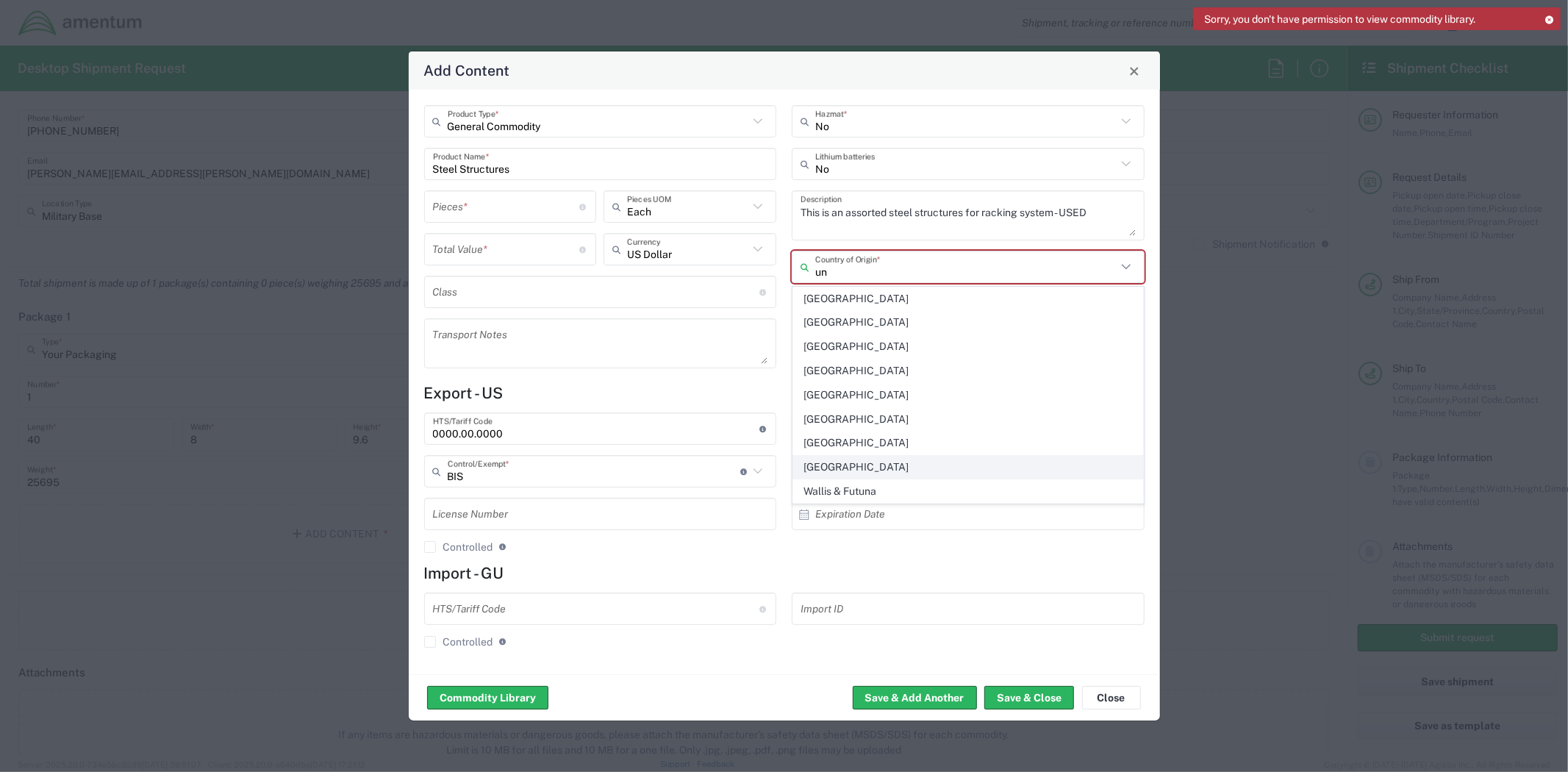
click at [907, 474] on span "[GEOGRAPHIC_DATA]" at bounding box center [968, 467] width 349 height 22
type input "[GEOGRAPHIC_DATA]"
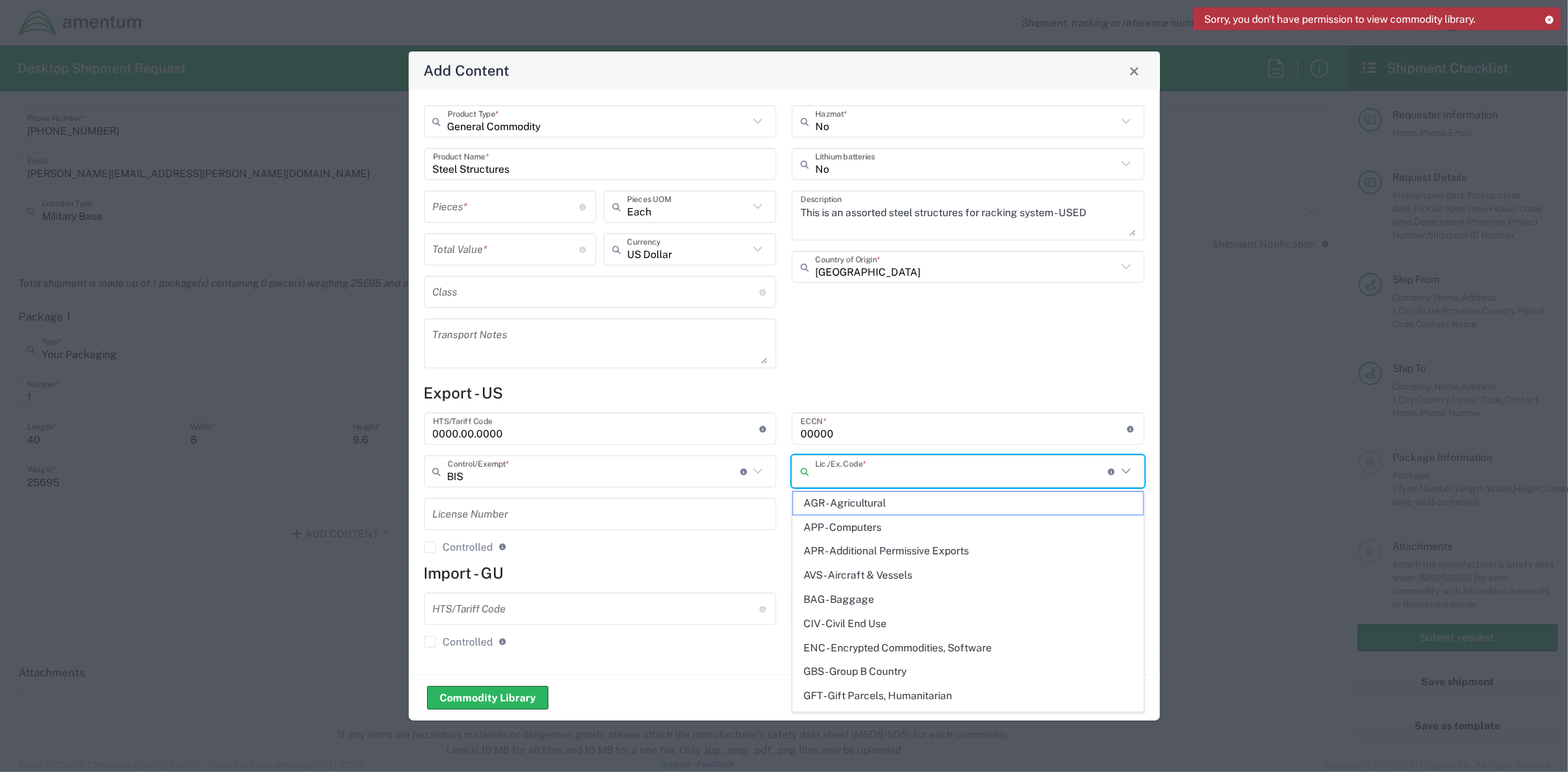
click at [929, 478] on input "text" at bounding box center [961, 472] width 293 height 26
click at [854, 681] on span "NLR - No License Required" at bounding box center [968, 678] width 349 height 22
type input "NLR - No License Required"
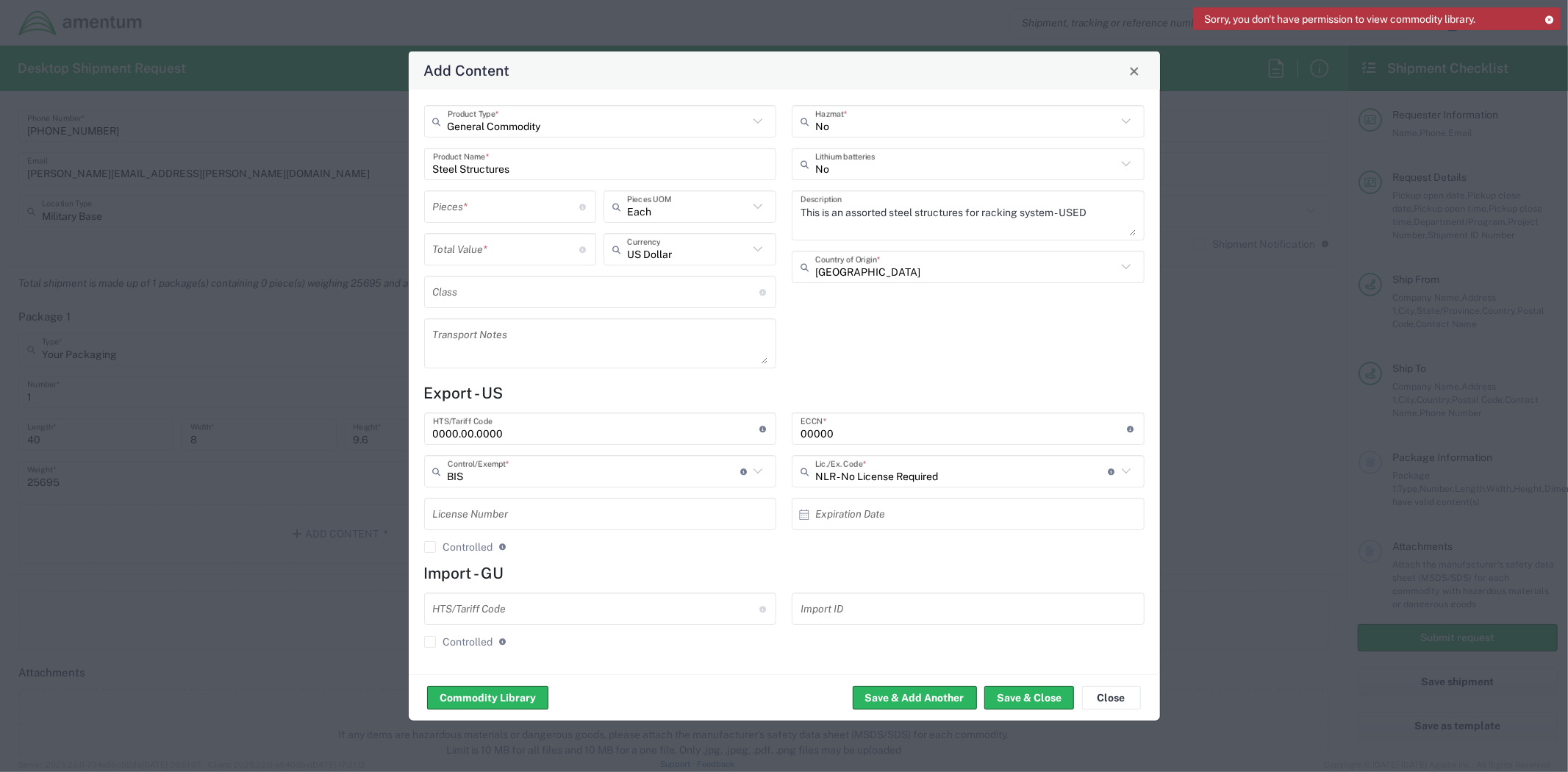
click at [631, 614] on input "text" at bounding box center [596, 610] width 326 height 26
type input "00000"
click at [1033, 687] on button "Save & Close" at bounding box center [1029, 698] width 90 height 23
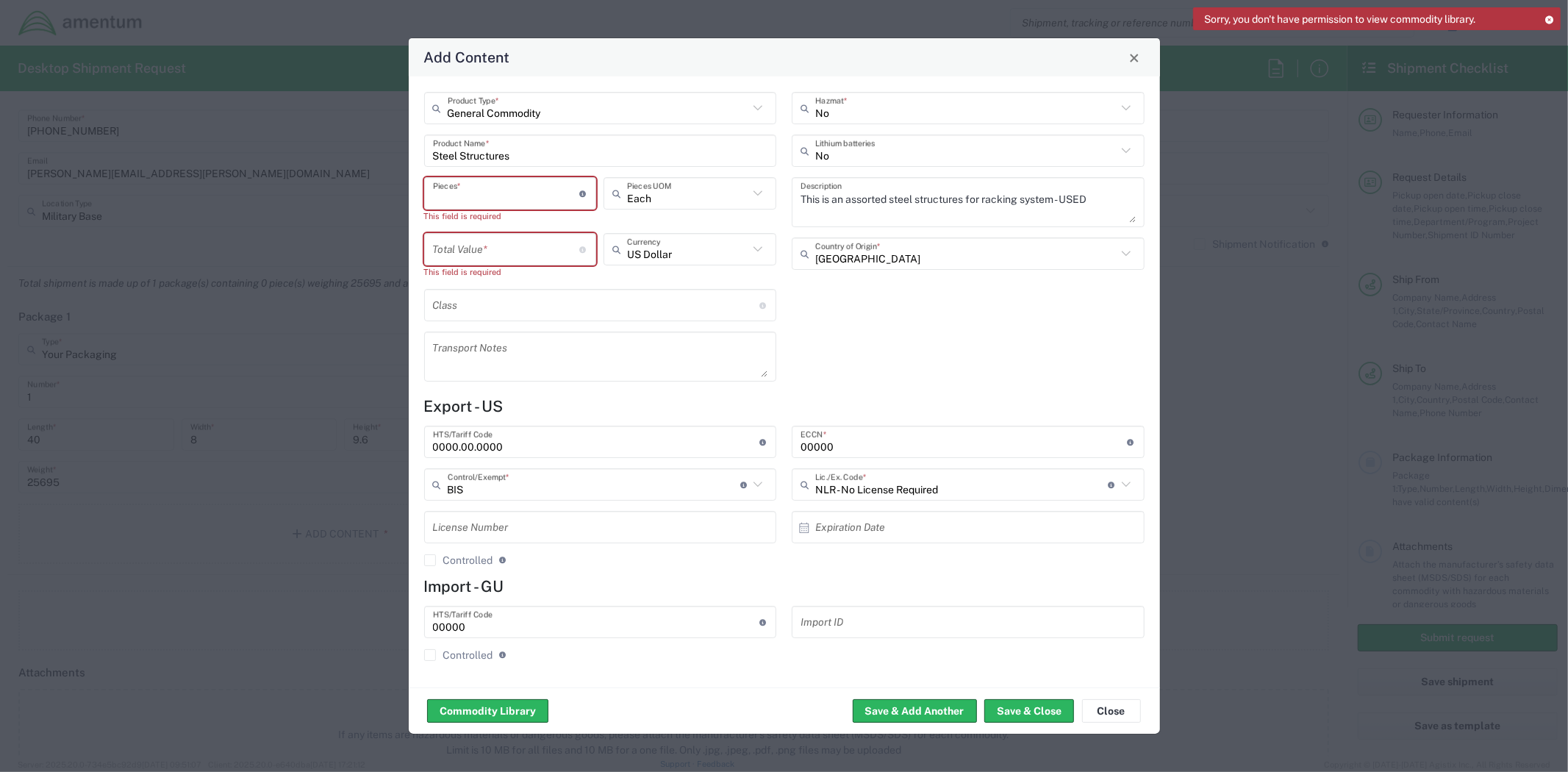
click at [557, 199] on input "number" at bounding box center [506, 194] width 147 height 26
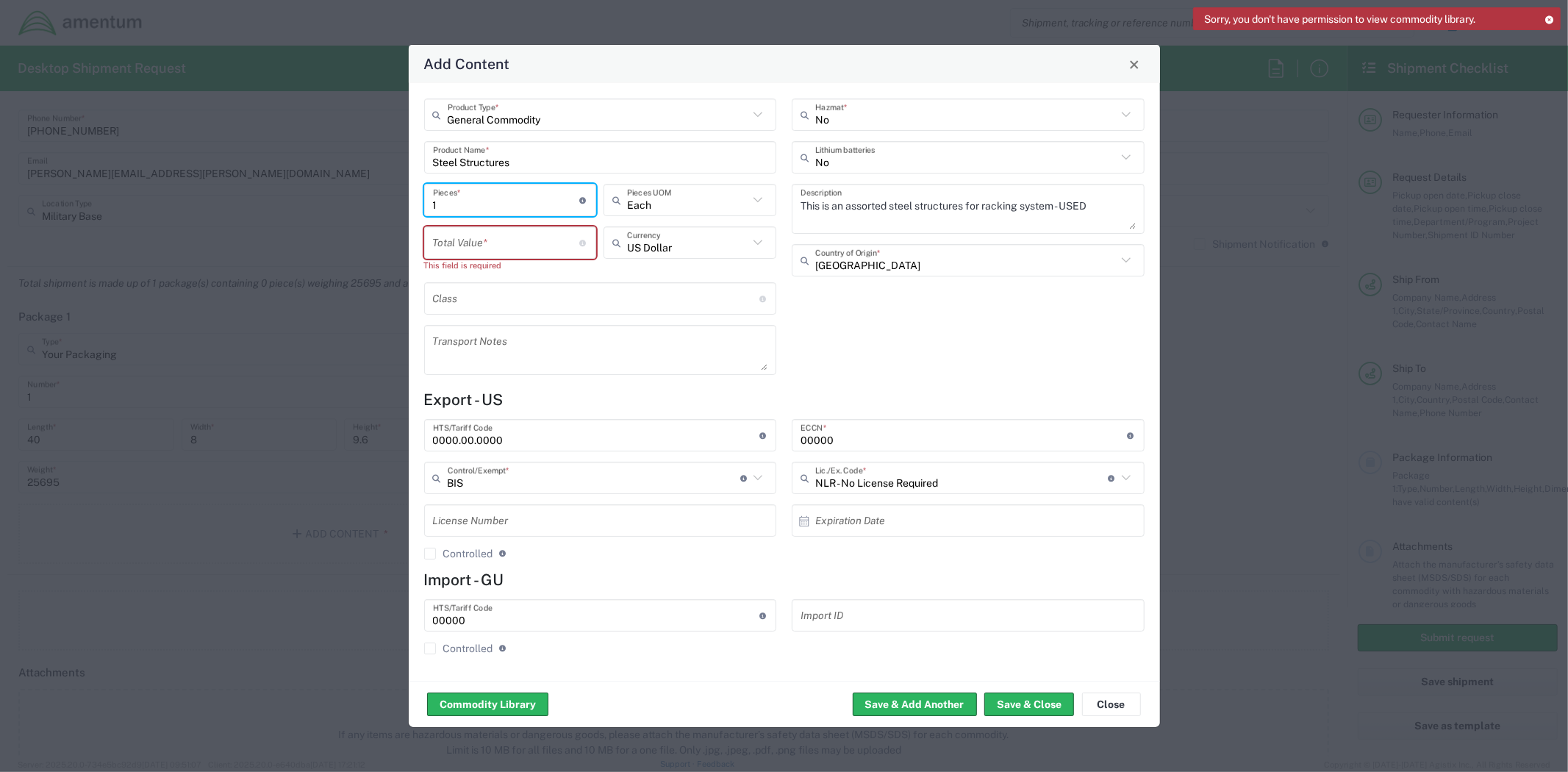
type input "1"
click at [565, 236] on input "number" at bounding box center [506, 243] width 147 height 26
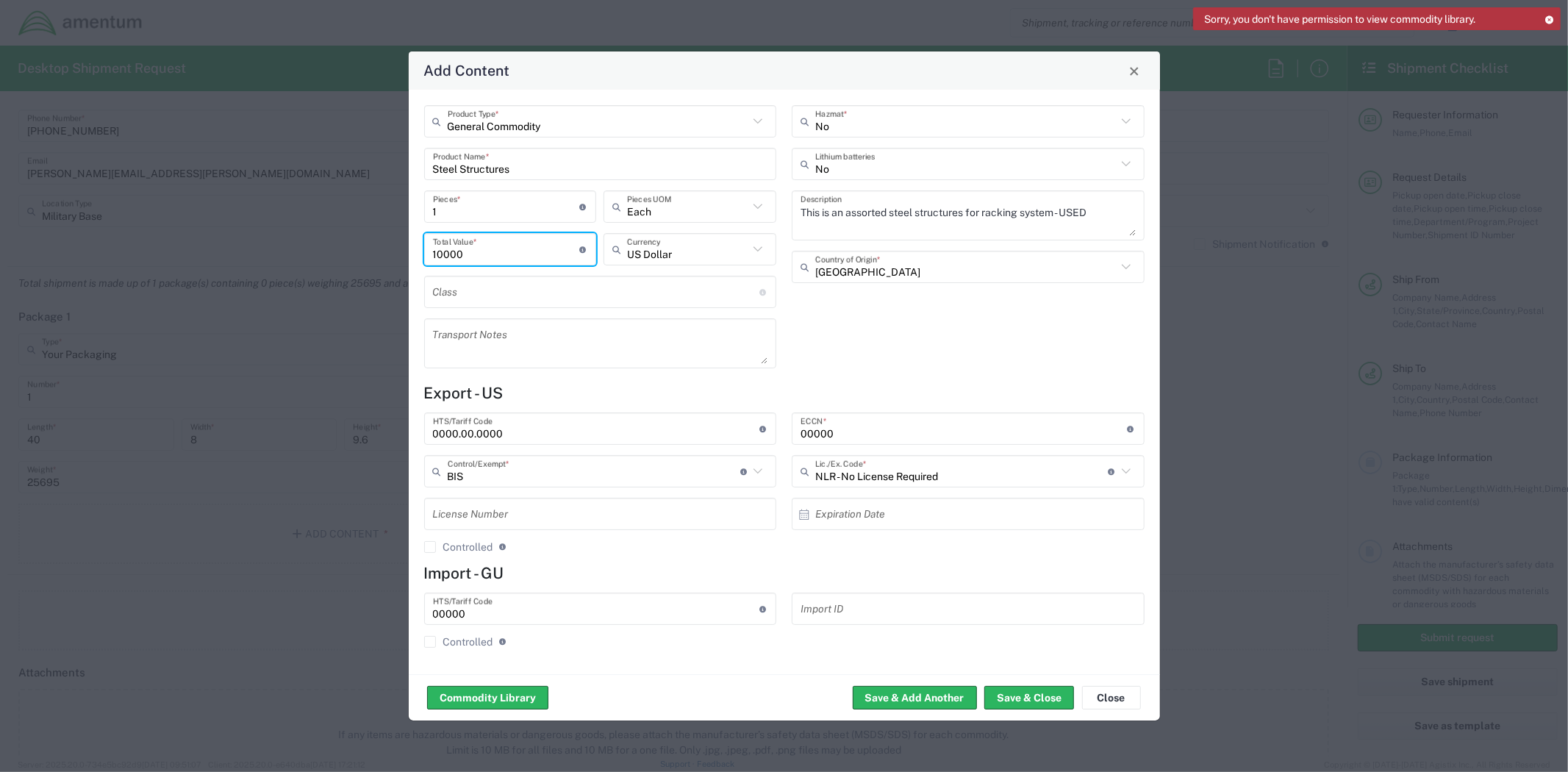
type input "10000"
click at [961, 351] on div "No Hazmat * No Lithium batteries This is an assorted steel structures for racki…" at bounding box center [968, 242] width 369 height 274
click at [1043, 701] on button "Save & Close" at bounding box center [1029, 698] width 90 height 23
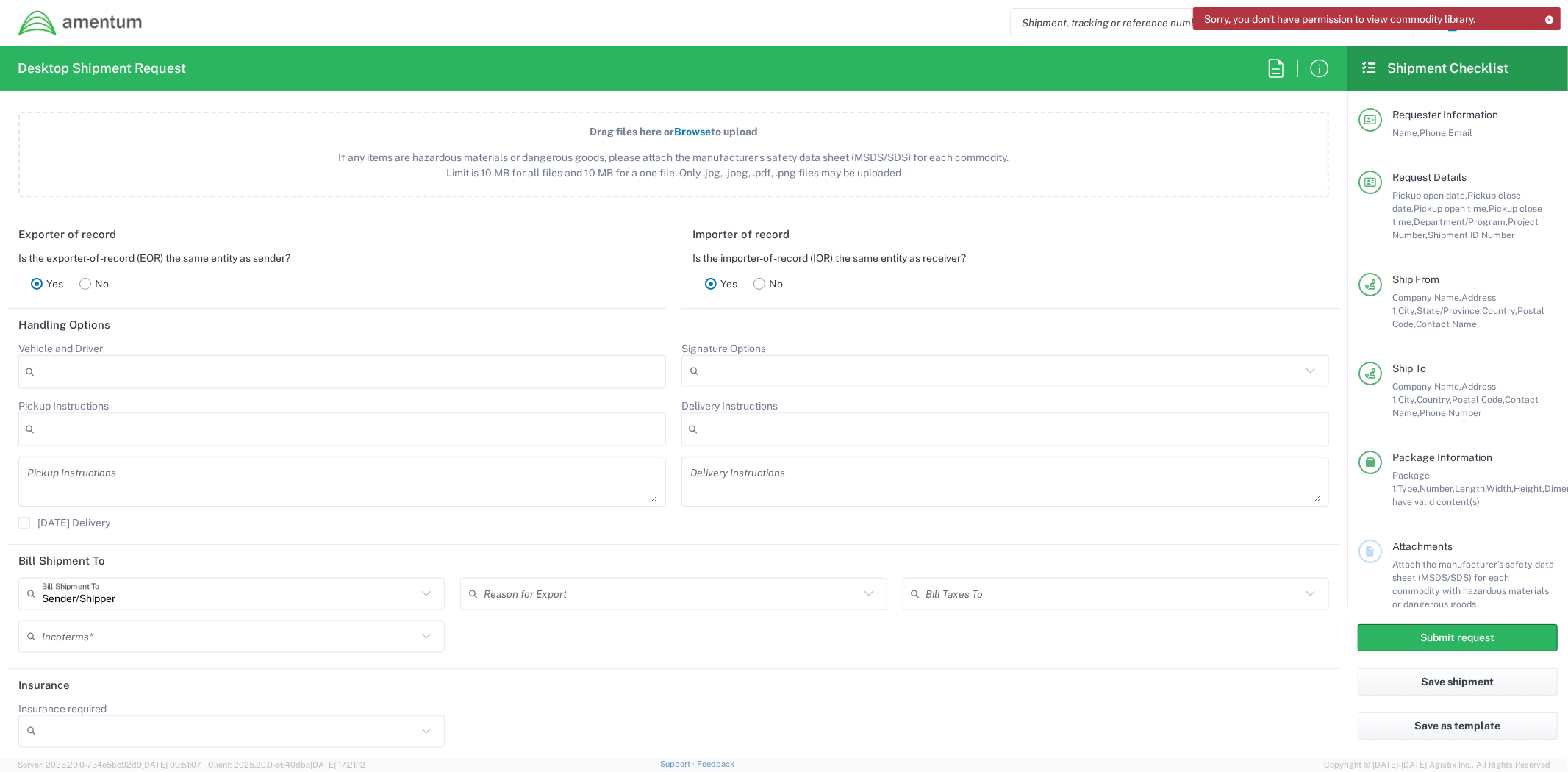
scroll to position [1729, 0]
click at [761, 593] on input "text" at bounding box center [671, 591] width 375 height 26
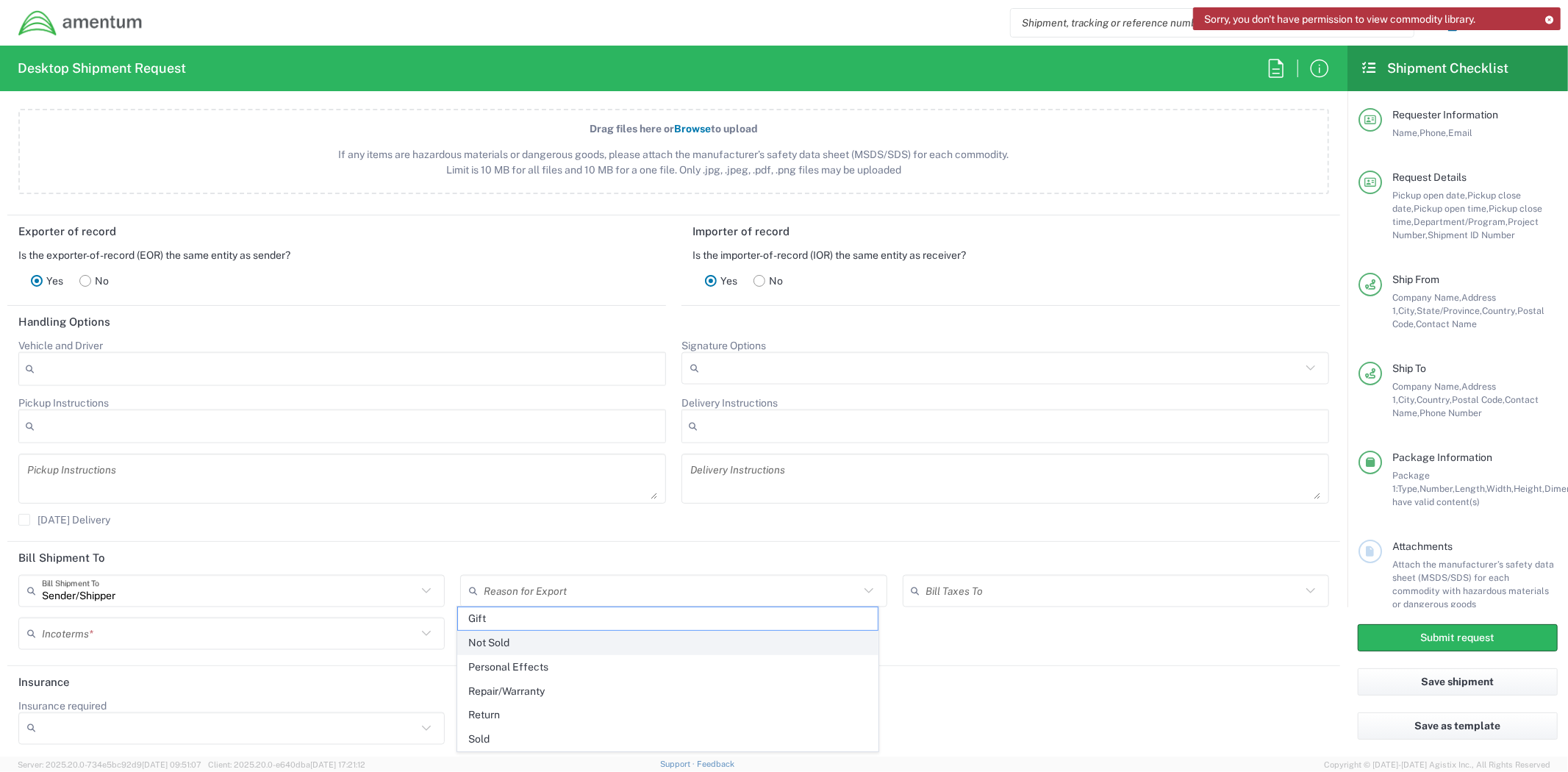
click at [738, 640] on span "Not Sold" at bounding box center [668, 643] width 420 height 22
type input "Not Sold"
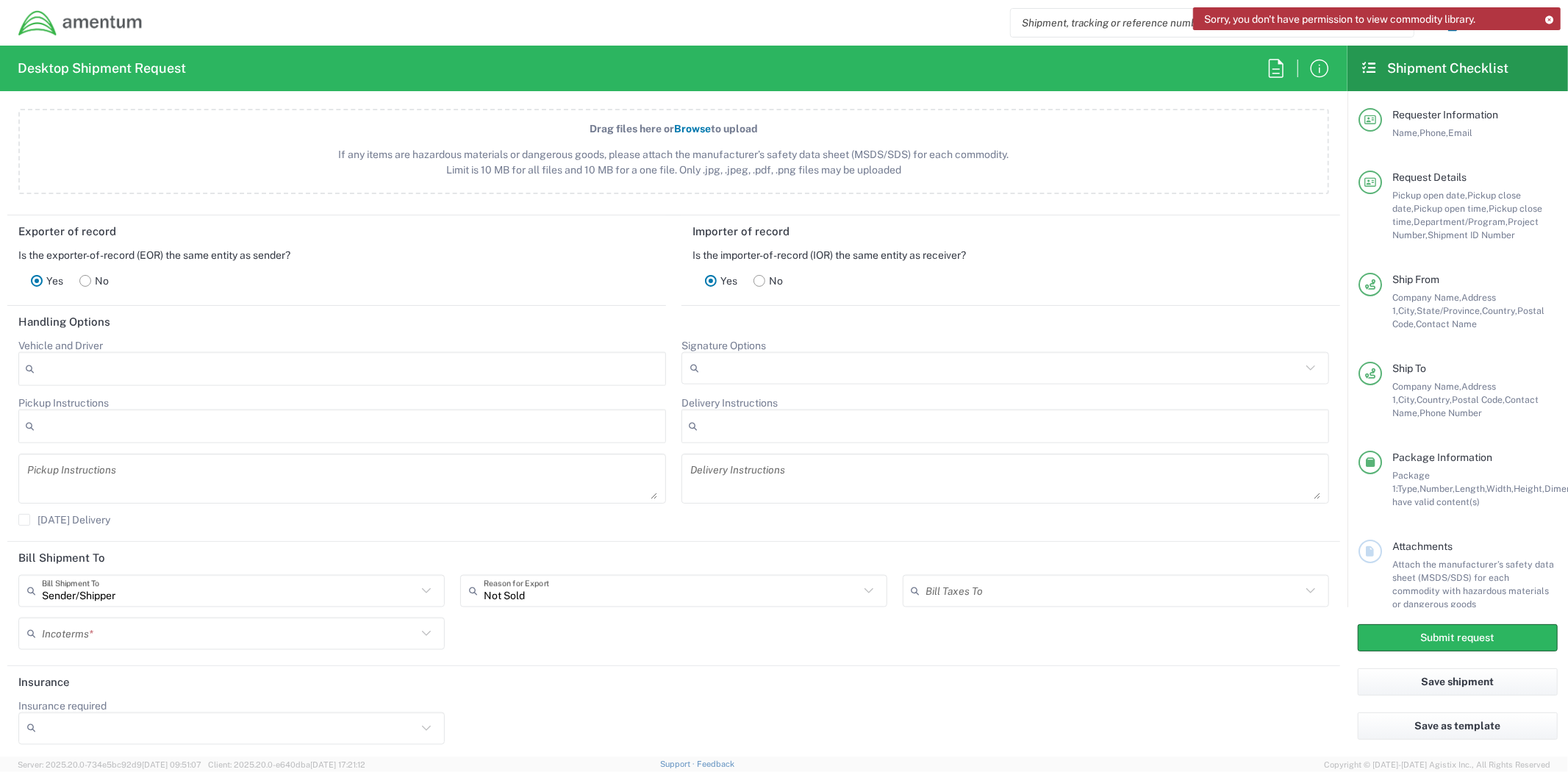
click at [1547, 12] on div "Sorry, you don't have permission to view commodity library." at bounding box center [1377, 18] width 368 height 22
click at [1550, 16] on icon at bounding box center [1549, 19] width 10 height 8
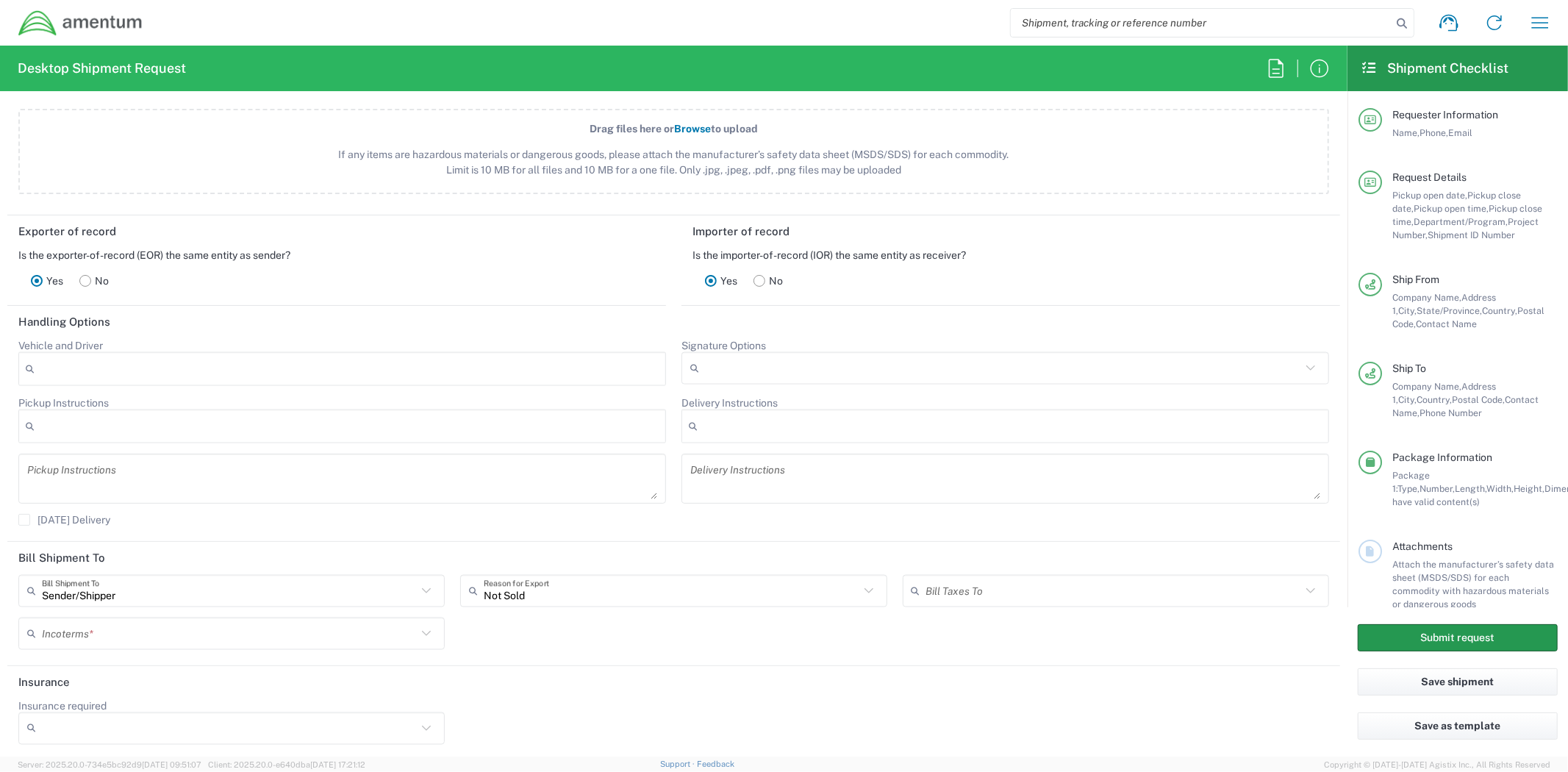
drag, startPoint x: 1457, startPoint y: 642, endPoint x: 1443, endPoint y: 638, distance: 14.6
click at [1456, 642] on button "Submit request" at bounding box center [1458, 638] width 200 height 27
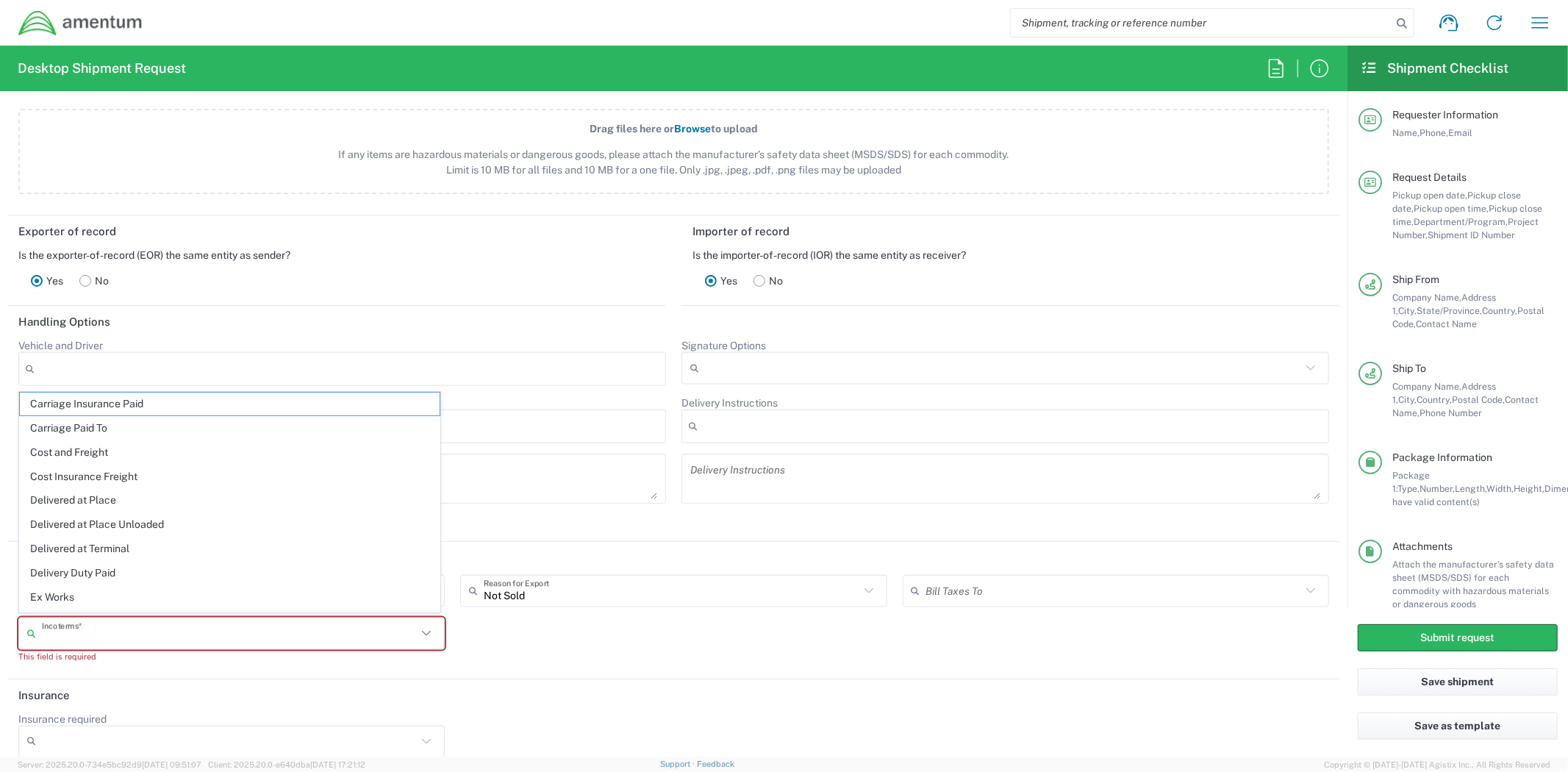
click at [237, 638] on input "text" at bounding box center [229, 634] width 375 height 26
click at [133, 500] on span "Delivery Duty Paid" at bounding box center [229, 504] width 420 height 22
type input "Sender/Shipper"
type input "Delivery Duty Paid"
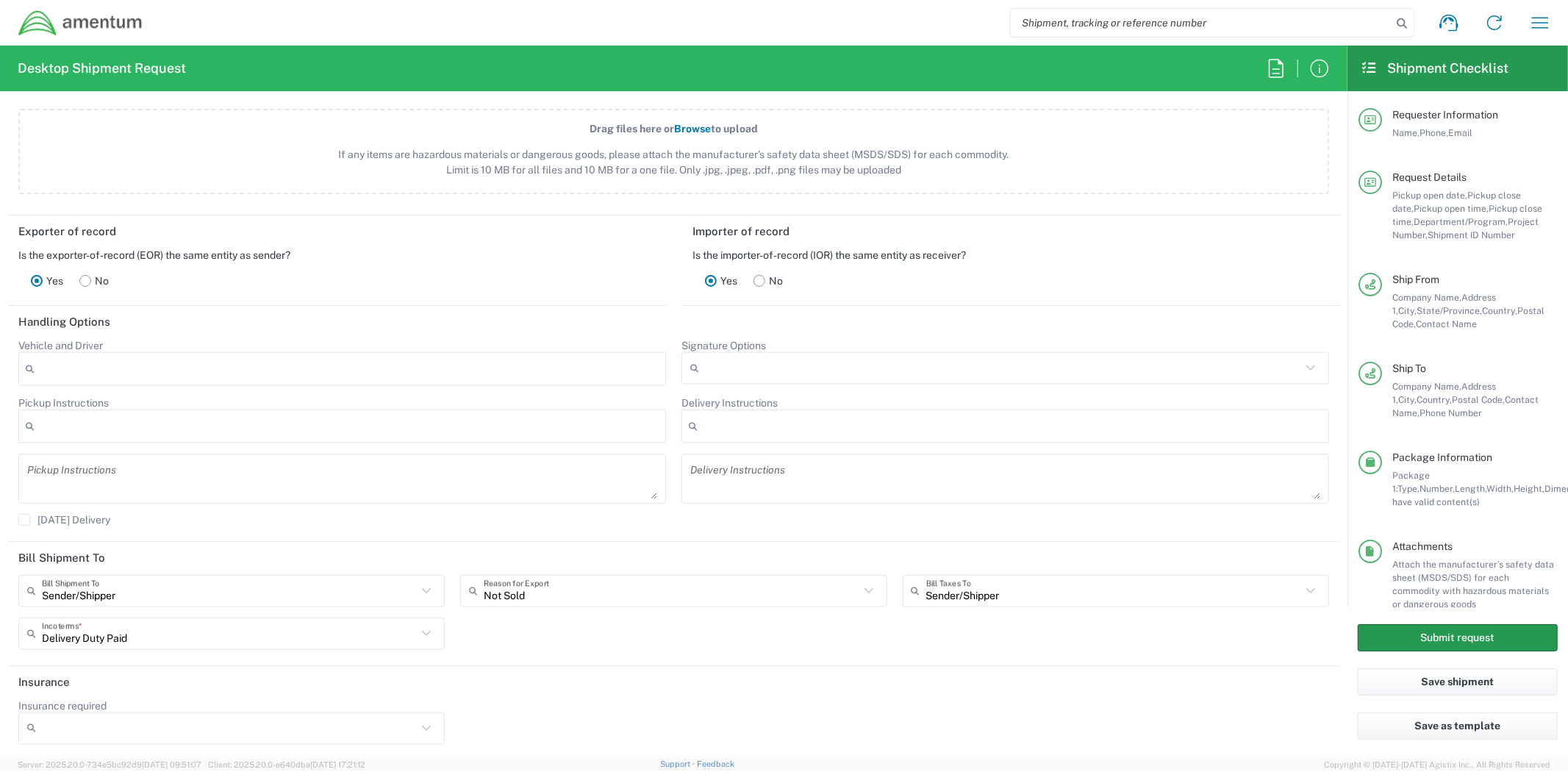
click at [1415, 630] on button "Submit request" at bounding box center [1458, 638] width 200 height 27
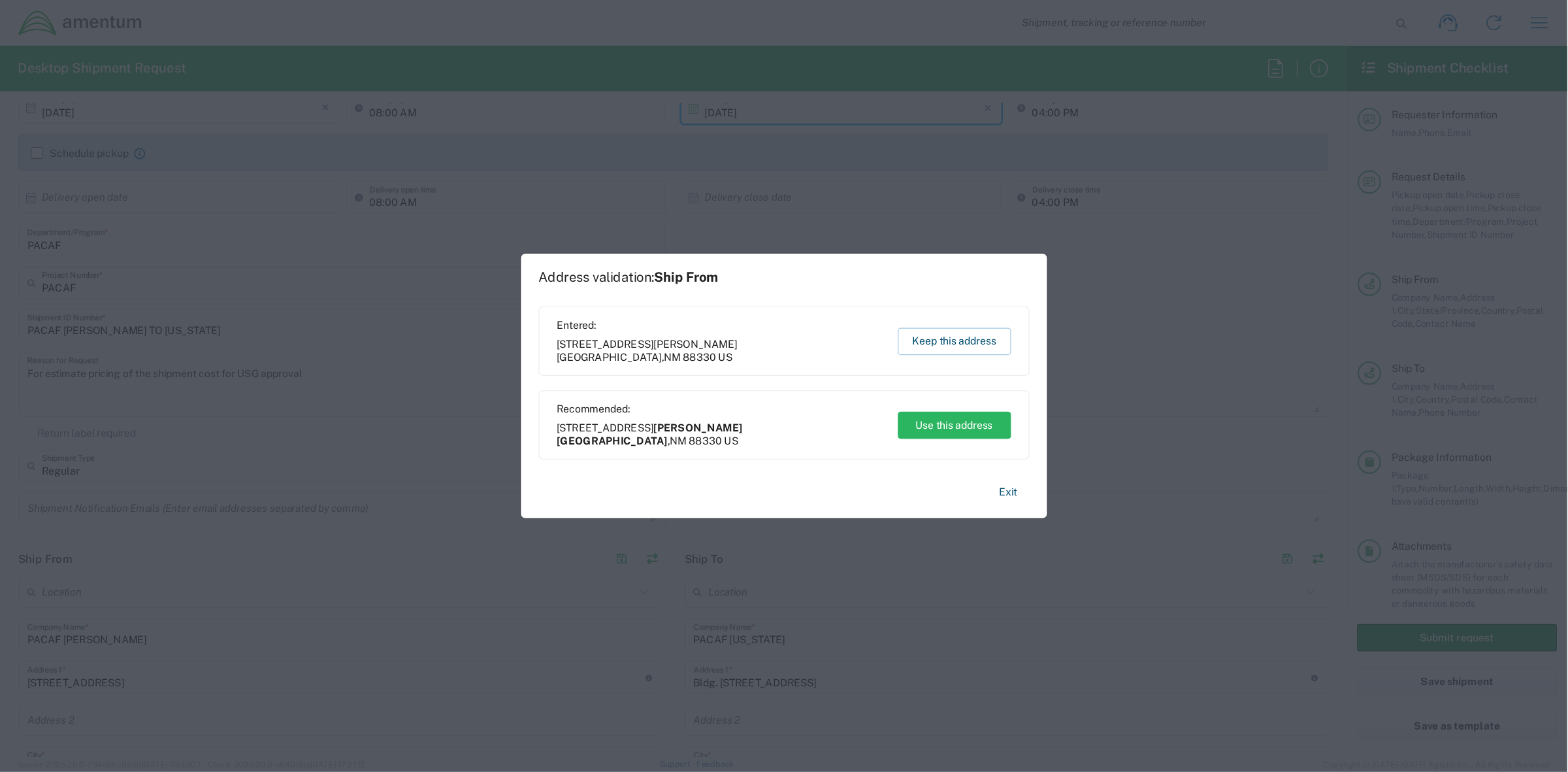
scroll to position [0, 0]
click at [838, 376] on button "Use this address" at bounding box center [849, 378] width 101 height 24
type input "[PERSON_NAME][GEOGRAPHIC_DATA]"
type input "[US_STATE]"
